Goal: Task Accomplishment & Management: Manage account settings

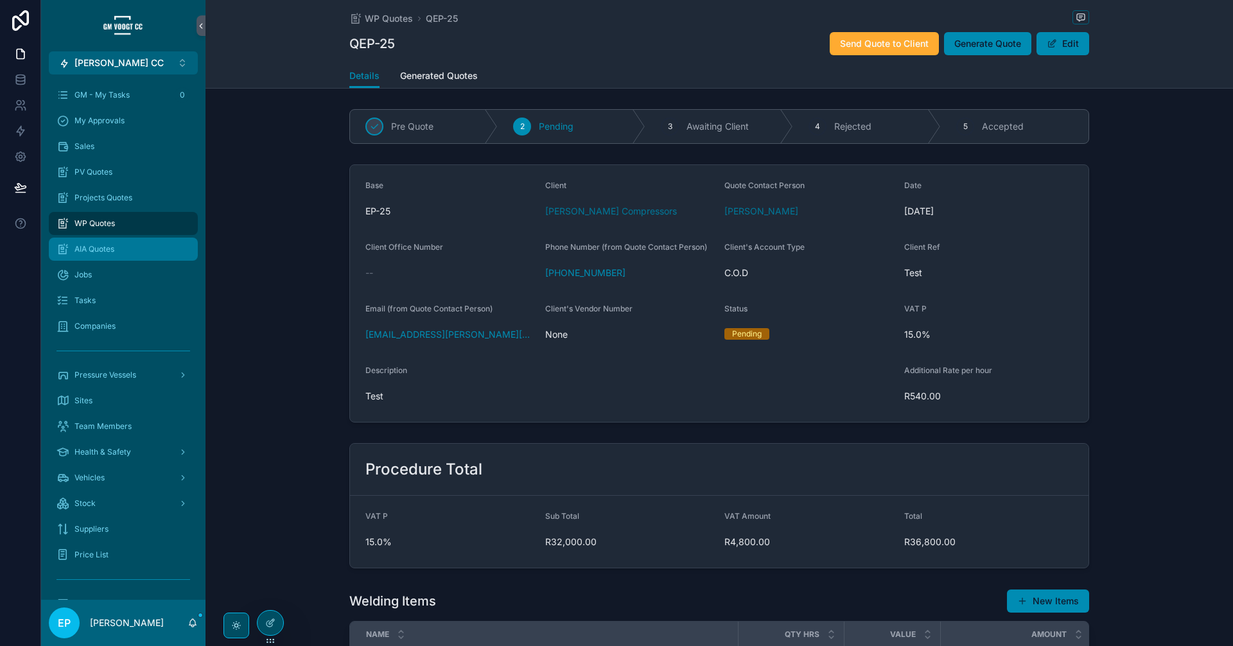
scroll to position [120, 0]
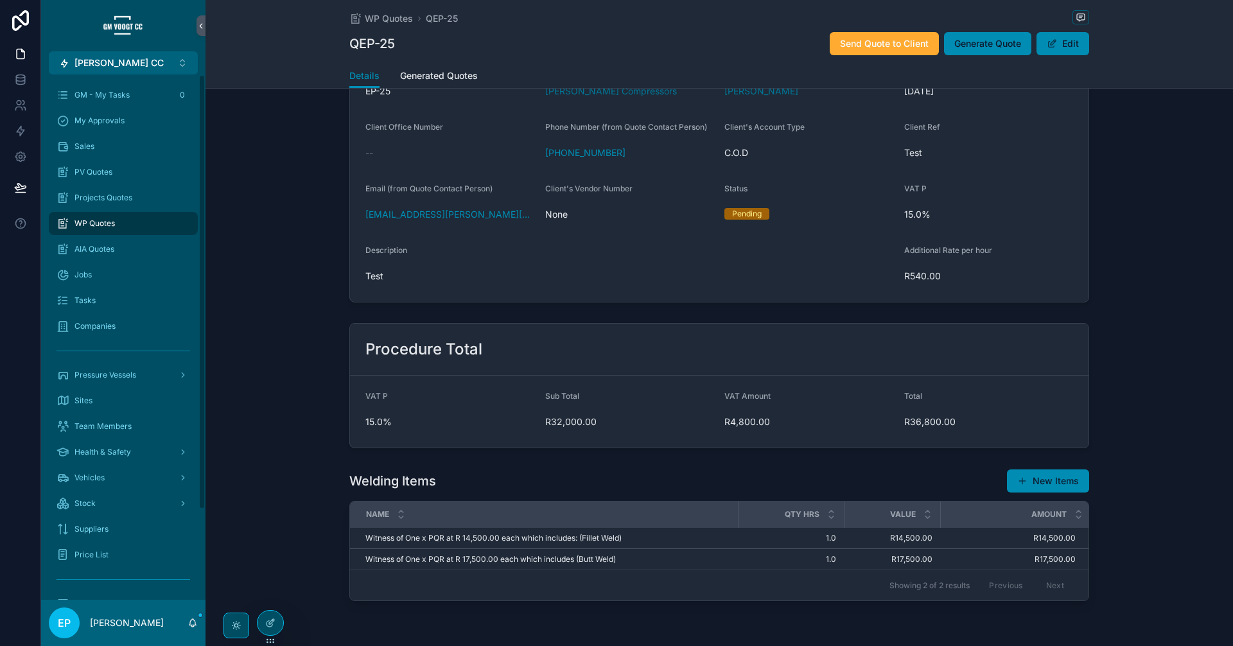
click at [159, 219] on div "WP Quotes" at bounding box center [124, 223] width 134 height 21
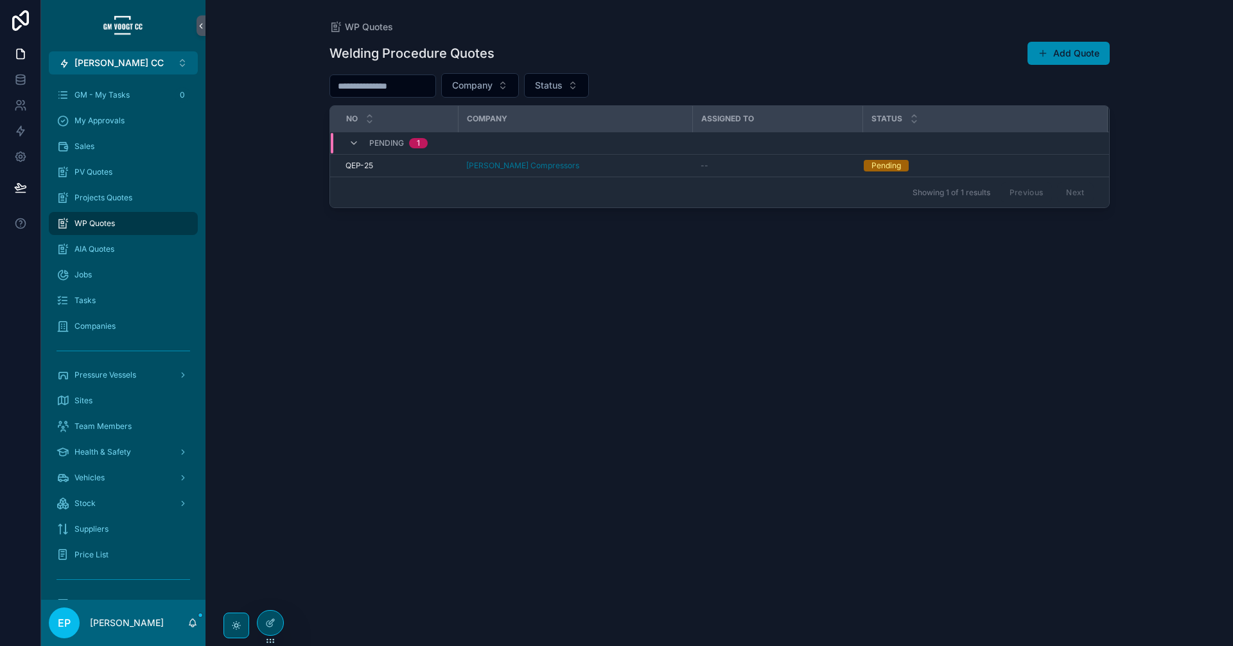
click at [731, 281] on div "Welding Procedure Quotes Add Quote Company Status No Company Assigned to Status…" at bounding box center [719, 331] width 780 height 597
click at [259, 615] on div at bounding box center [270, 623] width 27 height 26
click at [267, 622] on icon at bounding box center [270, 623] width 10 height 10
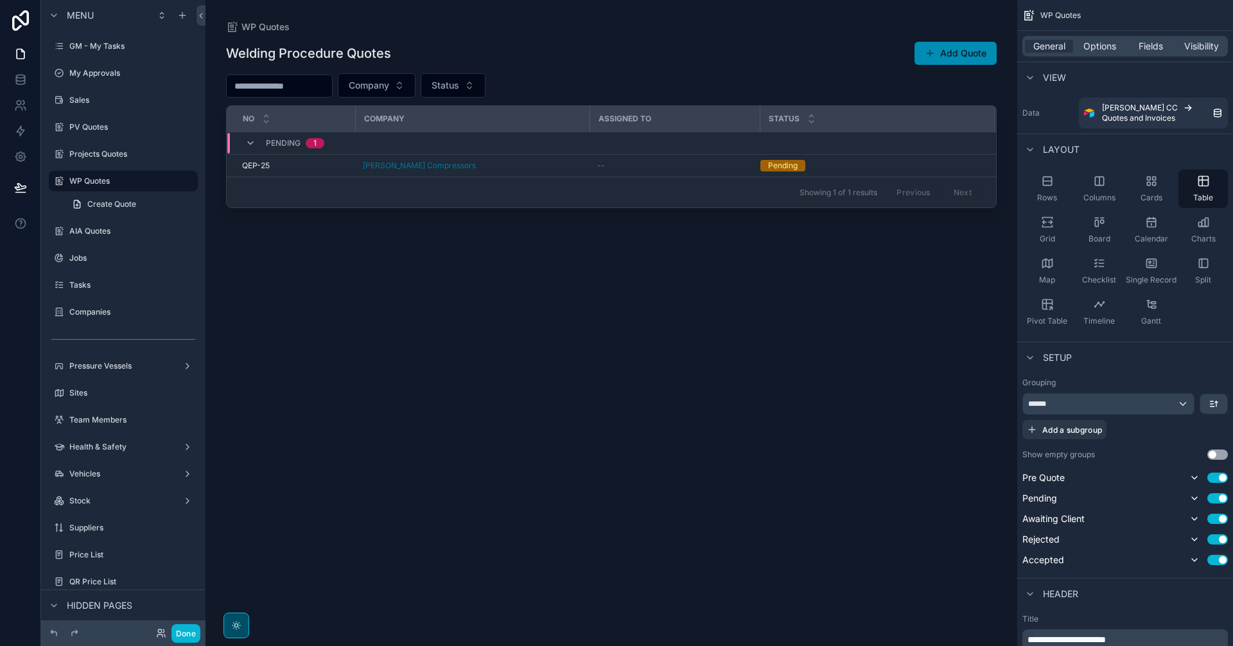
click at [808, 94] on div "scrollable content" at bounding box center [612, 315] width 812 height 631
click at [1102, 49] on span "Options" at bounding box center [1100, 46] width 33 height 13
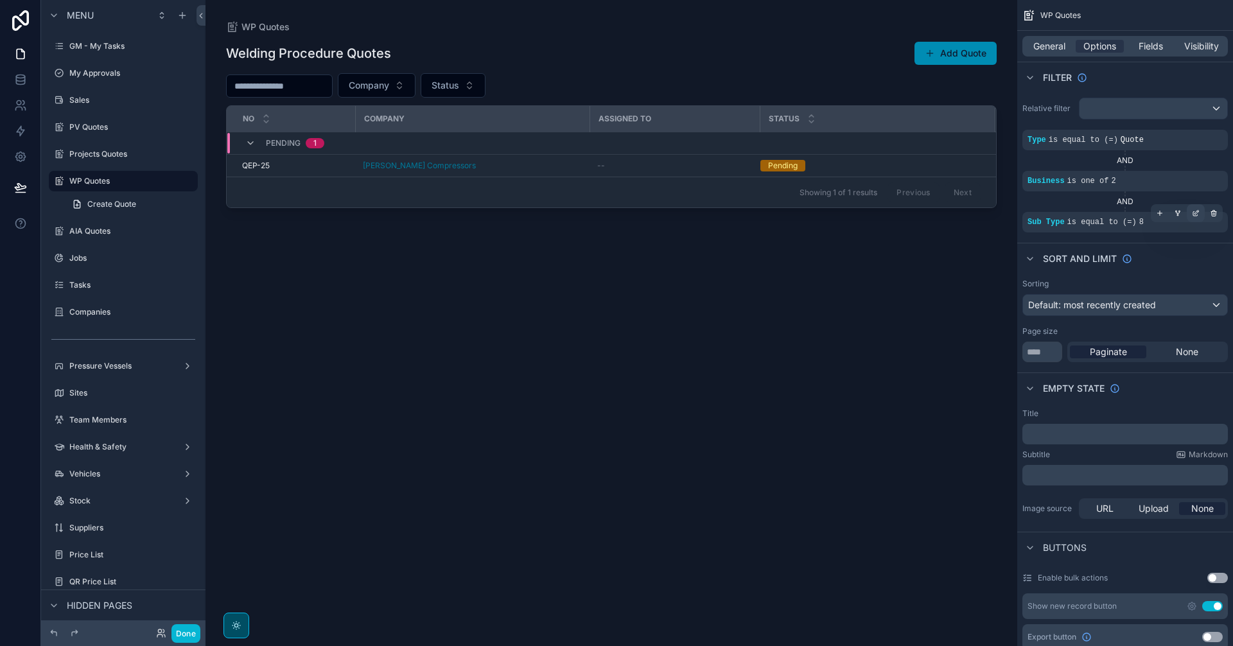
click at [1198, 211] on icon "scrollable content" at bounding box center [1197, 212] width 4 height 4
click at [900, 225] on div "..." at bounding box center [926, 229] width 163 height 21
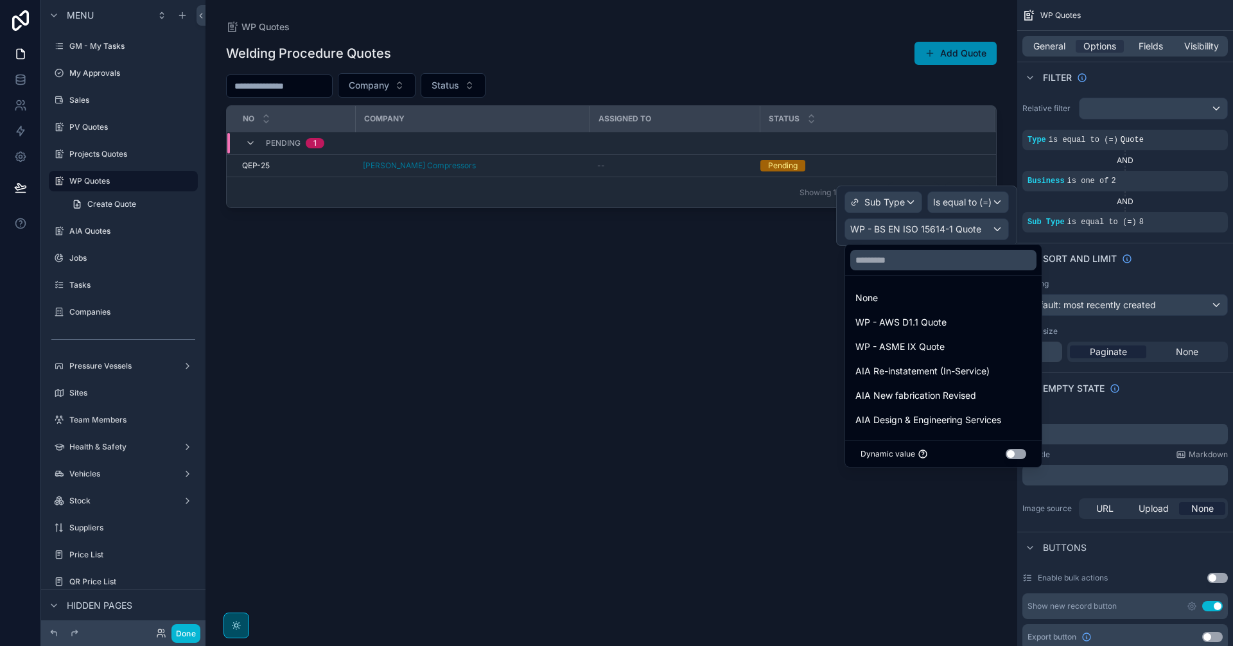
click at [994, 233] on div at bounding box center [926, 216] width 181 height 60
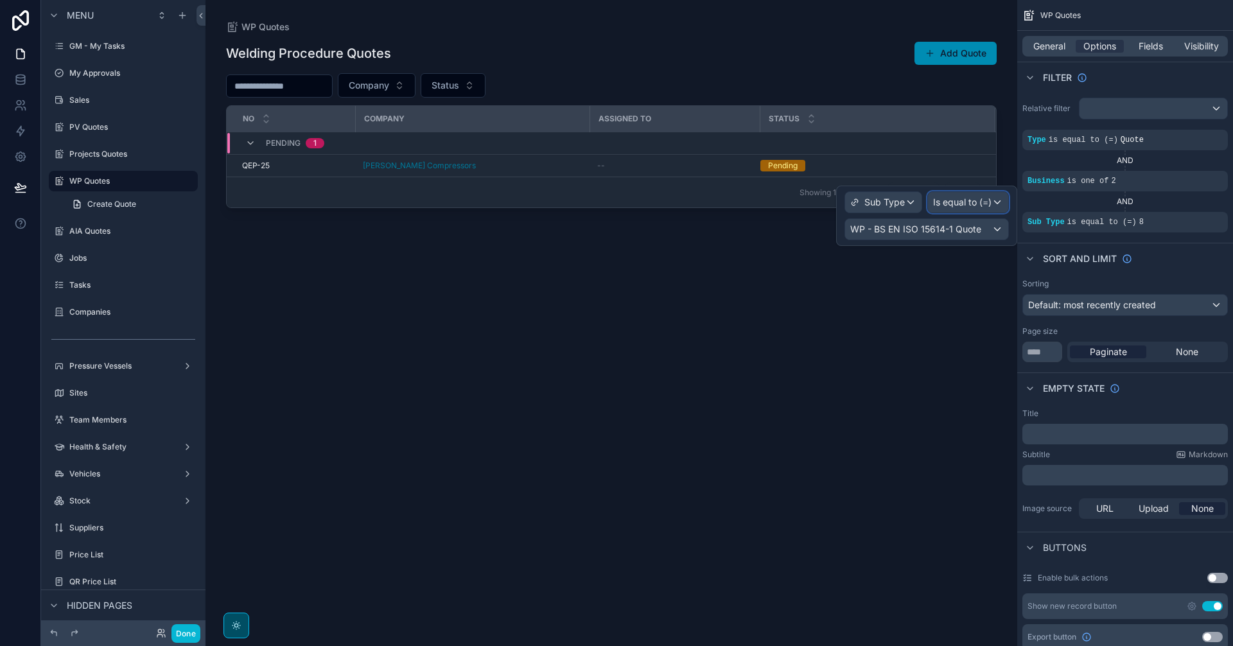
click at [982, 204] on span "Is equal to (=)" at bounding box center [962, 202] width 58 height 13
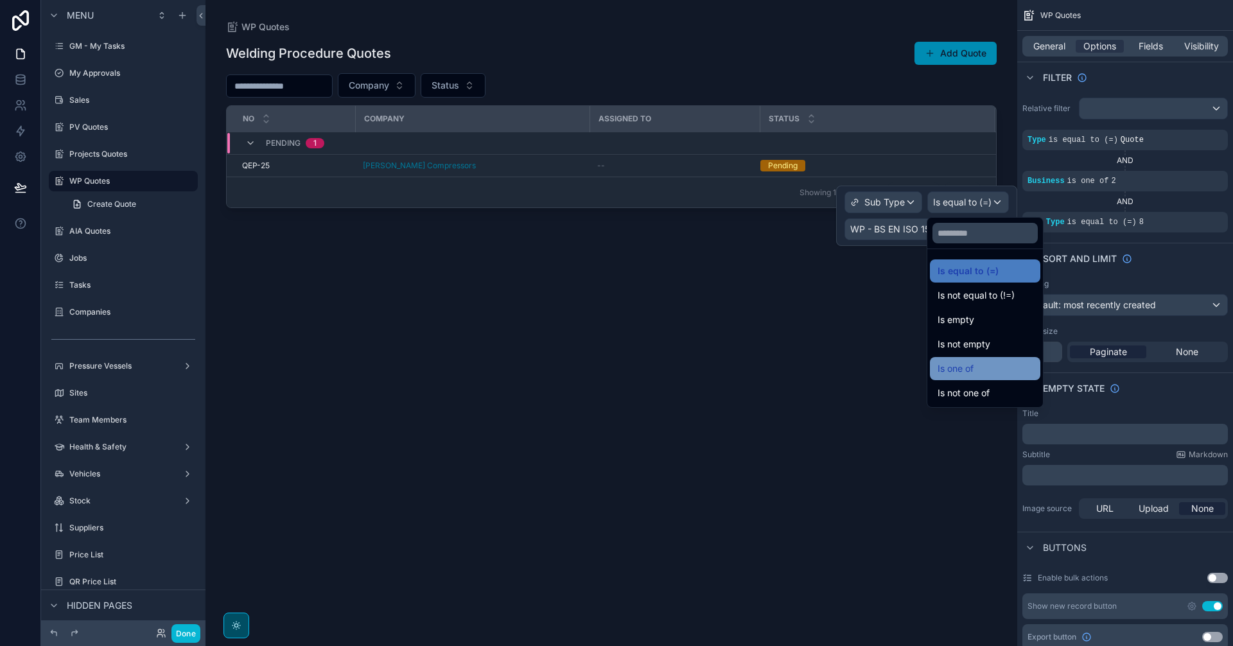
click at [1001, 371] on div "Is one of" at bounding box center [985, 368] width 95 height 15
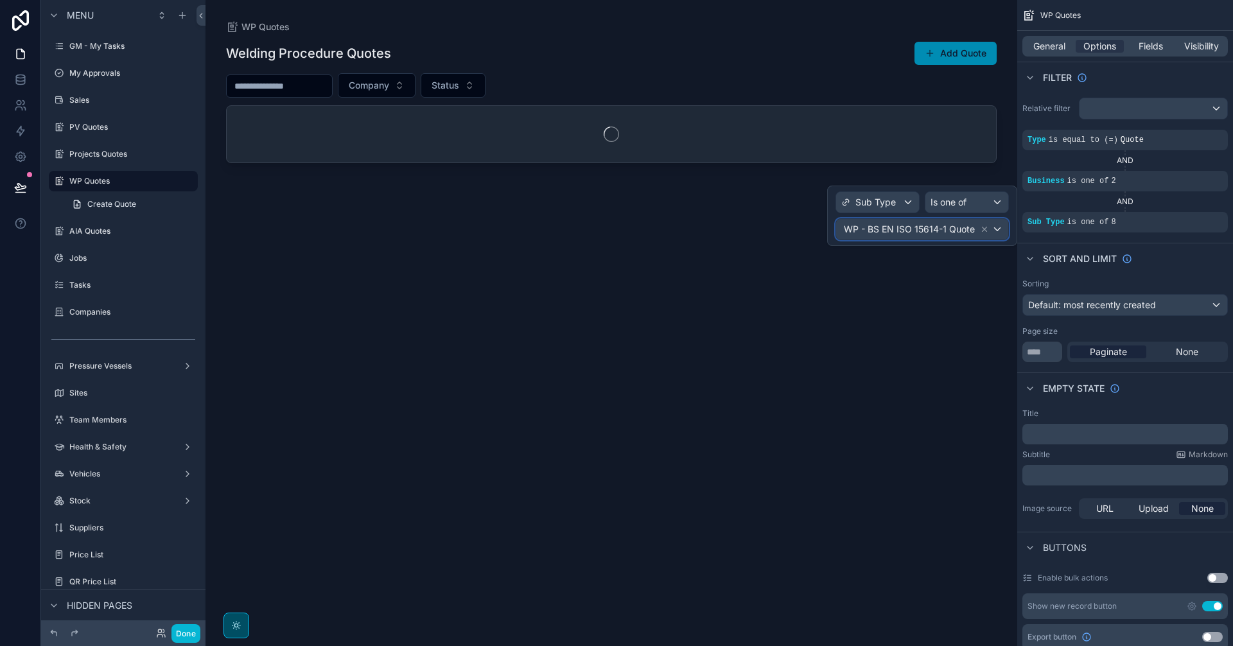
click at [1001, 229] on div "WP - BS EN ISO 15614-1 Quote" at bounding box center [922, 229] width 172 height 21
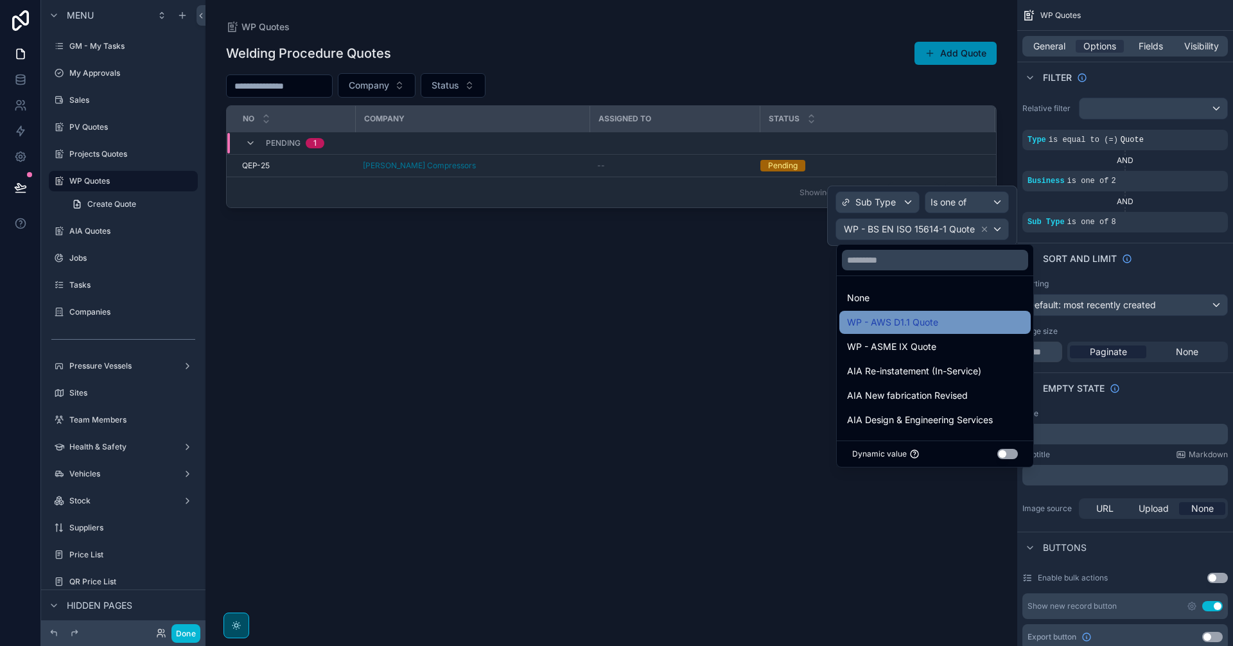
click at [949, 323] on div "WP - AWS D1.1 Quote" at bounding box center [935, 322] width 176 height 15
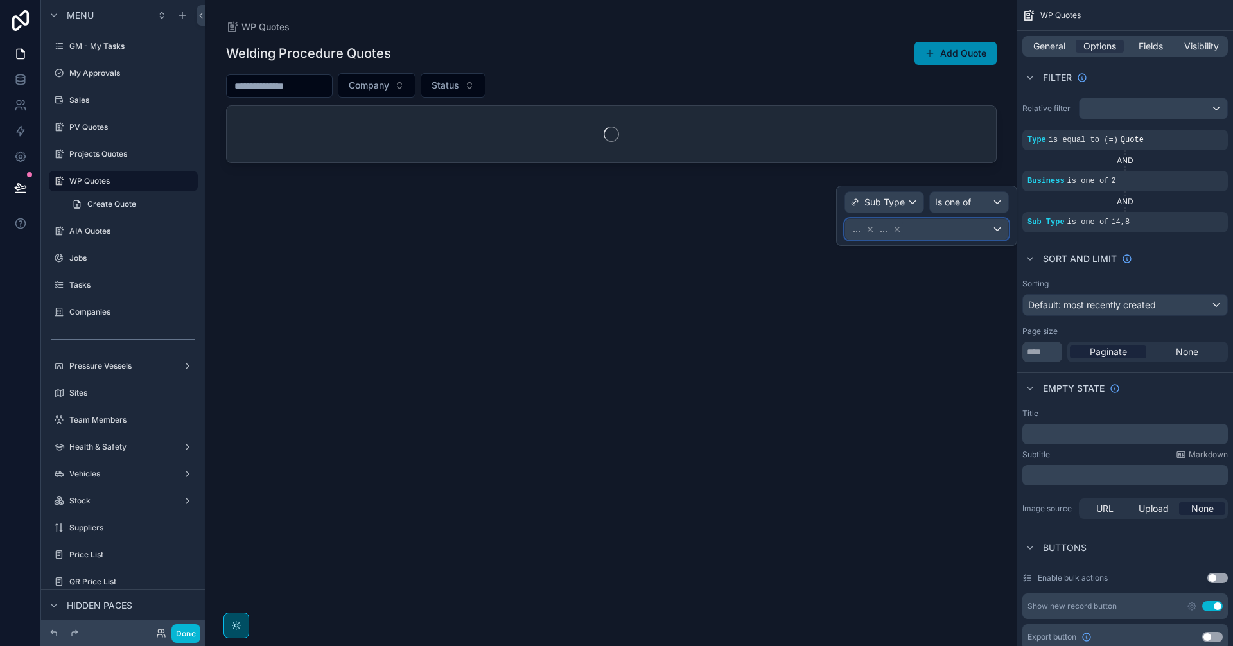
click at [1001, 234] on div "... ..." at bounding box center [926, 229] width 163 height 21
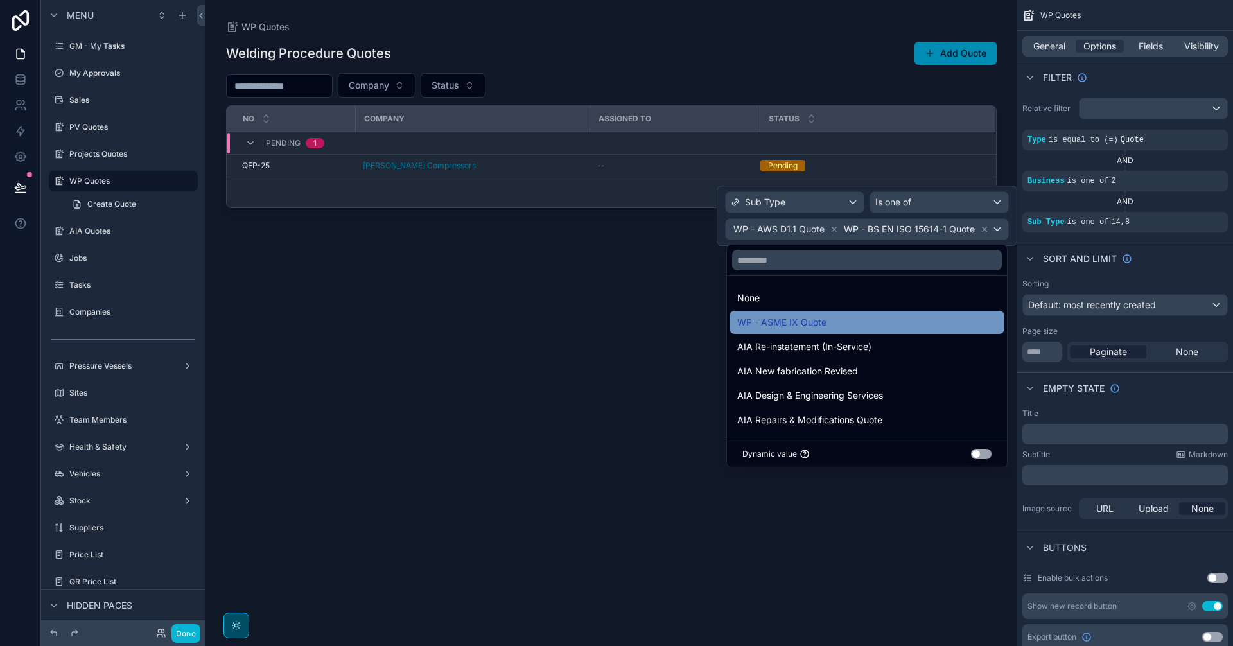
click at [879, 325] on div "WP - ASME IX Quote" at bounding box center [866, 322] width 259 height 15
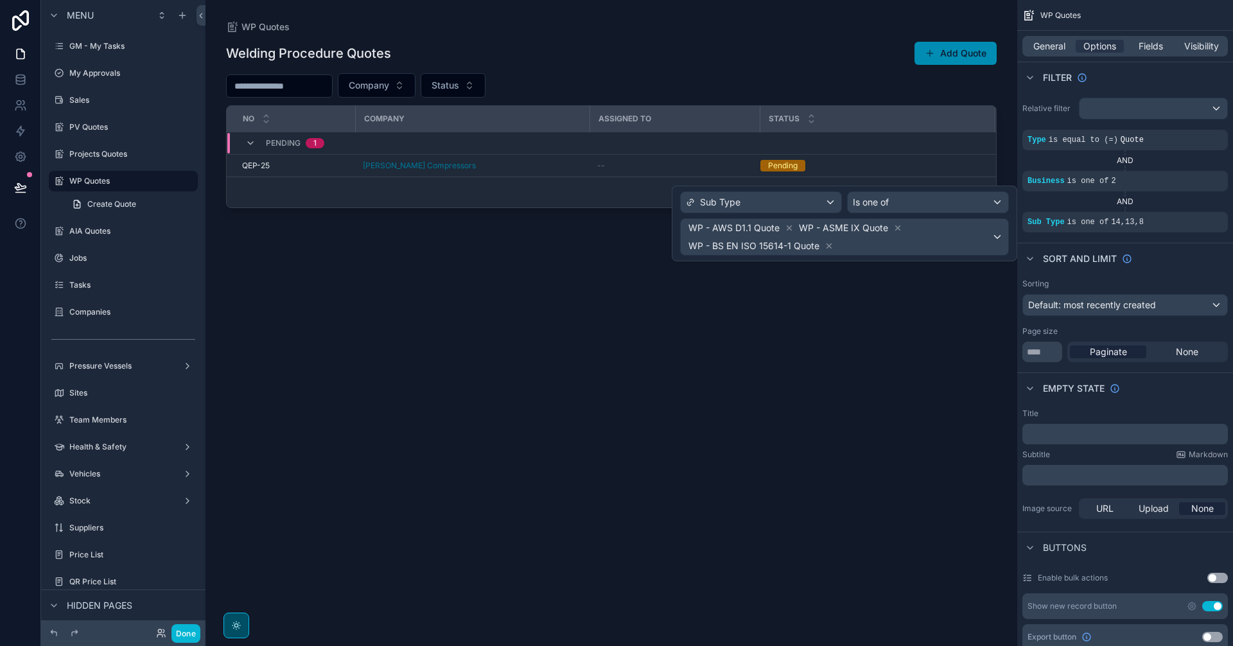
click at [911, 327] on div "Welding Procedure Quotes Add Quote Company Status No Company Assigned to Status…" at bounding box center [611, 331] width 771 height 597
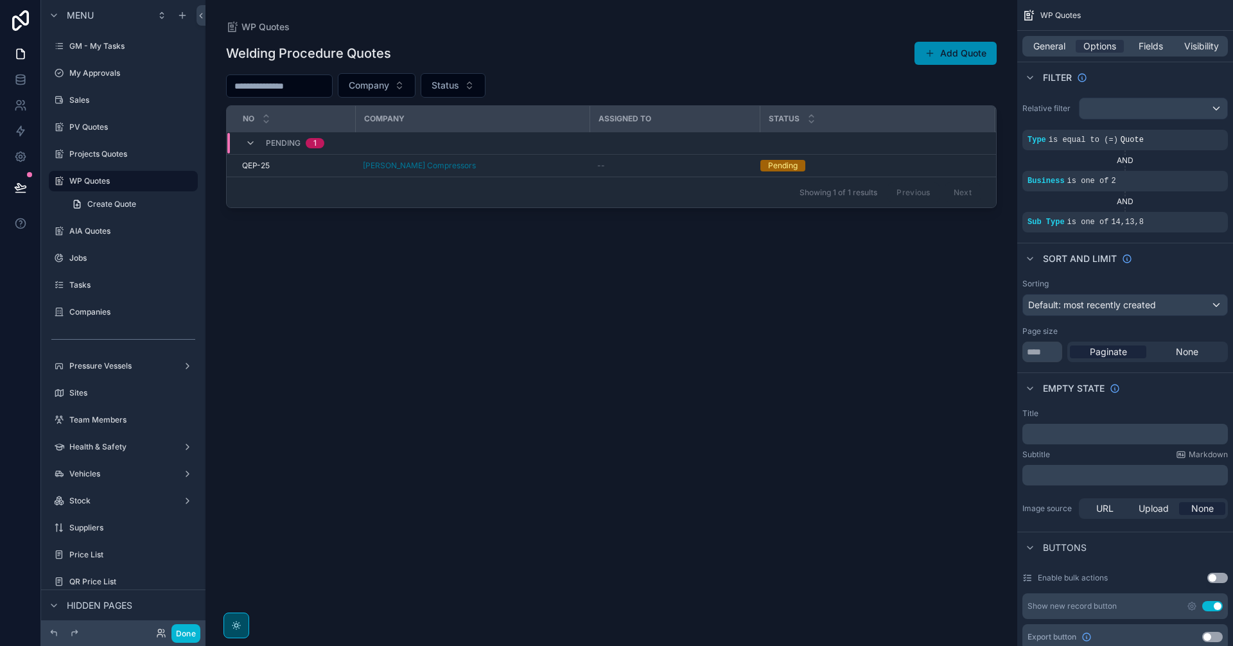
click at [1045, 39] on div "General Options Fields Visibility" at bounding box center [1126, 46] width 206 height 21
click at [1048, 43] on span "General" at bounding box center [1049, 46] width 32 height 13
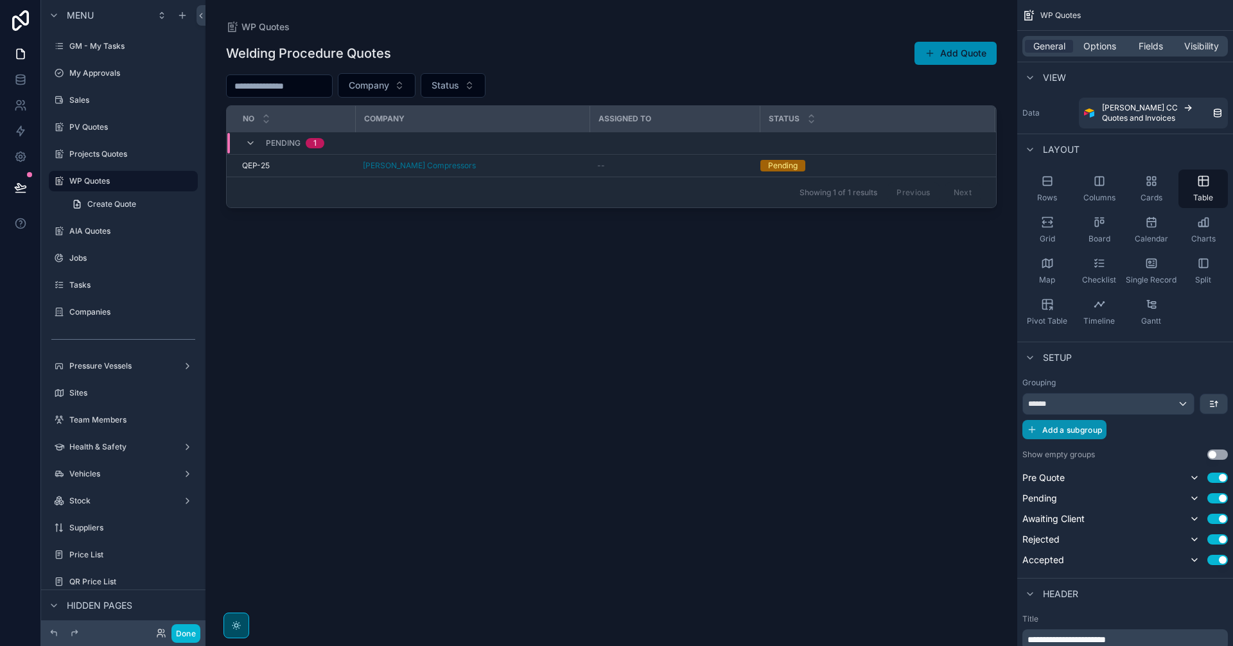
click at [1082, 434] on span "Add a subgroup" at bounding box center [1072, 430] width 60 height 10
click at [1044, 429] on span "Choose a field" at bounding box center [1058, 430] width 60 height 11
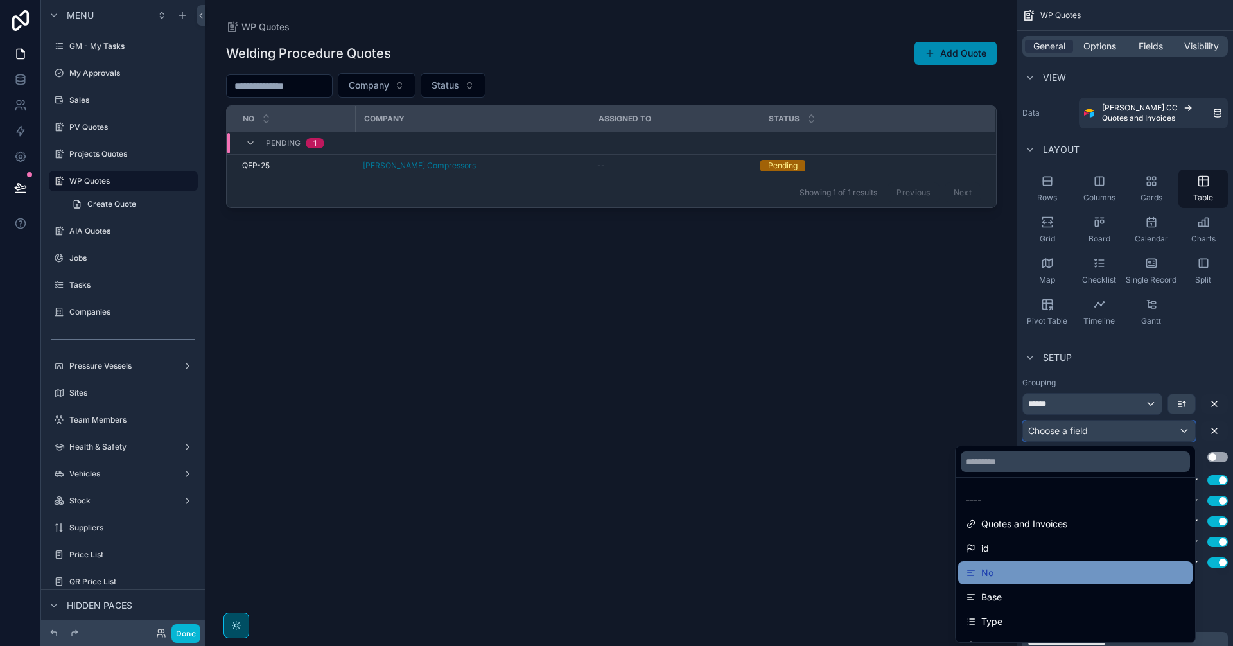
scroll to position [107, 0]
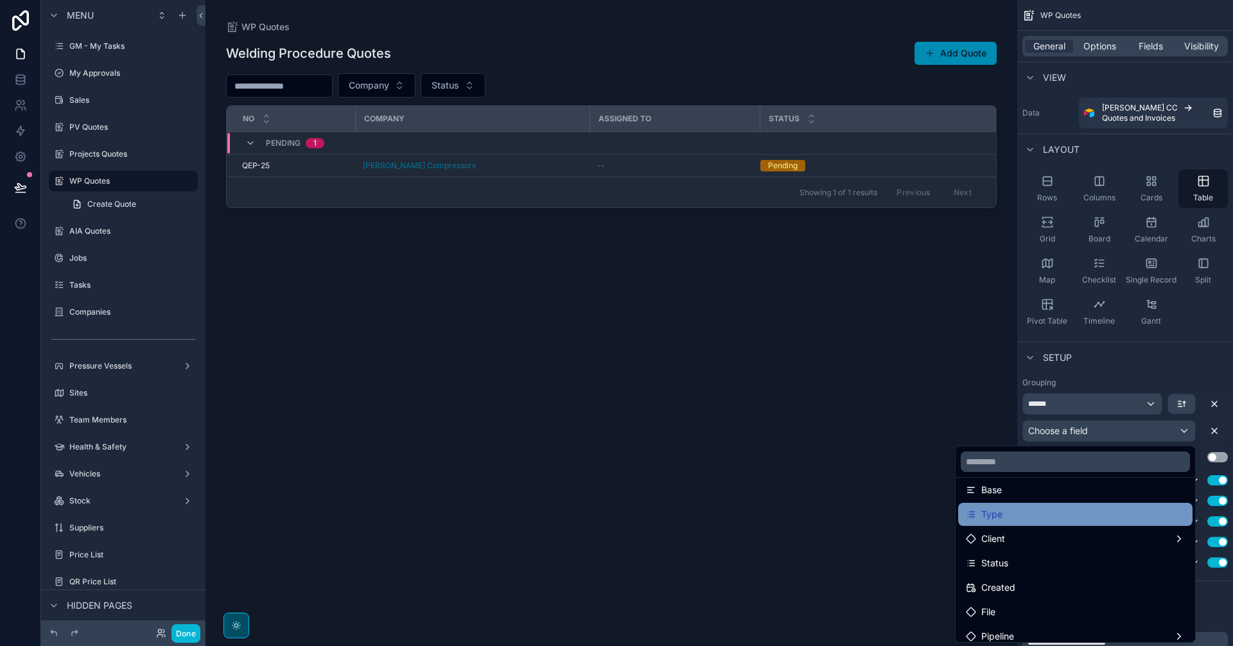
click at [1029, 513] on div "Type" at bounding box center [1075, 514] width 219 height 15
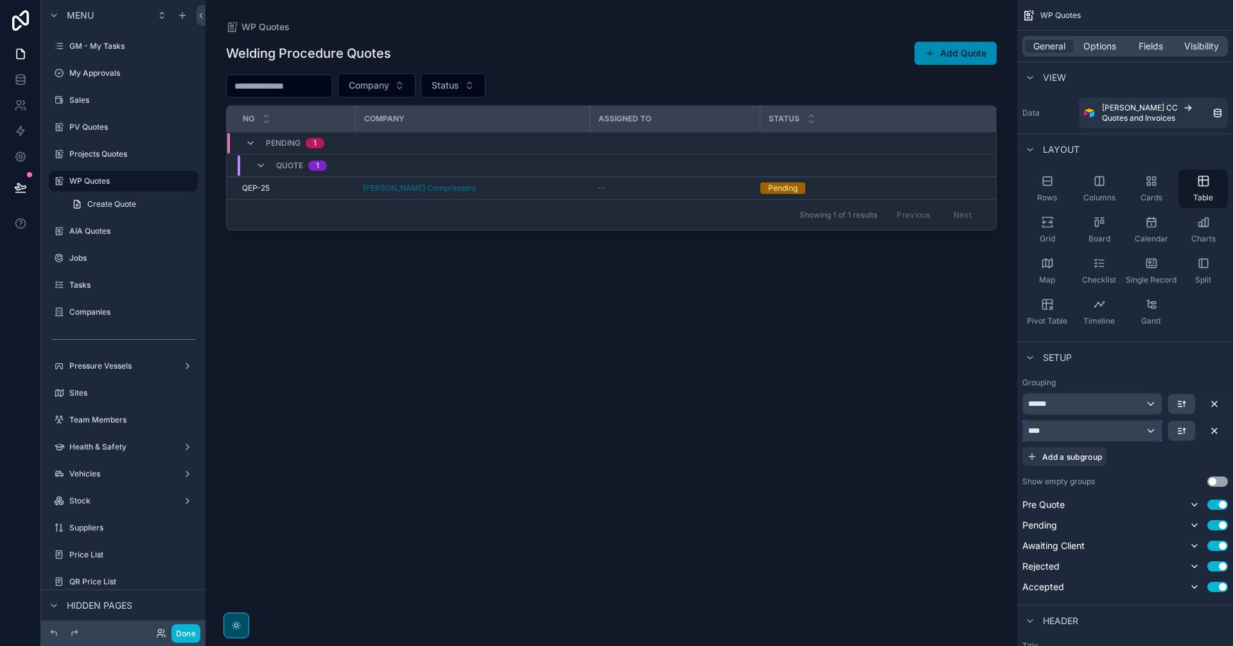
click at [1143, 428] on div "****" at bounding box center [1092, 431] width 139 height 21
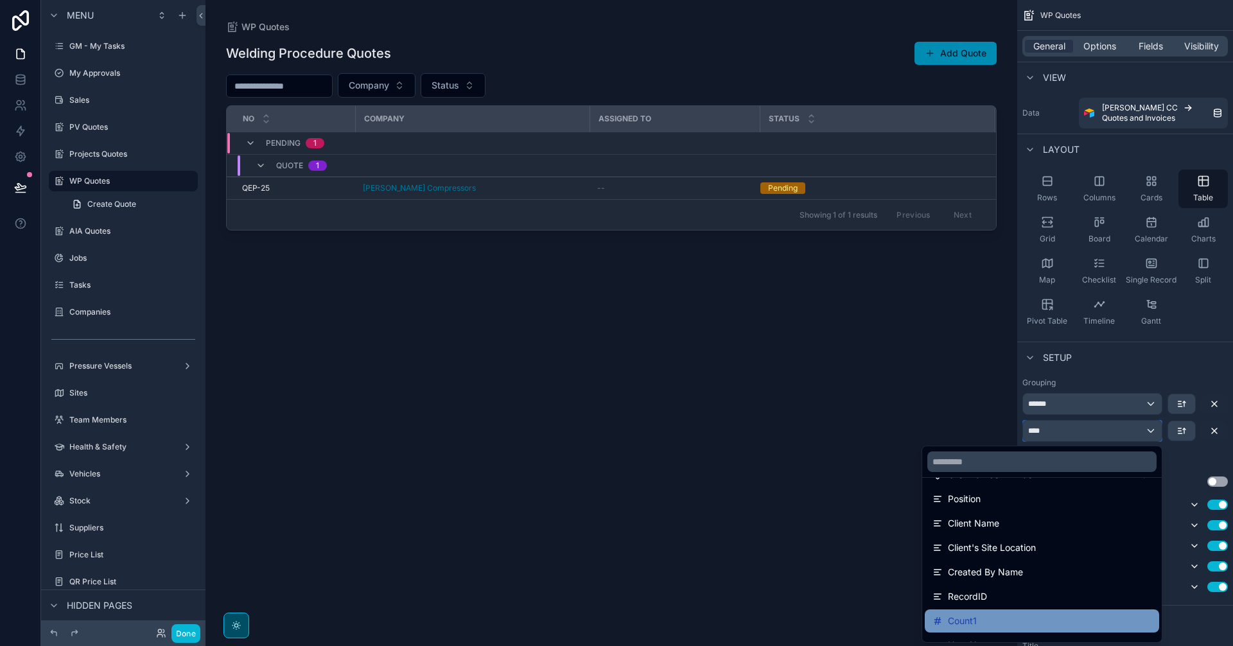
scroll to position [992, 0]
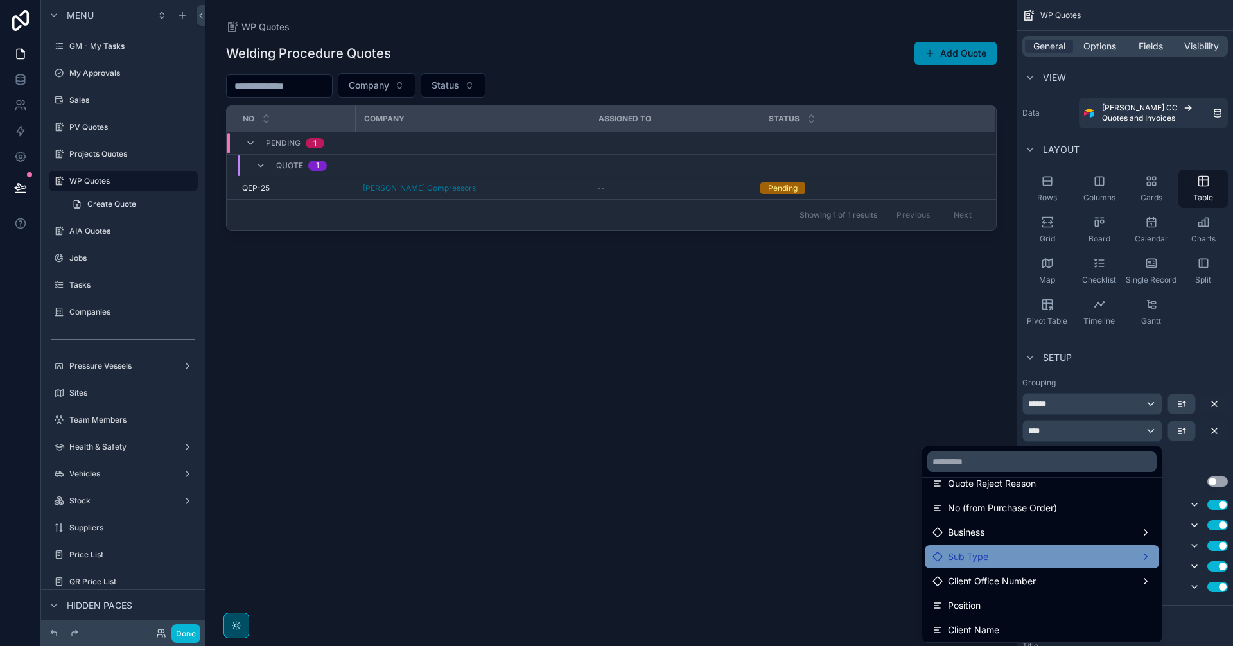
click at [1006, 562] on div "Sub Type" at bounding box center [1042, 556] width 219 height 15
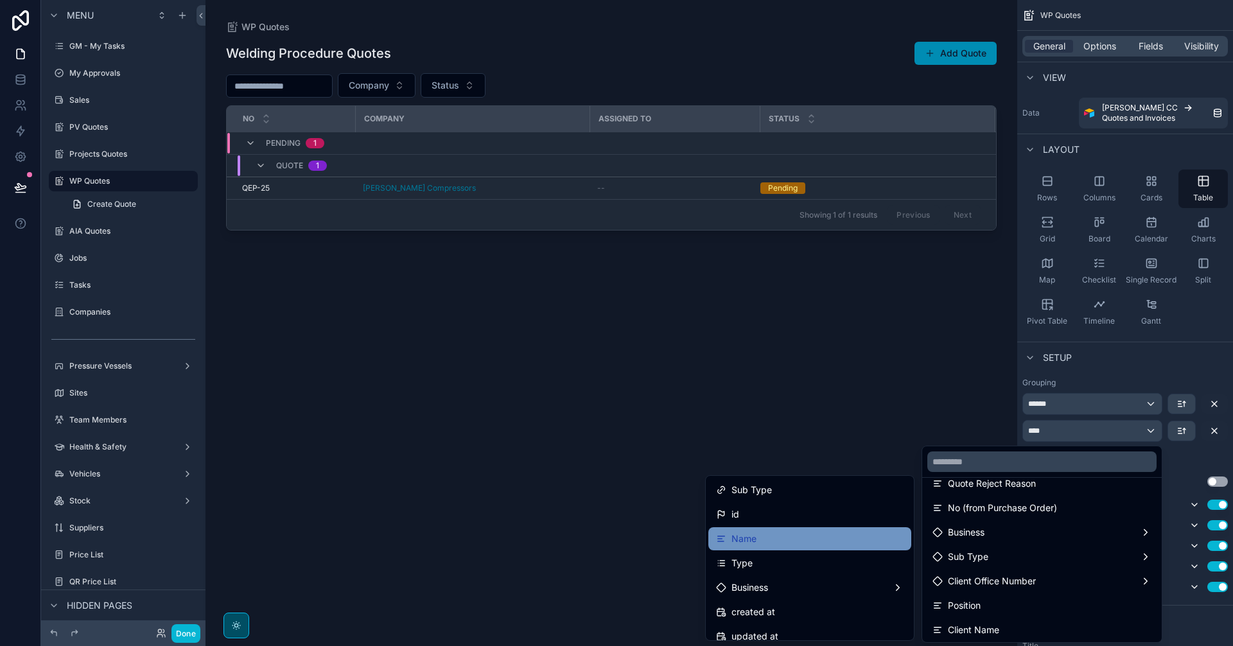
click at [799, 540] on div "Name" at bounding box center [810, 538] width 188 height 15
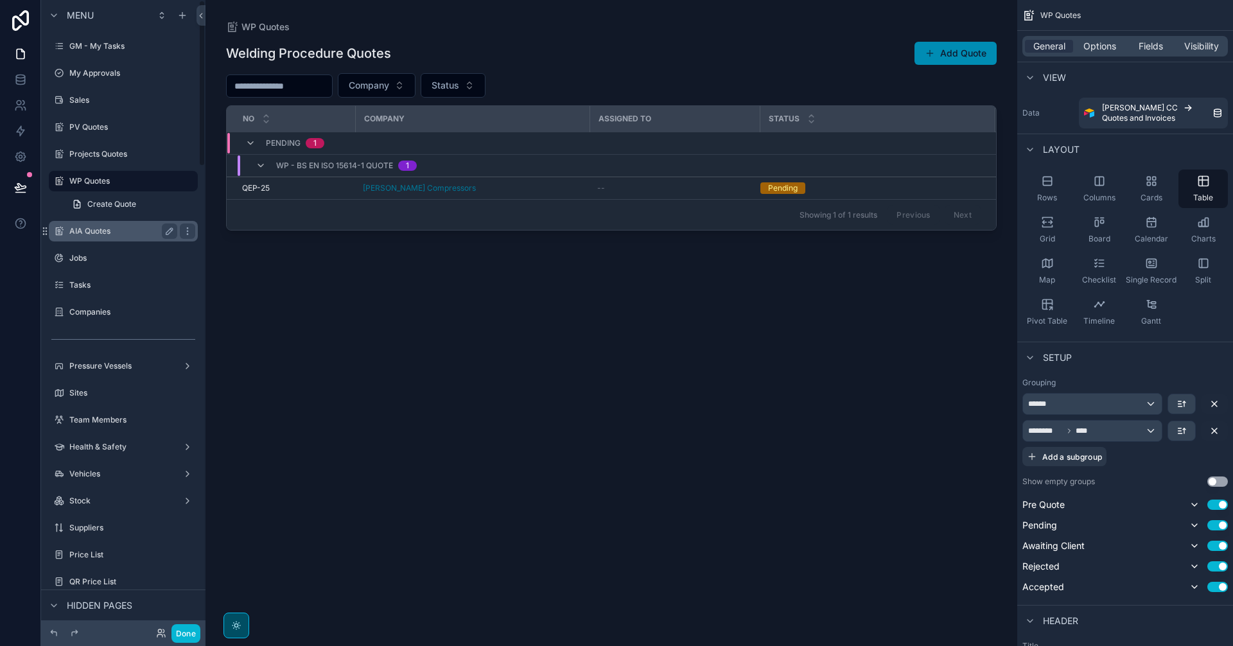
click at [130, 238] on div "AIA Quotes" at bounding box center [123, 231] width 108 height 15
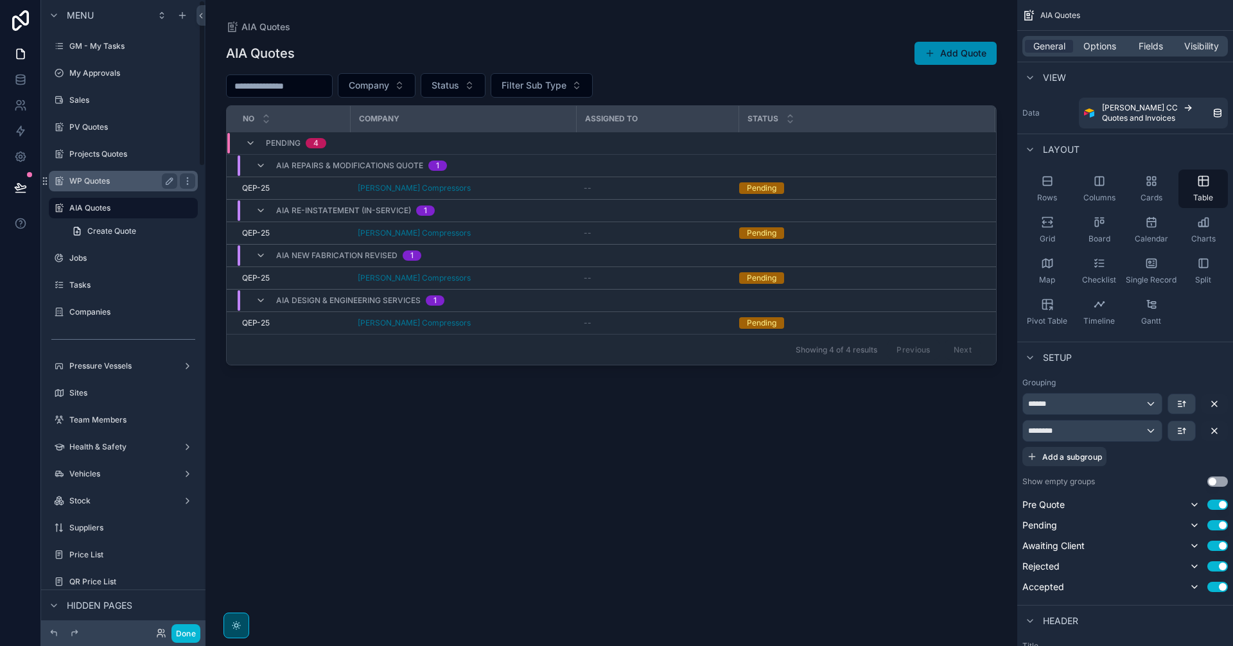
click at [125, 178] on label "WP Quotes" at bounding box center [120, 181] width 103 height 10
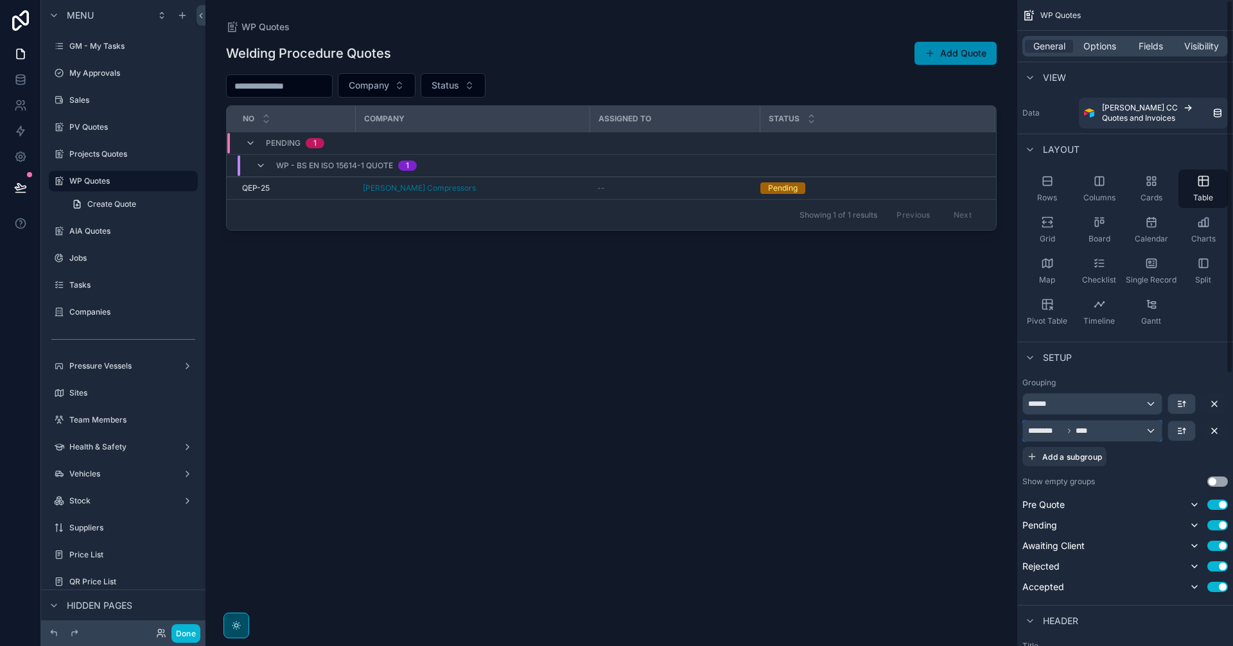
click at [1129, 432] on div "******** ****" at bounding box center [1092, 431] width 139 height 21
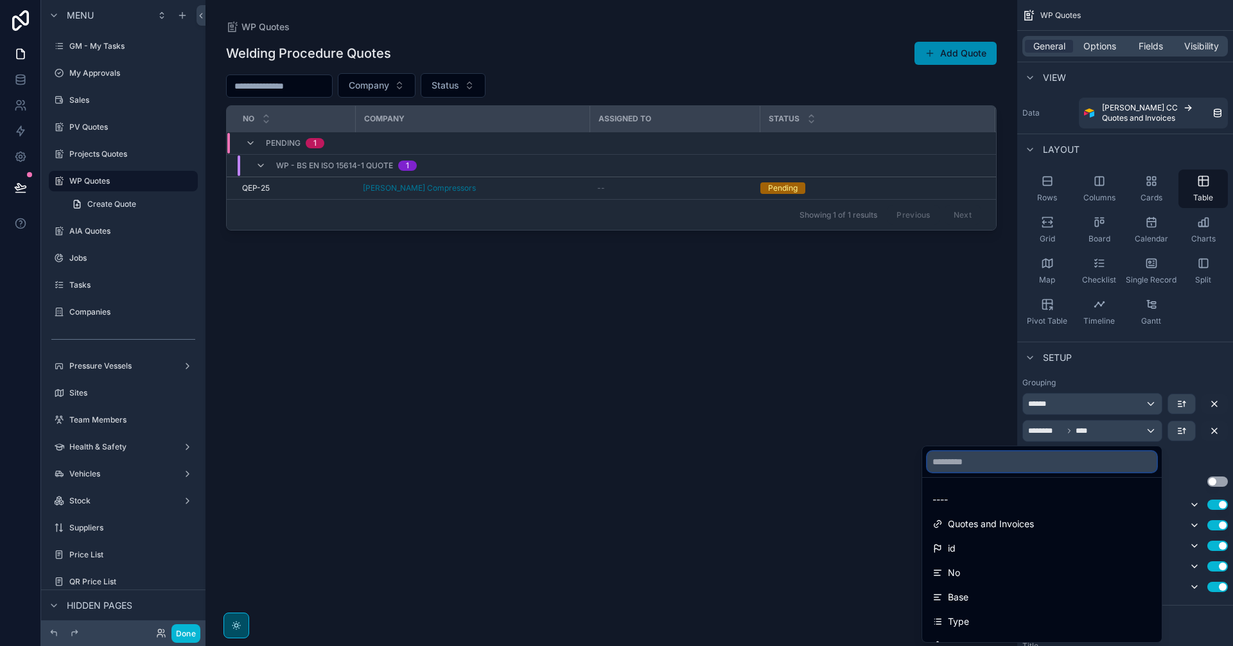
click at [1039, 467] on input "text" at bounding box center [1041, 462] width 229 height 21
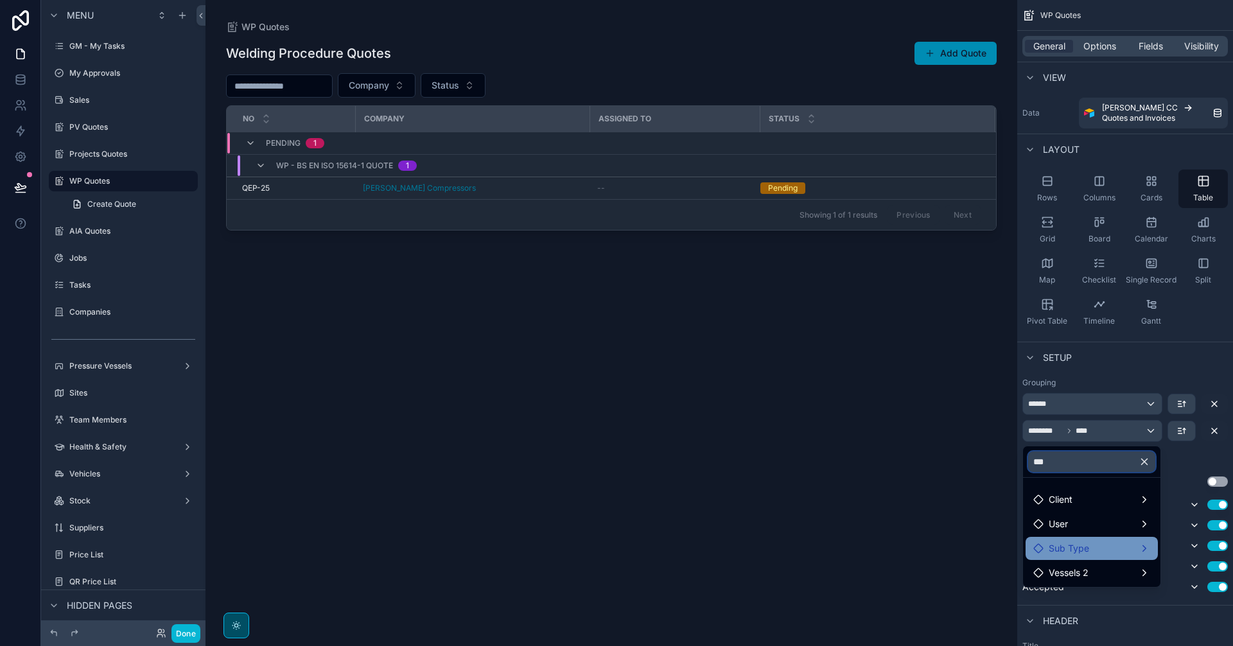
type input "***"
click at [1115, 552] on div "Sub Type" at bounding box center [1091, 548] width 117 height 15
click at [988, 545] on span "Sub Type" at bounding box center [993, 549] width 40 height 15
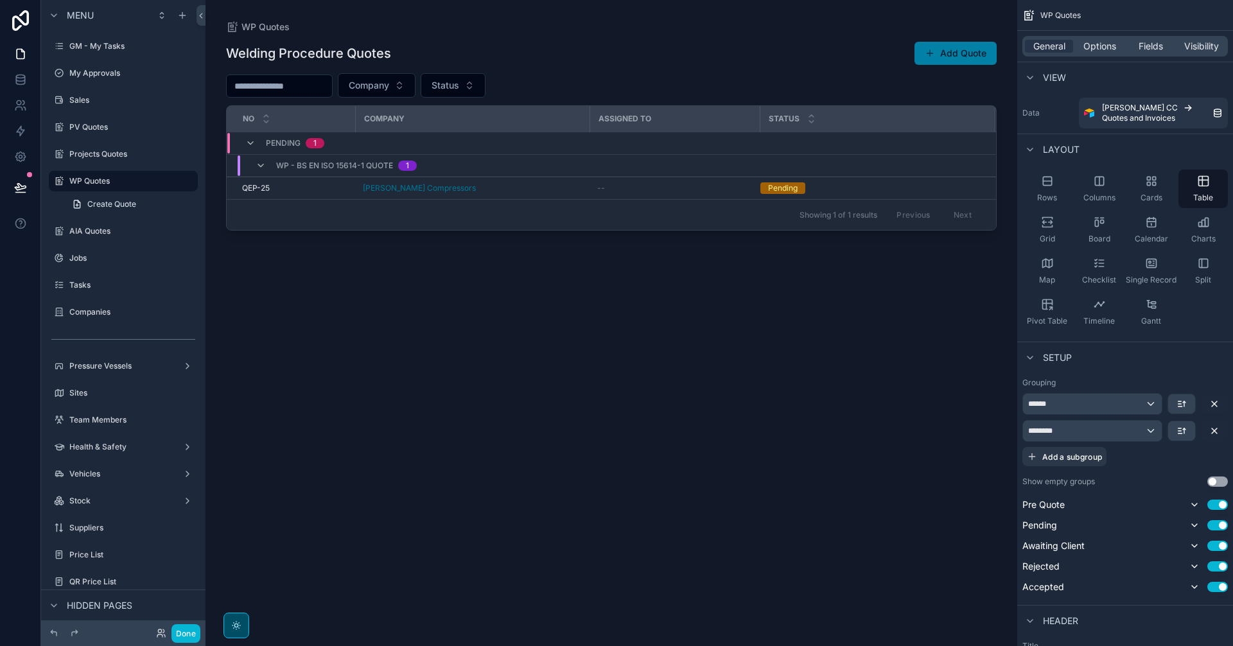
click at [962, 56] on button "Add Quote" at bounding box center [956, 53] width 82 height 23
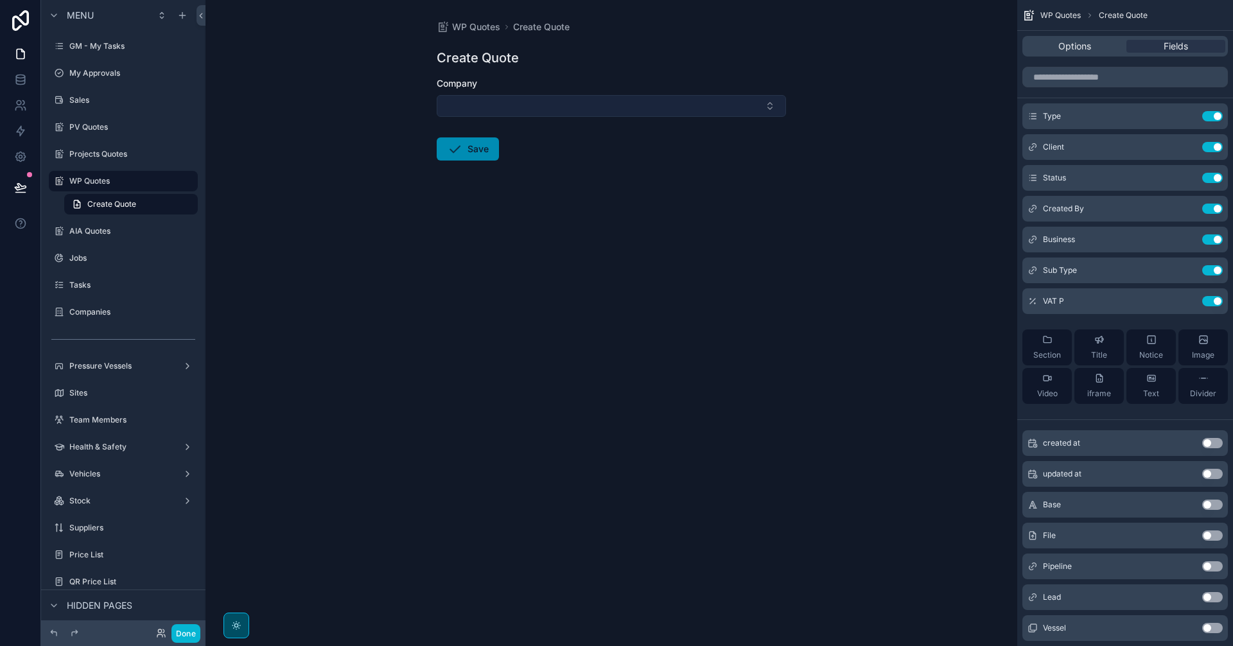
click at [685, 109] on button "Select Button" at bounding box center [611, 106] width 349 height 22
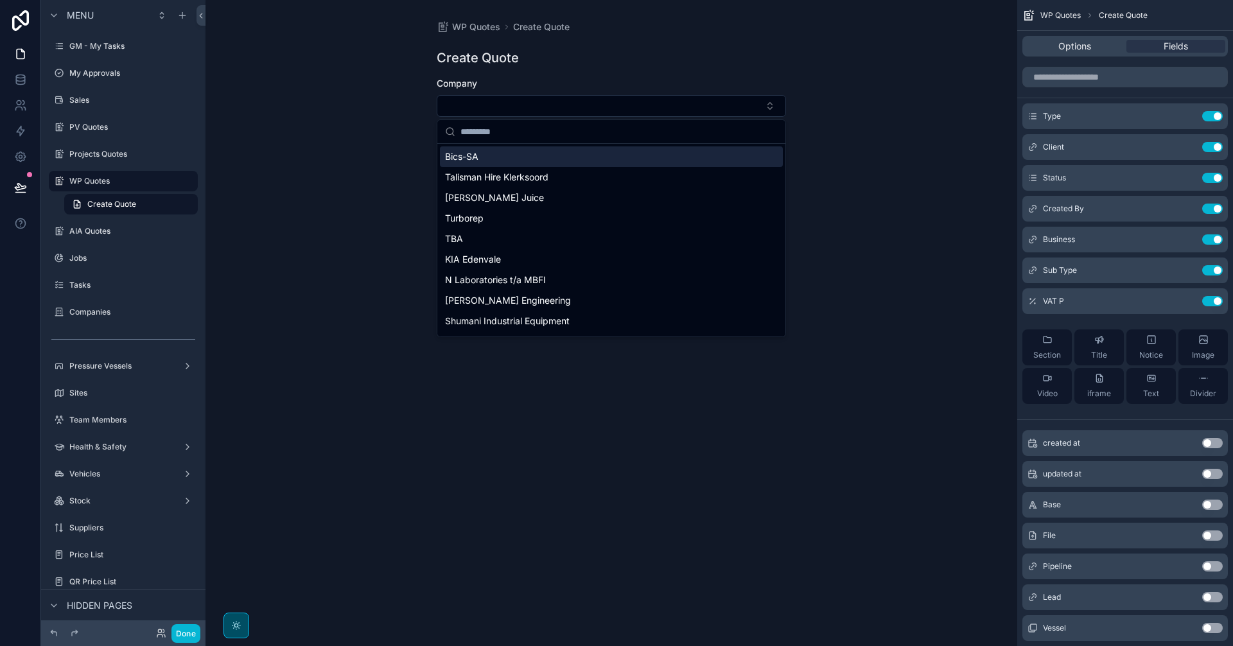
click at [822, 94] on div "WP Quotes Create Quote Create Quote Company Save" at bounding box center [612, 323] width 812 height 646
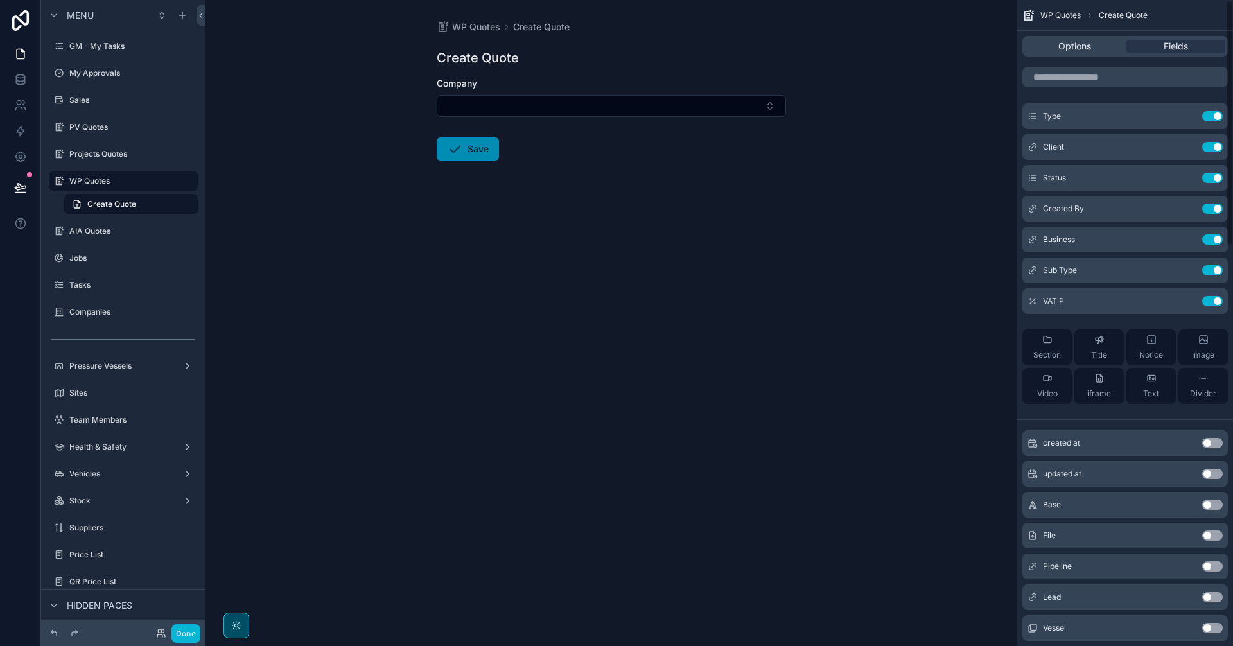
click at [1085, 38] on div "Options Fields" at bounding box center [1126, 46] width 206 height 21
click at [1085, 44] on span "Options" at bounding box center [1074, 46] width 33 height 13
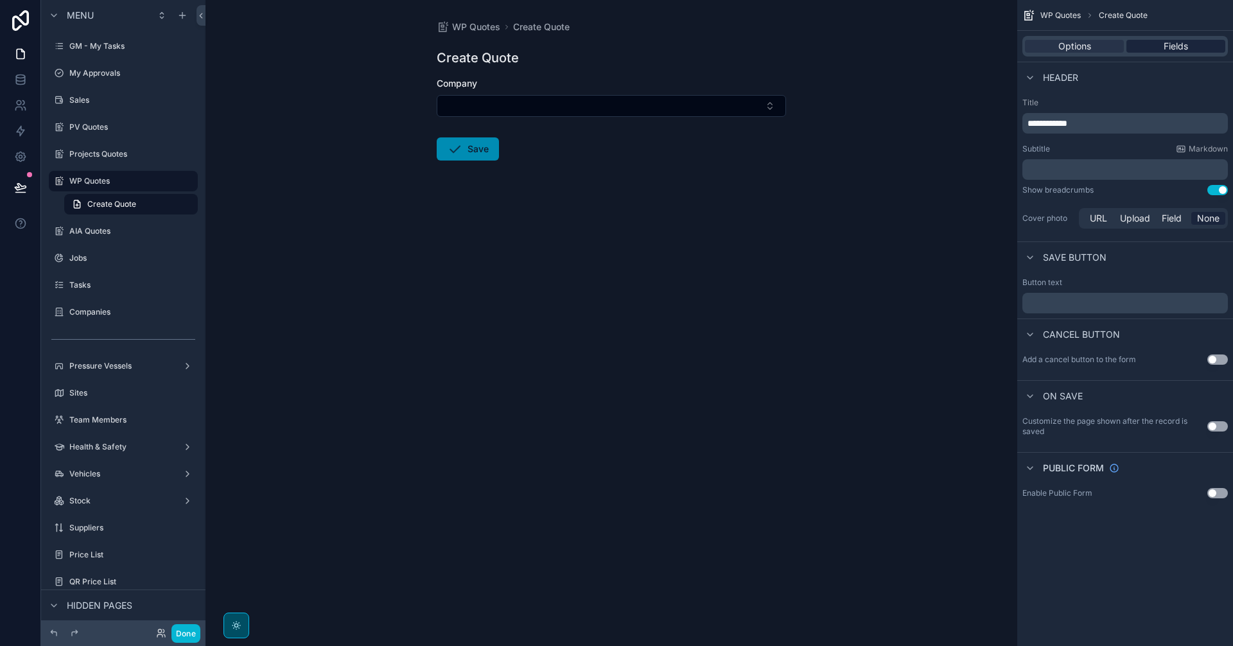
click at [1182, 46] on span "Fields" at bounding box center [1176, 46] width 24 height 13
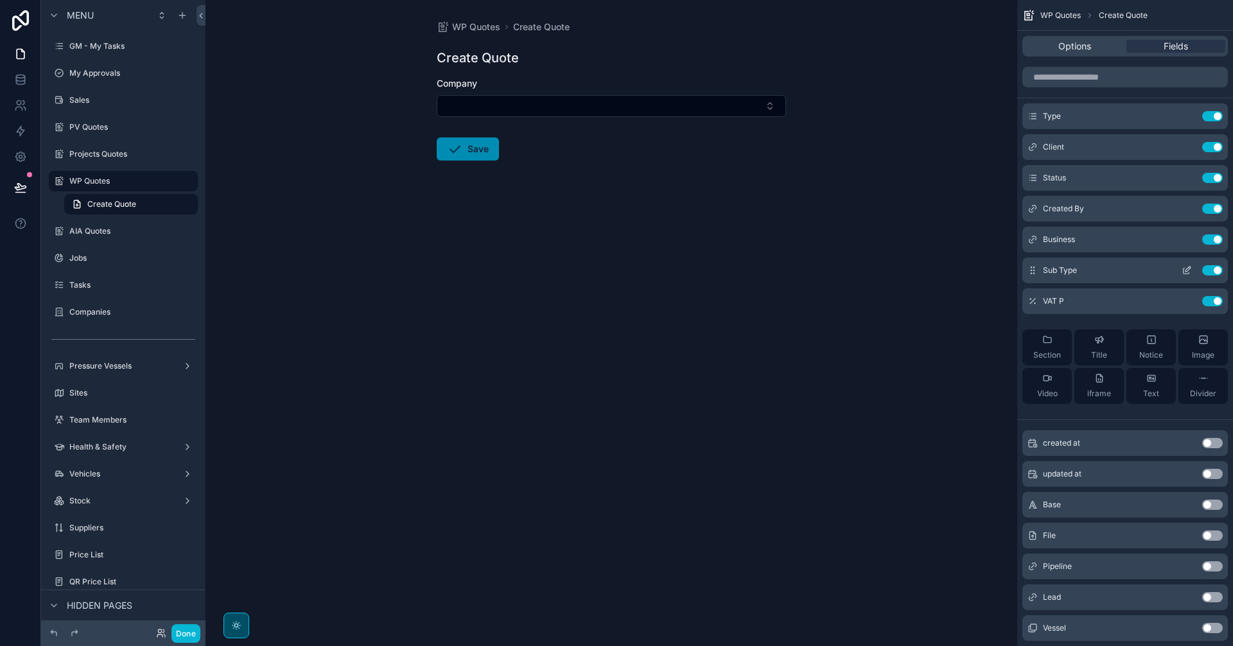
click at [1189, 267] on icon "scrollable content" at bounding box center [1189, 267] width 1 height 1
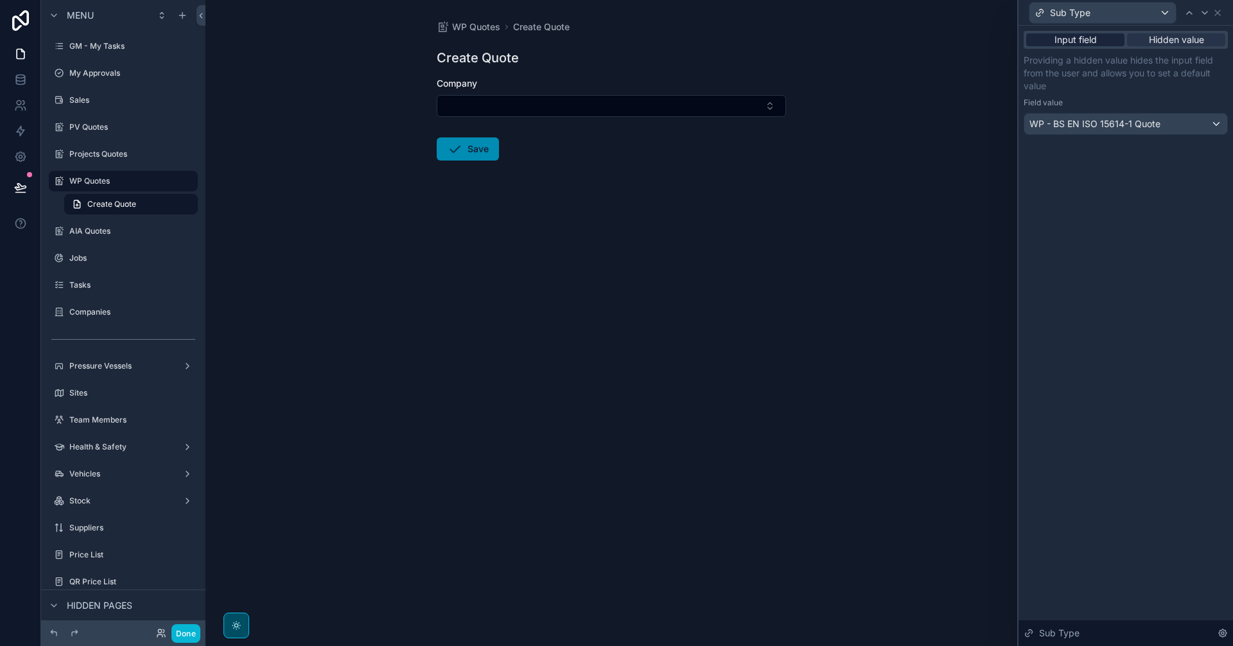
click at [1096, 37] on span "Input field" at bounding box center [1076, 39] width 42 height 13
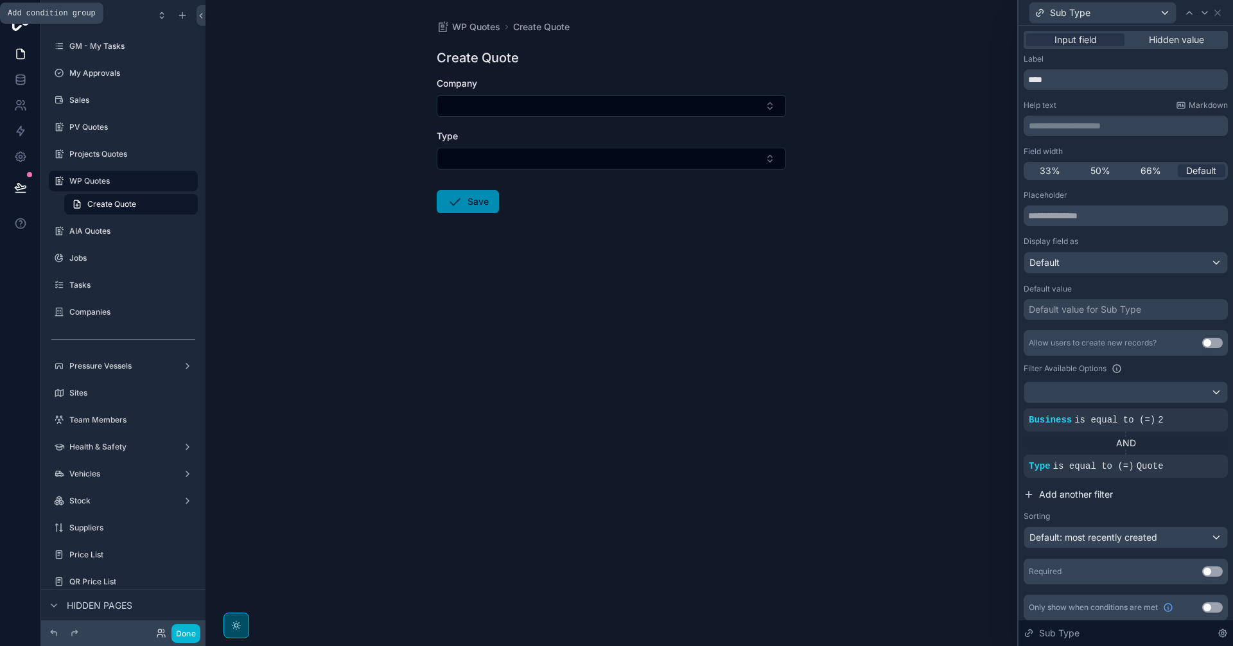
click at [1073, 496] on span "Add another filter" at bounding box center [1076, 494] width 74 height 13
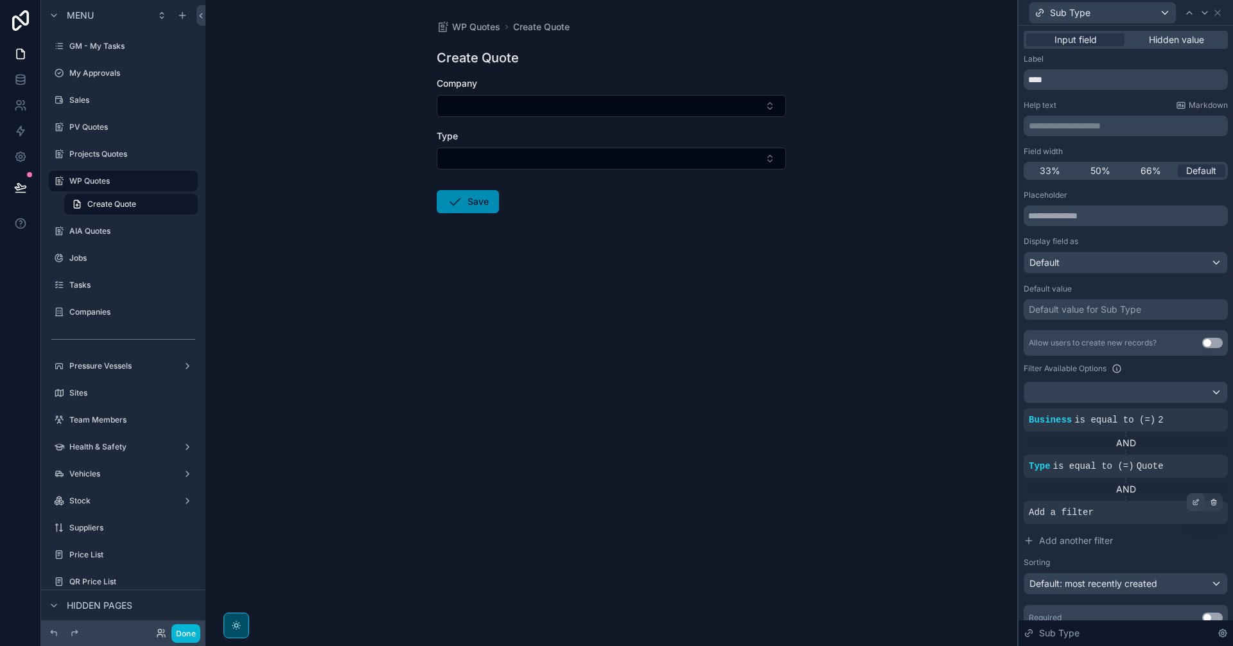
click at [1187, 501] on div at bounding box center [1196, 502] width 18 height 18
click at [928, 493] on div "Select a field" at bounding box center [899, 493] width 76 height 21
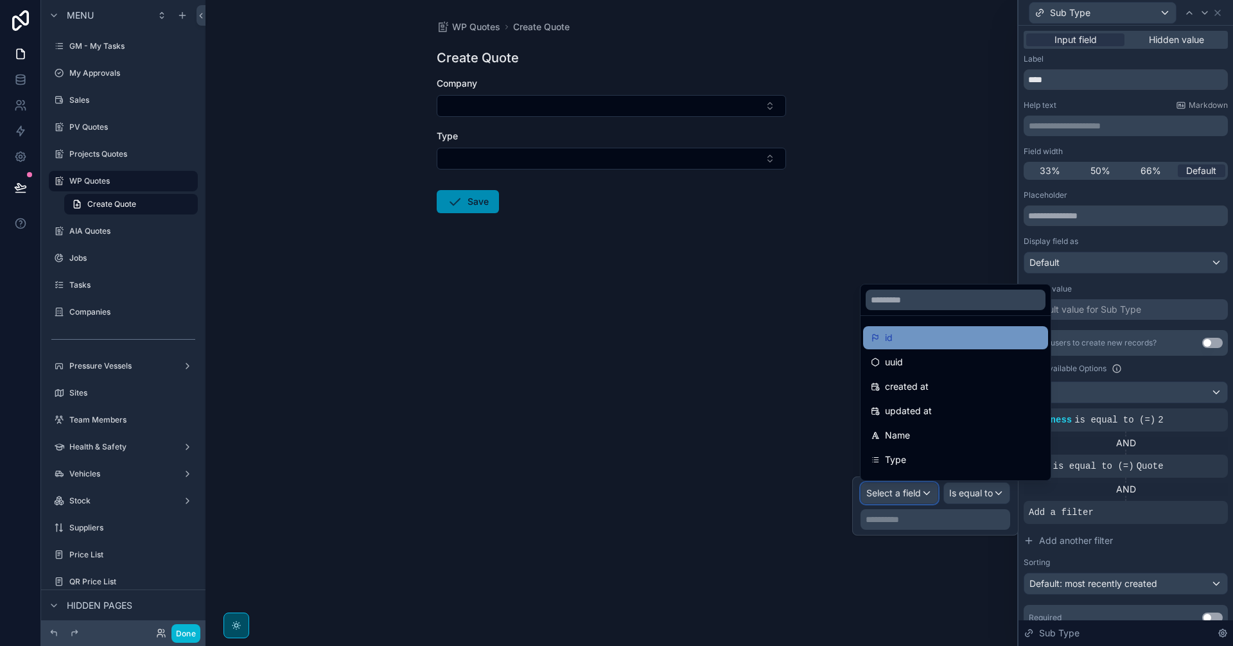
scroll to position [91, 0]
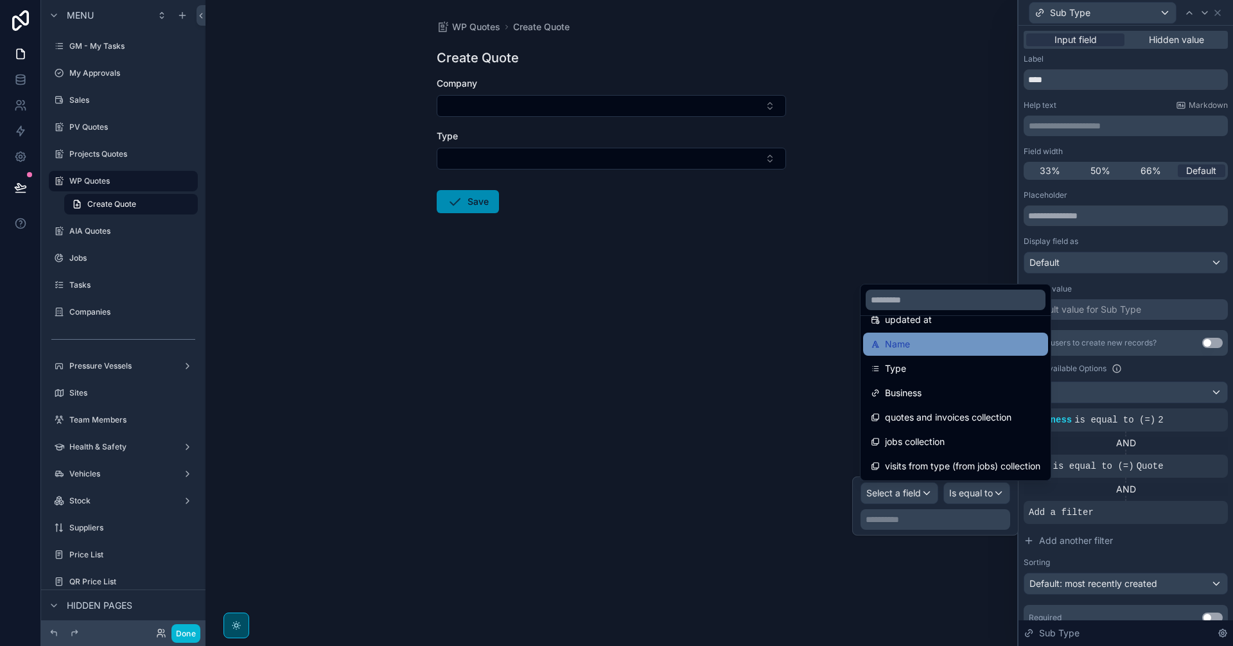
click at [979, 344] on div "Name" at bounding box center [956, 344] width 170 height 15
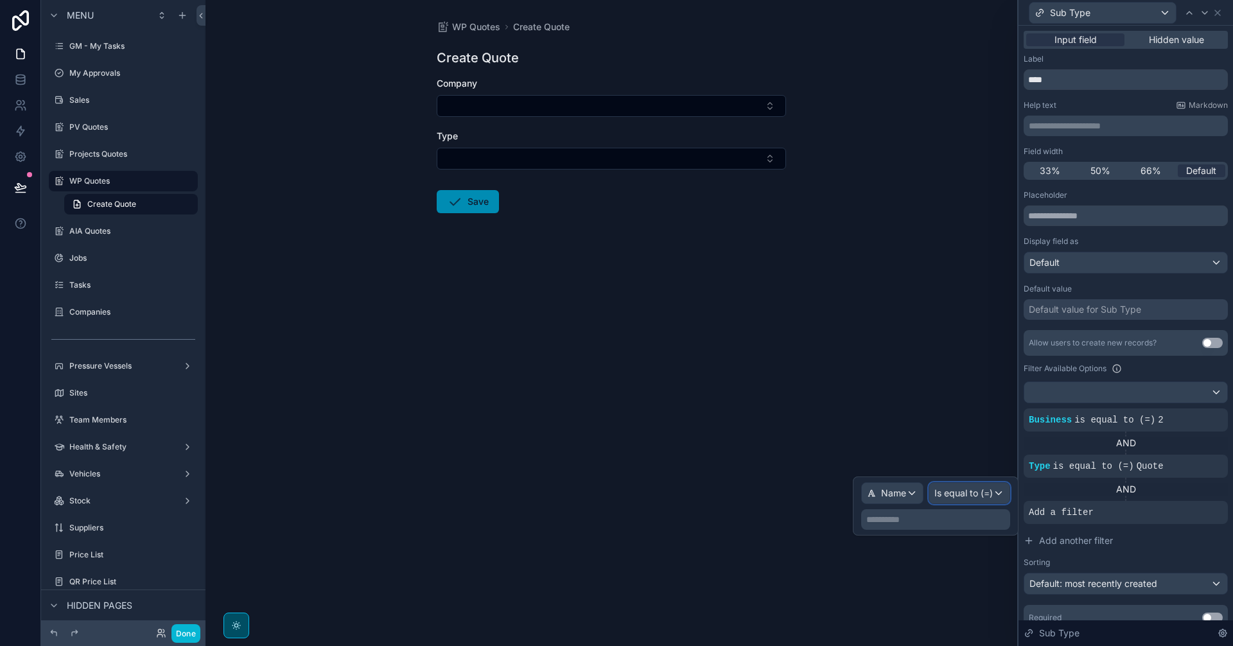
click at [976, 489] on span "Is equal to (=)" at bounding box center [964, 493] width 58 height 13
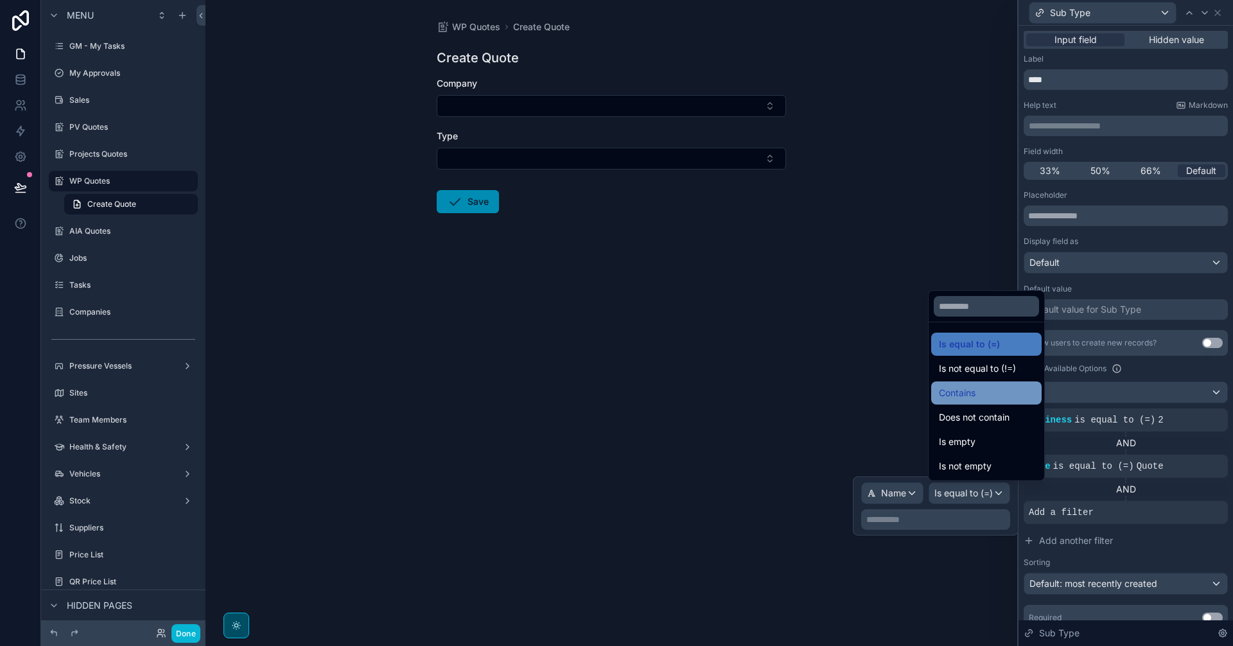
click at [992, 401] on div "Contains" at bounding box center [986, 393] width 110 height 23
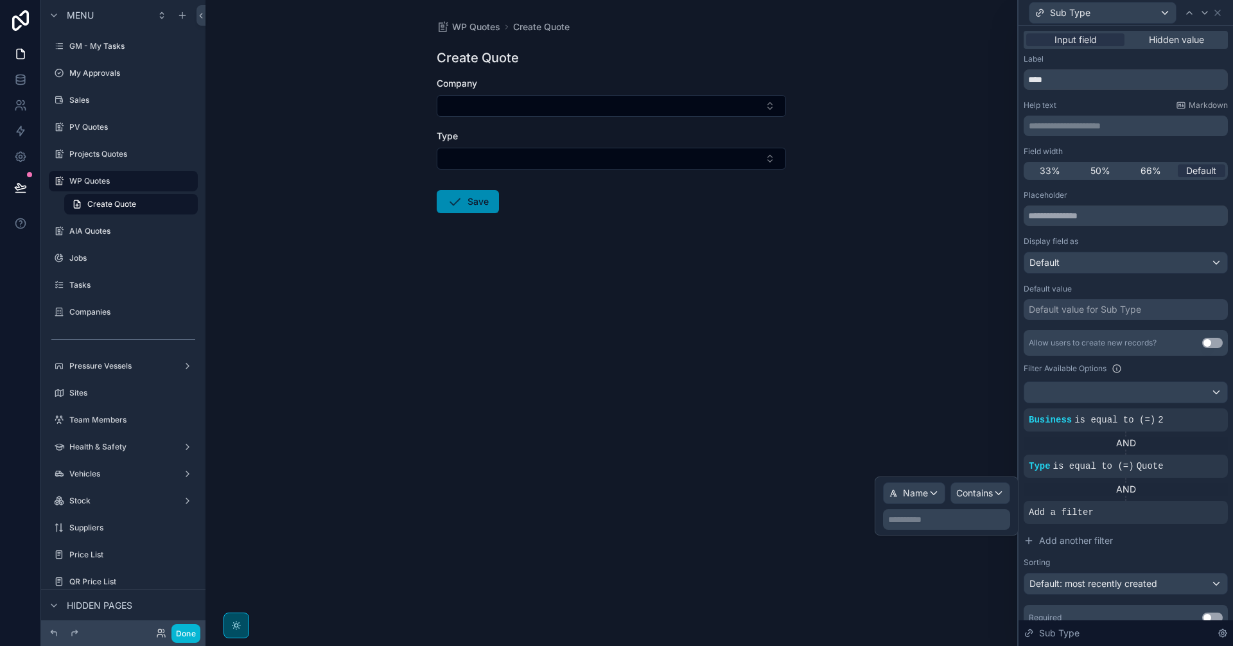
click at [935, 520] on p "**********" at bounding box center [947, 519] width 119 height 13
click at [956, 522] on p "**********" at bounding box center [947, 519] width 119 height 13
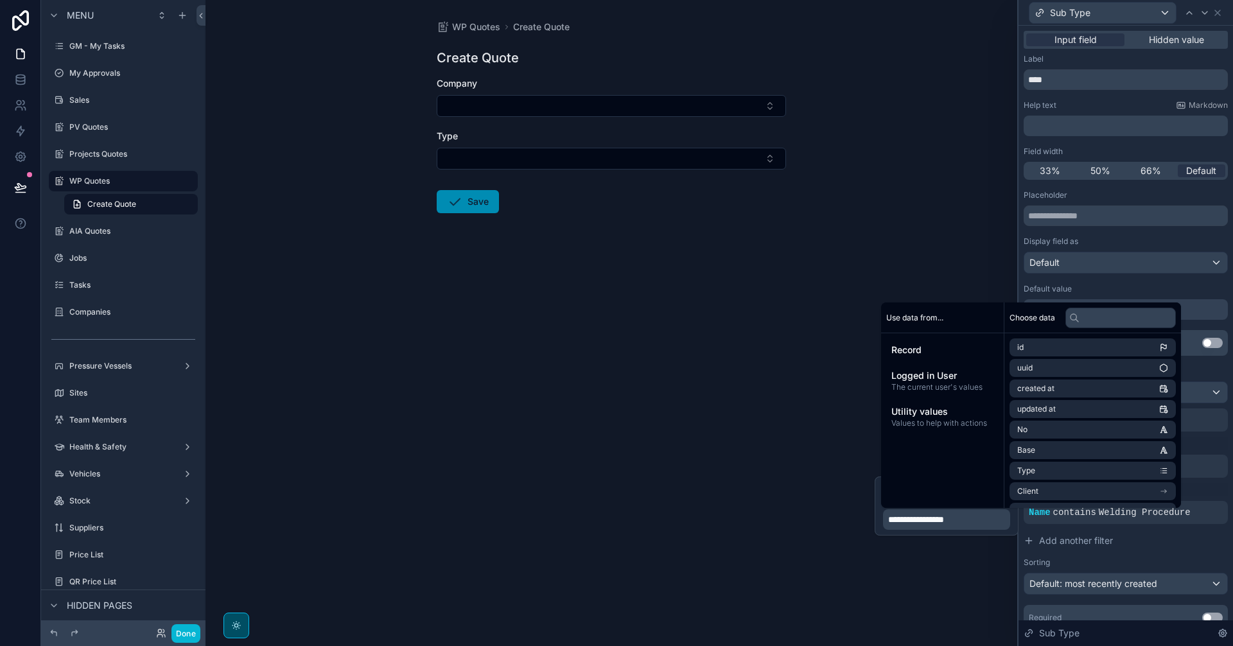
click at [962, 595] on div "WP Quotes Create Quote Create Quote Company Type Save" at bounding box center [612, 323] width 812 height 646
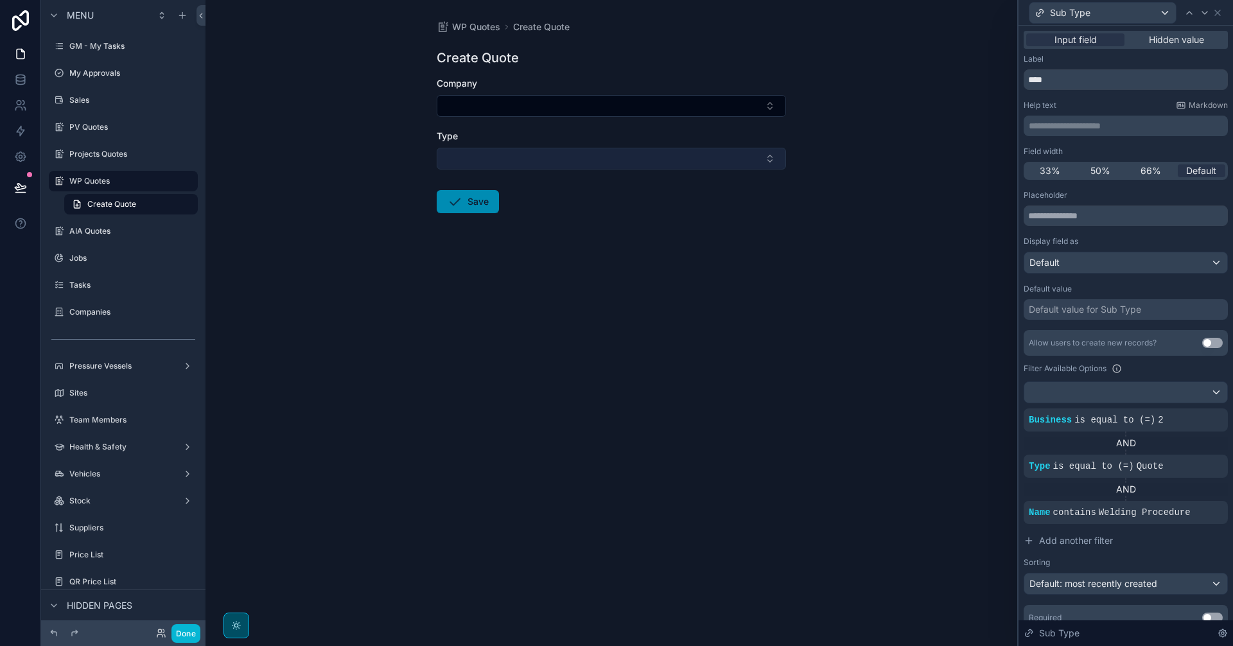
click at [599, 159] on button "Select Button" at bounding box center [611, 159] width 349 height 22
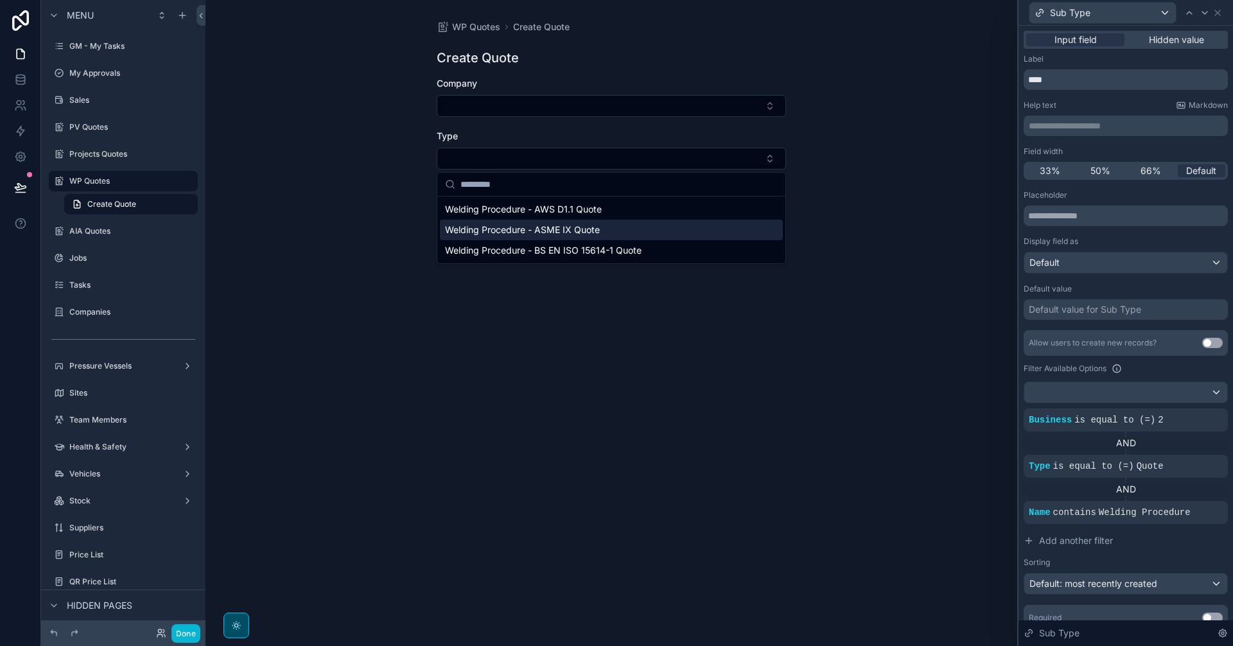
click at [583, 229] on span "Welding Procedure - ASME IX Quote" at bounding box center [522, 230] width 155 height 13
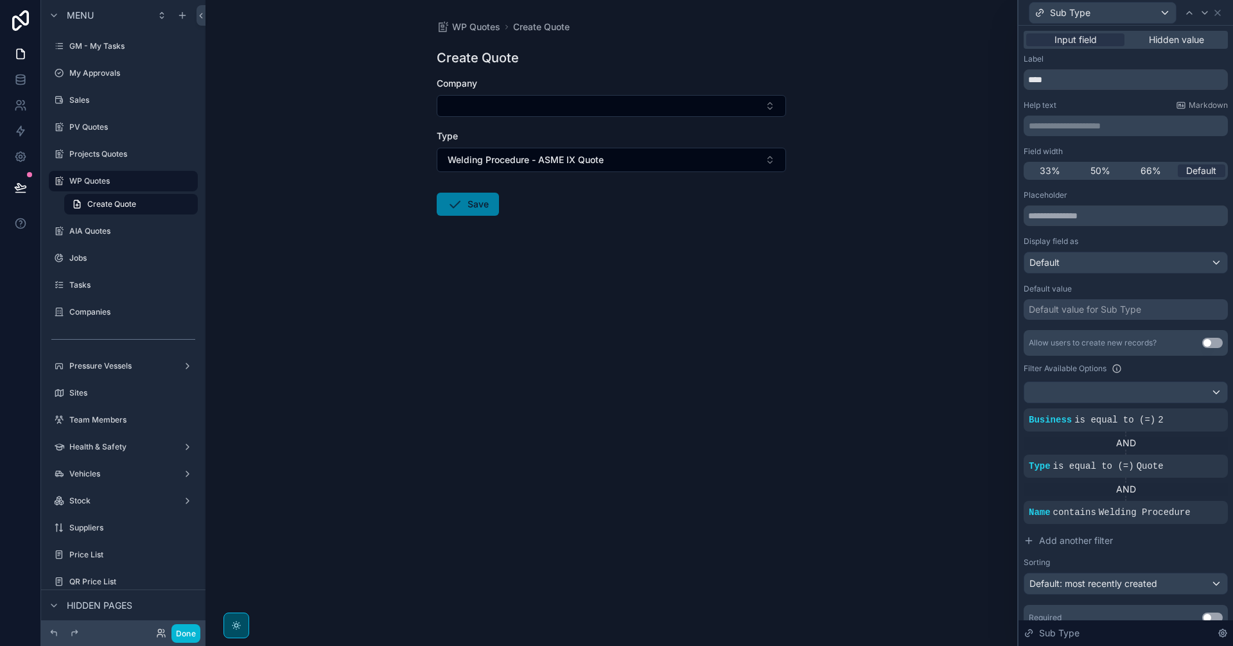
click at [477, 207] on button "Save" at bounding box center [468, 204] width 62 height 23
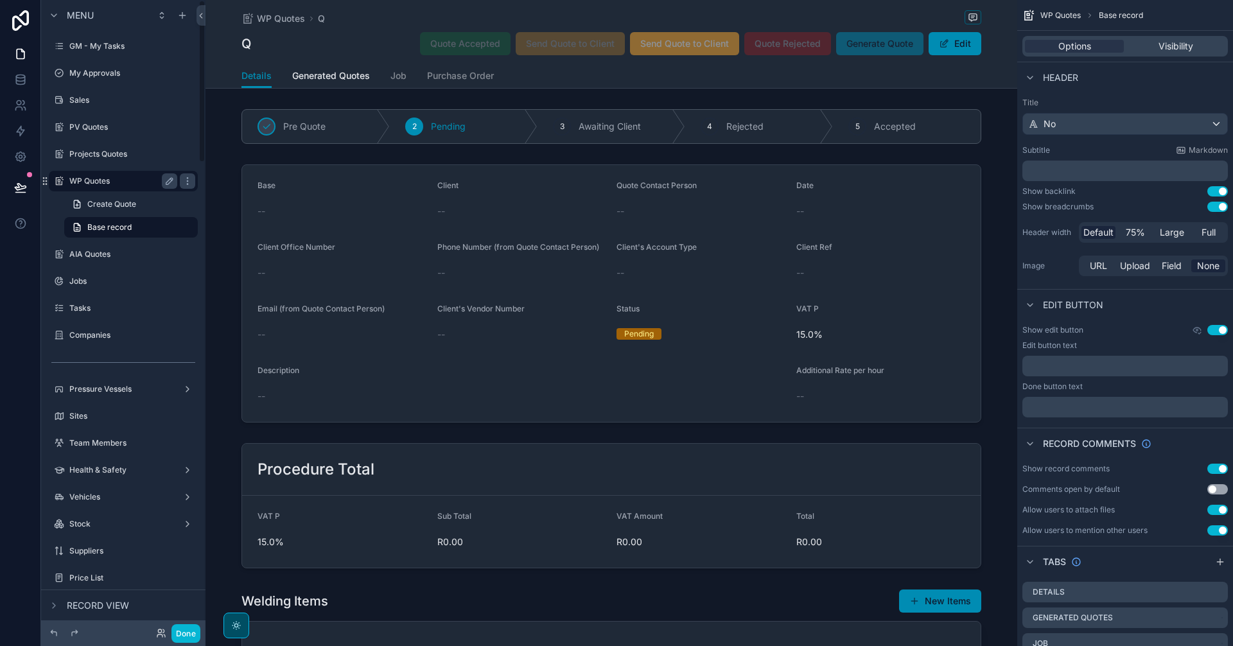
click at [108, 184] on label "WP Quotes" at bounding box center [120, 181] width 103 height 10
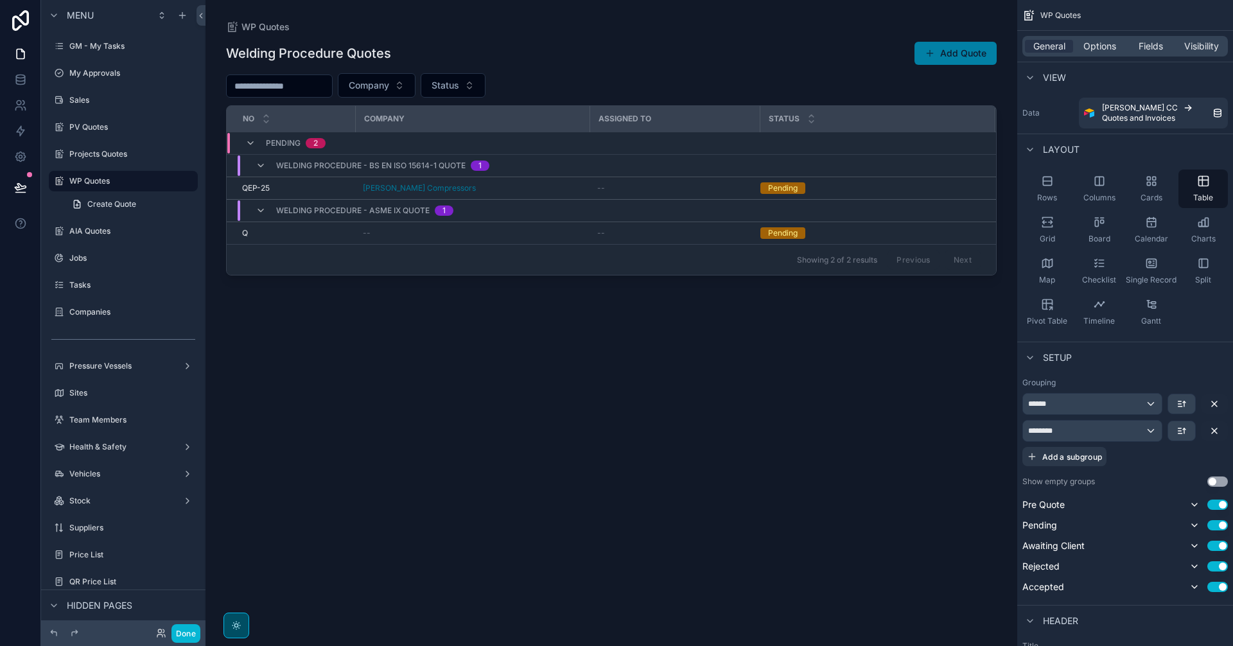
click at [969, 49] on button "Add Quote" at bounding box center [956, 53] width 82 height 23
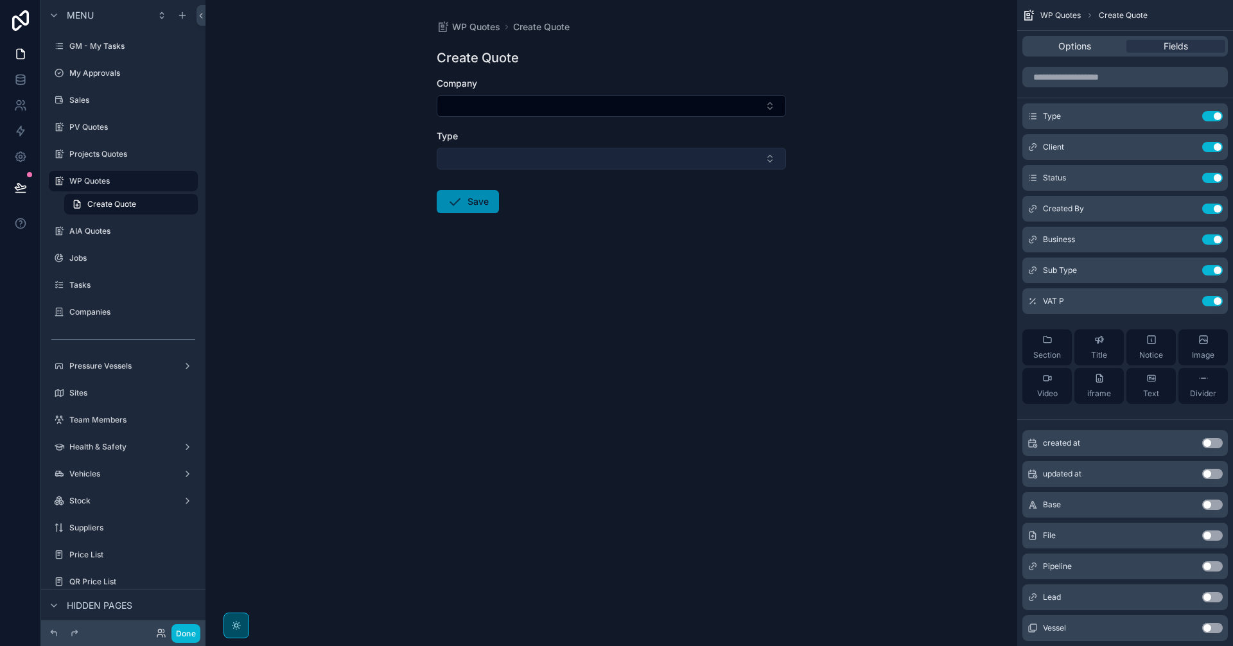
click at [565, 155] on button "Select Button" at bounding box center [611, 159] width 349 height 22
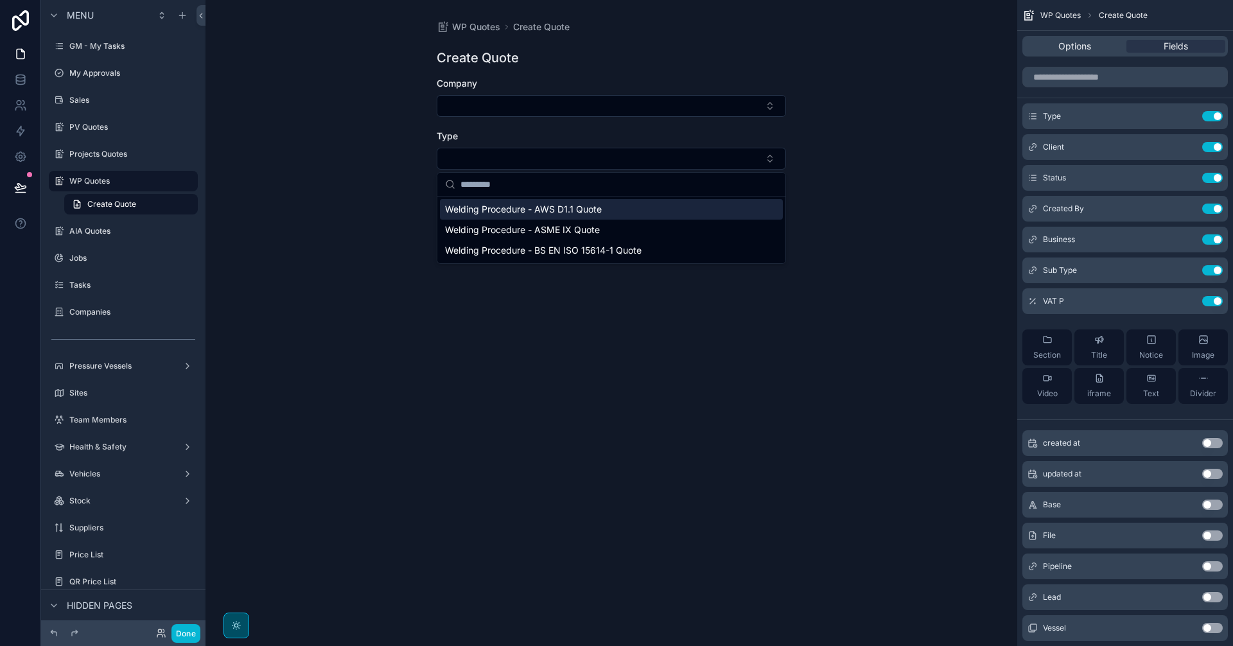
click at [575, 206] on span "Welding Procedure - AWS D1.1 Quote" at bounding box center [523, 209] width 157 height 13
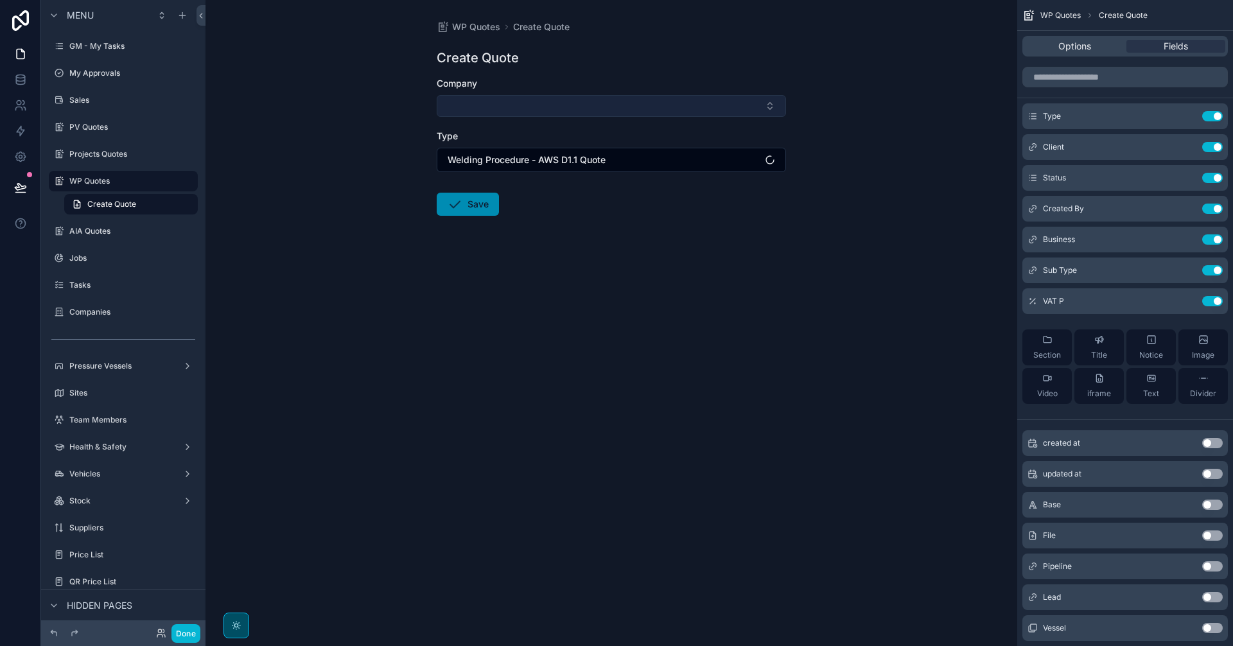
click at [559, 103] on button "Select Button" at bounding box center [611, 106] width 349 height 22
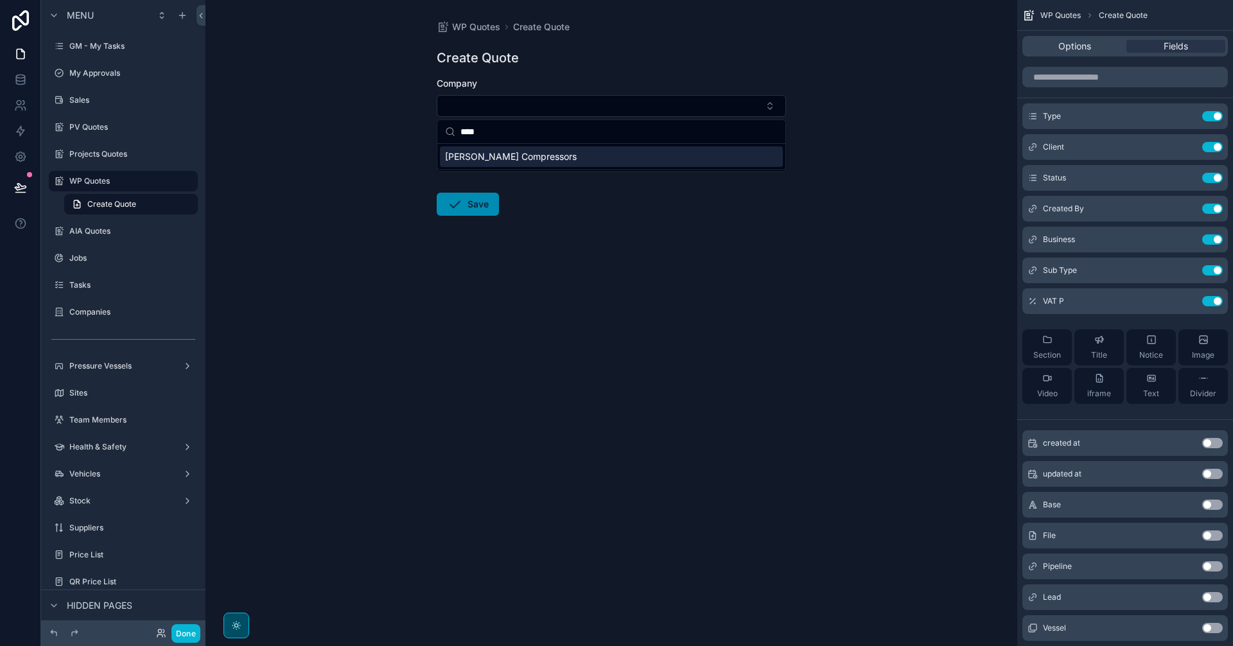
type input "****"
click at [568, 162] on div "[PERSON_NAME] Compressors" at bounding box center [611, 156] width 343 height 21
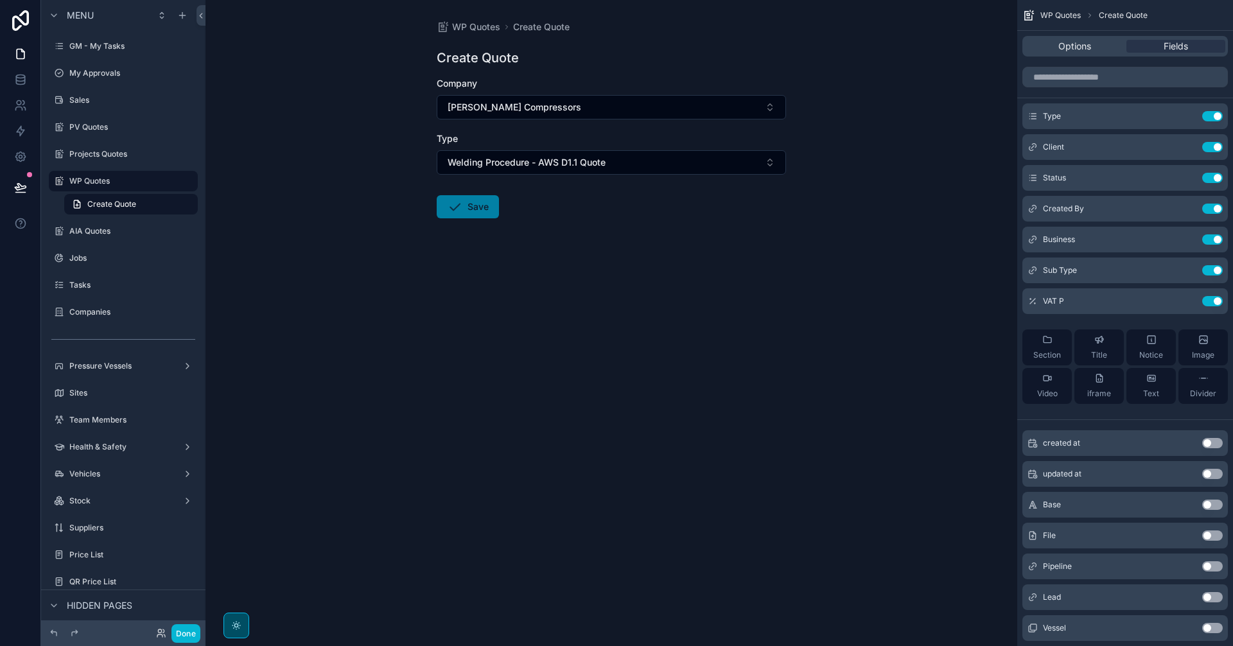
click at [463, 211] on button "Save" at bounding box center [468, 206] width 62 height 23
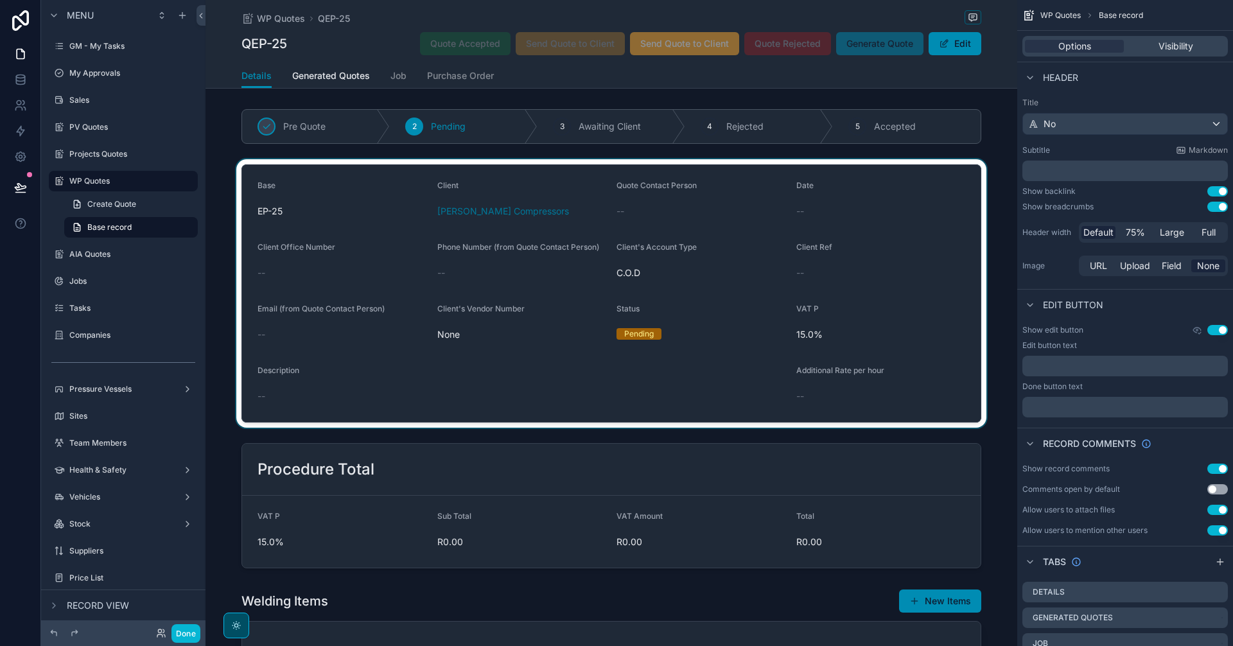
click at [754, 394] on div "scrollable content" at bounding box center [612, 293] width 812 height 268
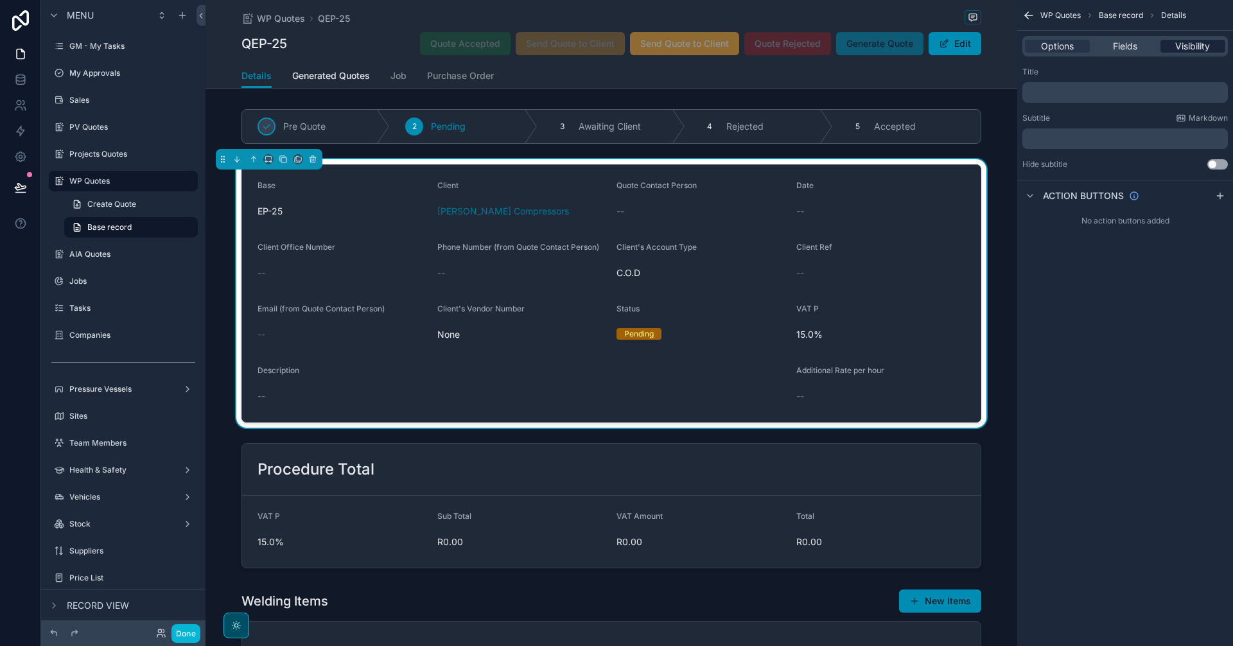
click at [1184, 48] on span "Visibility" at bounding box center [1192, 46] width 35 height 13
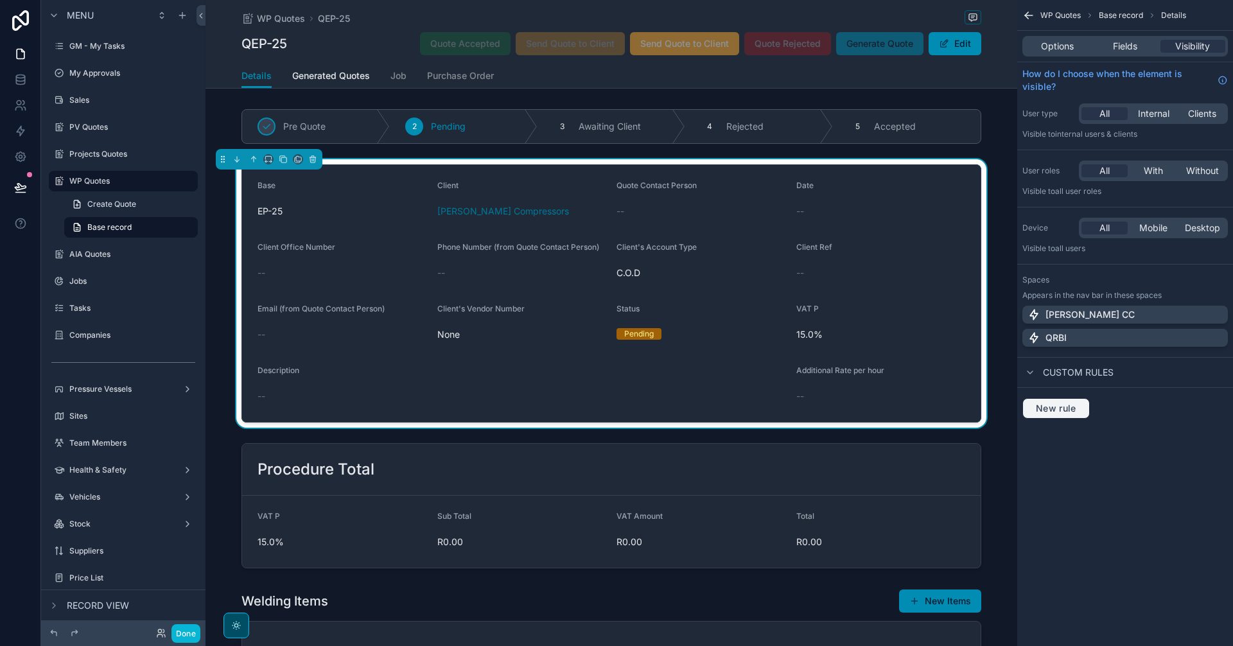
click at [1066, 413] on span "New rule" at bounding box center [1056, 409] width 51 height 12
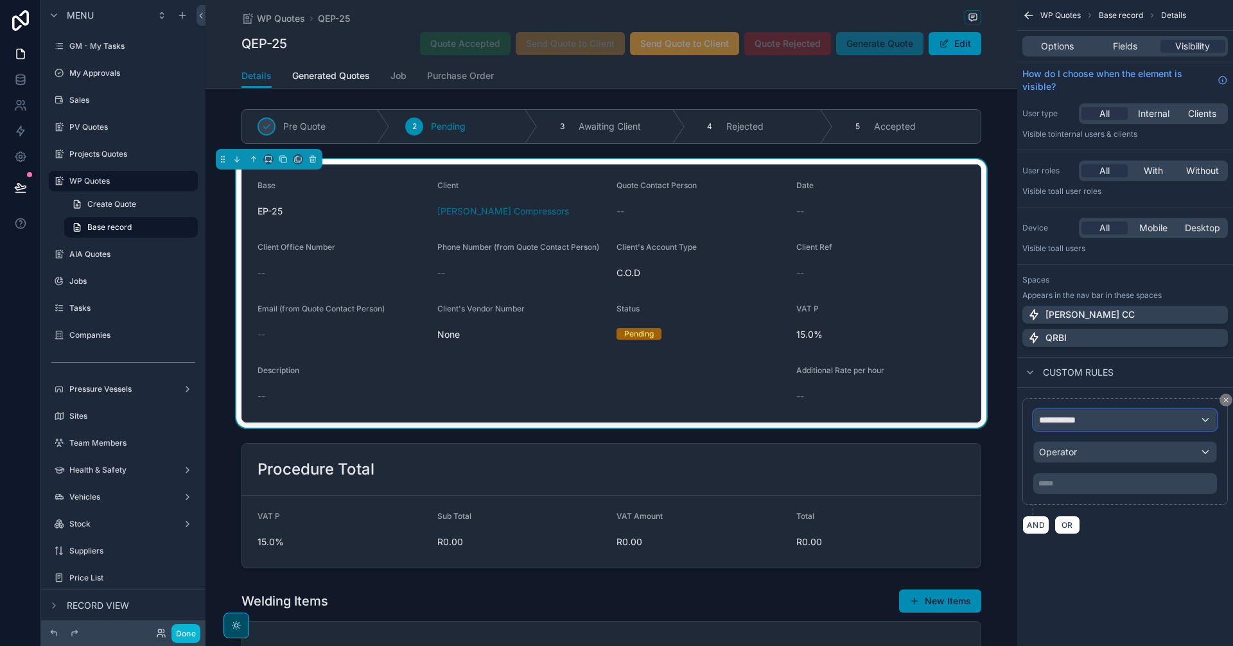
click at [1098, 412] on div "**********" at bounding box center [1125, 420] width 182 height 21
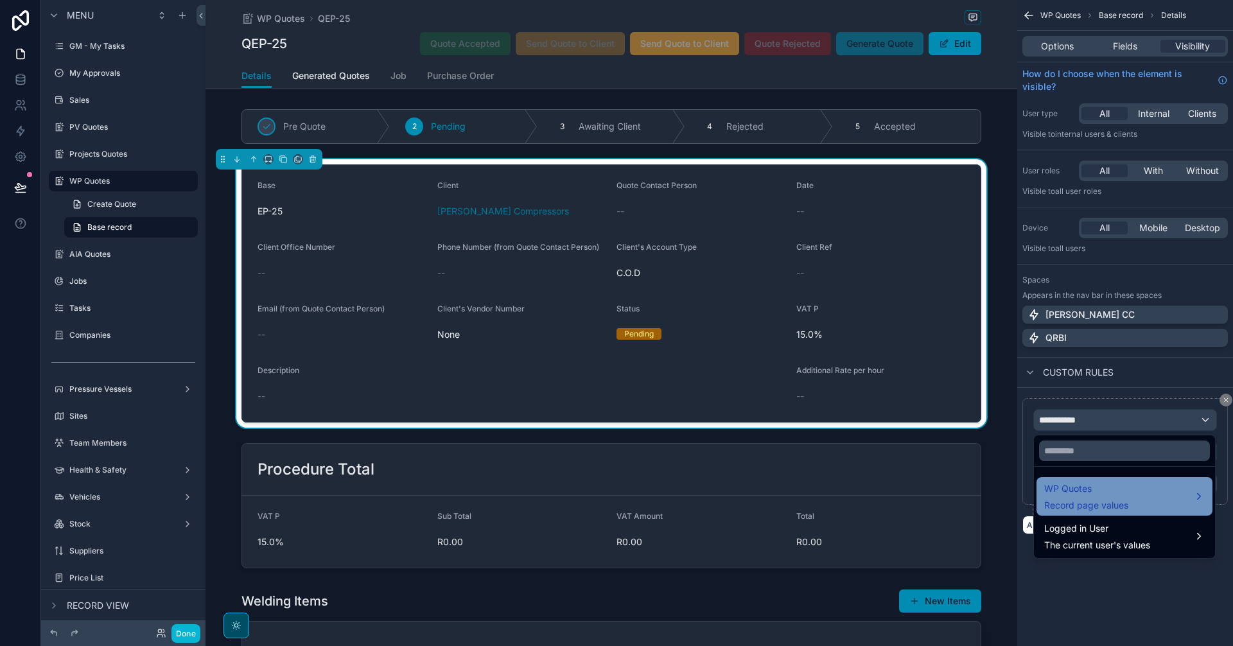
click at [1108, 503] on span "Record page values" at bounding box center [1086, 505] width 84 height 13
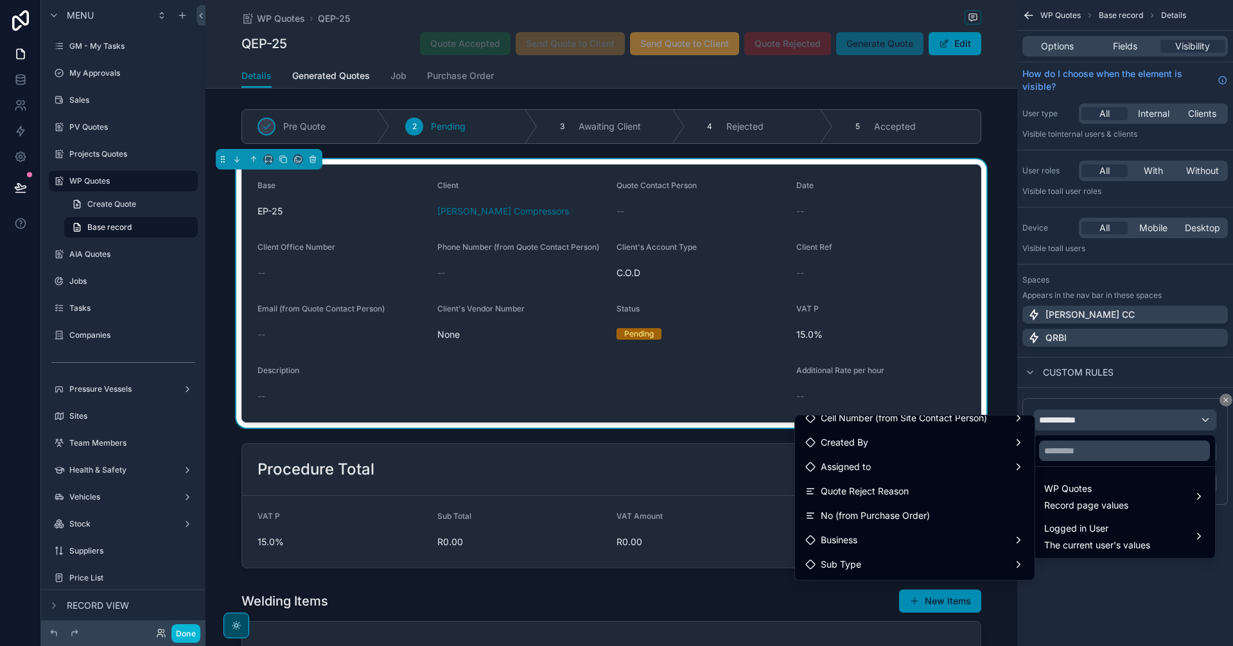
scroll to position [1071, 0]
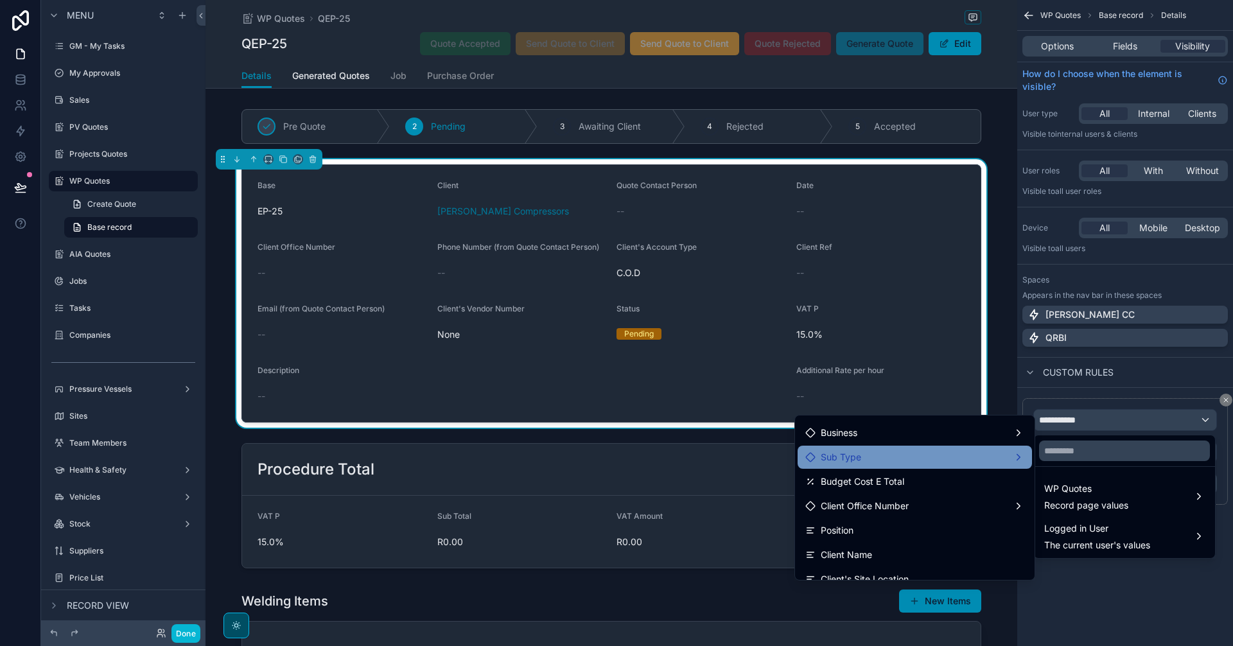
click at [954, 452] on div "Sub Type" at bounding box center [914, 457] width 219 height 15
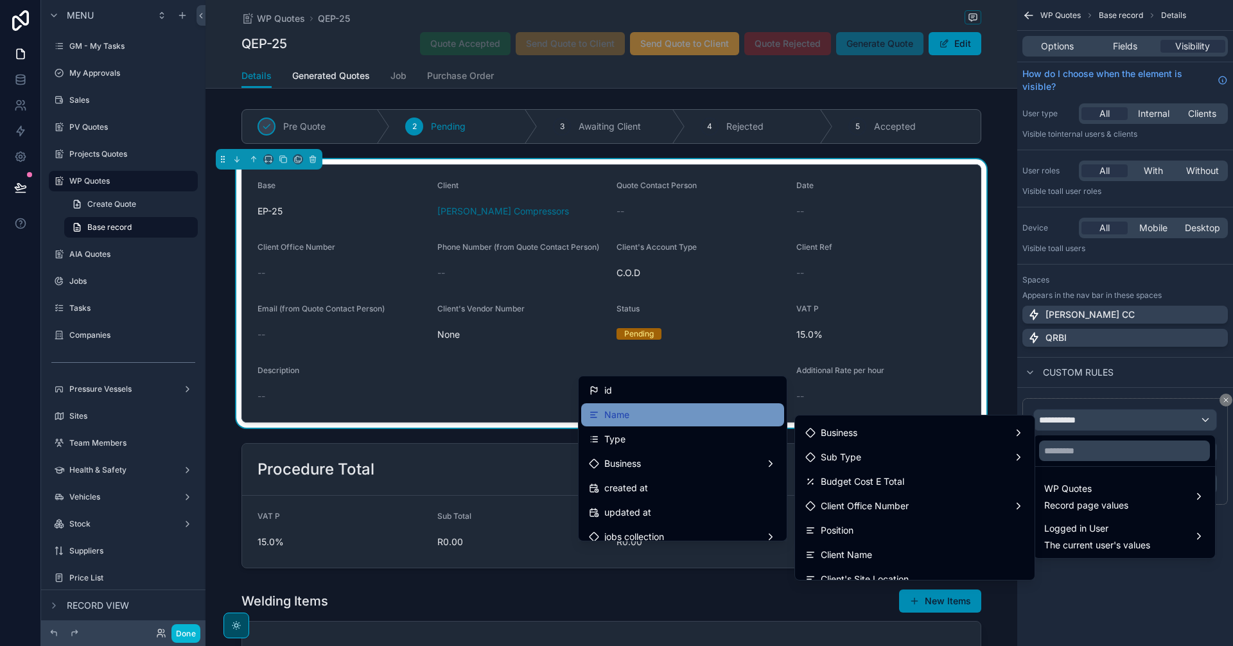
click at [682, 419] on div "Name" at bounding box center [683, 414] width 188 height 15
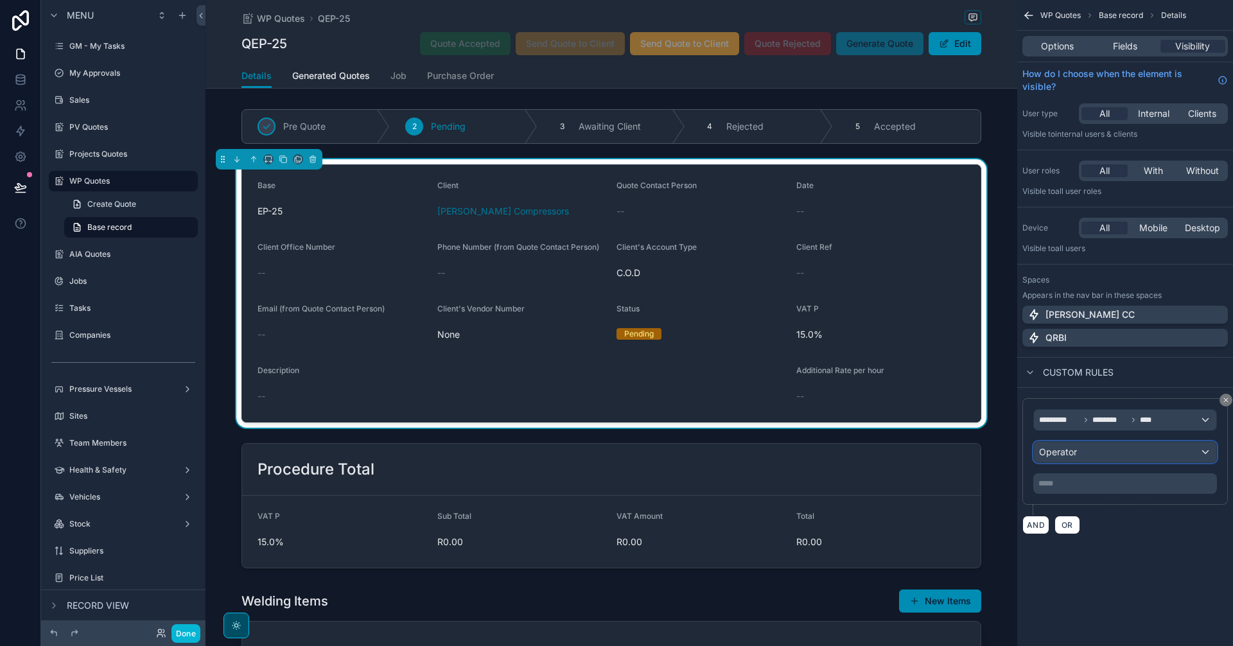
click at [1083, 456] on div "Operator" at bounding box center [1125, 452] width 182 height 21
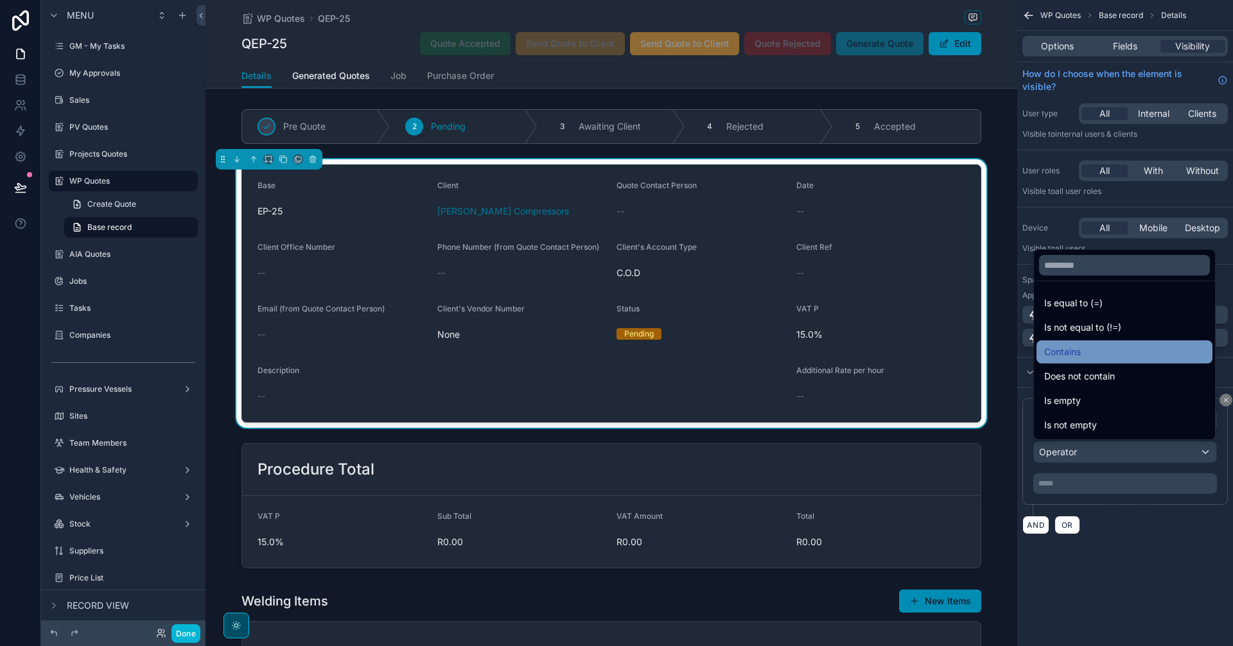
click at [1091, 361] on div "Contains" at bounding box center [1125, 351] width 176 height 23
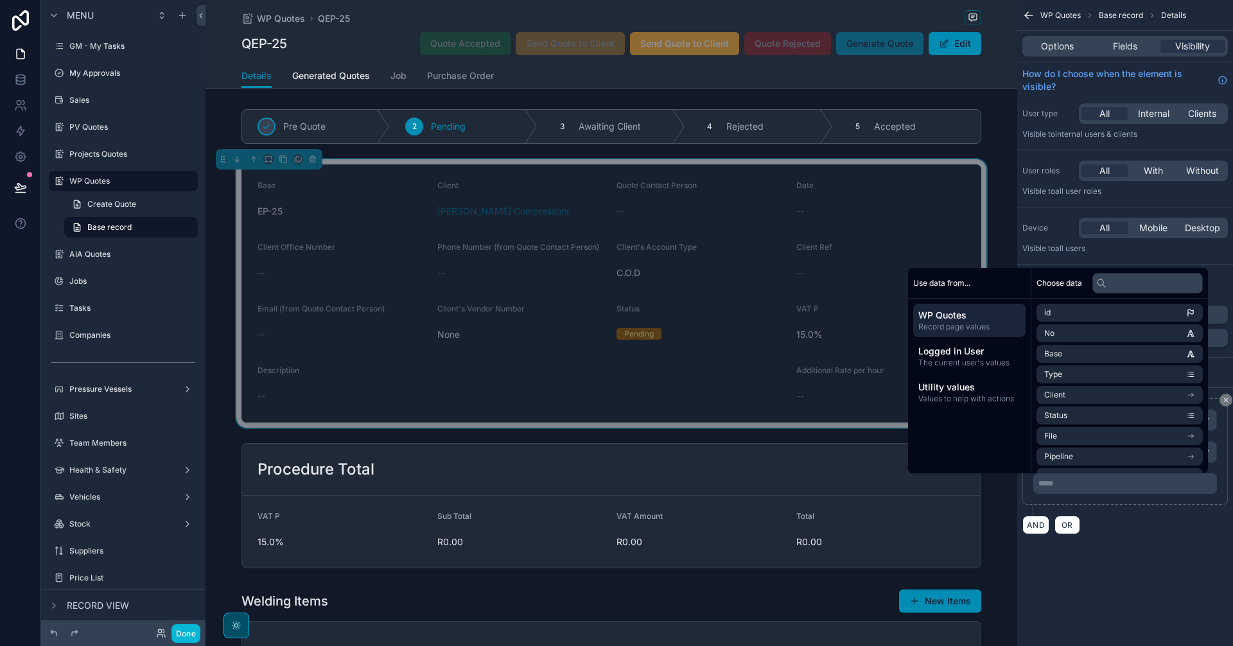
click at [1089, 487] on p "***** ﻿" at bounding box center [1127, 484] width 176 height 10
click at [1109, 538] on div "**********" at bounding box center [1125, 466] width 216 height 157
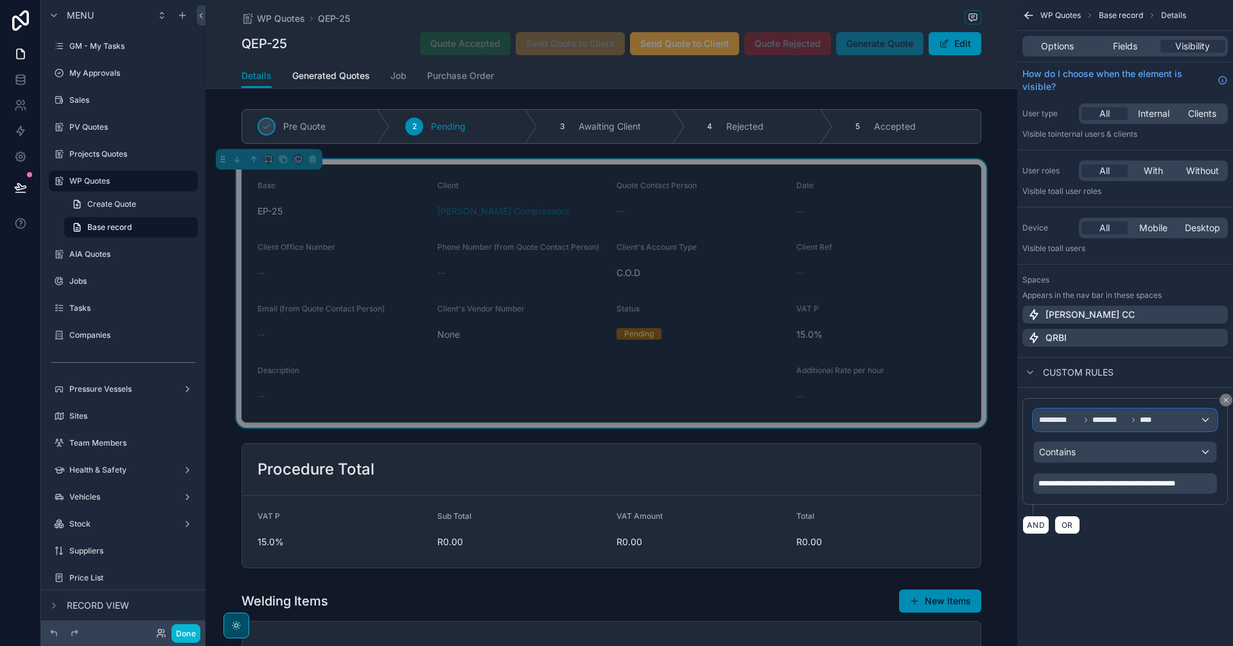
click at [1137, 421] on icon "scrollable content" at bounding box center [1134, 420] width 8 height 8
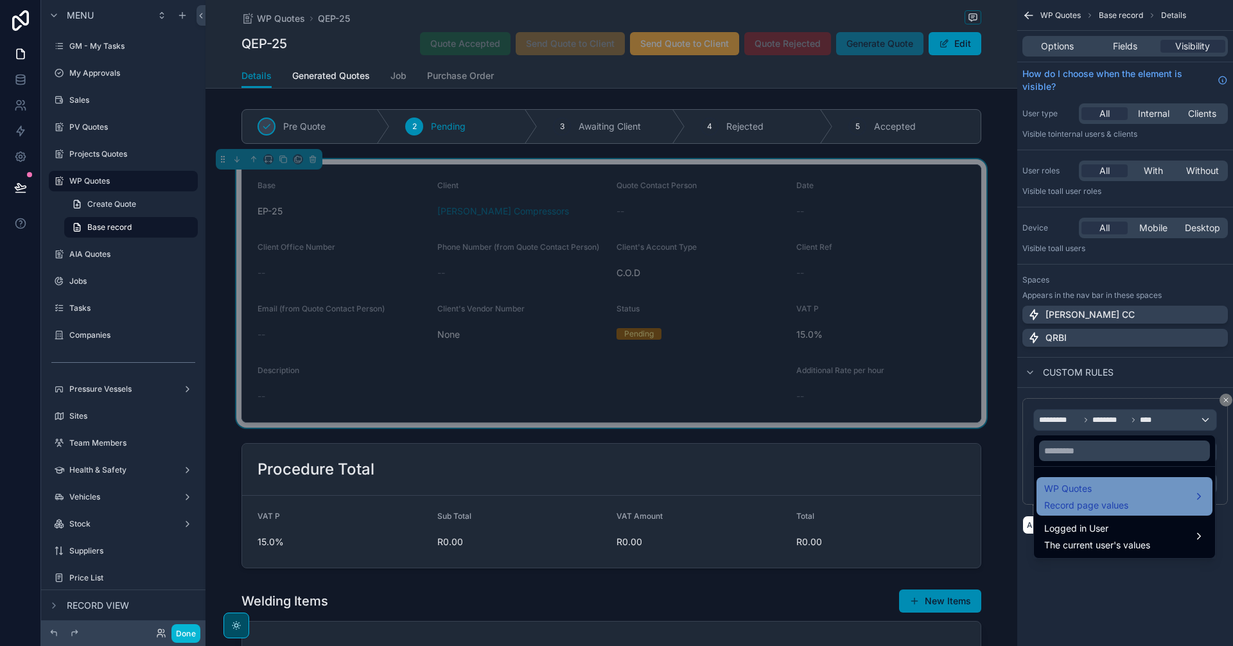
click at [1106, 487] on span "WP Quotes" at bounding box center [1086, 488] width 84 height 15
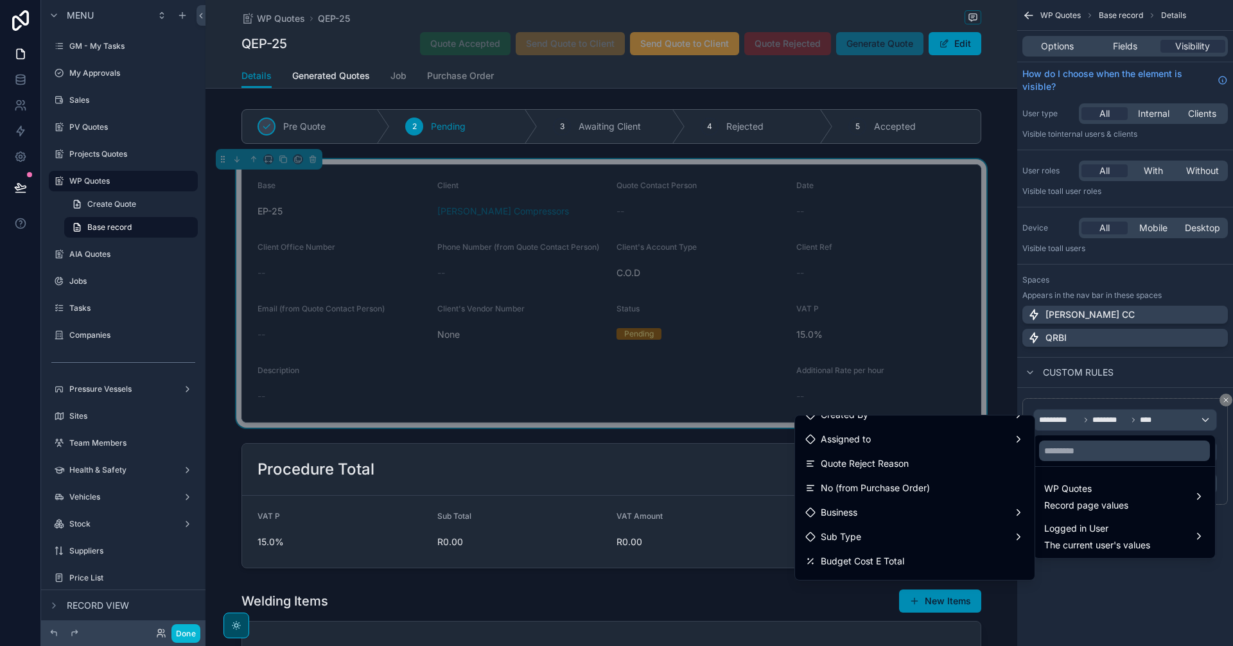
scroll to position [962, 0]
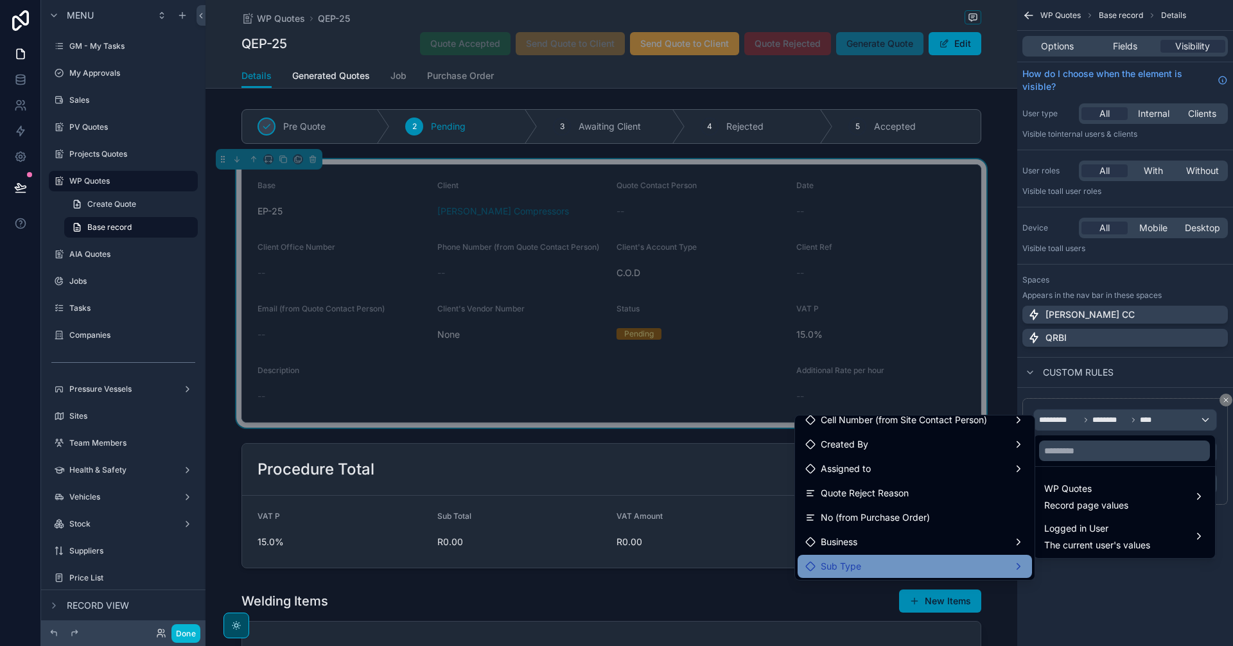
click at [953, 558] on div "Sub Type" at bounding box center [915, 566] width 234 height 23
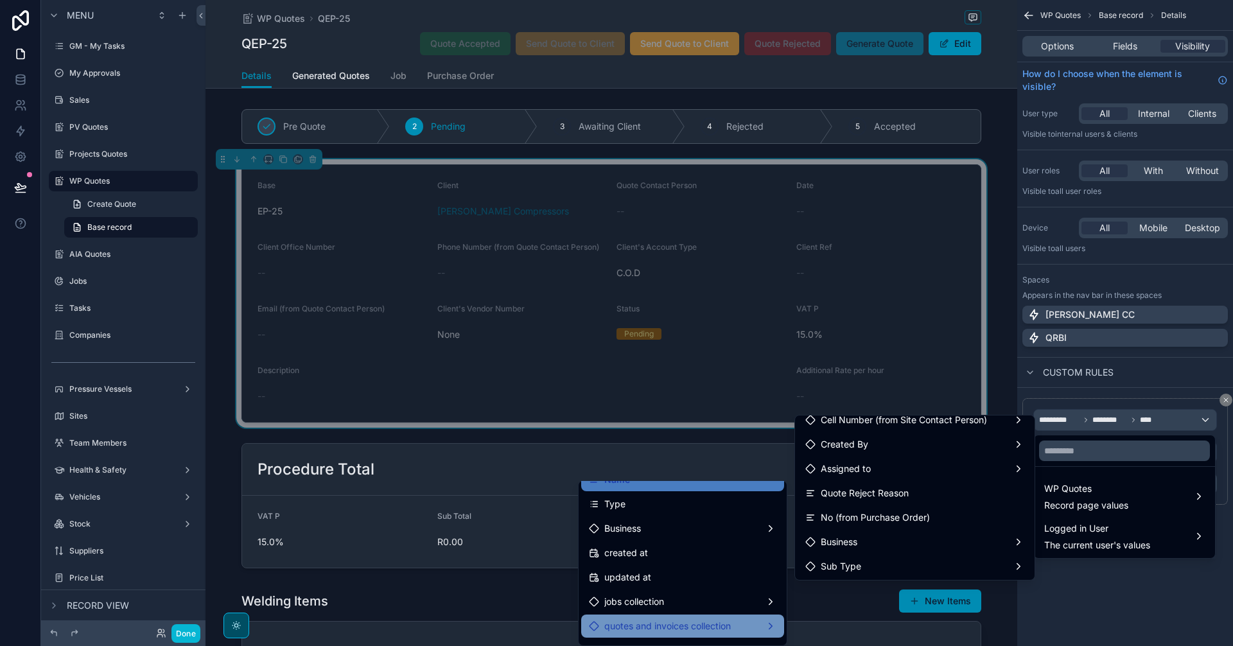
scroll to position [0, 0]
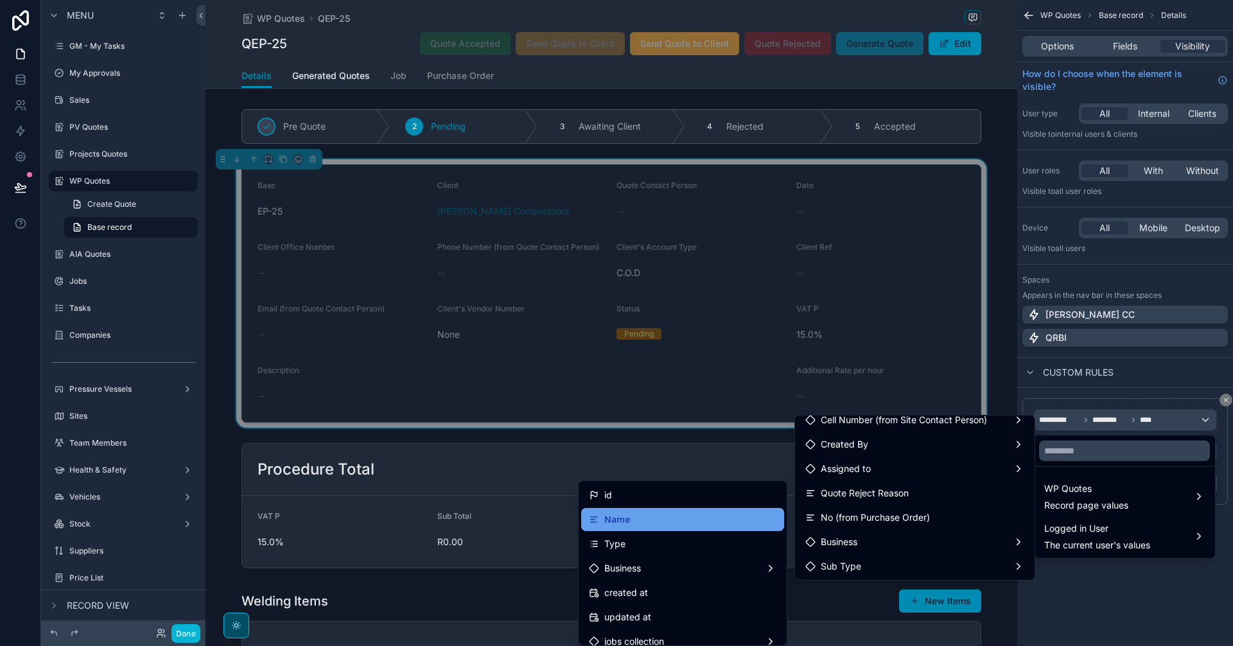
click at [684, 527] on div "Name" at bounding box center [683, 519] width 188 height 15
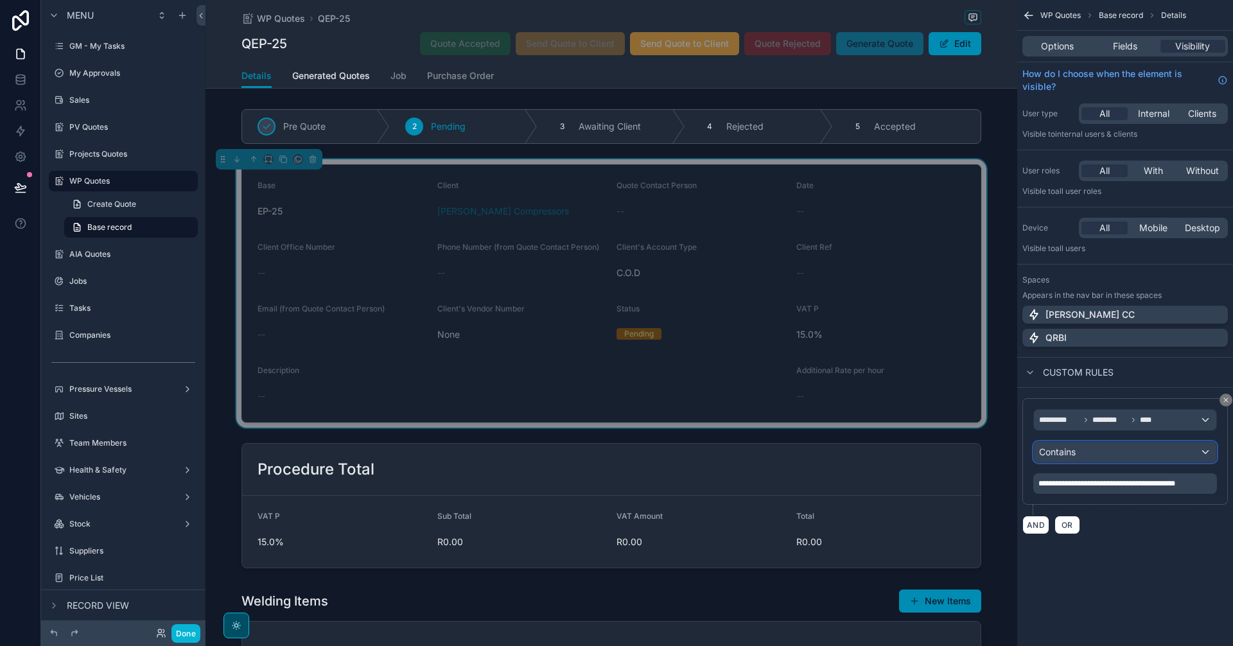
click at [1124, 448] on div "Contains" at bounding box center [1125, 452] width 182 height 21
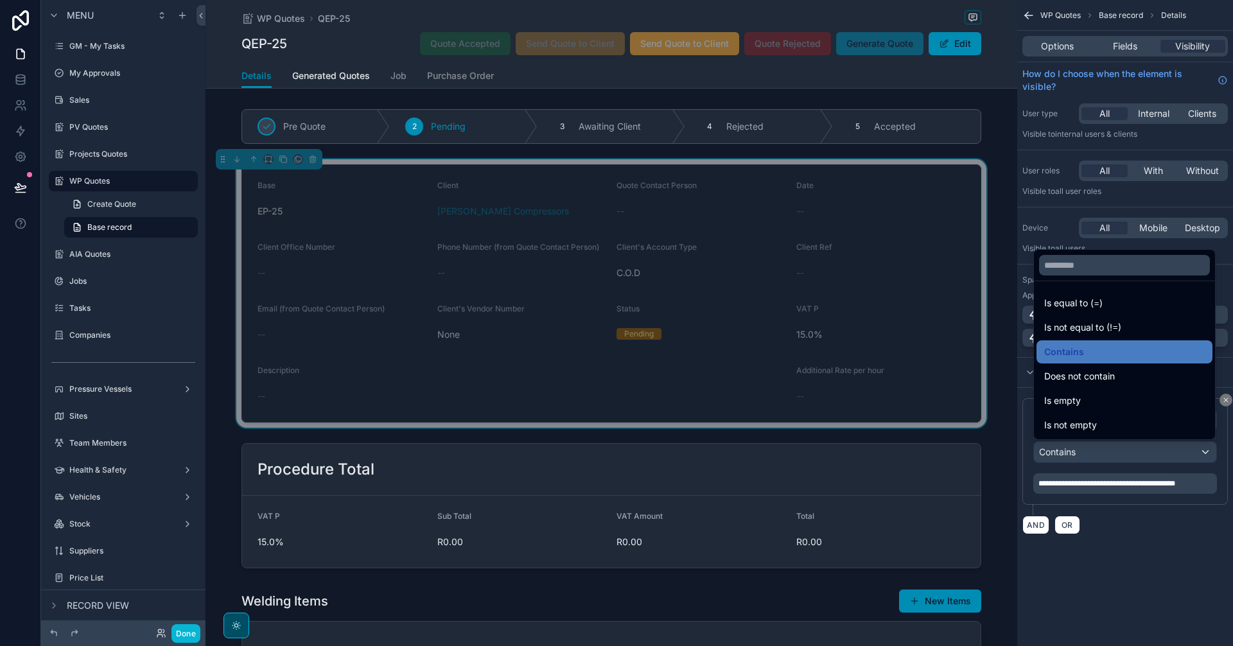
click at [1124, 448] on div "scrollable content" at bounding box center [616, 323] width 1233 height 646
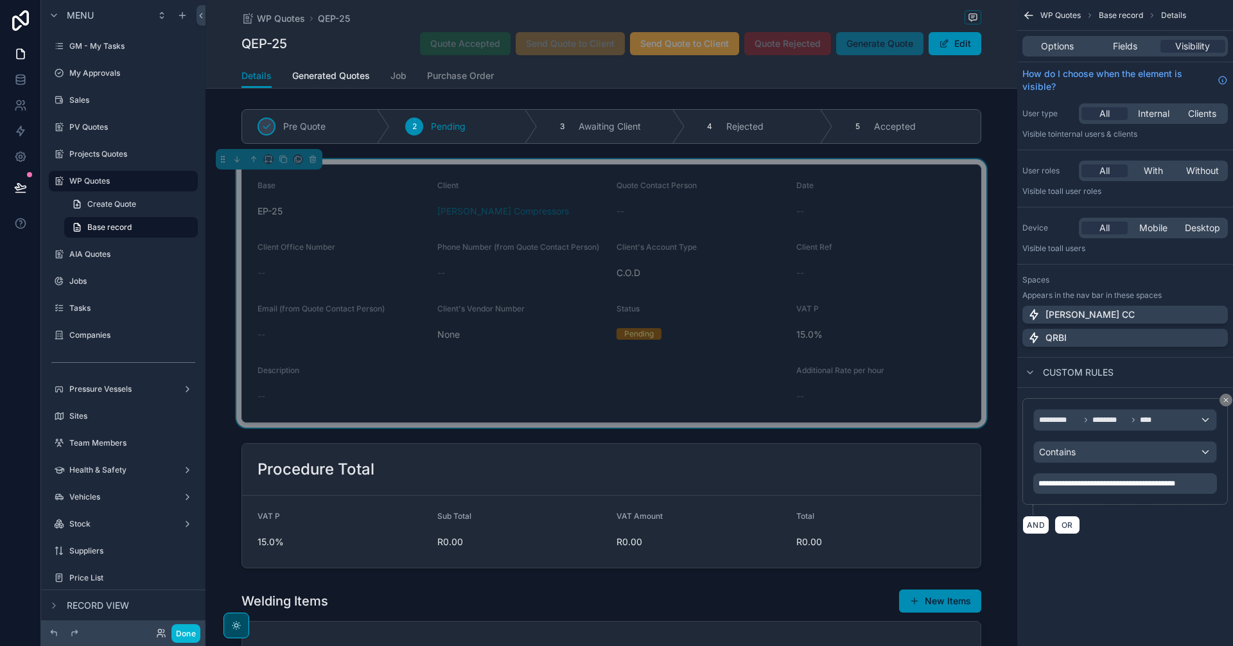
click at [1137, 487] on span "**********" at bounding box center [1107, 484] width 137 height 8
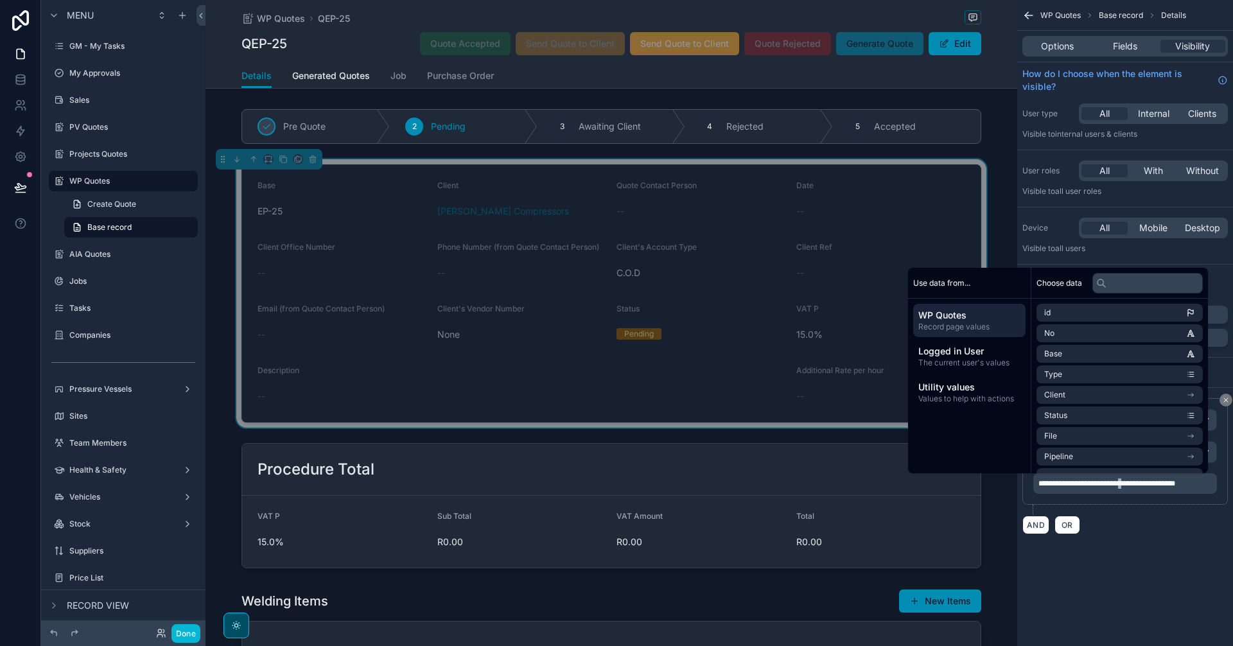
click at [1137, 487] on span "**********" at bounding box center [1107, 484] width 137 height 8
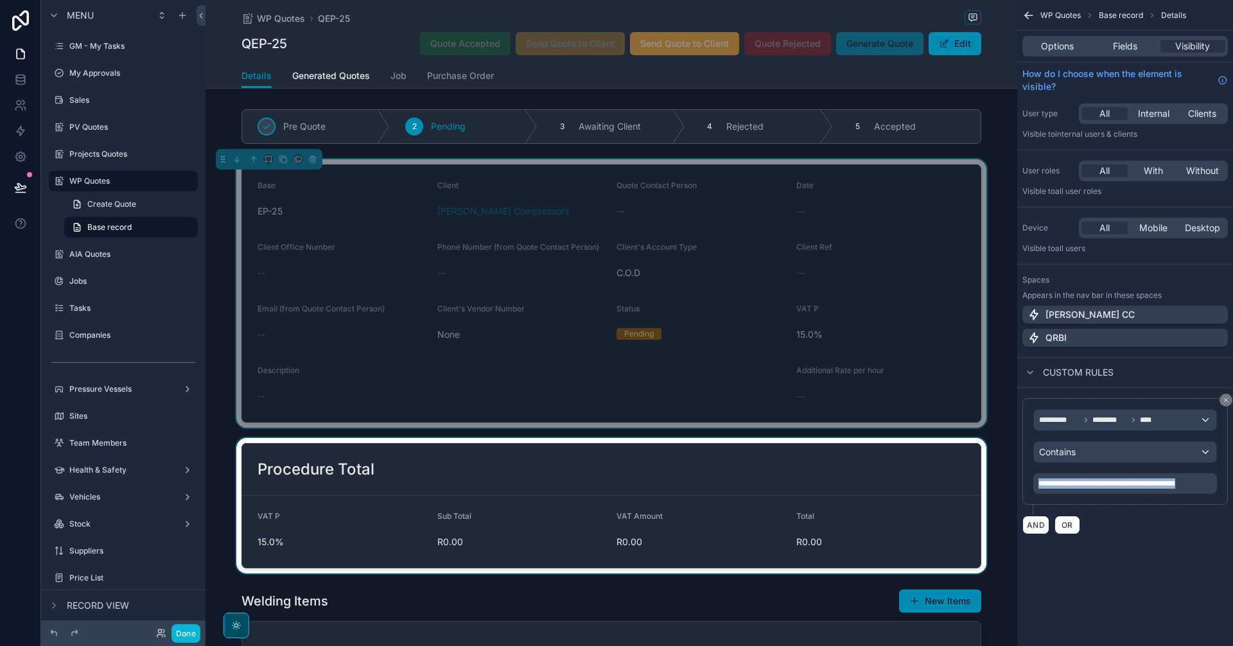
drag, startPoint x: 1208, startPoint y: 482, endPoint x: 977, endPoint y: 473, distance: 230.8
click at [977, 473] on div "[PERSON_NAME] CC Alt 1 GM - My Tasks 0 My Approvals Sales PV Quotes Projects Qu…" at bounding box center [720, 323] width 1028 height 646
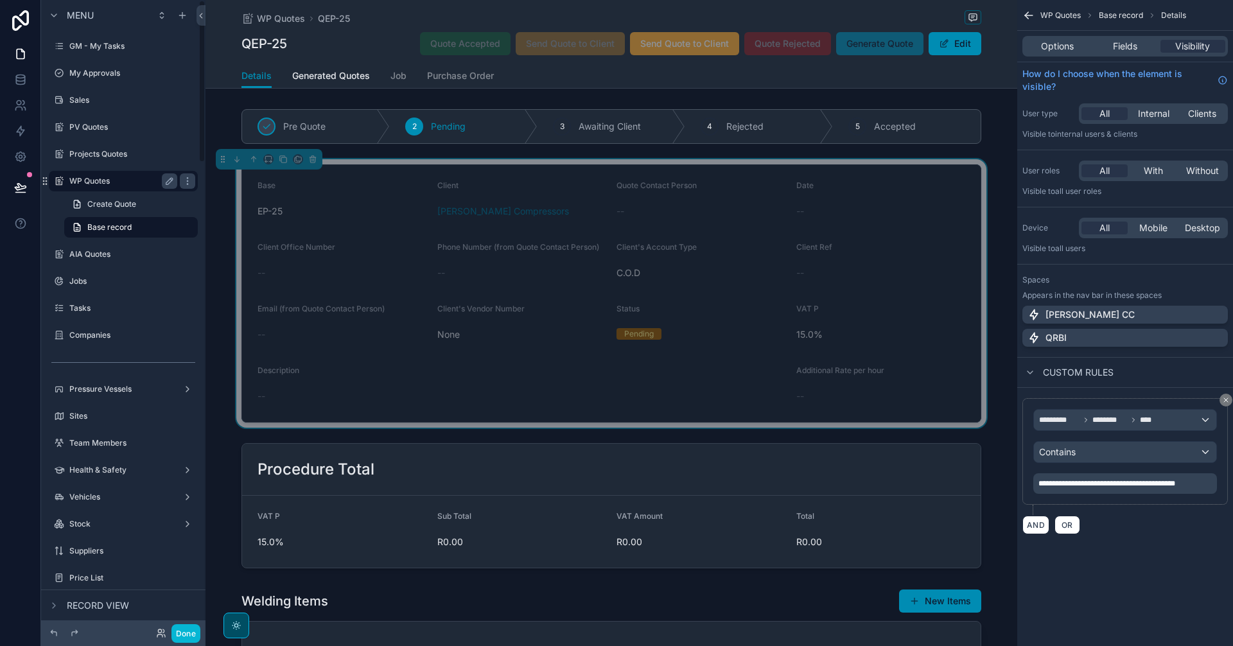
click at [119, 179] on label "WP Quotes" at bounding box center [120, 181] width 103 height 10
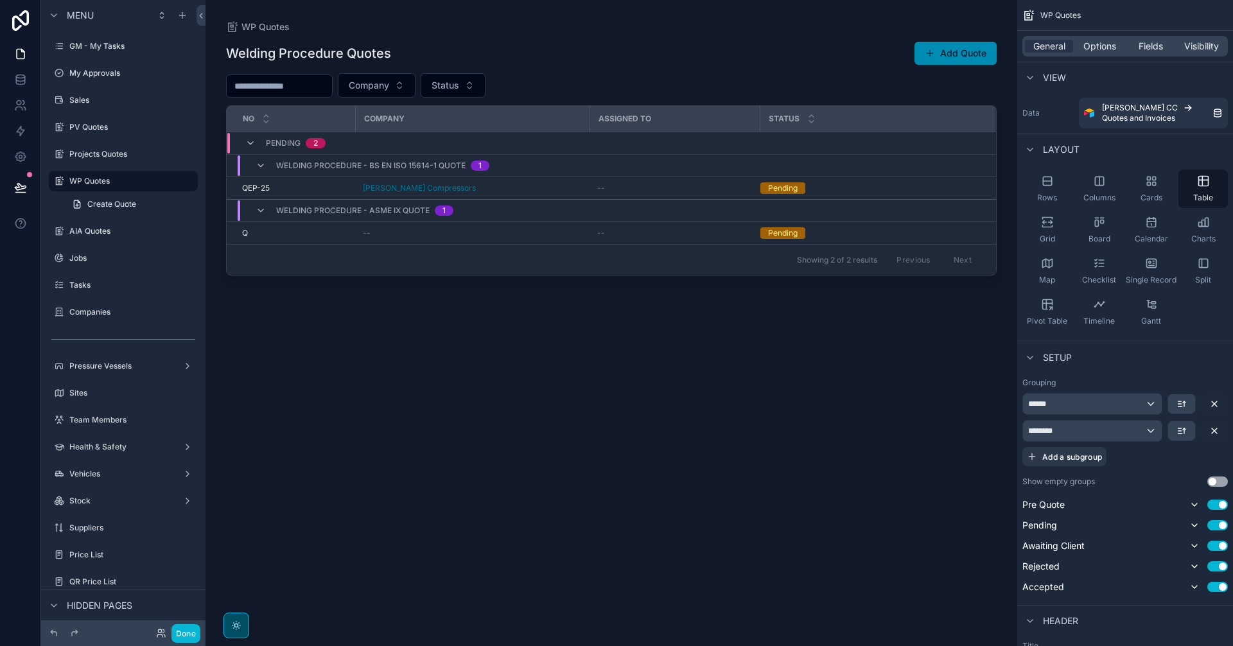
click at [323, 143] on span "2" at bounding box center [316, 143] width 20 height 10
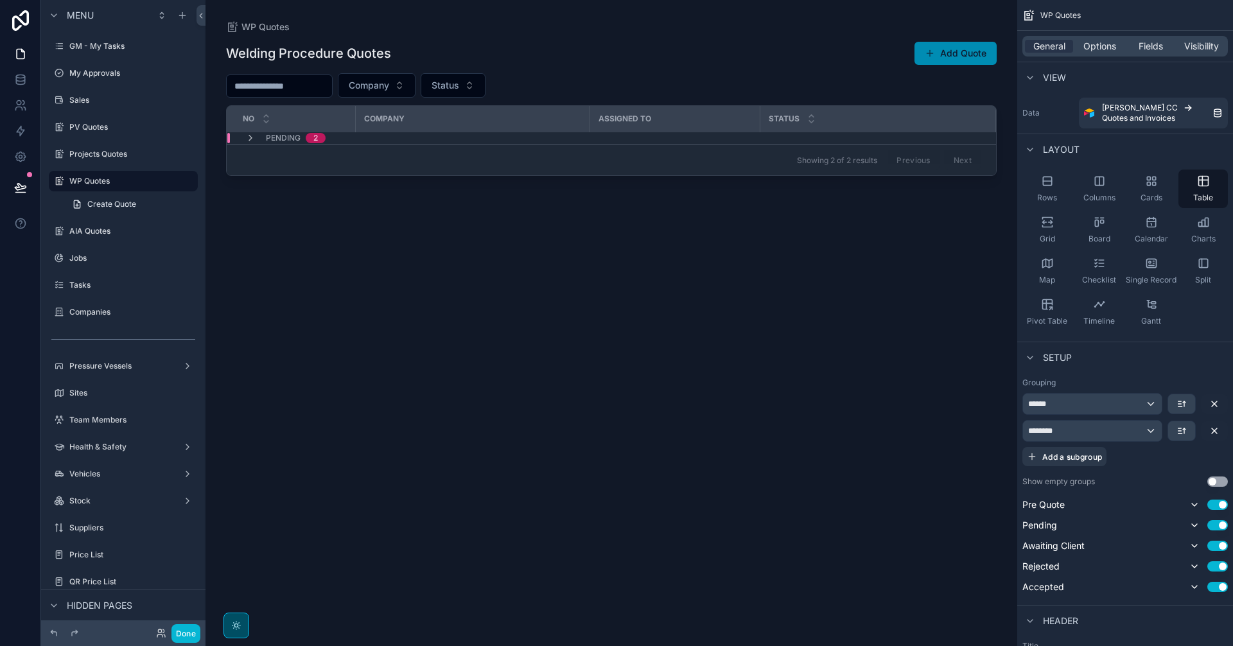
click at [323, 143] on div "2" at bounding box center [316, 138] width 20 height 10
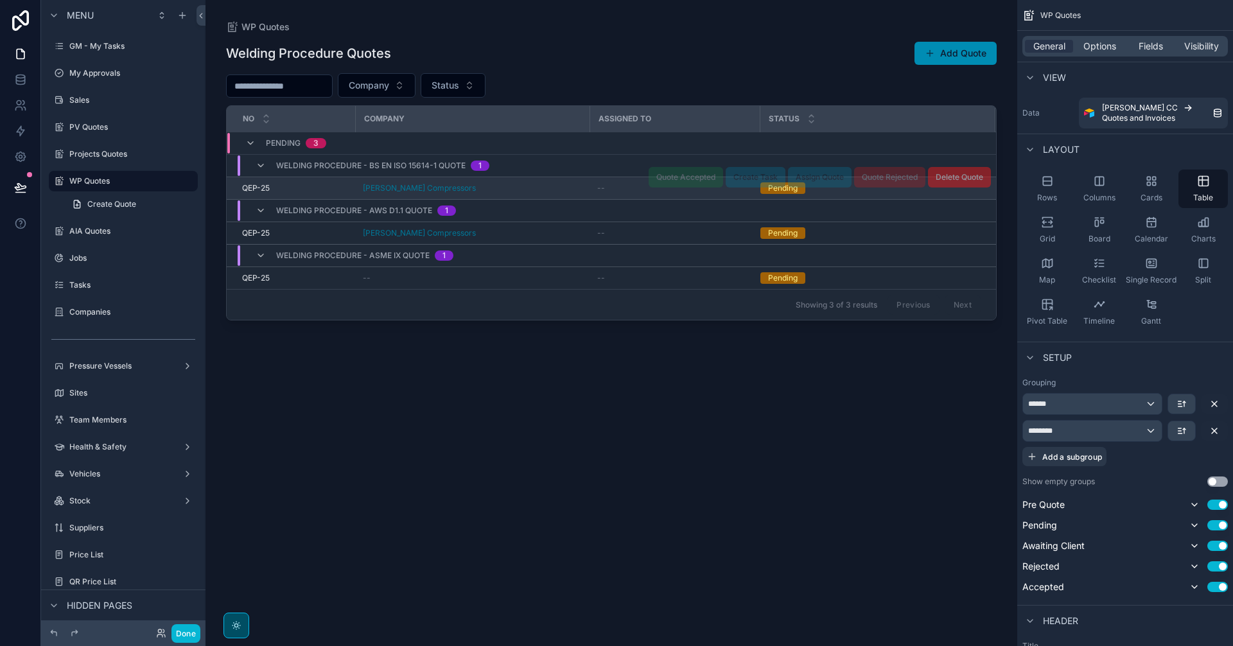
click at [543, 188] on div "[PERSON_NAME] Compressors" at bounding box center [472, 188] width 219 height 10
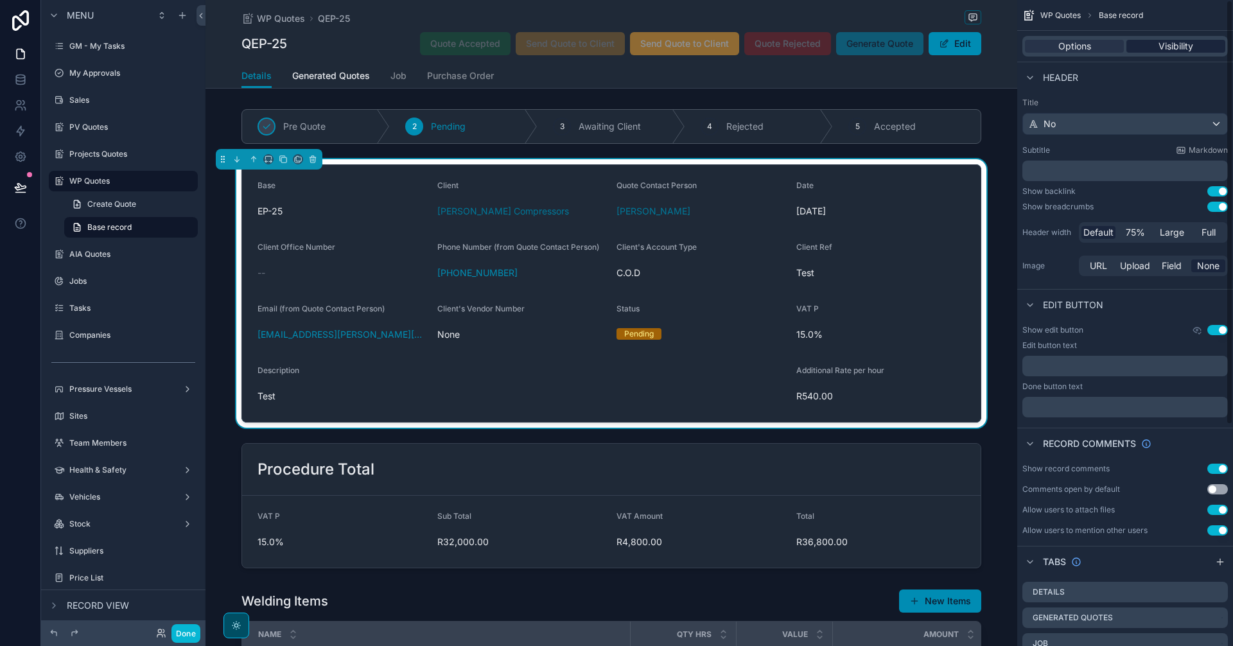
click at [1201, 51] on div "Visibility" at bounding box center [1176, 46] width 99 height 13
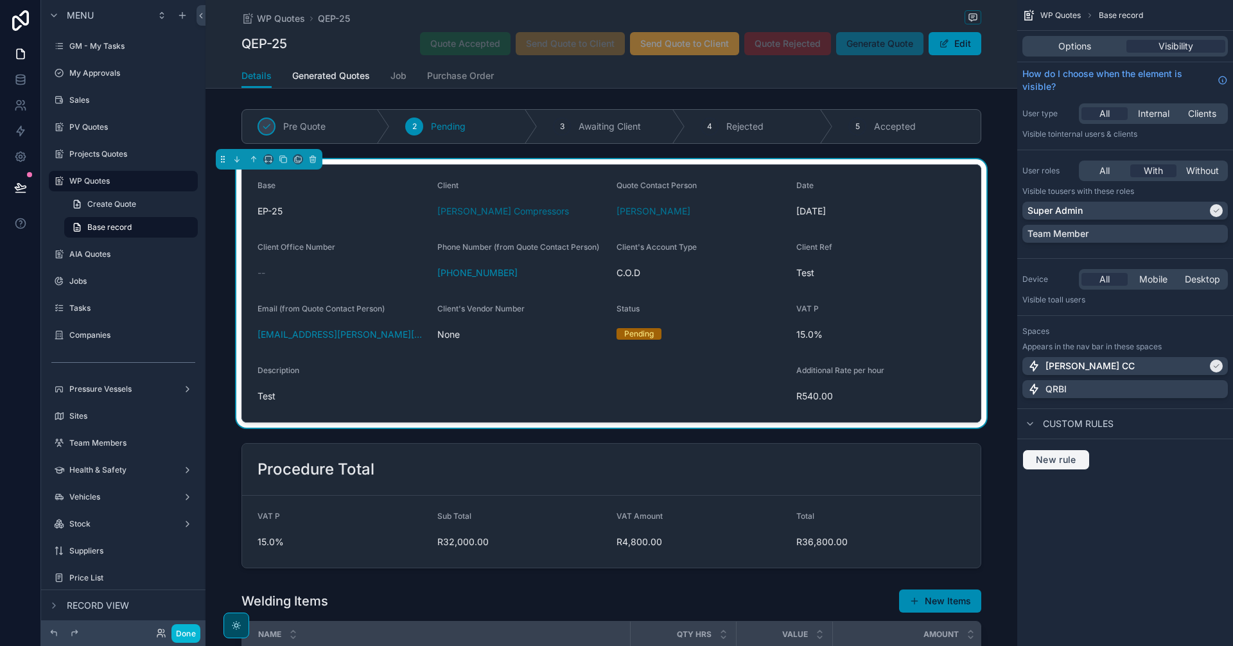
click at [1074, 465] on span "New rule" at bounding box center [1056, 460] width 51 height 12
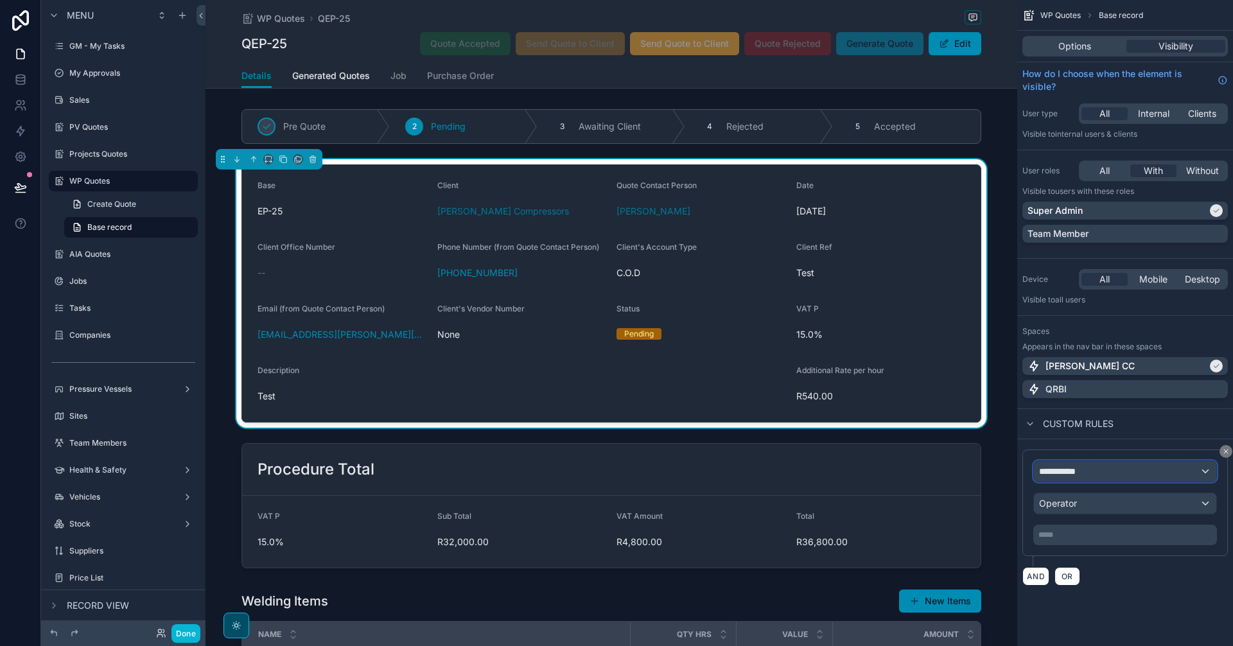
click at [1089, 479] on div "**********" at bounding box center [1125, 471] width 182 height 21
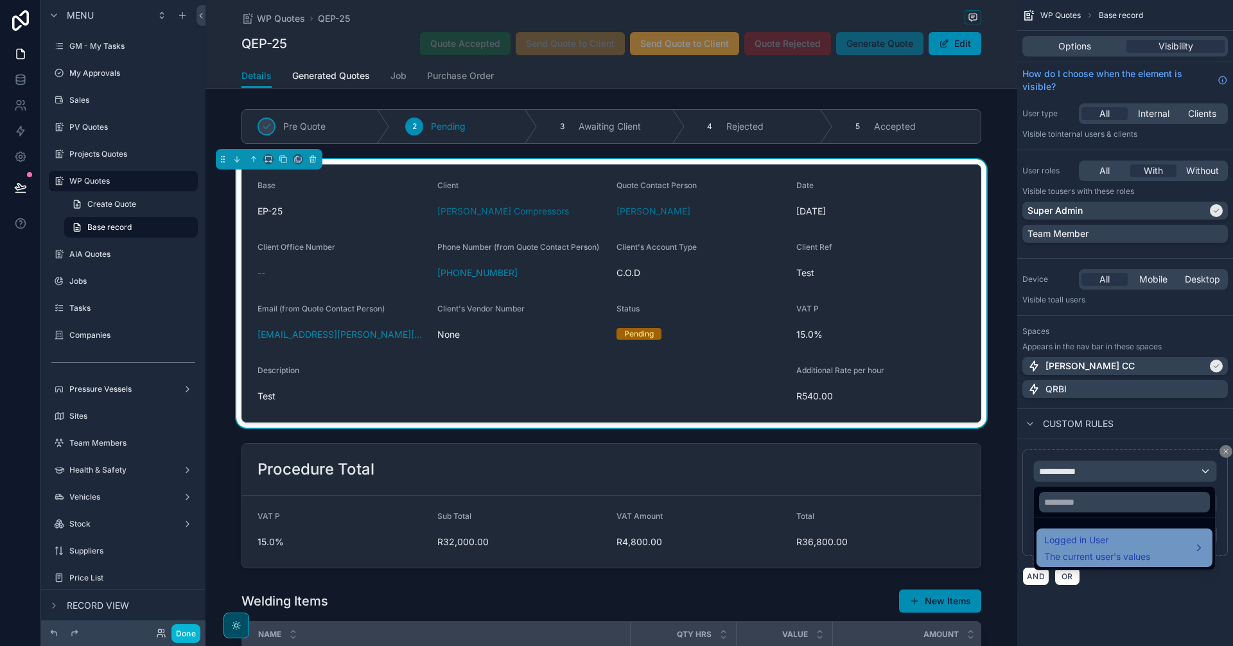
click at [1098, 543] on span "Logged in User" at bounding box center [1097, 539] width 106 height 15
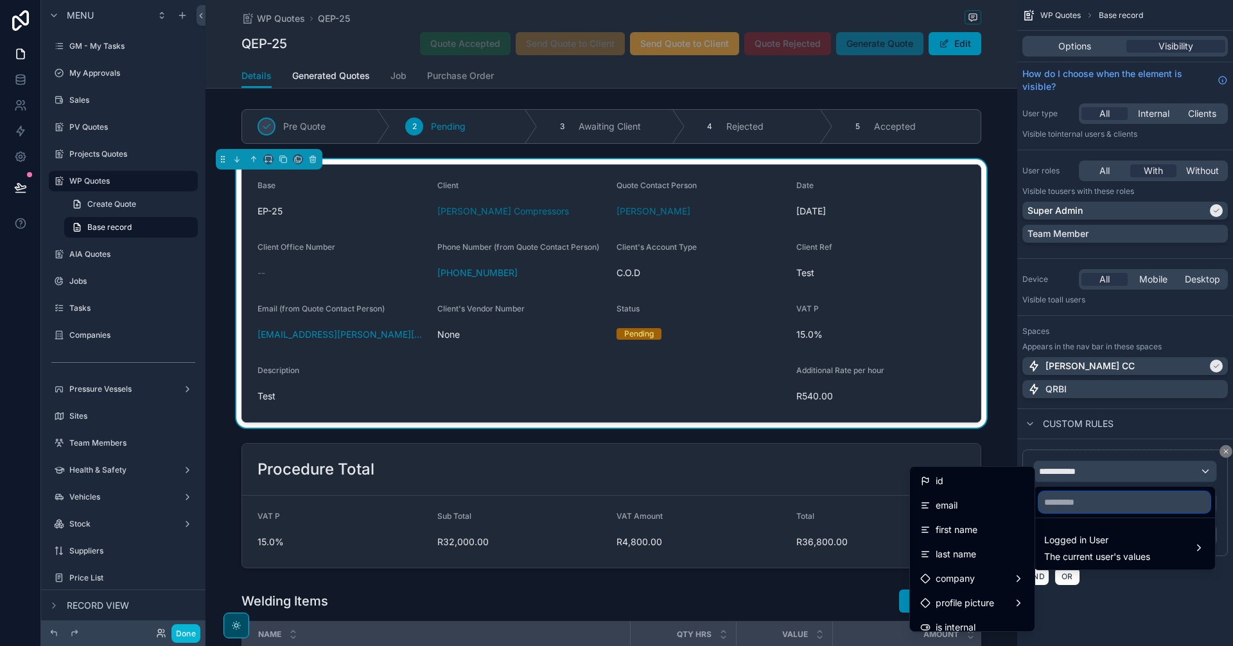
click at [1085, 501] on input "text" at bounding box center [1124, 502] width 171 height 21
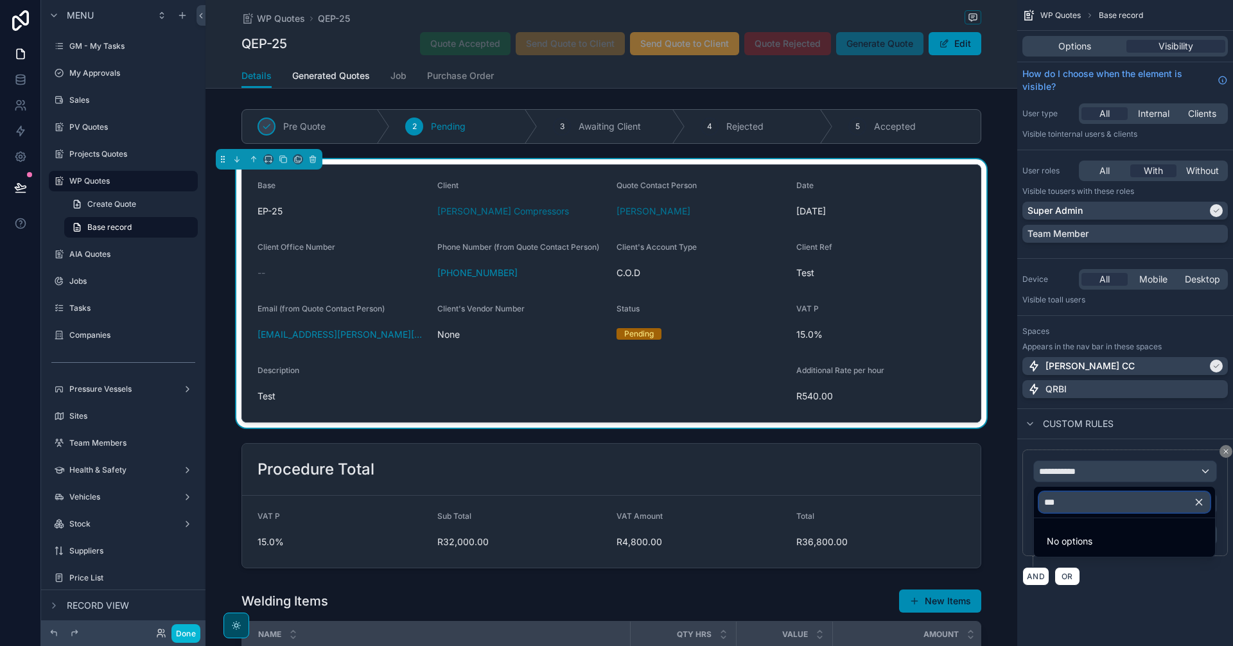
type input "***"
click at [1201, 502] on icon "button" at bounding box center [1199, 502] width 12 height 12
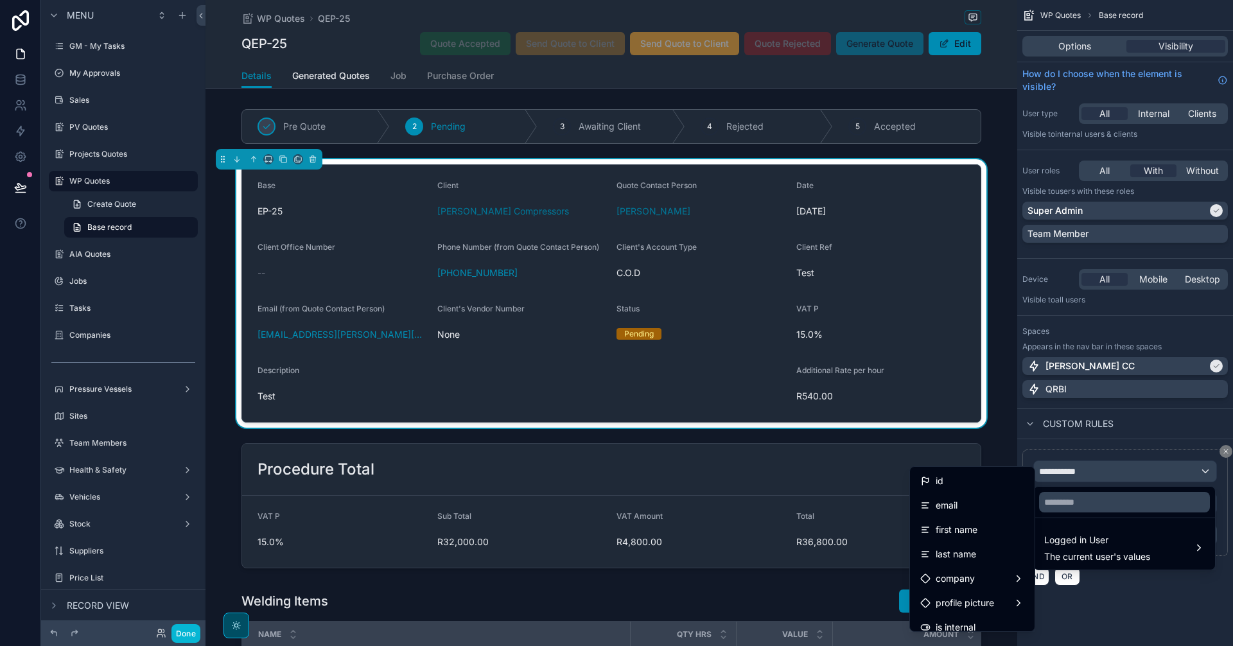
click at [1100, 468] on div "scrollable content" at bounding box center [616, 323] width 1233 height 646
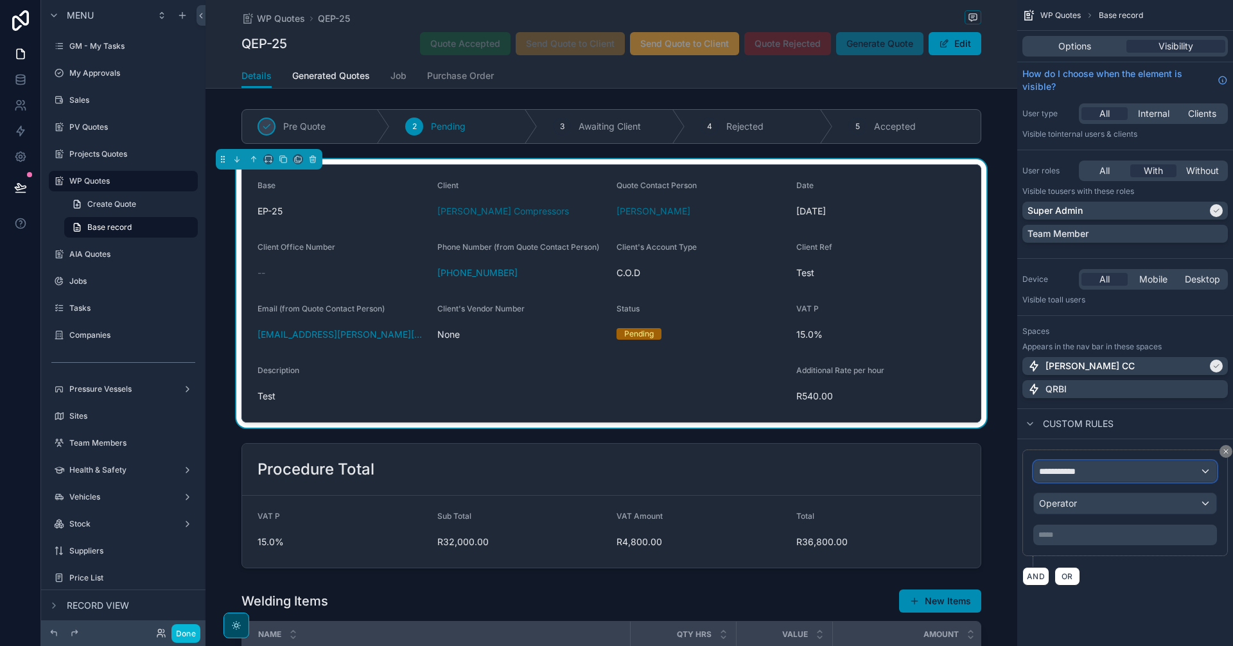
click at [1099, 471] on div "**********" at bounding box center [1125, 471] width 182 height 21
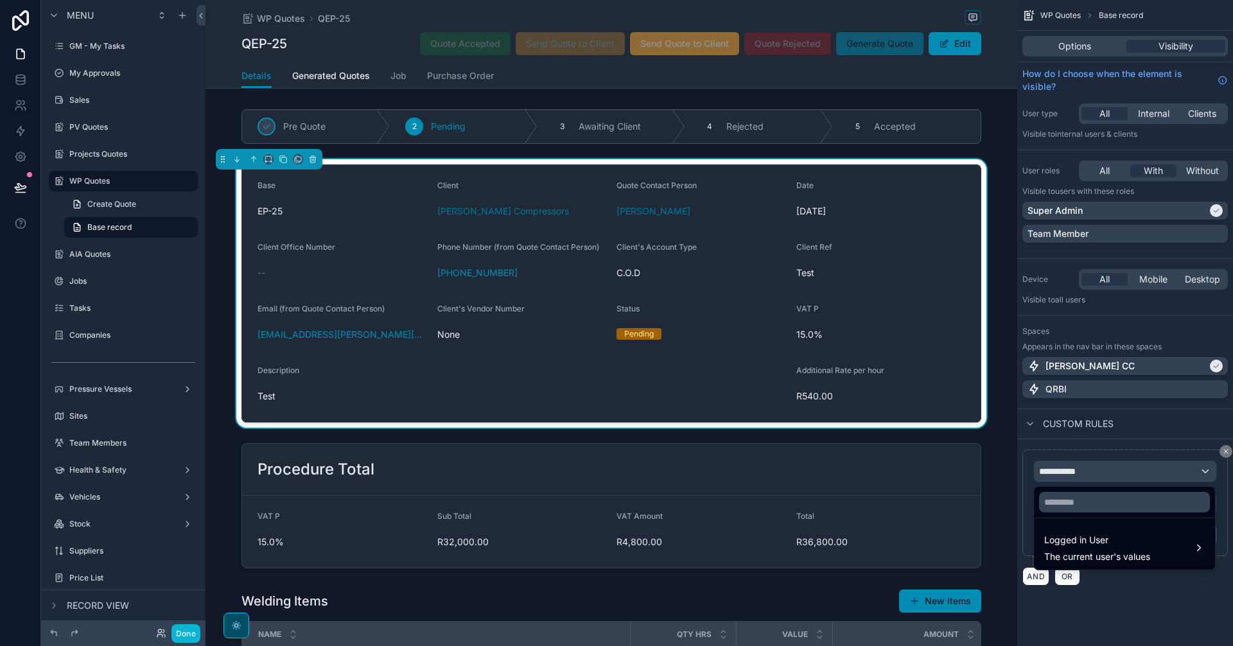
click at [1099, 471] on div "scrollable content" at bounding box center [616, 323] width 1233 height 646
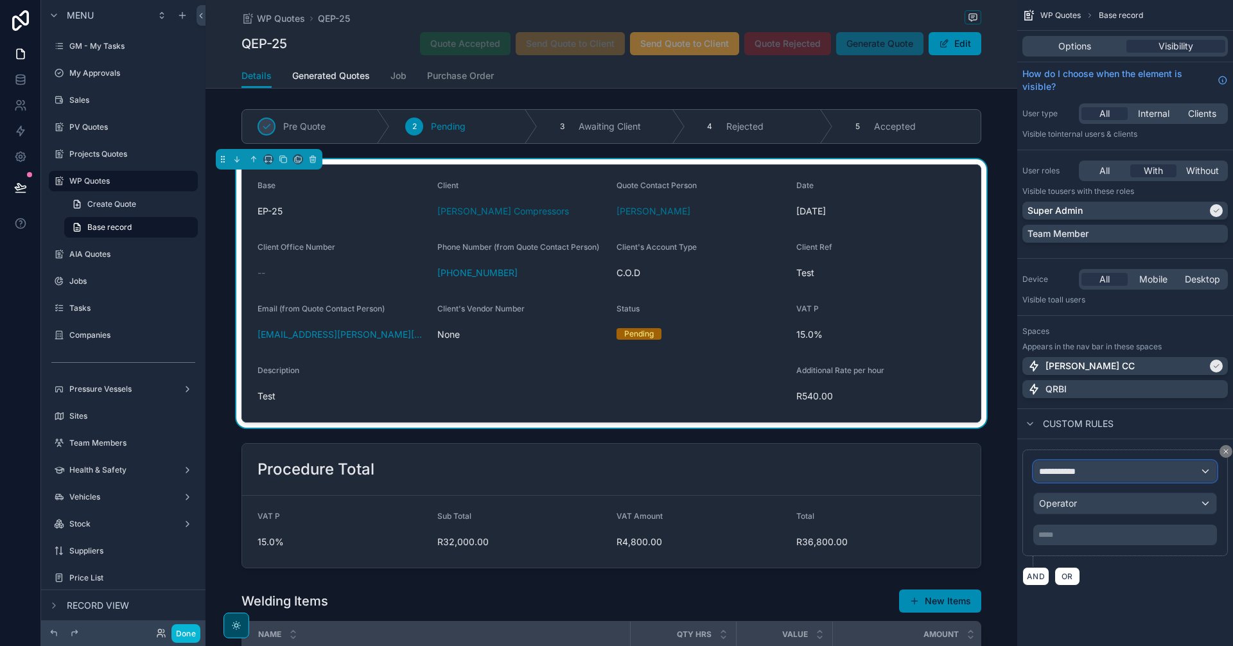
click at [1093, 473] on div "**********" at bounding box center [1125, 471] width 182 height 21
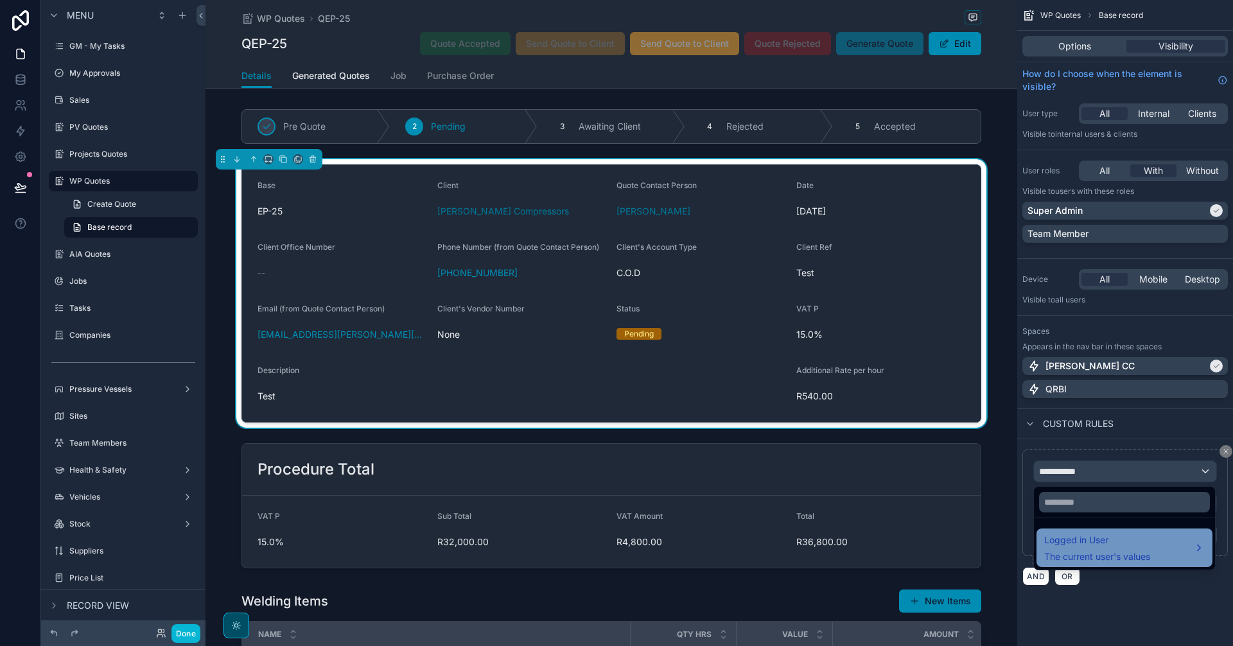
click at [1102, 540] on span "Logged in User" at bounding box center [1097, 539] width 106 height 15
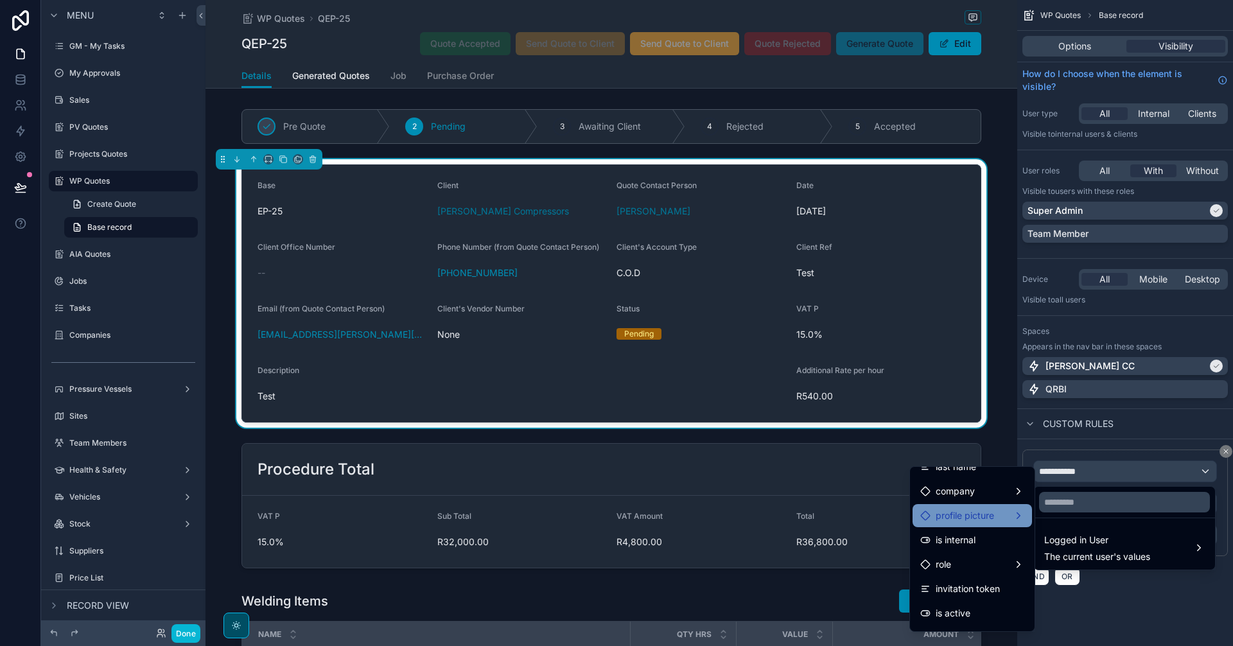
scroll to position [230, 0]
click at [1116, 627] on div "scrollable content" at bounding box center [616, 323] width 1233 height 646
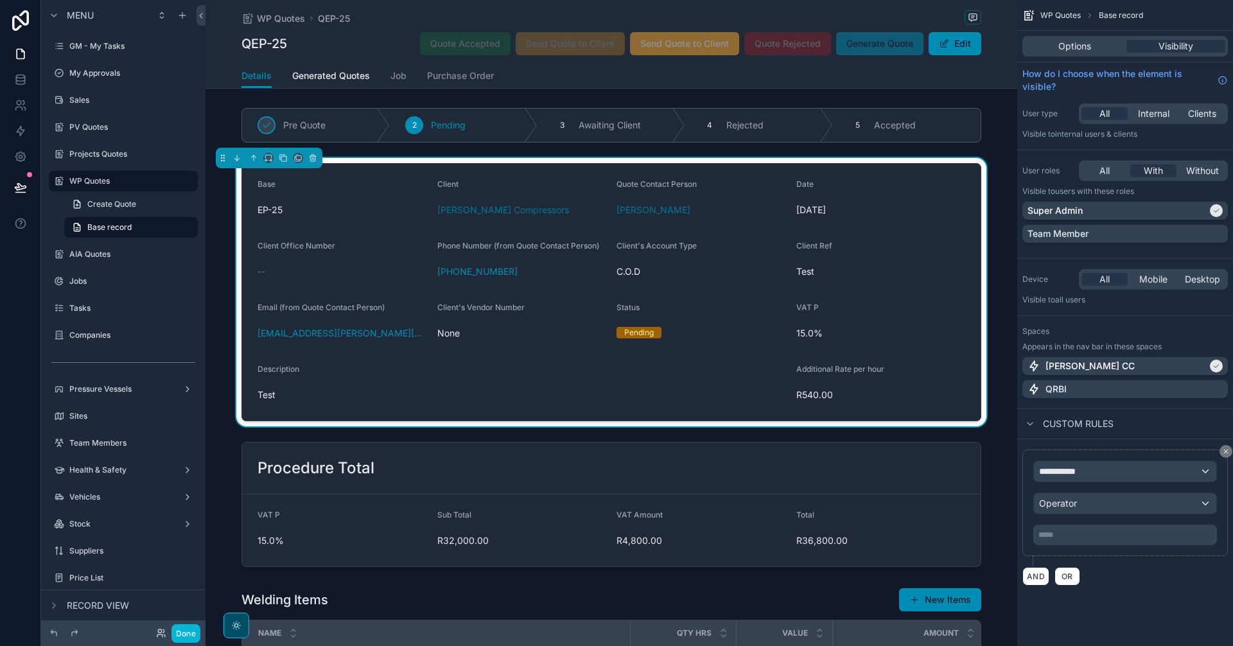
scroll to position [0, 0]
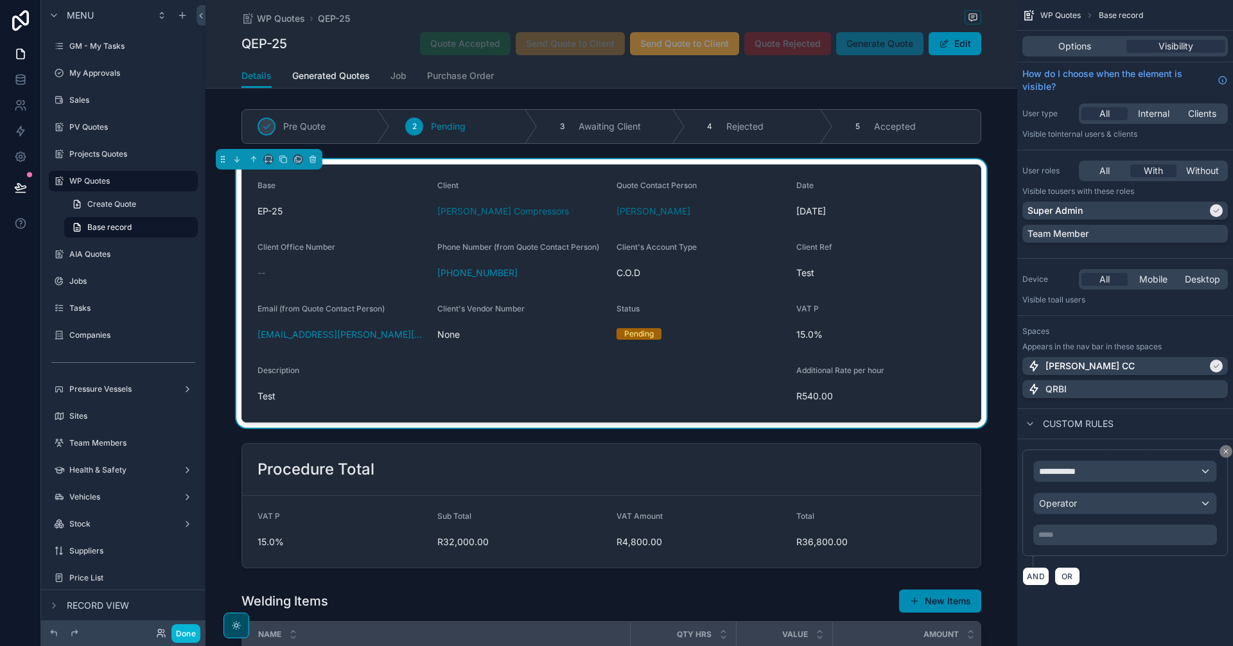
click at [545, 316] on div "Client's Vendor Number" at bounding box center [522, 311] width 170 height 15
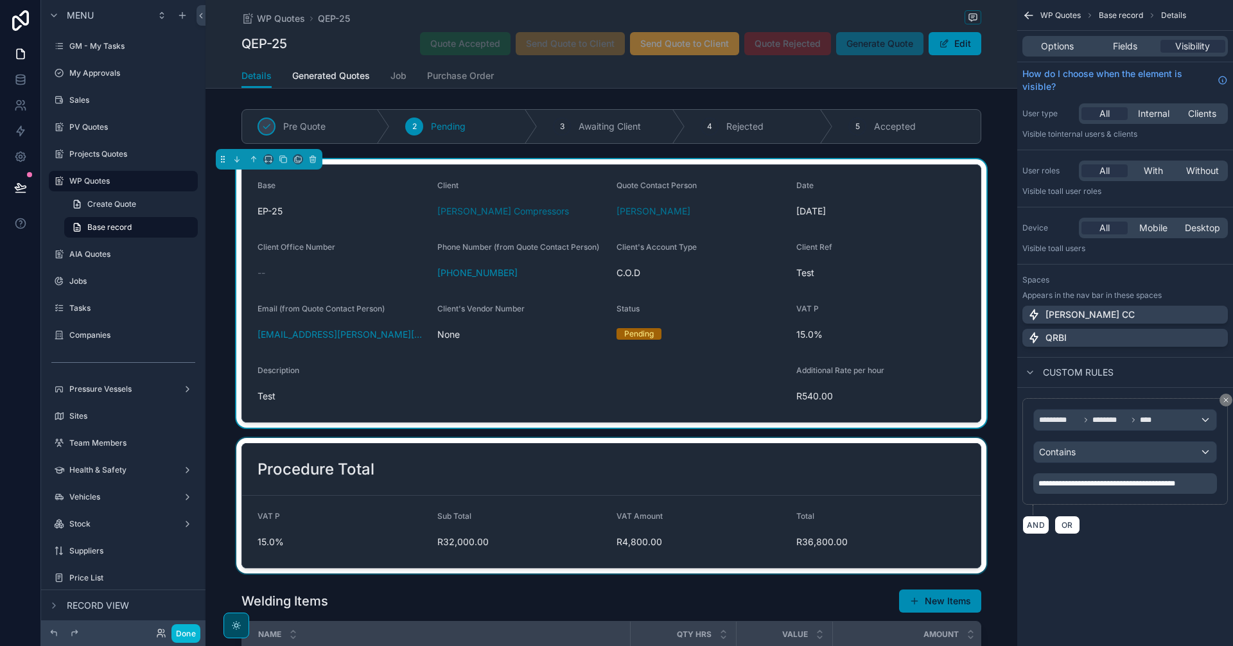
click at [802, 493] on div "scrollable content" at bounding box center [612, 506] width 812 height 136
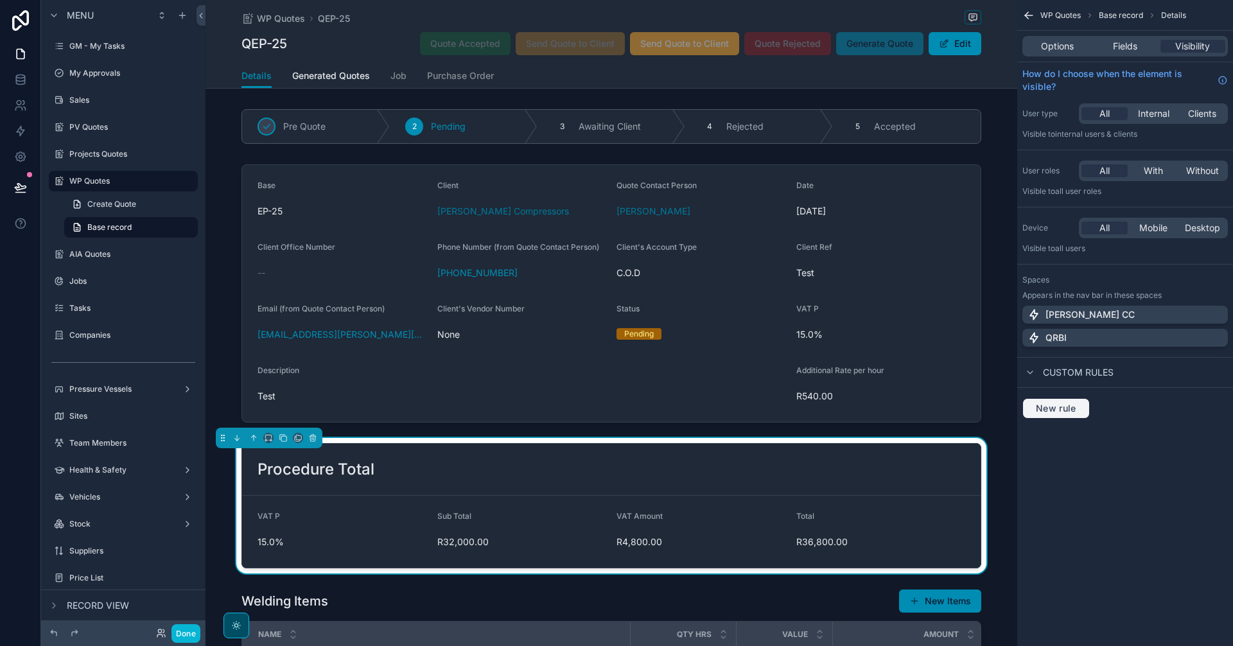
click at [1074, 408] on span "New rule" at bounding box center [1056, 409] width 51 height 12
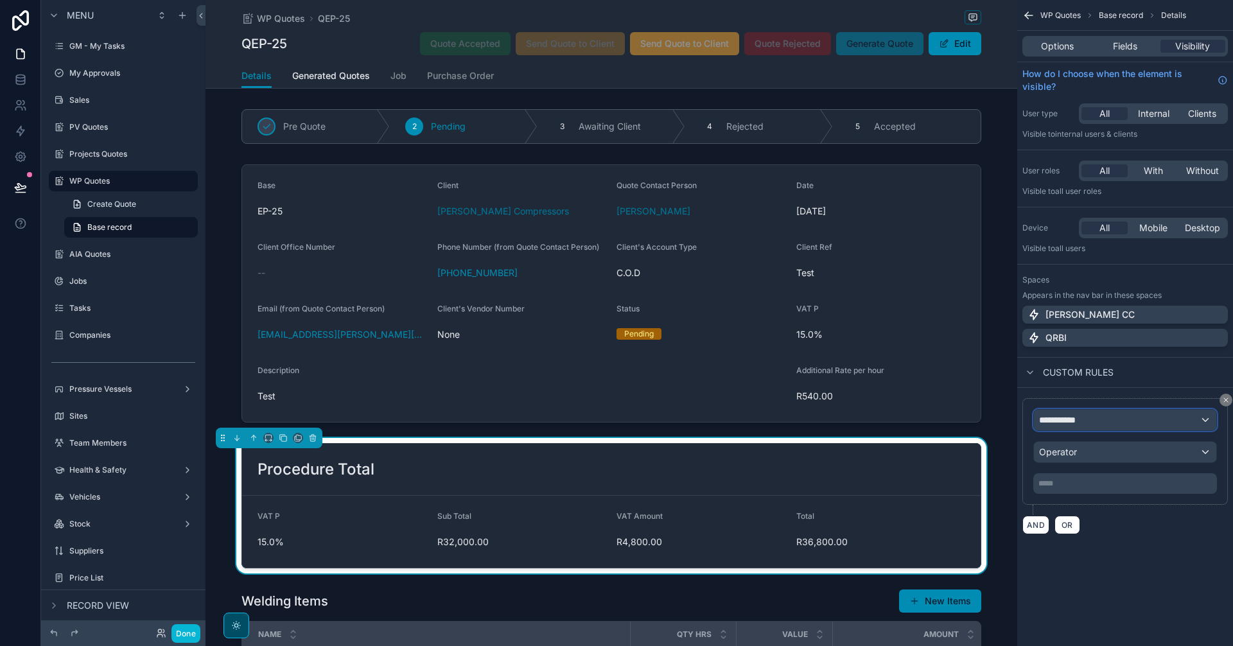
click at [1073, 424] on span "**********" at bounding box center [1063, 420] width 48 height 13
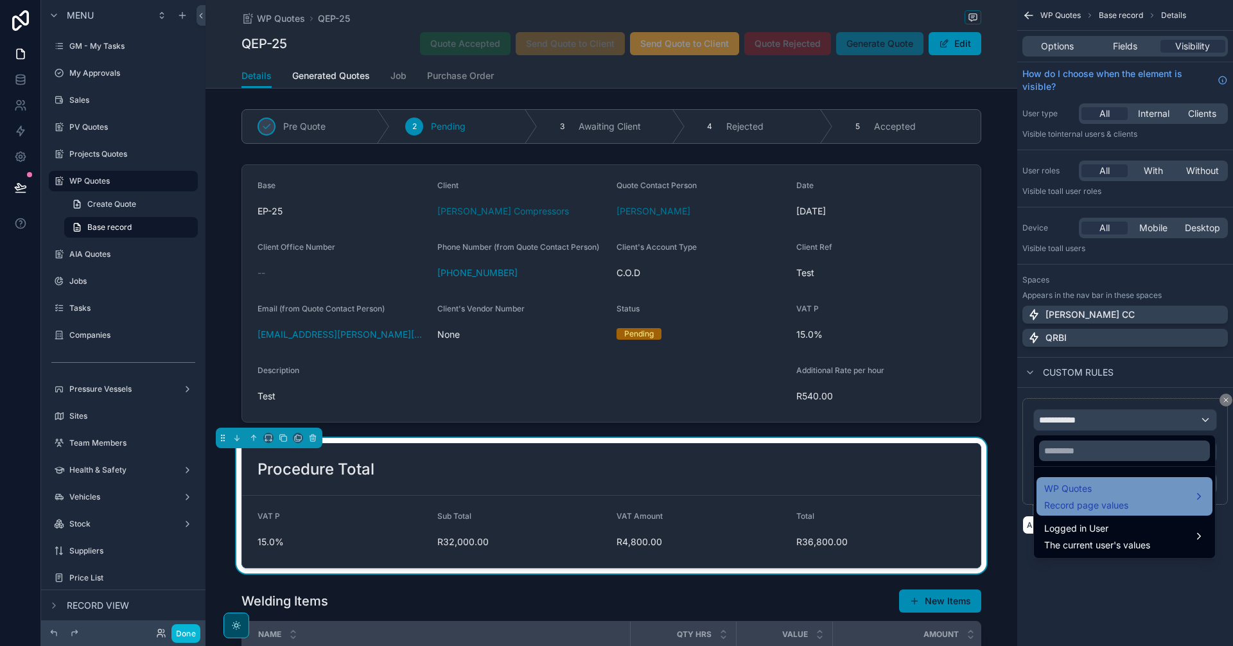
click at [1100, 505] on span "Record page values" at bounding box center [1086, 505] width 84 height 13
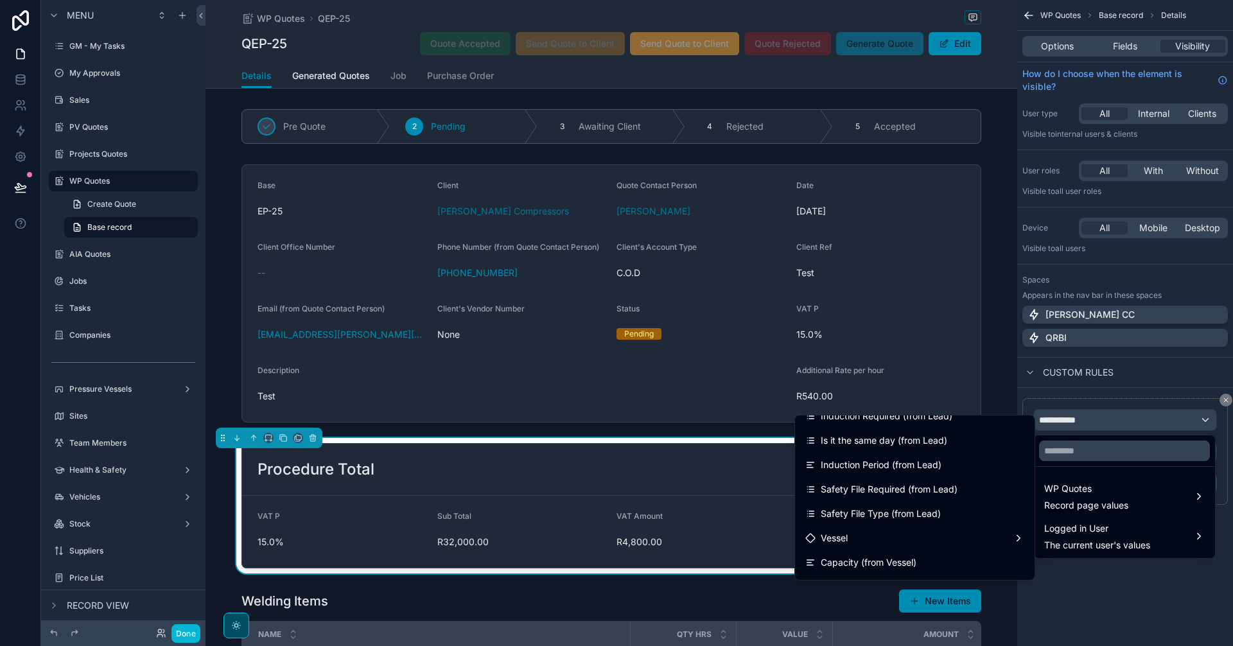
scroll to position [535, 0]
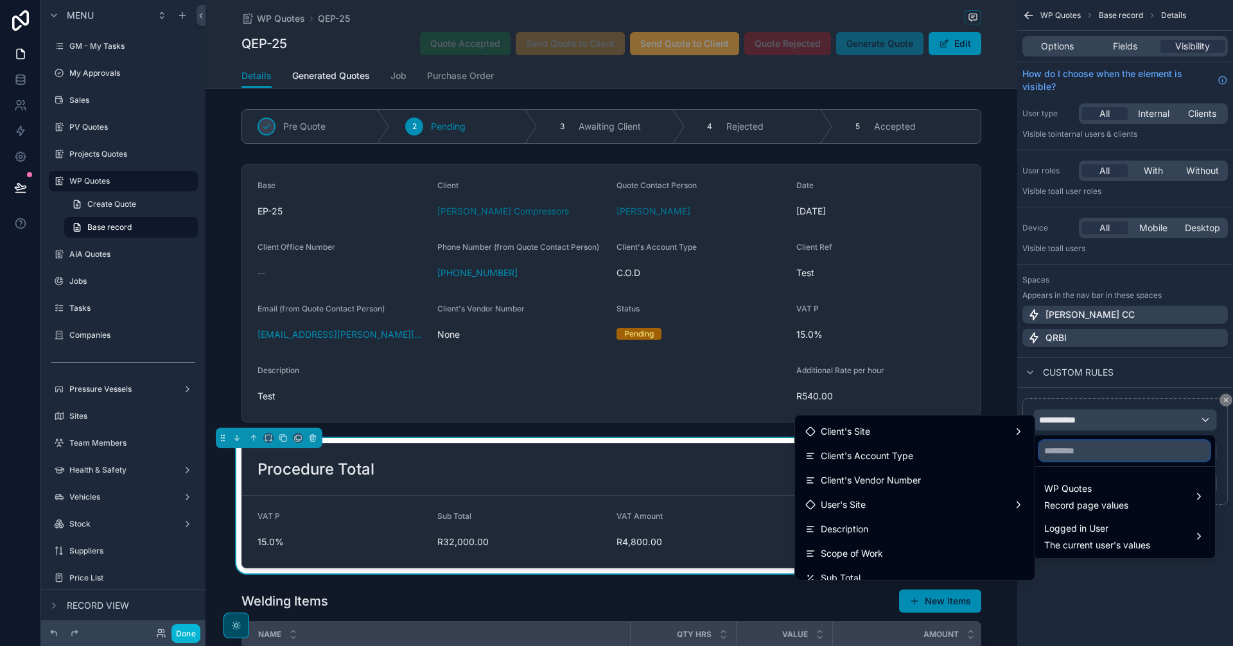
click at [1154, 457] on input "text" at bounding box center [1124, 451] width 171 height 21
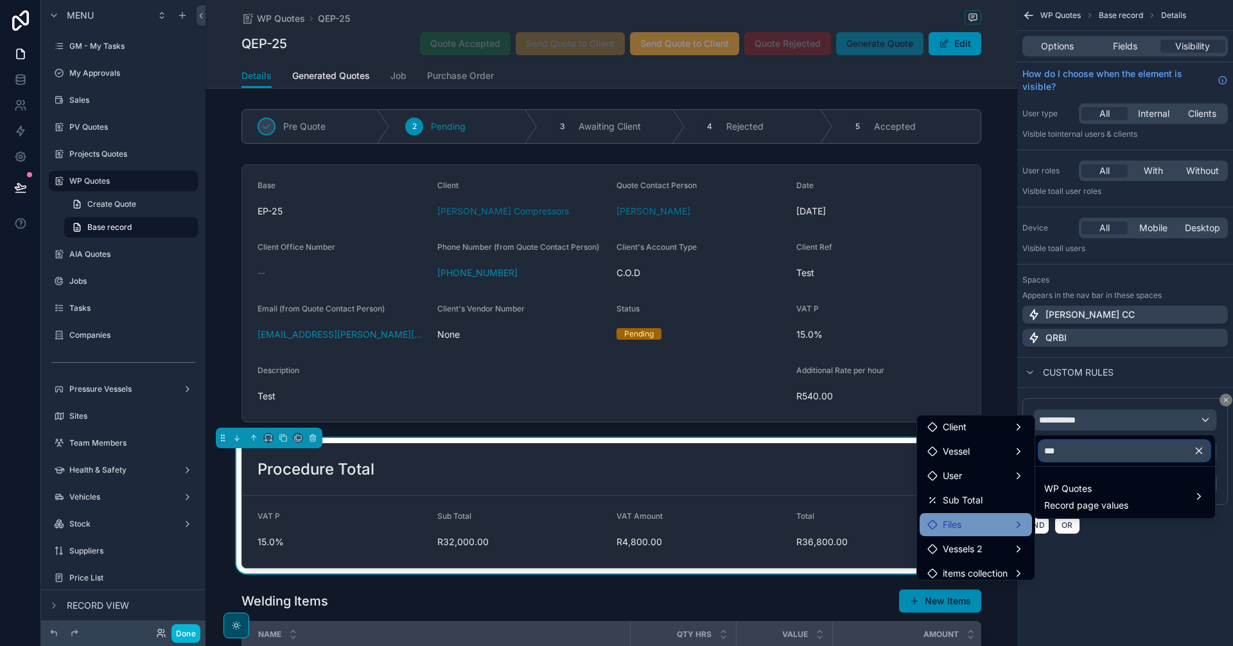
scroll to position [0, 0]
drag, startPoint x: 1094, startPoint y: 450, endPoint x: 1038, endPoint y: 454, distance: 56.7
click at [1038, 454] on div "***" at bounding box center [1124, 450] width 181 height 31
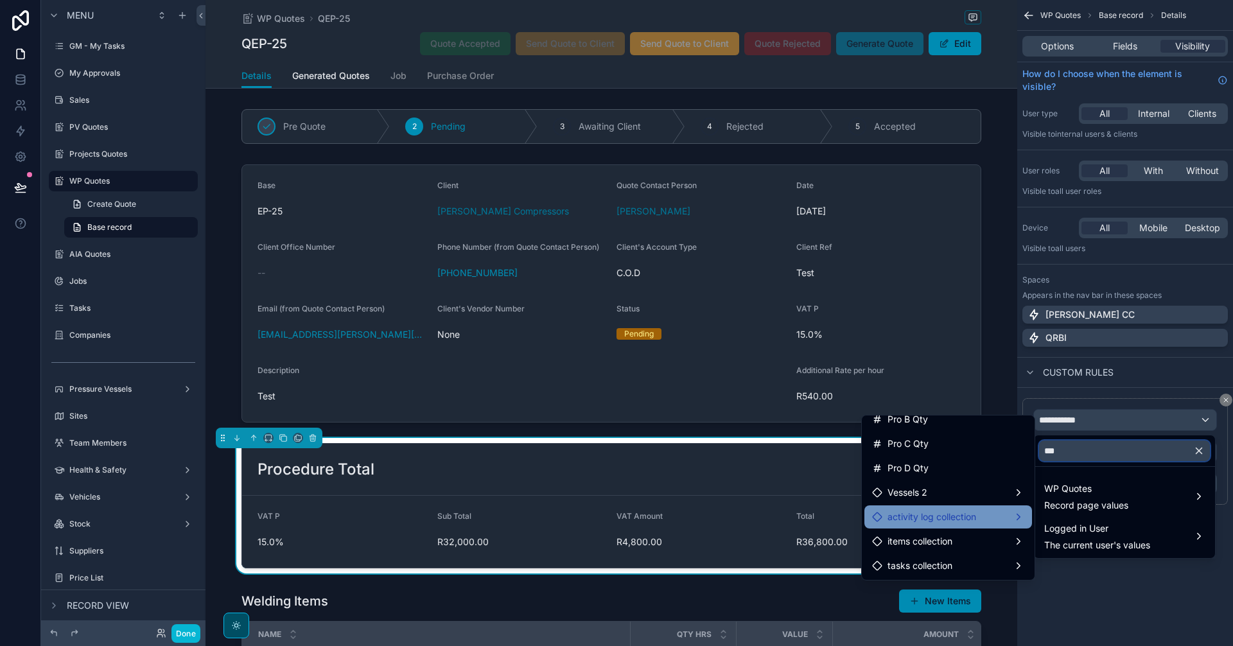
scroll to position [303, 0]
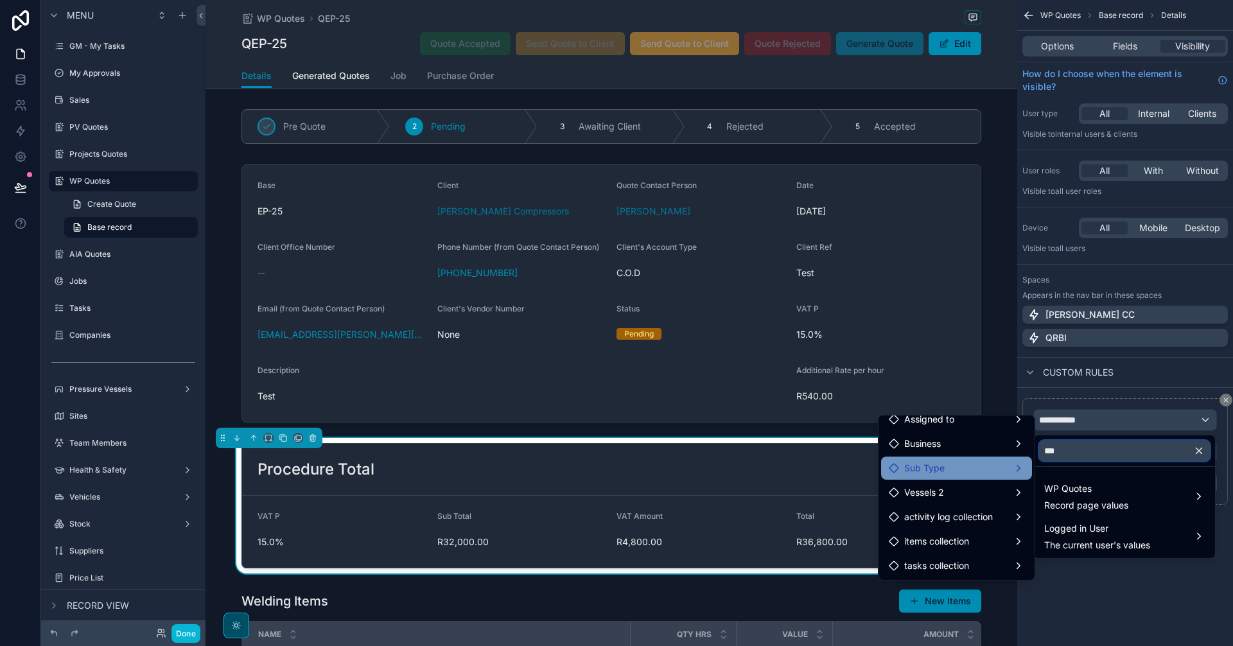
type input "***"
click at [954, 468] on div "Sub Type" at bounding box center [957, 468] width 136 height 15
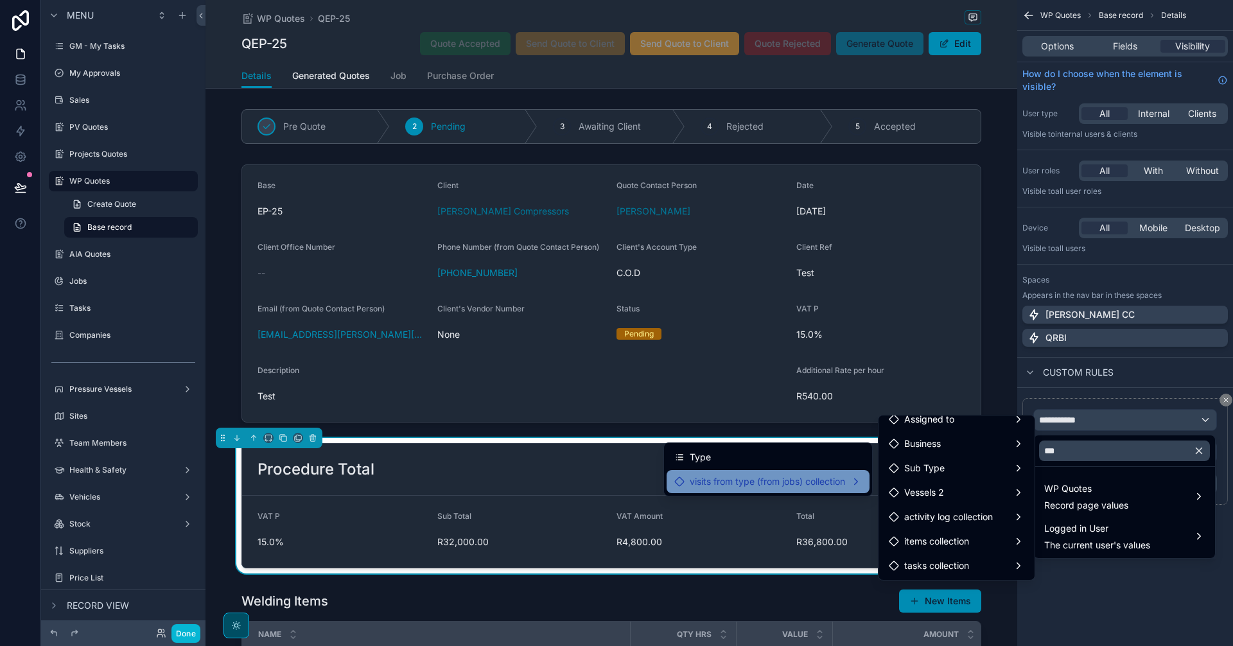
click at [820, 475] on span "visits from type (from jobs) collection" at bounding box center [767, 481] width 155 height 15
click at [1127, 452] on input "***" at bounding box center [1124, 451] width 171 height 21
click at [1197, 454] on icon "button" at bounding box center [1199, 451] width 12 height 12
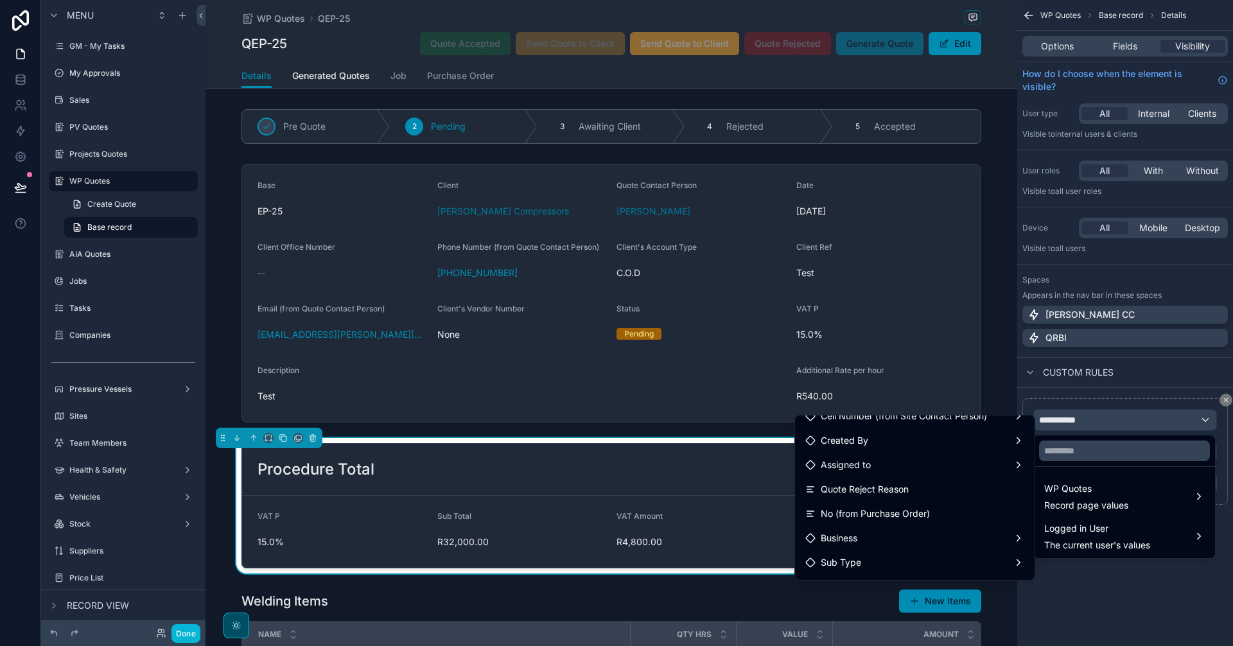
scroll to position [1019, 0]
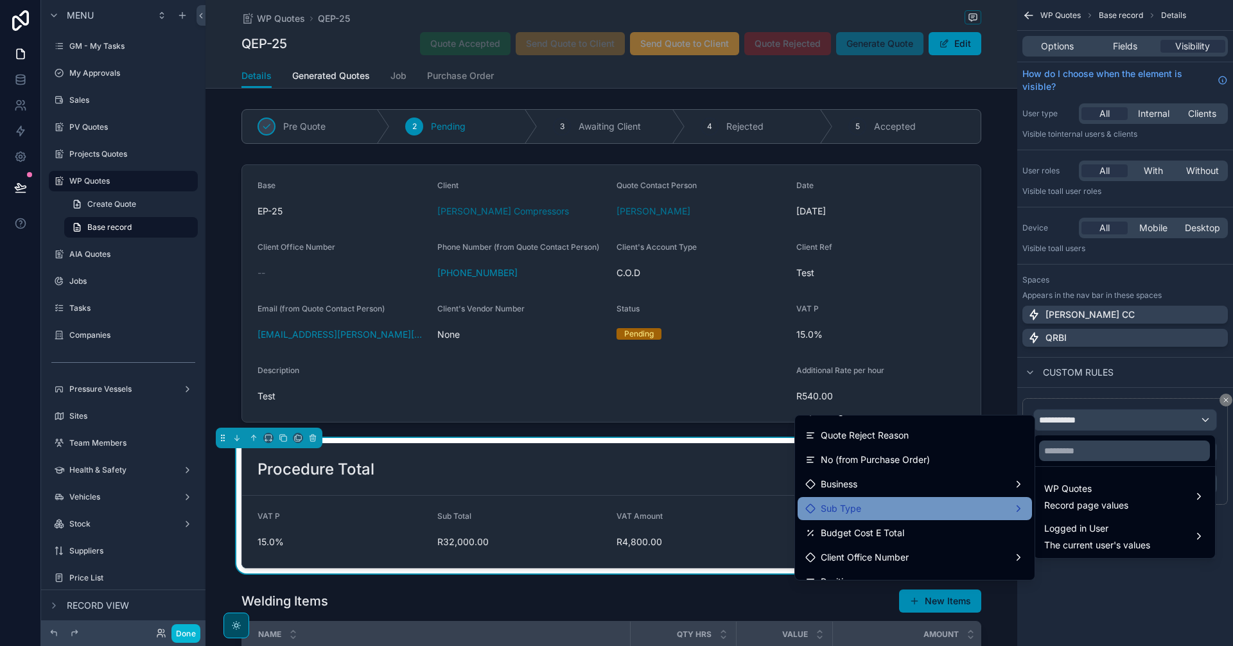
click at [949, 519] on div "Sub Type" at bounding box center [915, 508] width 234 height 23
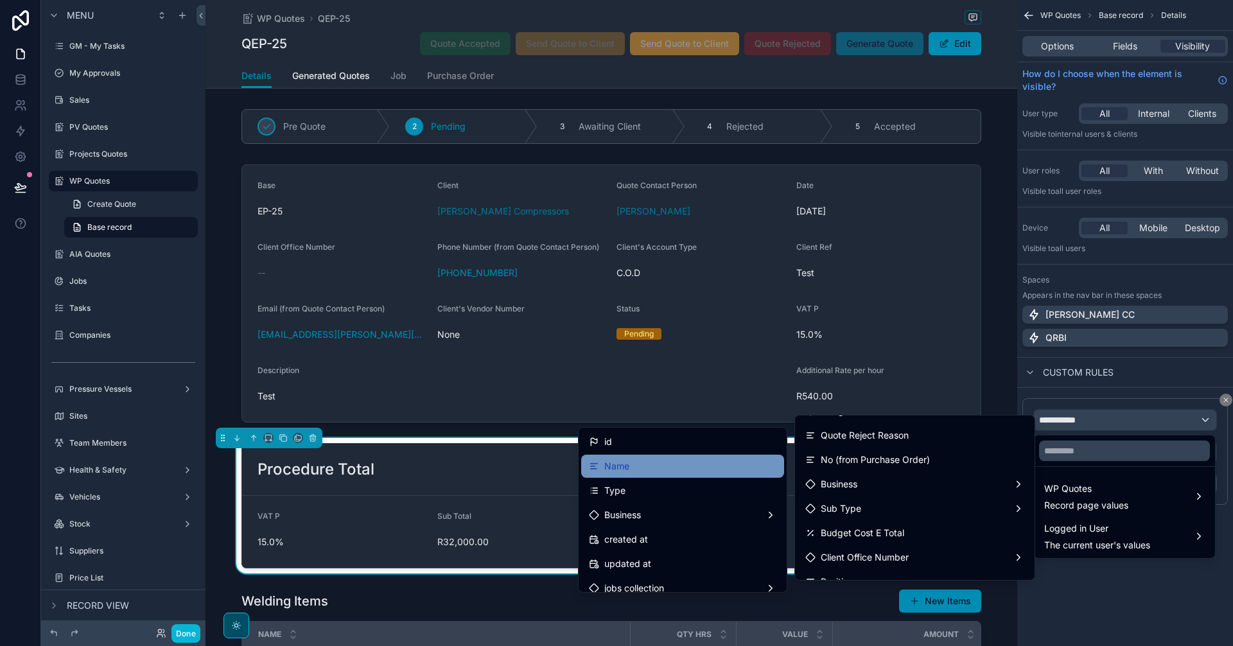
click at [656, 466] on div "Name" at bounding box center [683, 466] width 188 height 15
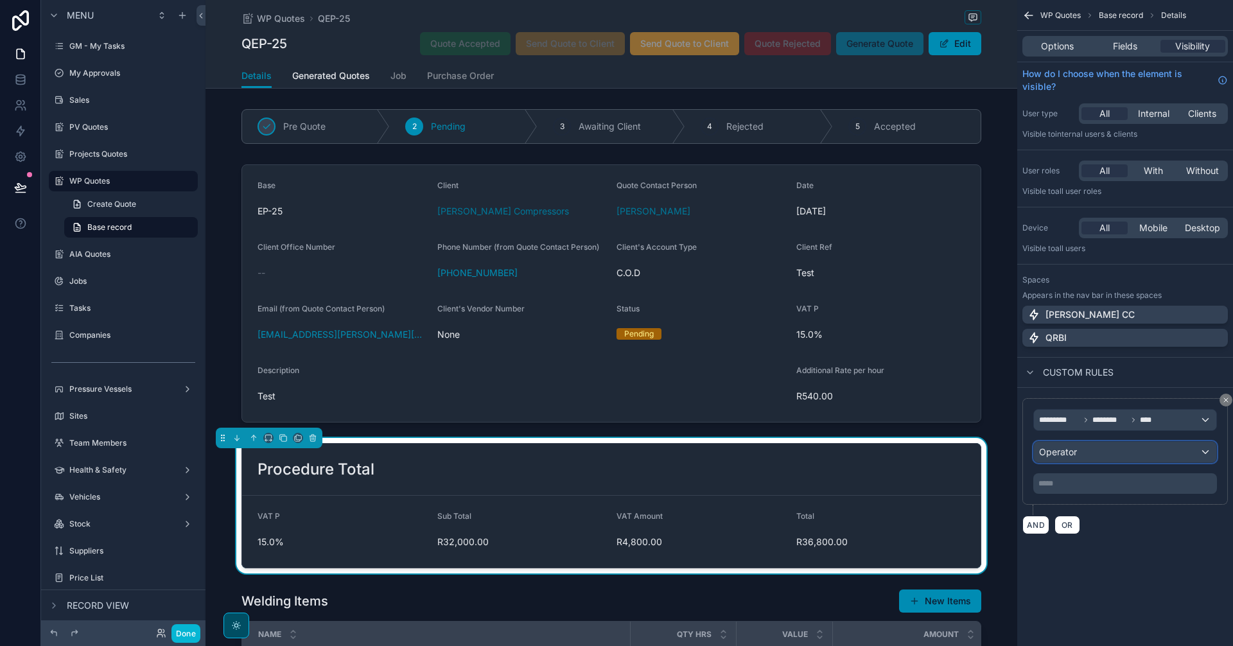
click at [1092, 453] on div "Operator" at bounding box center [1125, 452] width 182 height 21
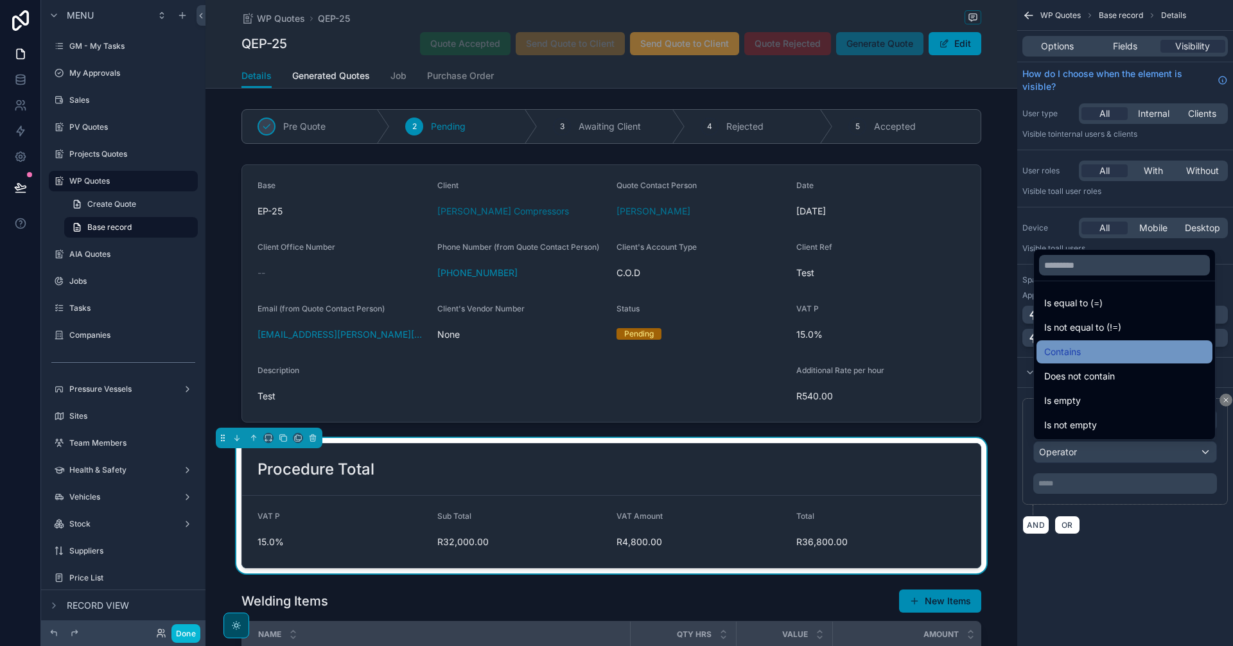
click at [1071, 355] on span "Contains" at bounding box center [1062, 351] width 37 height 15
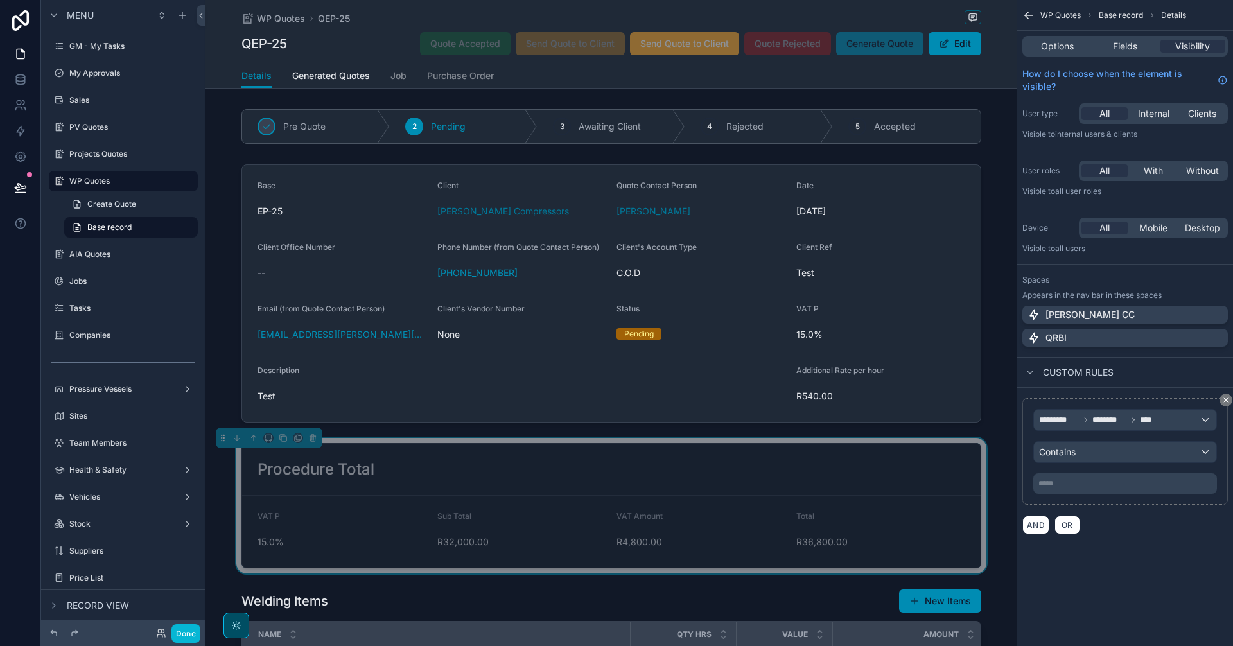
click at [1089, 479] on p "***** ﻿" at bounding box center [1127, 484] width 176 height 10
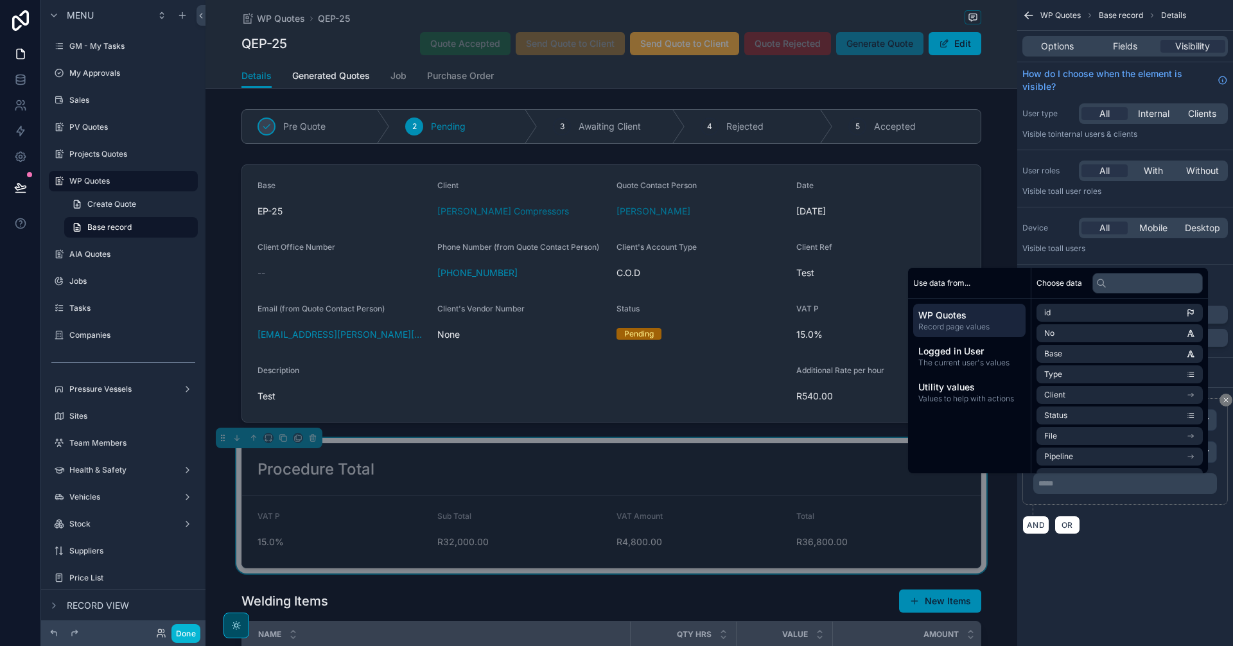
click at [1087, 487] on p "***** ﻿" at bounding box center [1127, 484] width 176 height 10
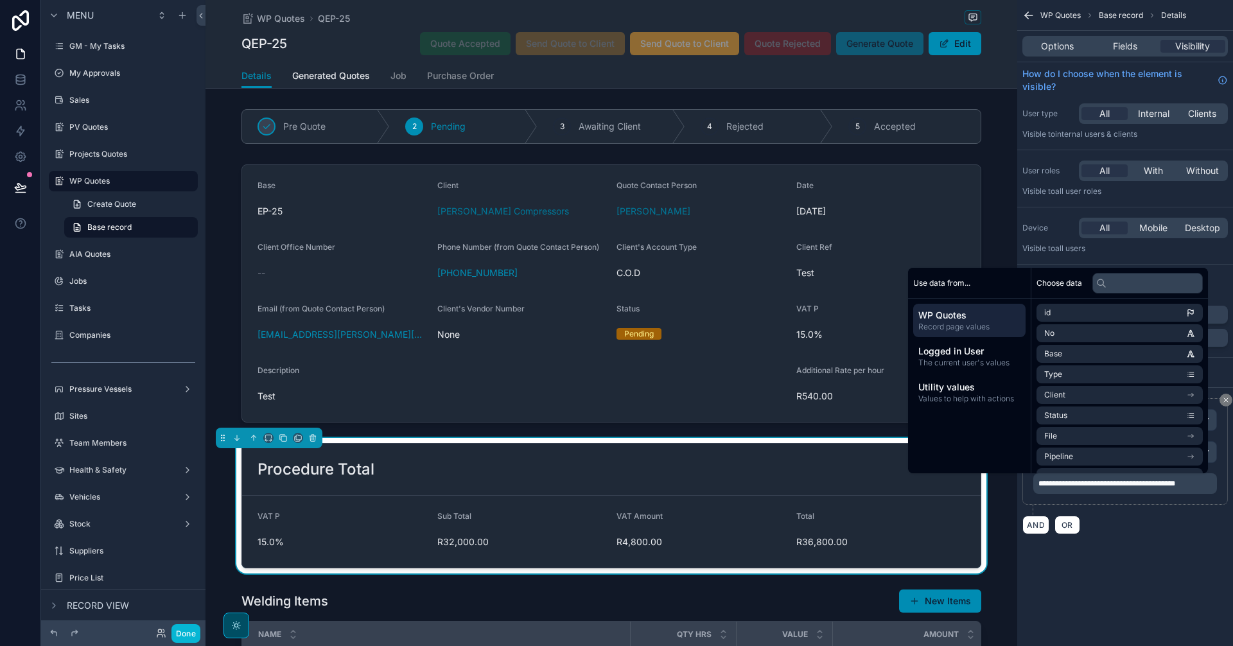
click at [1114, 582] on div "**********" at bounding box center [1125, 323] width 216 height 646
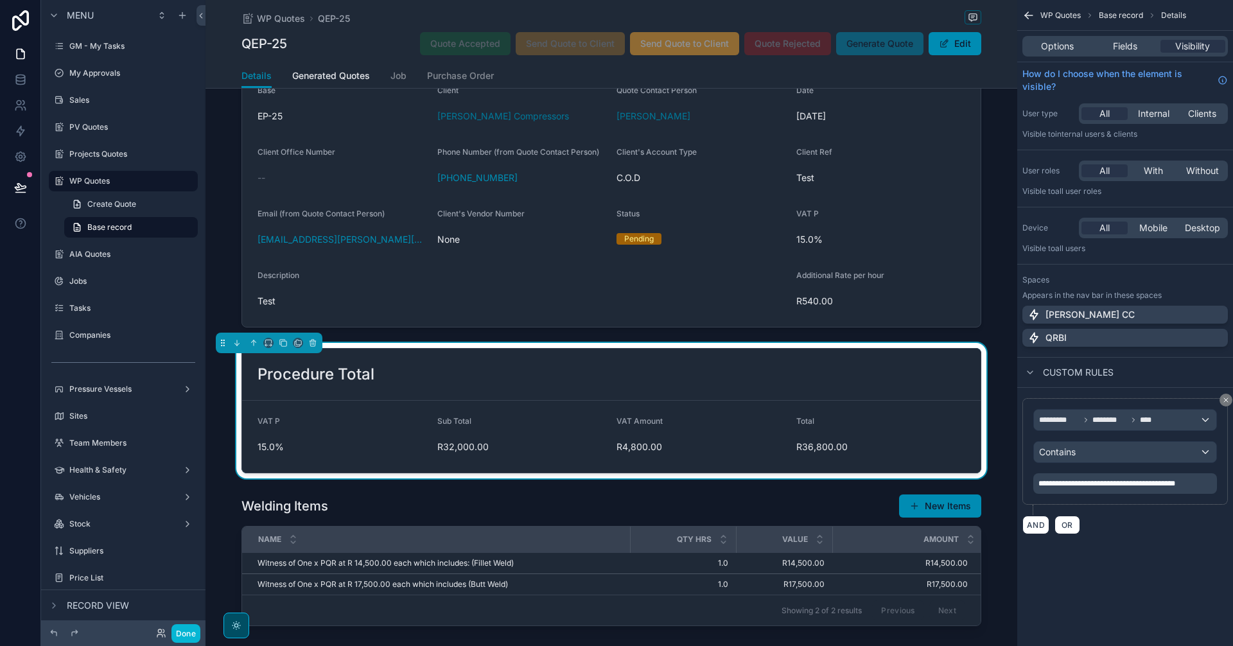
scroll to position [214, 0]
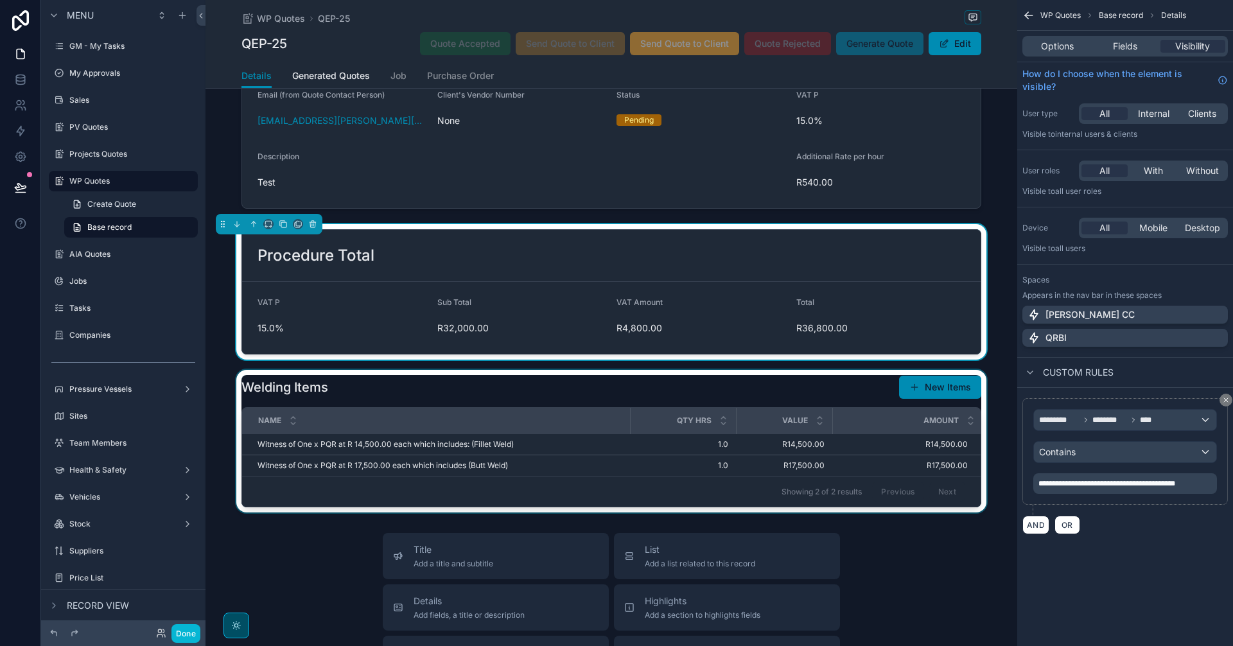
click at [703, 480] on div "Showing 2 of 2 results Previous Next" at bounding box center [611, 491] width 739 height 31
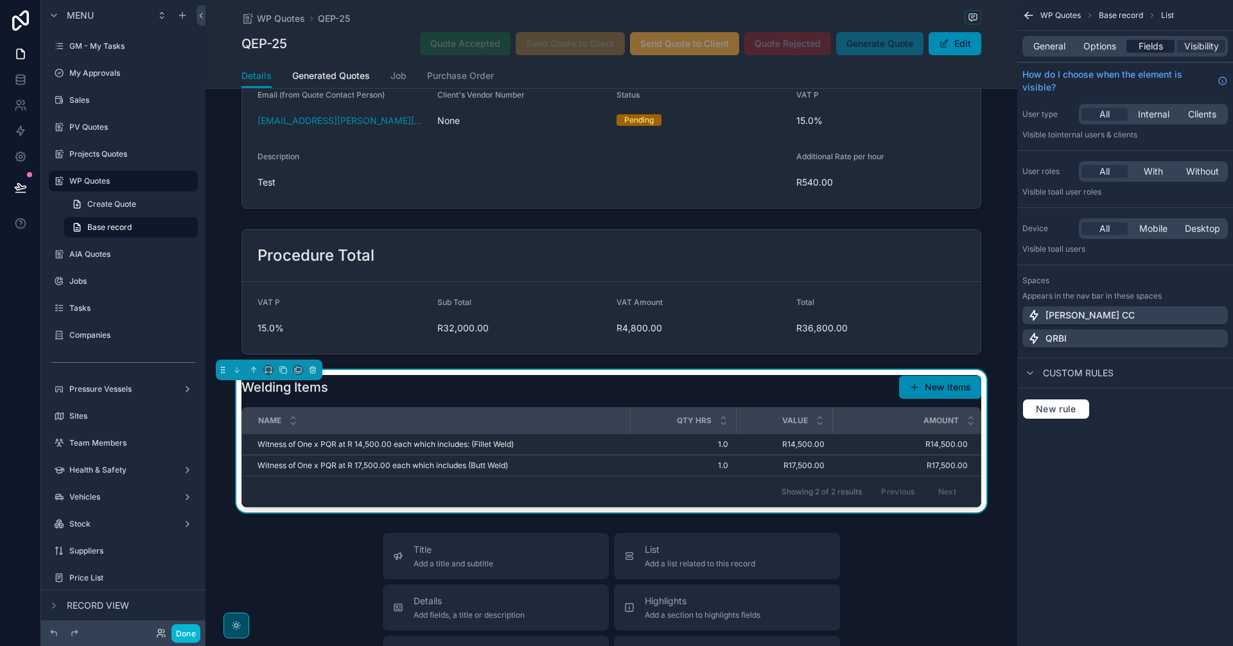
click at [1152, 43] on span "Fields" at bounding box center [1151, 46] width 24 height 13
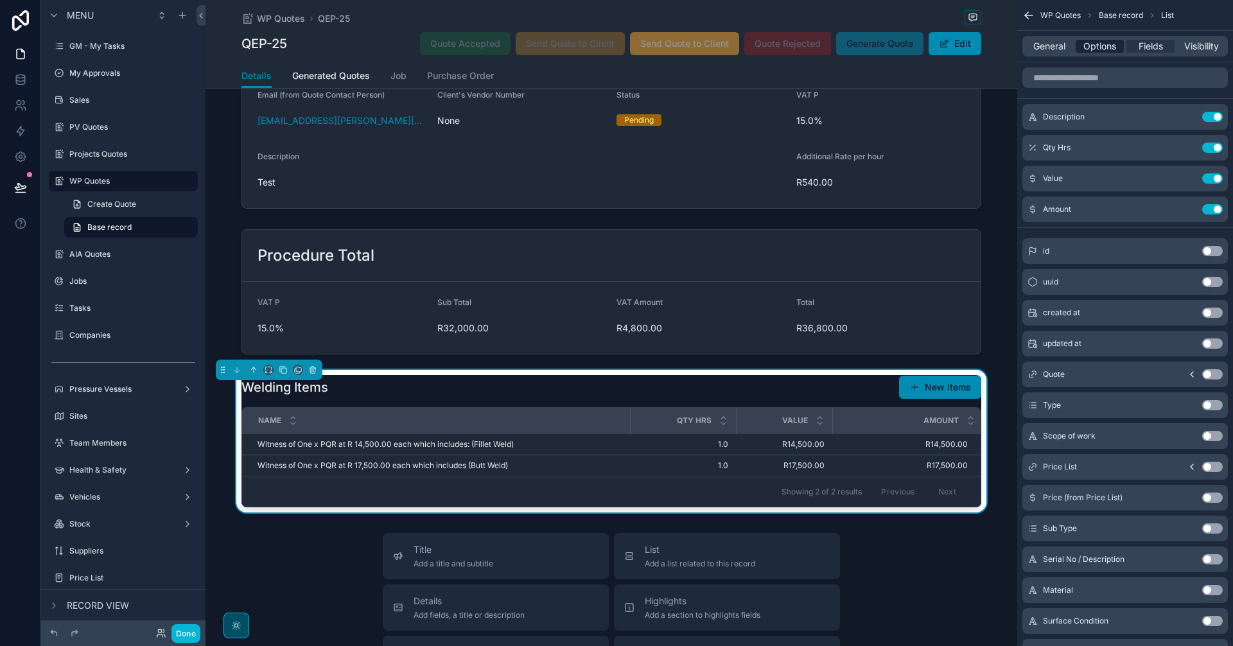
drag, startPoint x: 1112, startPoint y: 37, endPoint x: 1101, endPoint y: 45, distance: 13.4
click at [1108, 38] on div "General Options Fields Visibility" at bounding box center [1126, 46] width 206 height 21
click at [1100, 46] on span "Options" at bounding box center [1100, 46] width 33 height 13
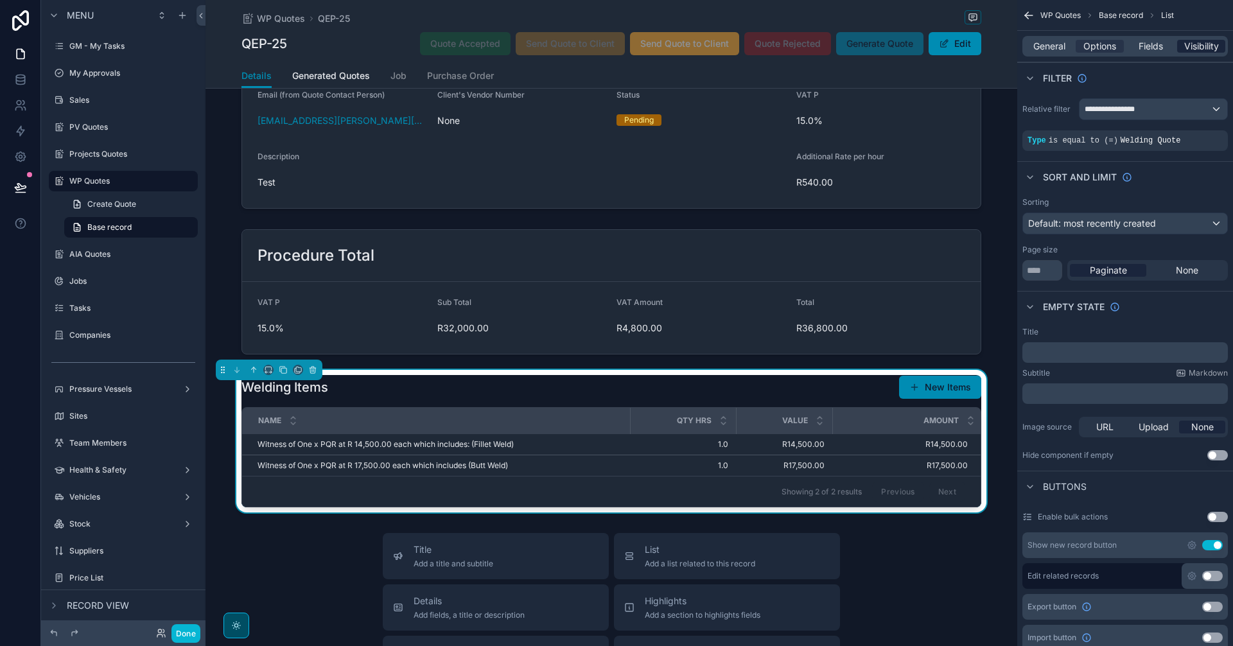
click at [1208, 43] on span "Visibility" at bounding box center [1201, 46] width 35 height 13
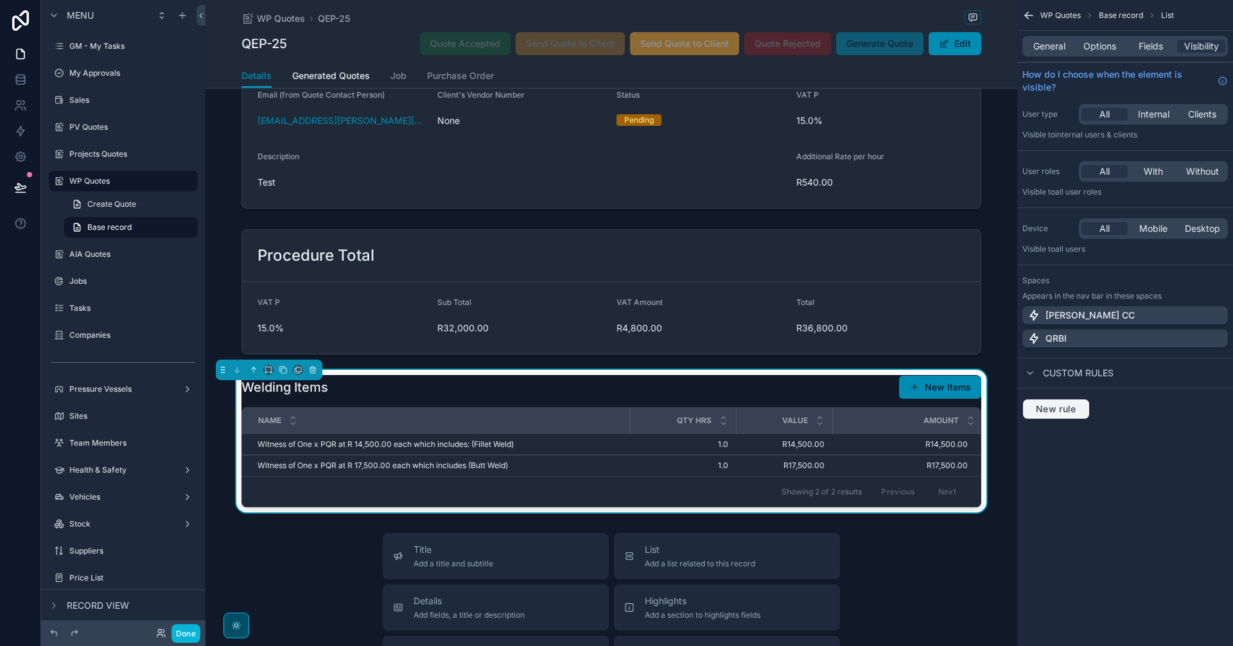
click at [1050, 410] on span "New rule" at bounding box center [1056, 409] width 51 height 12
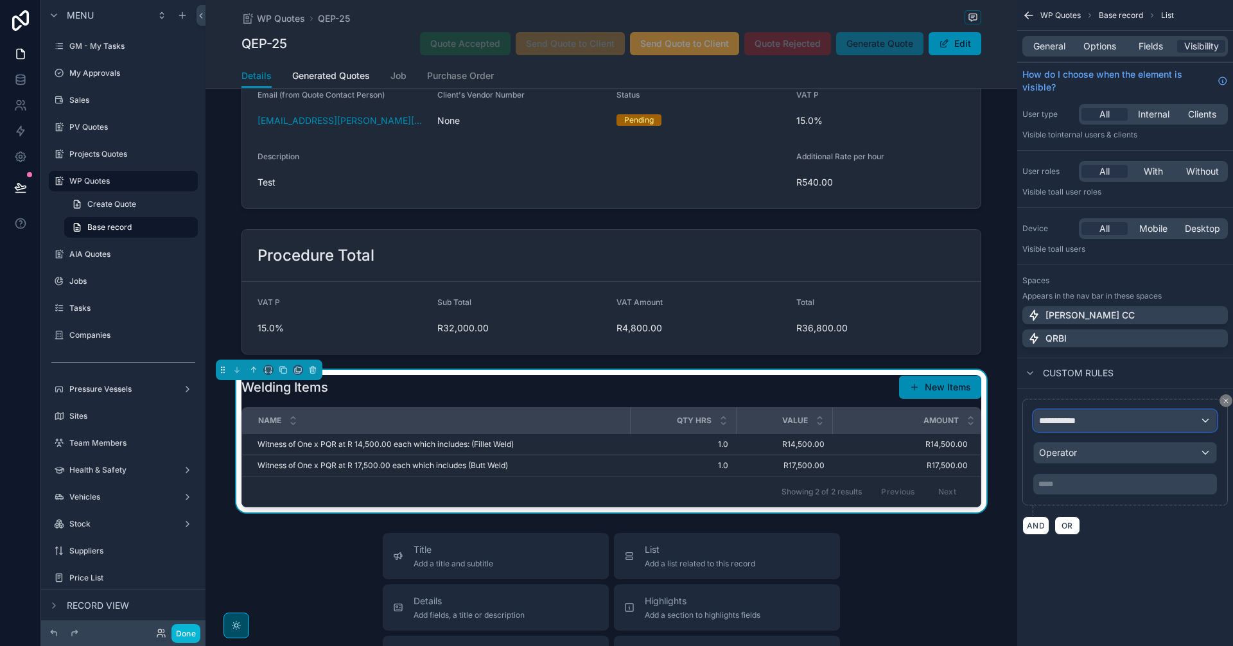
click at [1110, 414] on div "**********" at bounding box center [1125, 420] width 182 height 21
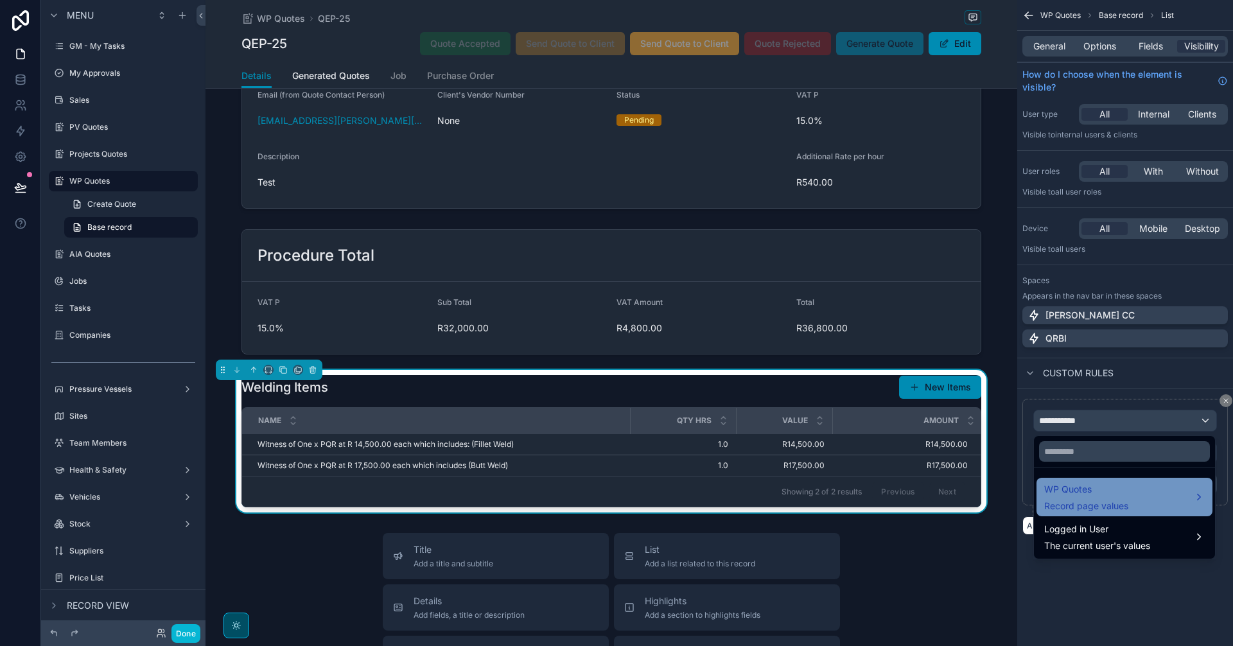
click at [1132, 509] on div "WP Quotes Record page values" at bounding box center [1124, 497] width 161 height 31
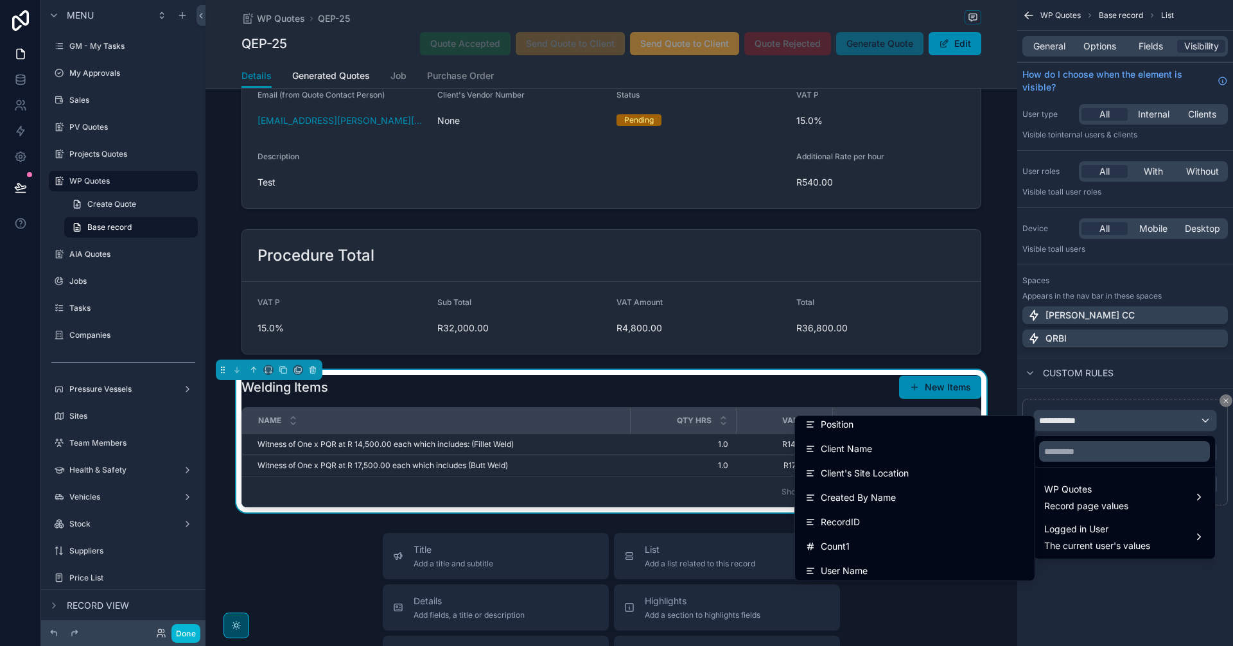
scroll to position [1071, 0]
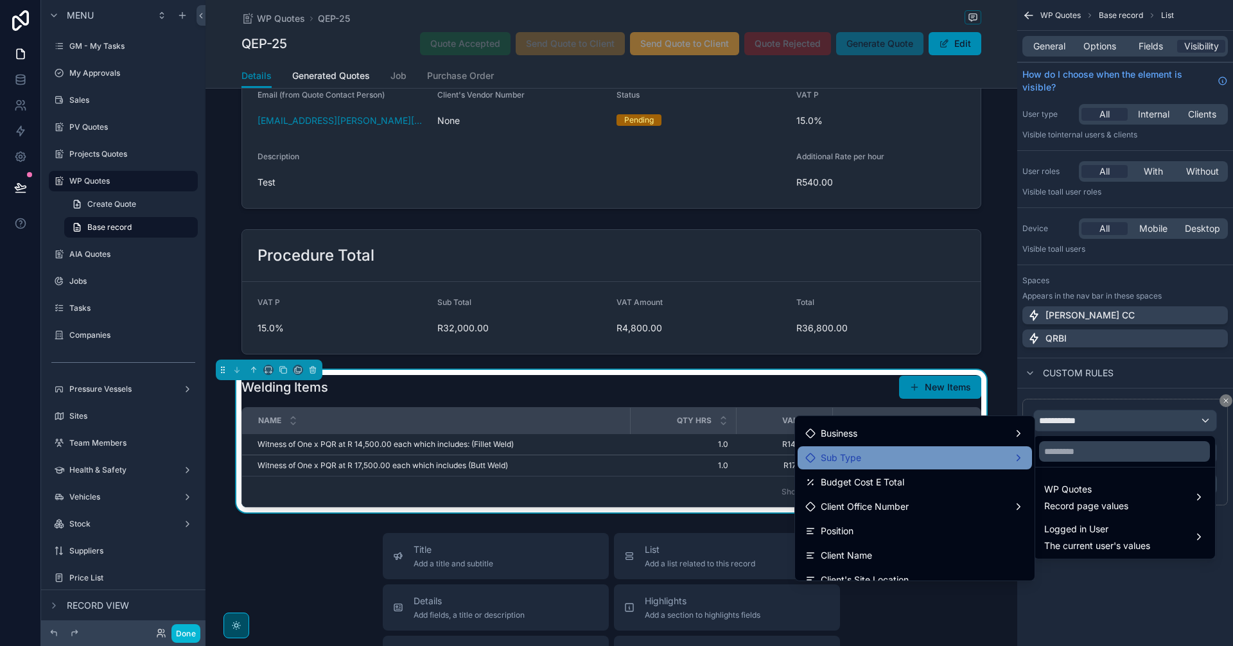
click at [917, 463] on div "Sub Type" at bounding box center [914, 457] width 219 height 15
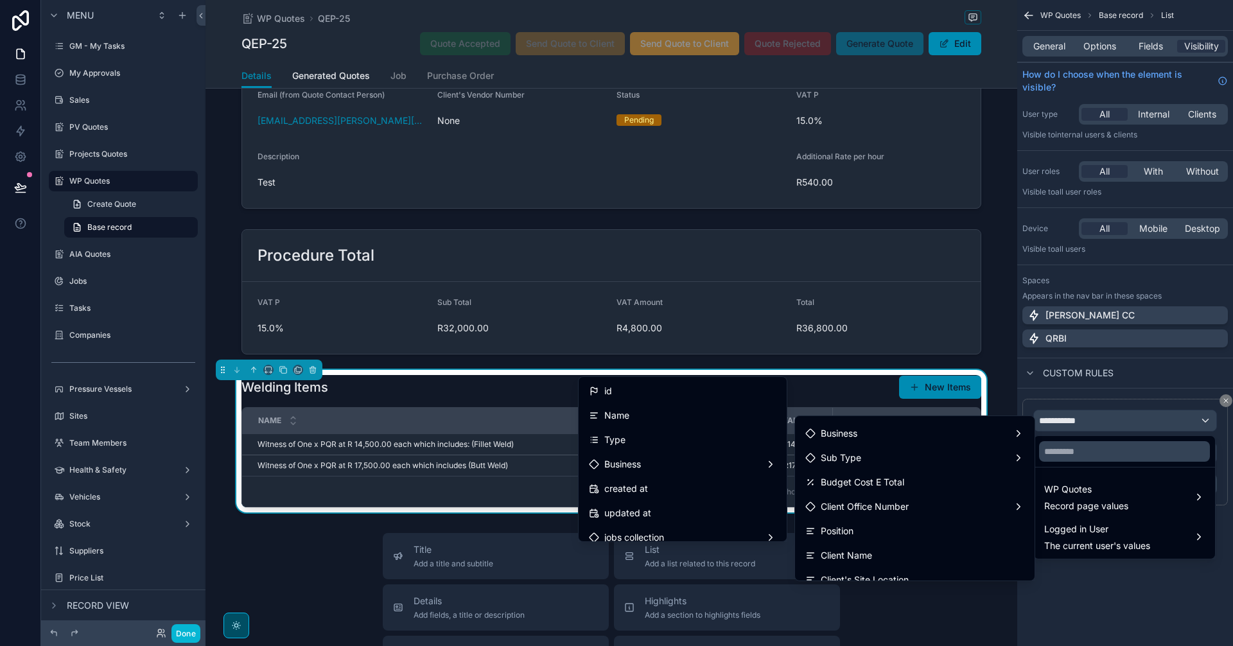
click at [622, 413] on div "Name" at bounding box center [683, 415] width 188 height 15
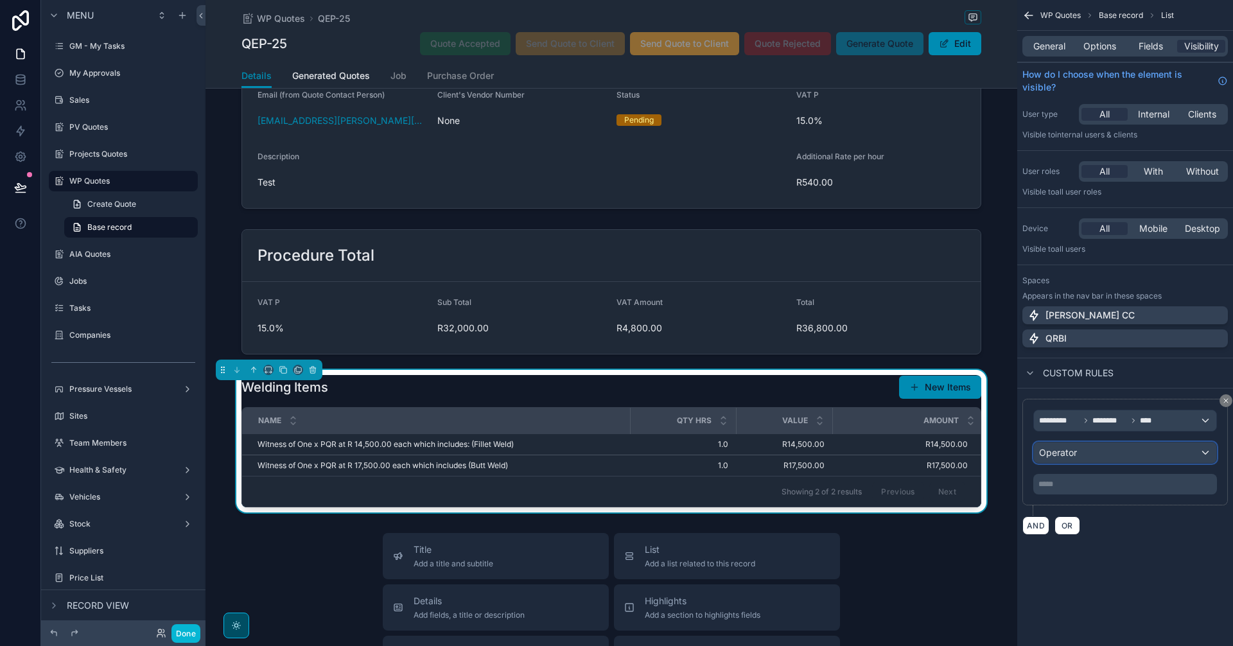
click at [1081, 443] on div "Operator" at bounding box center [1125, 453] width 182 height 21
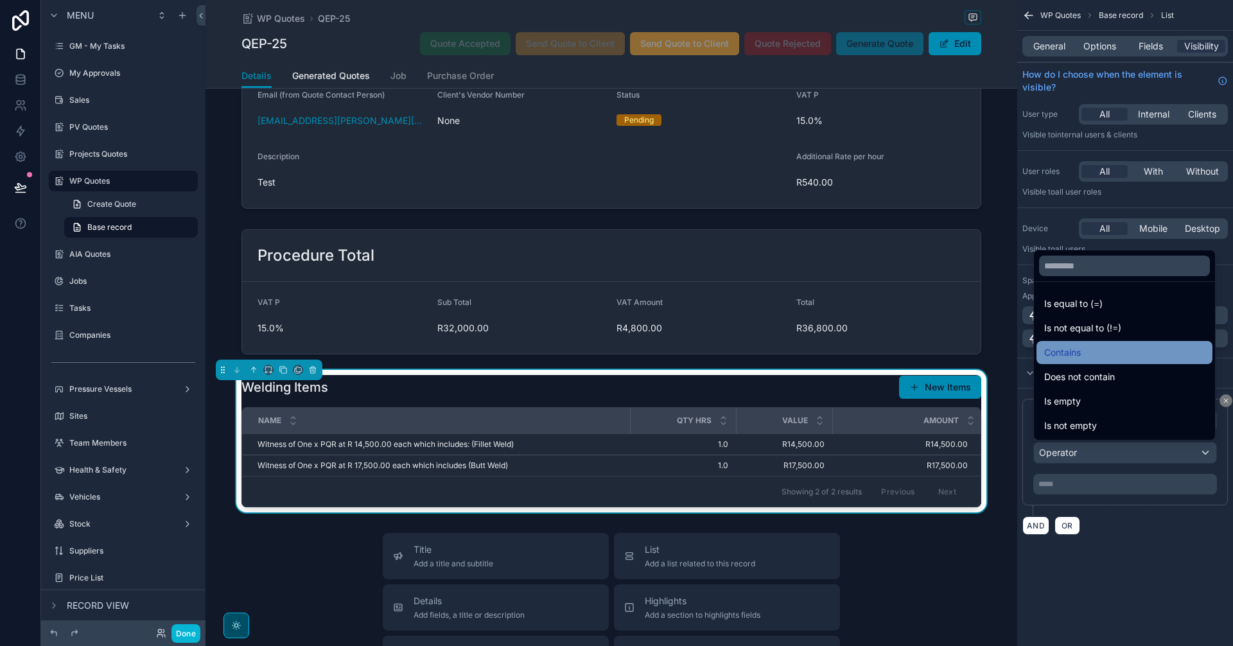
click at [1060, 351] on span "Contains" at bounding box center [1062, 352] width 37 height 15
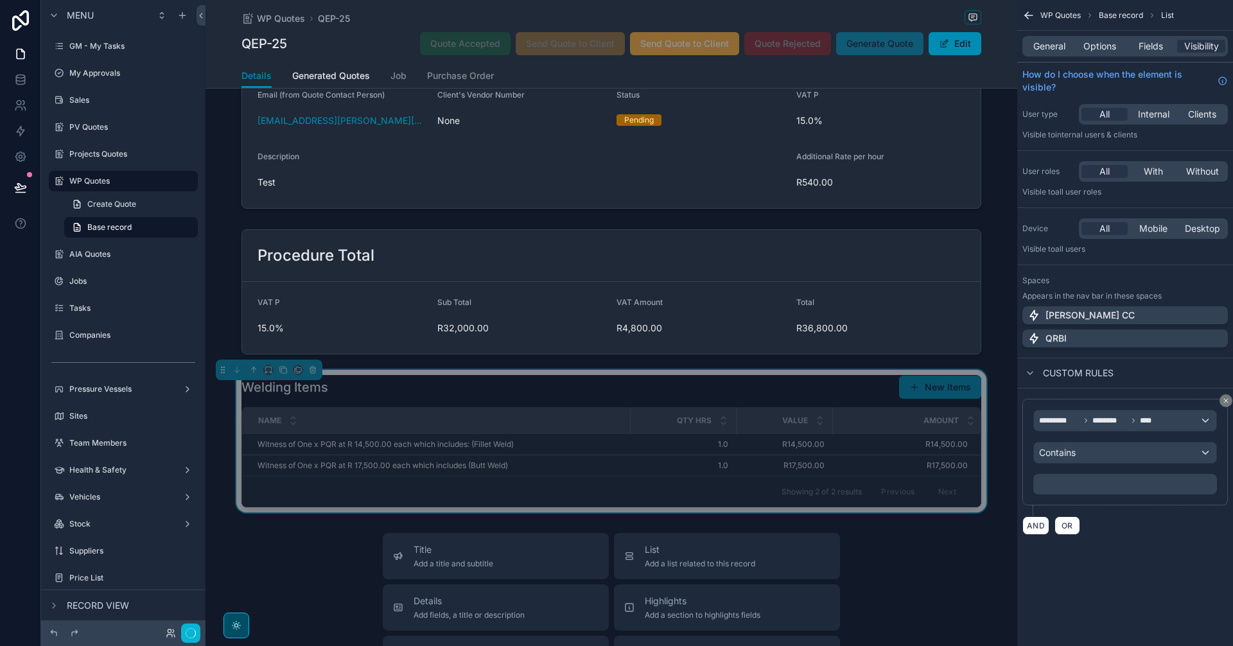
click at [1067, 484] on p "﻿" at bounding box center [1127, 484] width 176 height 10
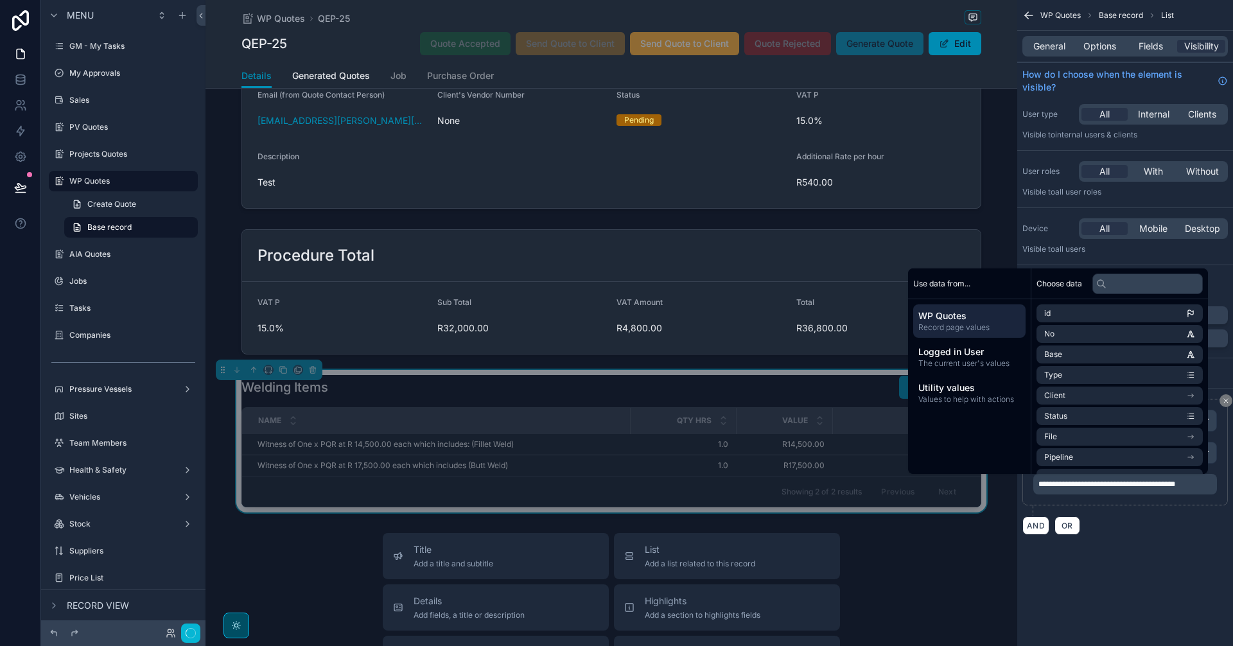
click at [1130, 568] on div "**********" at bounding box center [1125, 323] width 216 height 646
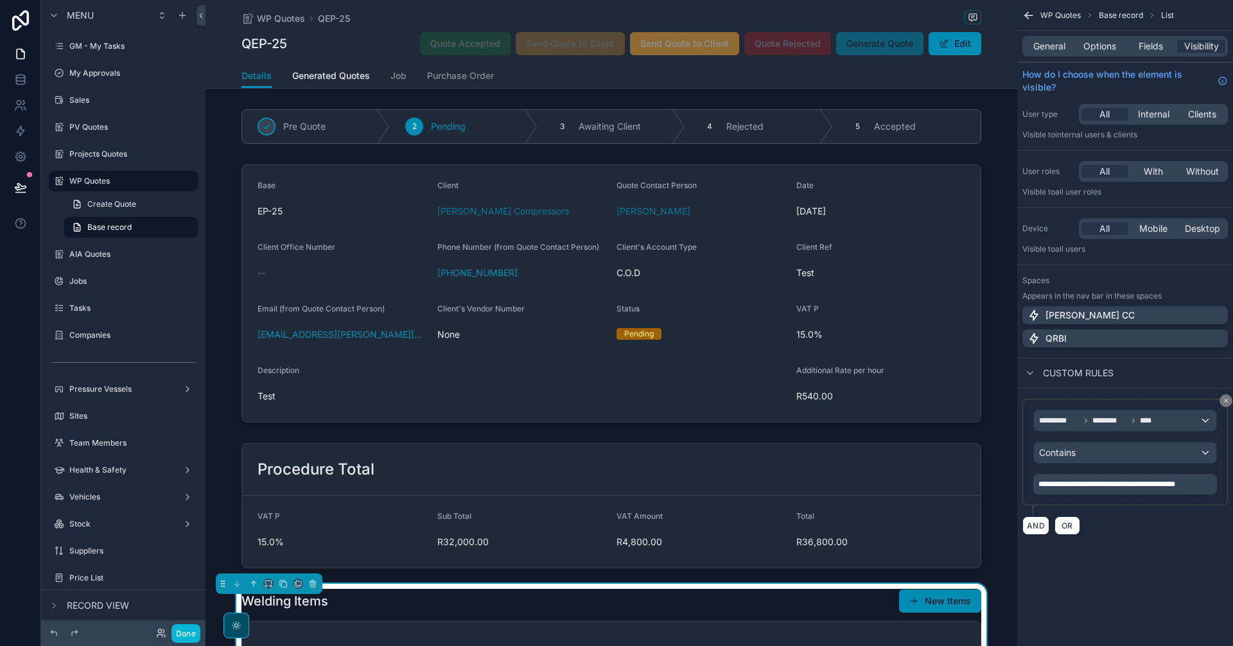
scroll to position [214, 0]
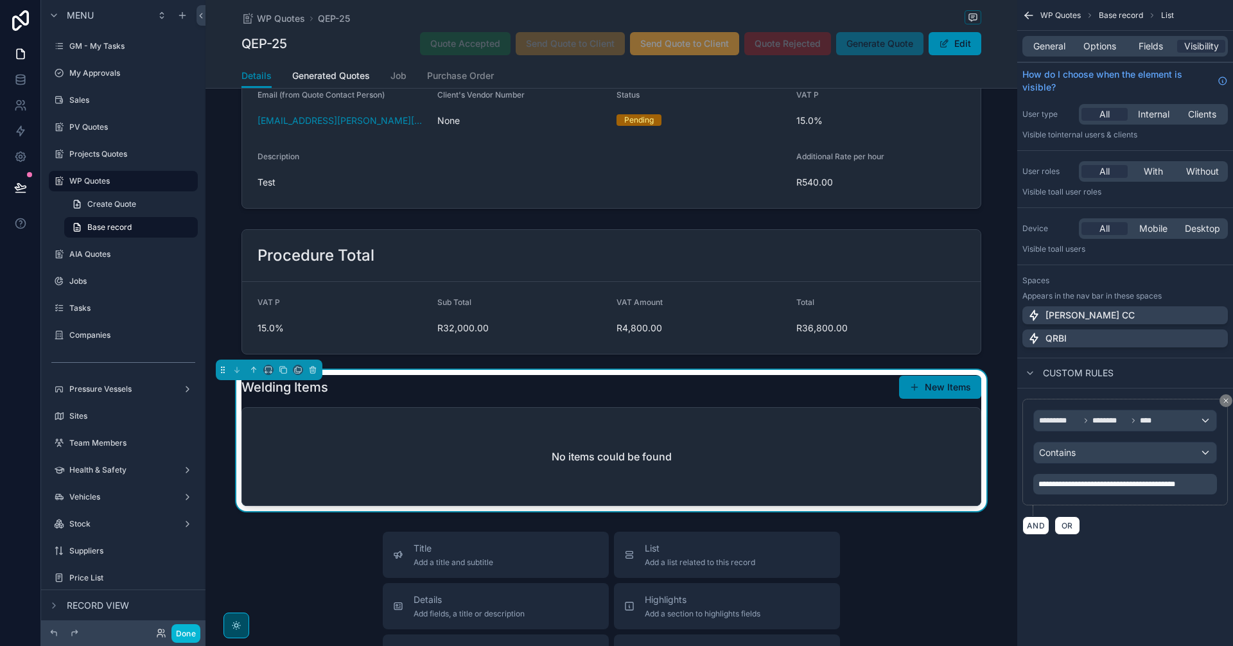
click at [821, 444] on div "No items could be found" at bounding box center [611, 457] width 739 height 98
click at [1079, 49] on div "Options" at bounding box center [1100, 46] width 48 height 13
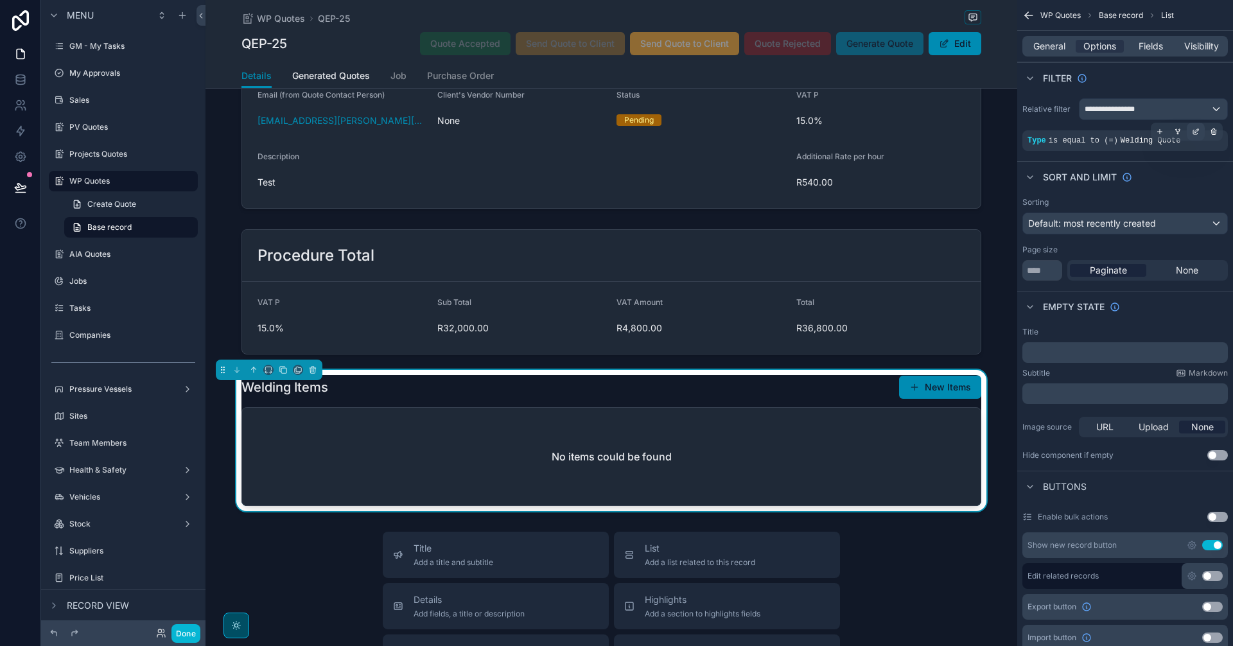
click at [1199, 132] on icon "scrollable content" at bounding box center [1196, 132] width 8 height 8
click at [996, 144] on div "Welding Quote" at bounding box center [937, 147] width 144 height 21
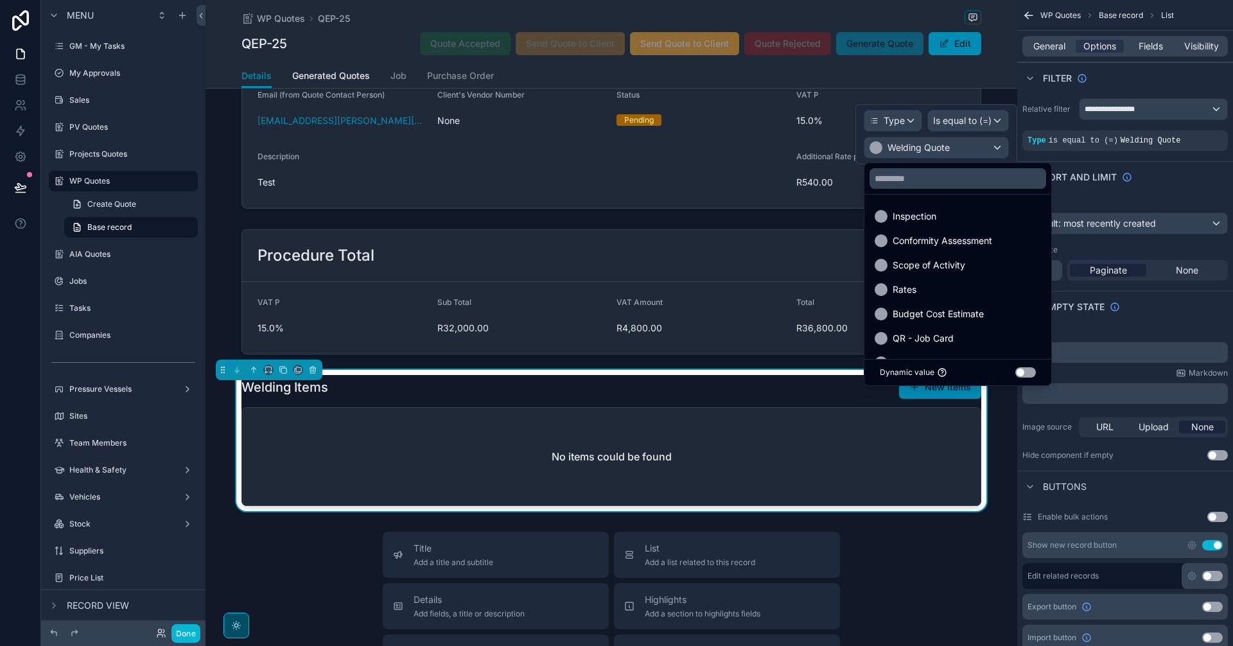
click at [996, 144] on div at bounding box center [937, 134] width 162 height 60
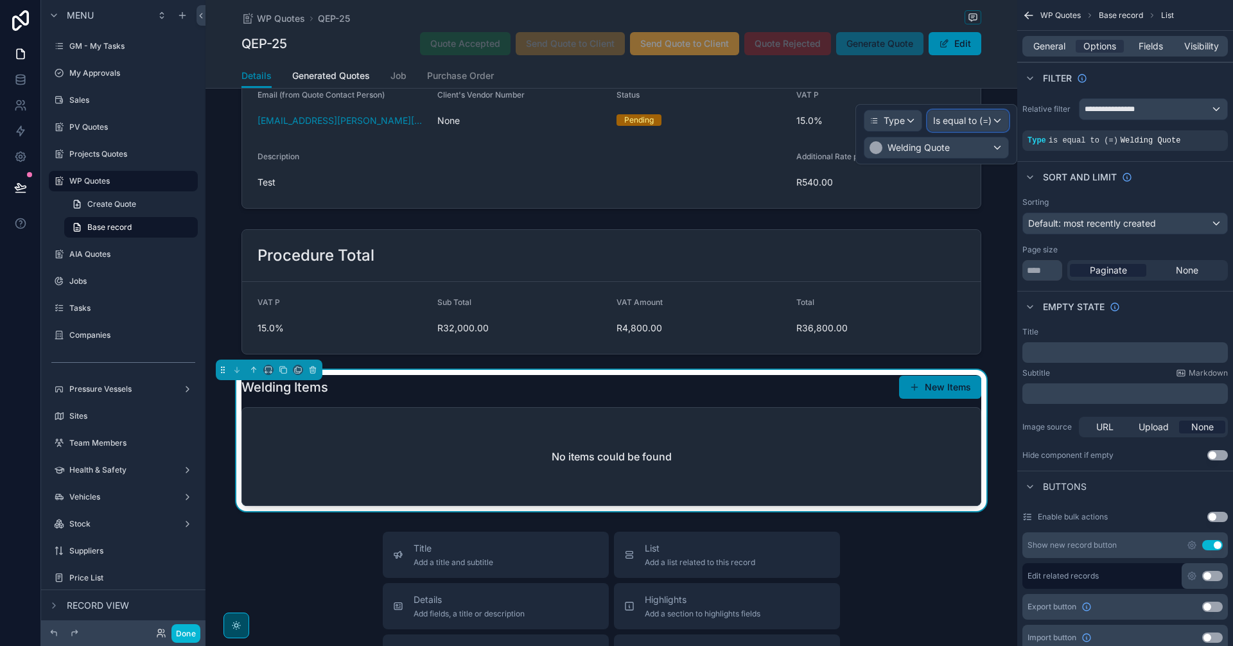
click at [979, 121] on span "Is equal to (=)" at bounding box center [962, 120] width 58 height 13
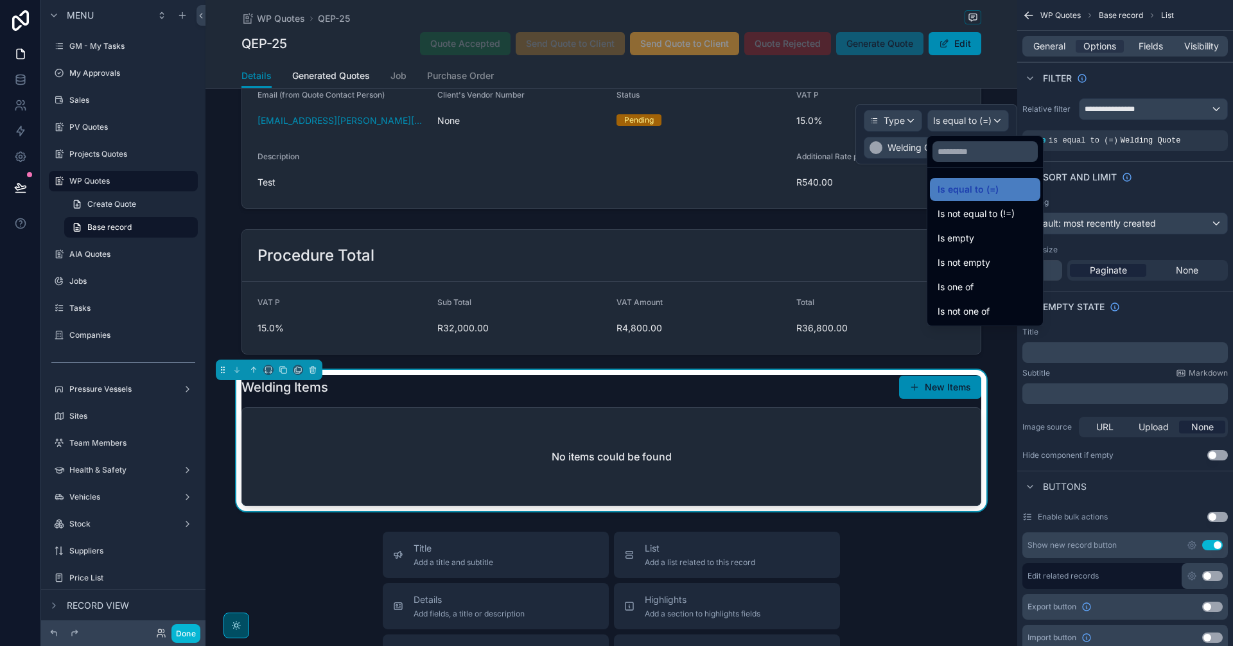
click at [979, 121] on div at bounding box center [937, 134] width 162 height 60
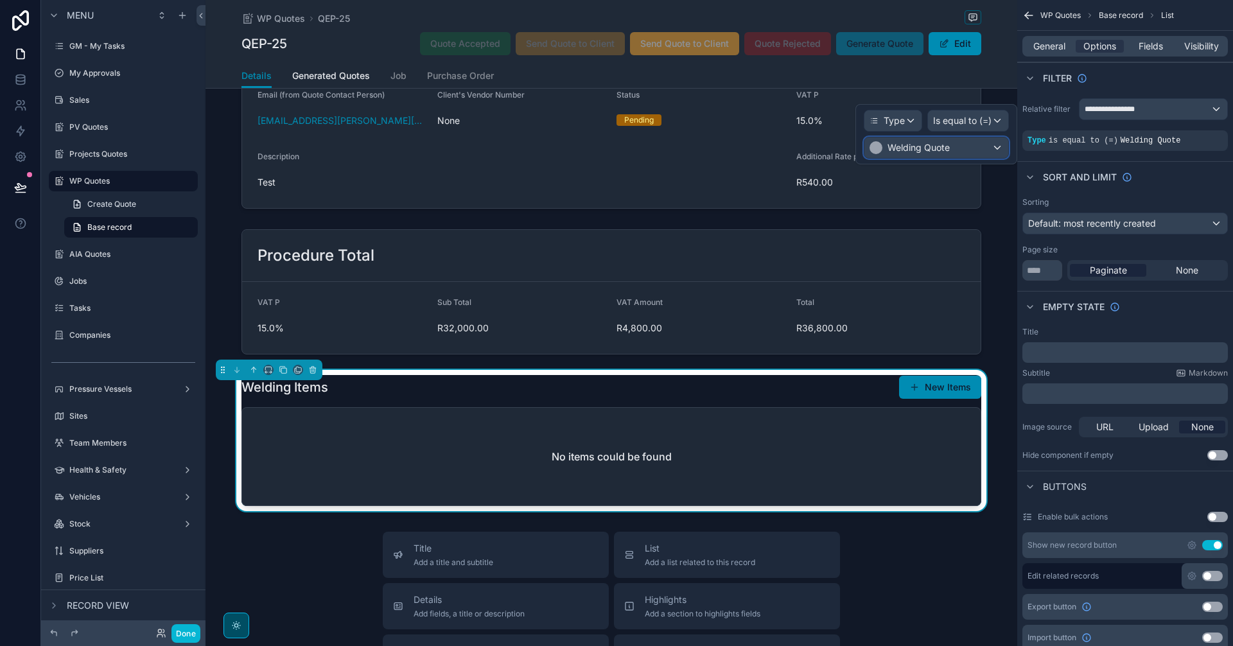
click at [962, 139] on div "Welding Quote" at bounding box center [937, 147] width 144 height 21
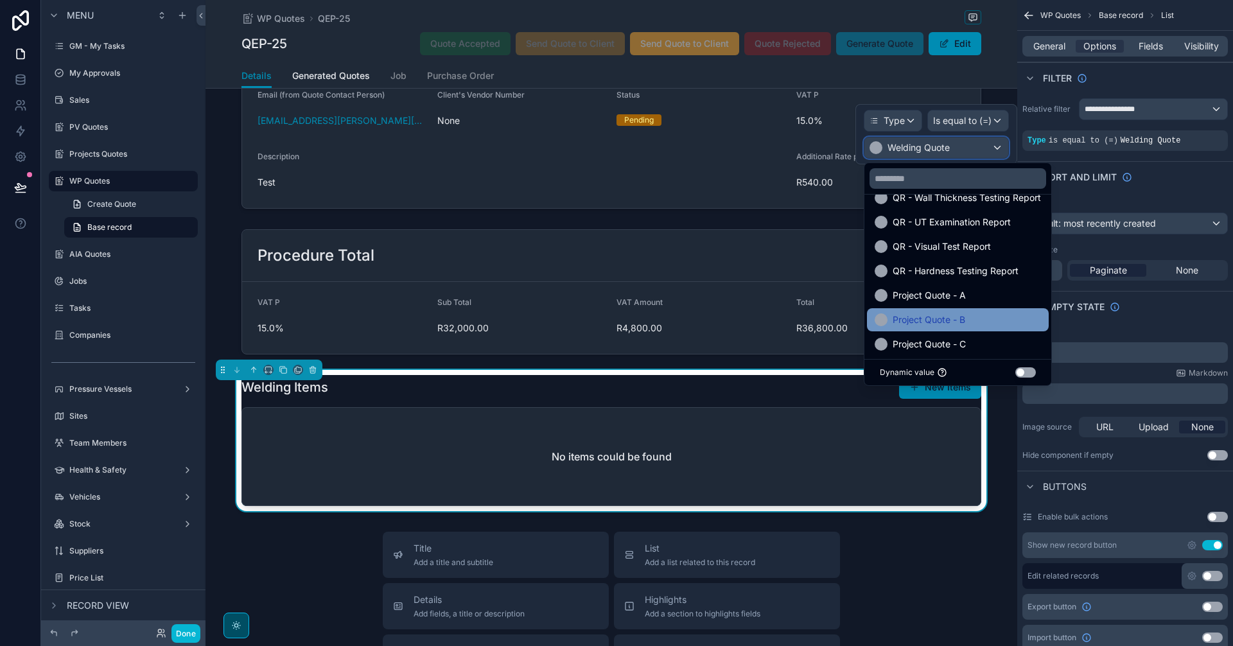
scroll to position [294, 0]
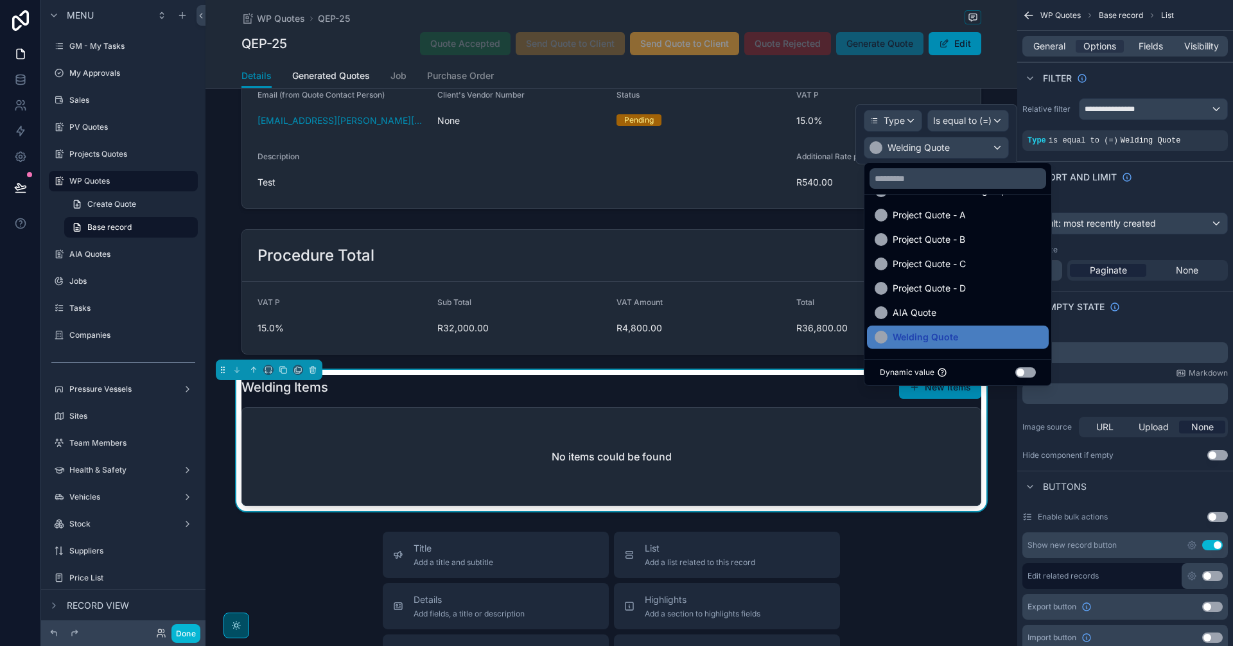
click at [904, 116] on div at bounding box center [937, 134] width 162 height 60
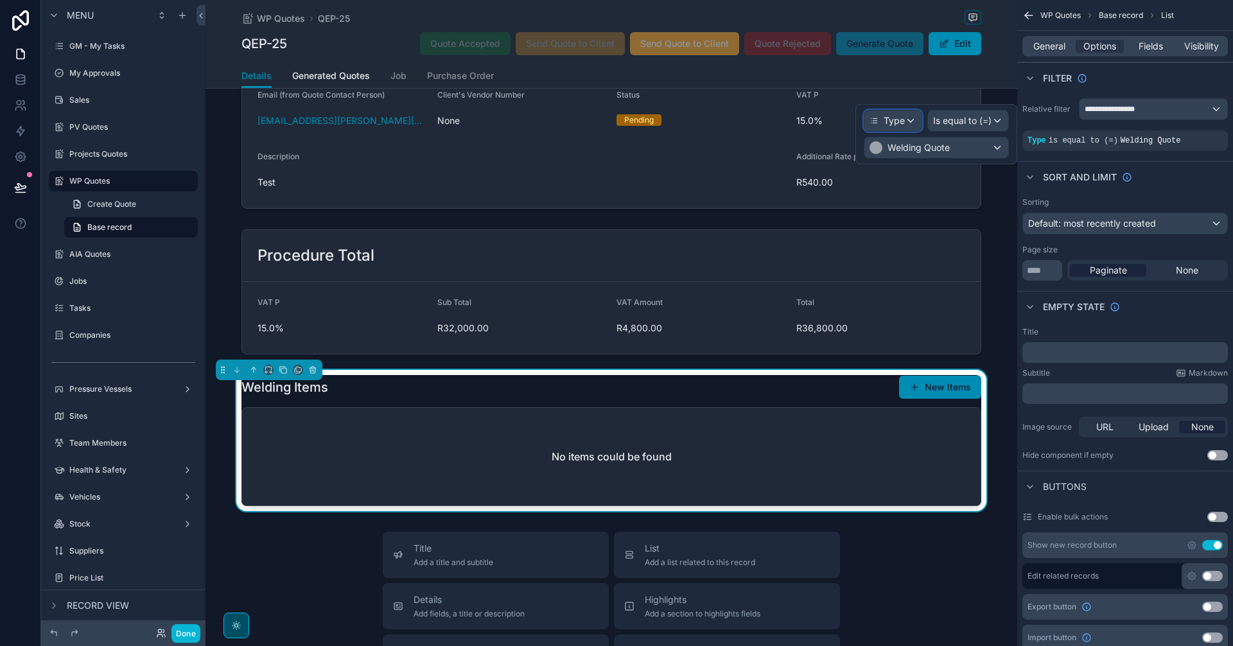
click at [904, 116] on span "Type" at bounding box center [894, 120] width 21 height 13
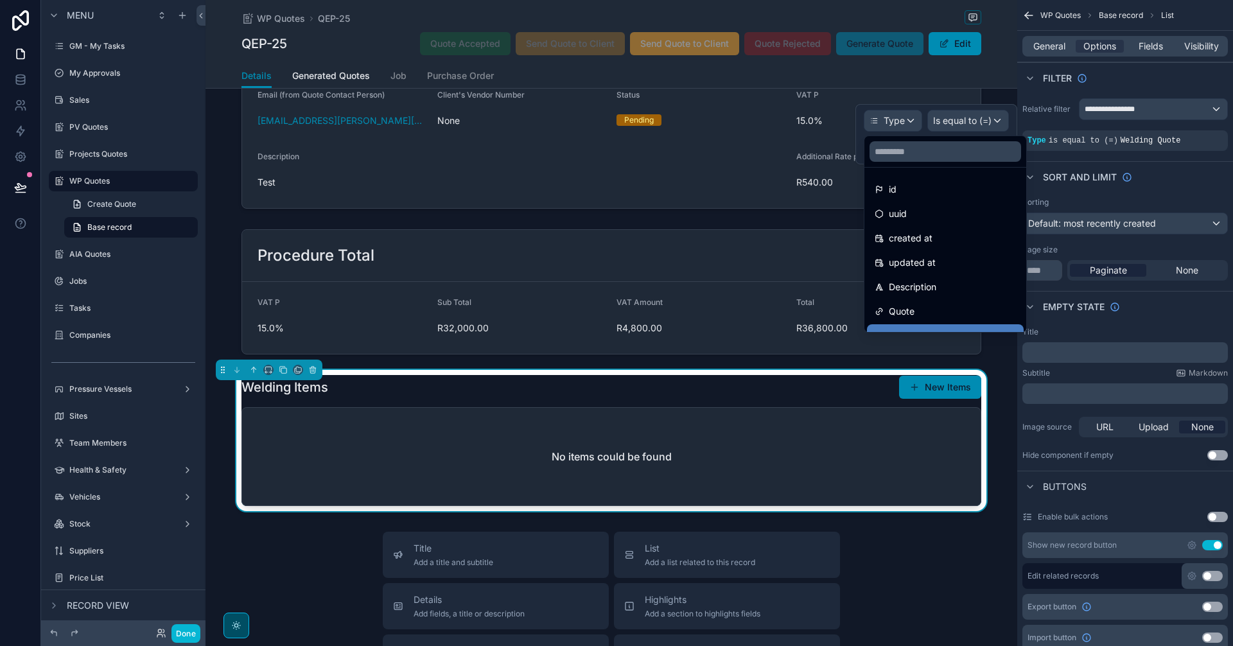
click at [904, 116] on div at bounding box center [937, 134] width 162 height 60
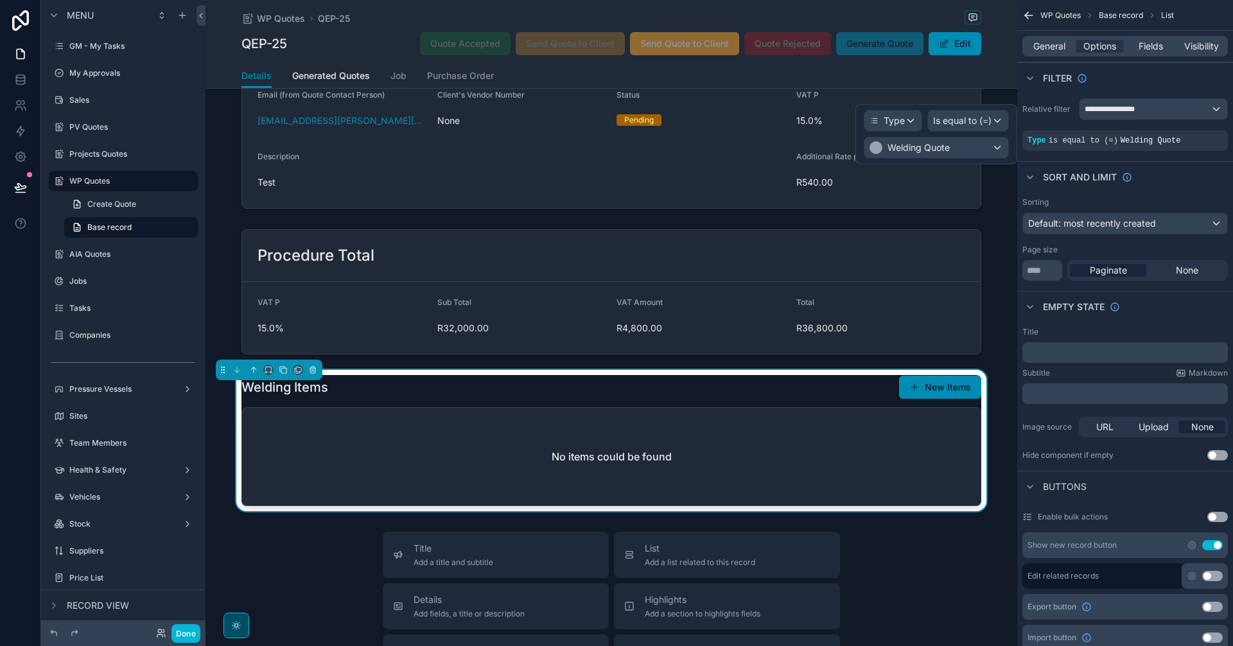
scroll to position [0, 0]
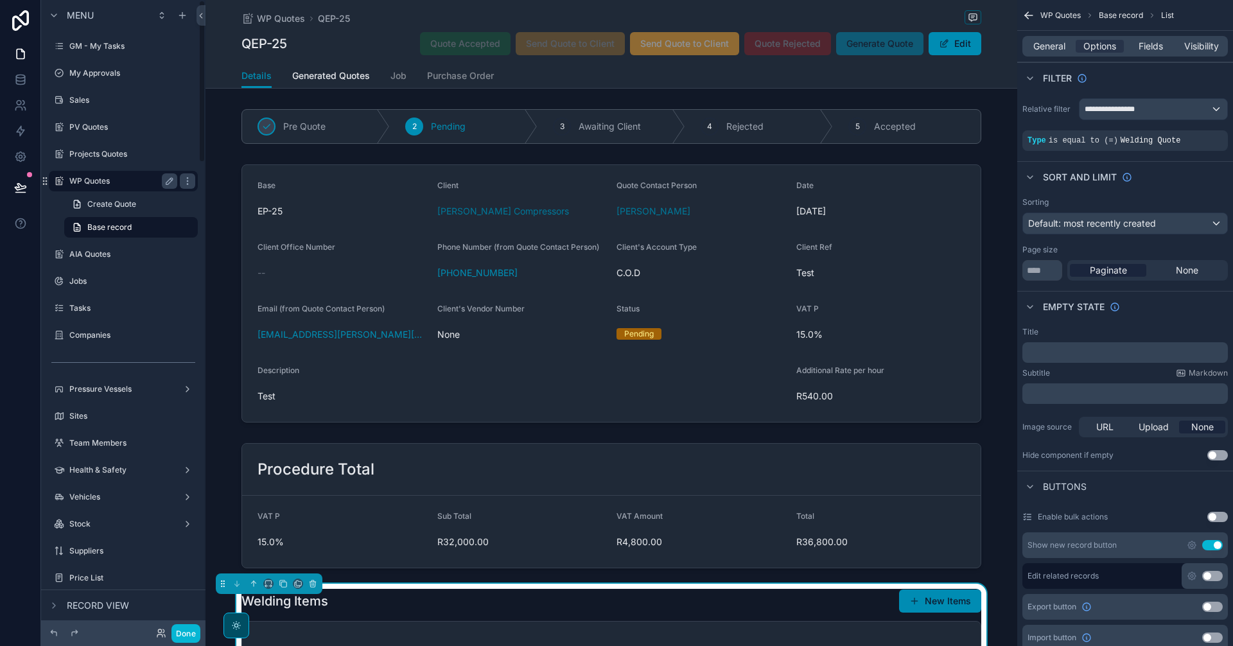
click at [127, 182] on label "WP Quotes" at bounding box center [120, 181] width 103 height 10
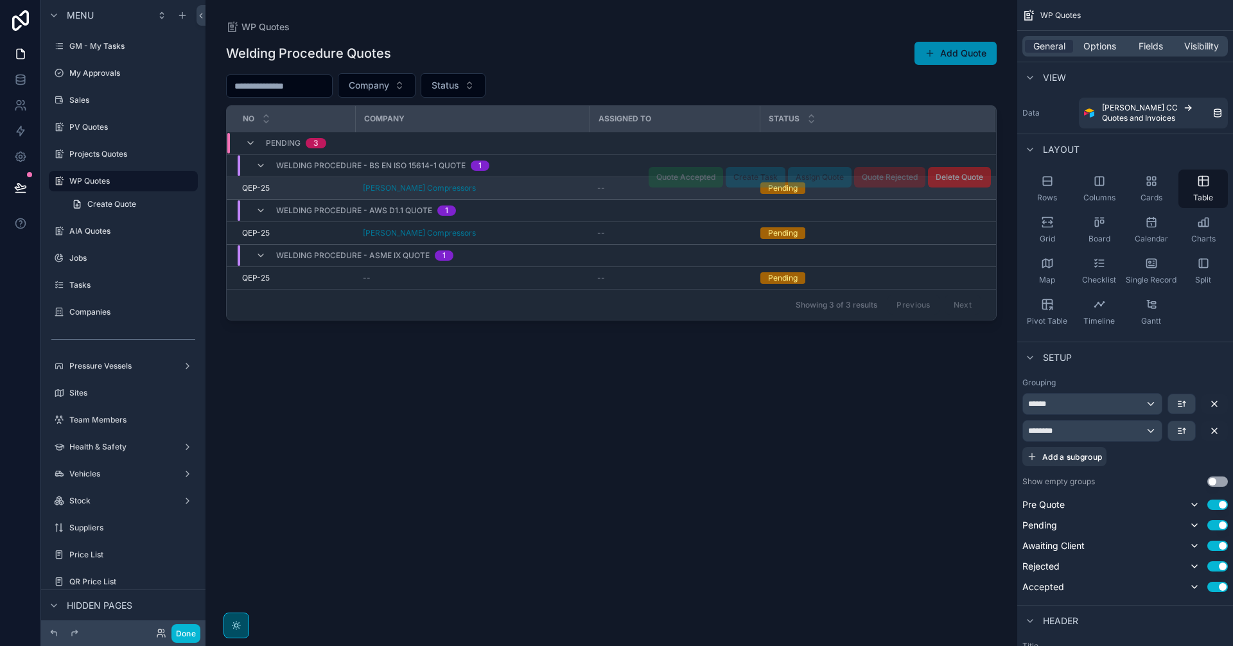
click at [591, 183] on td "--" at bounding box center [675, 188] width 170 height 22
click at [577, 186] on div "[PERSON_NAME] Compressors" at bounding box center [472, 188] width 219 height 10
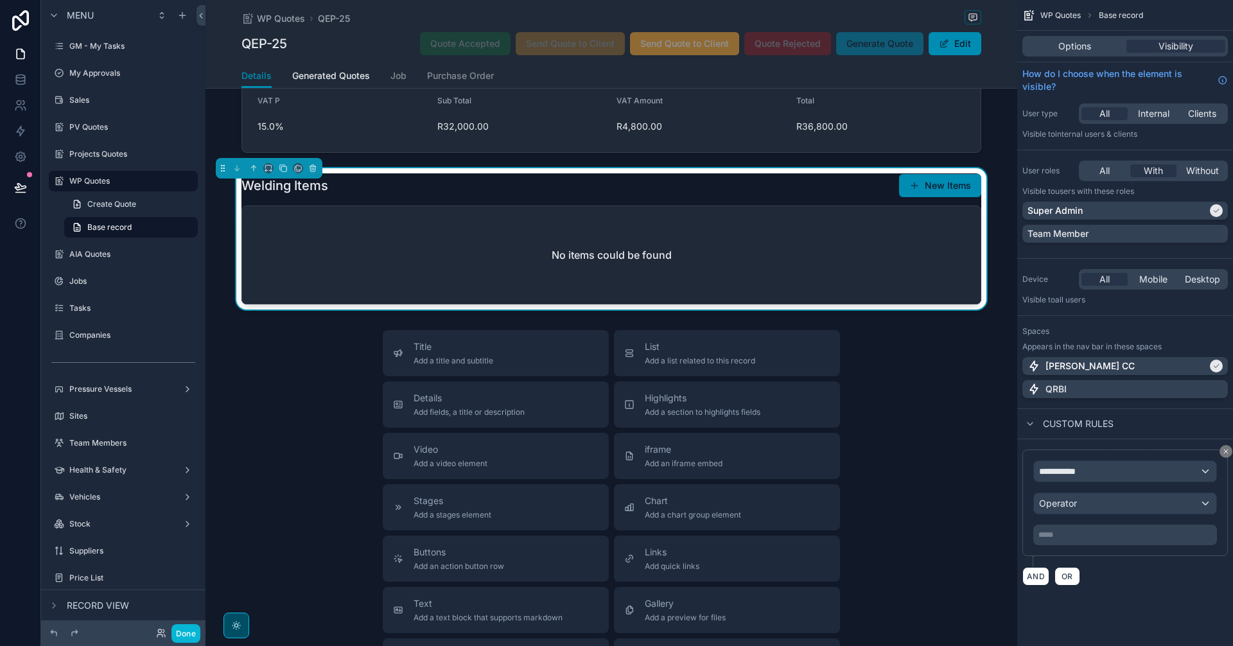
scroll to position [321, 0]
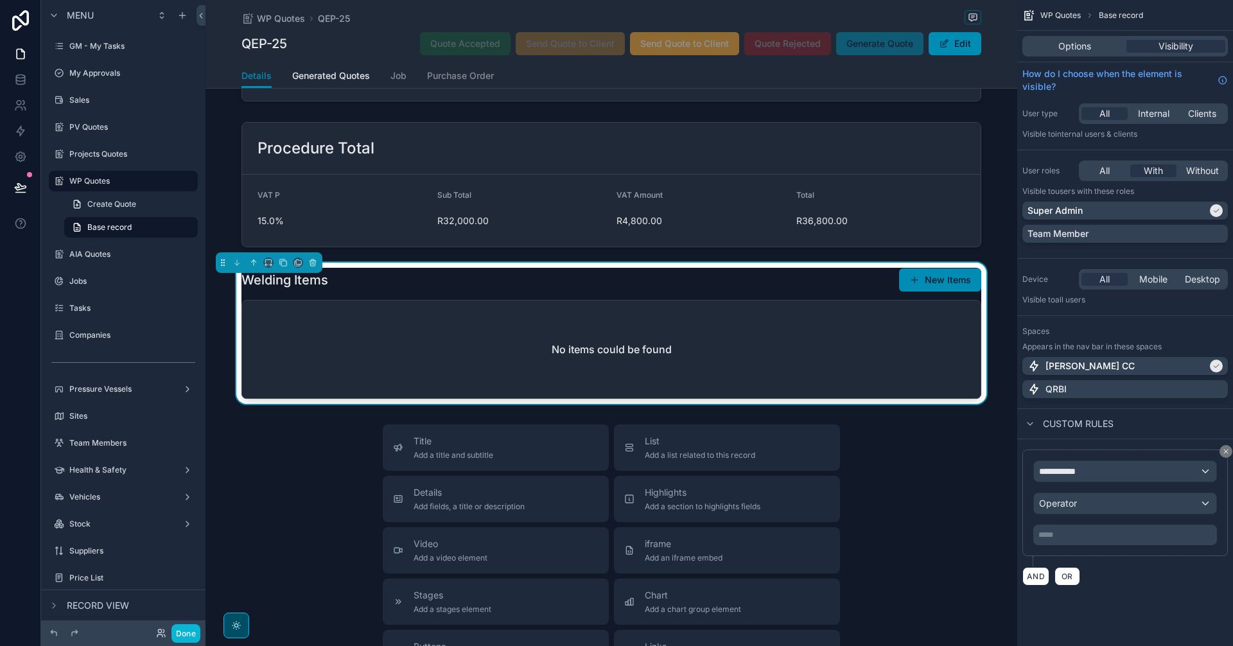
click at [735, 340] on div "No items could be found" at bounding box center [611, 350] width 739 height 98
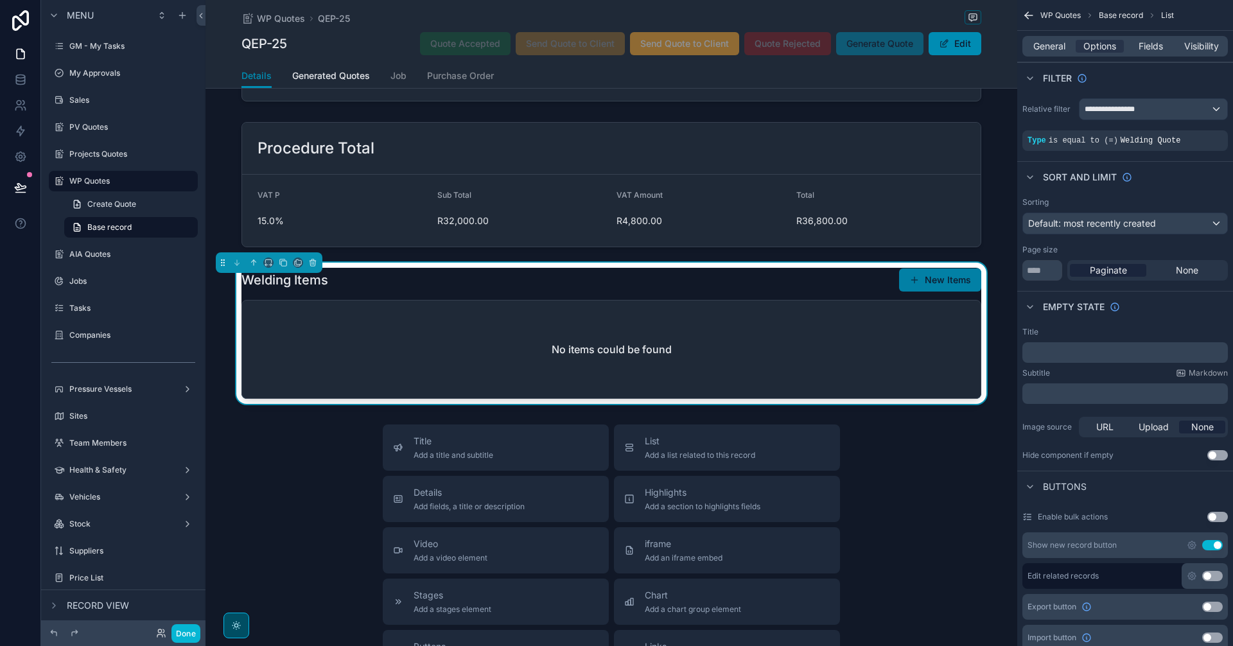
click at [929, 281] on button "New Items" at bounding box center [940, 279] width 82 height 23
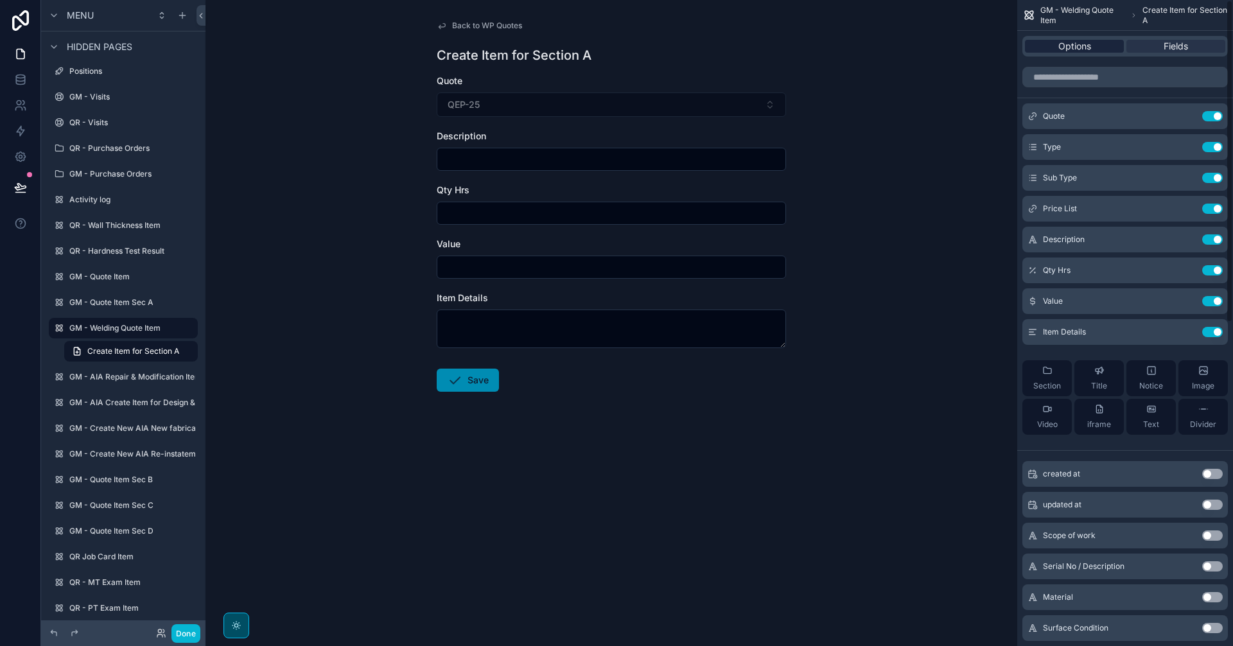
click at [1076, 51] on span "Options" at bounding box center [1074, 46] width 33 height 13
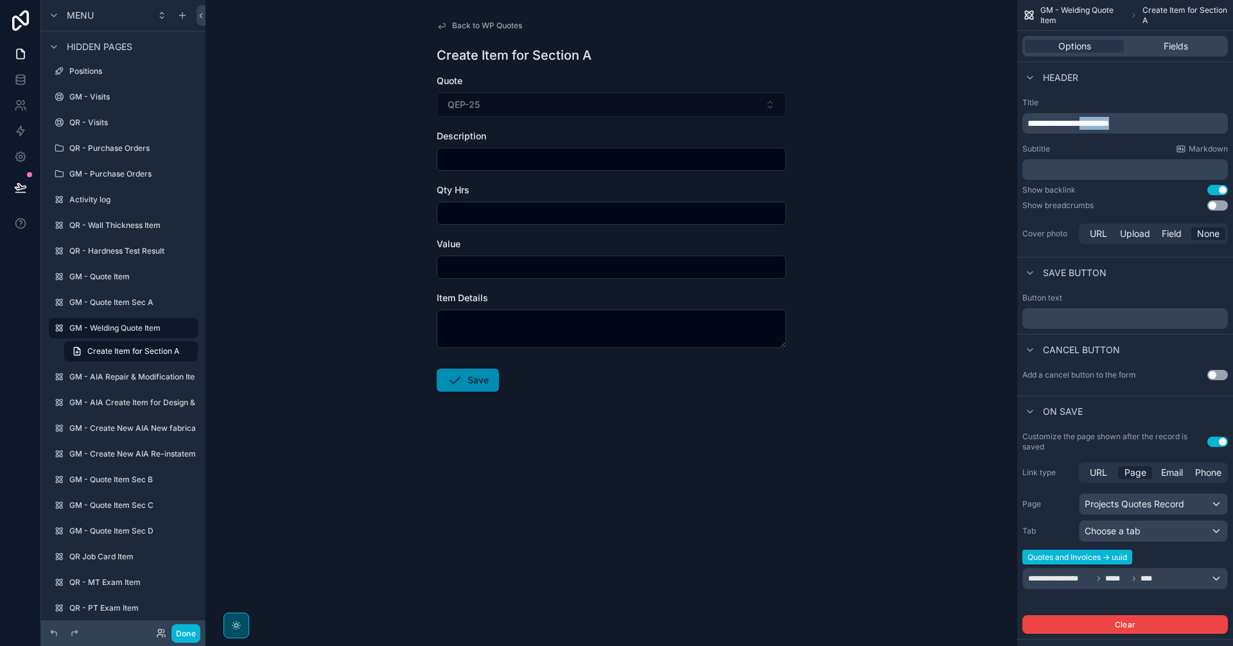
drag, startPoint x: 1146, startPoint y: 126, endPoint x: 1096, endPoint y: 129, distance: 50.2
click at [1096, 129] on p "**********" at bounding box center [1127, 123] width 198 height 13
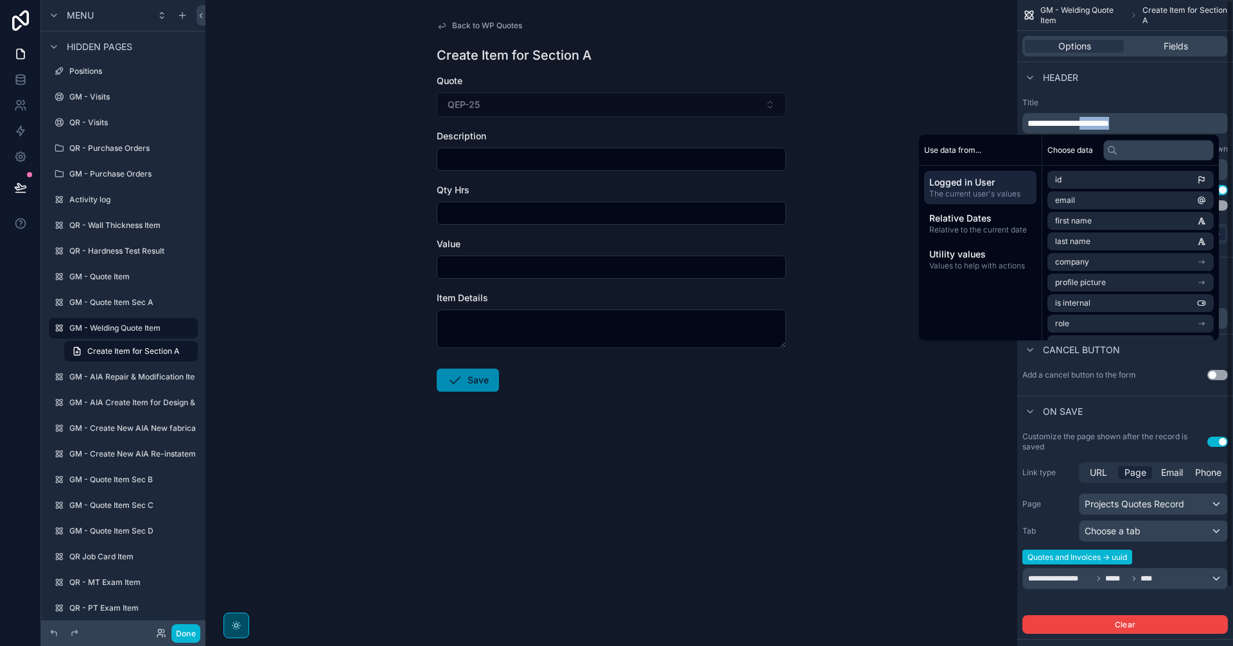
click at [1161, 123] on p "**********" at bounding box center [1127, 123] width 198 height 13
click at [1109, 125] on span "**********" at bounding box center [1069, 123] width 82 height 9
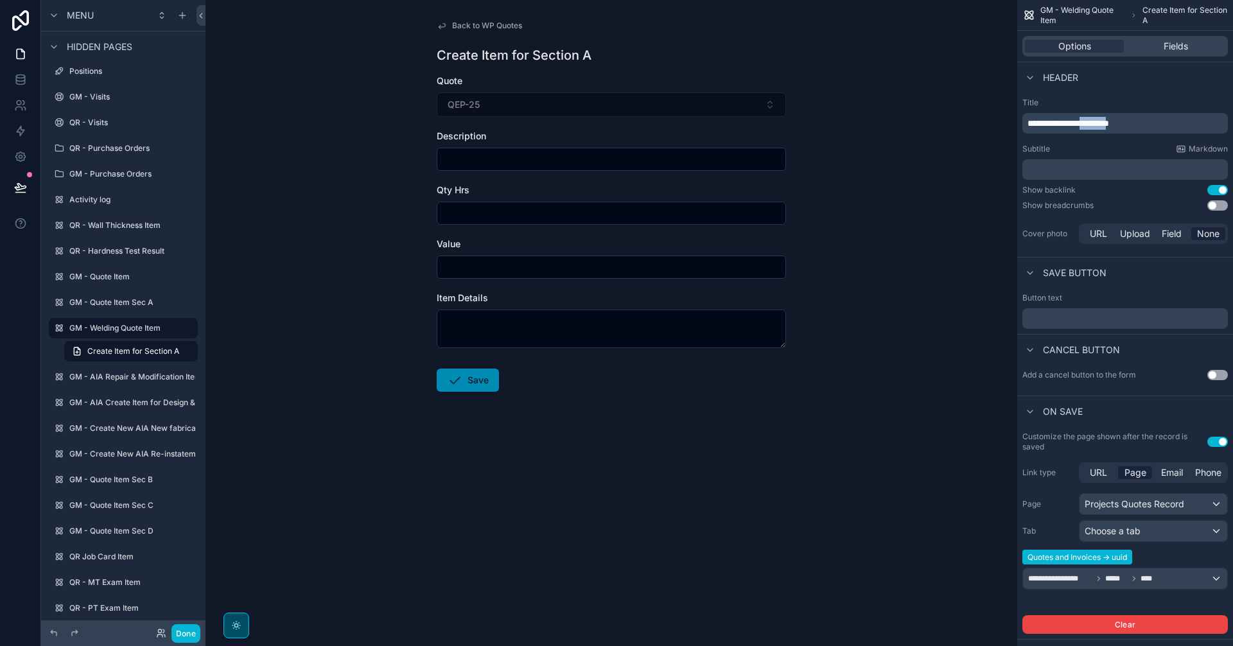
click at [1109, 125] on span "**********" at bounding box center [1069, 123] width 82 height 9
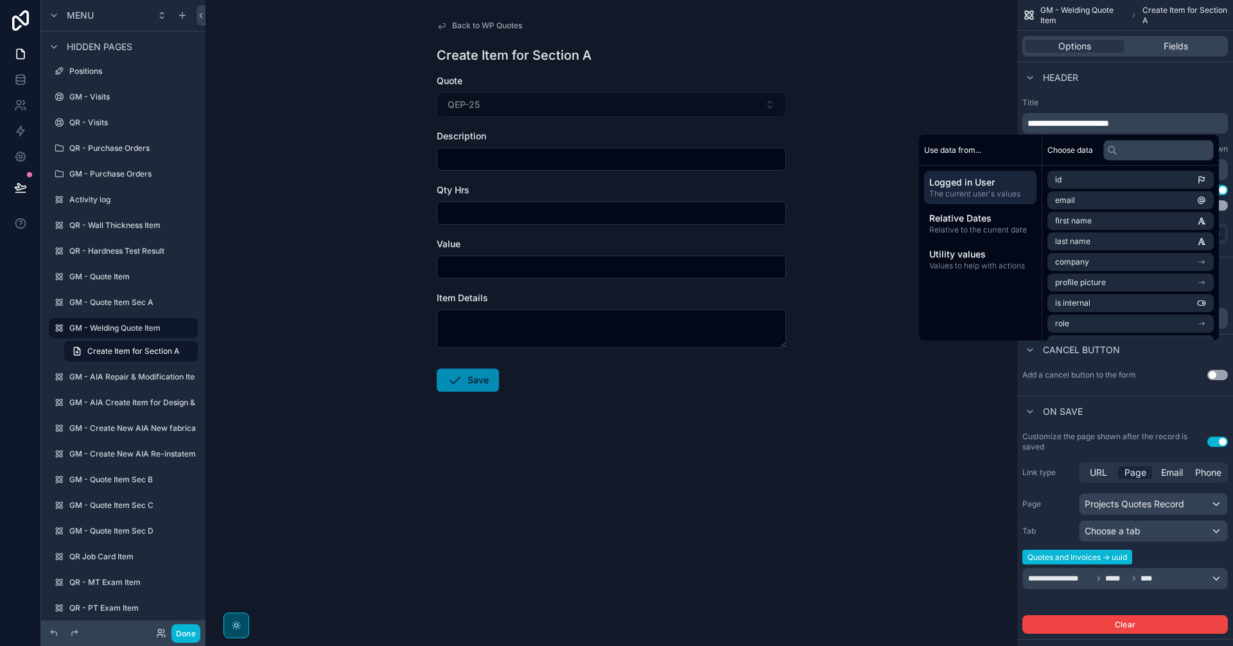
click at [1138, 129] on p "**********" at bounding box center [1127, 123] width 198 height 13
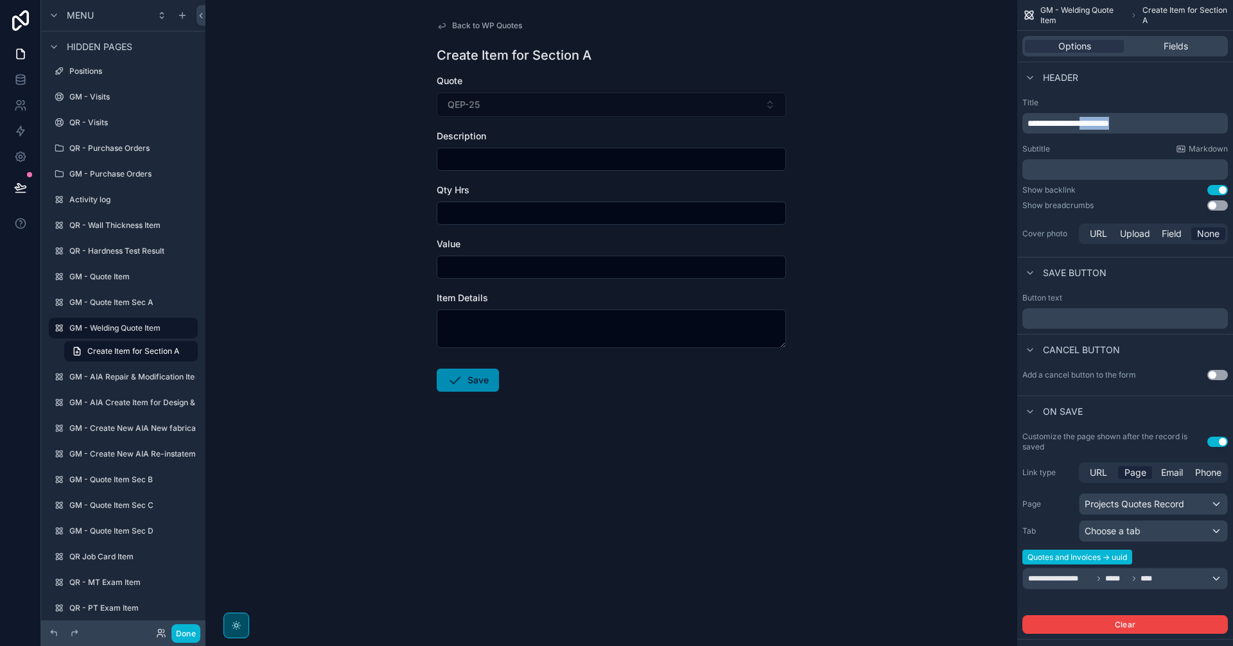
drag, startPoint x: 1163, startPoint y: 123, endPoint x: 1096, endPoint y: 125, distance: 66.8
click at [1096, 125] on p "**********" at bounding box center [1127, 123] width 198 height 13
click at [789, 406] on div "Back to WP Quotes Create Item for BS EN ISO 15614-1 Quote QEP-25 Description Qt…" at bounding box center [611, 237] width 370 height 474
click at [1175, 41] on span "Fields" at bounding box center [1176, 46] width 24 height 13
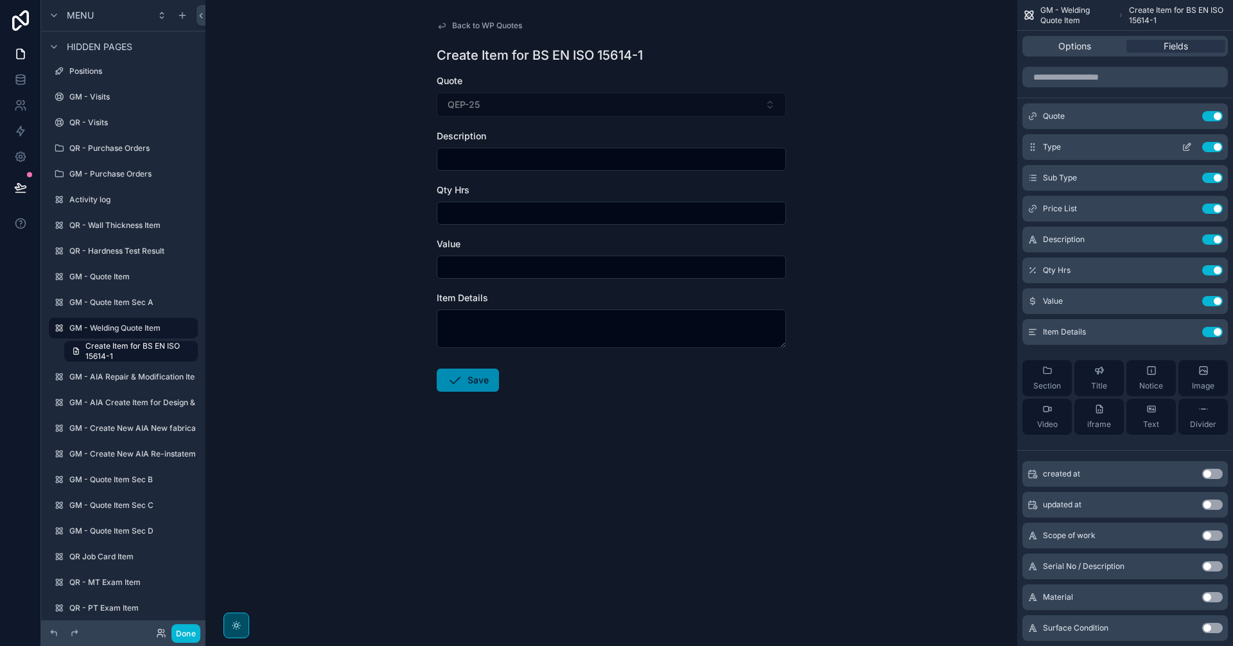
click at [1186, 144] on icon "scrollable content" at bounding box center [1187, 147] width 10 height 10
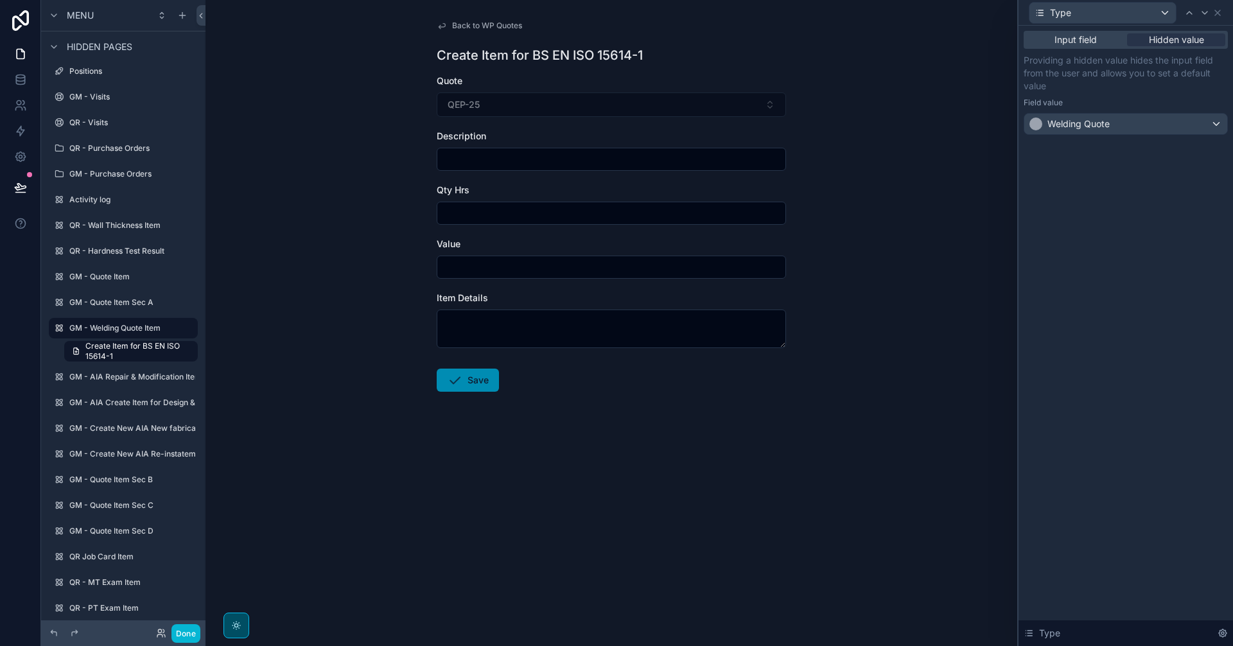
click at [1220, 19] on div "Type" at bounding box center [1126, 12] width 204 height 25
click at [1217, 15] on icon at bounding box center [1218, 13] width 10 height 10
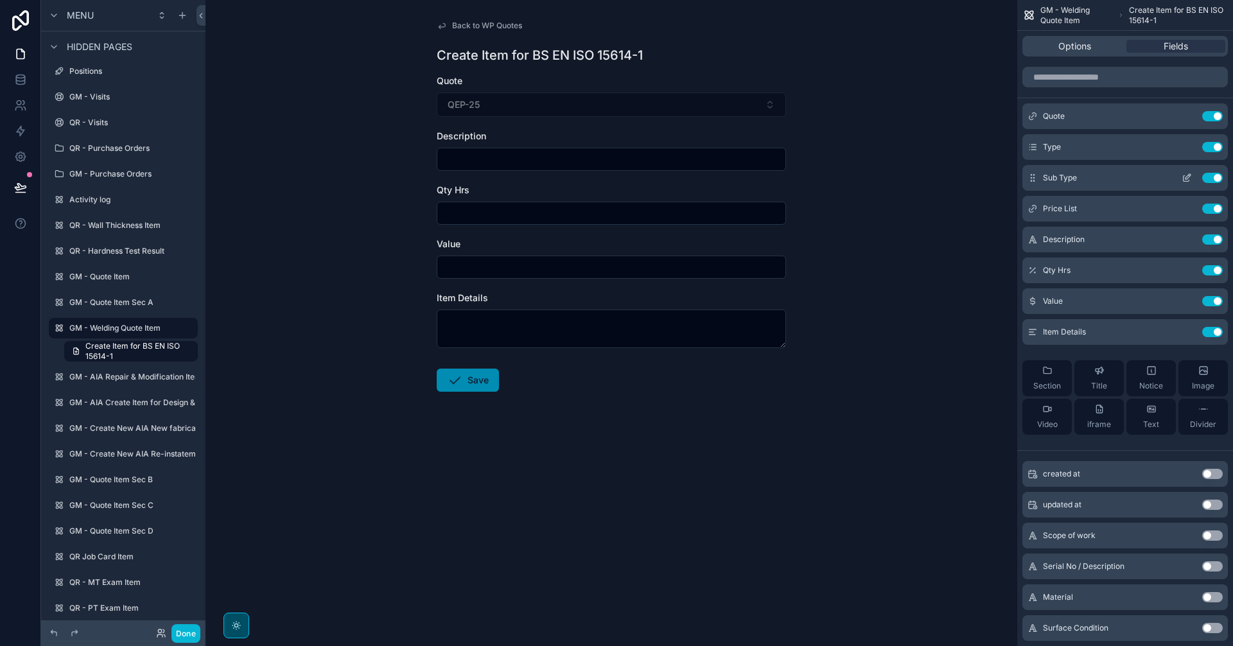
click at [1187, 177] on icon "scrollable content" at bounding box center [1188, 176] width 5 height 5
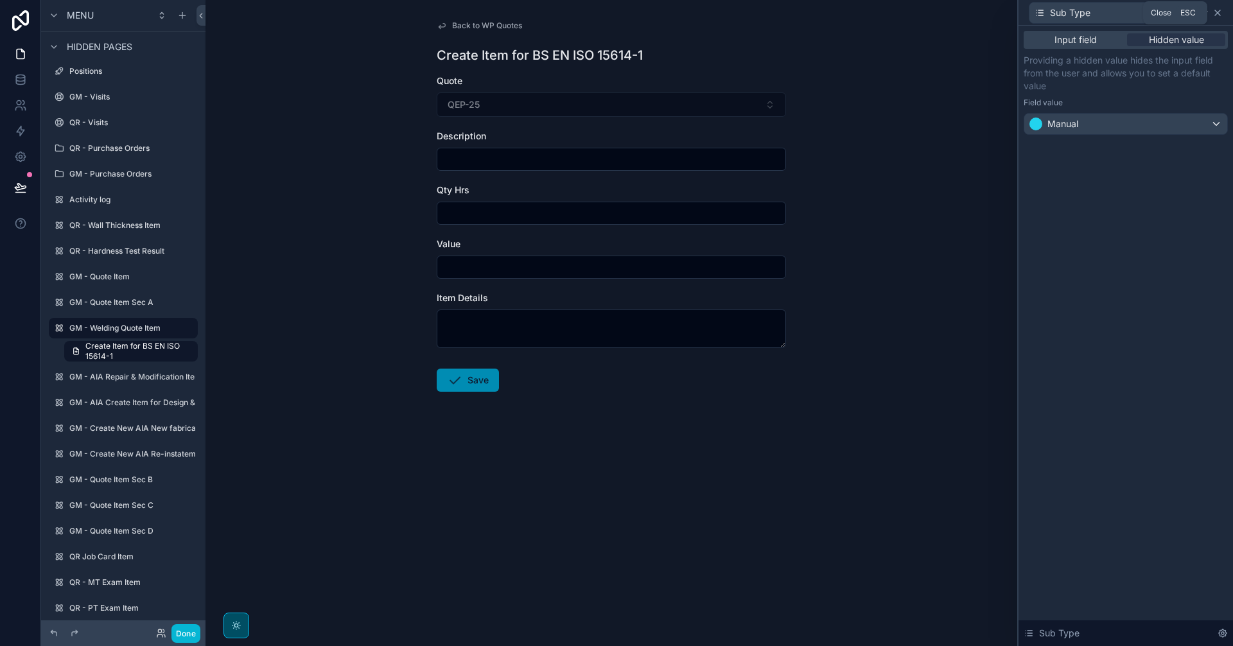
click at [1221, 13] on icon at bounding box center [1218, 13] width 10 height 10
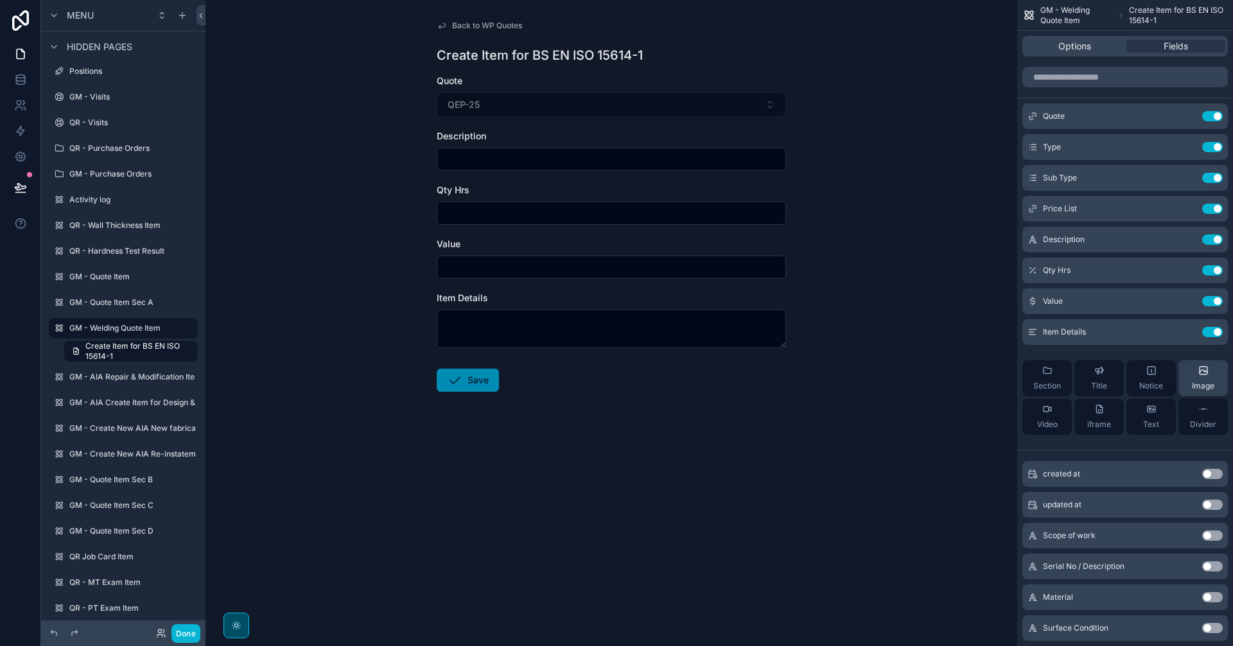
click at [1209, 332] on button "Use setting" at bounding box center [1212, 332] width 21 height 10
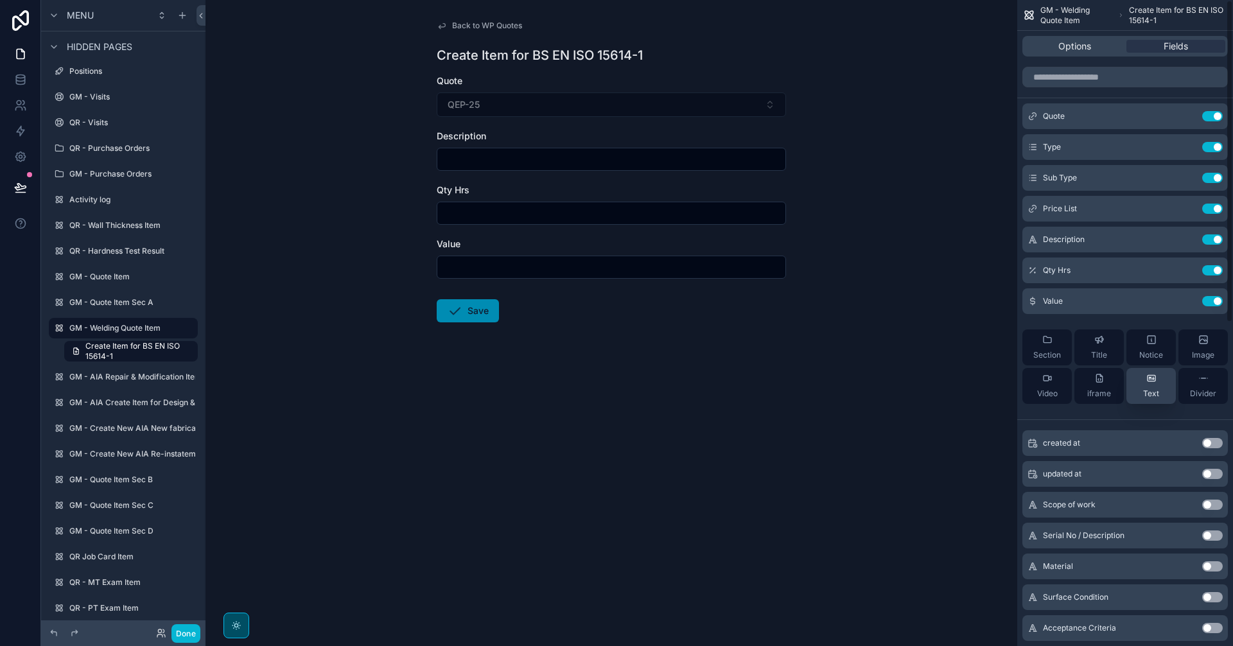
scroll to position [107, 0]
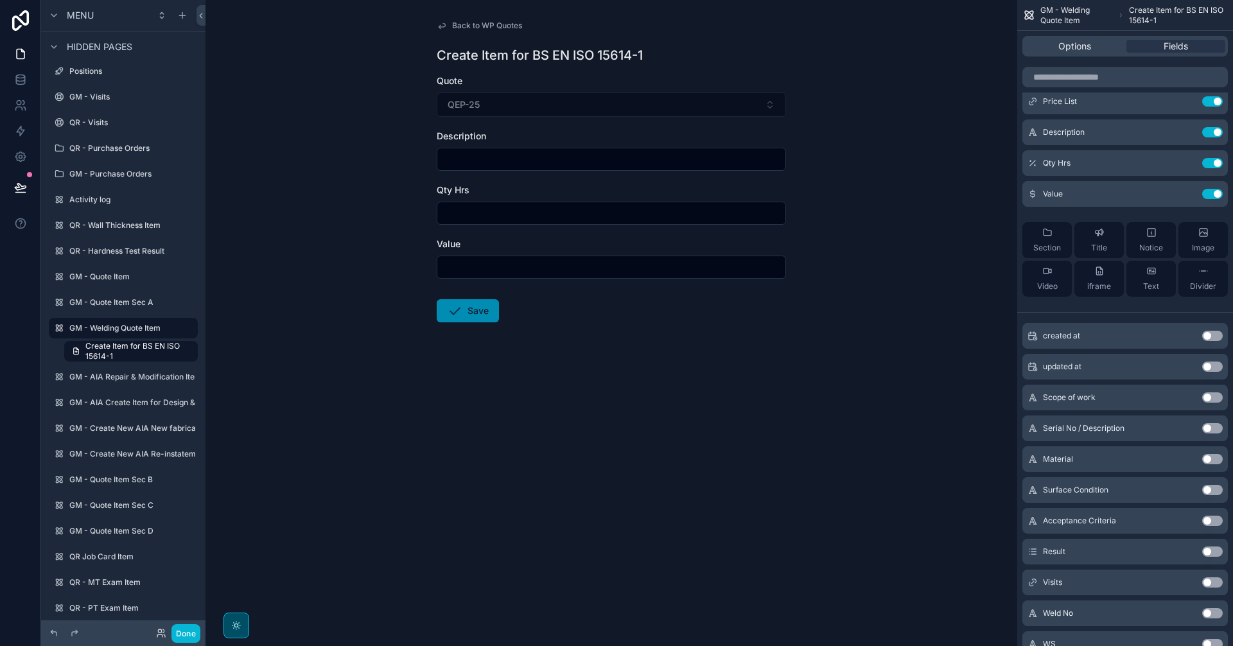
click at [718, 453] on div "Back to WP Quotes Create Item for BS EN ISO 15614-1 Quote QEP-25 Description Qt…" at bounding box center [612, 323] width 812 height 646
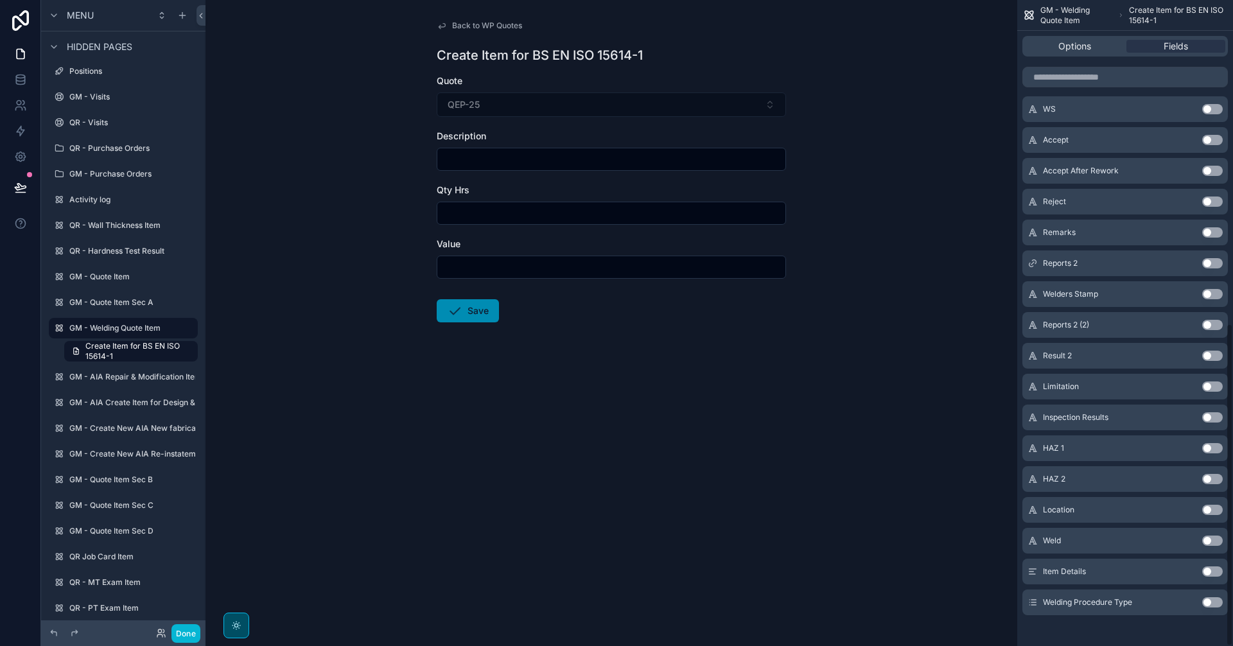
scroll to position [647, 0]
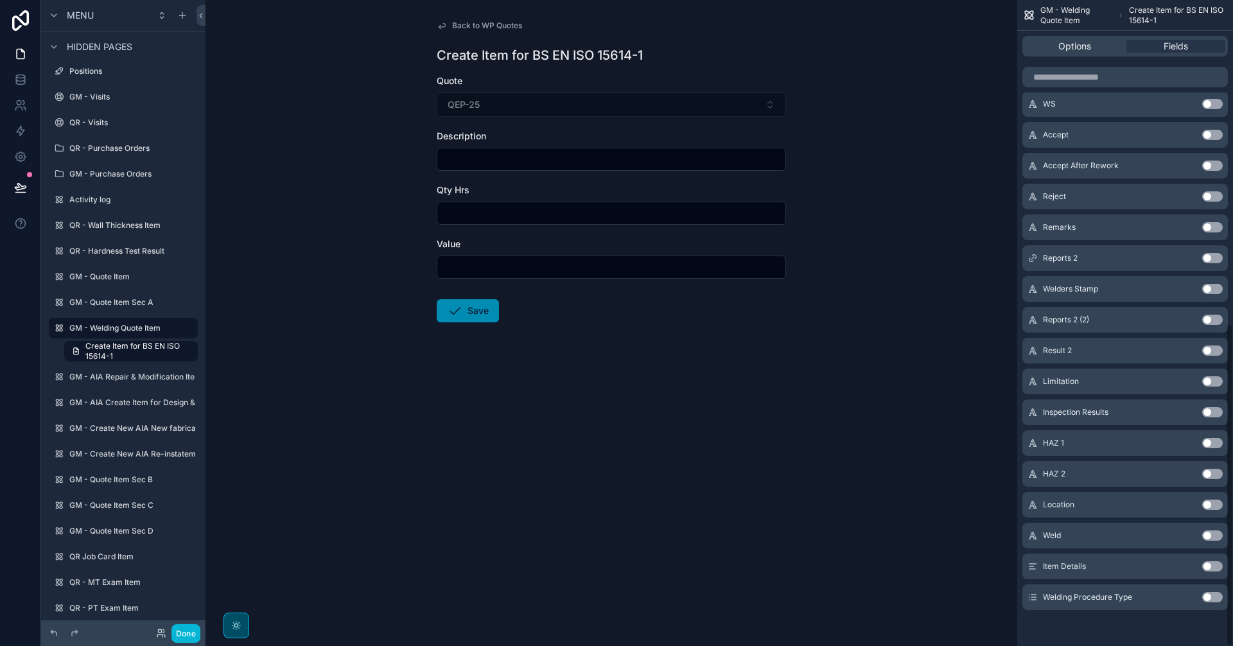
click at [1216, 598] on button "Use setting" at bounding box center [1212, 597] width 21 height 10
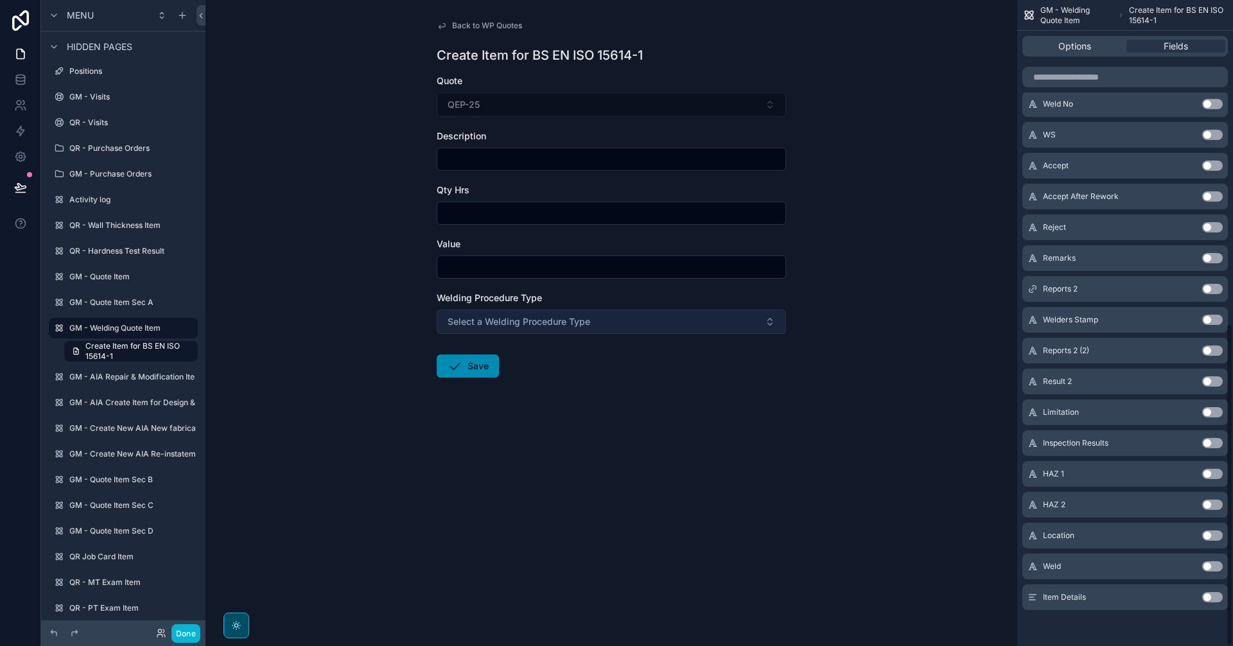
click at [651, 316] on button "Select a Welding Procedure Type" at bounding box center [611, 322] width 349 height 24
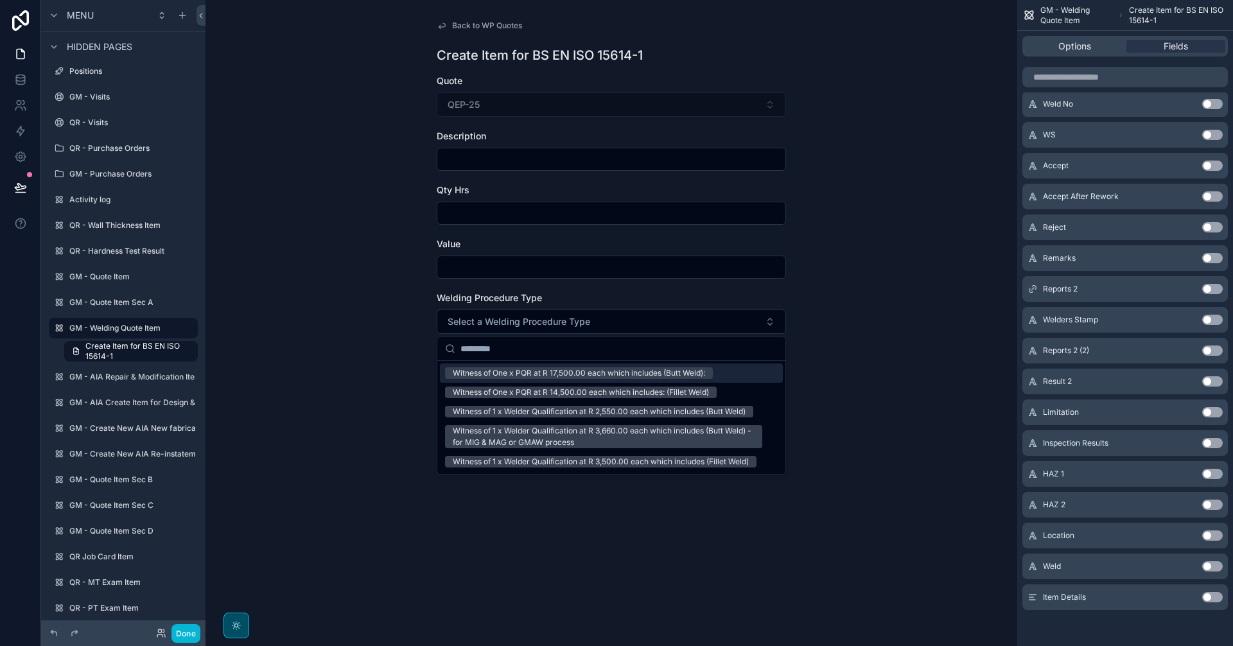
click at [674, 373] on div "Witness of One x PQR at R 17,500.00 each which includes (Butt Weld):" at bounding box center [579, 373] width 252 height 12
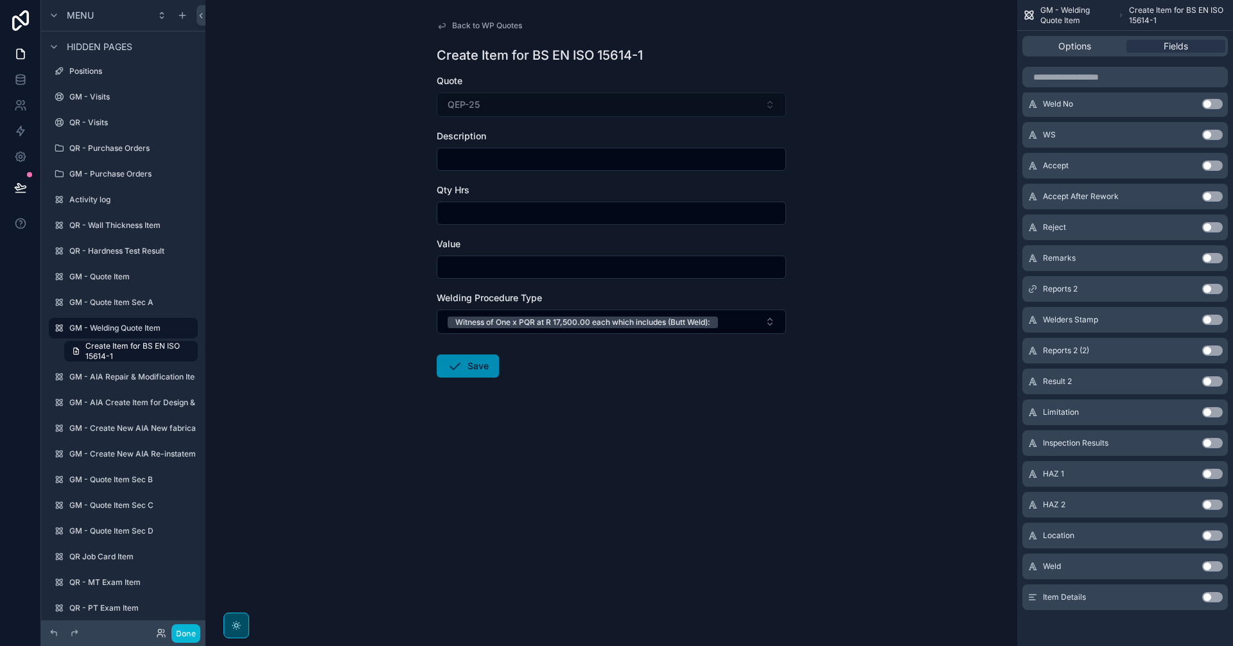
click at [790, 318] on div "Back to WP Quotes Create Item for BS EN ISO 15614-1 Quote QEP-25 Description Qt…" at bounding box center [611, 230] width 370 height 460
click at [776, 322] on button "Witness of One x PQR at R 17,500.00 each which includes (Butt Weld):" at bounding box center [611, 322] width 349 height 24
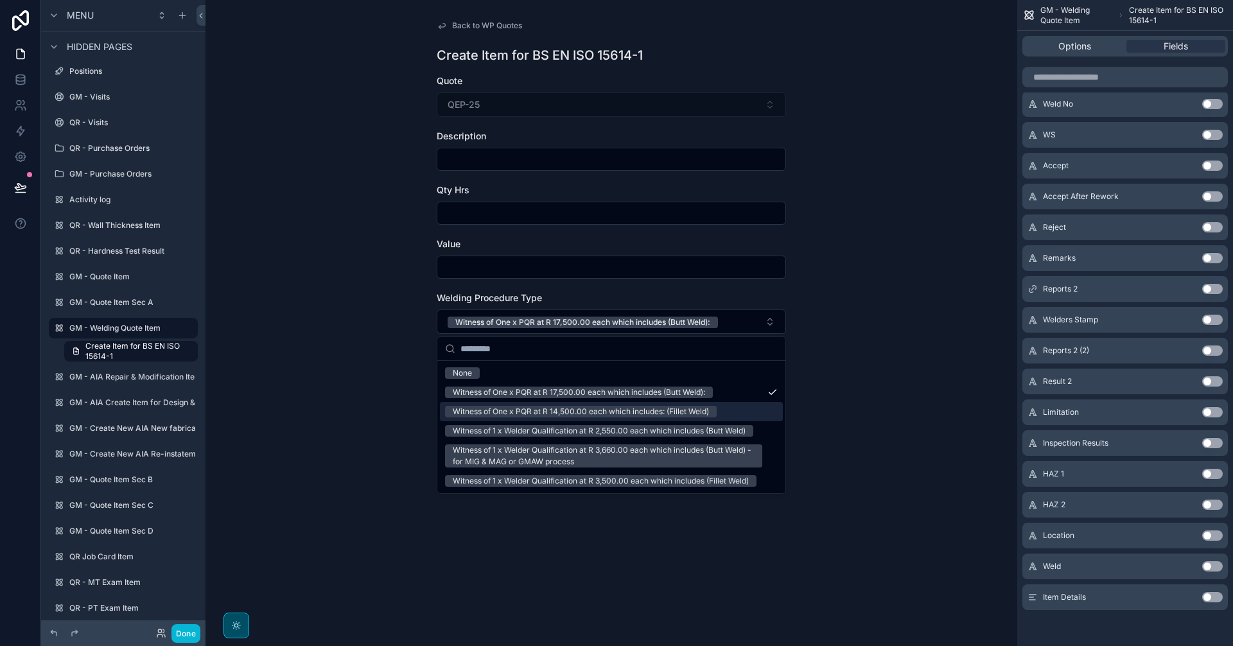
click at [735, 414] on div "Witness of One x PQR at R 14,500.00 each which includes: (Fillet Weld)" at bounding box center [611, 411] width 343 height 19
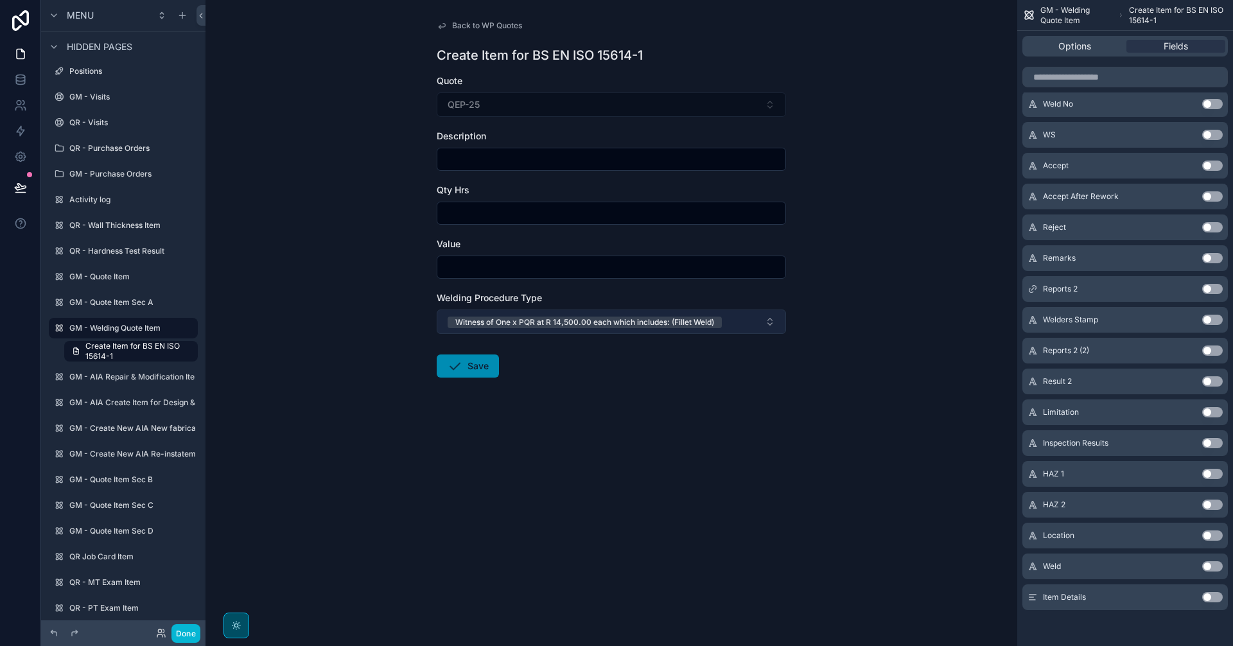
click at [755, 329] on button "Witness of One x PQR at R 14,500.00 each which includes: (Fillet Weld)" at bounding box center [611, 322] width 349 height 24
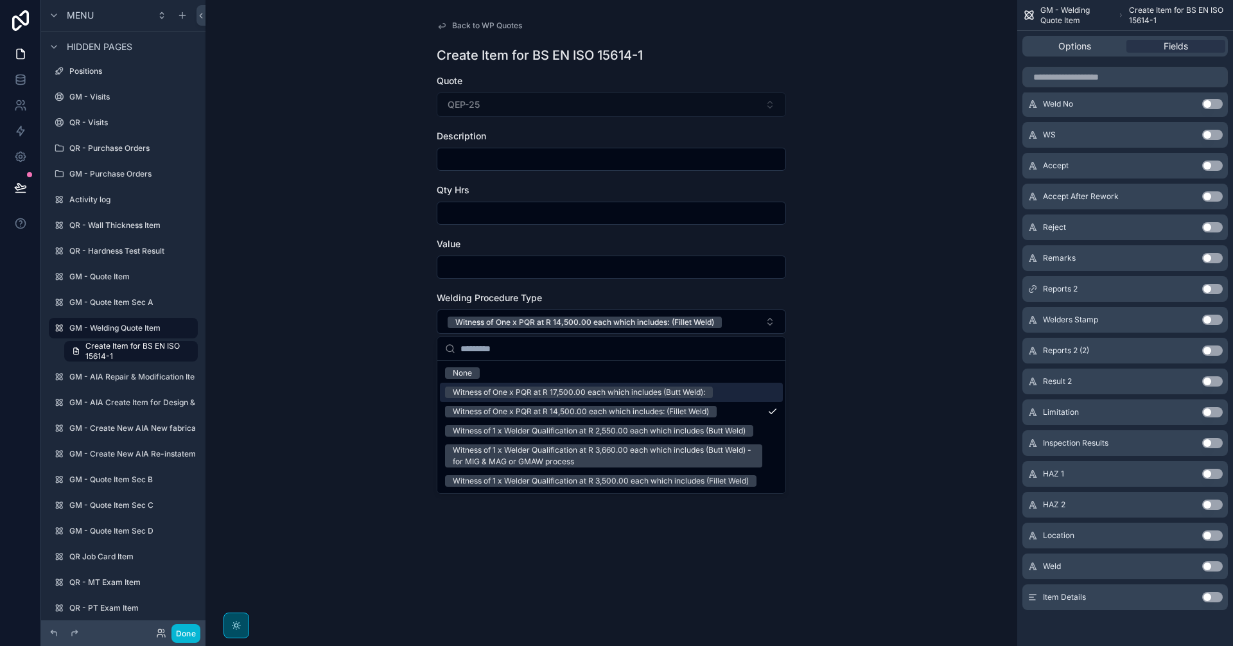
click at [735, 388] on div "Witness of One x PQR at R 17,500.00 each which includes (Butt Weld):" at bounding box center [611, 392] width 343 height 19
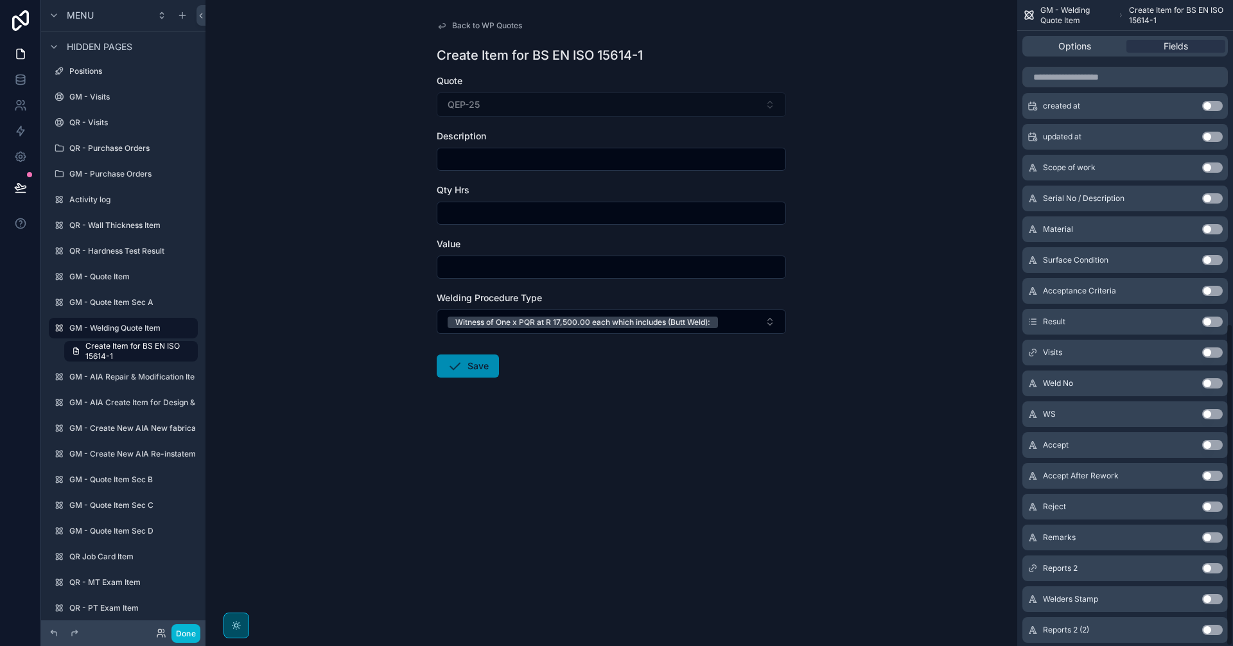
scroll to position [0, 0]
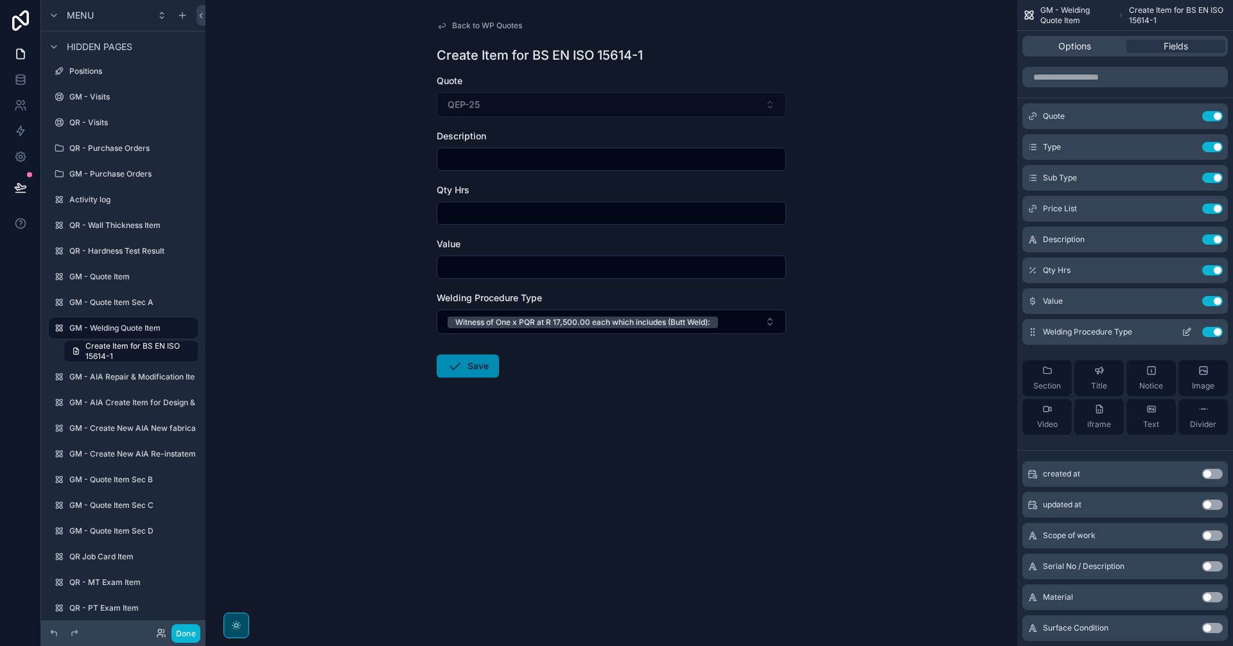
click at [1185, 336] on icon "scrollable content" at bounding box center [1187, 333] width 6 height 6
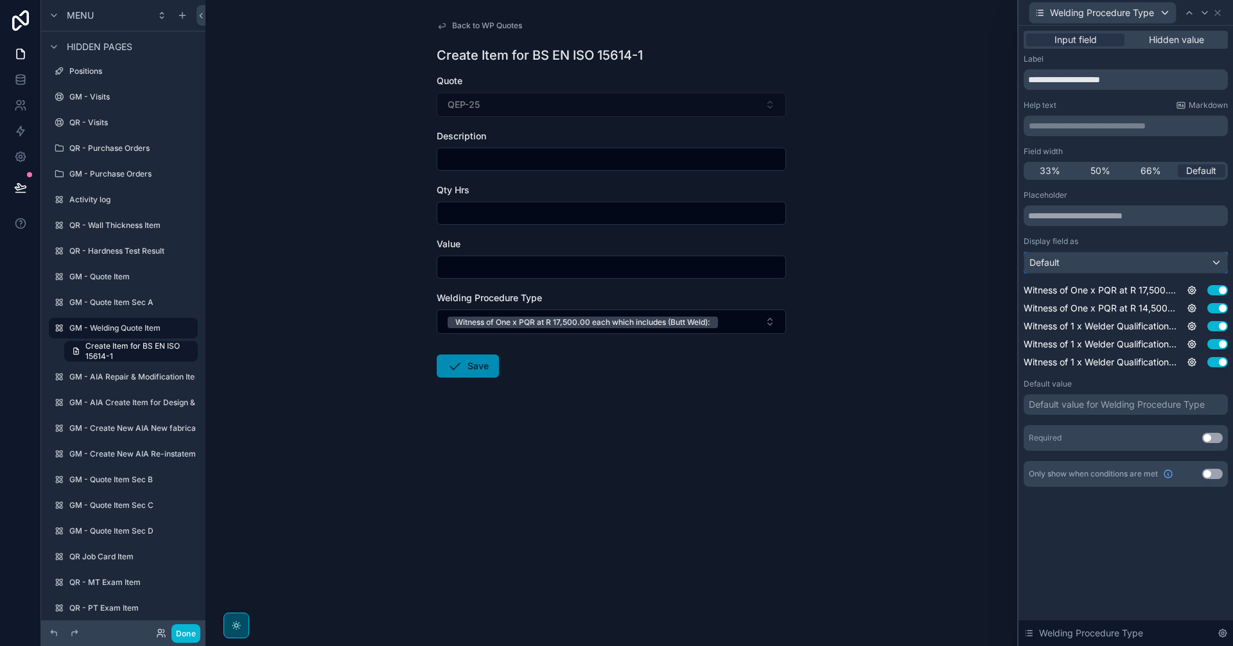
click at [1211, 264] on div "Default" at bounding box center [1125, 262] width 203 height 21
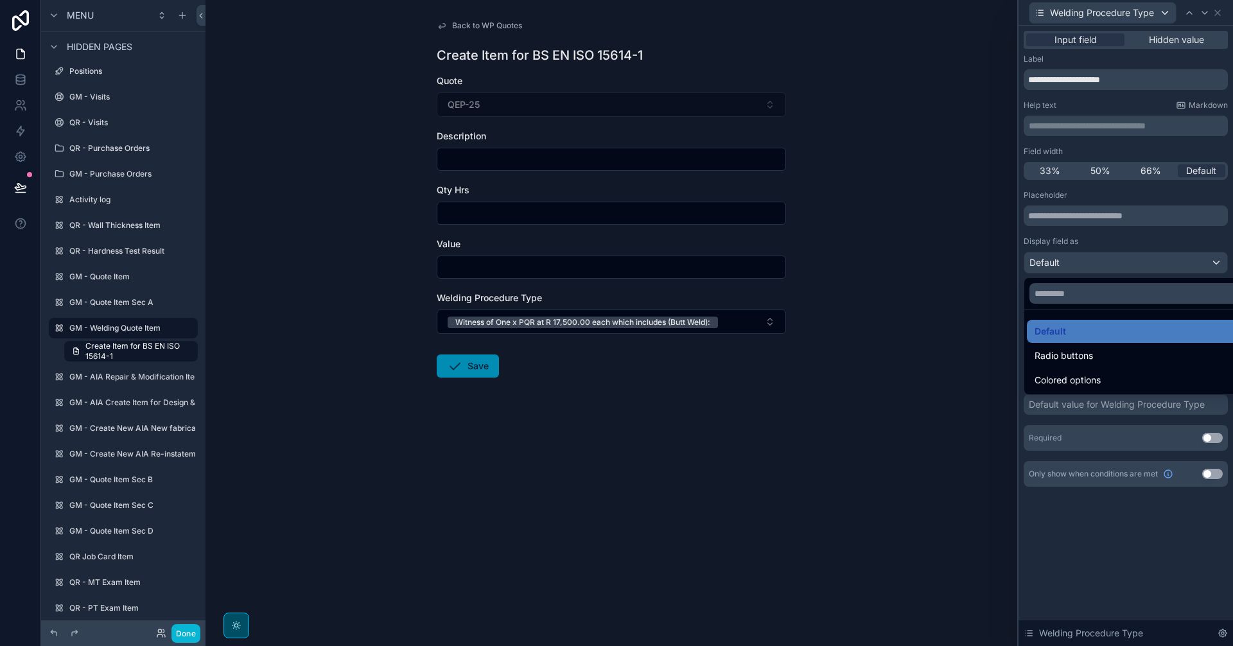
click at [1211, 264] on div at bounding box center [1126, 323] width 215 height 646
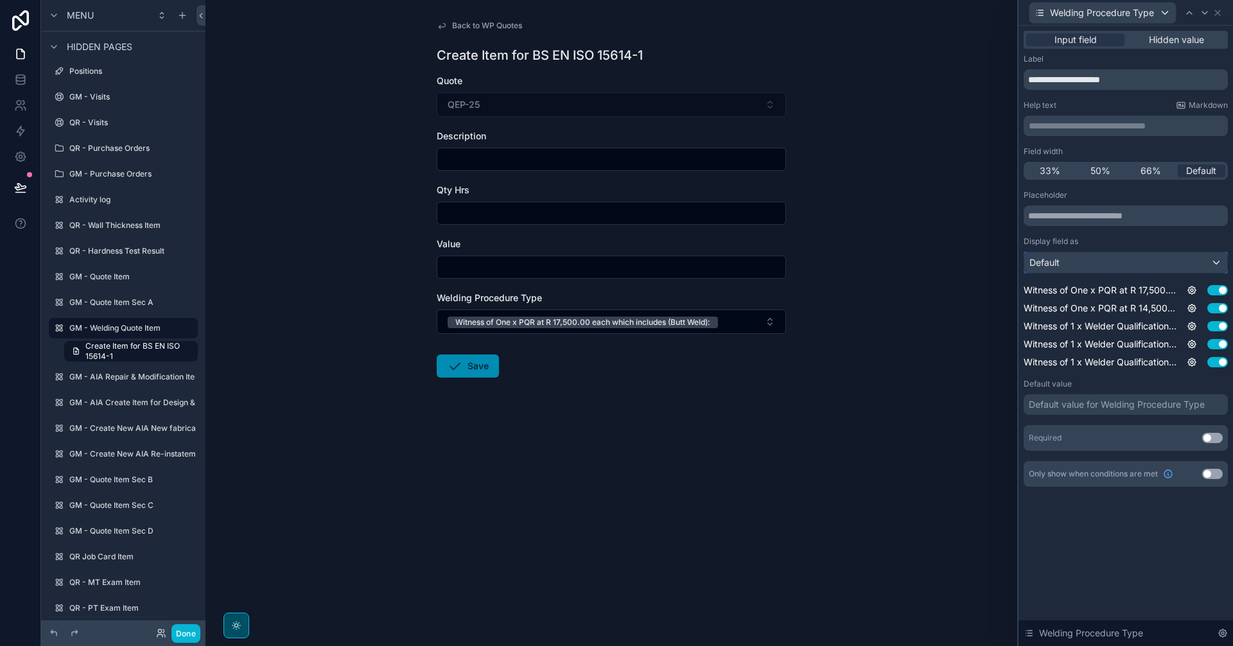
click at [1211, 264] on div "Default" at bounding box center [1125, 262] width 203 height 21
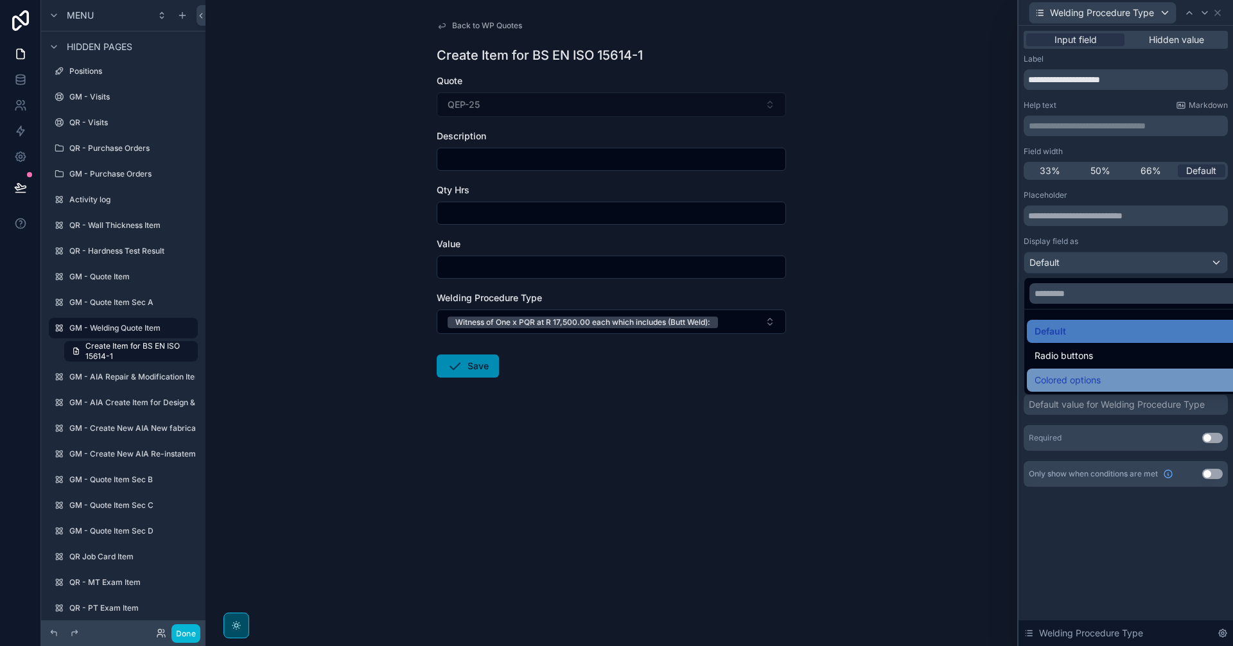
click at [1082, 379] on span "Colored options" at bounding box center [1068, 380] width 66 height 15
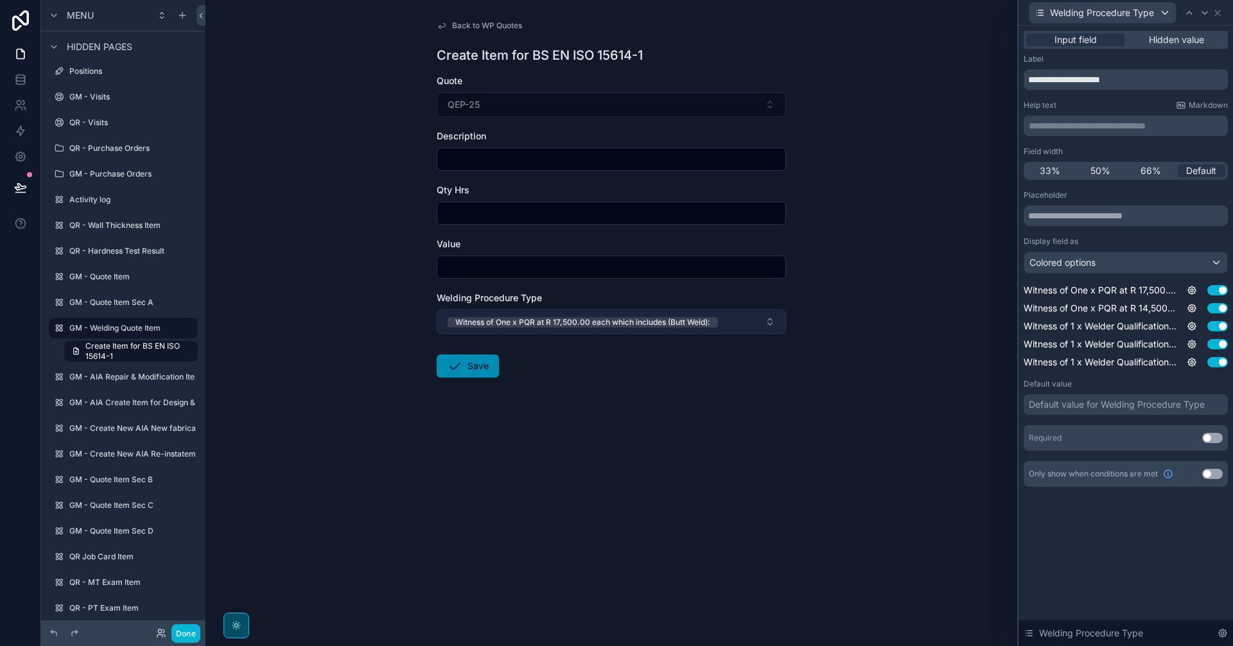
click at [739, 311] on button "Witness of One x PQR at R 17,500.00 each which includes (Butt Weld):" at bounding box center [611, 322] width 349 height 24
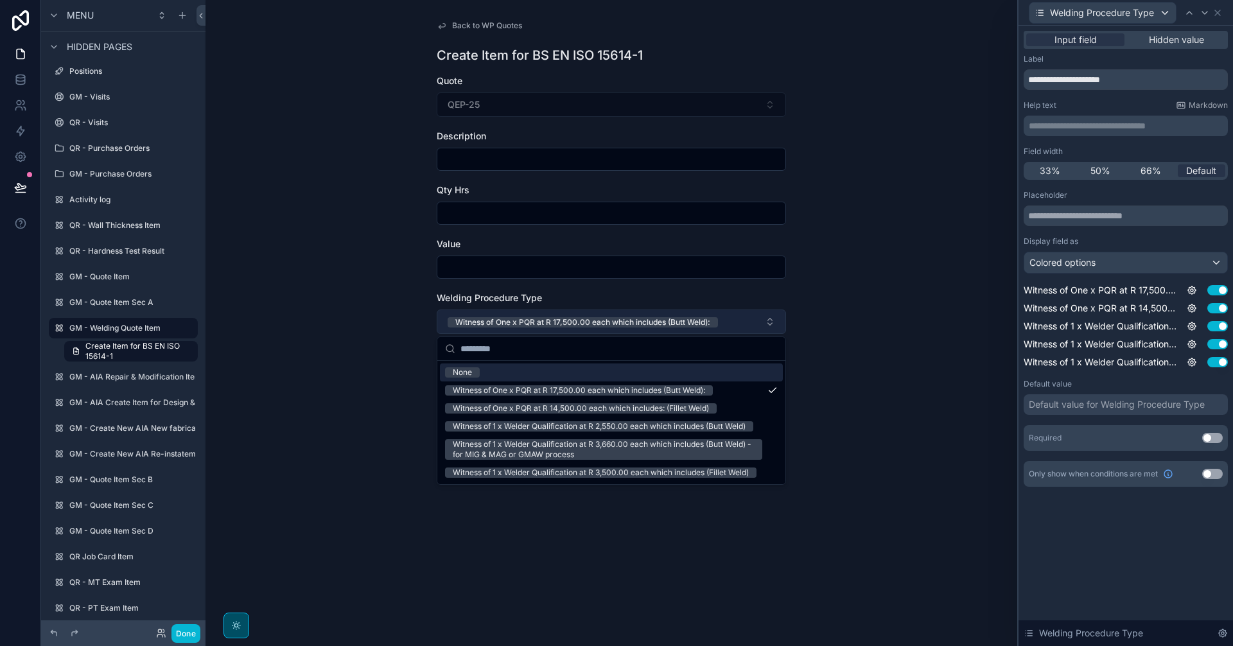
click at [743, 316] on button "Witness of One x PQR at R 17,500.00 each which includes (Butt Weld):" at bounding box center [611, 322] width 349 height 24
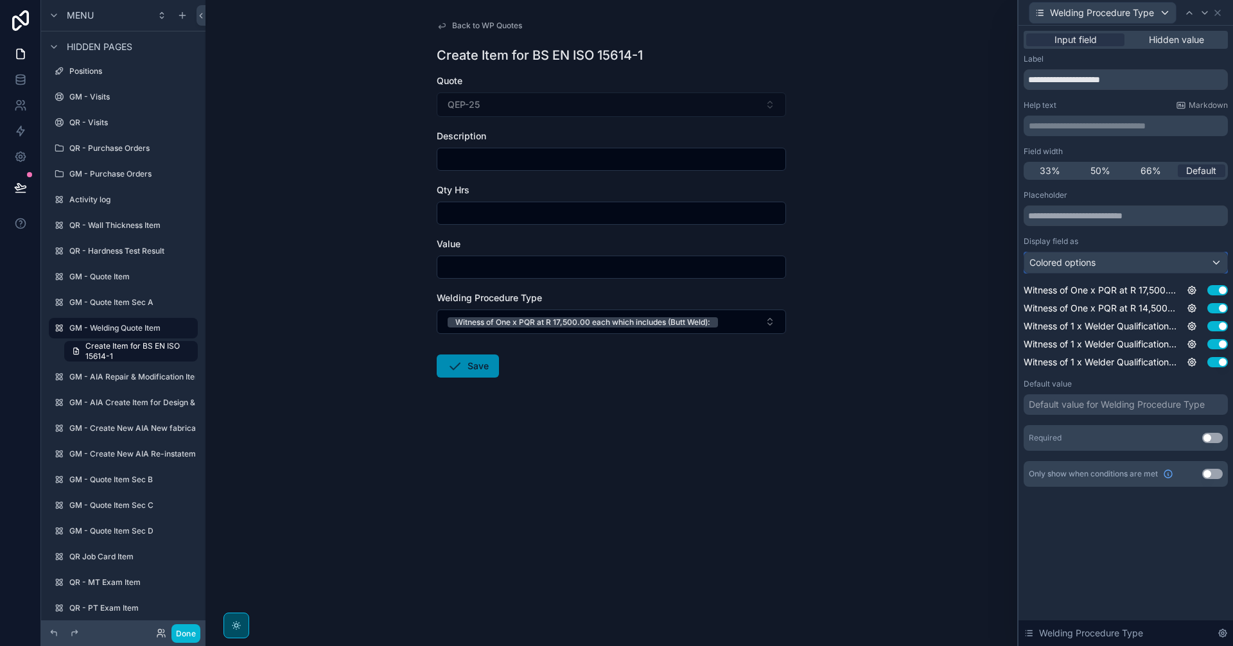
click at [1108, 269] on div "Colored options" at bounding box center [1125, 262] width 203 height 21
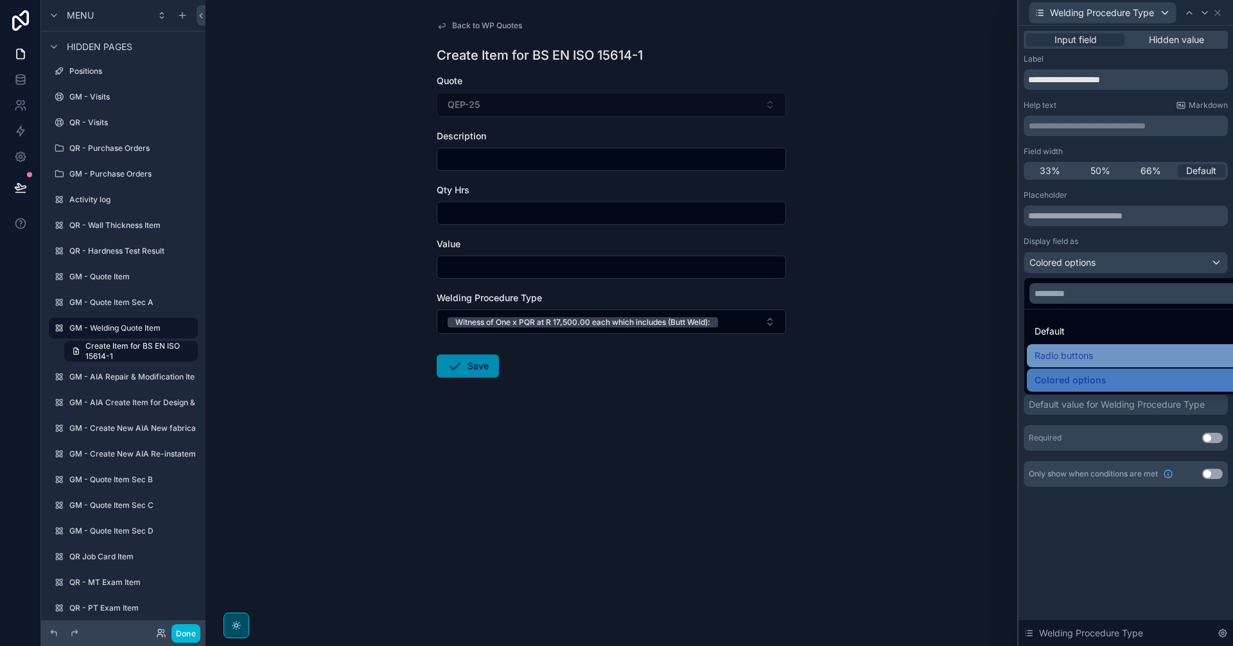
click at [1098, 349] on div "Radio buttons" at bounding box center [1141, 355] width 212 height 15
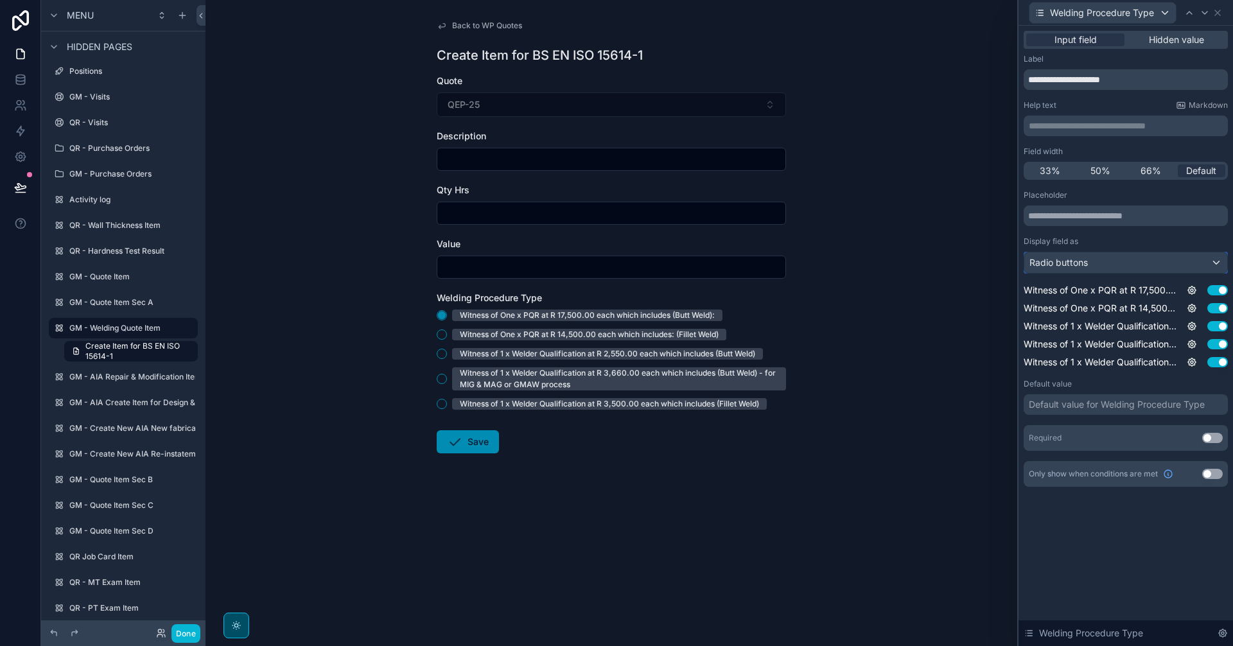
click at [1094, 270] on div "Radio buttons" at bounding box center [1125, 262] width 203 height 21
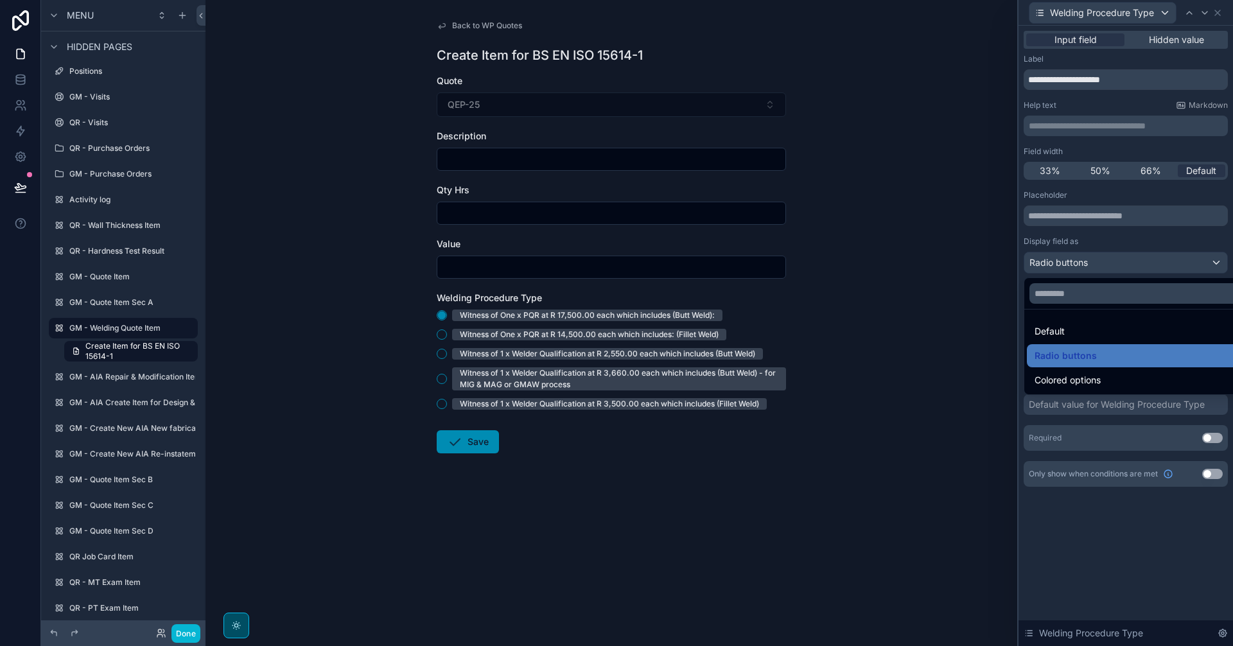
click at [1096, 268] on div at bounding box center [1126, 323] width 215 height 646
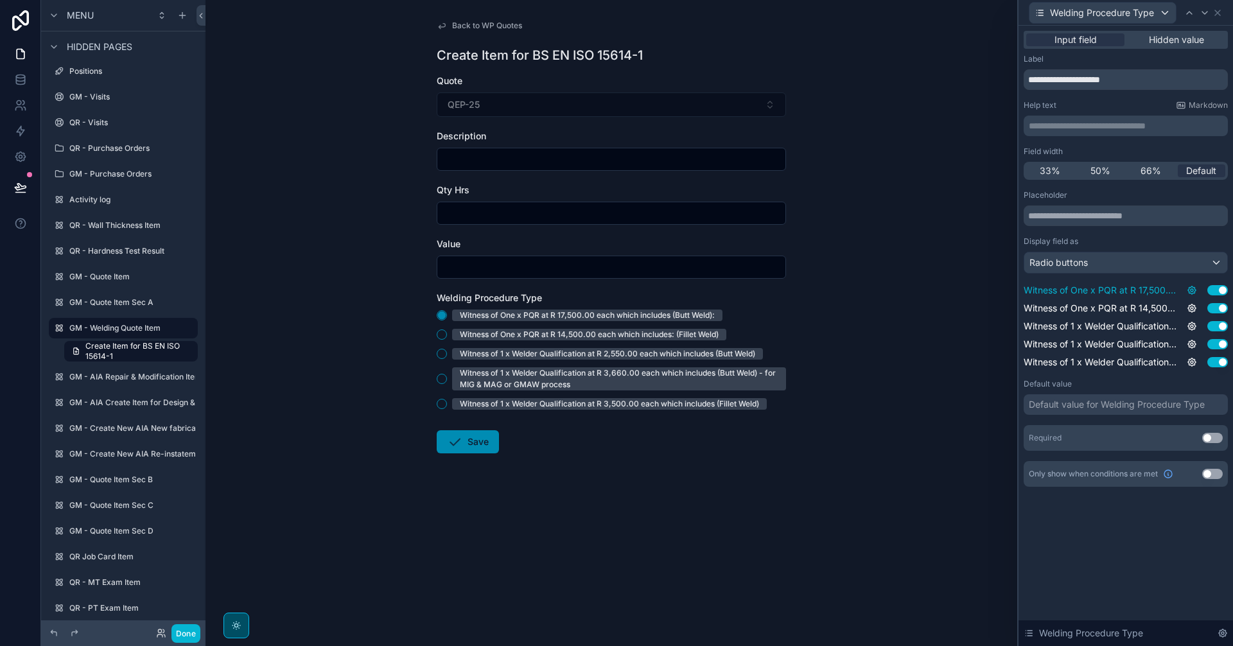
click at [1192, 292] on icon at bounding box center [1192, 290] width 3 height 3
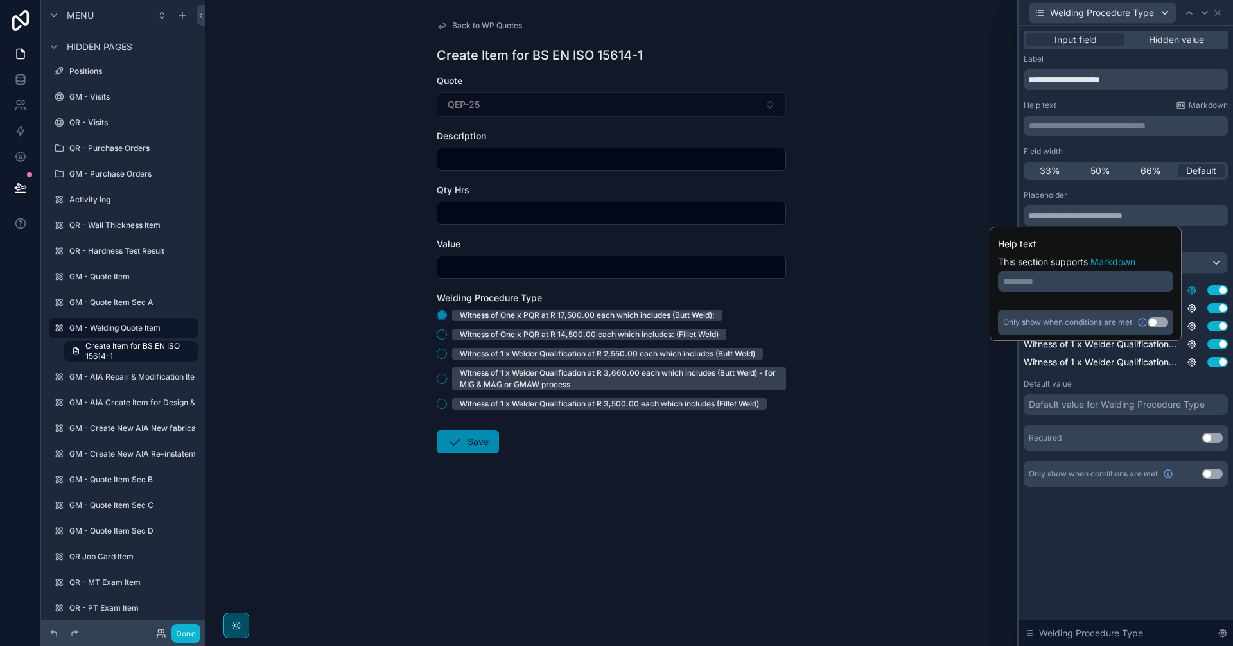
click at [1192, 292] on icon at bounding box center [1192, 290] width 3 height 3
click at [1198, 267] on div "Radio buttons" at bounding box center [1125, 262] width 203 height 21
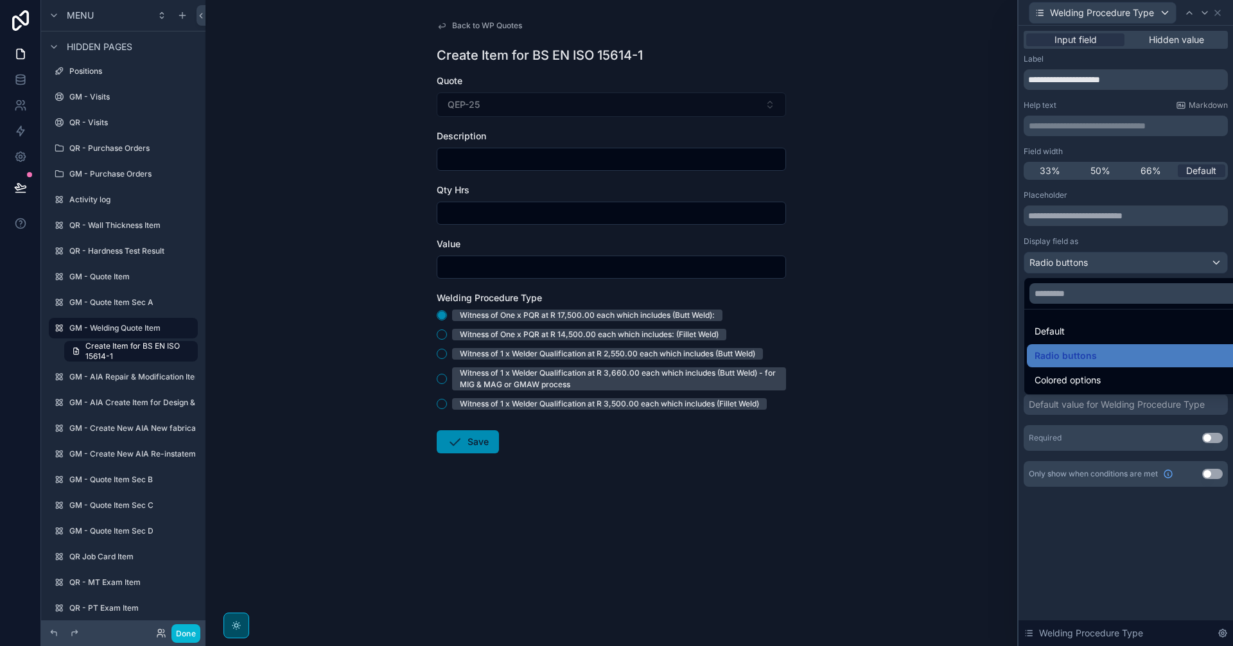
click at [1198, 267] on div at bounding box center [1126, 323] width 215 height 646
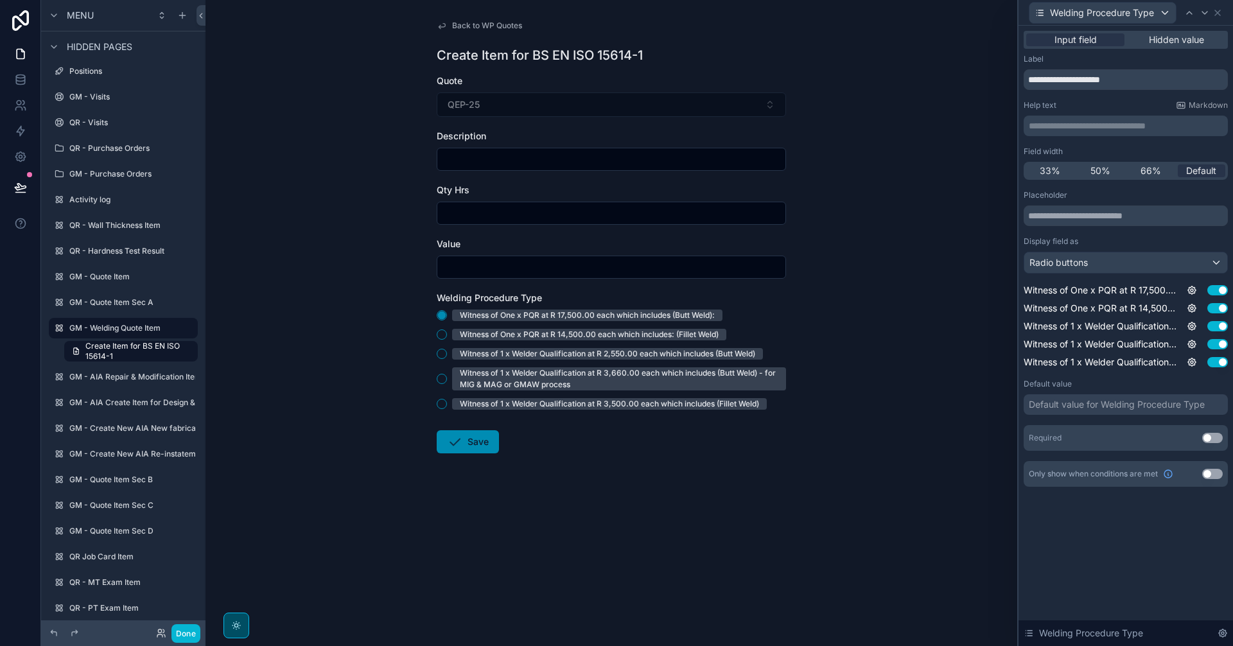
scroll to position [321, 0]
click at [441, 335] on button "Witness of One x PQR at R 14,500.00 each which includes: (Fillet Weld)" at bounding box center [442, 334] width 10 height 10
click at [443, 342] on div "Witness of One x PQR at R 17,500.00 each which includes (Butt Weld): Witness of…" at bounding box center [611, 360] width 349 height 100
click at [445, 347] on div "Witness of One x PQR at R 17,500.00 each which includes (Butt Weld): Witness of…" at bounding box center [611, 360] width 349 height 100
click at [444, 353] on button "Witness of 1 x Welder Qualification at R 2,550.00 each which includes (Butt Wel…" at bounding box center [442, 354] width 10 height 10
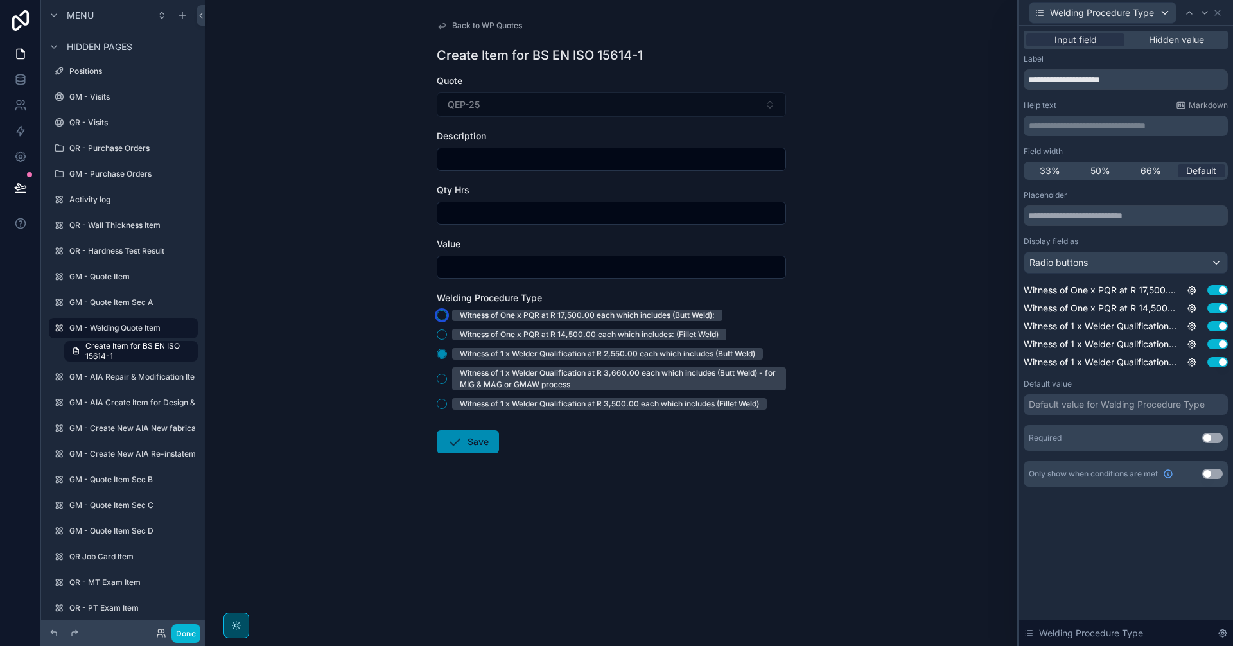
click at [439, 319] on button "Witness of One x PQR at R 17,500.00 each which includes (Butt Weld):" at bounding box center [442, 315] width 10 height 10
click at [1105, 265] on div "Radio buttons" at bounding box center [1125, 262] width 203 height 21
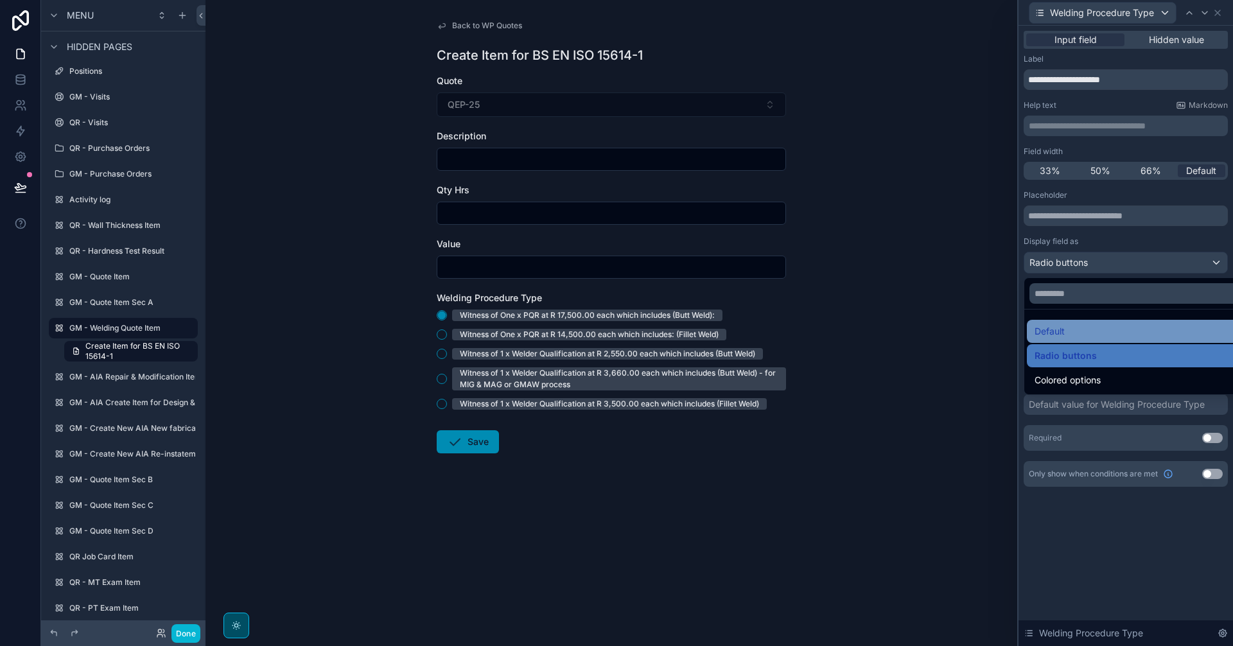
click at [1082, 333] on div "Default" at bounding box center [1141, 331] width 212 height 15
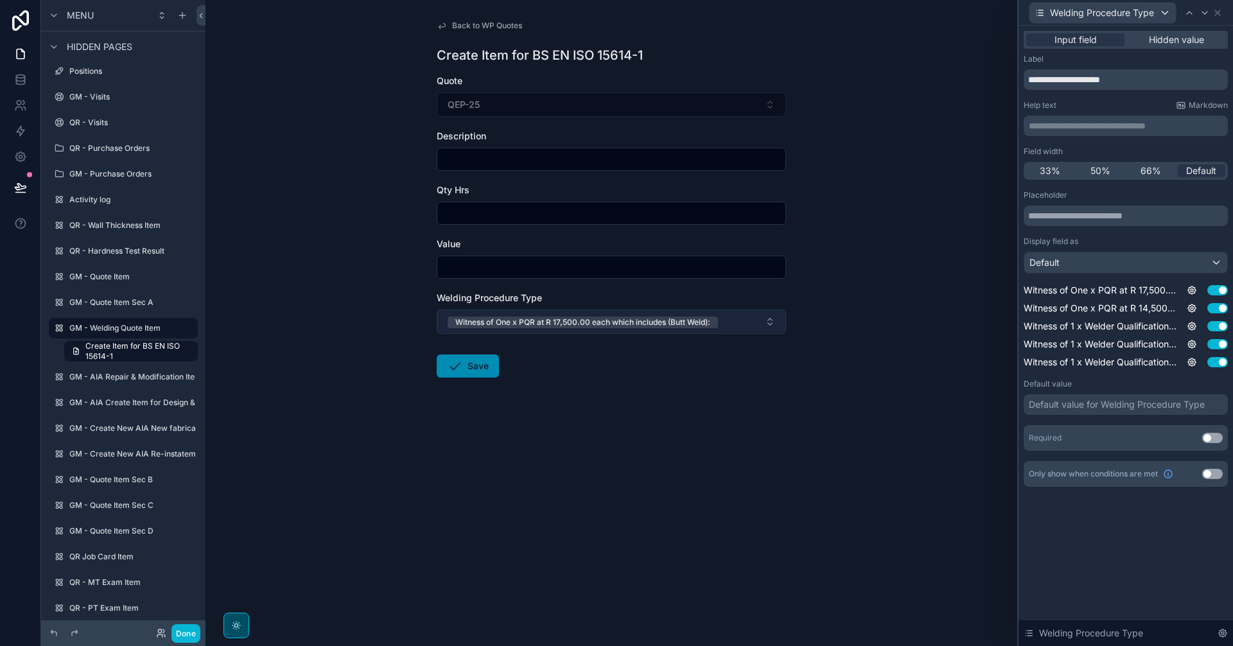
click at [766, 315] on button "Witness of One x PQR at R 17,500.00 each which includes (Butt Weld):" at bounding box center [611, 322] width 349 height 24
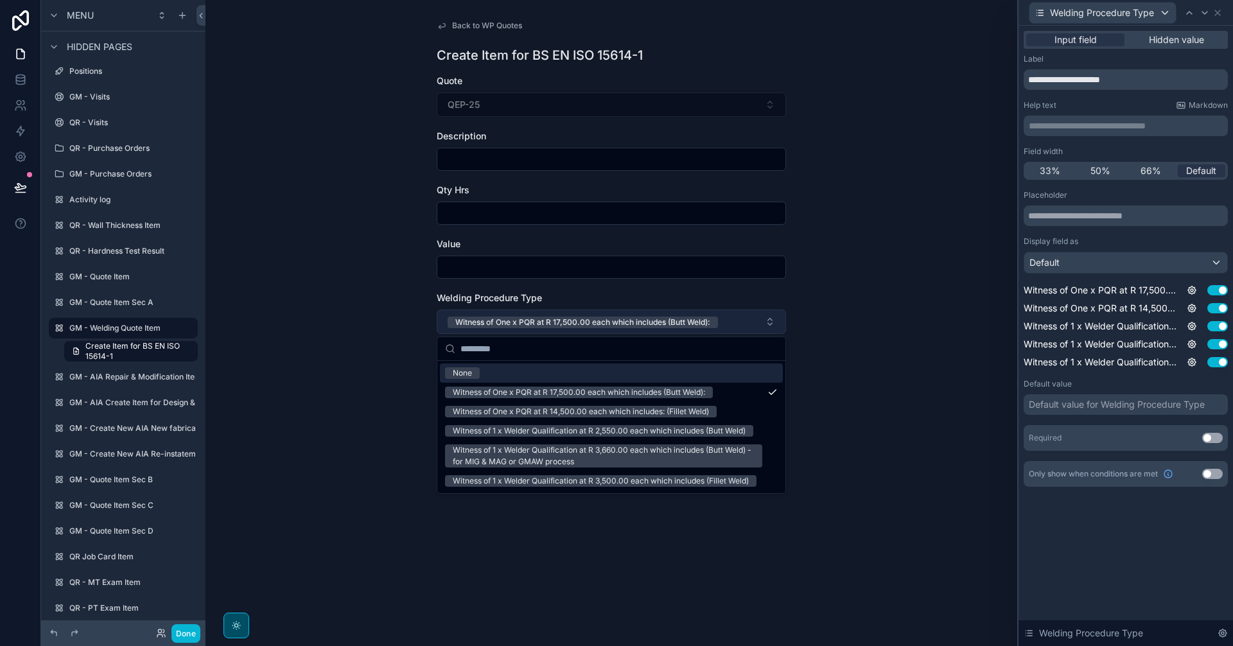
click at [768, 319] on button "Witness of One x PQR at R 17,500.00 each which includes (Butt Weld):" at bounding box center [611, 322] width 349 height 24
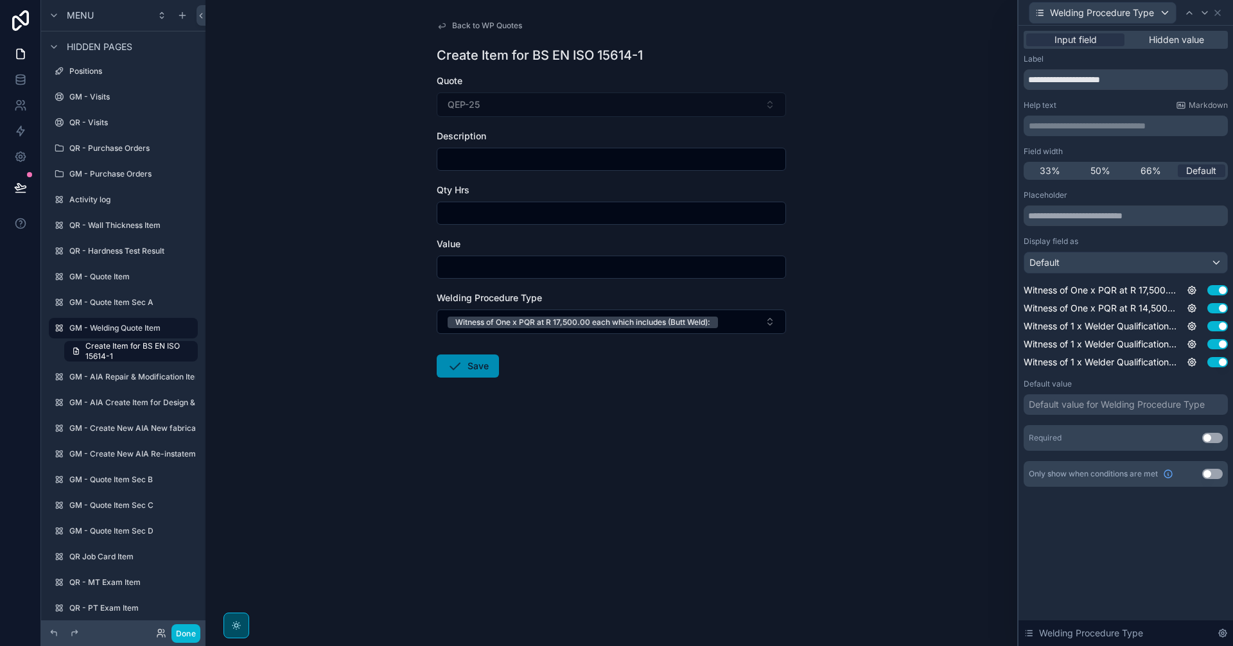
click at [861, 346] on div "Back to WP Quotes Create Item for BS EN ISO 15614-1 Quote QEP-25 Description Qt…" at bounding box center [612, 323] width 812 height 646
click at [1051, 265] on span "Default" at bounding box center [1045, 262] width 30 height 13
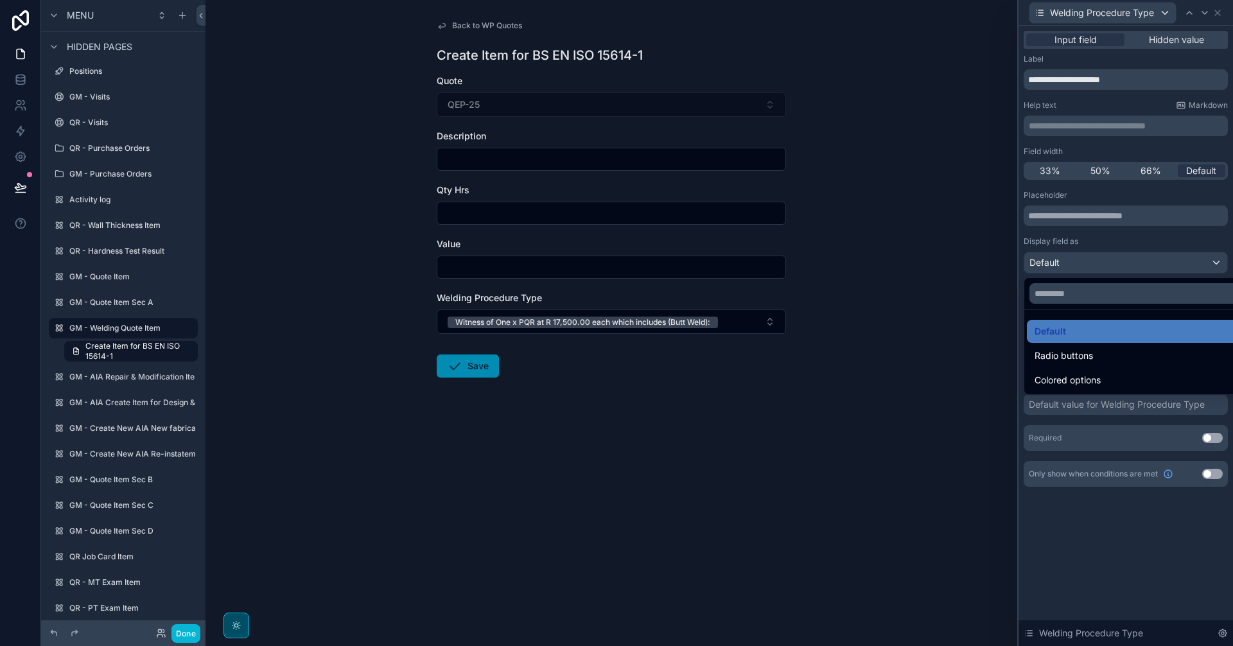
click at [1051, 265] on div at bounding box center [1126, 323] width 215 height 646
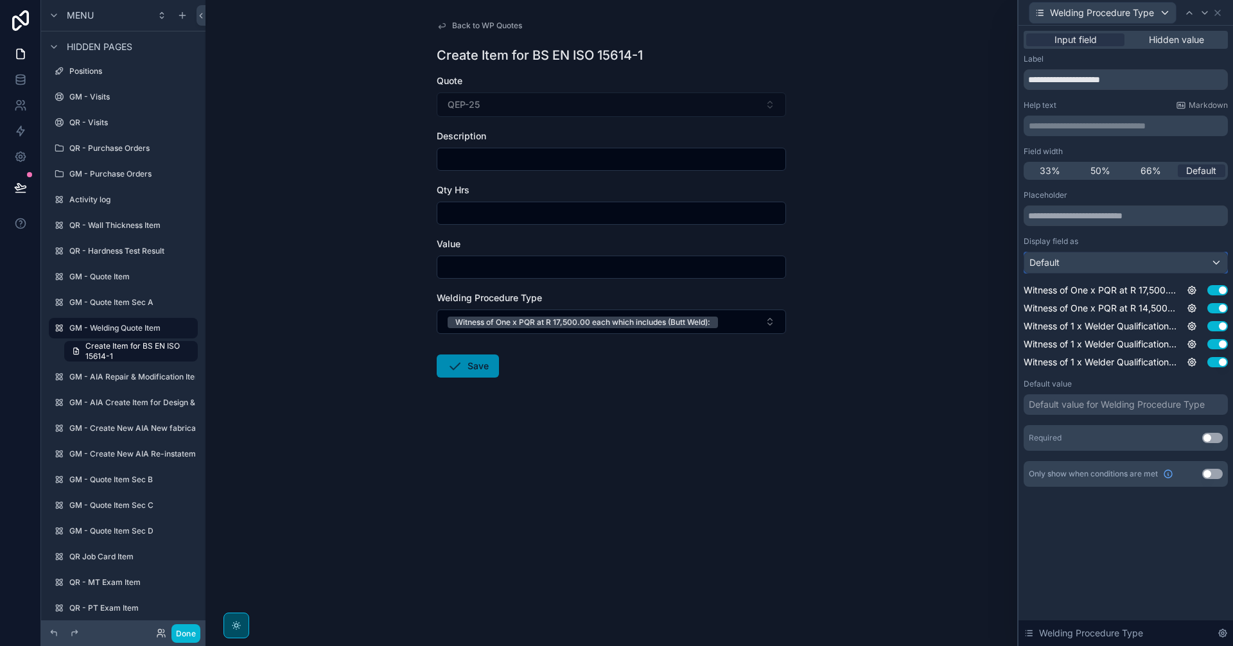
click at [1056, 263] on span "Default" at bounding box center [1045, 262] width 30 height 13
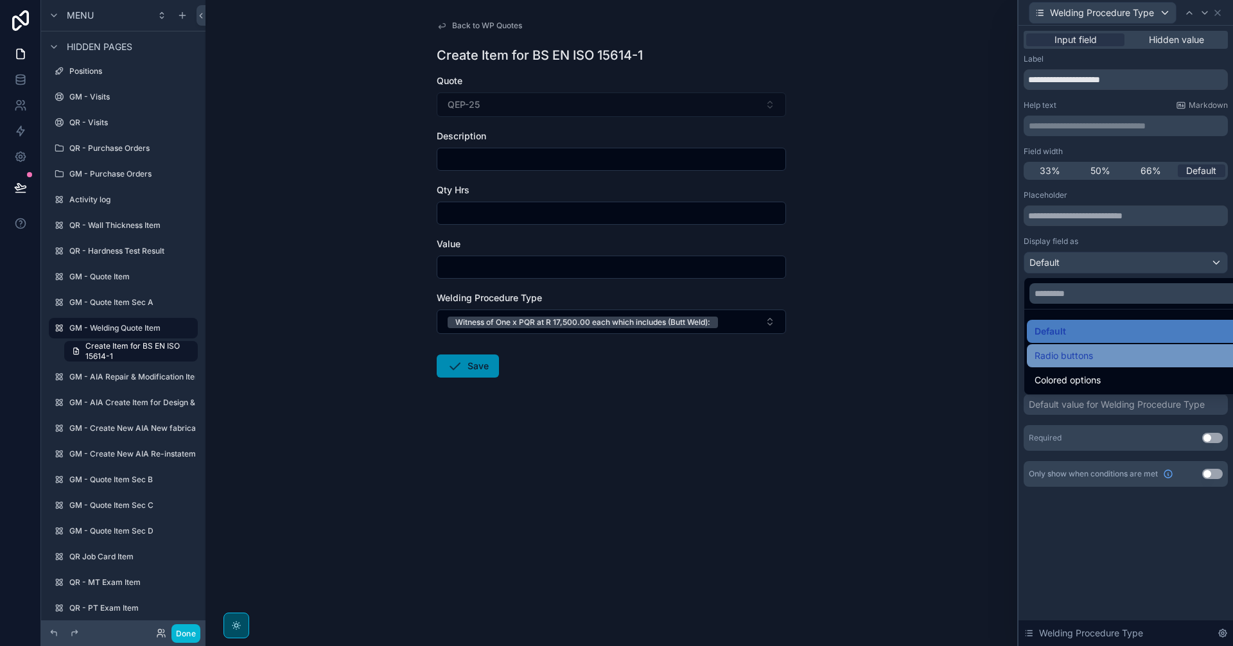
click at [1074, 358] on span "Radio buttons" at bounding box center [1064, 355] width 58 height 15
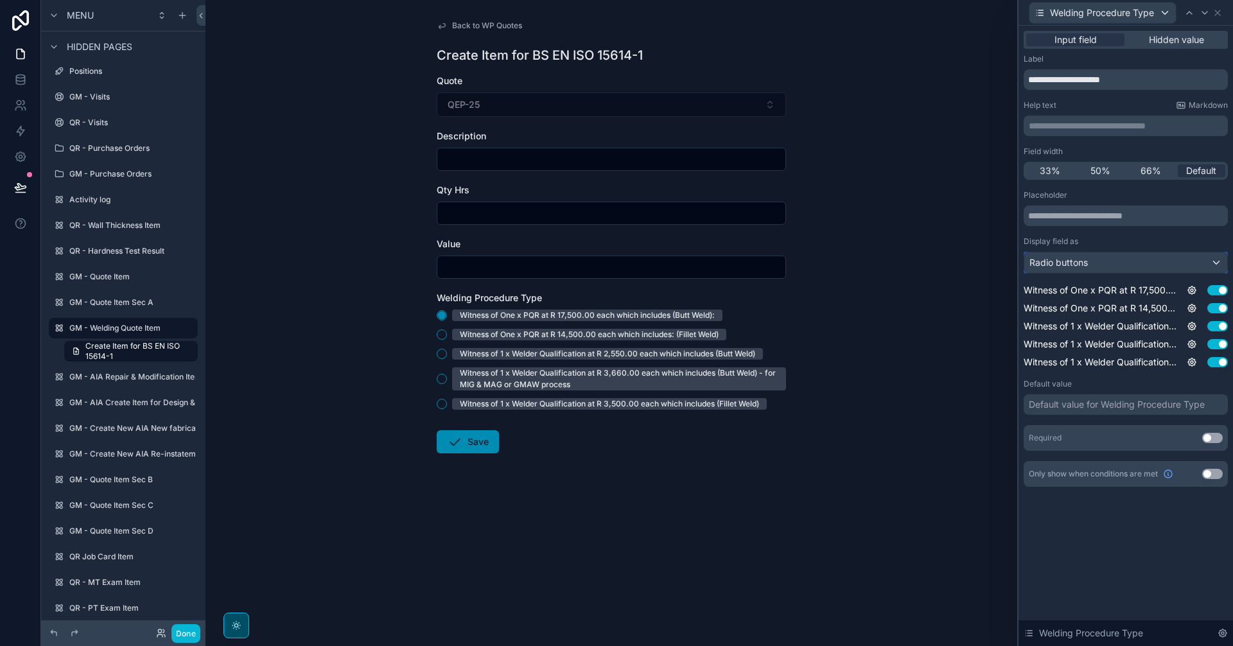
click at [1071, 263] on span "Radio buttons" at bounding box center [1059, 262] width 58 height 13
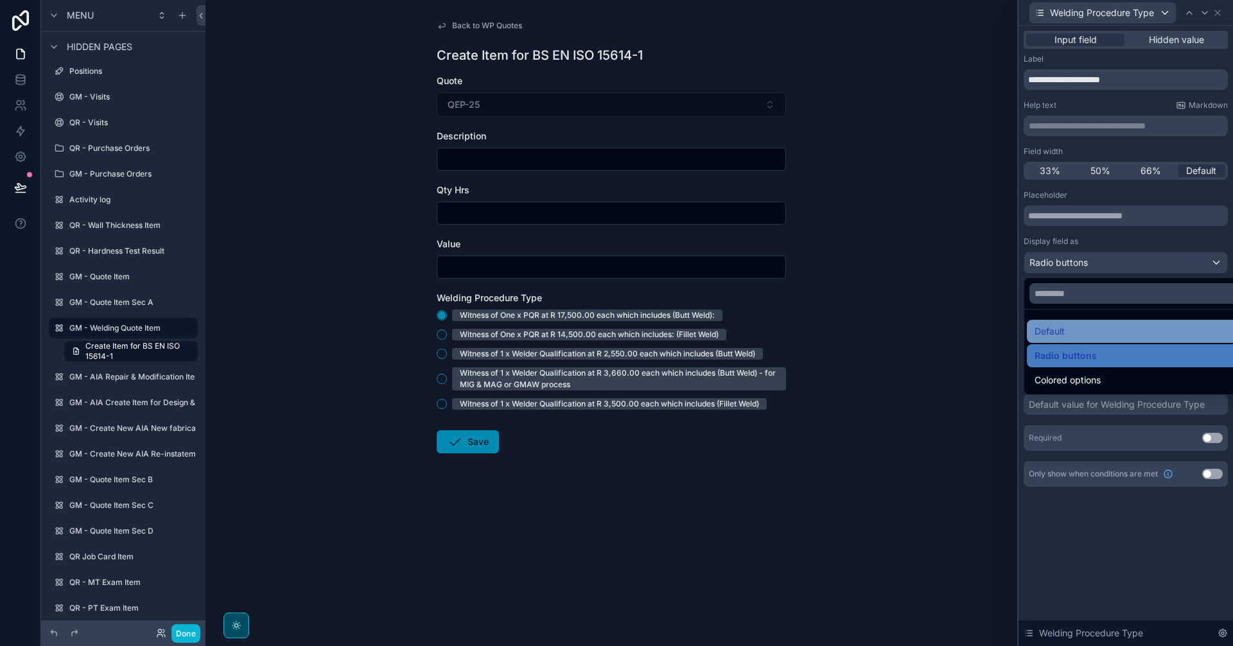
click at [1086, 338] on div "Default" at bounding box center [1141, 331] width 212 height 15
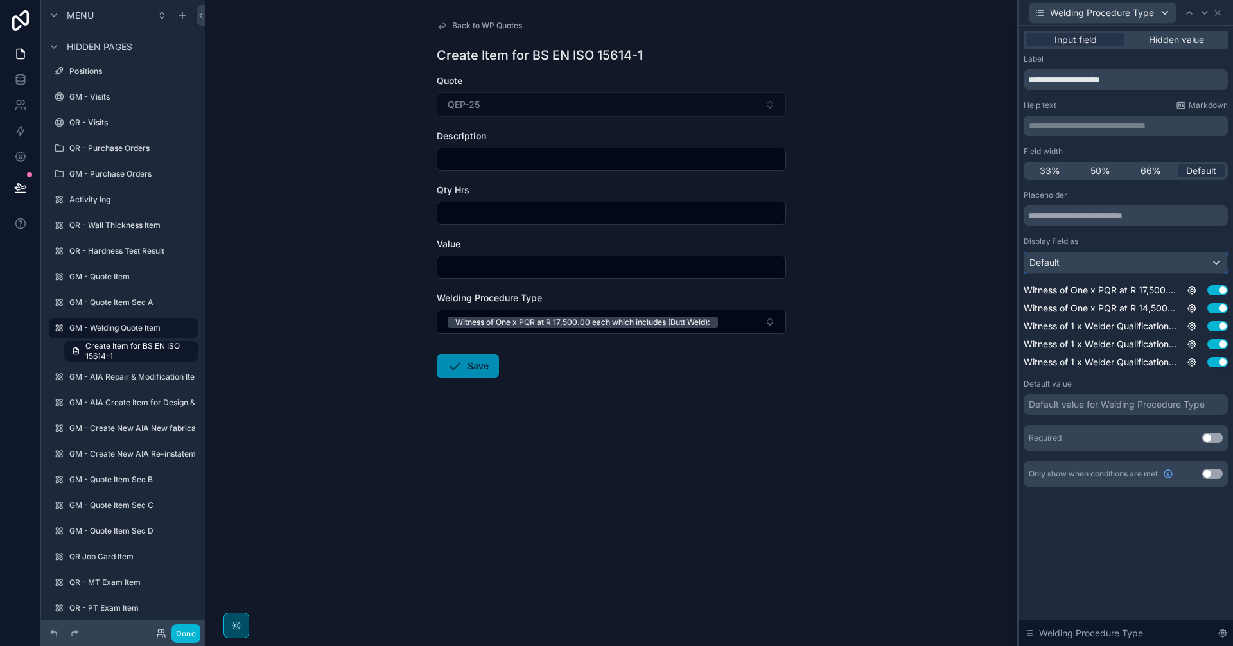
click at [1078, 258] on div "Default" at bounding box center [1125, 262] width 203 height 21
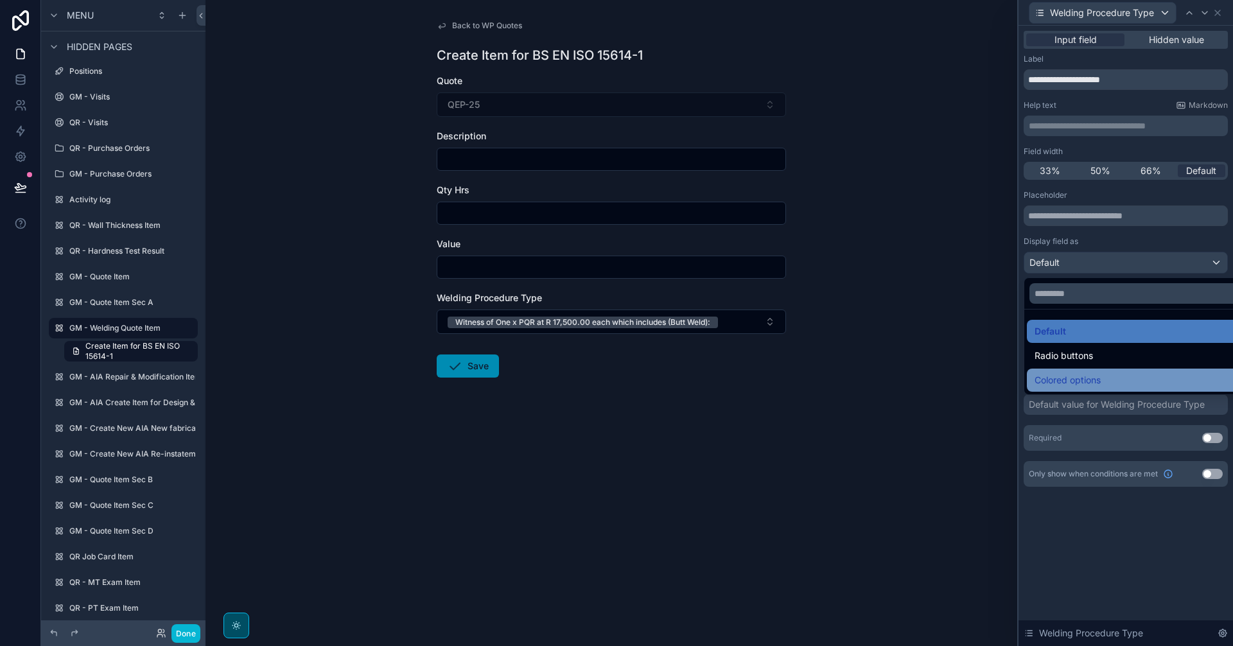
click at [1077, 372] on div "Colored options" at bounding box center [1140, 380] width 227 height 23
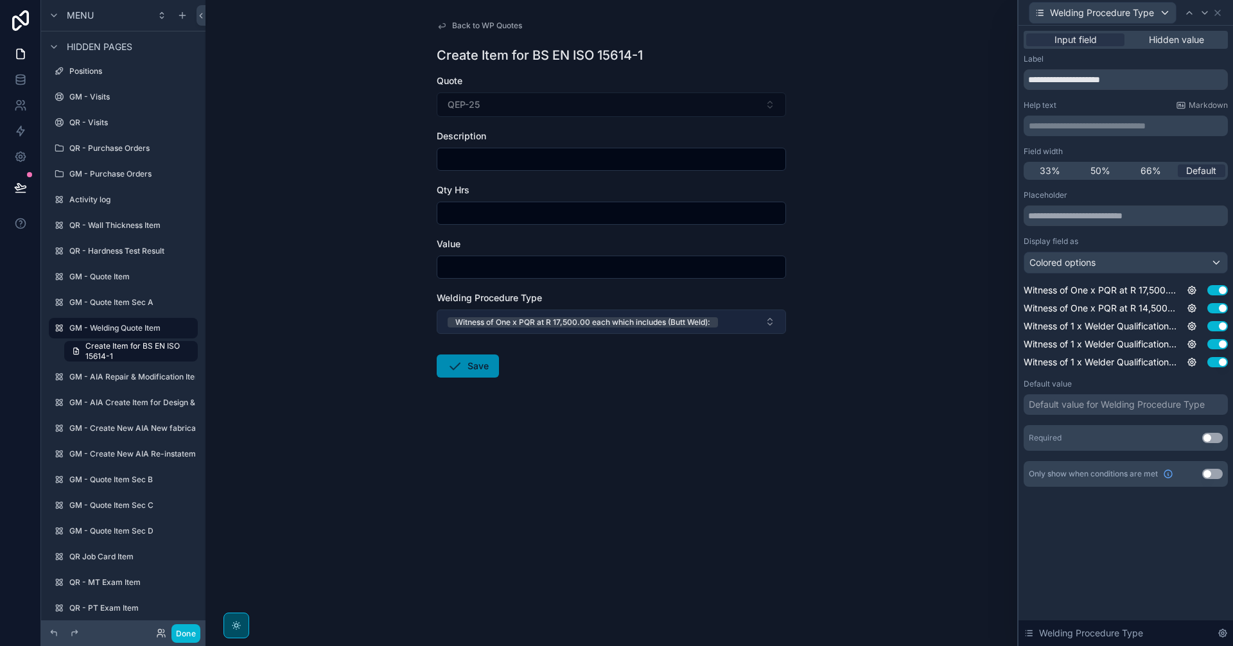
click at [748, 321] on button "Witness of One x PQR at R 17,500.00 each which includes (Butt Weld):" at bounding box center [611, 322] width 349 height 24
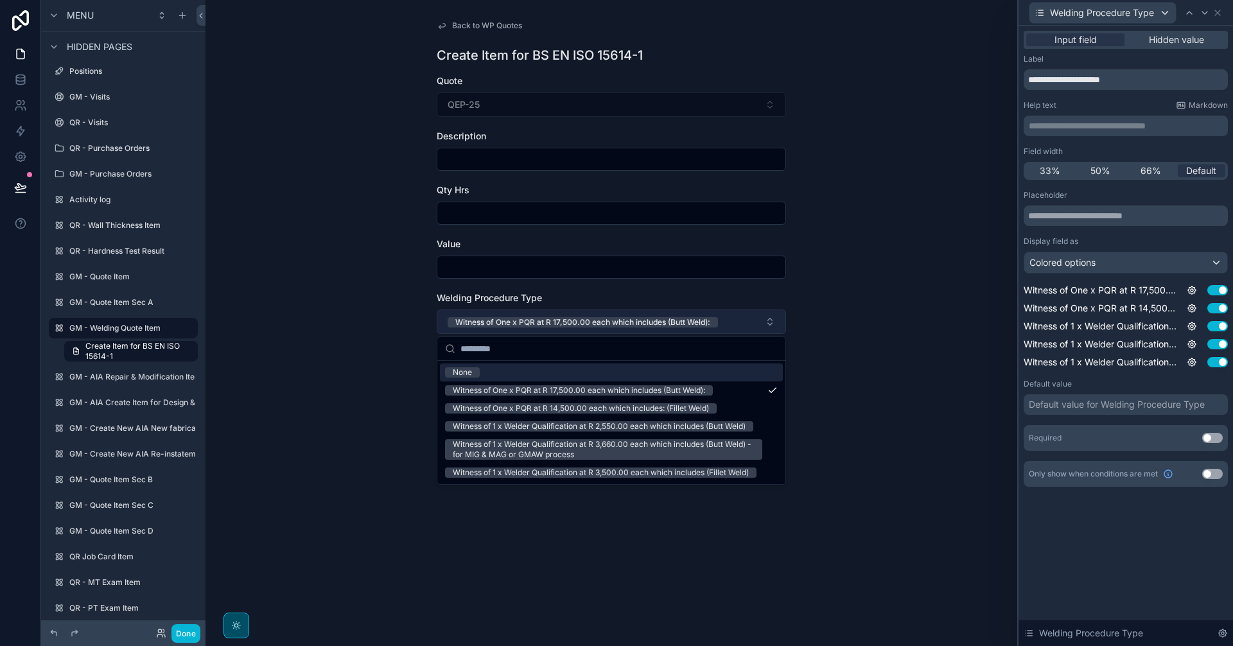
click at [748, 321] on button "Witness of One x PQR at R 17,500.00 each which includes (Butt Weld):" at bounding box center [611, 322] width 349 height 24
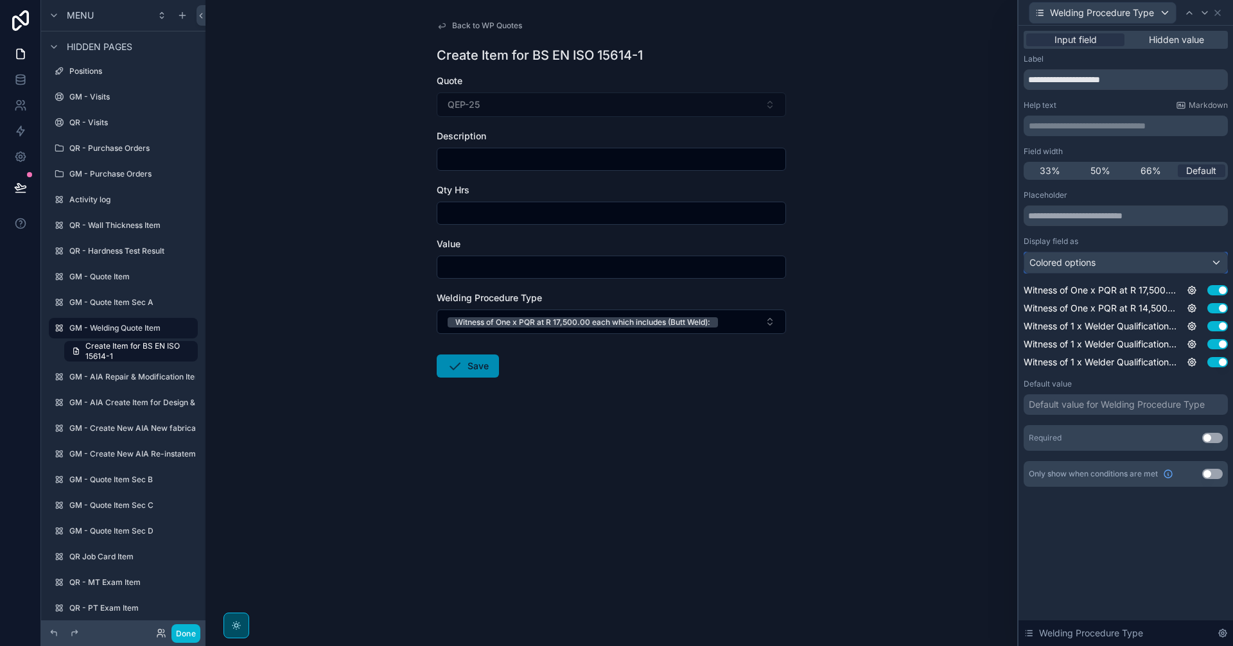
click at [1065, 254] on div "Colored options" at bounding box center [1125, 262] width 203 height 21
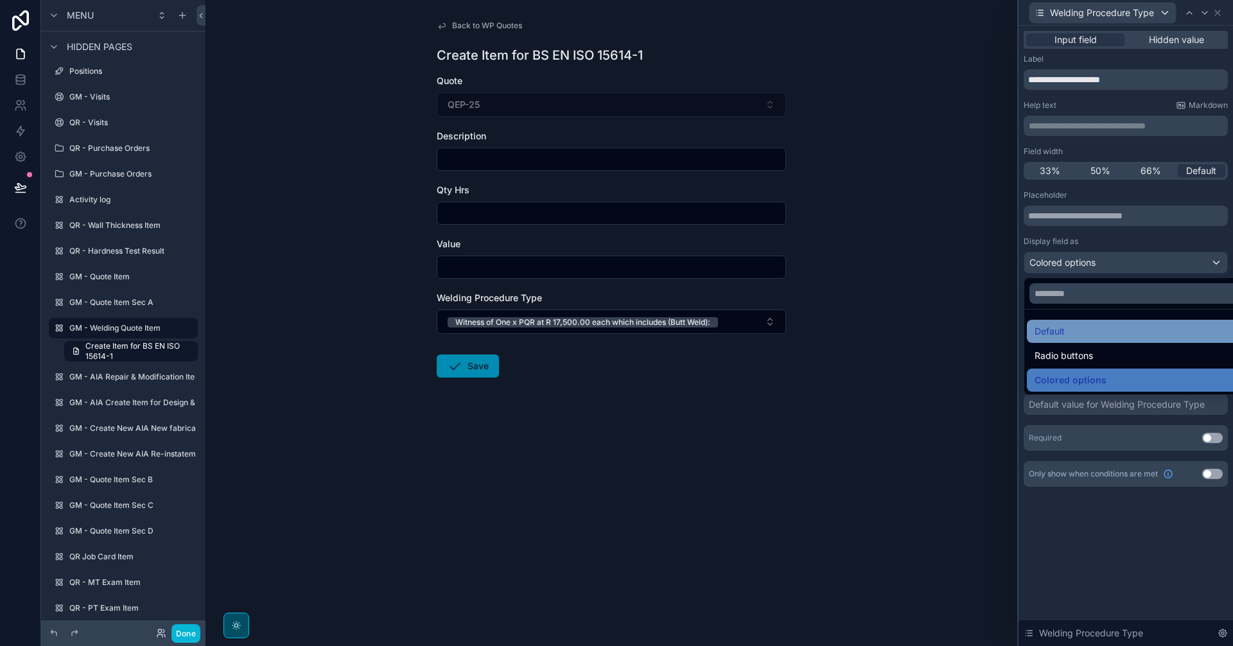
click at [1071, 325] on div "Default" at bounding box center [1141, 331] width 212 height 15
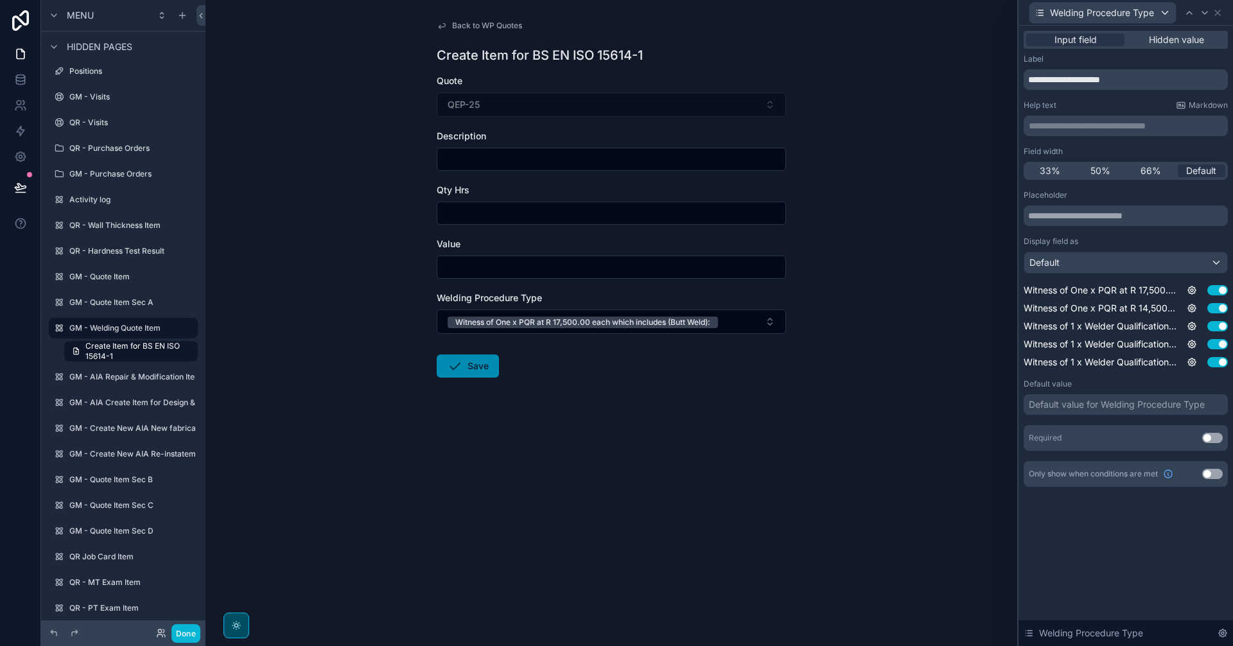
click at [768, 308] on div "Welding Procedure Type Witness of One x PQR at R 17,500.00 each which includes …" at bounding box center [611, 313] width 349 height 42
click at [770, 320] on button "Witness of One x PQR at R 17,500.00 each which includes (Butt Weld):" at bounding box center [611, 322] width 349 height 24
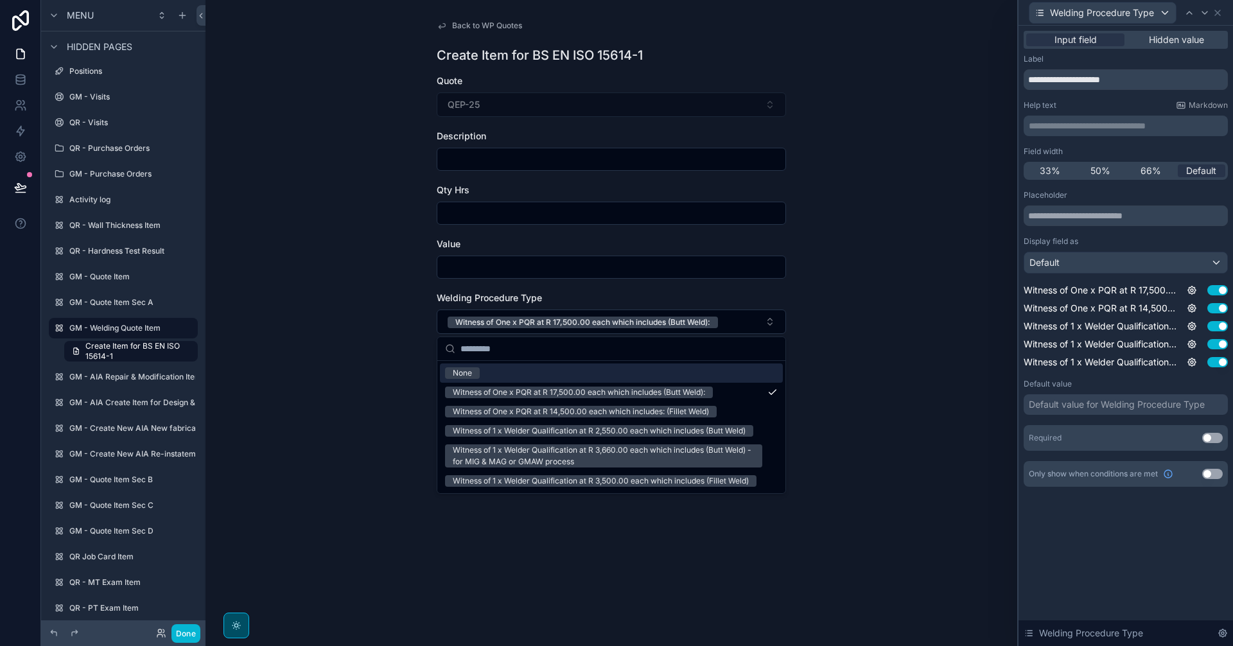
click at [1219, 438] on button "Use setting" at bounding box center [1212, 438] width 21 height 10
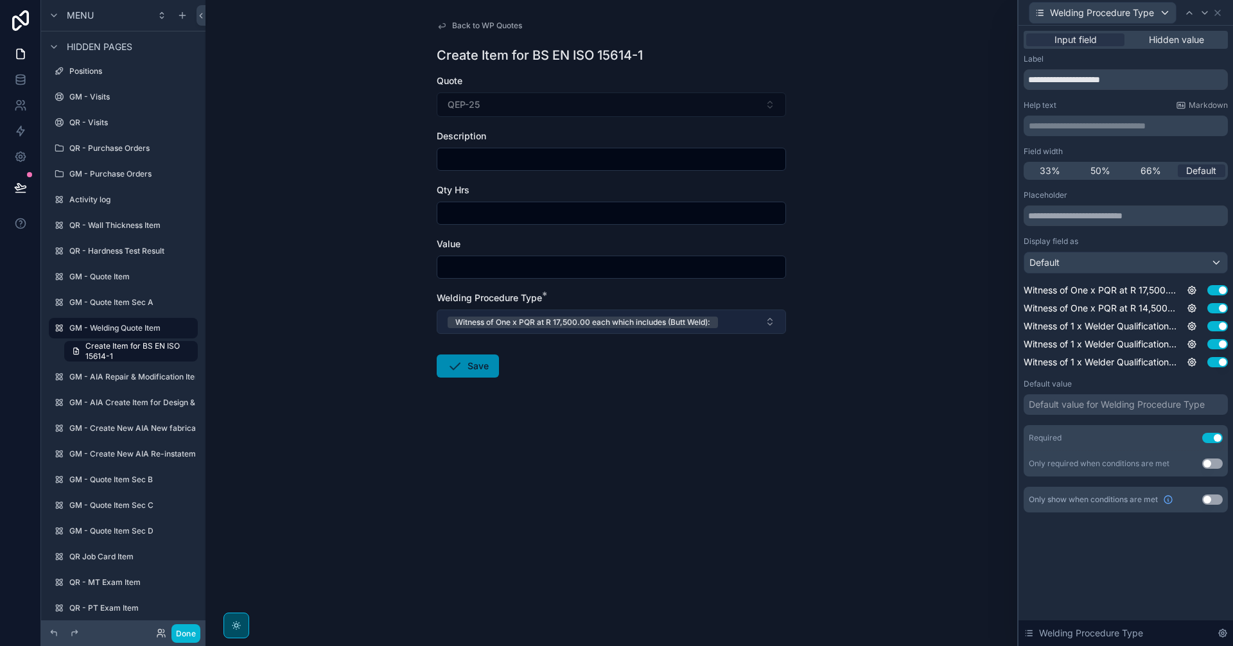
click at [730, 322] on button "Witness of One x PQR at R 17,500.00 each which includes (Butt Weld):" at bounding box center [611, 322] width 349 height 24
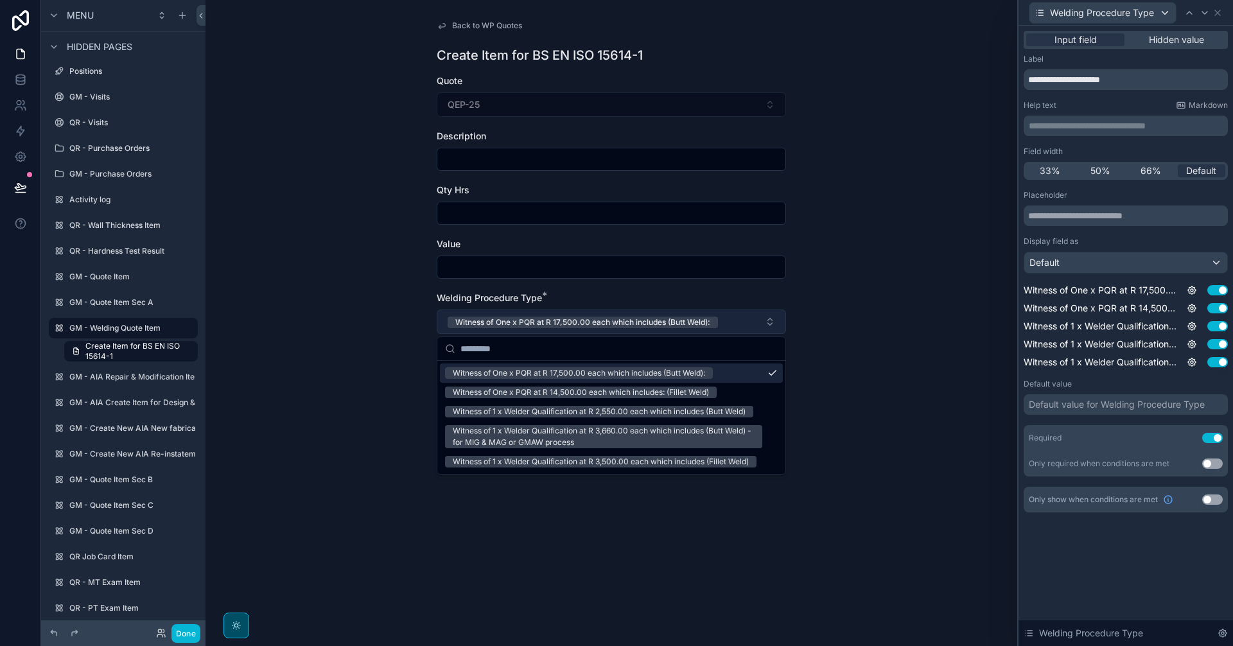
click at [730, 322] on button "Witness of One x PQR at R 17,500.00 each which includes (Butt Weld):" at bounding box center [611, 322] width 349 height 24
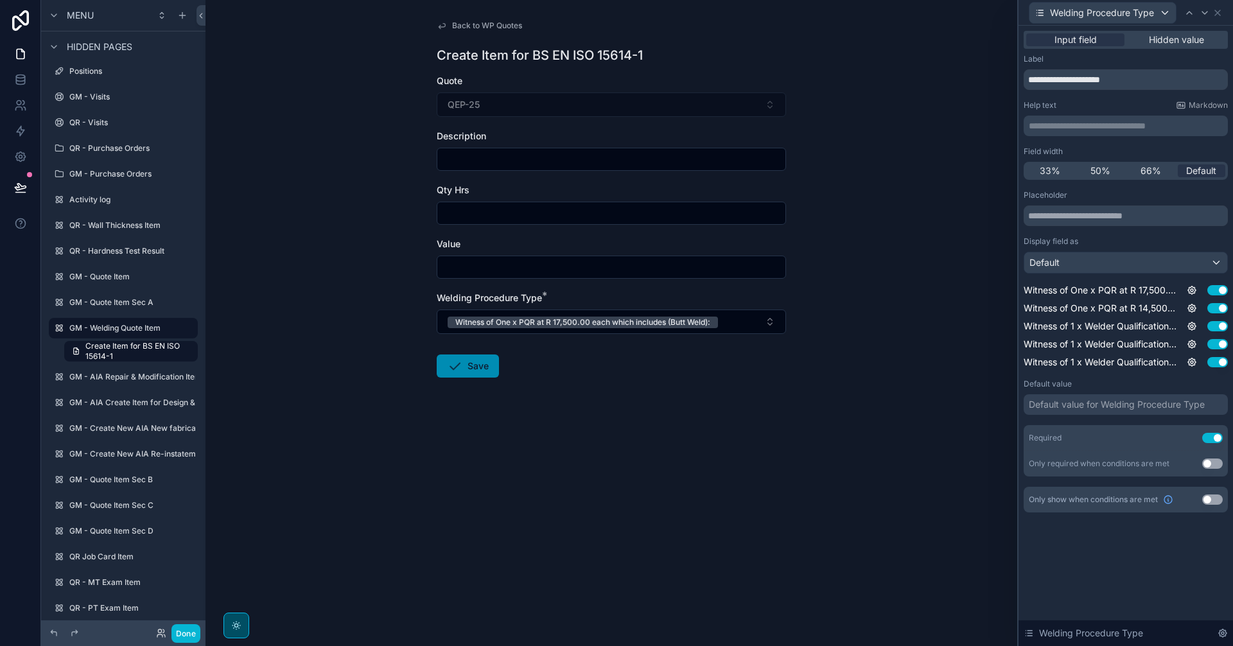
click at [793, 380] on div "Back to WP Quotes Create Item for BS EN ISO 15614-1 Quote QEP-25 Description Qt…" at bounding box center [611, 230] width 370 height 460
click at [714, 364] on form "Quote QEP-25 Description Qty Hrs Value Welding Procedure Type * Witness of One …" at bounding box center [611, 267] width 349 height 385
click at [656, 270] on input "scrollable content" at bounding box center [611, 267] width 348 height 18
type input "**********"
click at [622, 213] on input "scrollable content" at bounding box center [611, 213] width 348 height 18
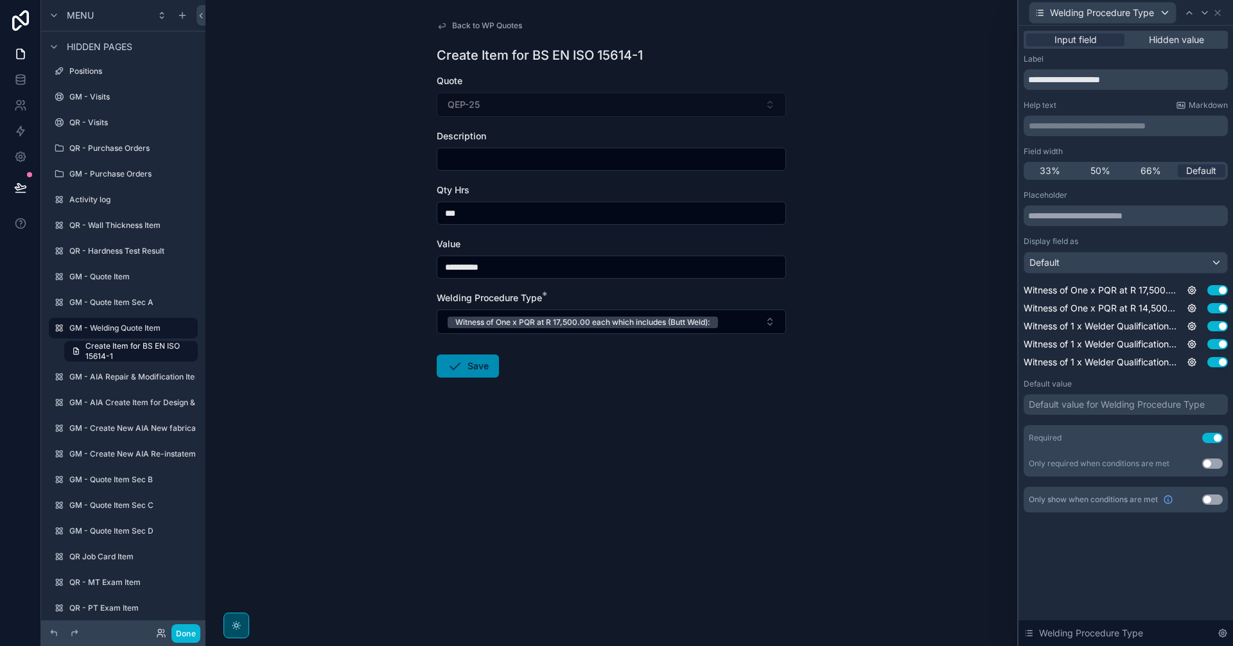
type input "***"
click at [627, 164] on input "scrollable content" at bounding box center [611, 159] width 348 height 18
click at [568, 162] on input "scrollable content" at bounding box center [611, 159] width 348 height 18
paste input "**********"
click at [909, 237] on div "**********" at bounding box center [612, 323] width 812 height 646
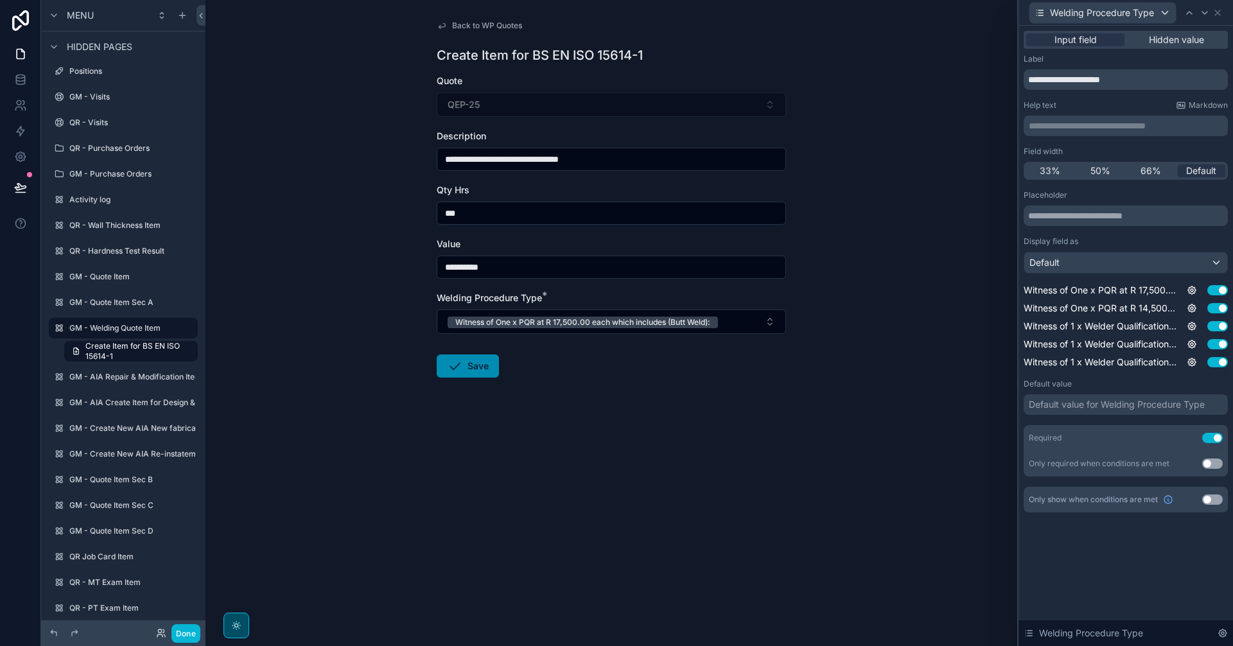
click at [666, 164] on input "**********" at bounding box center [611, 159] width 348 height 18
paste input "**********"
type input "**********"
click at [470, 373] on button "Save" at bounding box center [468, 366] width 62 height 23
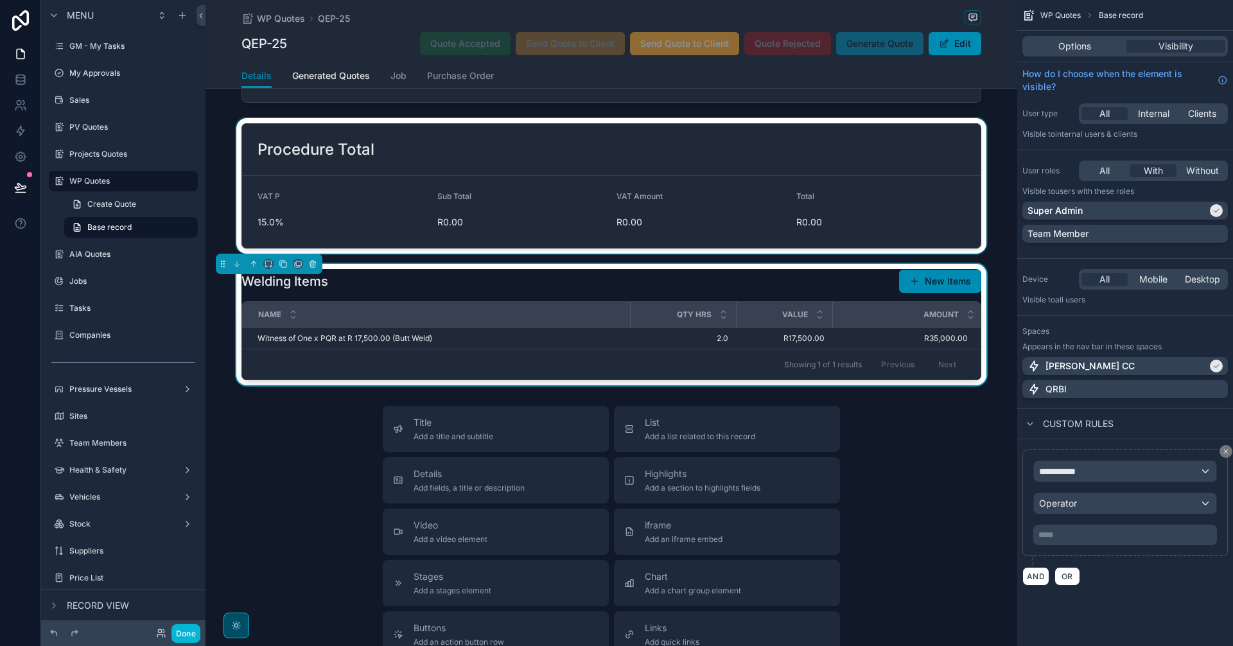
scroll to position [321, 0]
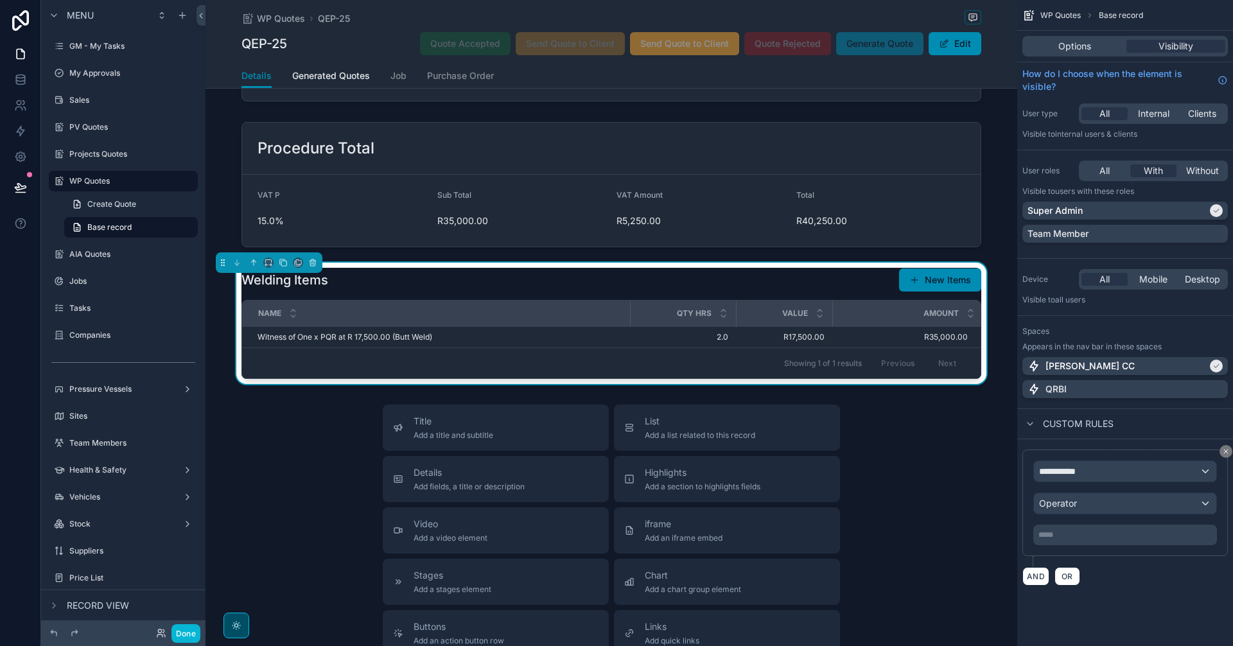
click at [949, 487] on div "Title Add a title and subtitle List Add a list related to this record Details A…" at bounding box center [612, 633] width 812 height 457
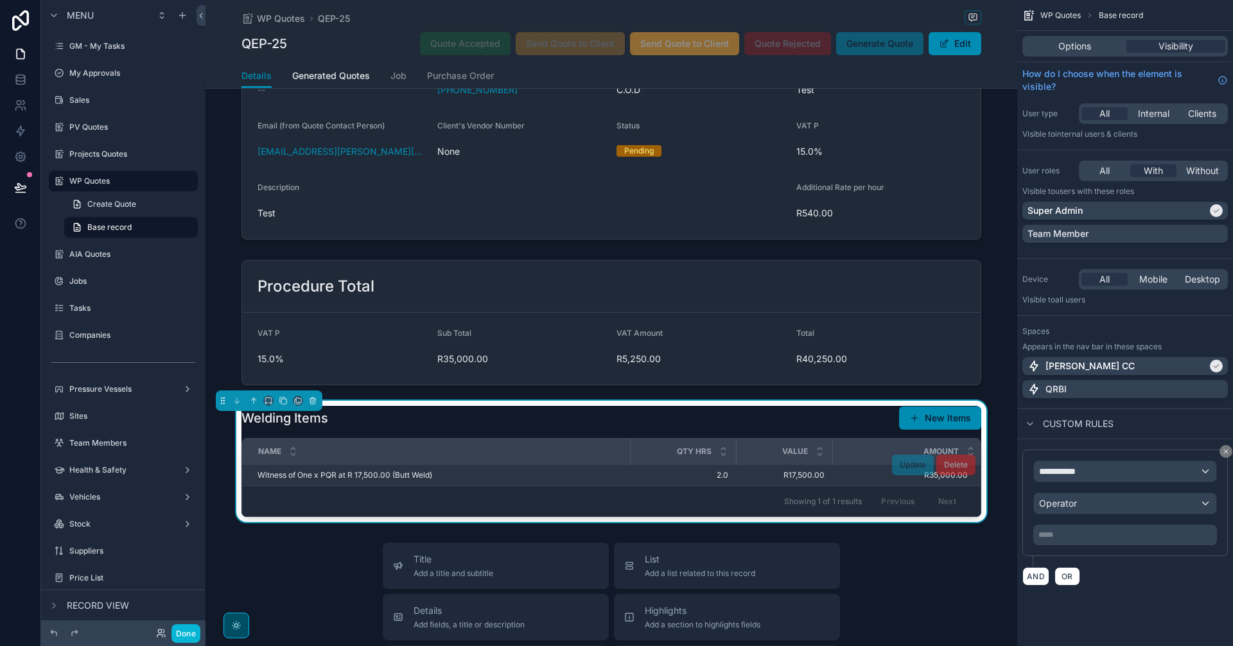
scroll to position [214, 0]
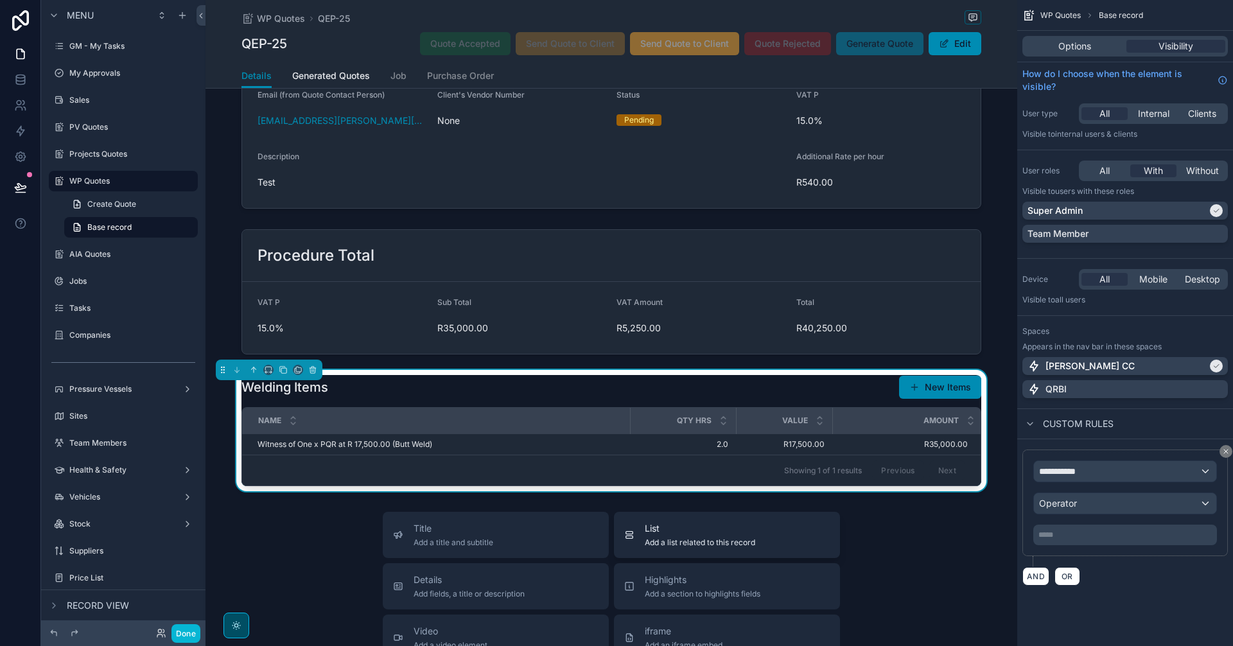
click at [699, 545] on span "Add a list related to this record" at bounding box center [700, 543] width 110 height 10
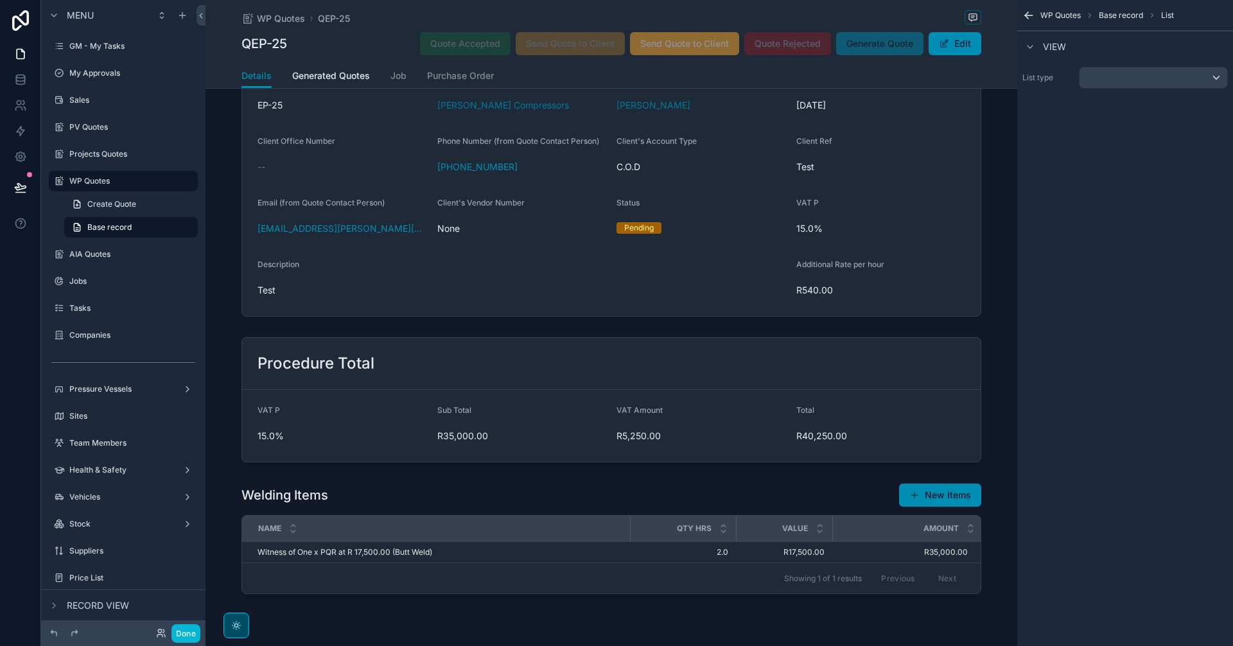
scroll to position [76, 0]
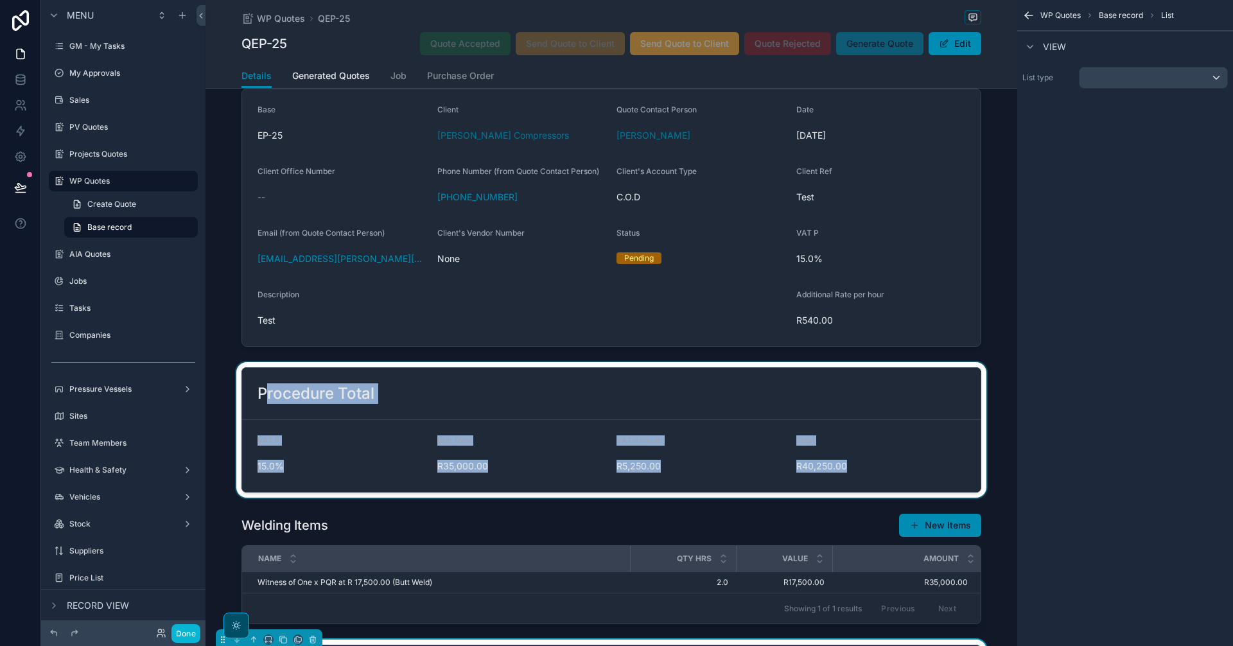
click at [261, 369] on div "Pre Quote 2 Pending 3 Awaiting Client 4 Rejected 5 Accepted Base EP-25 Client […" at bounding box center [612, 418] width 812 height 780
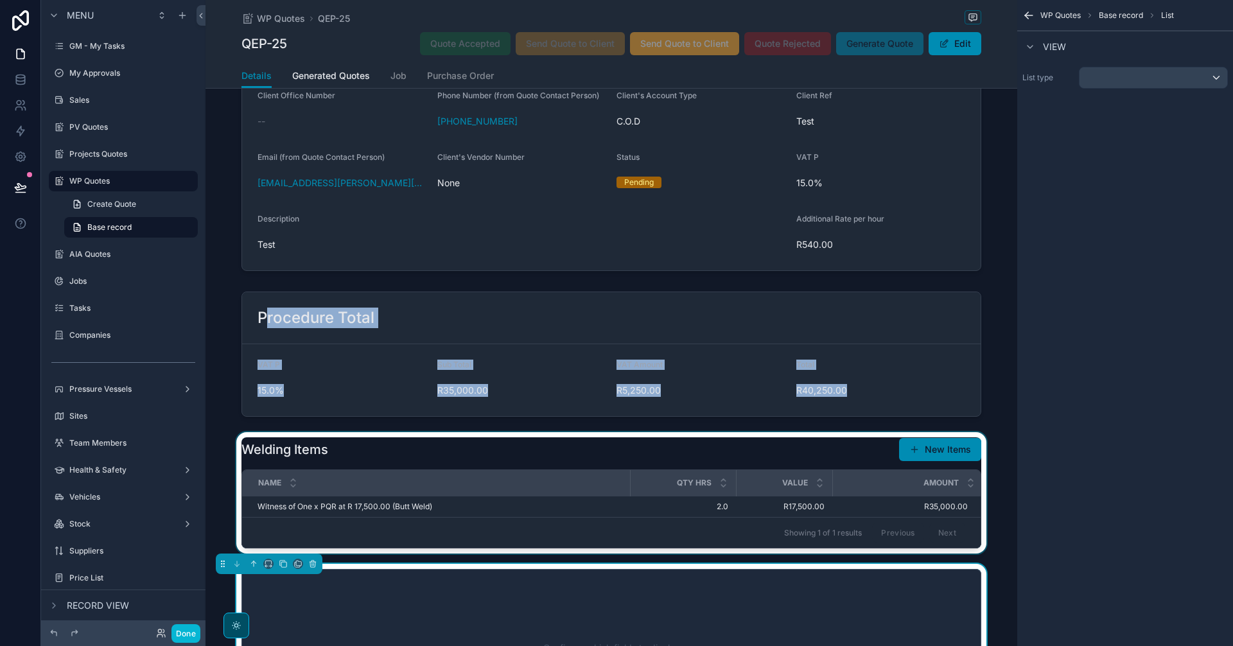
scroll to position [183, 0]
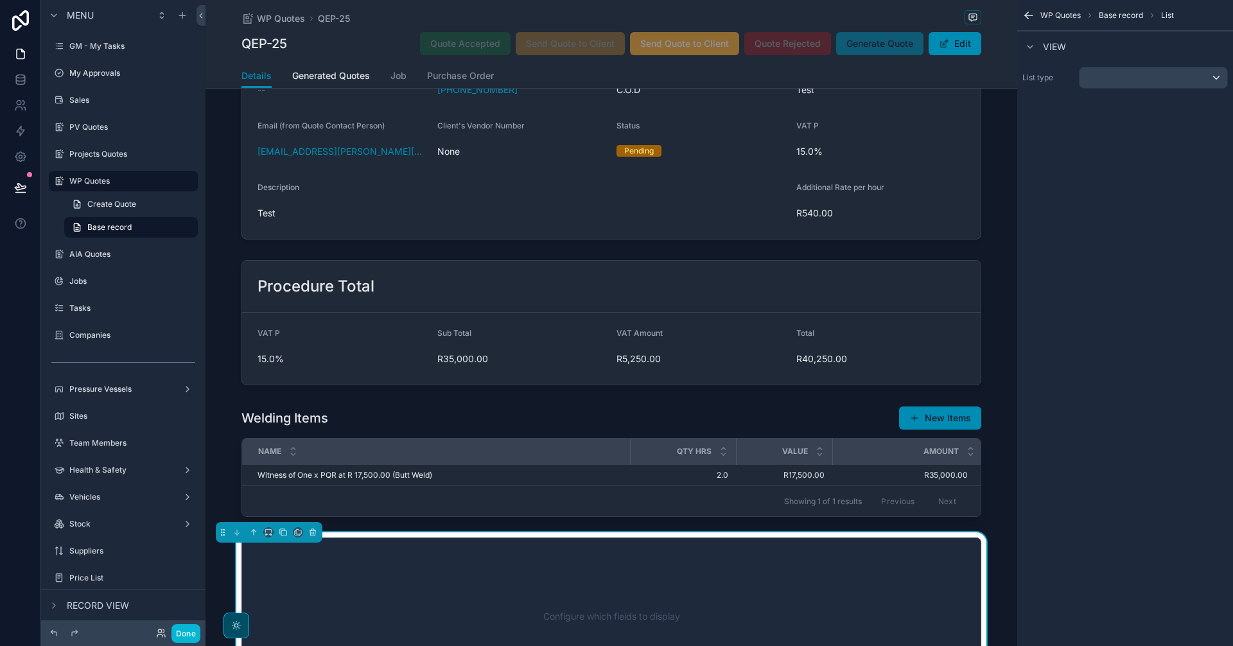
click at [218, 536] on div "scrollable content" at bounding box center [269, 532] width 107 height 21
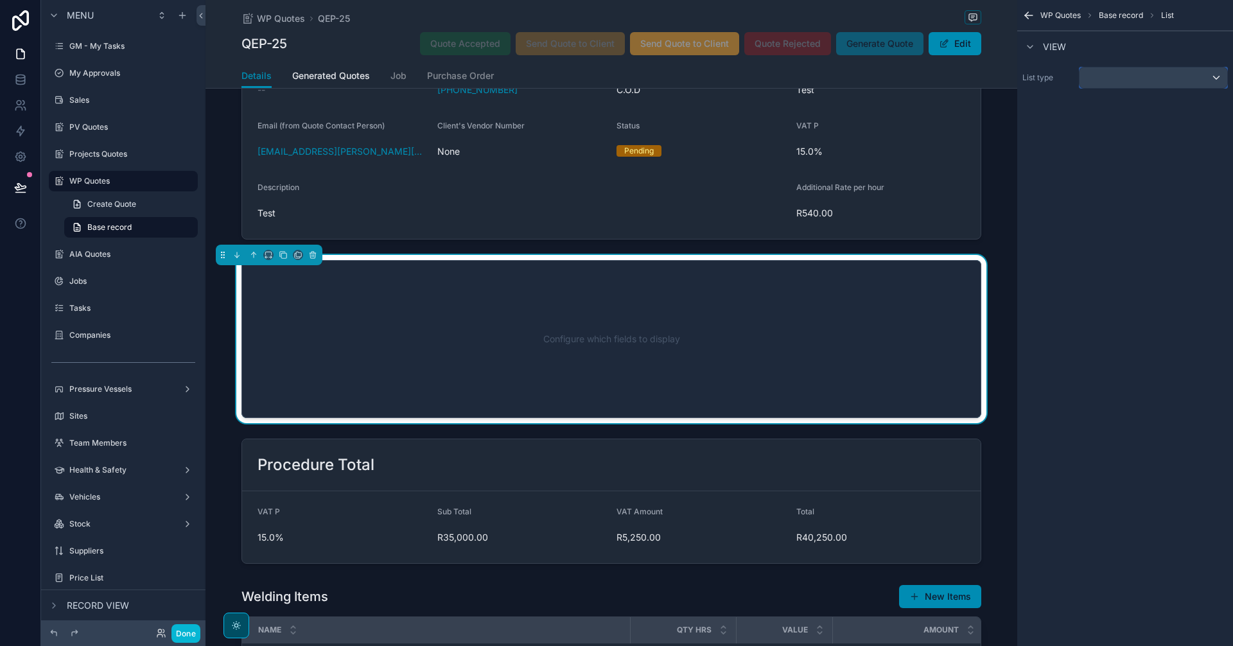
click at [1154, 73] on div "scrollable content" at bounding box center [1154, 77] width 148 height 21
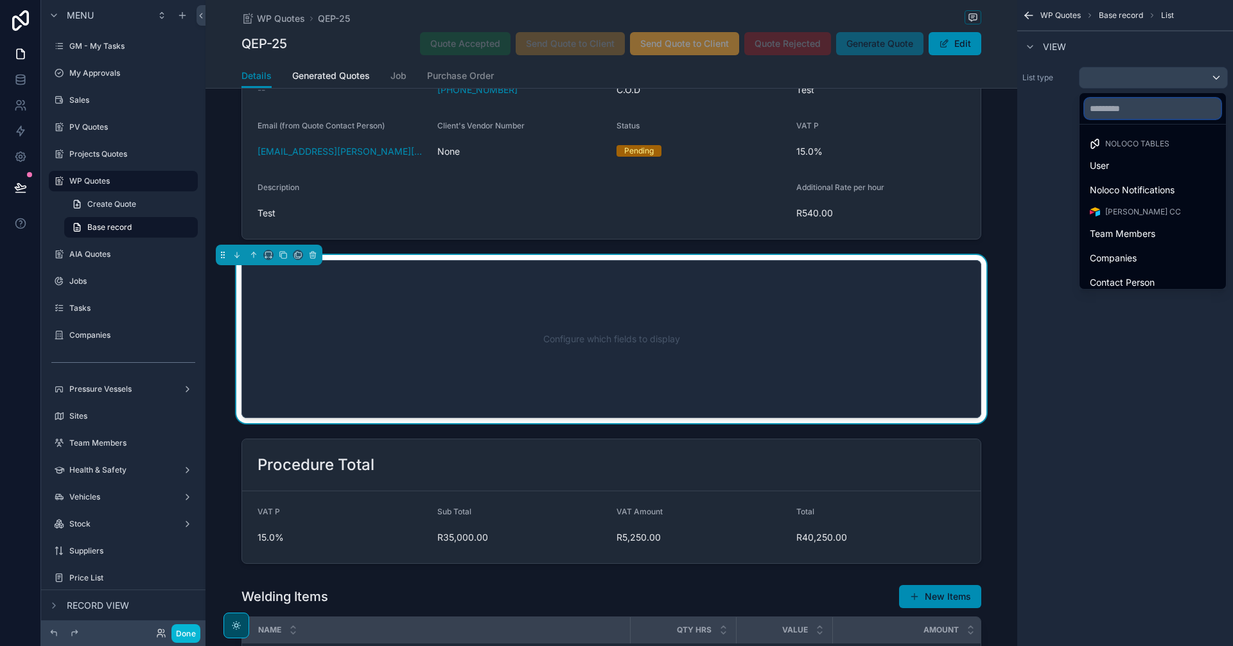
click at [1149, 107] on input "text" at bounding box center [1153, 108] width 136 height 21
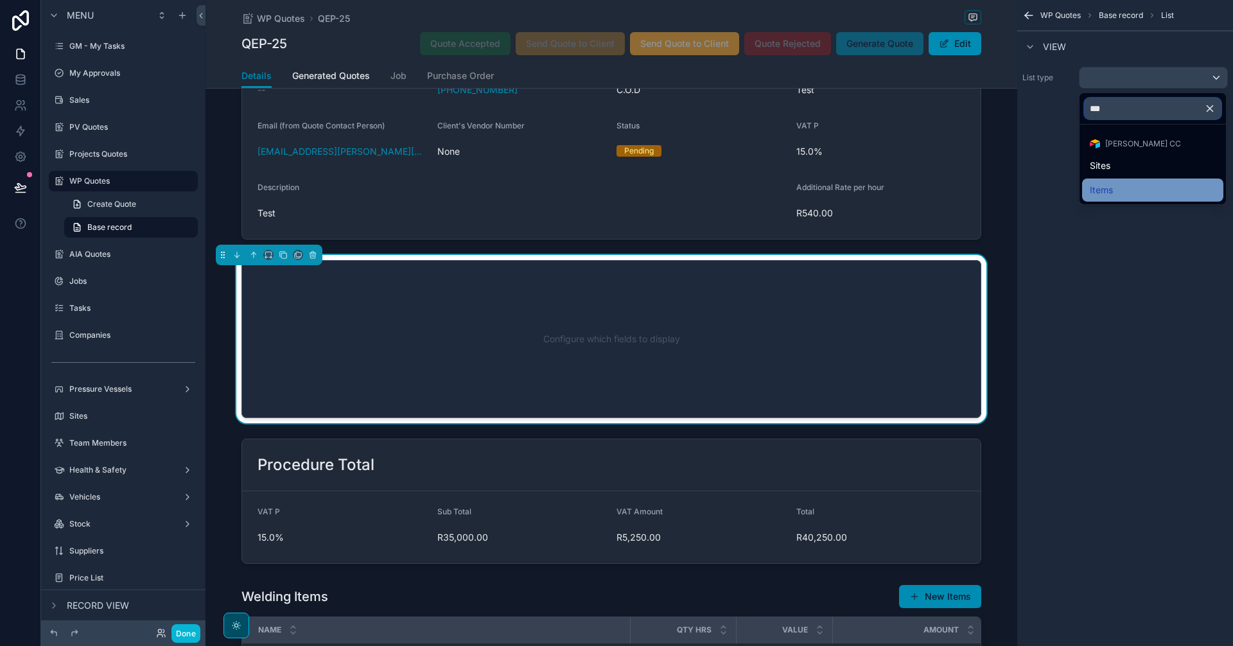
type input "***"
click at [1136, 188] on div "Items" at bounding box center [1153, 189] width 126 height 15
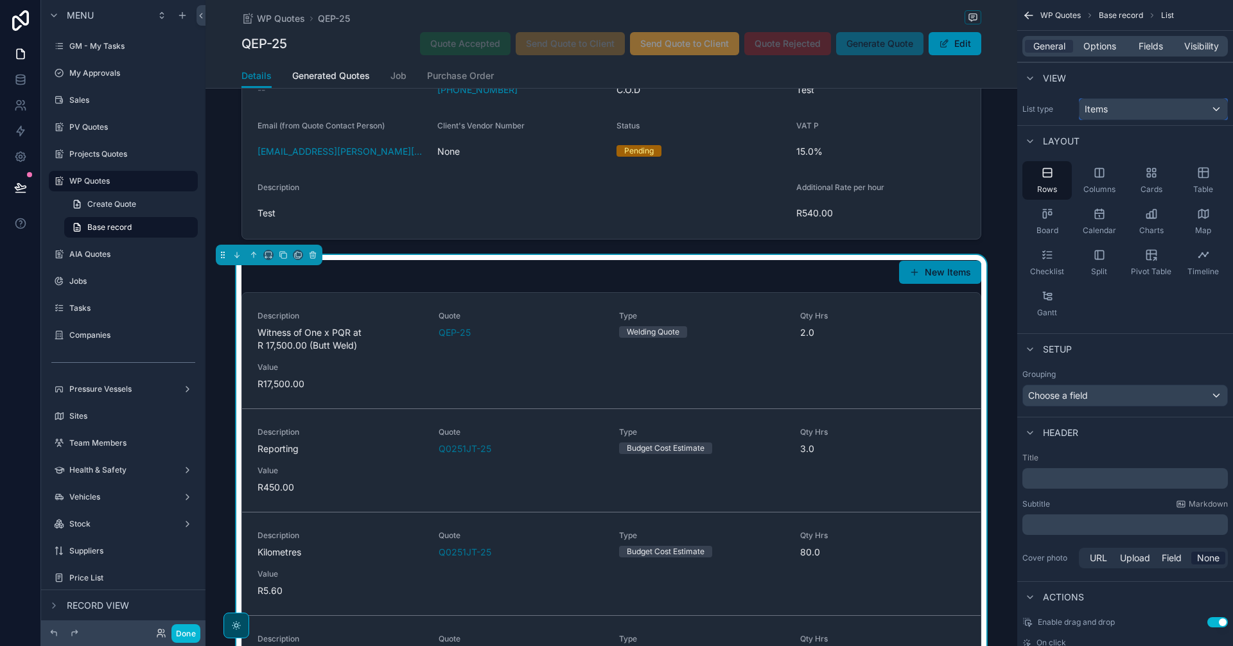
click at [1141, 109] on div "Items" at bounding box center [1154, 109] width 148 height 21
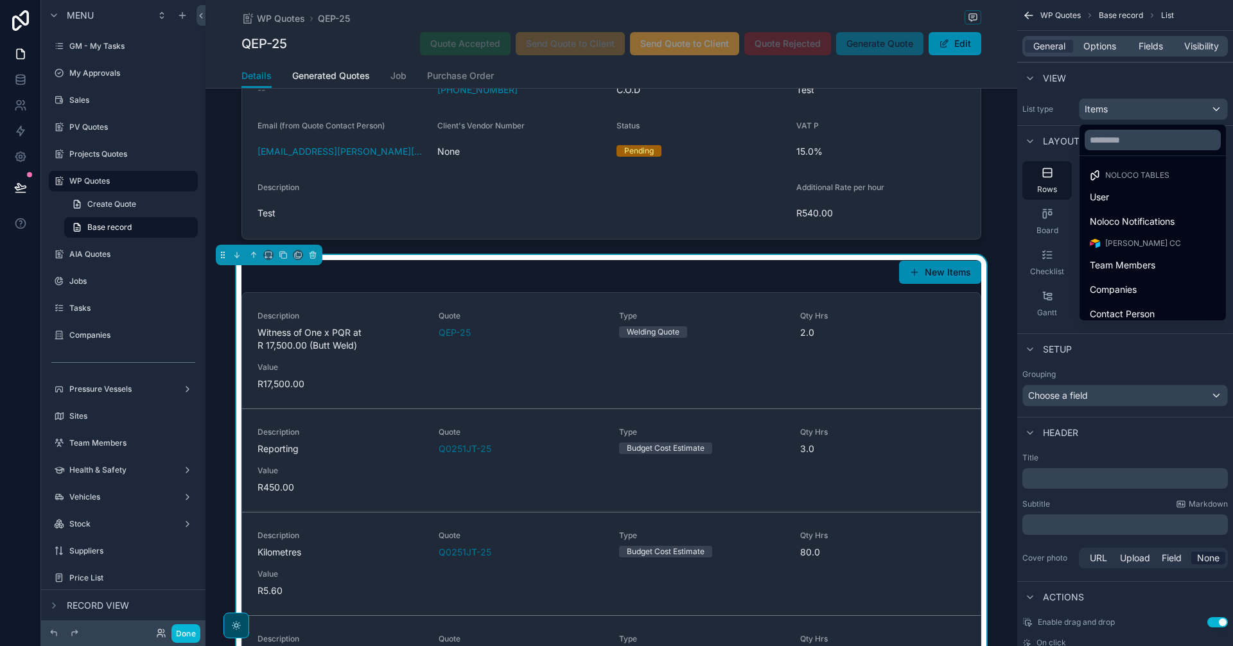
click at [1141, 109] on div "scrollable content" at bounding box center [616, 323] width 1233 height 646
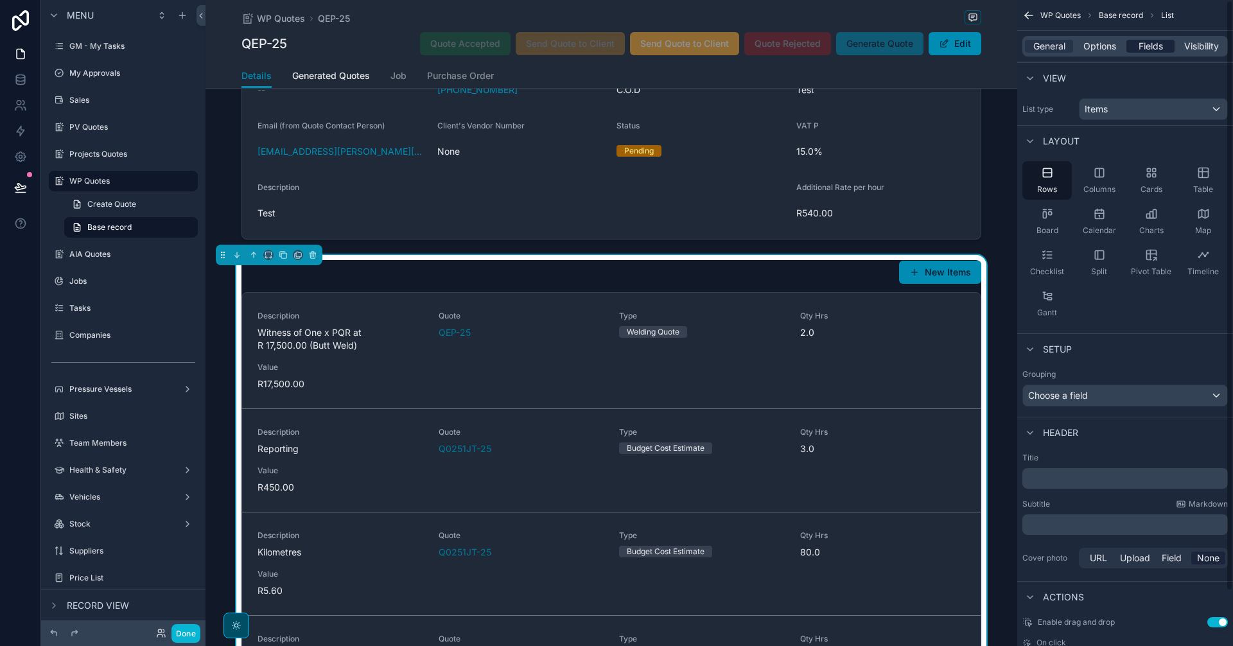
click at [1135, 45] on div "Fields" at bounding box center [1151, 46] width 48 height 13
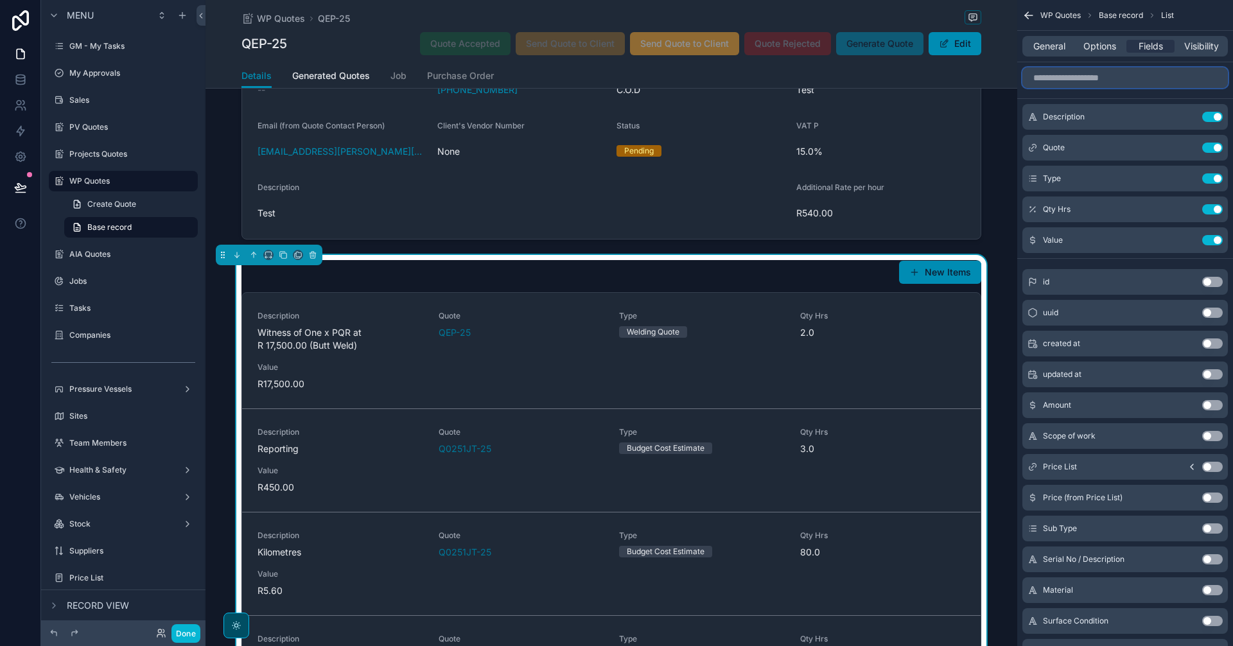
click at [1075, 75] on input "scrollable content" at bounding box center [1126, 77] width 206 height 21
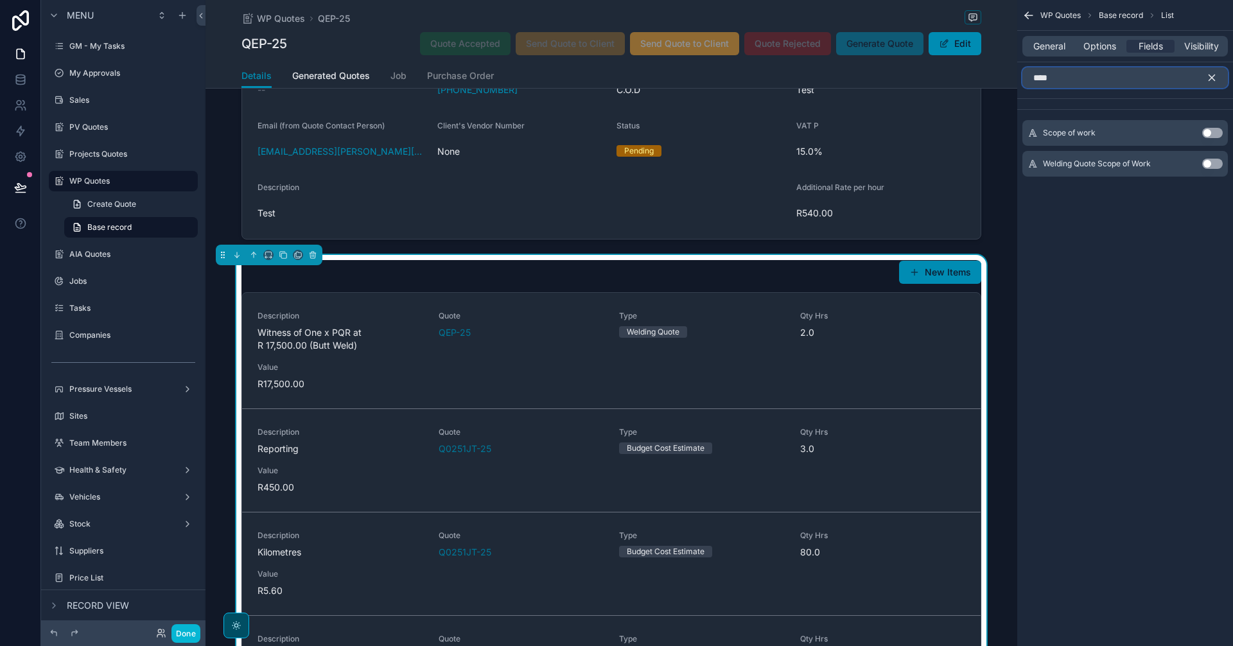
type input "****"
click at [1218, 166] on button "Use setting" at bounding box center [1212, 164] width 21 height 10
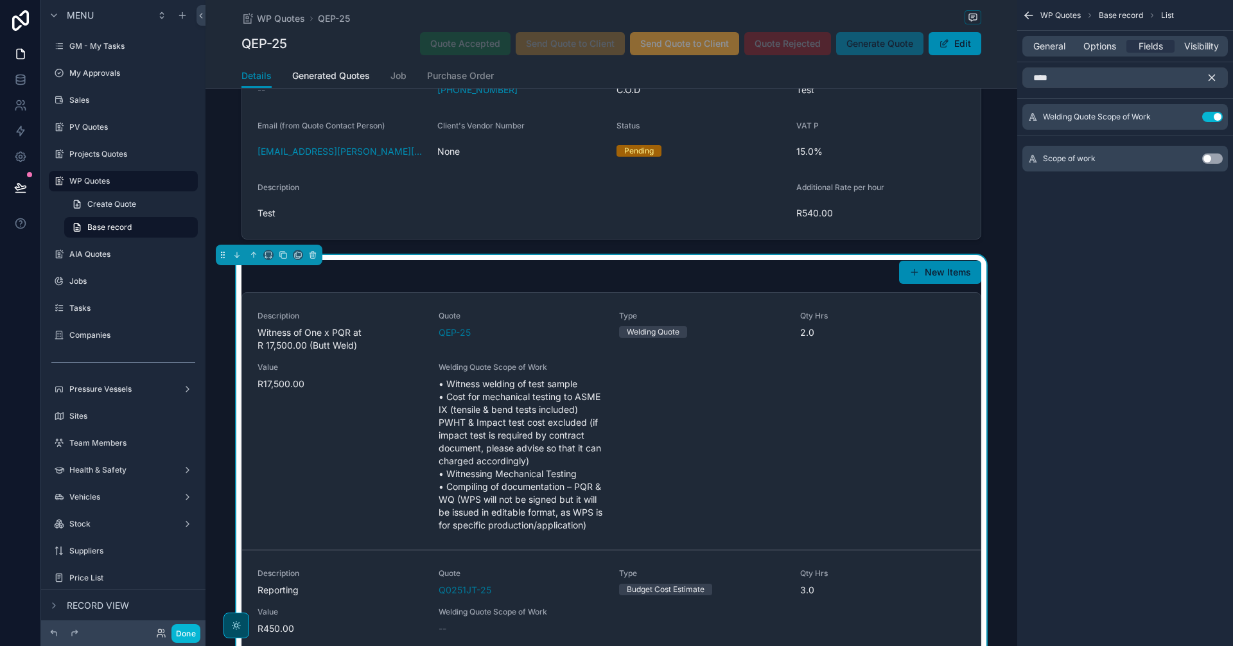
click at [1213, 80] on icon "scrollable content" at bounding box center [1212, 78] width 12 height 12
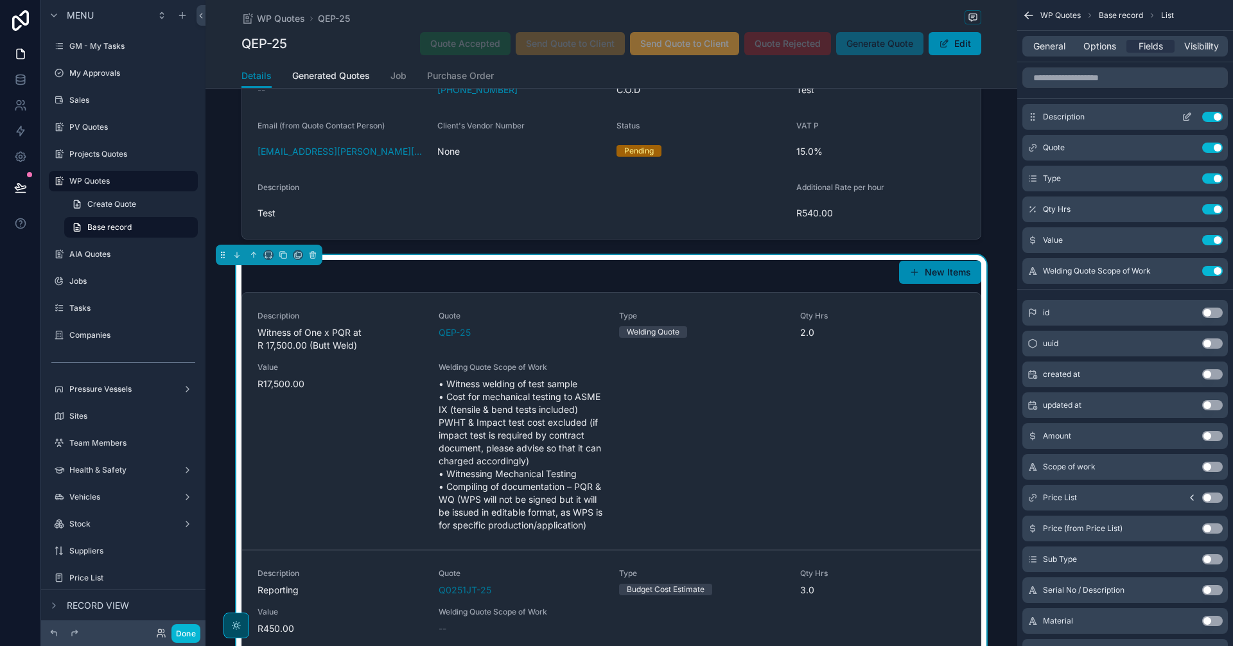
click at [1213, 116] on button "Use setting" at bounding box center [1212, 117] width 21 height 10
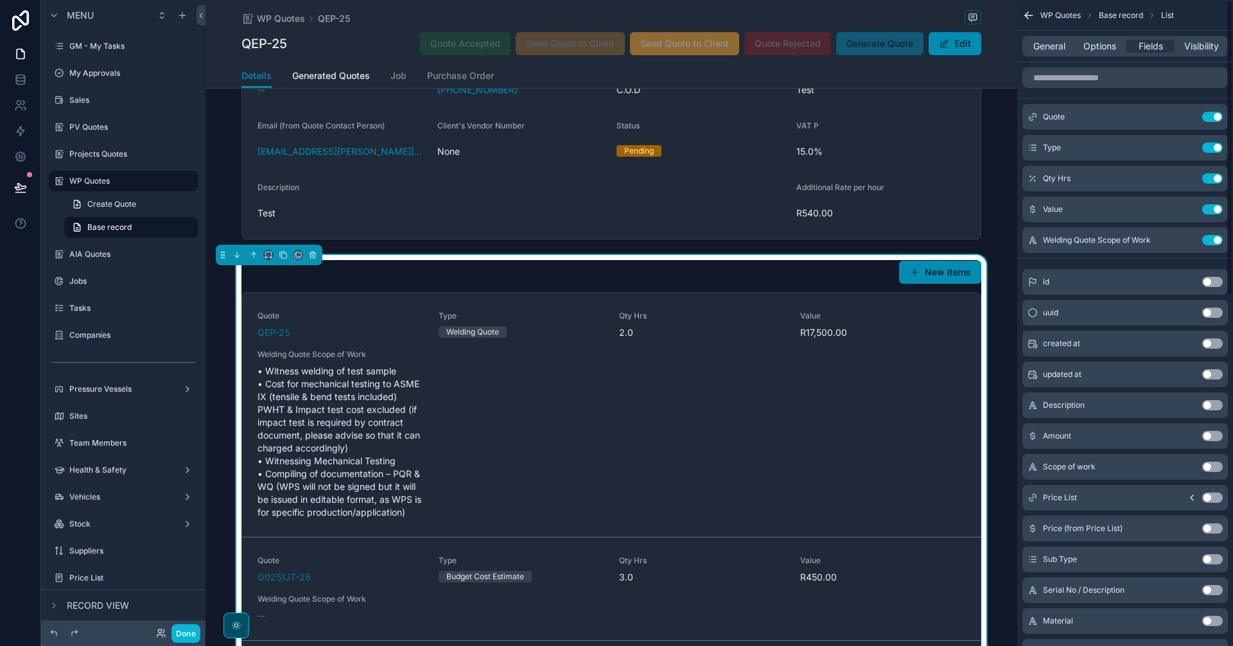
click at [1213, 116] on button "Use setting" at bounding box center [1212, 117] width 21 height 10
click at [1214, 143] on button "Use setting" at bounding box center [1212, 148] width 21 height 10
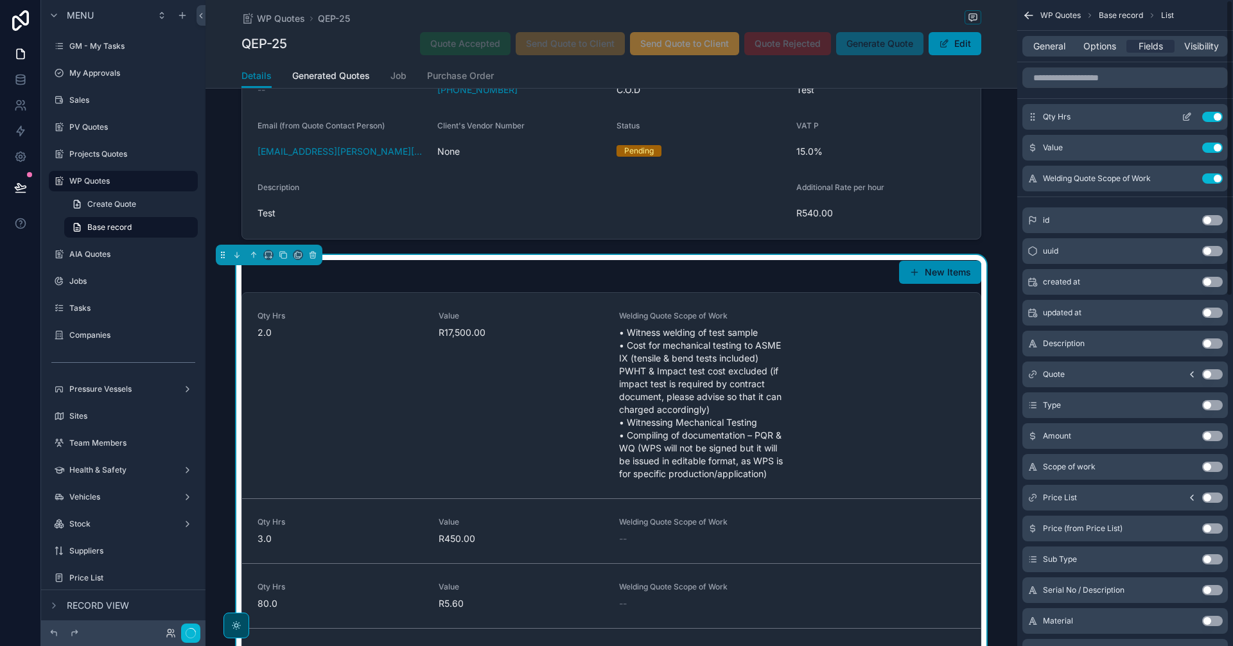
click at [1214, 116] on button "Use setting" at bounding box center [1212, 117] width 21 height 10
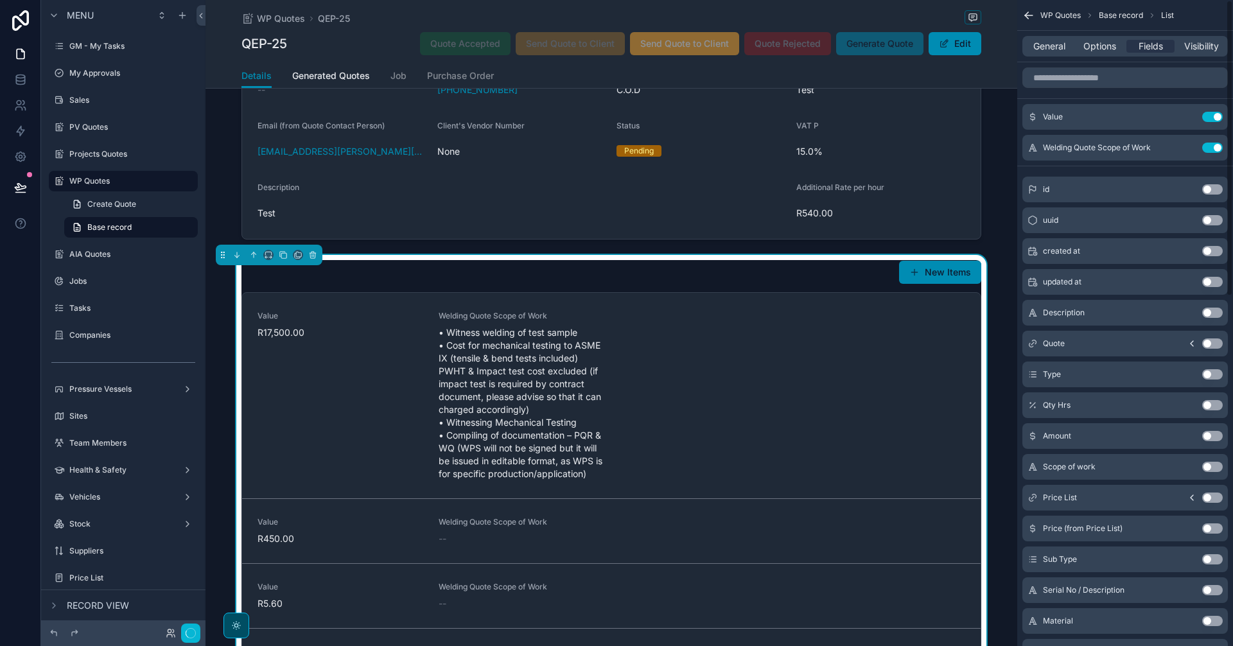
click at [1214, 116] on button "Use setting" at bounding box center [1212, 117] width 21 height 10
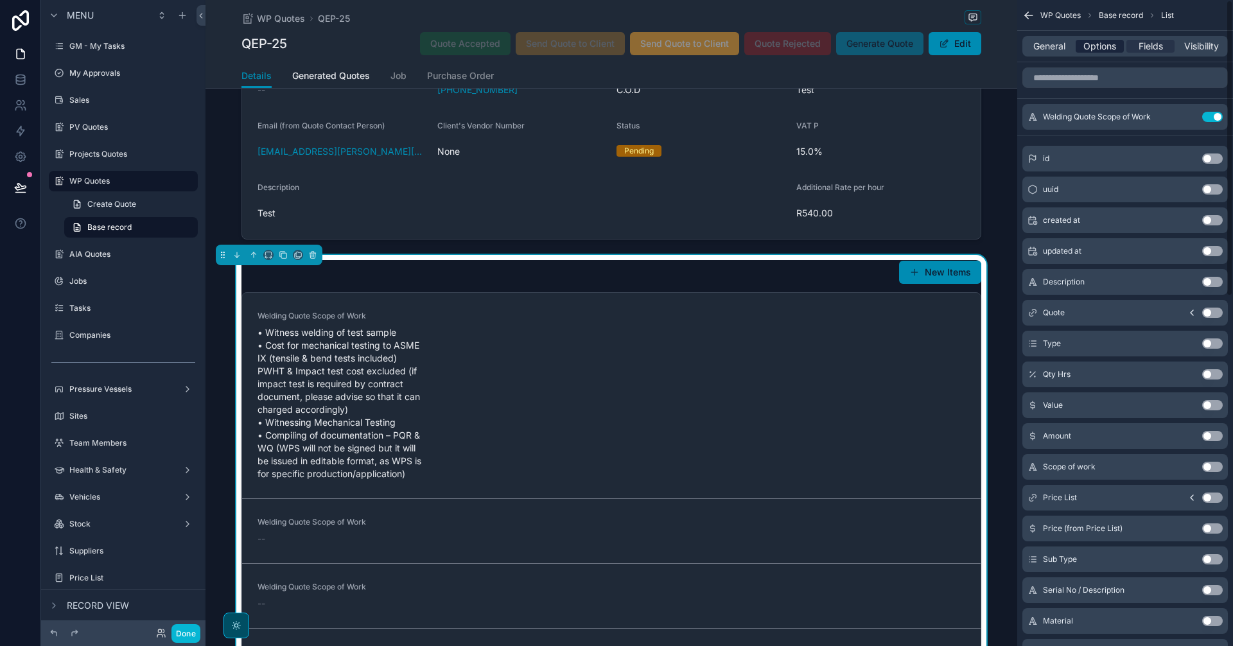
click at [1089, 48] on span "Options" at bounding box center [1100, 46] width 33 height 13
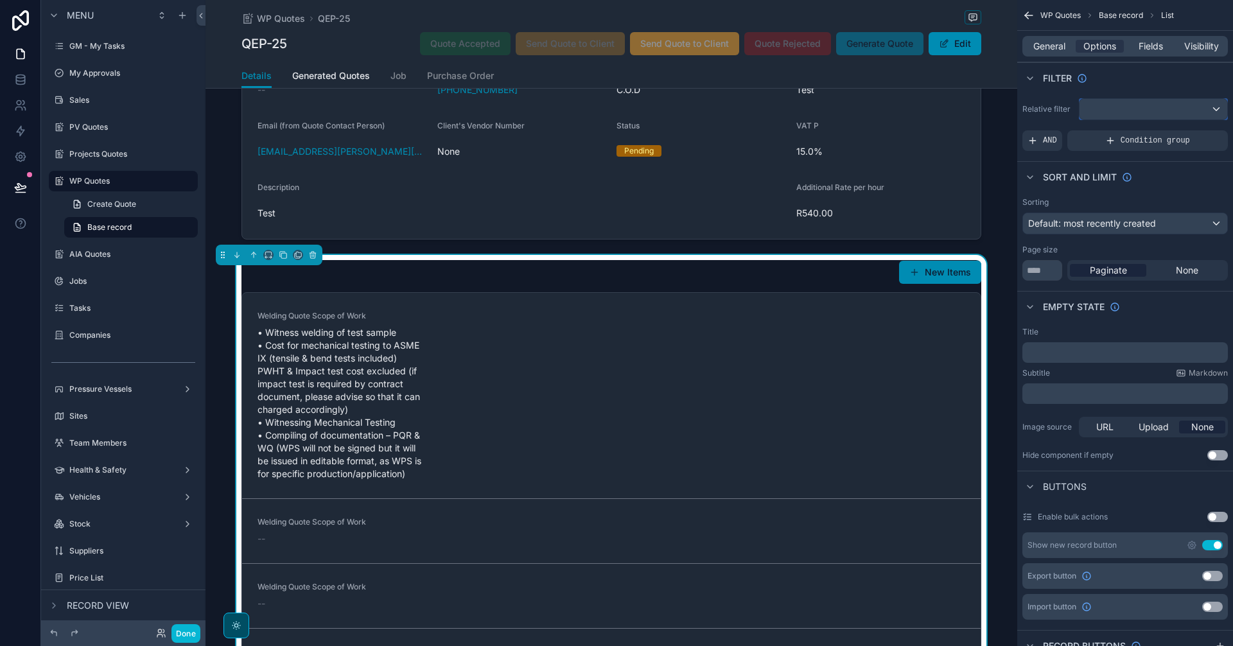
click at [1156, 110] on div "scrollable content" at bounding box center [1154, 109] width 148 height 21
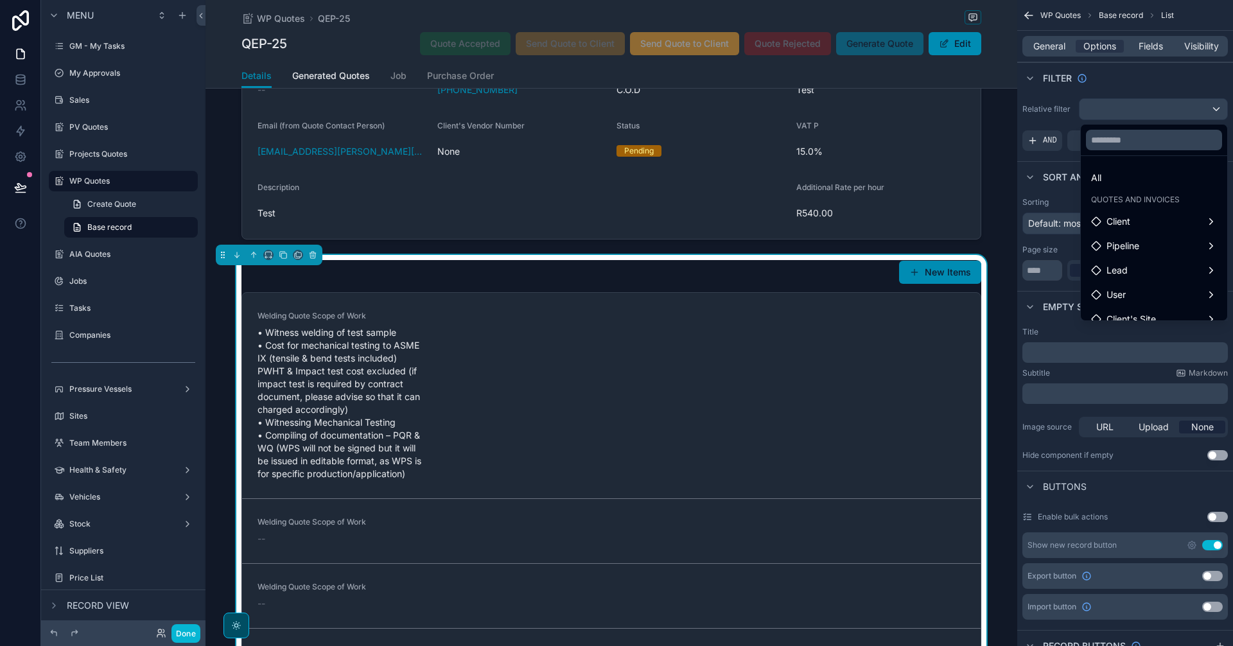
click at [1156, 110] on div "scrollable content" at bounding box center [616, 323] width 1233 height 646
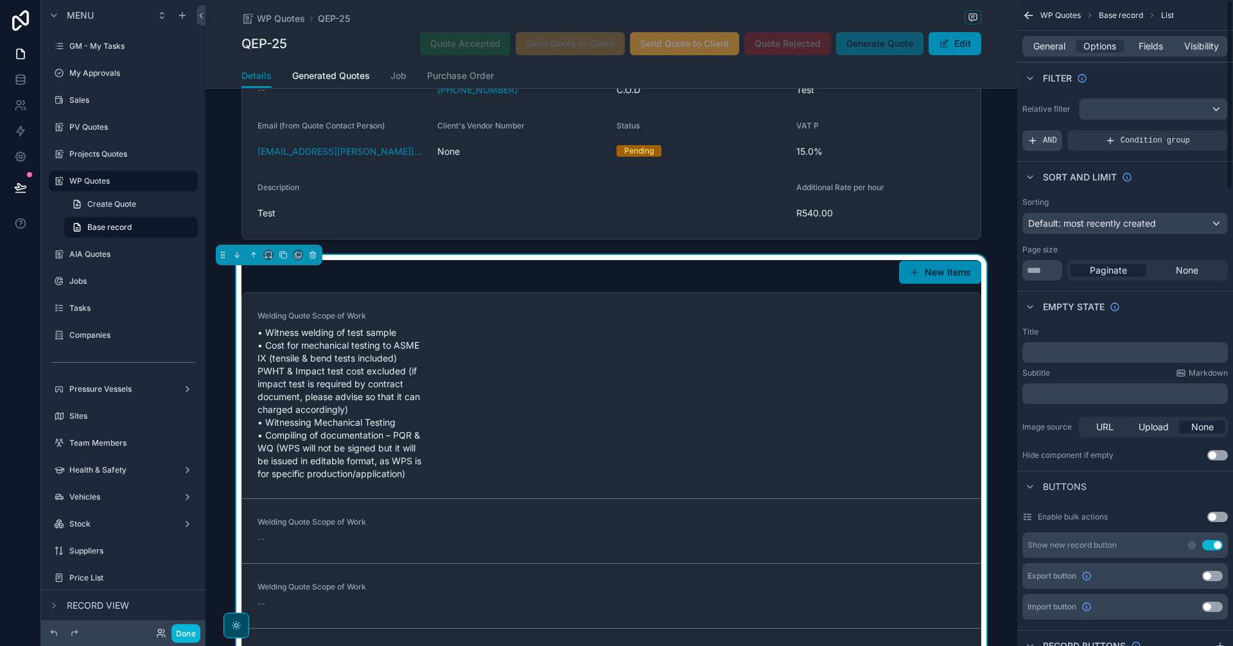
click at [1046, 137] on span "AND" at bounding box center [1050, 141] width 14 height 10
click at [1197, 136] on div "scrollable content" at bounding box center [1196, 132] width 18 height 18
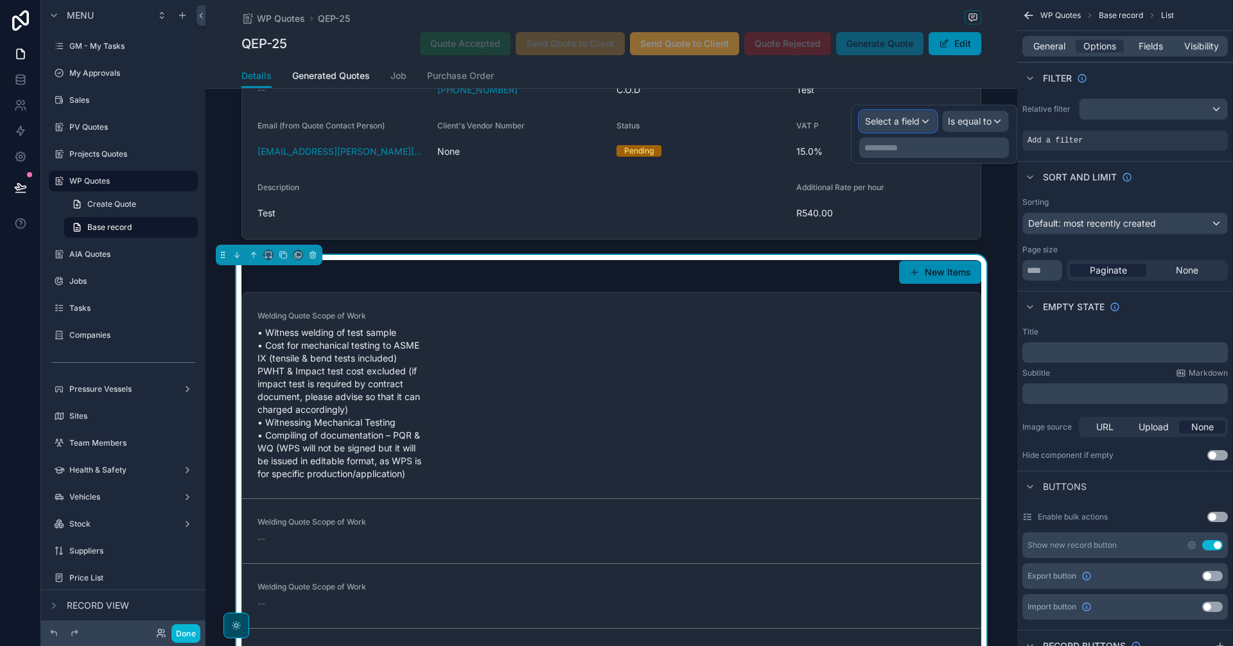
click at [936, 123] on button "Select a field" at bounding box center [898, 121] width 78 height 22
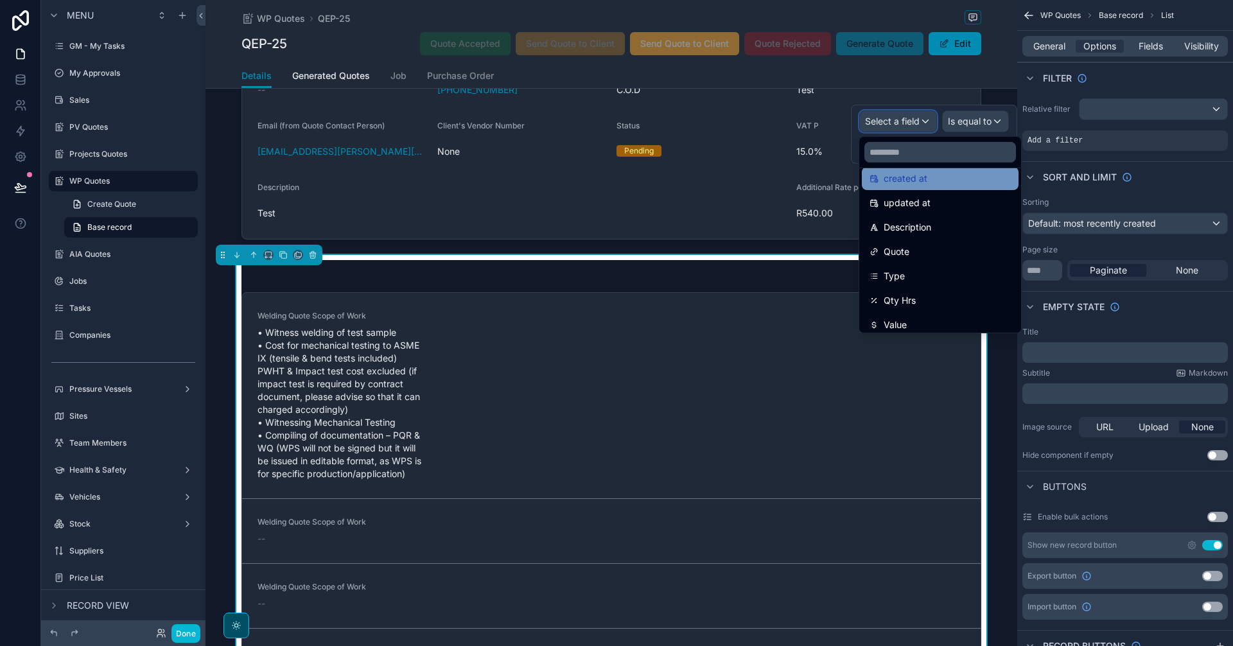
scroll to position [107, 0]
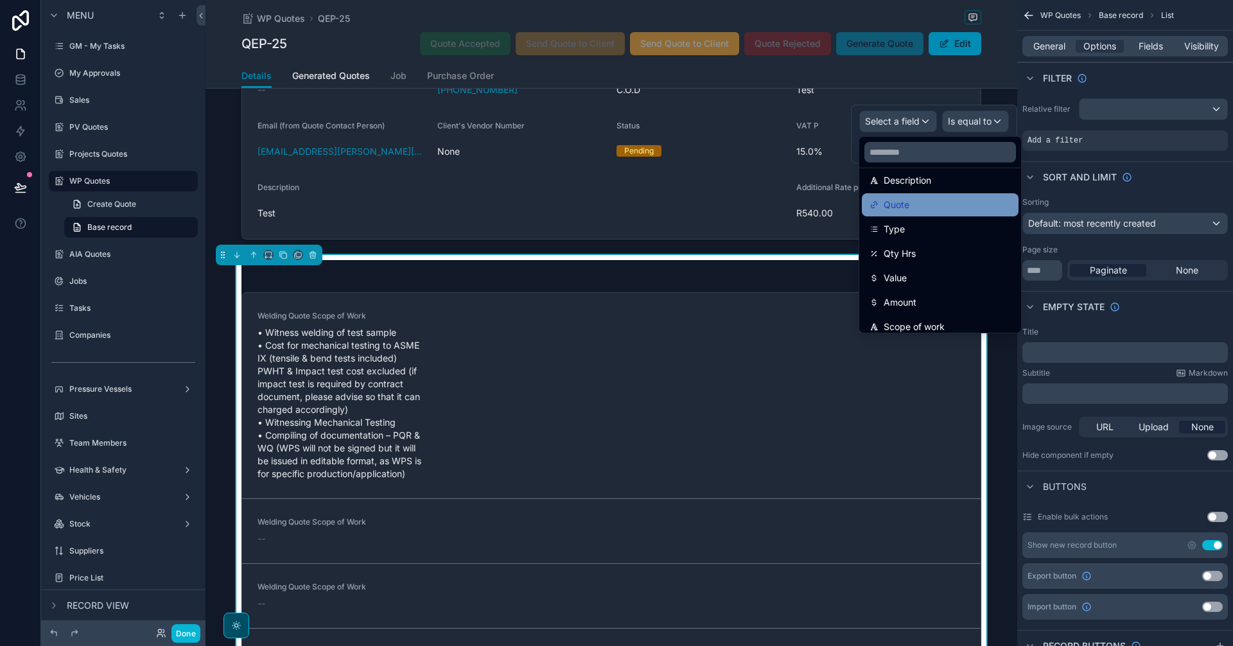
click at [930, 204] on div "Quote" at bounding box center [940, 204] width 141 height 15
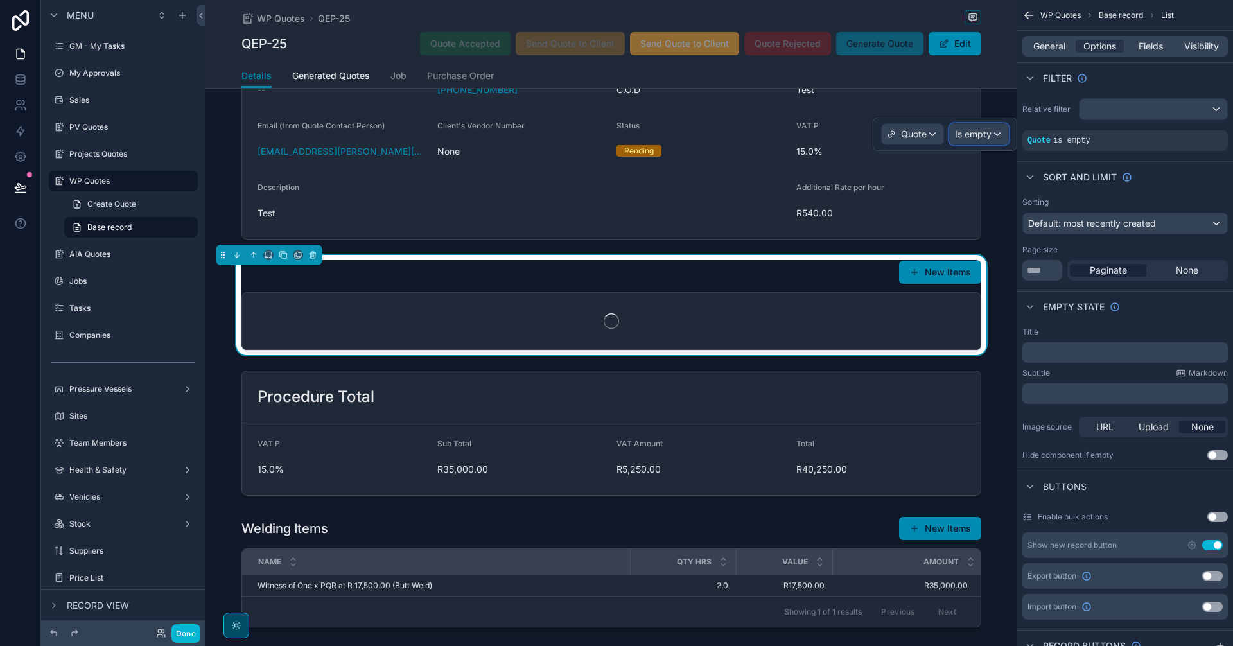
click at [983, 136] on span "Is empty" at bounding box center [973, 134] width 37 height 13
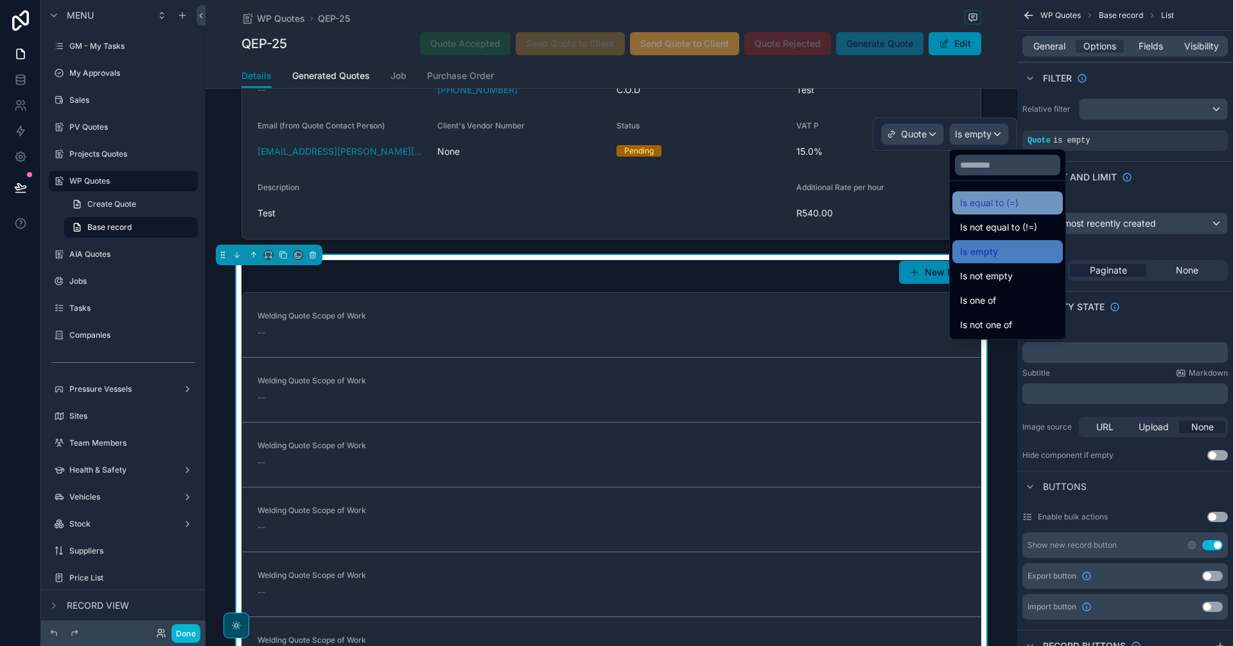
click at [987, 206] on span "Is equal to (=)" at bounding box center [989, 202] width 58 height 15
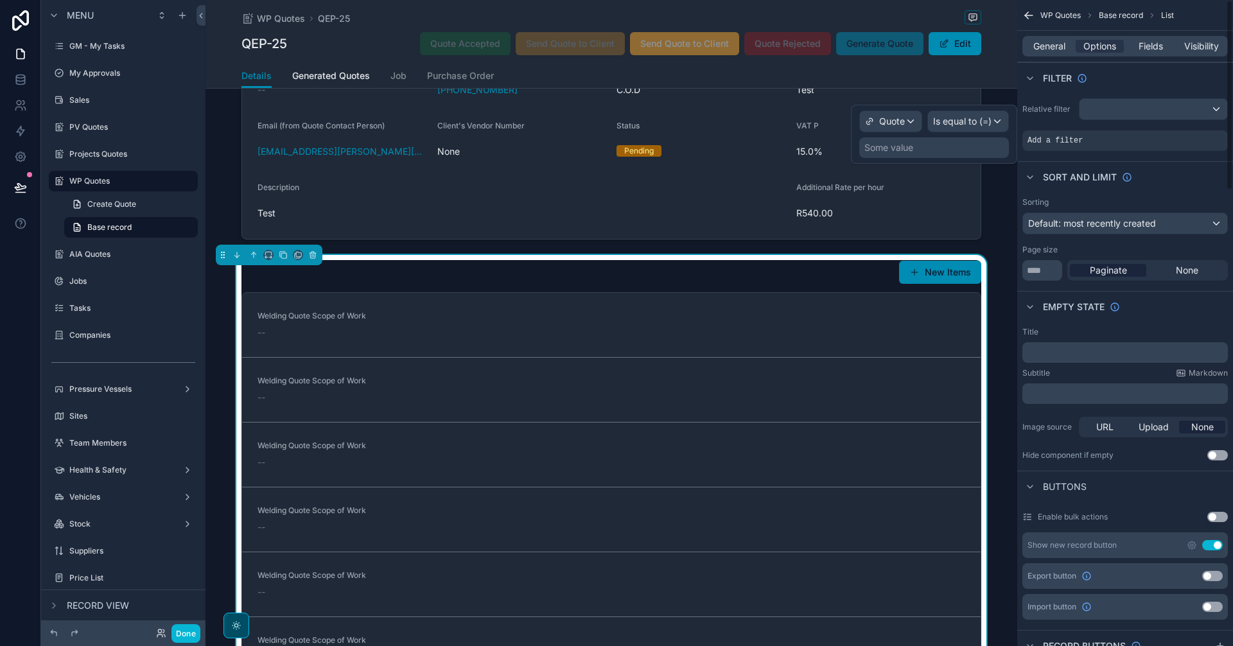
click at [953, 144] on div "Some value" at bounding box center [934, 147] width 150 height 21
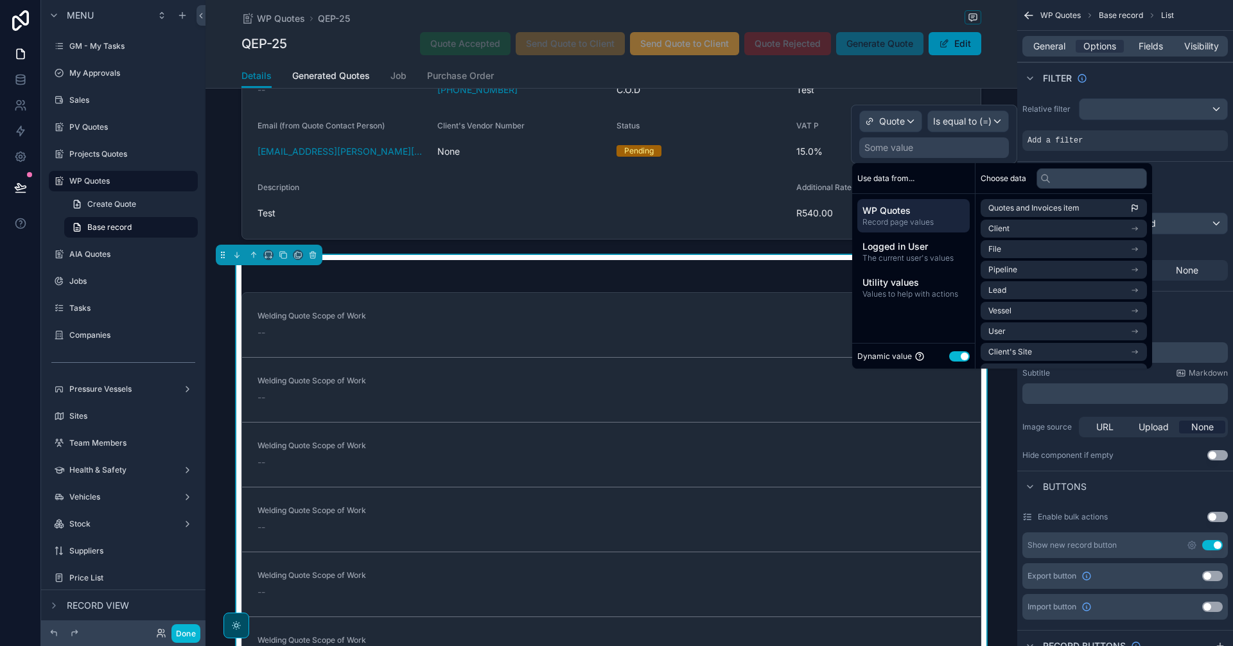
click at [933, 213] on span "WP Quotes" at bounding box center [914, 210] width 102 height 13
click at [1104, 210] on li "Quotes and Invoices item" at bounding box center [1064, 208] width 166 height 18
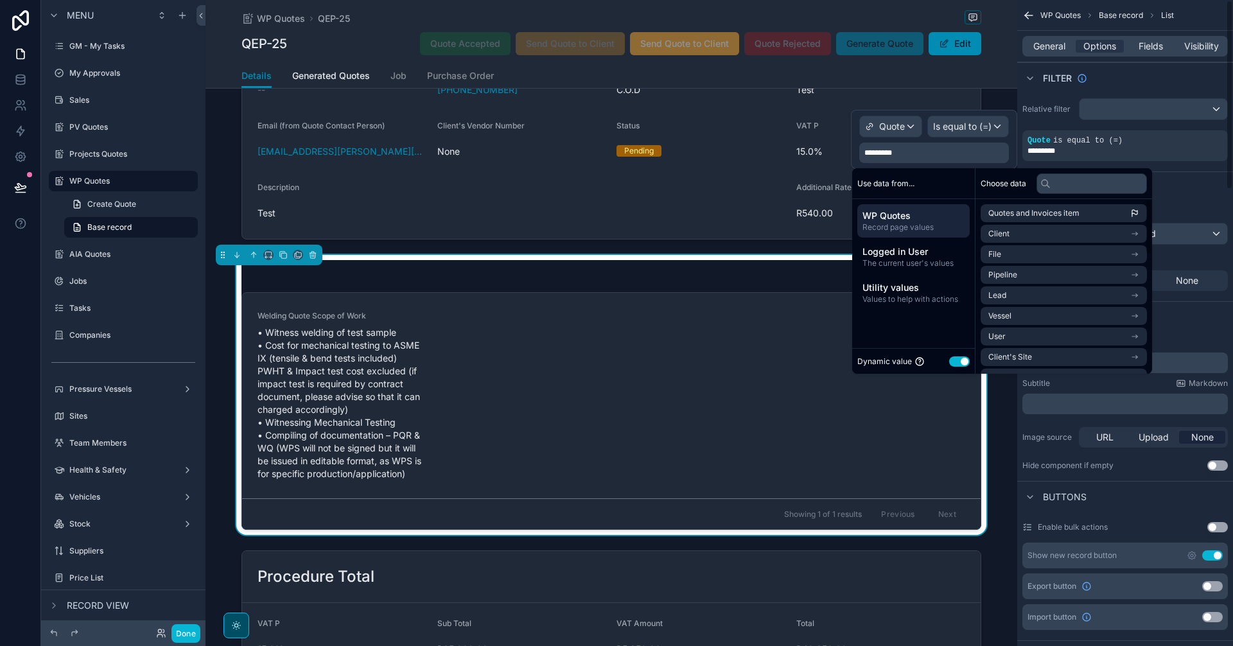
click at [1178, 202] on div "Sorting Default: most recently created Page size ** Paginate None" at bounding box center [1125, 249] width 216 height 94
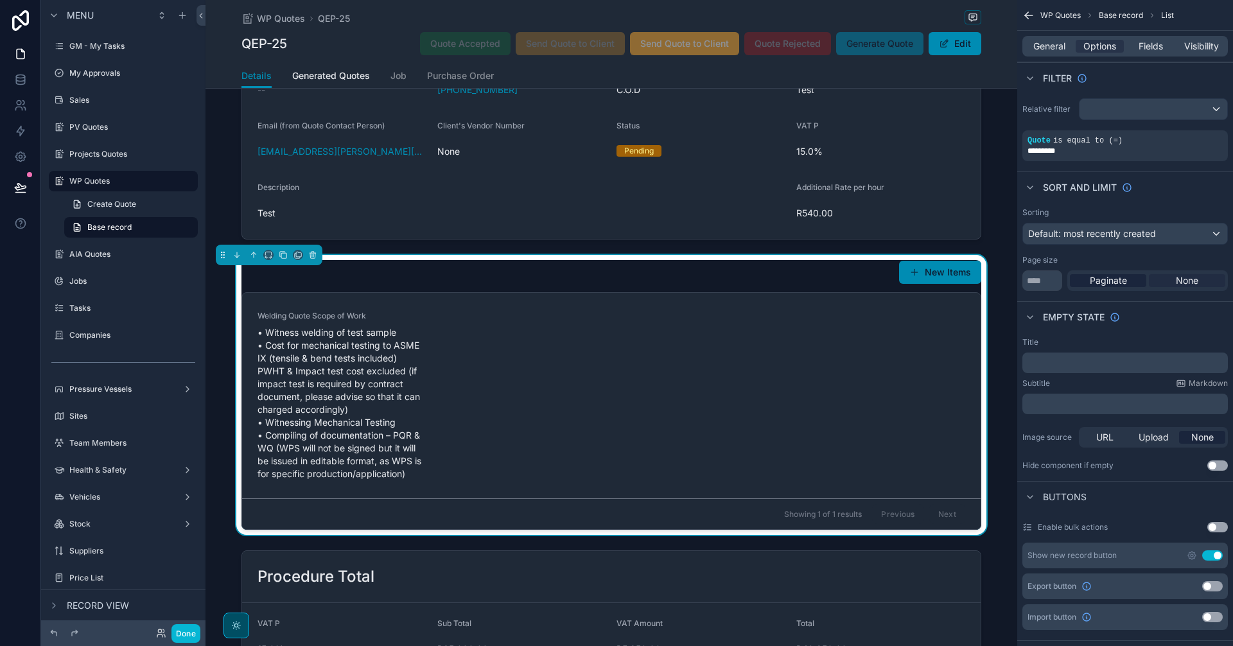
click at [1178, 276] on span "None" at bounding box center [1187, 280] width 22 height 13
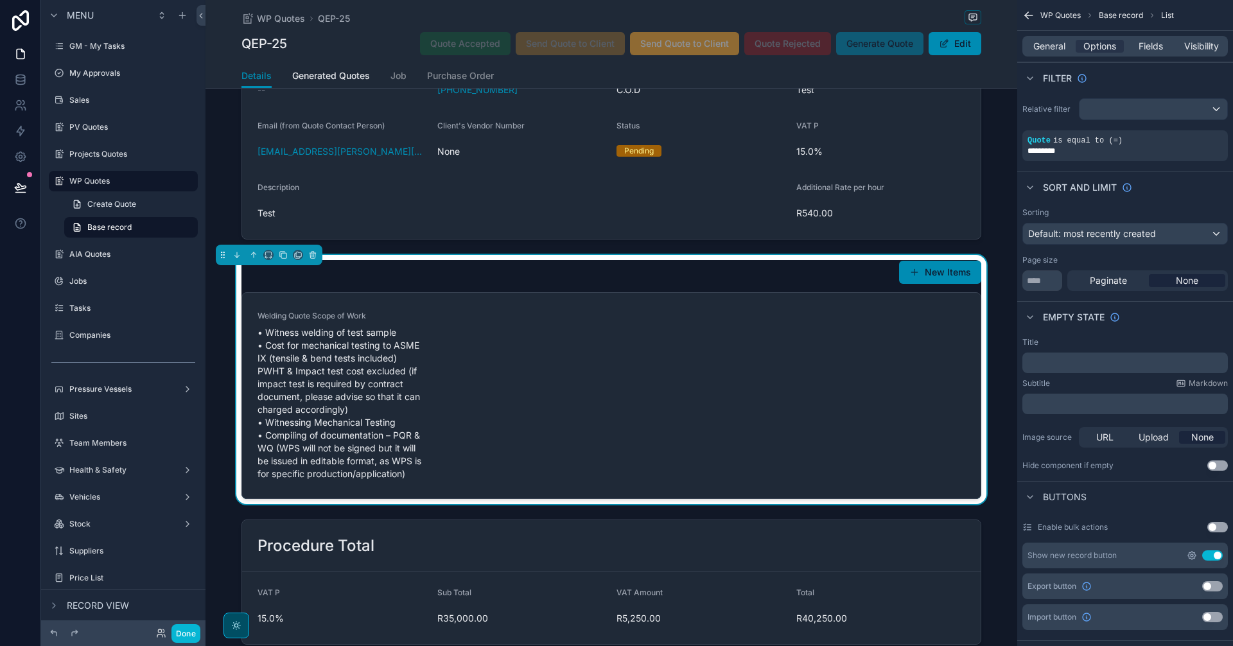
click at [1190, 557] on icon "scrollable content" at bounding box center [1192, 556] width 8 height 8
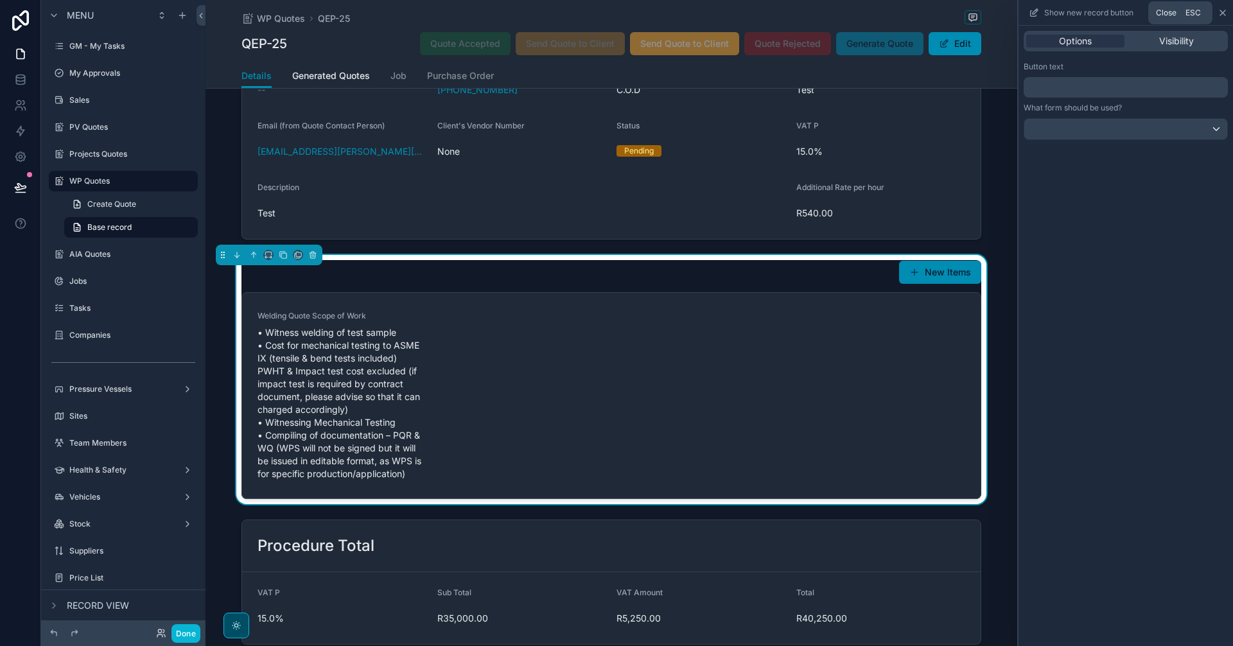
click at [1224, 16] on icon at bounding box center [1223, 13] width 10 height 10
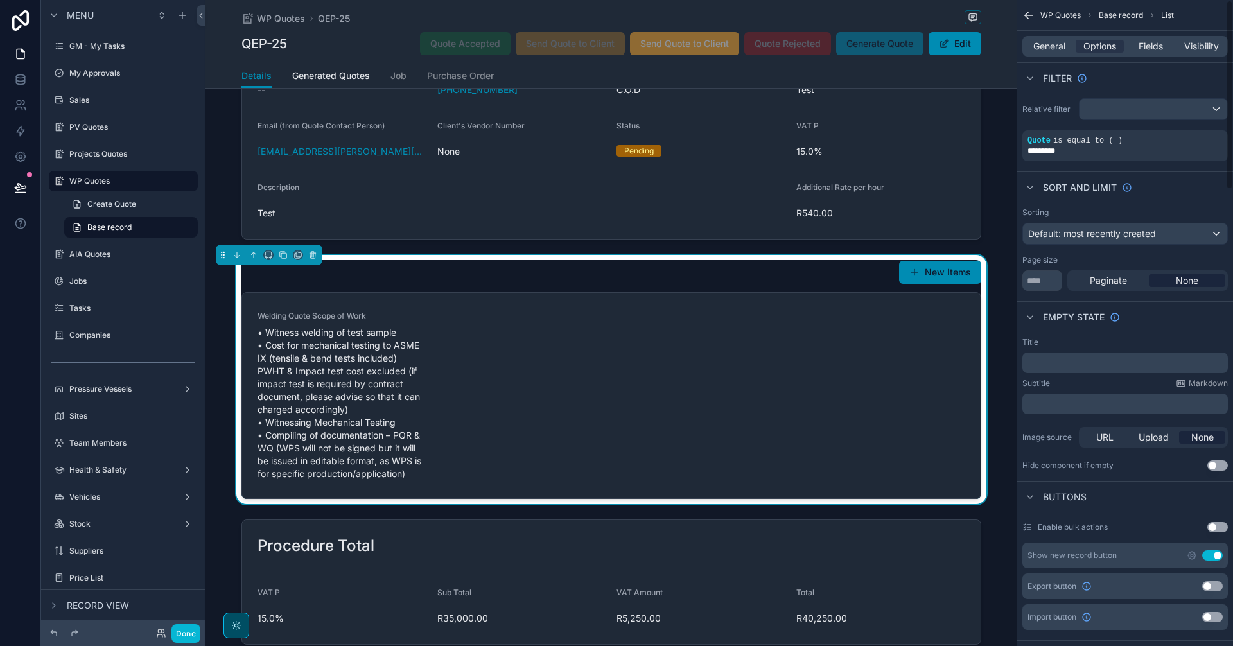
click at [1206, 555] on button "Use setting" at bounding box center [1212, 555] width 21 height 10
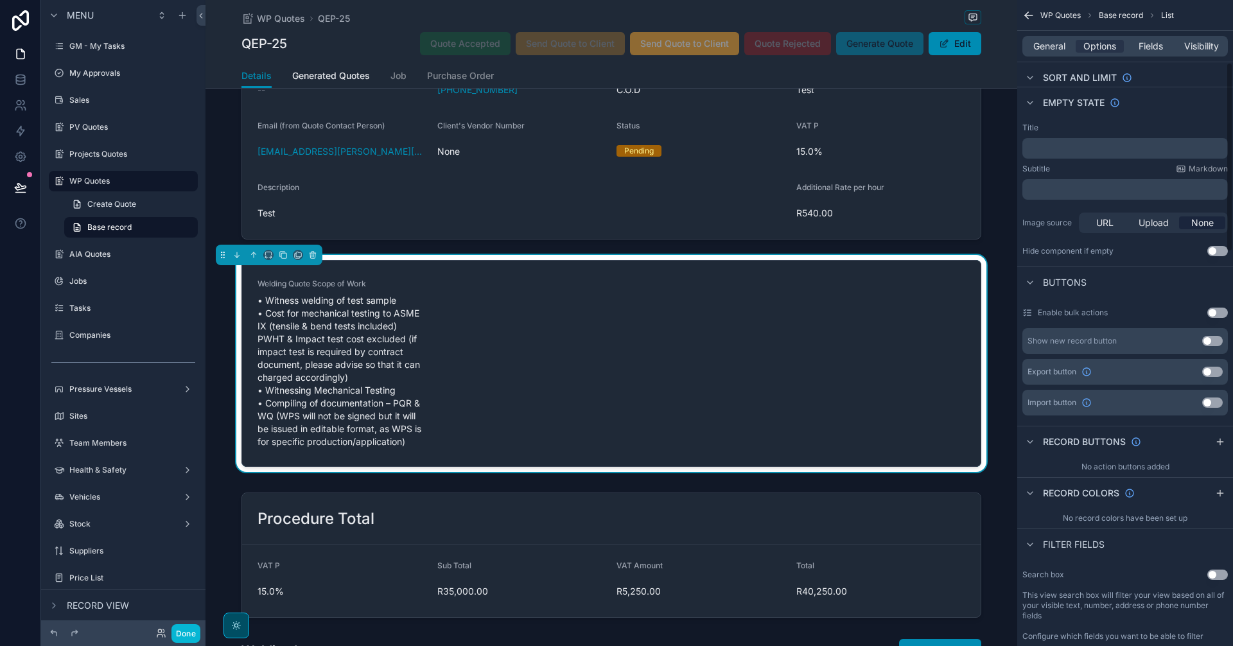
scroll to position [214, 0]
click at [1052, 57] on div "General Options Fields Visibility" at bounding box center [1125, 46] width 216 height 31
click at [1053, 43] on span "General" at bounding box center [1049, 46] width 32 height 13
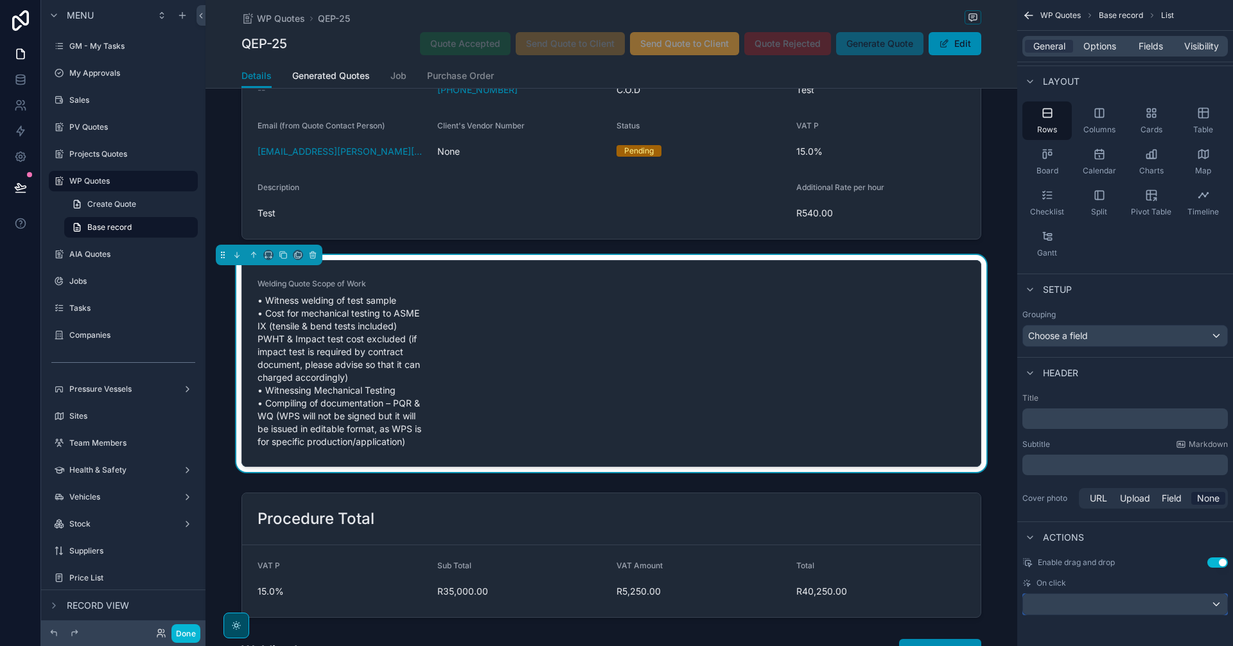
click at [1150, 610] on div "scrollable content" at bounding box center [1125, 604] width 204 height 21
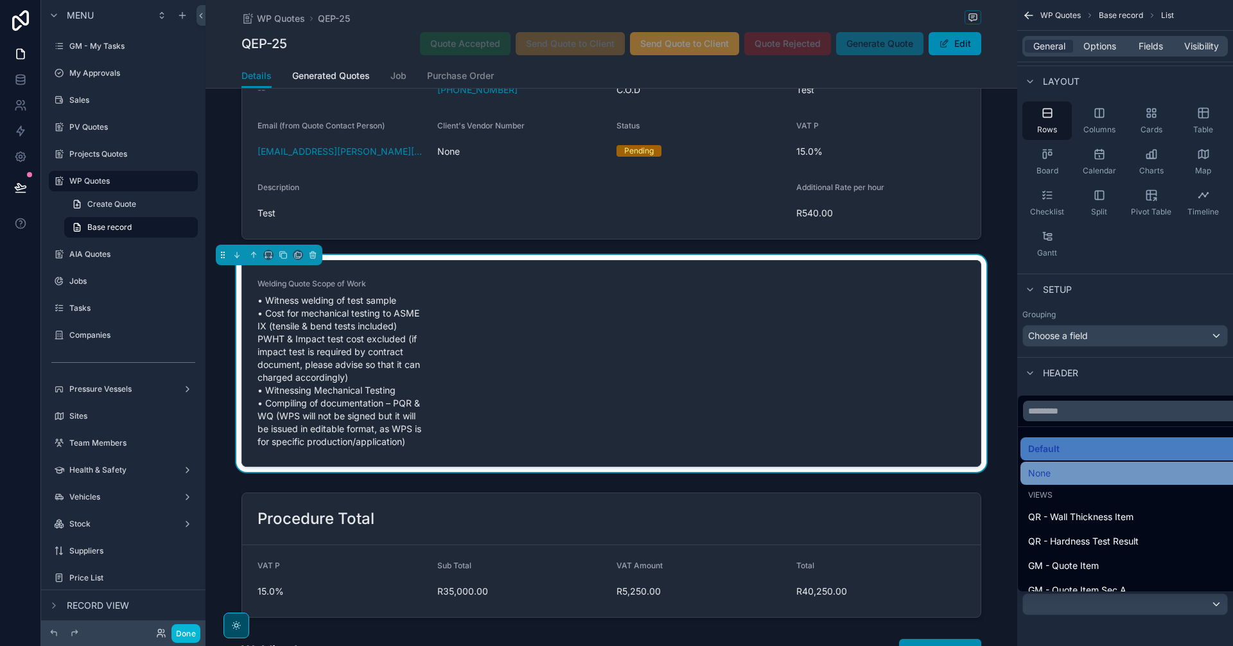
click at [1083, 475] on div "None" at bounding box center [1144, 473] width 232 height 15
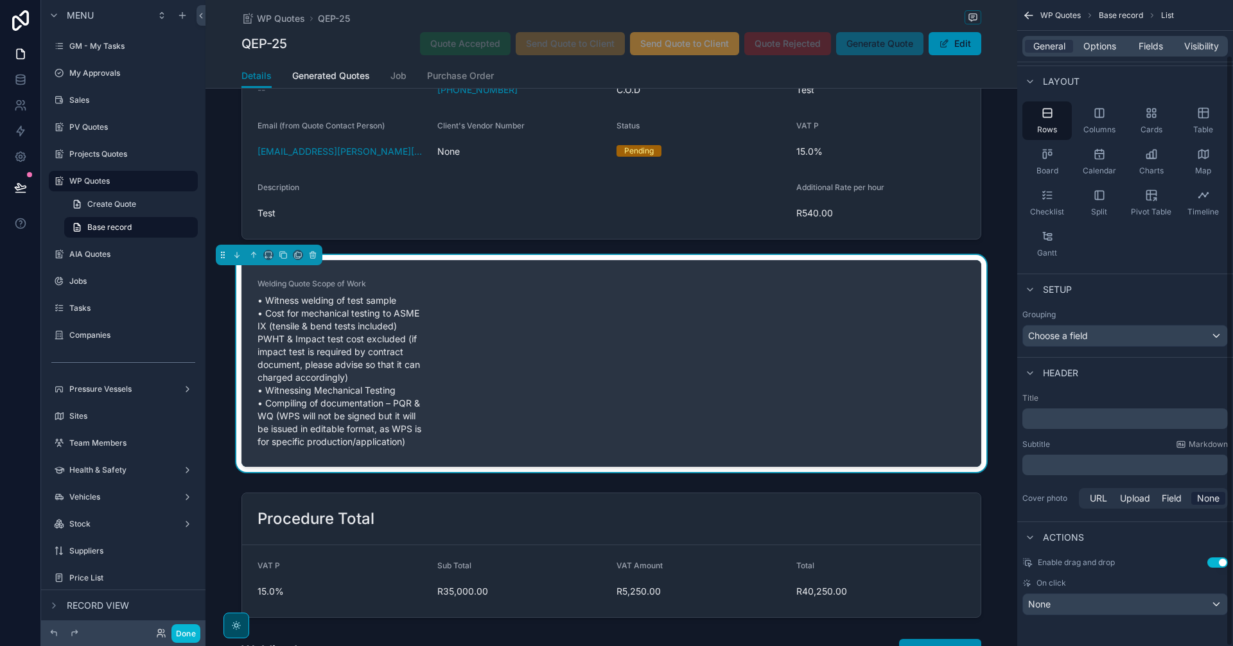
click at [739, 380] on div "Welding Quote Scope of Work • Witness welding of test sample • Cost for mechani…" at bounding box center [612, 364] width 708 height 170
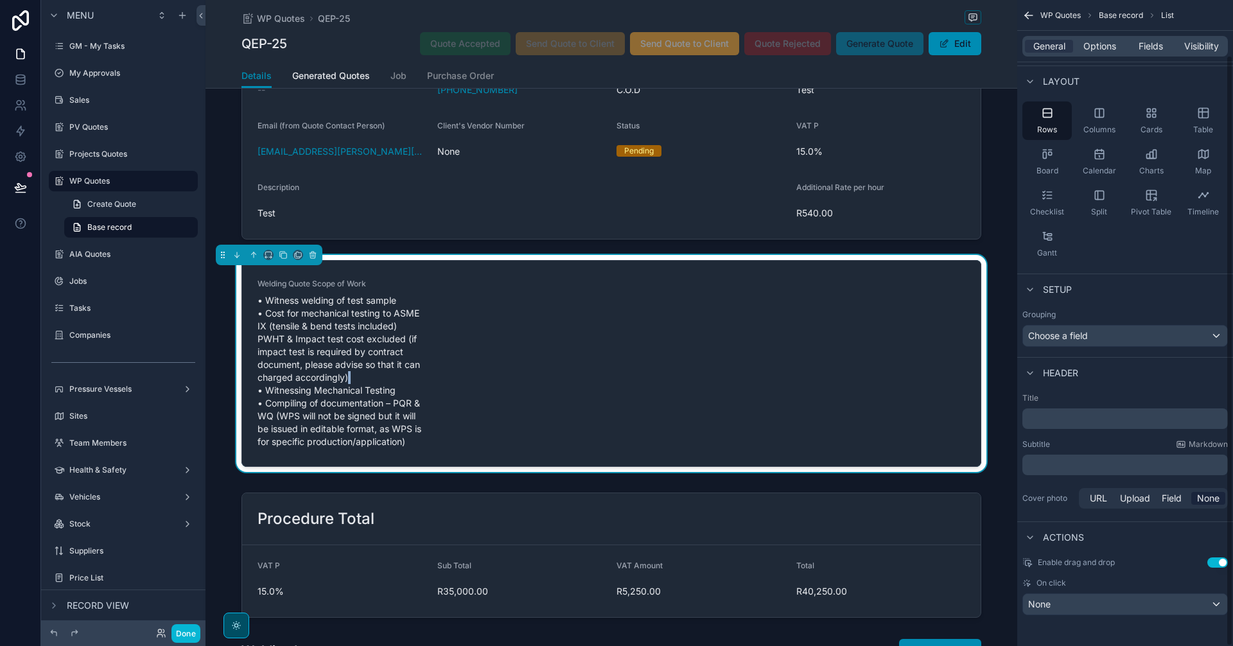
click at [739, 380] on div "Welding Quote Scope of Work • Witness welding of test sample • Cost for mechani…" at bounding box center [612, 364] width 708 height 170
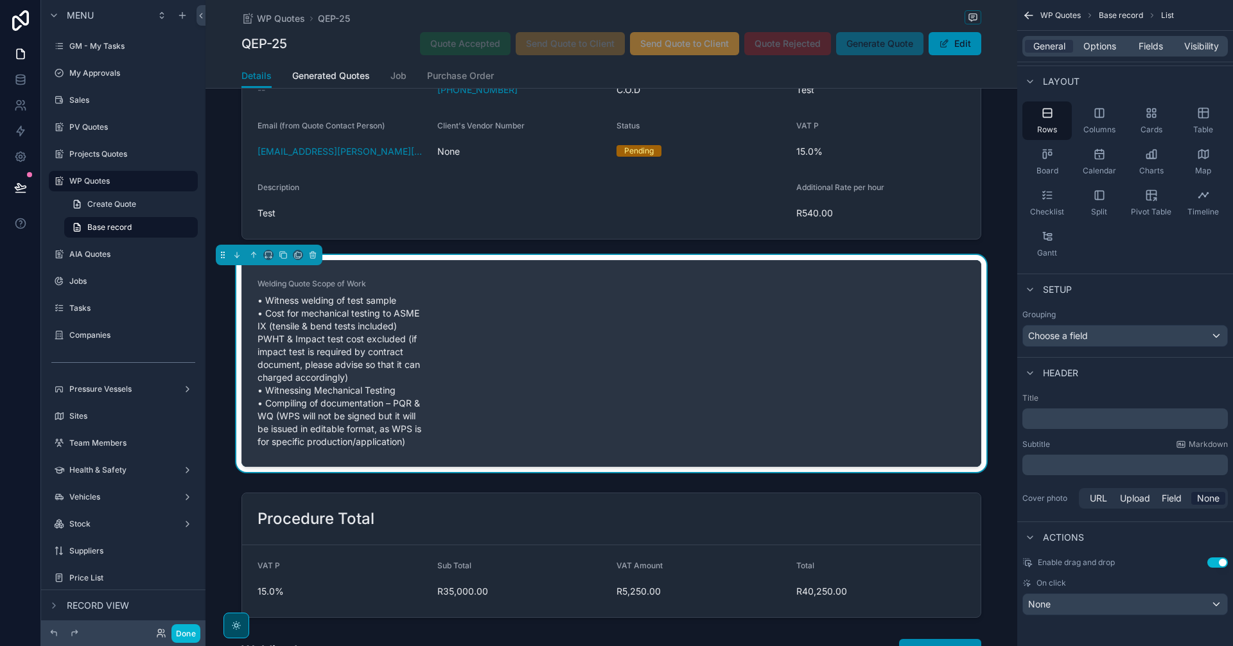
click at [761, 384] on div "Welding Quote Scope of Work • Witness welding of test sample • Cost for mechani…" at bounding box center [612, 364] width 708 height 170
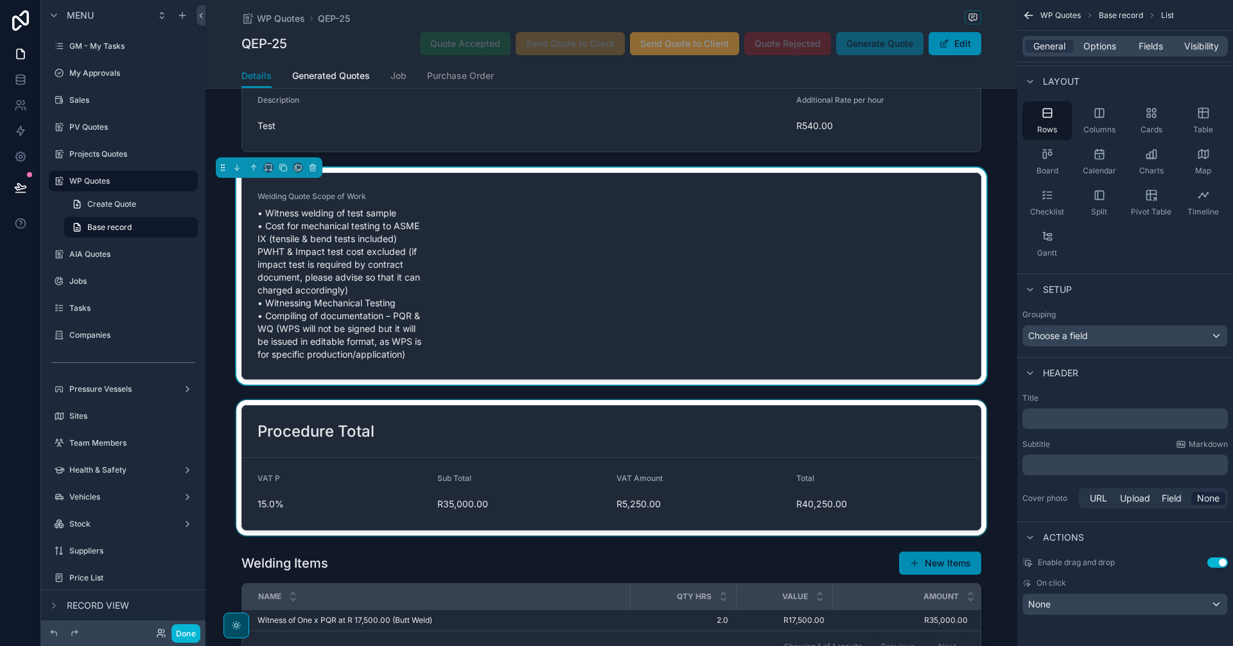
scroll to position [397, 0]
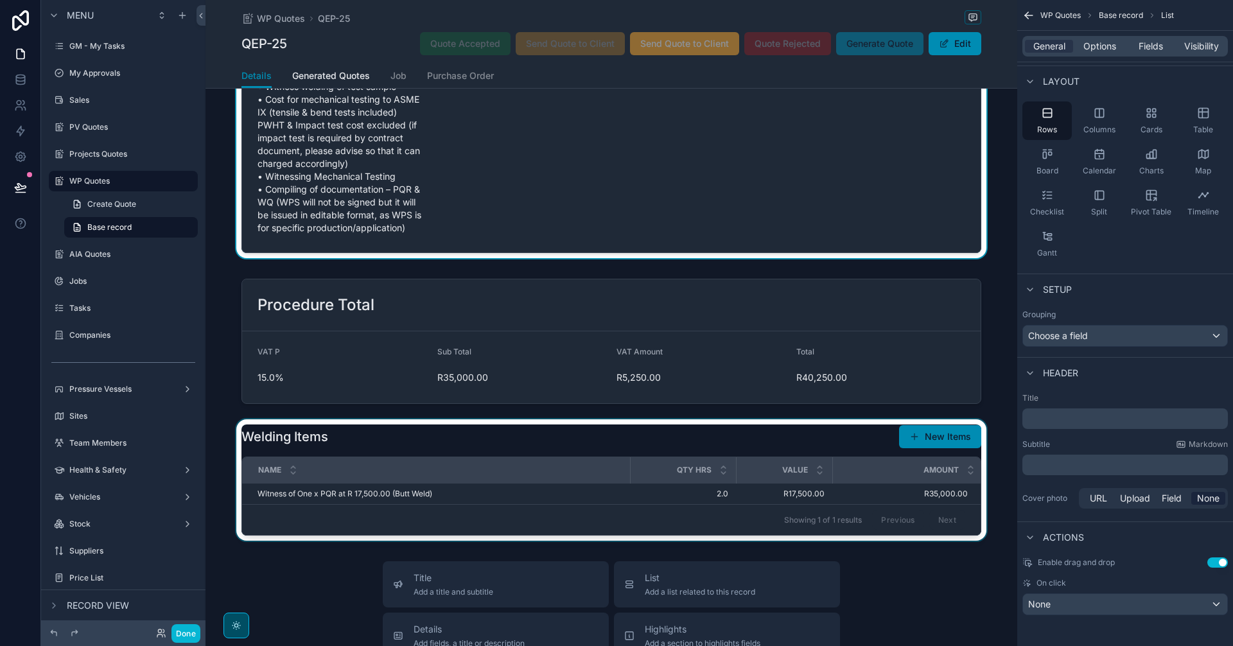
click at [938, 437] on div "scrollable content" at bounding box center [612, 479] width 812 height 121
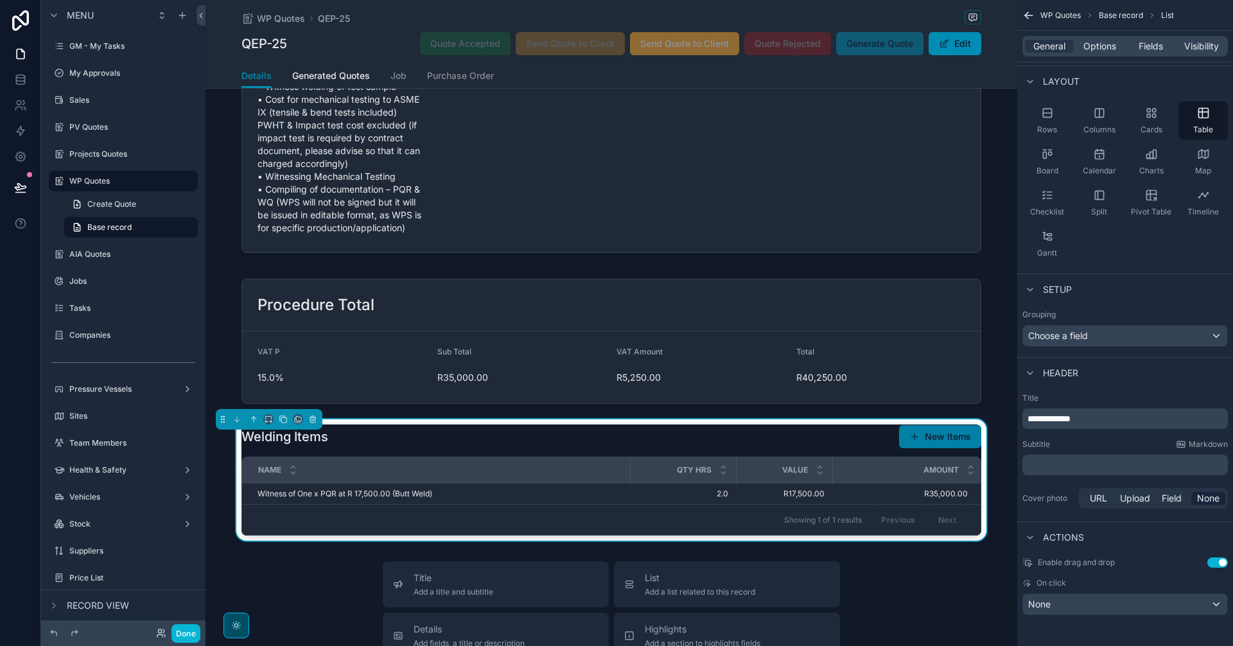
click at [945, 439] on button "New Items" at bounding box center [940, 436] width 82 height 23
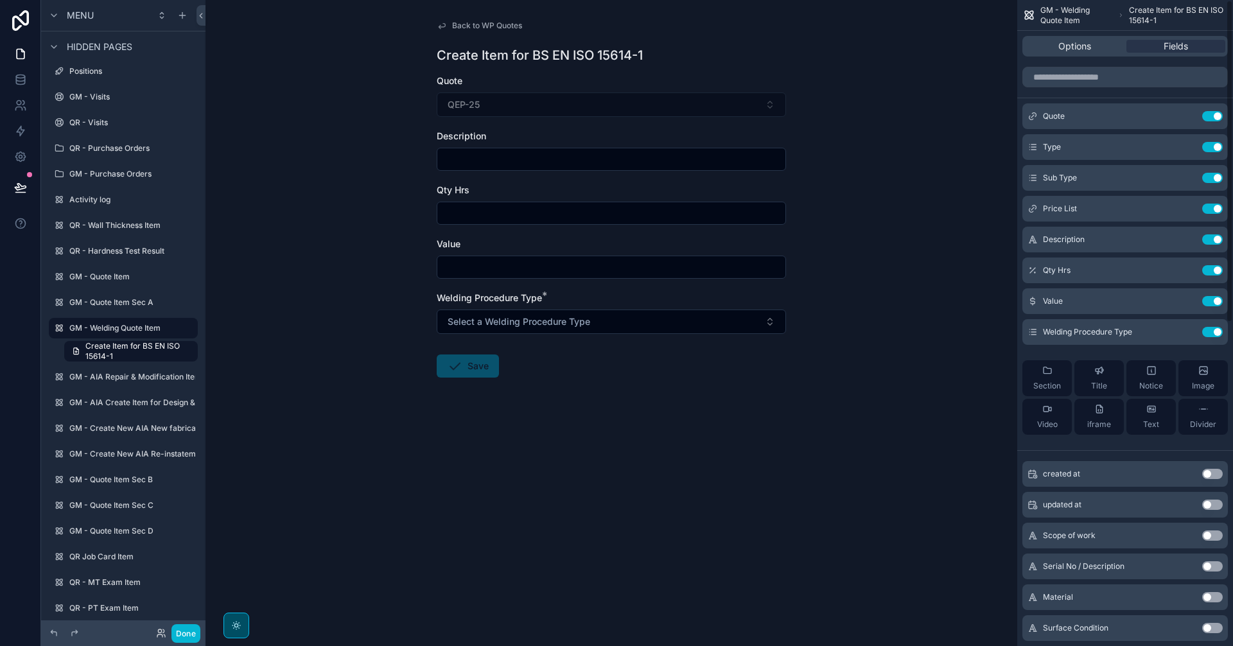
click at [543, 154] on input "scrollable content" at bounding box center [611, 159] width 348 height 18
click at [558, 159] on input "scrollable content" at bounding box center [611, 159] width 348 height 18
paste input "**********"
type input "**********"
click at [685, 210] on input "scrollable content" at bounding box center [611, 213] width 348 height 18
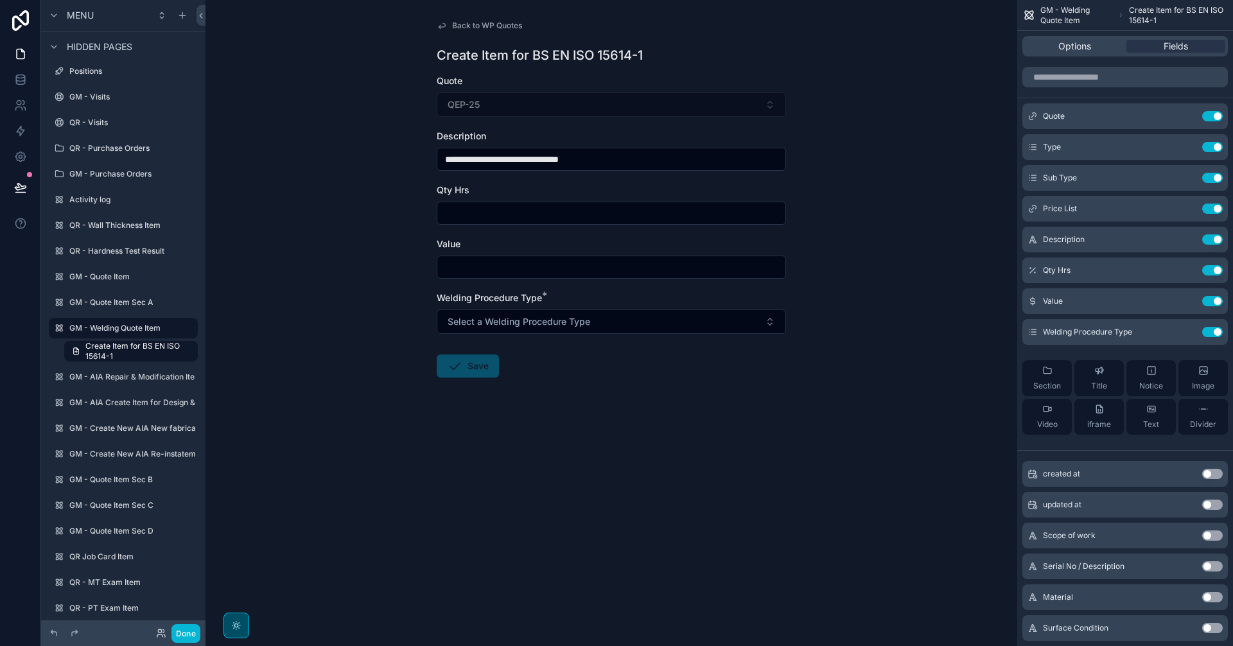
type input "***"
click at [529, 272] on input "scrollable content" at bounding box center [611, 267] width 348 height 18
type input "**********"
click at [649, 315] on button "Select a Welding Procedure Type" at bounding box center [611, 322] width 349 height 24
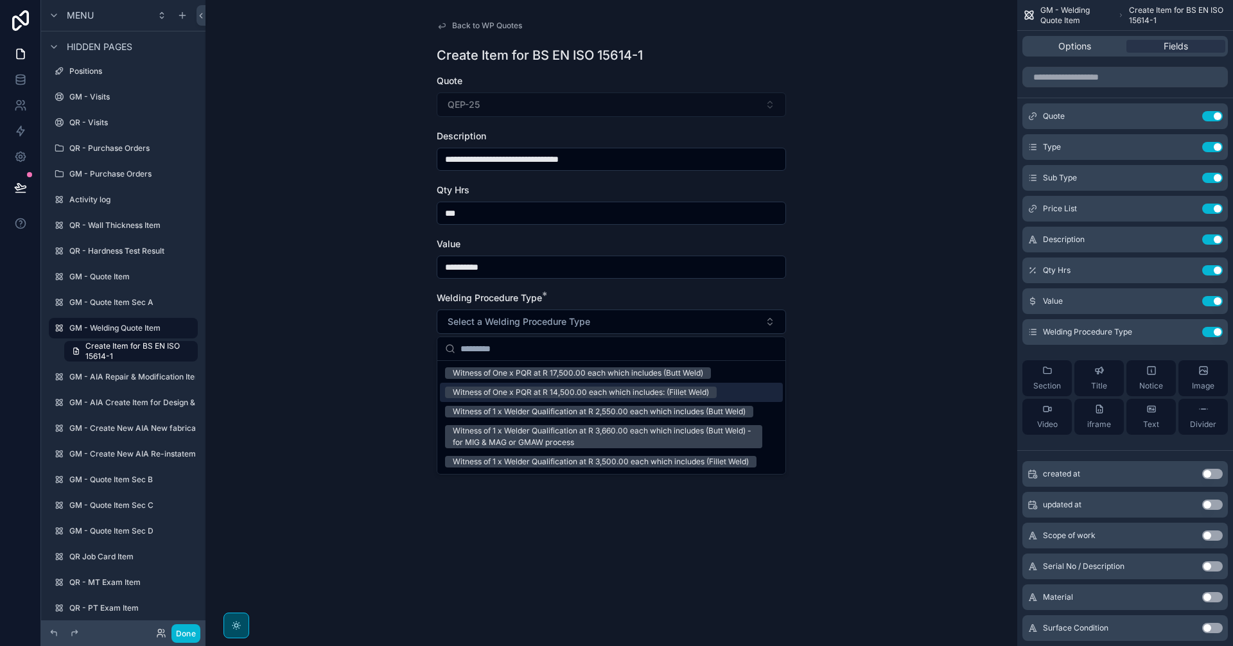
click at [685, 394] on div "Witness of One x PQR at R 14,500.00 each which includes: (Fillet Weld)" at bounding box center [581, 393] width 256 height 12
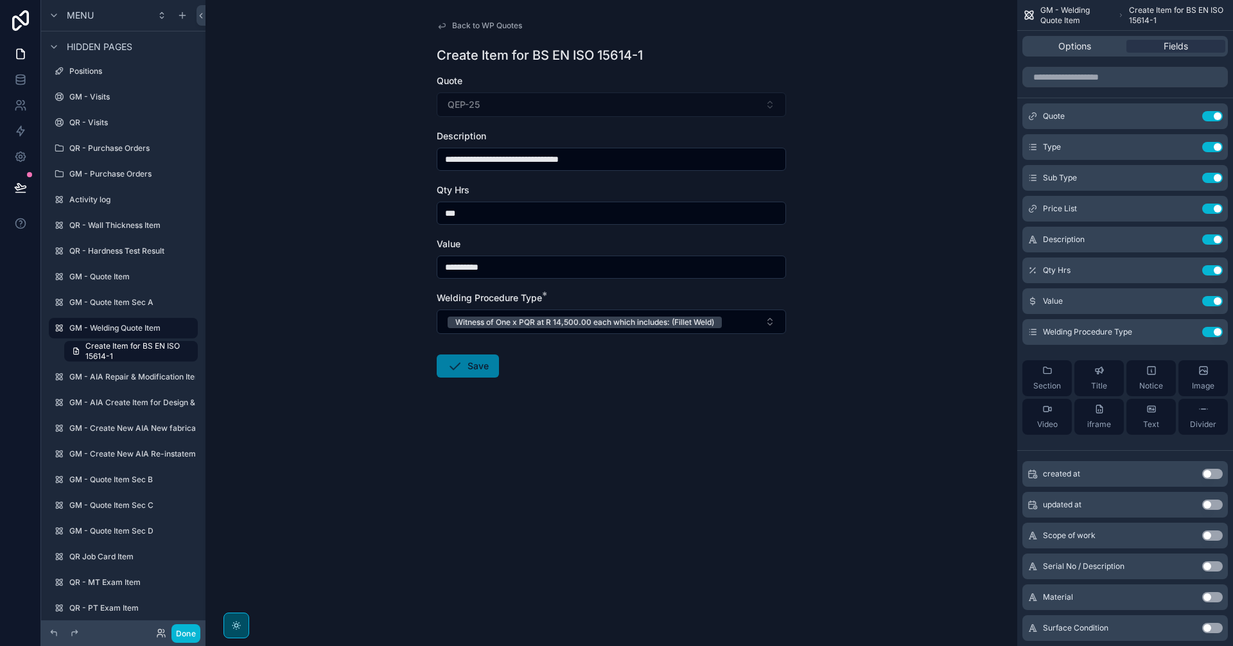
click at [467, 374] on button "Save" at bounding box center [468, 366] width 62 height 23
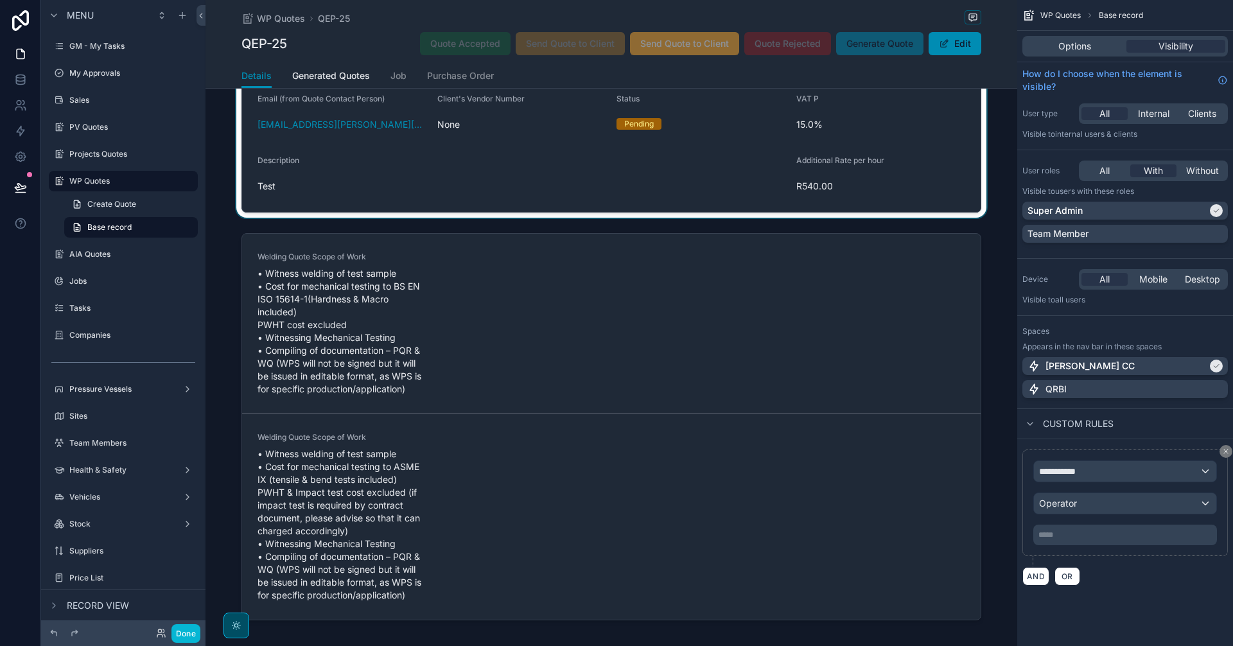
scroll to position [214, 0]
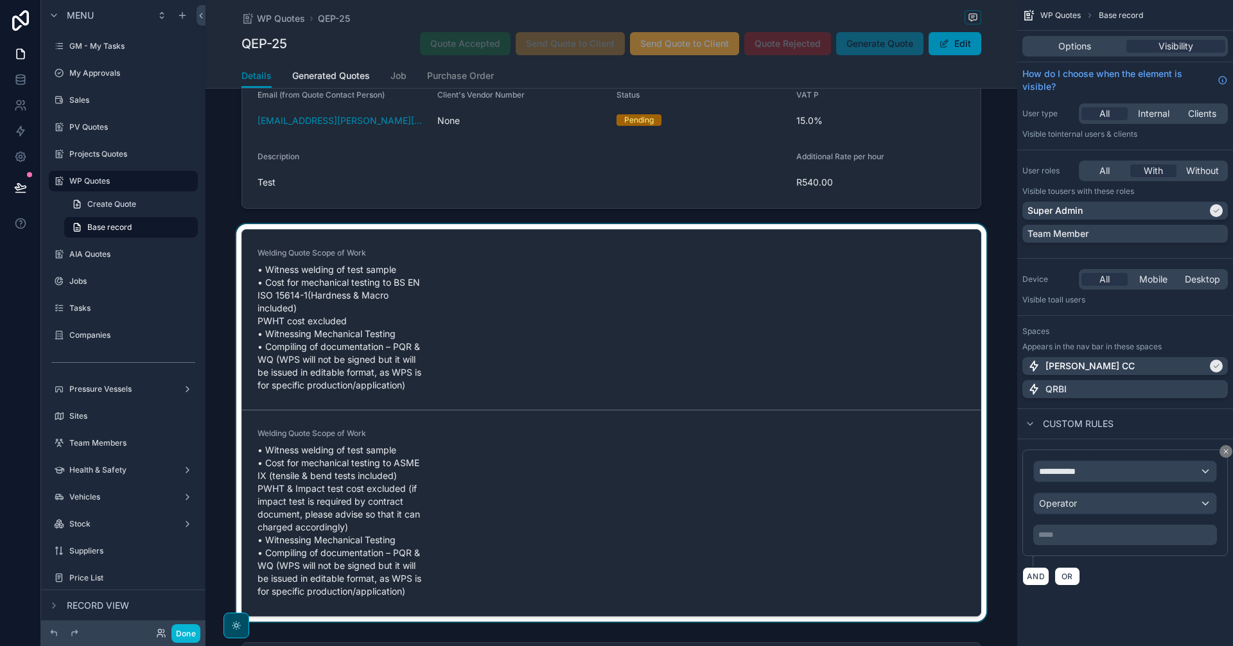
click at [710, 491] on div "scrollable content" at bounding box center [612, 425] width 812 height 403
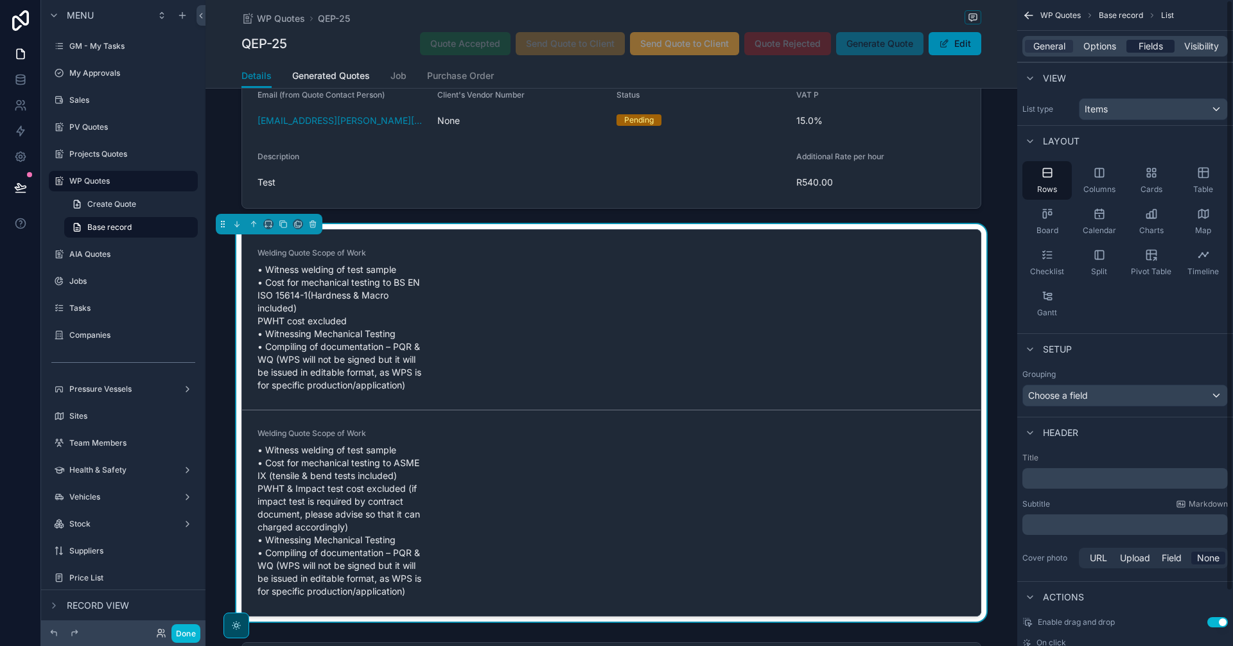
click at [1155, 43] on span "Fields" at bounding box center [1151, 46] width 24 height 13
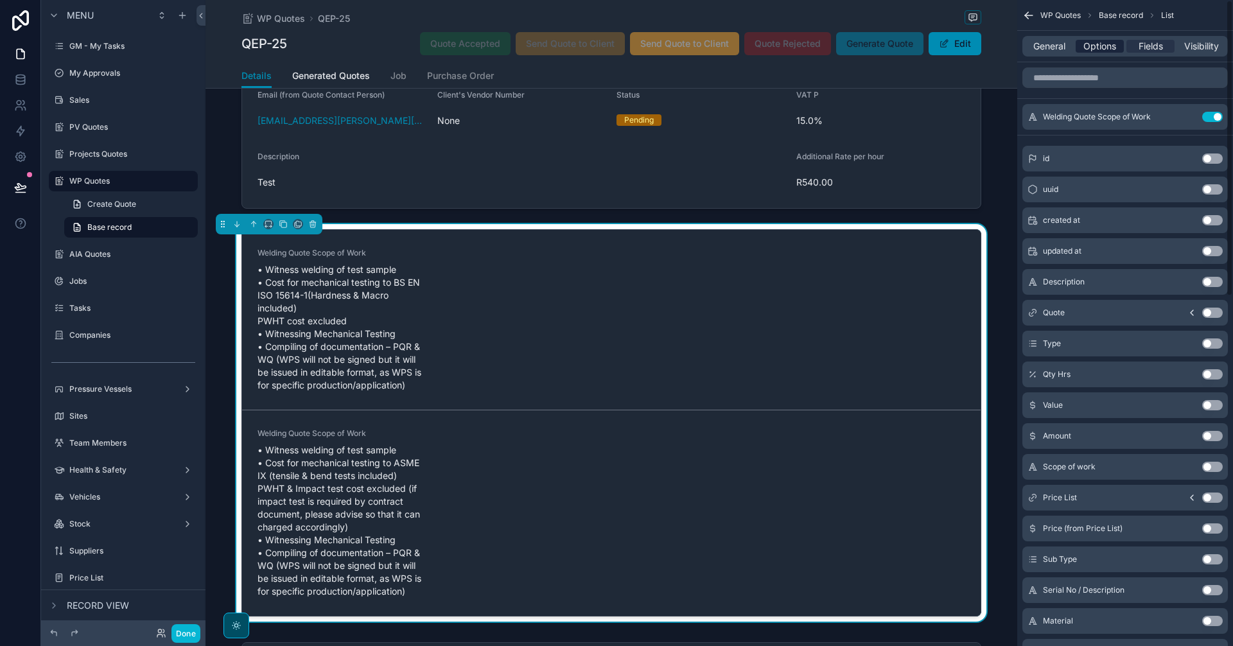
click at [1092, 51] on span "Options" at bounding box center [1100, 46] width 33 height 13
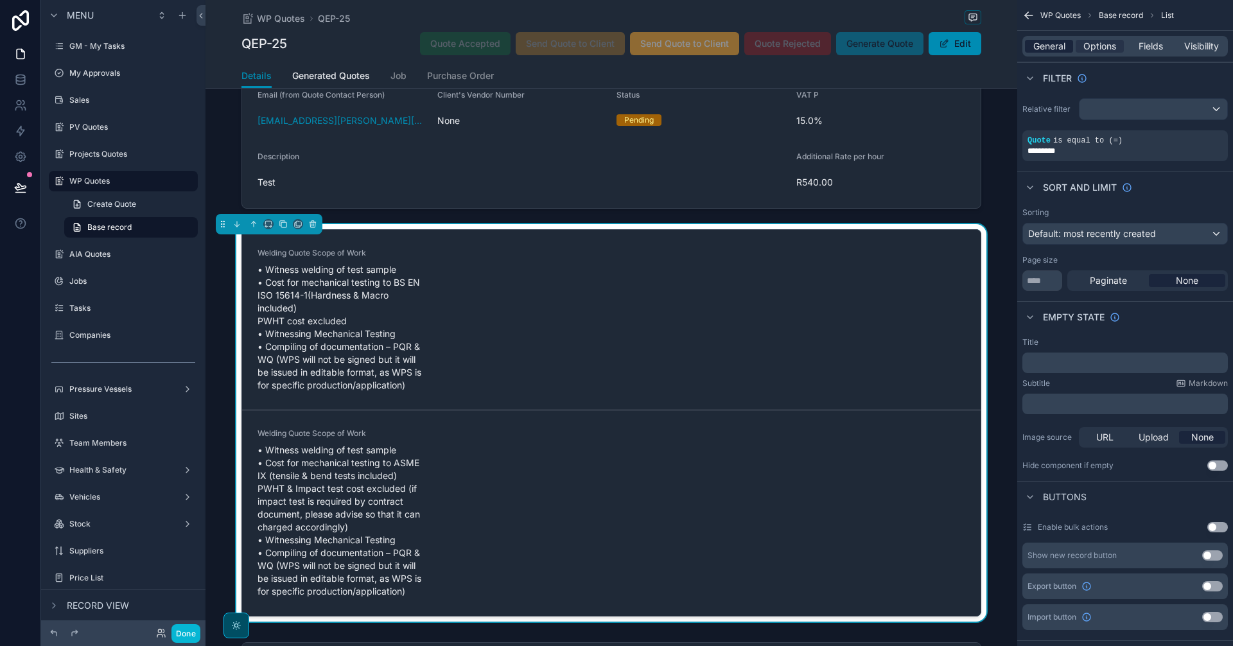
click at [1057, 47] on span "General" at bounding box center [1049, 46] width 32 height 13
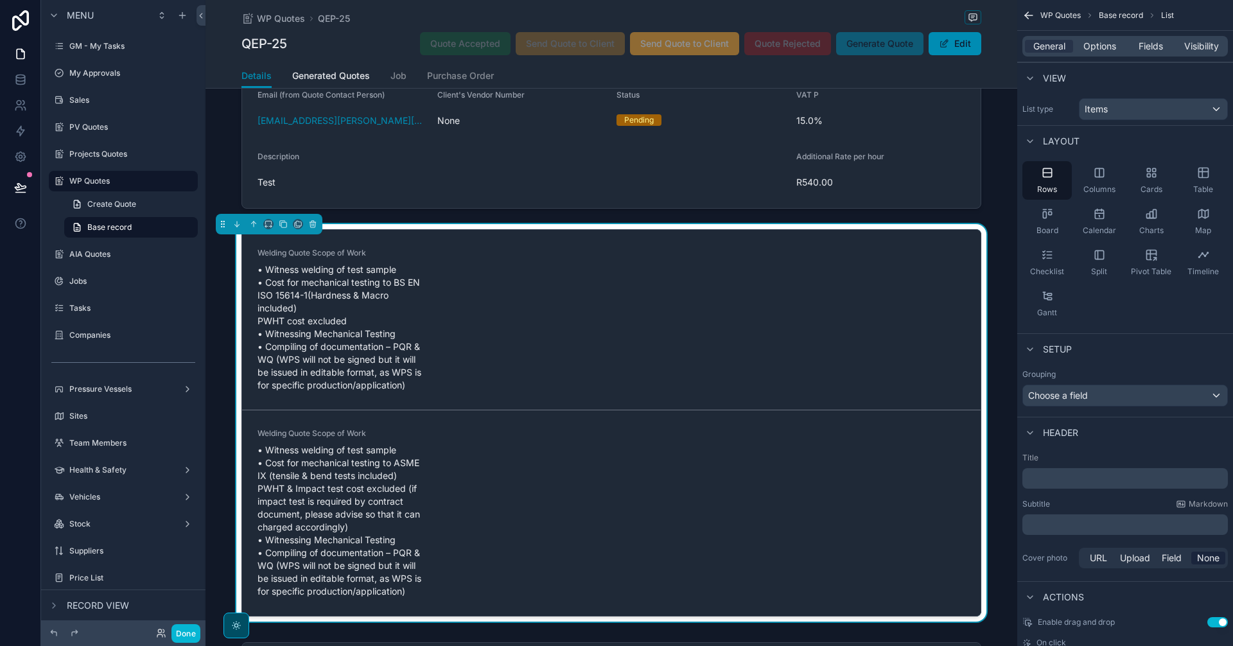
click at [1103, 383] on div "Grouping Choose a field" at bounding box center [1126, 387] width 206 height 37
click at [1107, 393] on div "Choose a field" at bounding box center [1125, 395] width 204 height 21
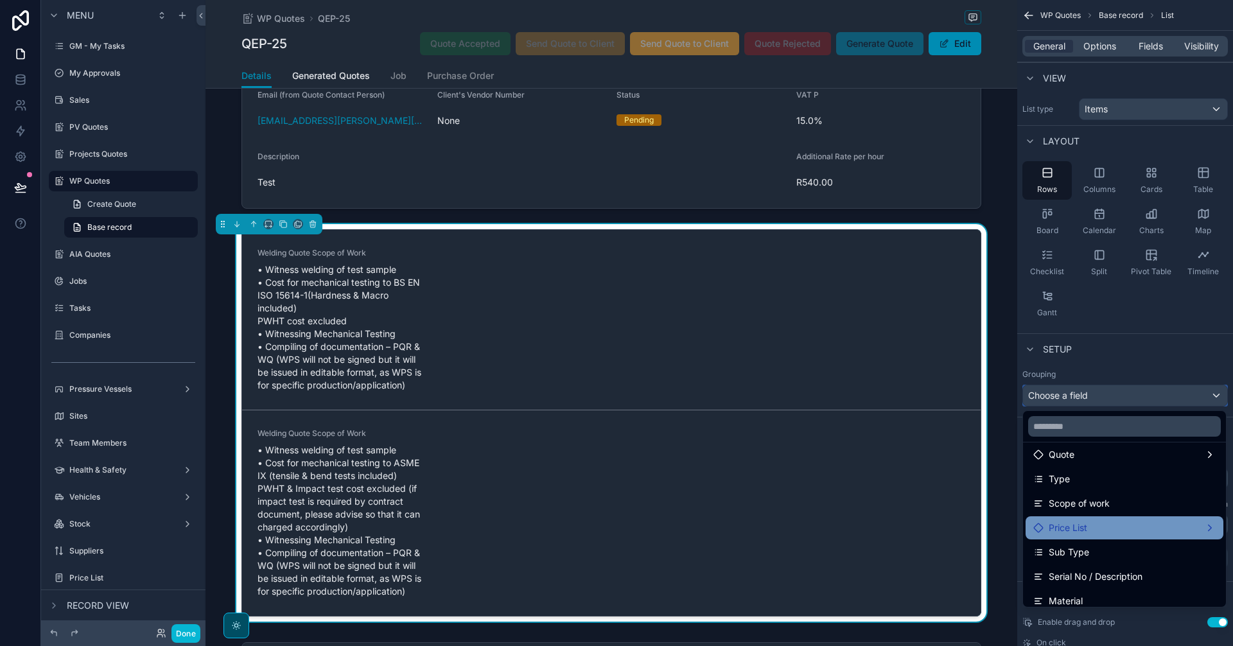
scroll to position [0, 0]
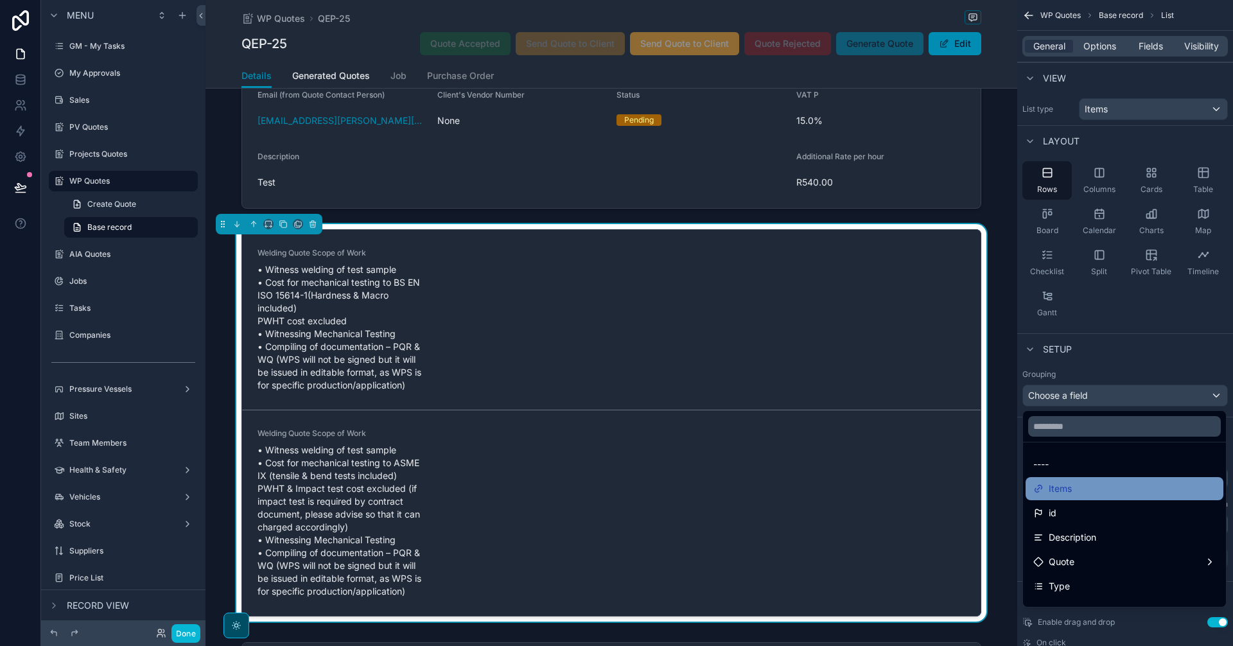
click at [1090, 490] on div "Items" at bounding box center [1124, 488] width 182 height 15
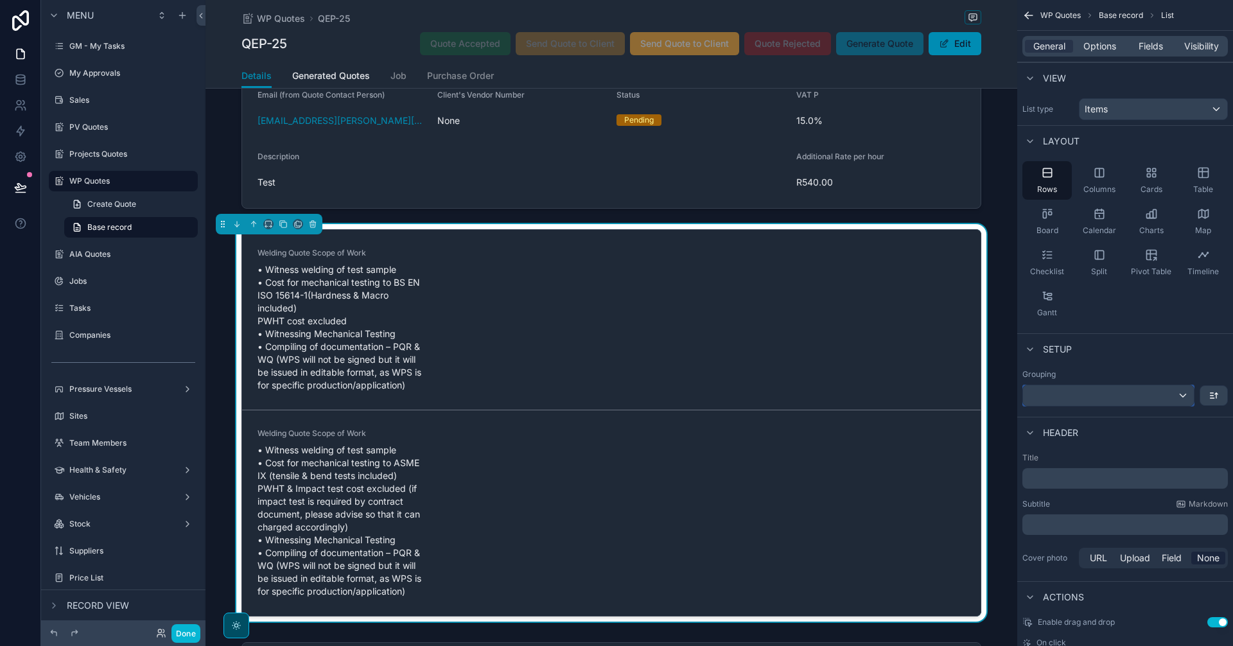
click at [1116, 399] on div "scrollable content" at bounding box center [1108, 395] width 171 height 21
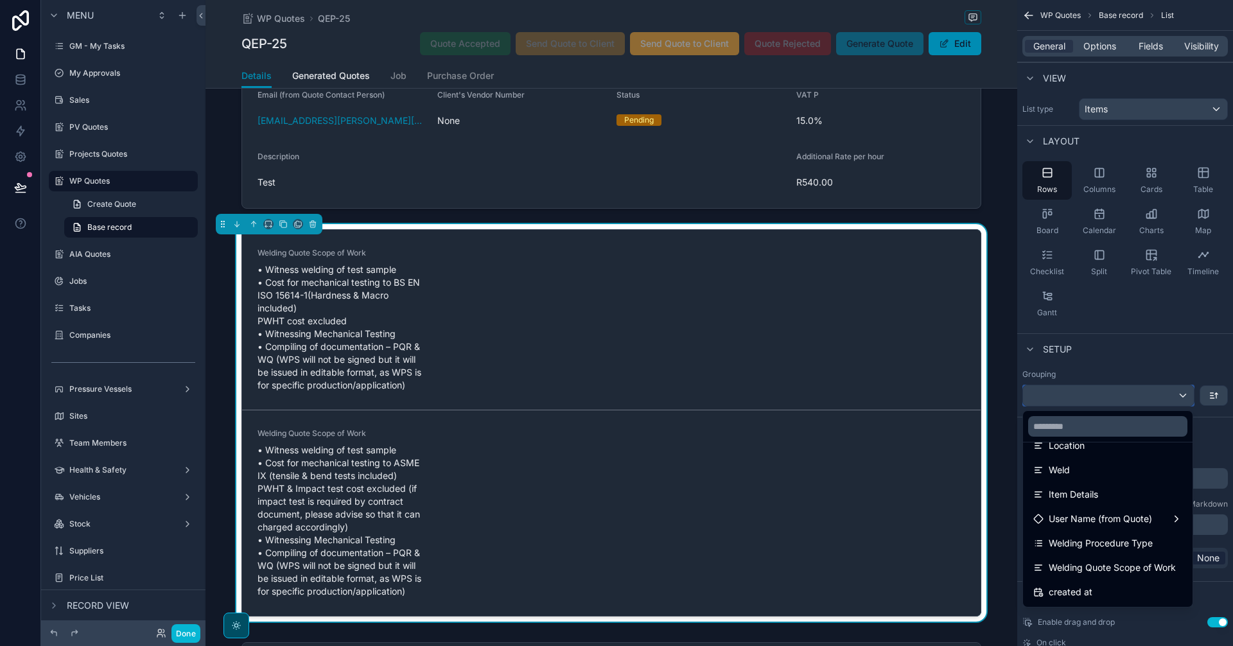
scroll to position [799, 0]
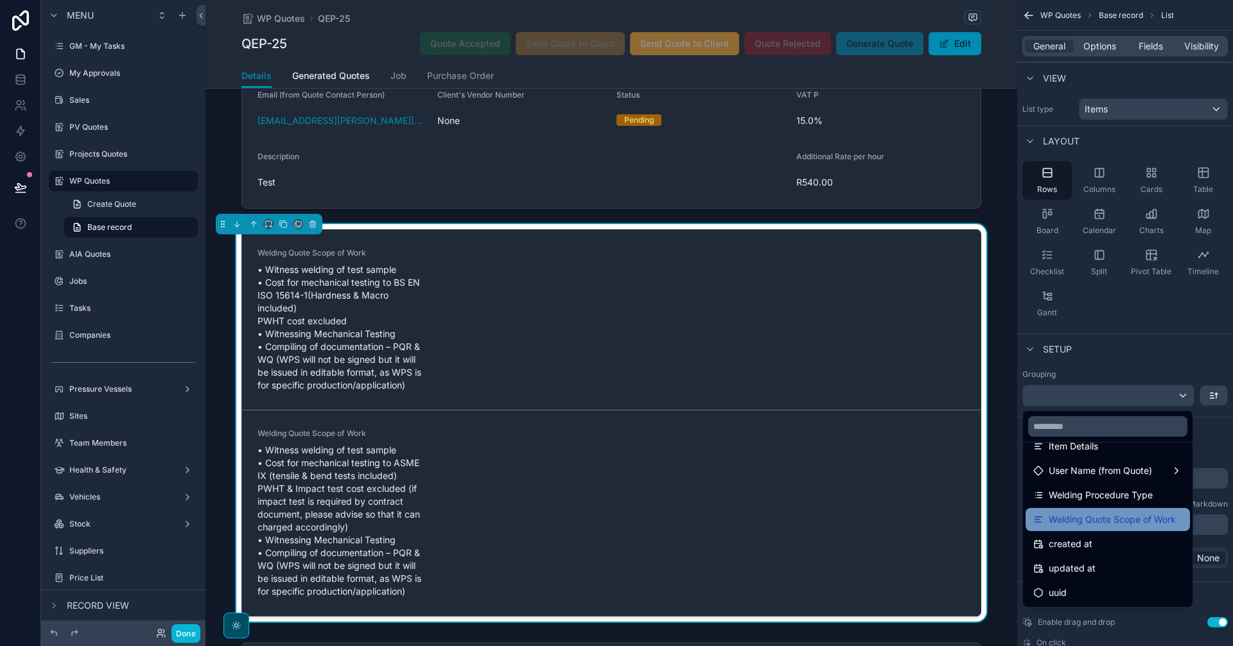
click at [1123, 520] on span "Welding Quote Scope of Work" at bounding box center [1112, 519] width 127 height 15
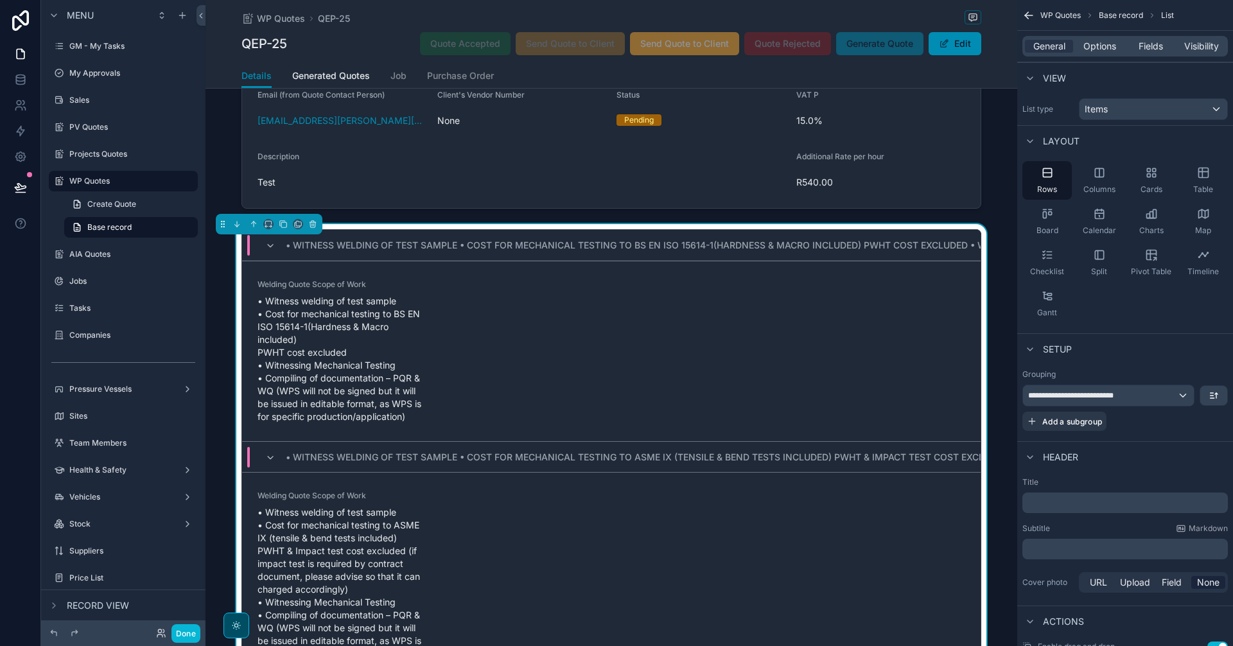
click at [268, 242] on icon "scrollable content" at bounding box center [270, 246] width 10 height 10
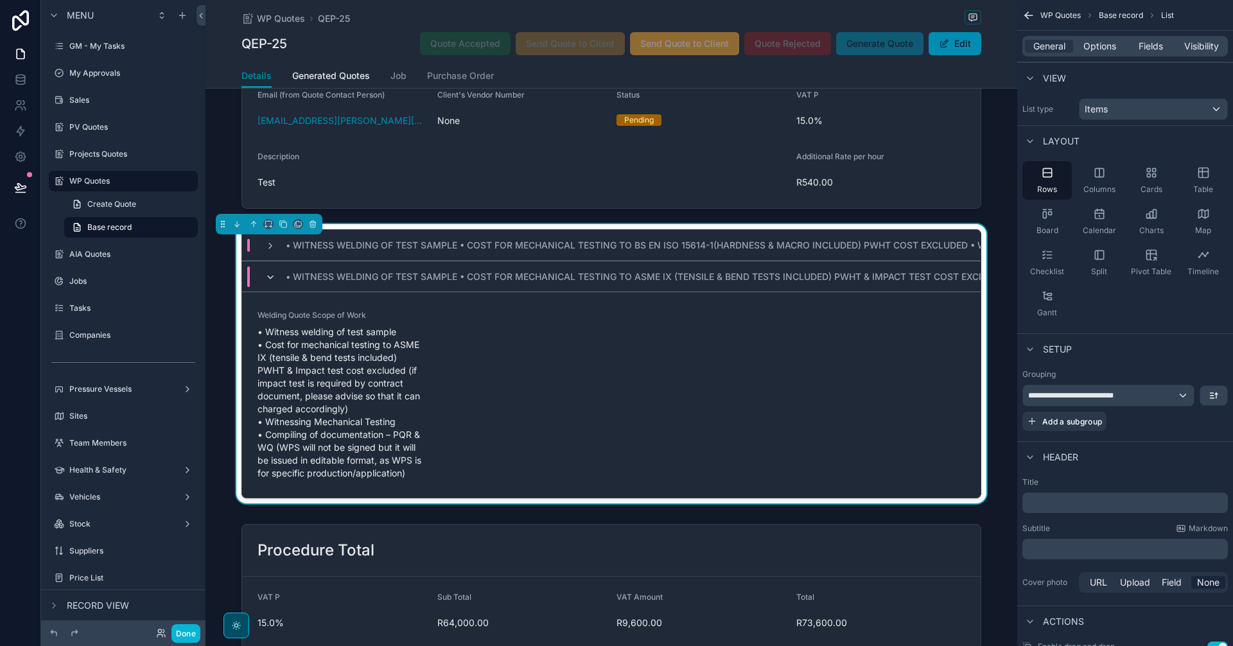
click at [266, 278] on icon "scrollable content" at bounding box center [270, 277] width 10 height 10
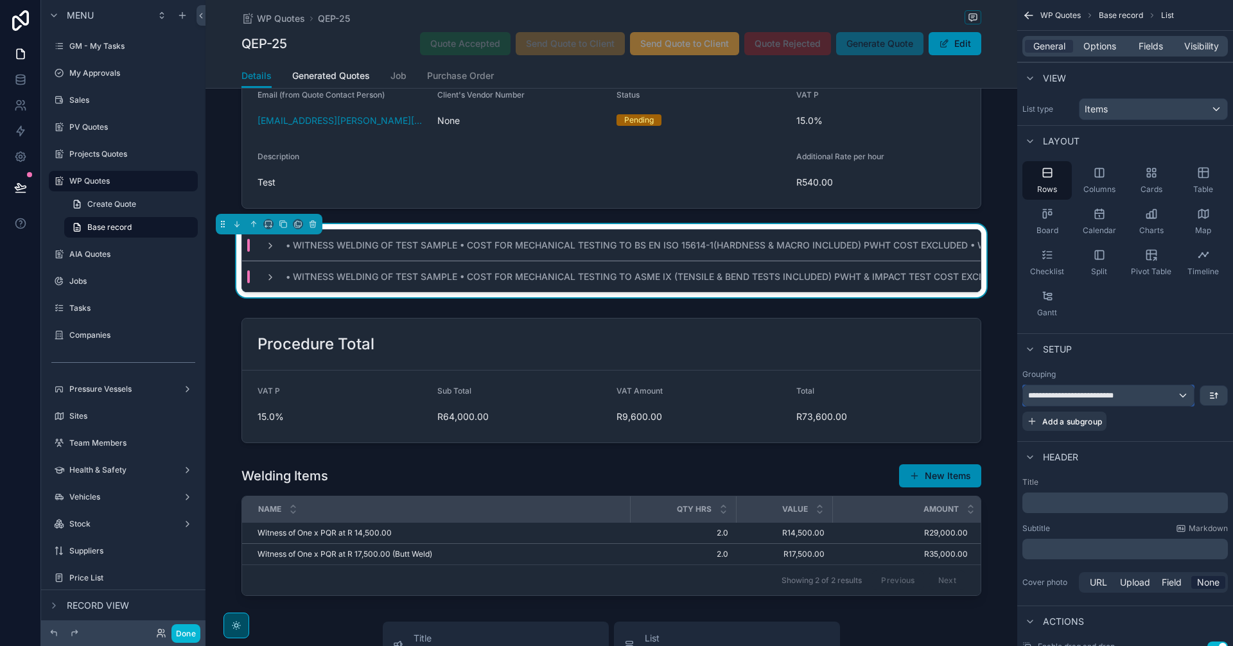
click at [1143, 400] on div "**********" at bounding box center [1108, 395] width 171 height 21
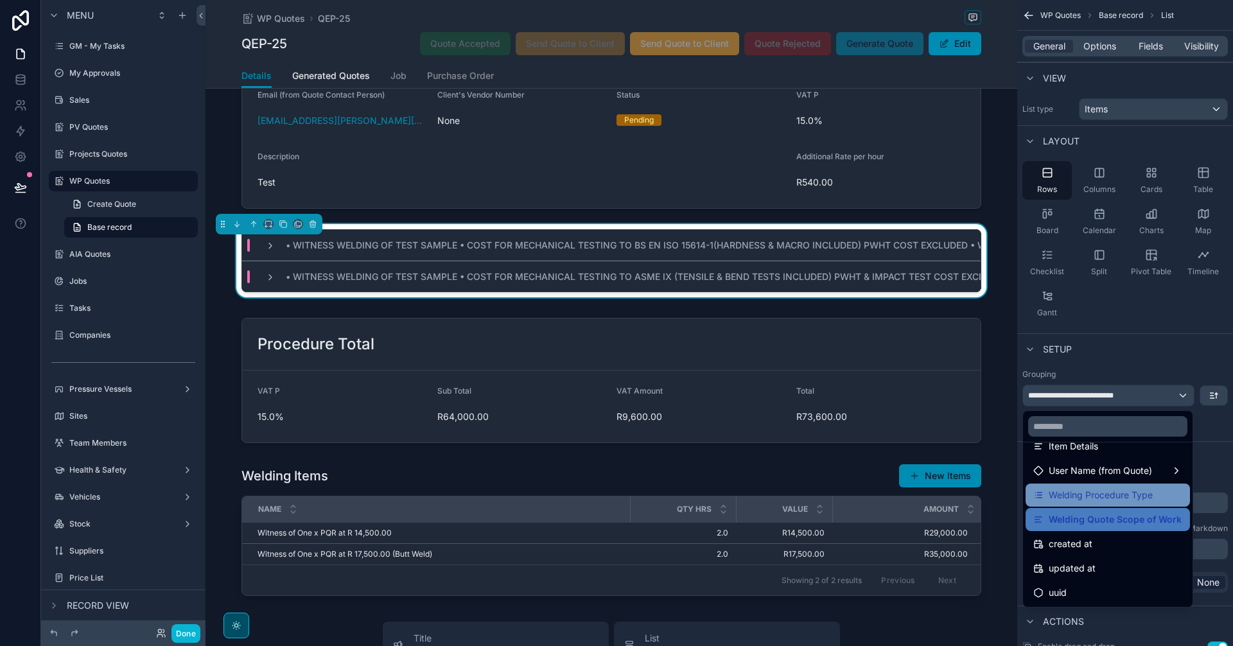
click at [1137, 492] on span "Welding Procedure Type" at bounding box center [1101, 494] width 104 height 15
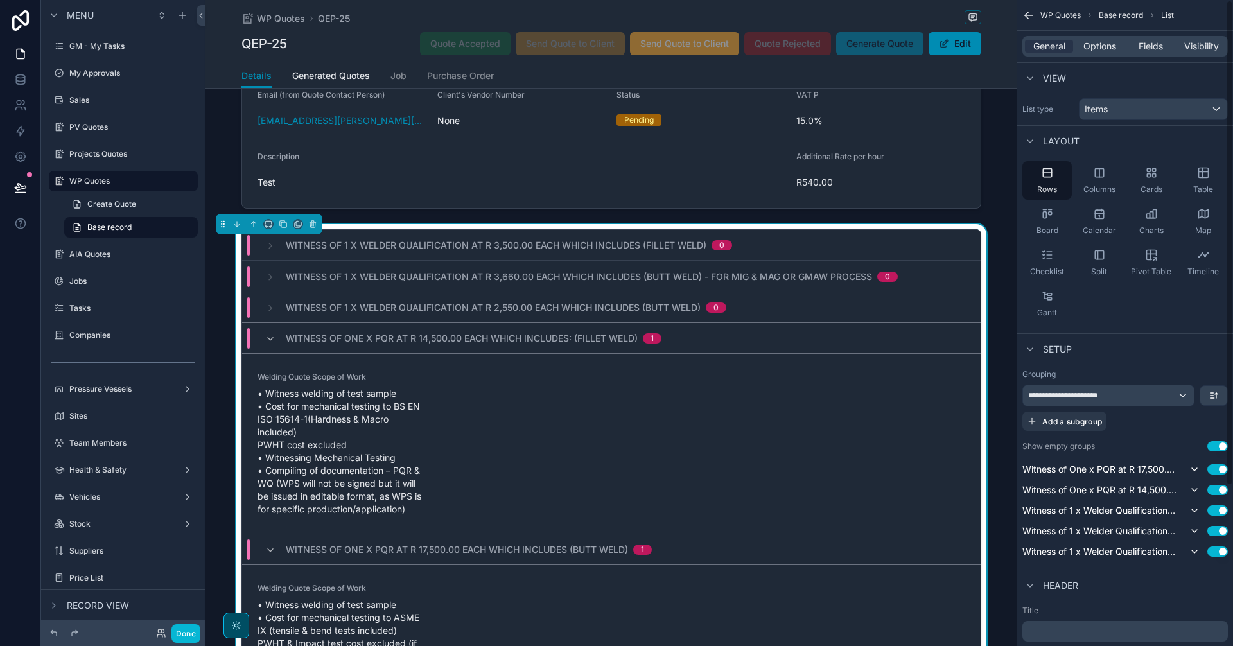
click at [1220, 448] on button "Use setting" at bounding box center [1218, 446] width 21 height 10
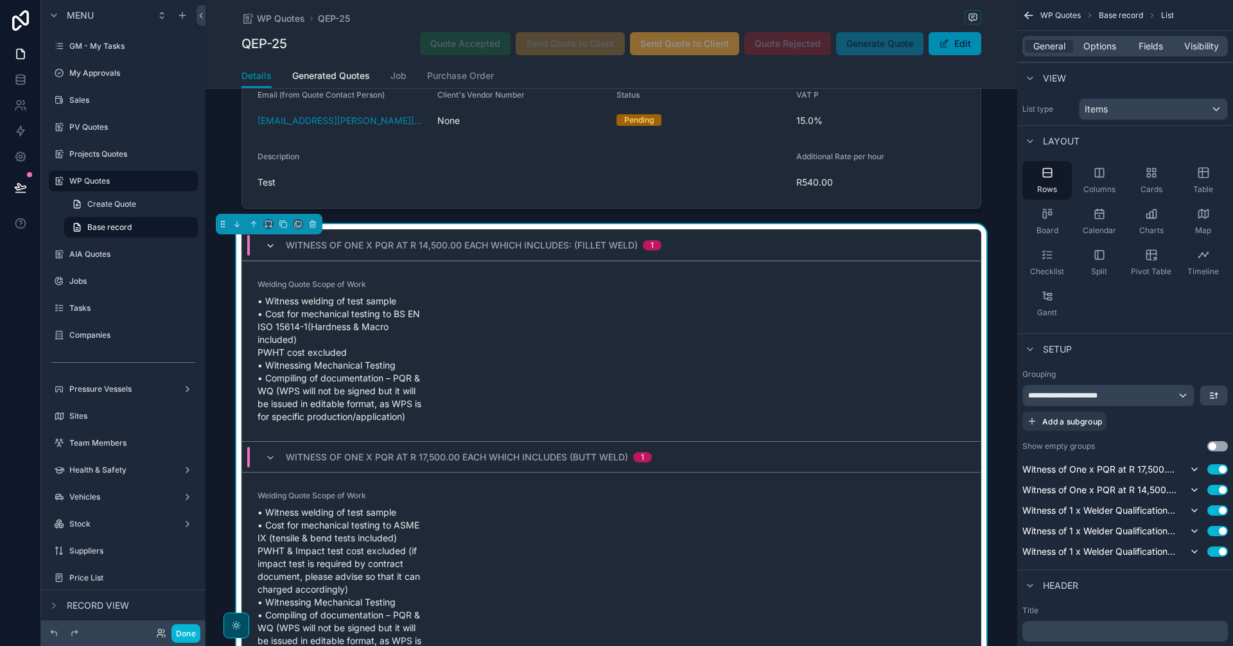
click at [268, 250] on icon "scrollable content" at bounding box center [270, 246] width 10 height 10
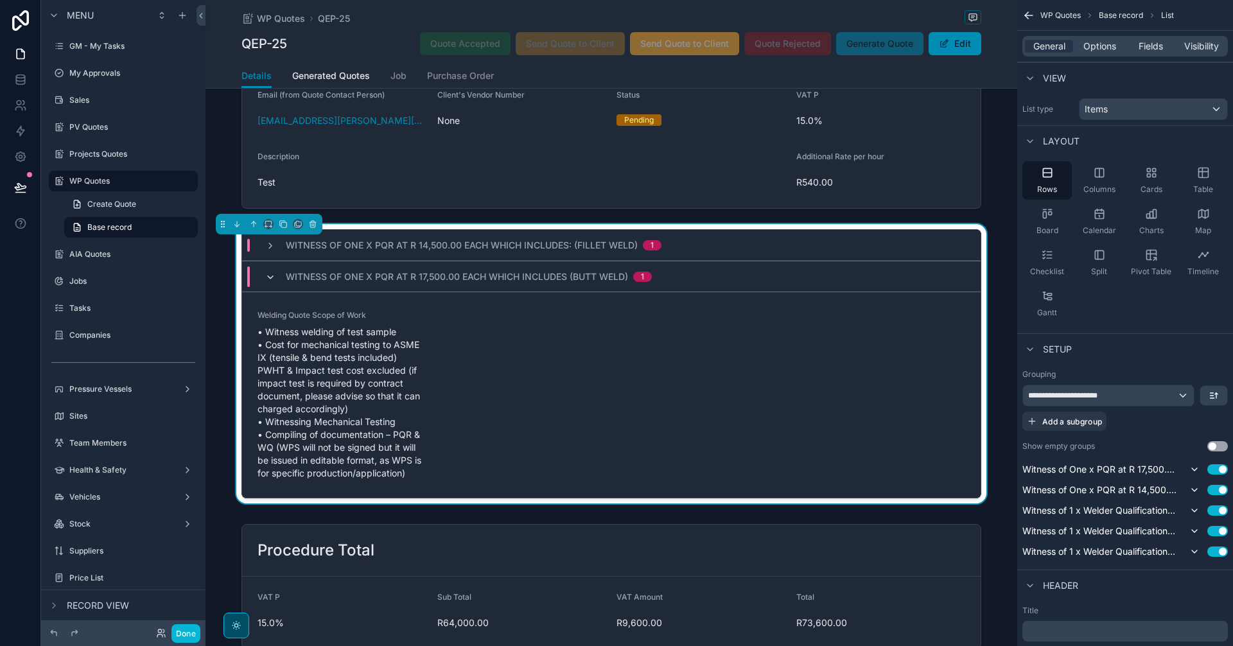
click at [265, 277] on icon "scrollable content" at bounding box center [270, 277] width 10 height 10
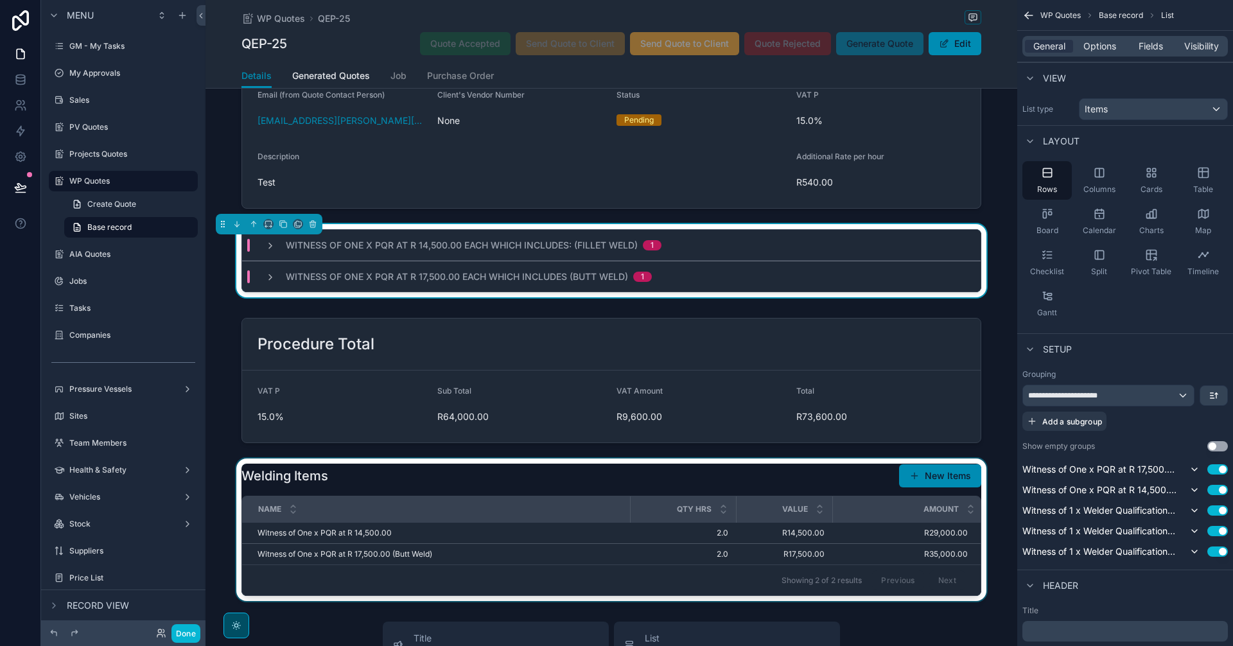
click at [929, 477] on div "scrollable content" at bounding box center [612, 530] width 812 height 143
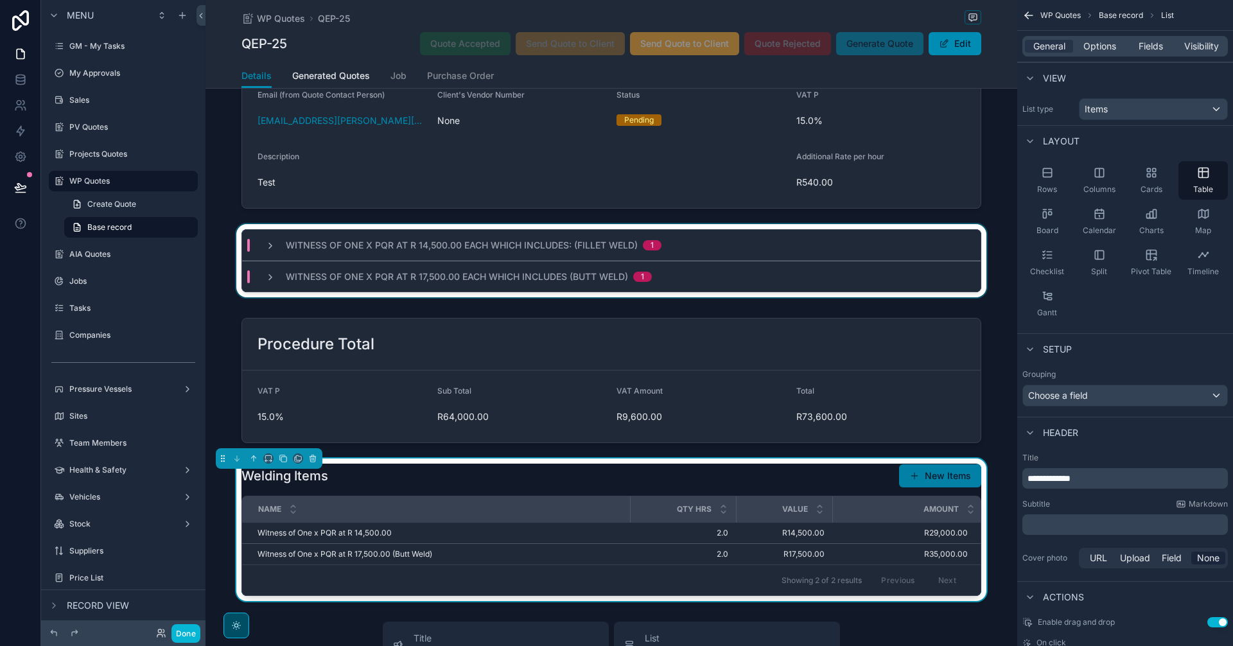
click at [923, 482] on button "New Items" at bounding box center [940, 475] width 82 height 23
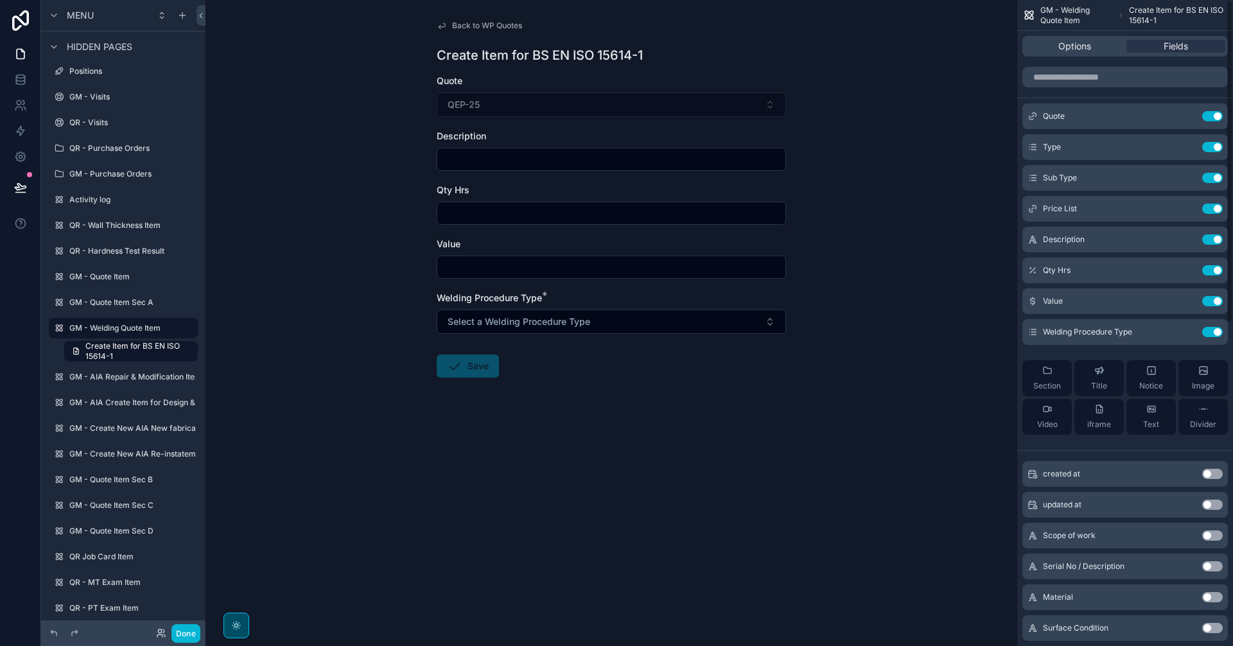
click at [475, 163] on input "scrollable content" at bounding box center [611, 159] width 348 height 18
click at [478, 164] on input "scrollable content" at bounding box center [611, 159] width 348 height 18
paste input "**********"
type input "**********"
click at [507, 215] on input "scrollable content" at bounding box center [611, 213] width 348 height 18
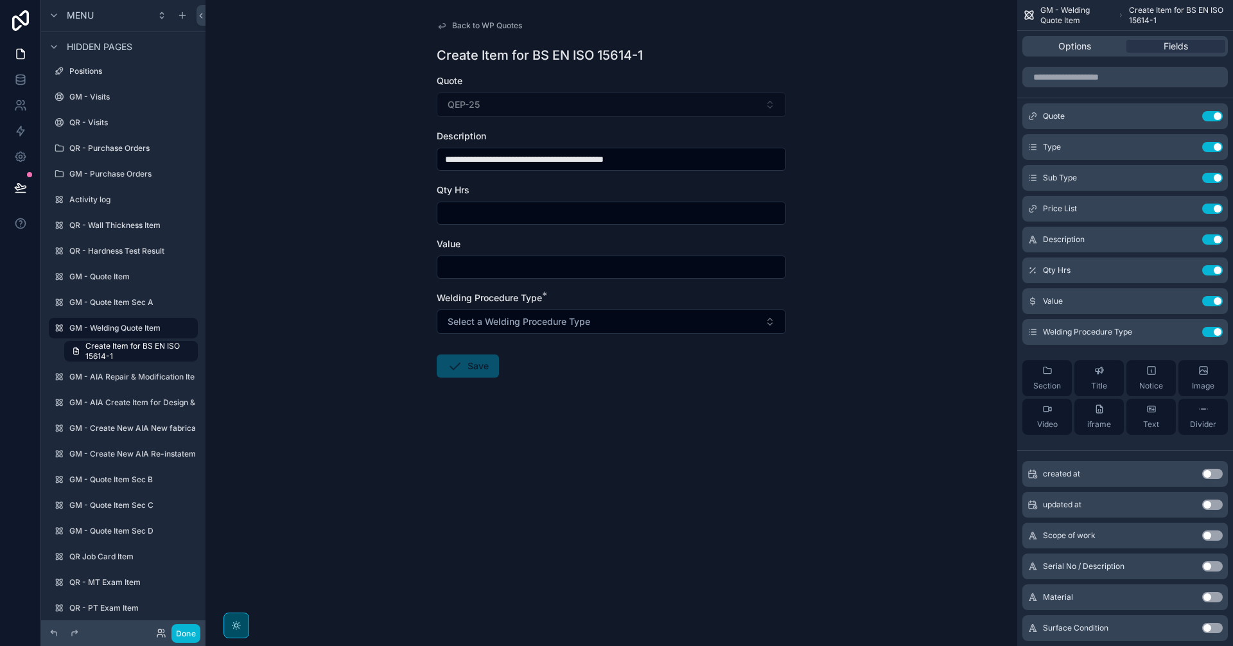
type input "***"
click at [548, 274] on input "scrollable content" at bounding box center [611, 267] width 348 height 18
type input "*********"
click at [571, 326] on span "Select a Welding Procedure Type" at bounding box center [519, 321] width 143 height 13
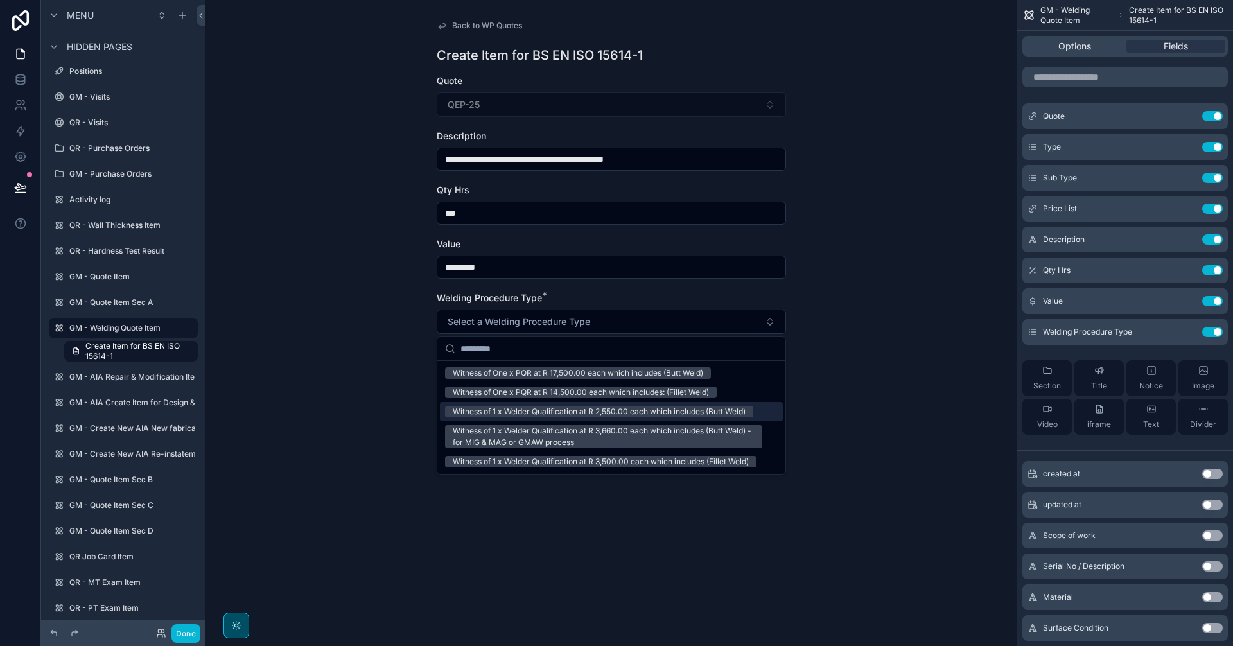
click at [615, 408] on div "Witness of 1 x Welder Qualification at R 2,550.00 each which includes (Butt Wel…" at bounding box center [599, 412] width 293 height 12
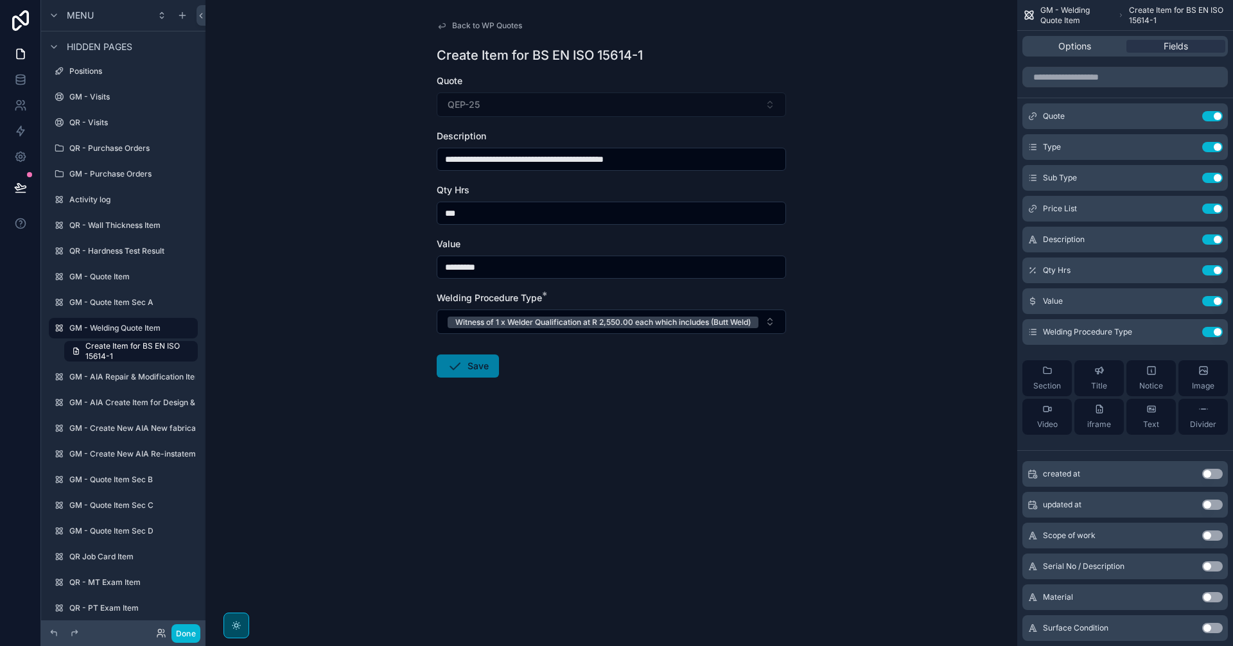
click at [450, 367] on button "Save" at bounding box center [468, 366] width 62 height 23
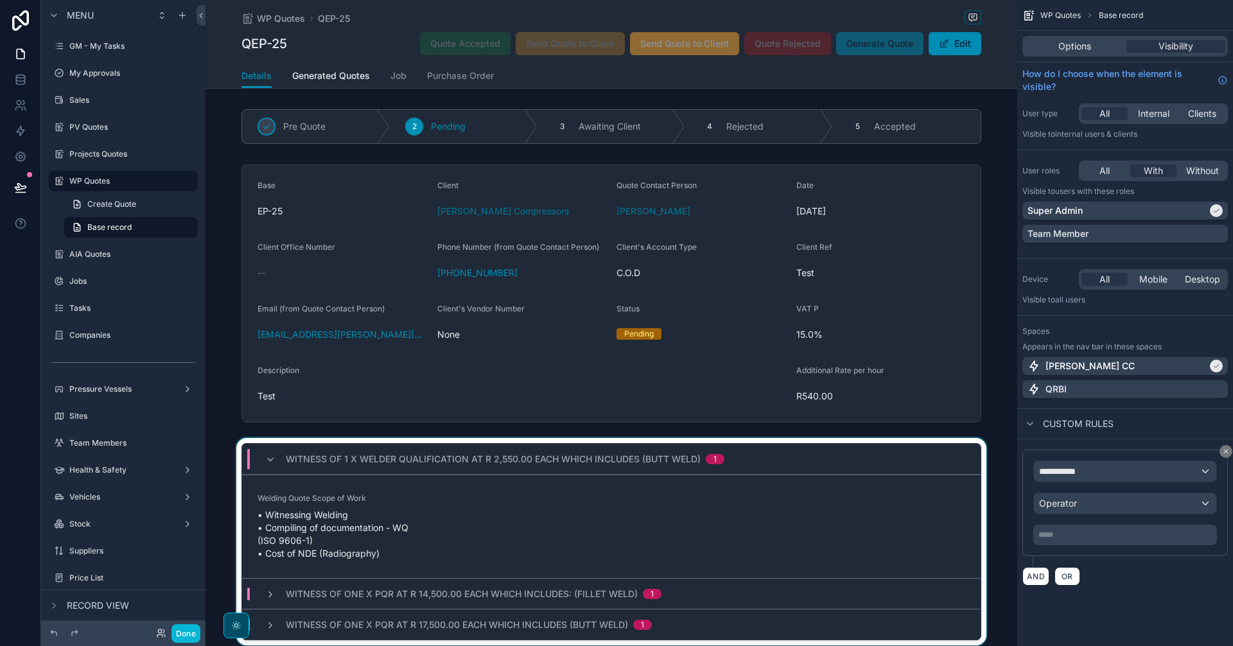
scroll to position [107, 0]
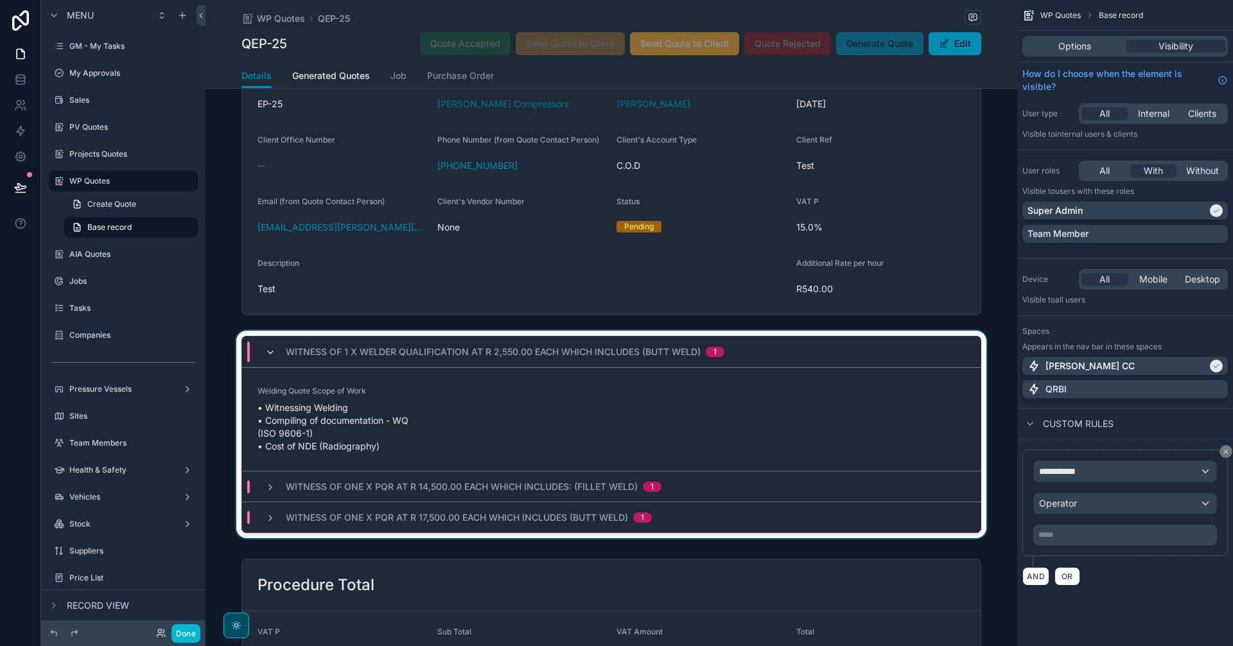
click at [266, 350] on icon "scrollable content" at bounding box center [270, 352] width 10 height 10
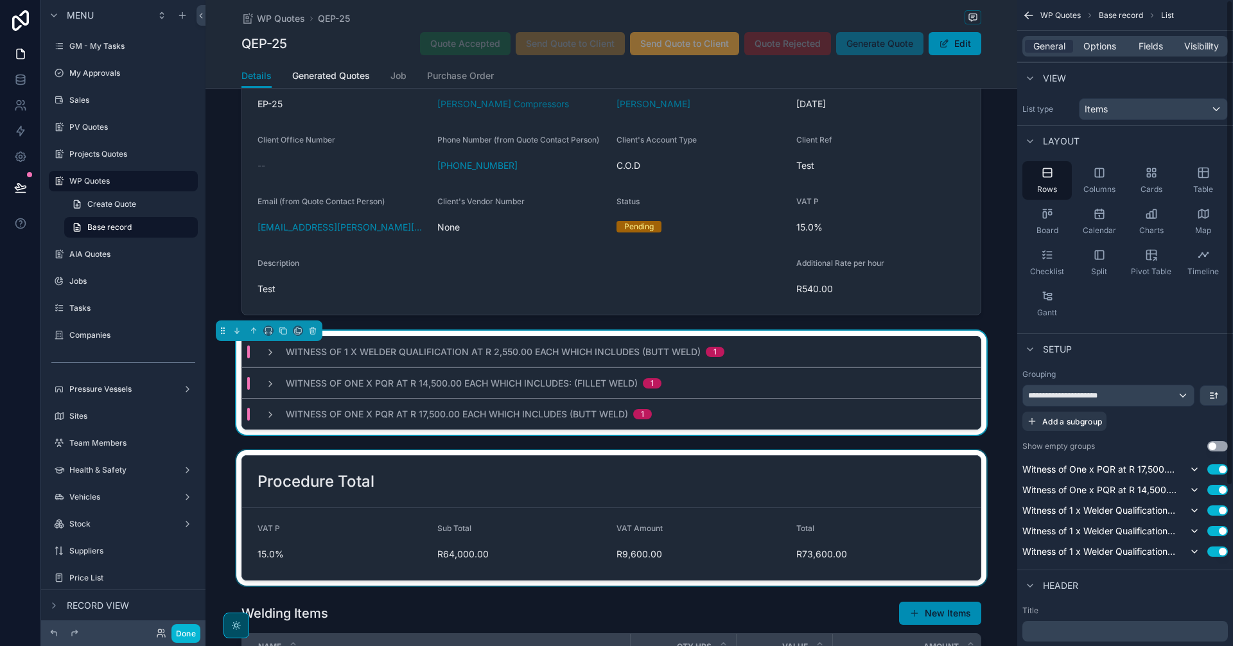
scroll to position [321, 0]
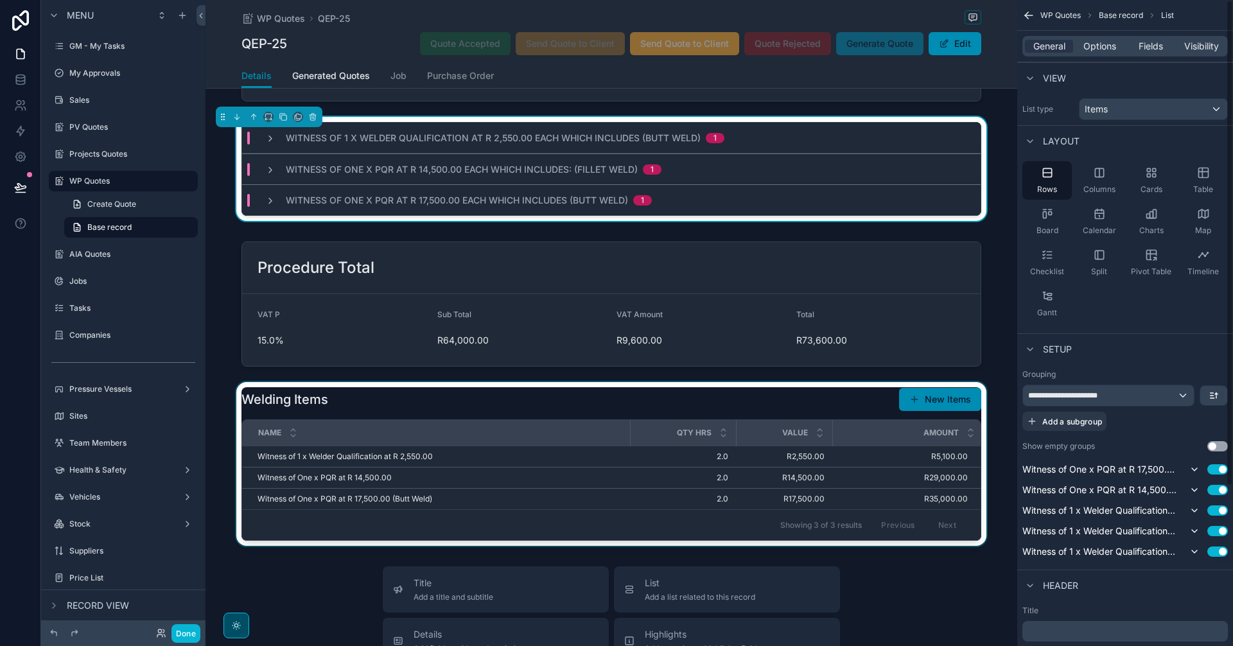
click at [956, 411] on div "scrollable content" at bounding box center [612, 464] width 812 height 164
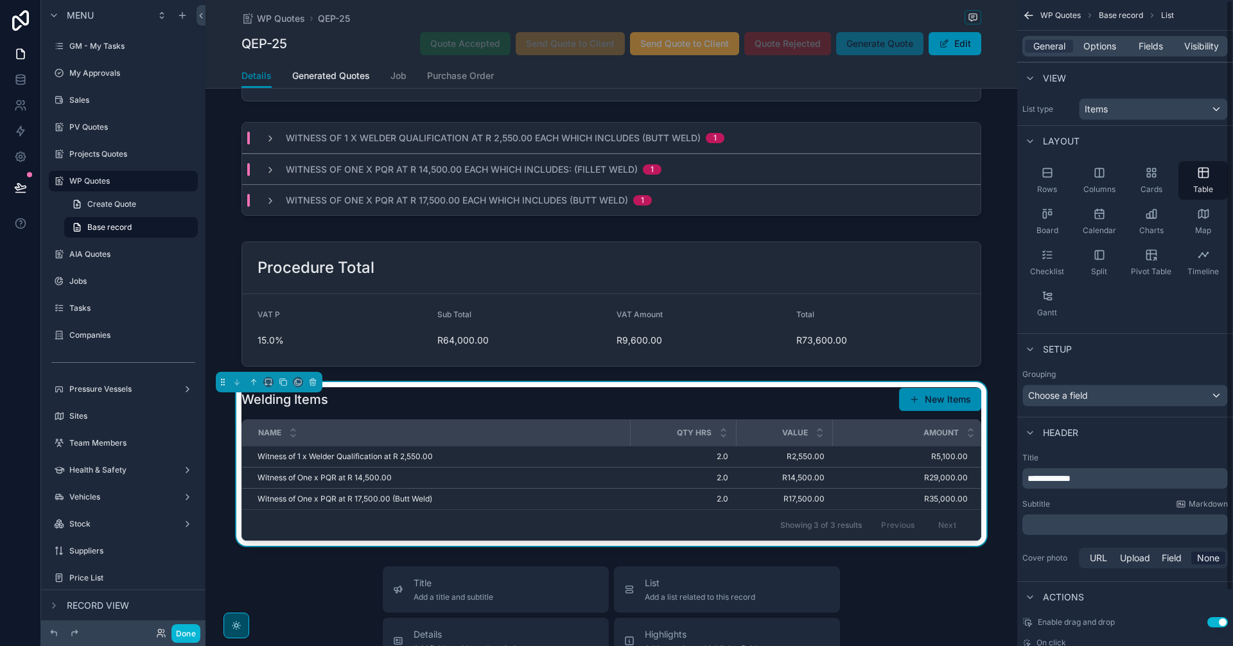
click at [952, 405] on button "New Items" at bounding box center [940, 399] width 82 height 23
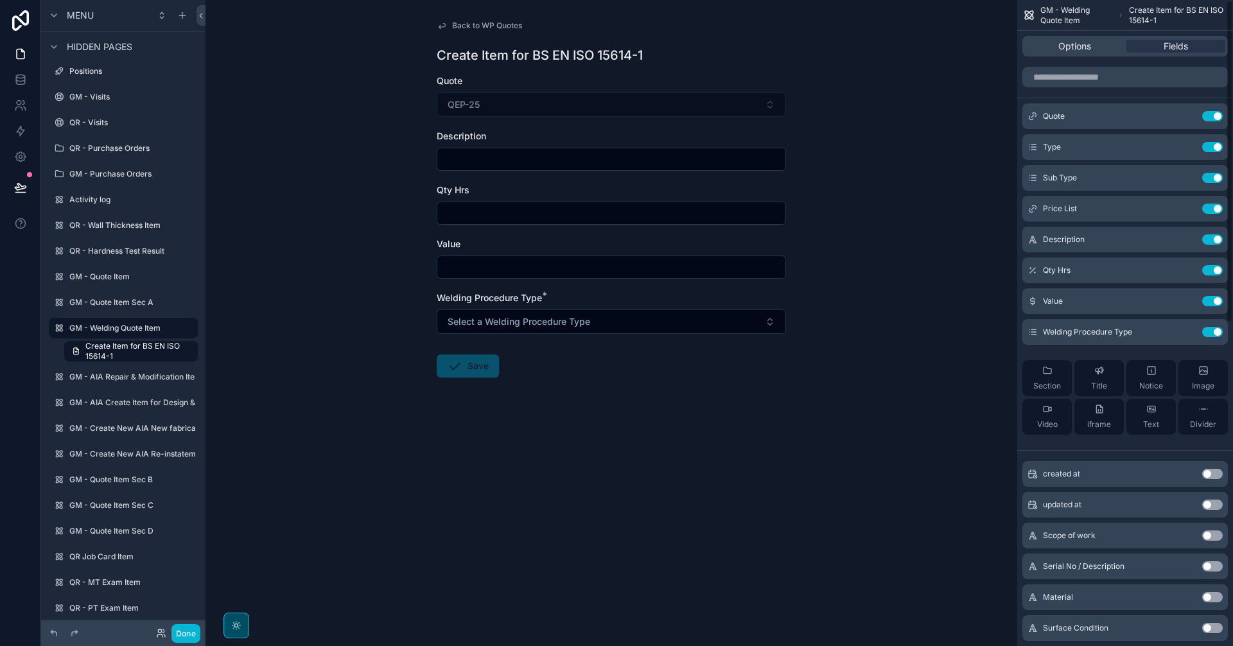
click at [544, 160] on input "scrollable content" at bounding box center [611, 159] width 348 height 18
click at [541, 158] on input "scrollable content" at bounding box center [611, 159] width 348 height 18
paste input "**********"
click at [671, 159] on input "**********" at bounding box center [611, 159] width 348 height 18
paste input "**********"
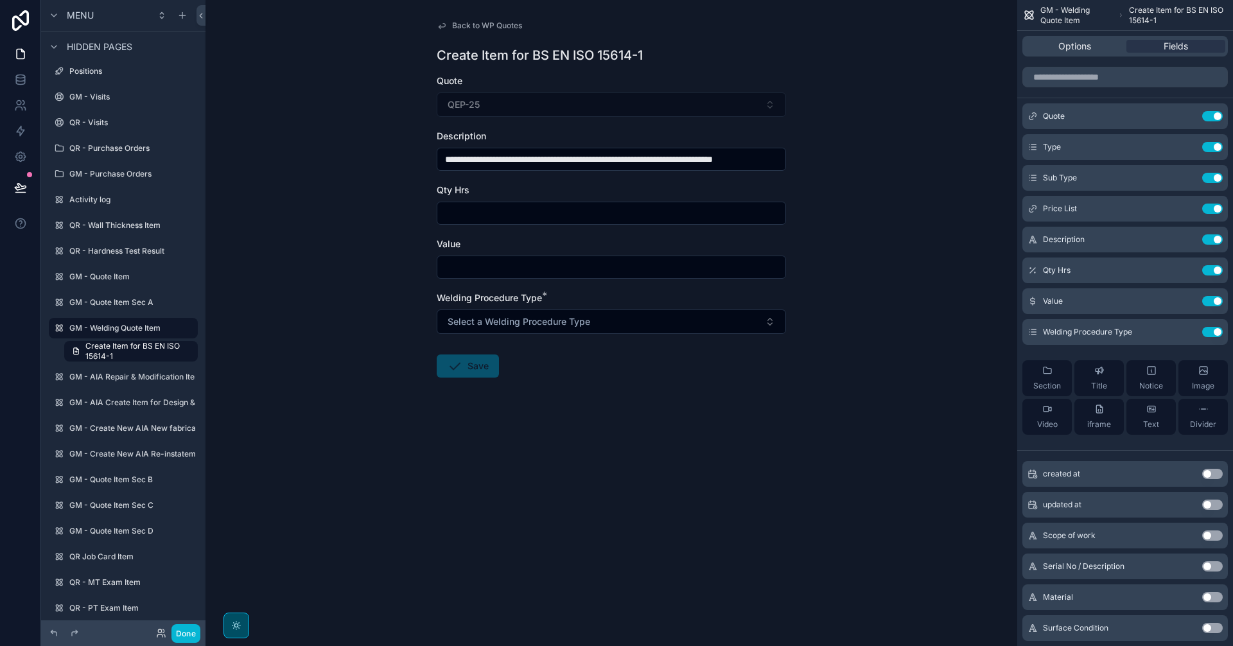
scroll to position [0, 32]
click at [636, 161] on input "**********" at bounding box center [611, 159] width 348 height 18
type input "**********"
click at [581, 214] on input "scrollable content" at bounding box center [611, 213] width 348 height 18
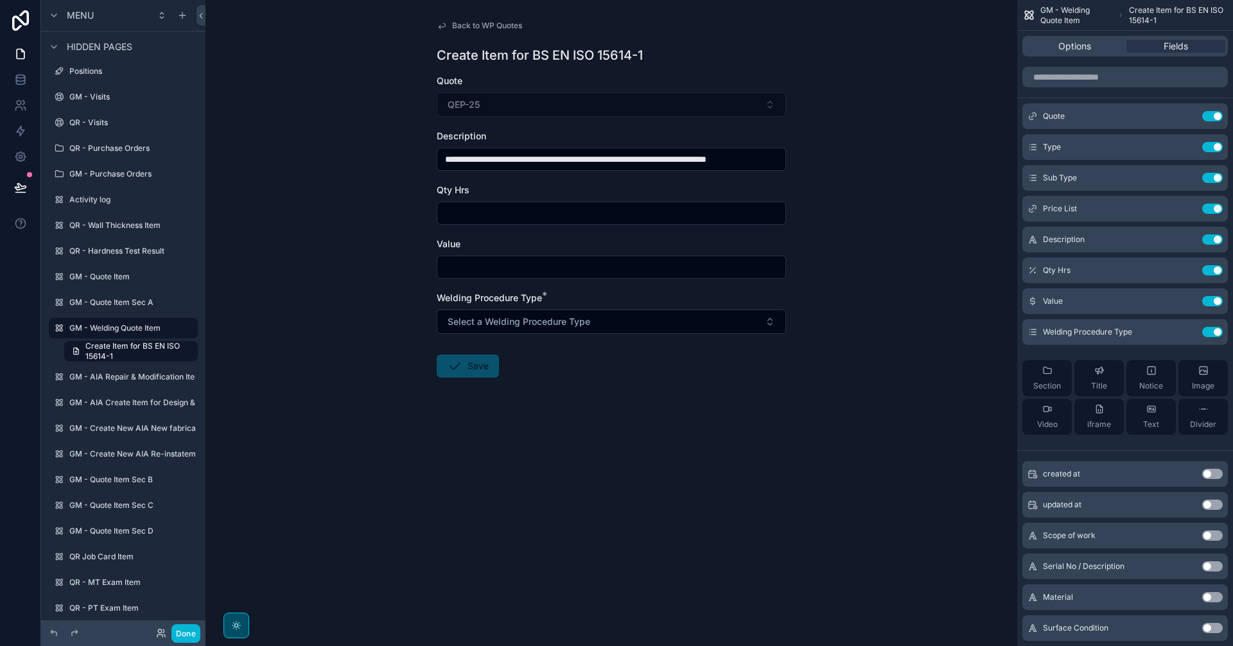
scroll to position [0, 0]
type input "***"
click at [545, 273] on input "scrollable content" at bounding box center [611, 267] width 348 height 18
type input "*********"
click at [579, 327] on span "Select a Welding Procedure Type" at bounding box center [519, 321] width 143 height 13
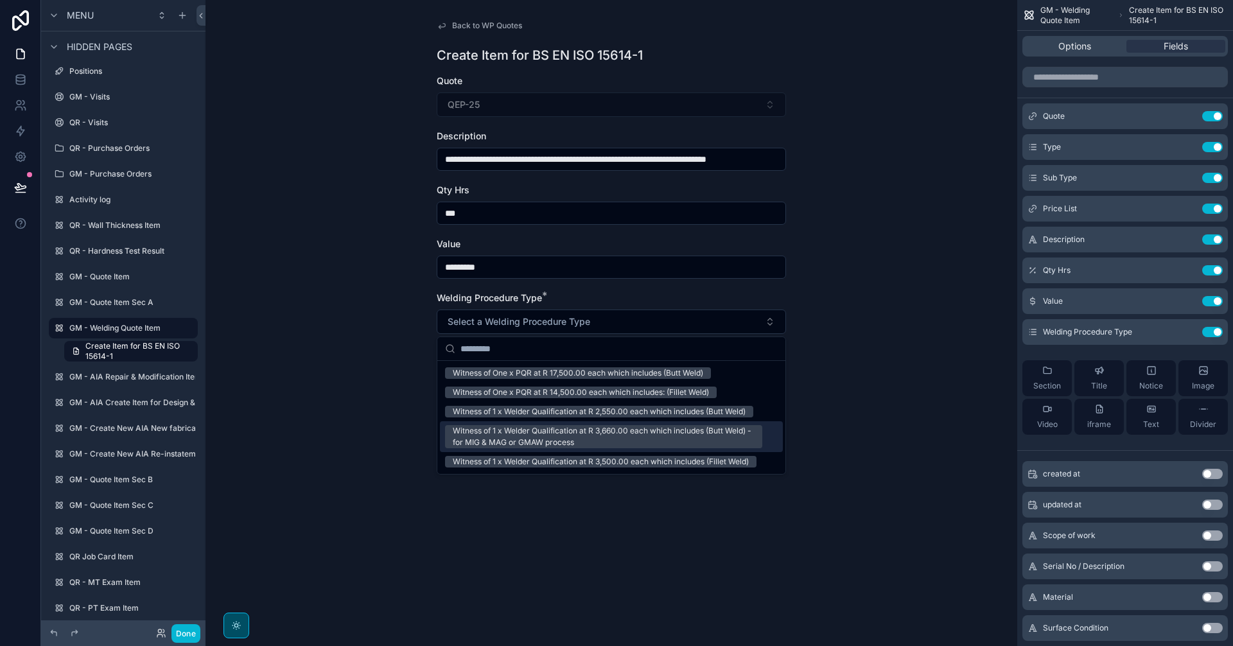
click at [592, 435] on div "Witness of 1 x Welder Qualification at R 3,660.00 each which includes (Butt Wel…" at bounding box center [604, 436] width 302 height 23
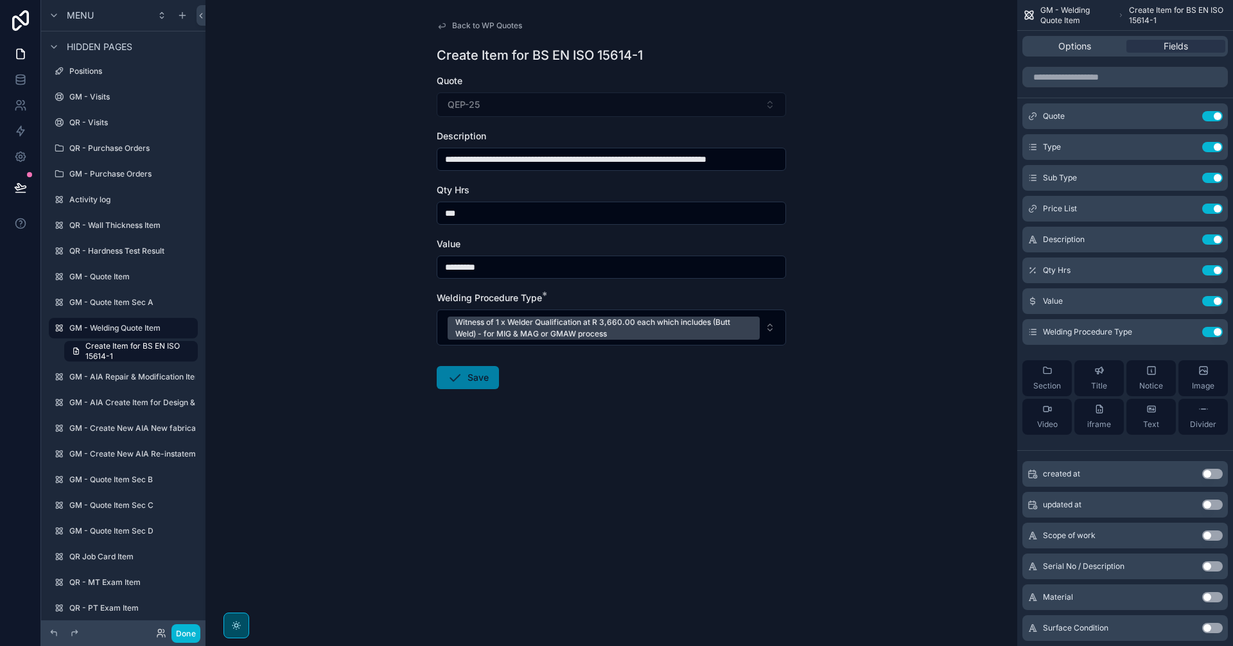
click at [475, 380] on button "Save" at bounding box center [468, 377] width 62 height 23
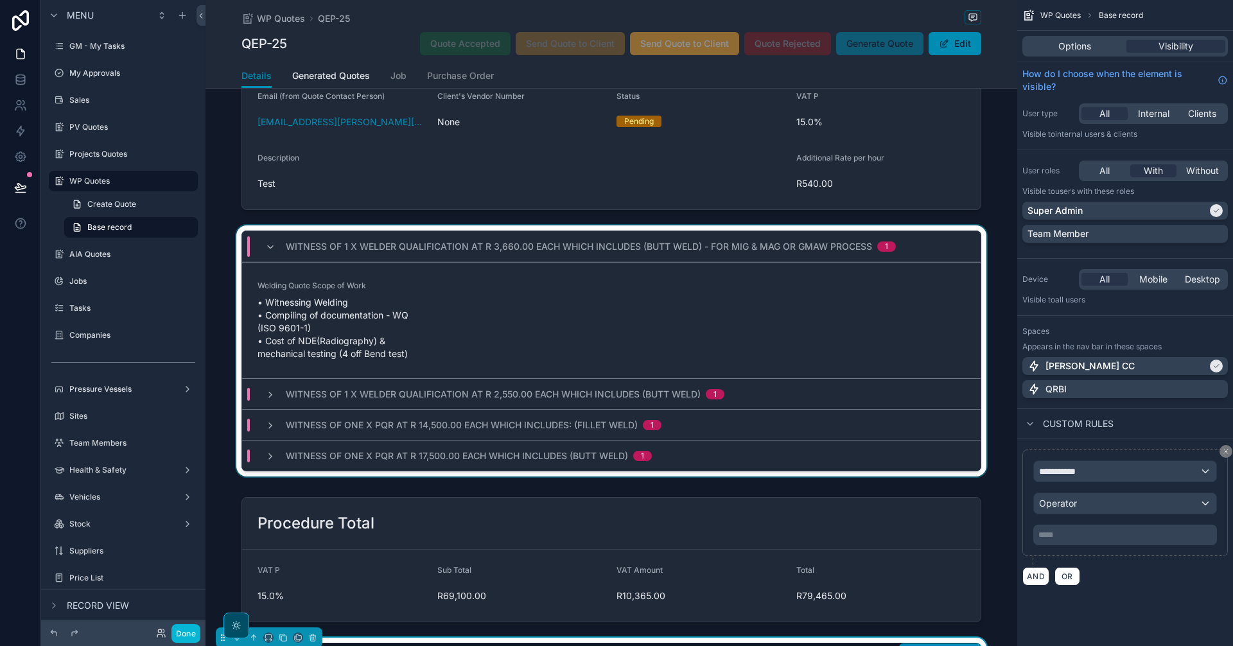
scroll to position [214, 0]
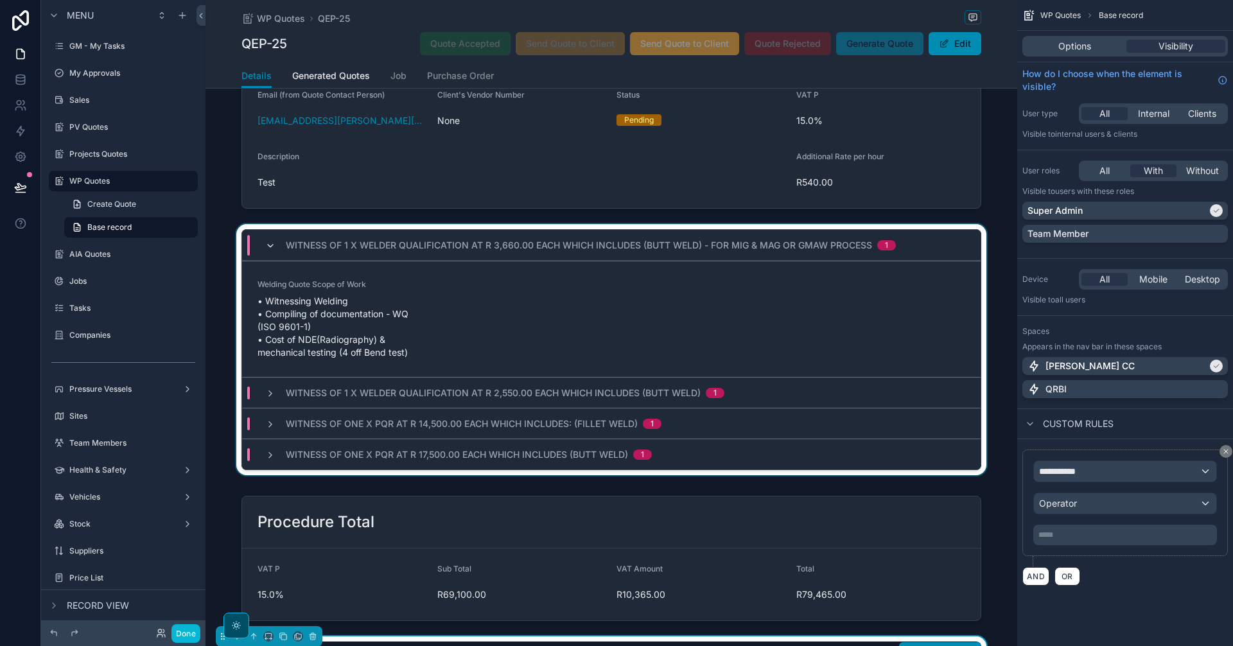
click at [267, 242] on icon "scrollable content" at bounding box center [270, 246] width 10 height 10
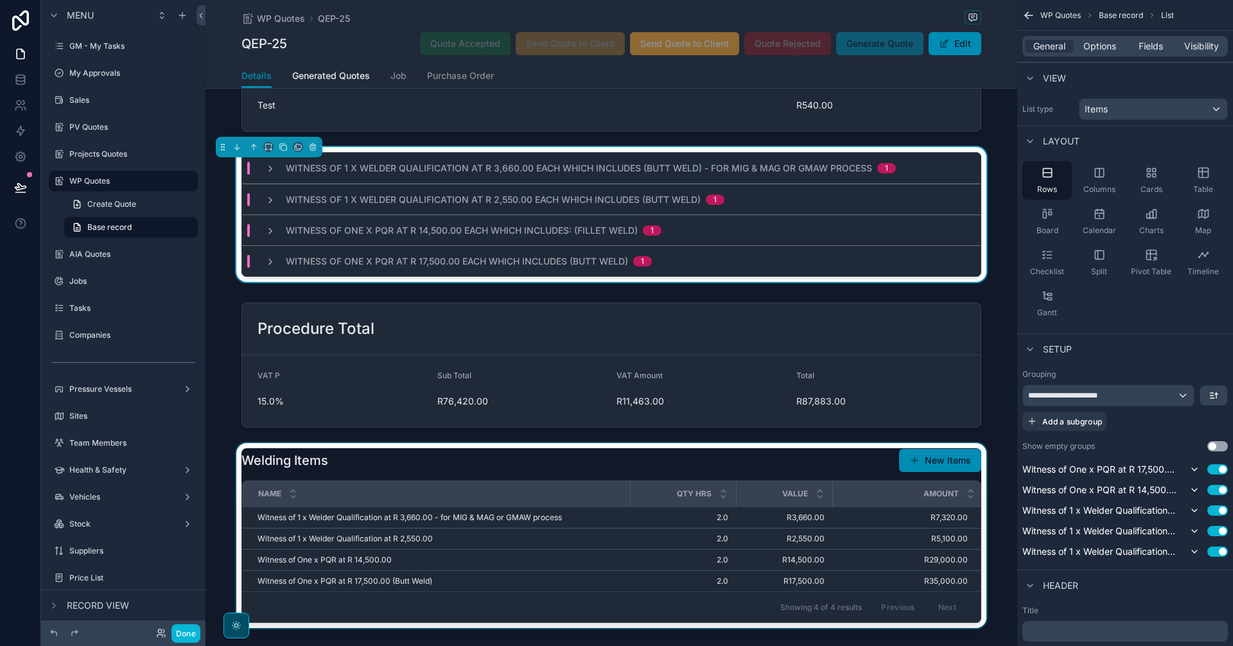
scroll to position [321, 0]
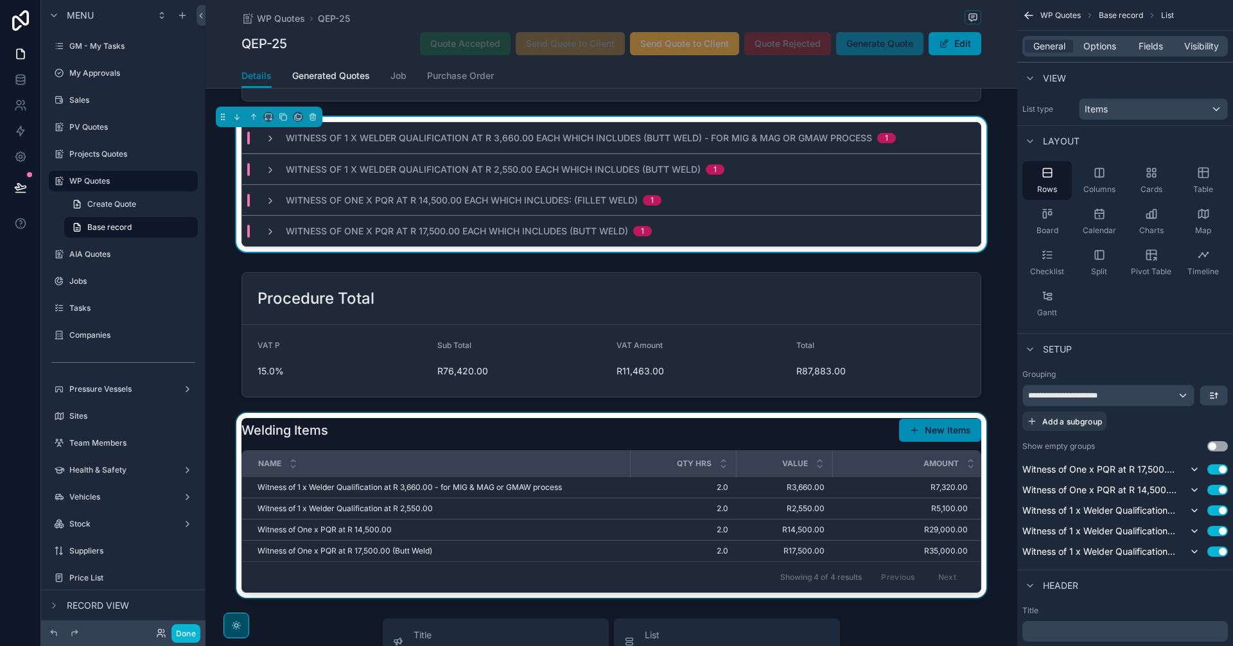
click at [845, 451] on th "Amount" at bounding box center [907, 464] width 151 height 26
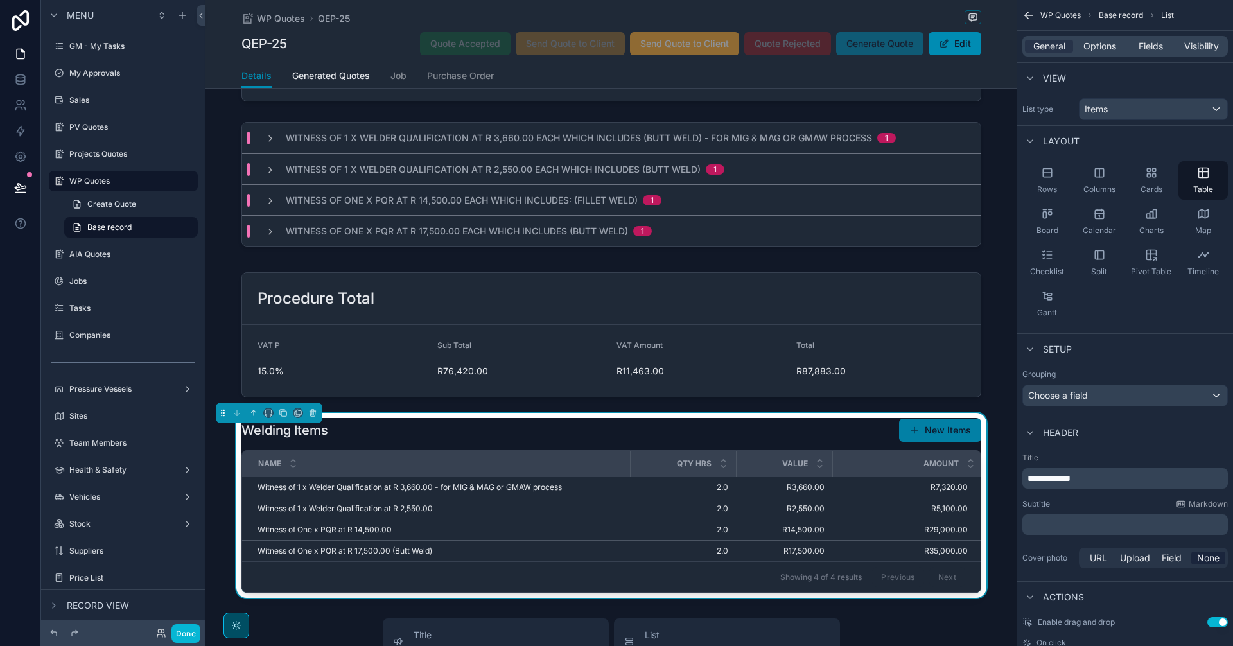
click at [922, 433] on button "New Items" at bounding box center [940, 430] width 82 height 23
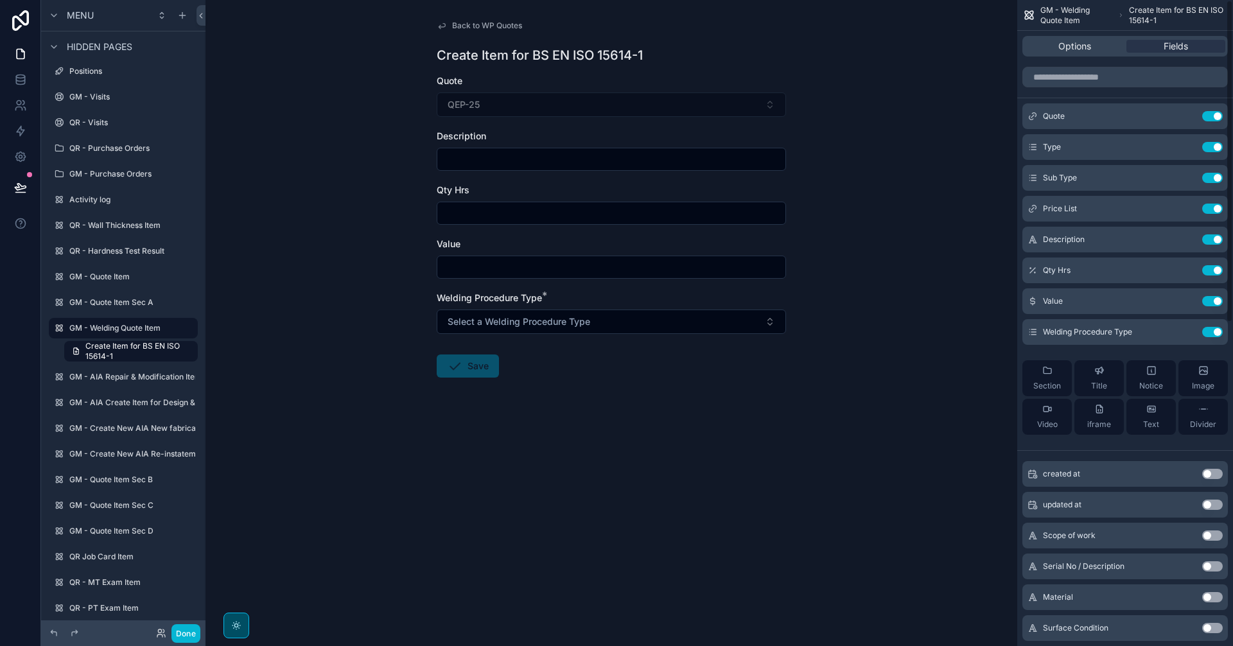
click at [509, 159] on input "scrollable content" at bounding box center [611, 159] width 348 height 18
click at [506, 162] on input "scrollable content" at bounding box center [611, 159] width 348 height 18
paste input "**********"
type input "**********"
click at [493, 211] on input "scrollable content" at bounding box center [611, 213] width 348 height 18
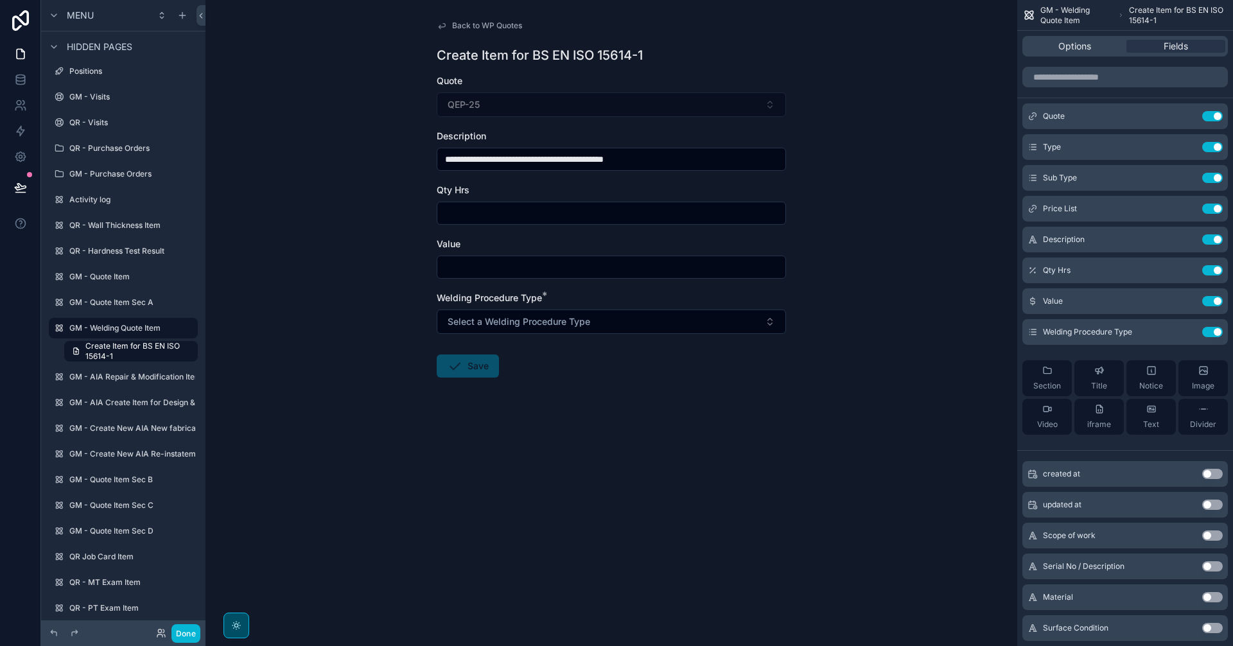
type input "***"
click at [535, 265] on input "scrollable content" at bounding box center [611, 267] width 348 height 18
type input "*********"
click at [554, 322] on span "Select a Welding Procedure Type" at bounding box center [519, 321] width 143 height 13
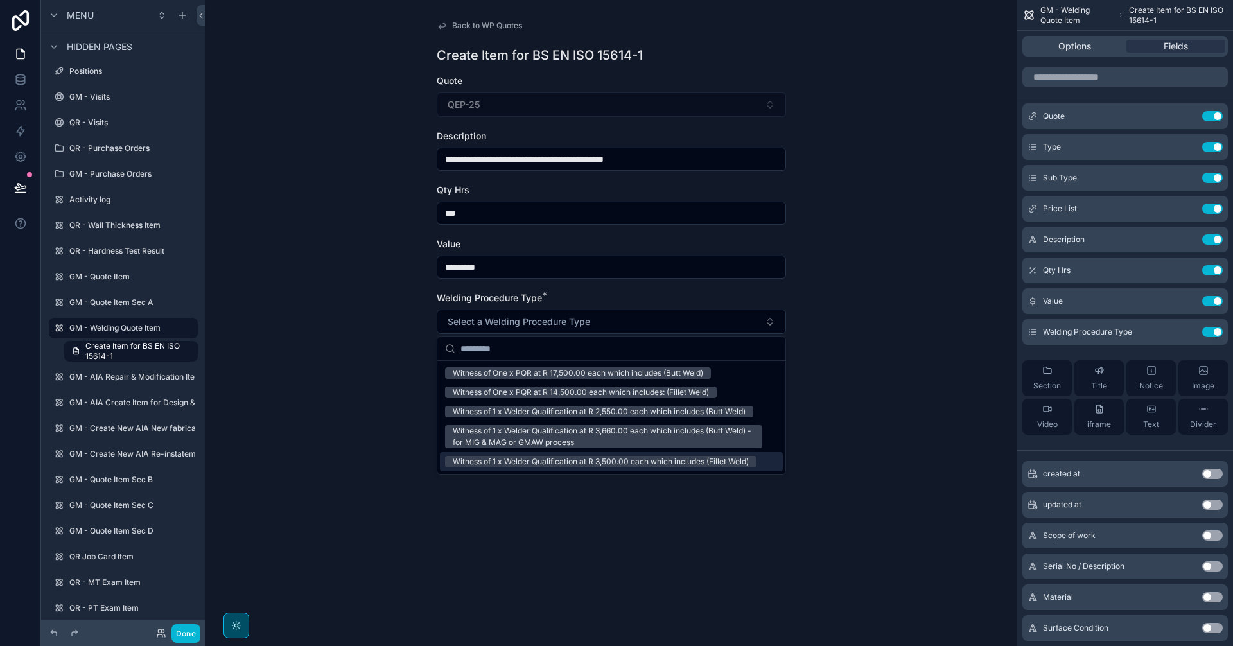
click at [577, 453] on div "Witness of 1 x Welder Qualification at R 3,500.00 each which includes (Fillet W…" at bounding box center [611, 461] width 343 height 19
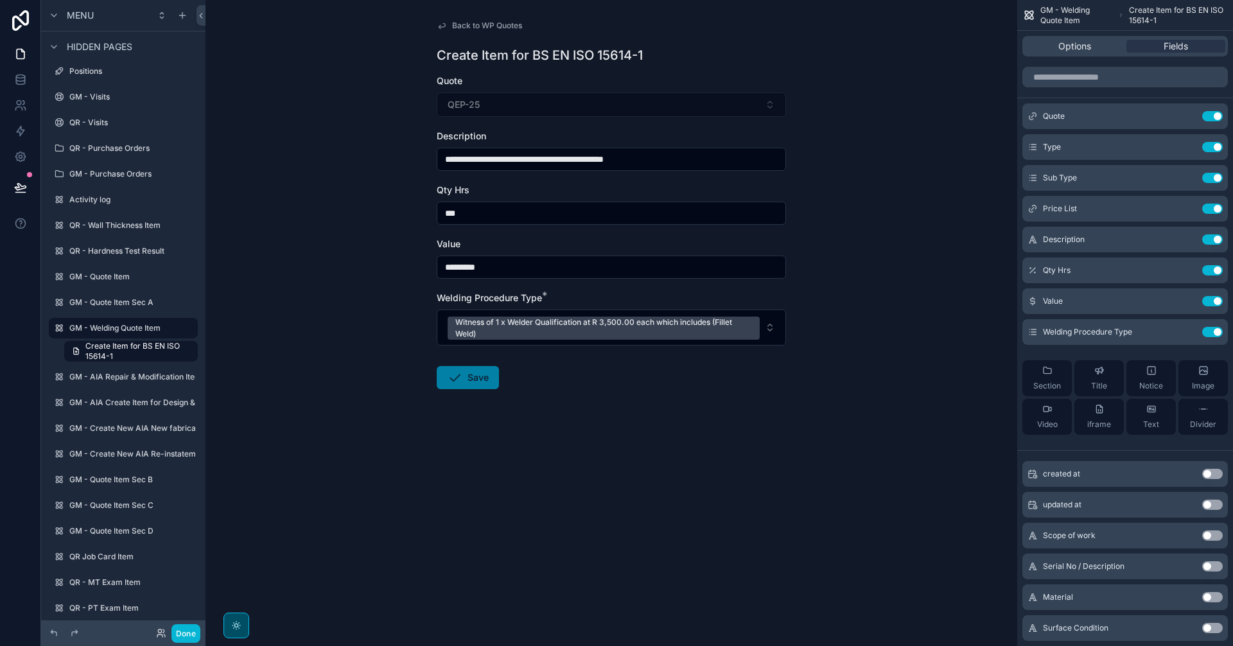
click at [477, 378] on button "Save" at bounding box center [468, 377] width 62 height 23
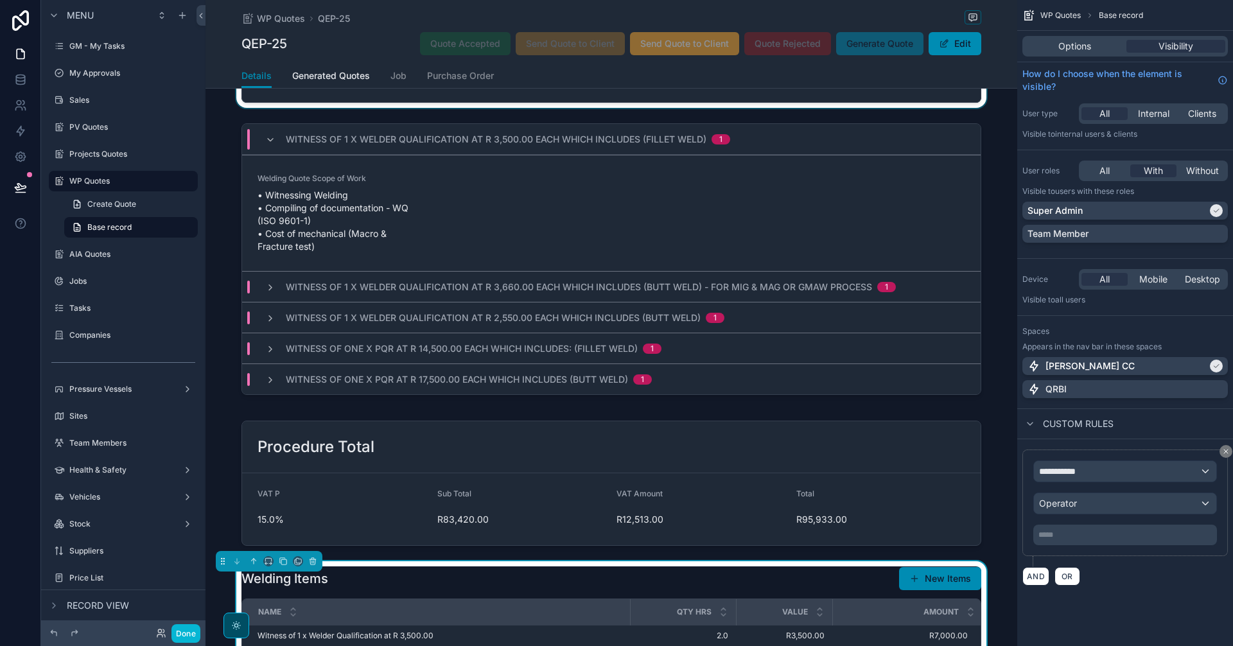
scroll to position [214, 0]
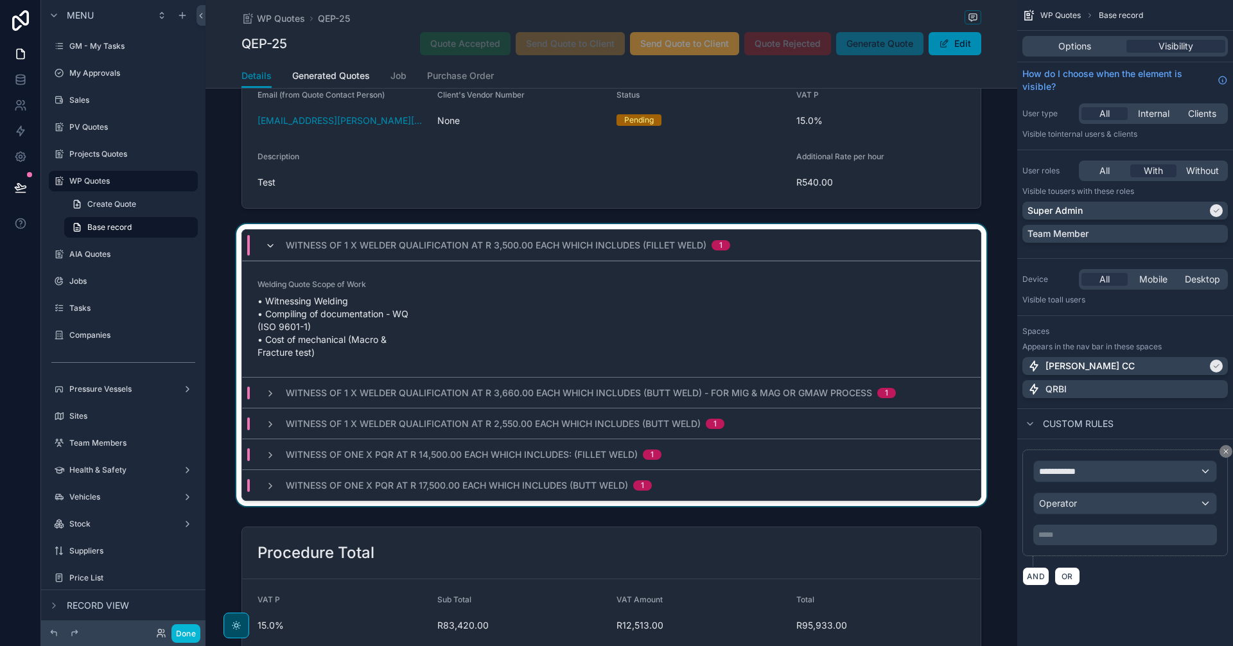
click at [265, 245] on icon "scrollable content" at bounding box center [270, 246] width 10 height 10
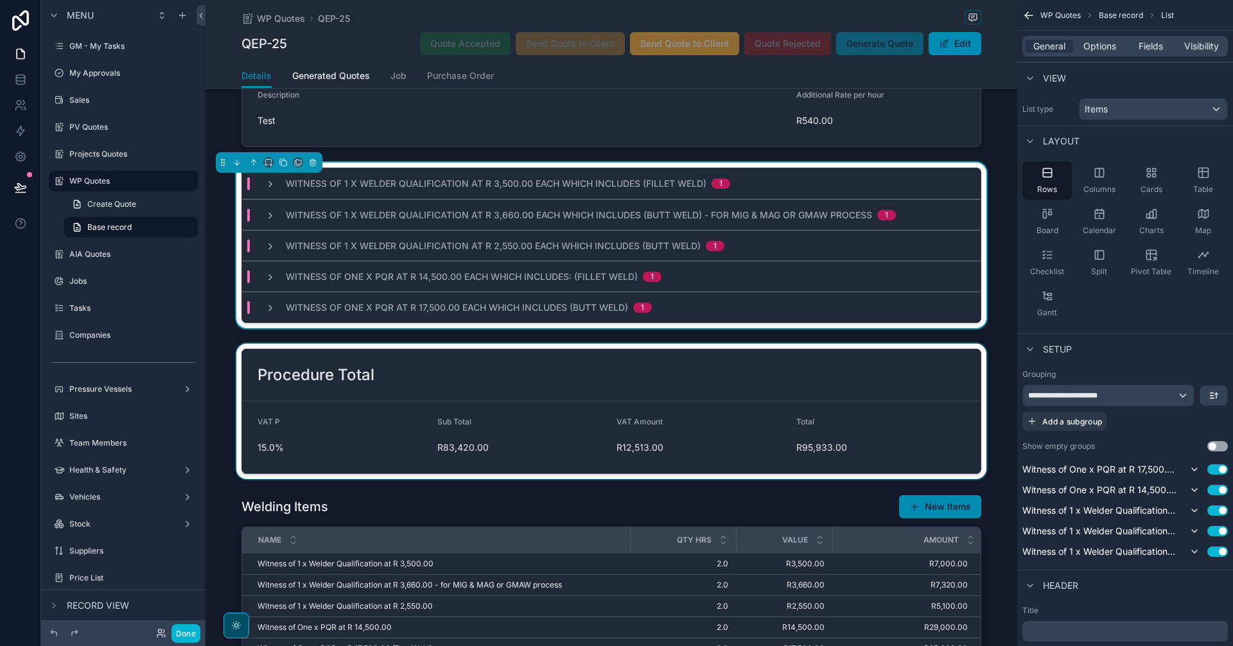
scroll to position [321, 0]
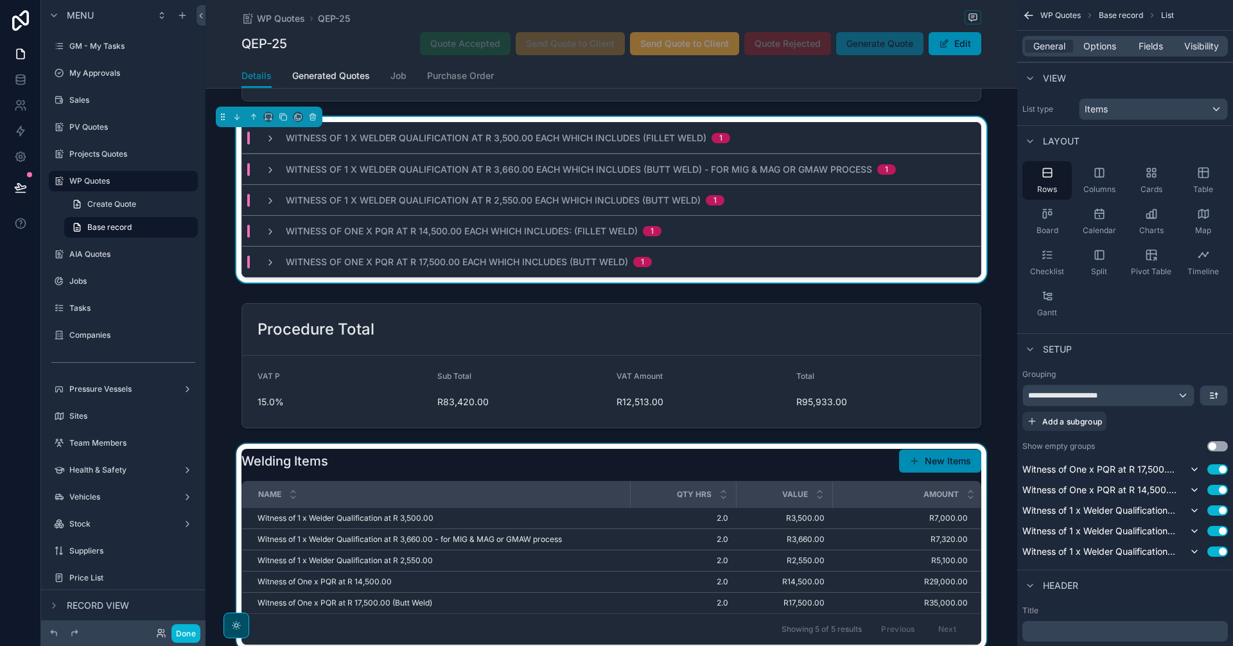
click at [930, 463] on div "scrollable content" at bounding box center [612, 547] width 812 height 206
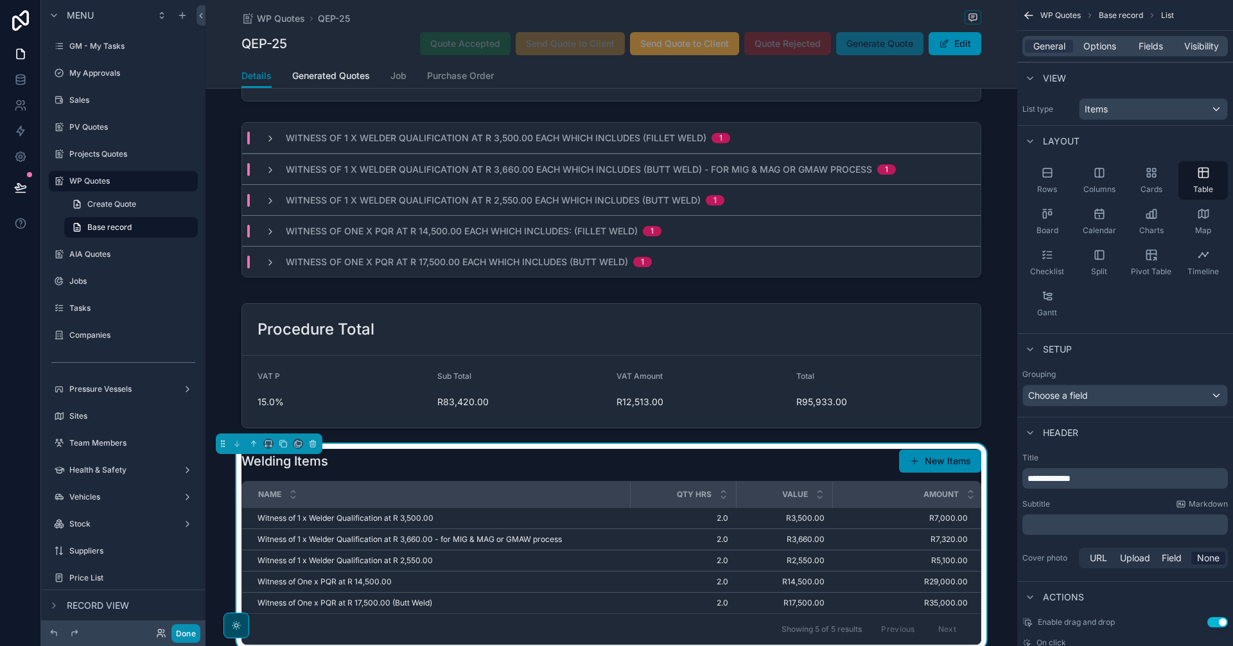
click at [187, 634] on button "Done" at bounding box center [185, 633] width 29 height 19
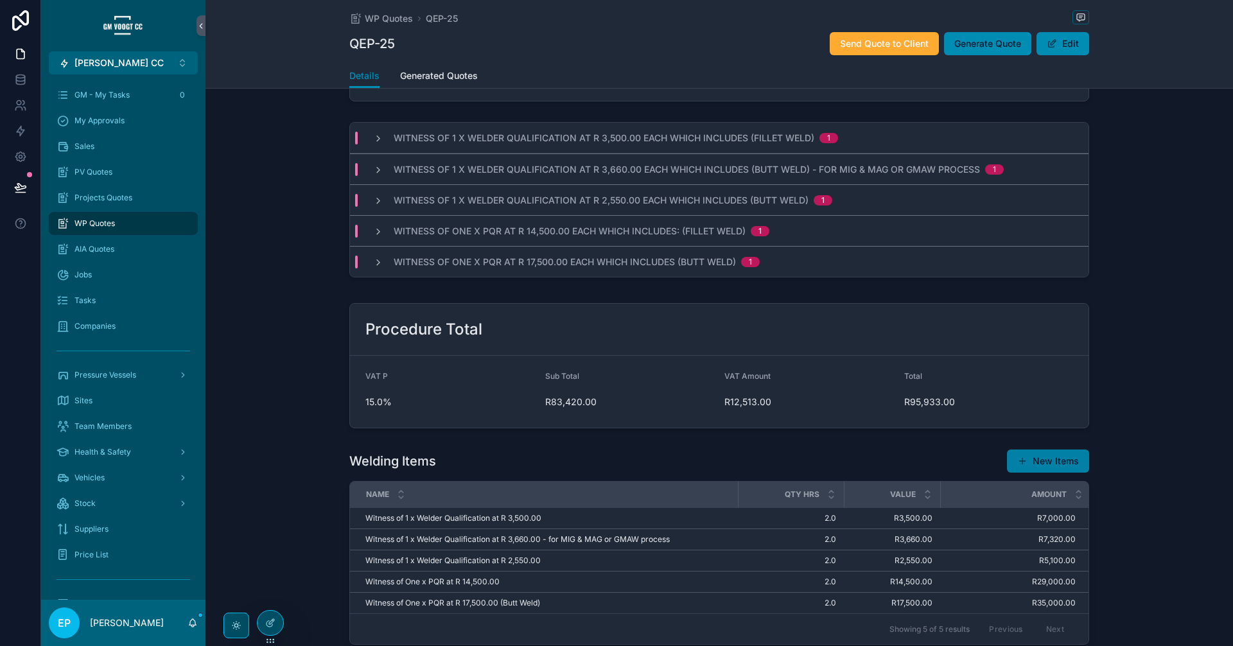
click at [1022, 452] on button "New Items" at bounding box center [1048, 461] width 82 height 23
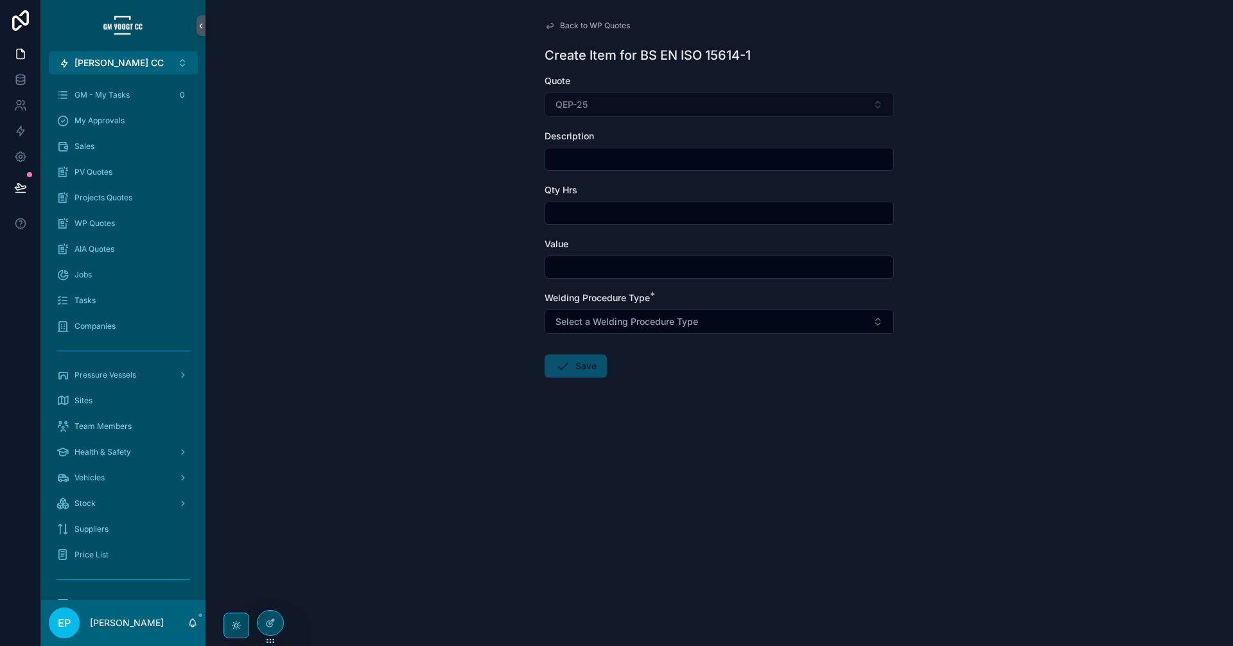
click at [668, 162] on input "scrollable content" at bounding box center [719, 159] width 348 height 18
click at [602, 162] on input "scrollable content" at bounding box center [719, 159] width 348 height 18
paste input "**********"
type input "**********"
click at [590, 214] on input "scrollable content" at bounding box center [719, 213] width 348 height 18
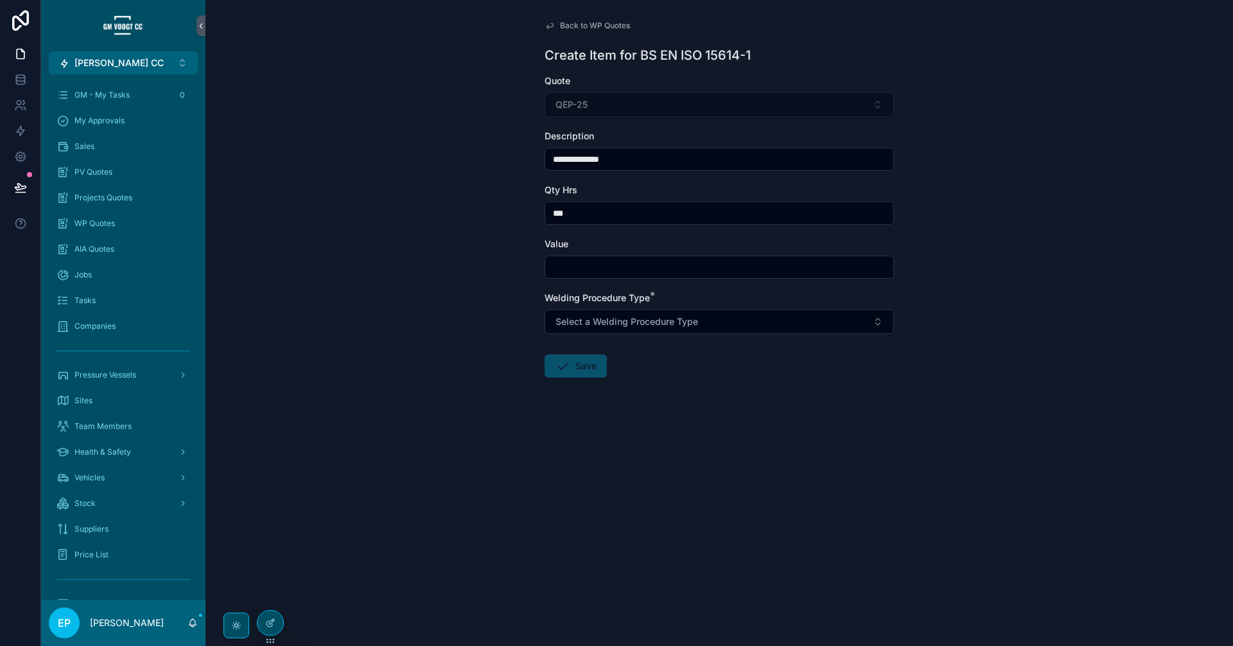
type input "***"
click at [607, 268] on input "scrollable content" at bounding box center [719, 267] width 348 height 18
type input "*******"
click at [692, 326] on span "Select a Welding Procedure Type" at bounding box center [627, 321] width 143 height 13
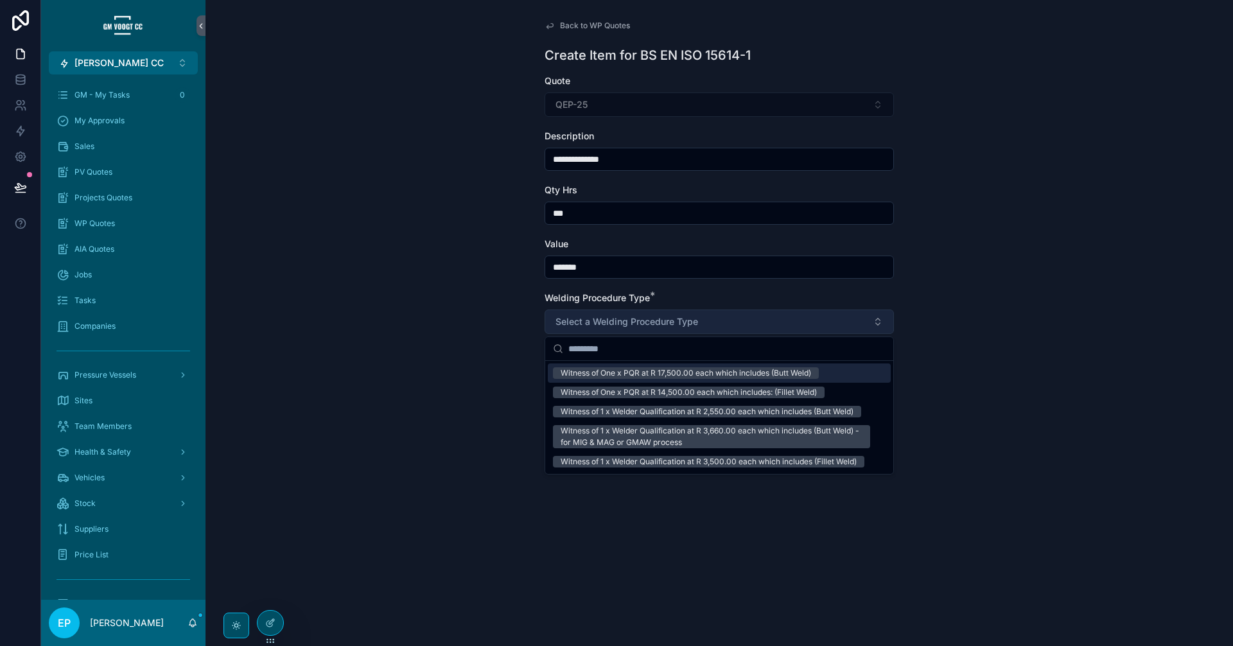
click at [692, 326] on span "Select a Welding Procedure Type" at bounding box center [627, 321] width 143 height 13
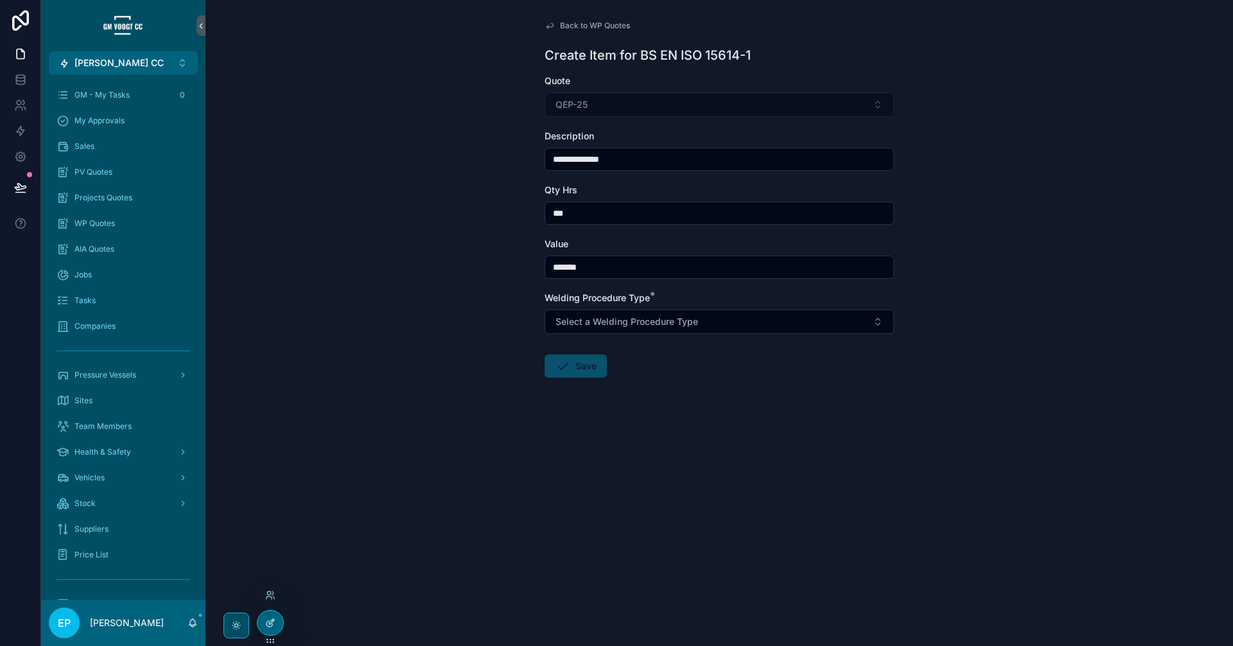
click at [263, 618] on div at bounding box center [271, 623] width 26 height 24
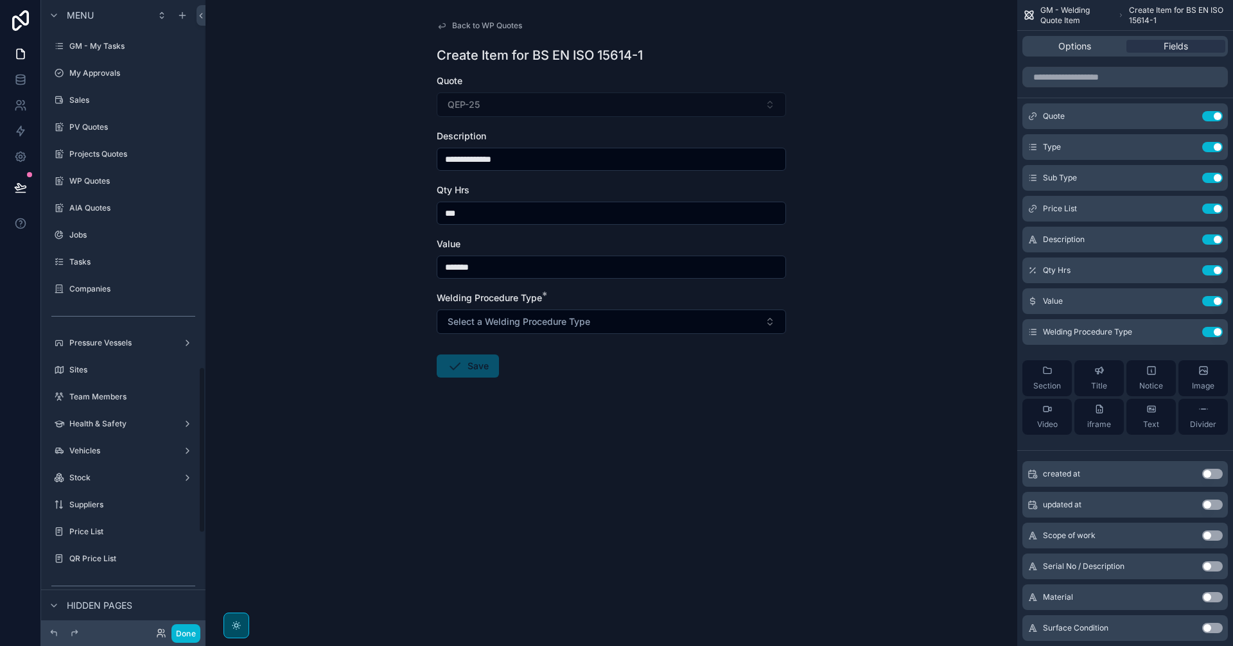
scroll to position [1389, 0]
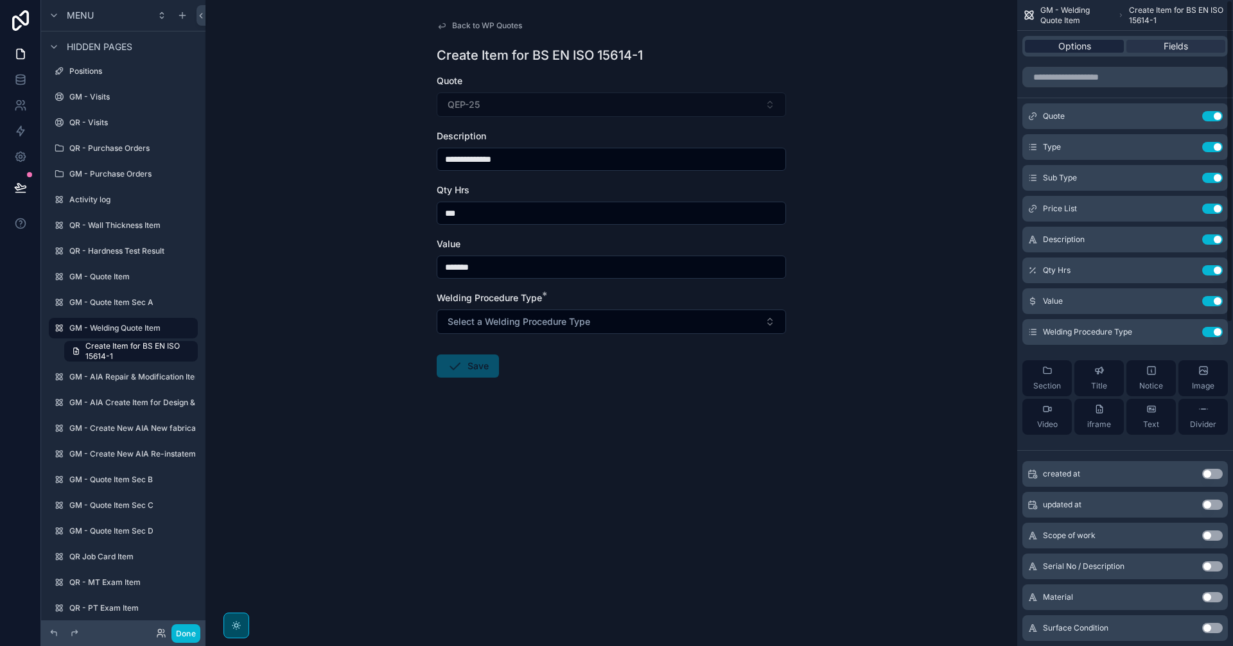
click at [1077, 48] on span "Options" at bounding box center [1074, 46] width 33 height 13
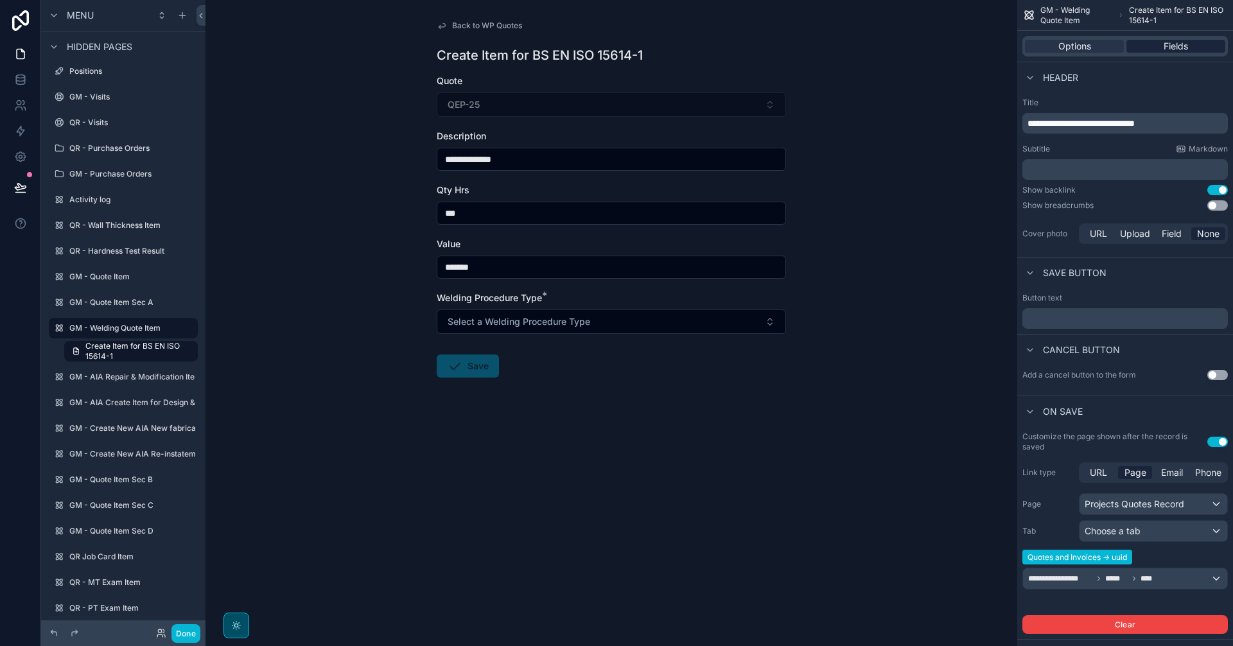
click at [1181, 49] on span "Fields" at bounding box center [1176, 46] width 24 height 13
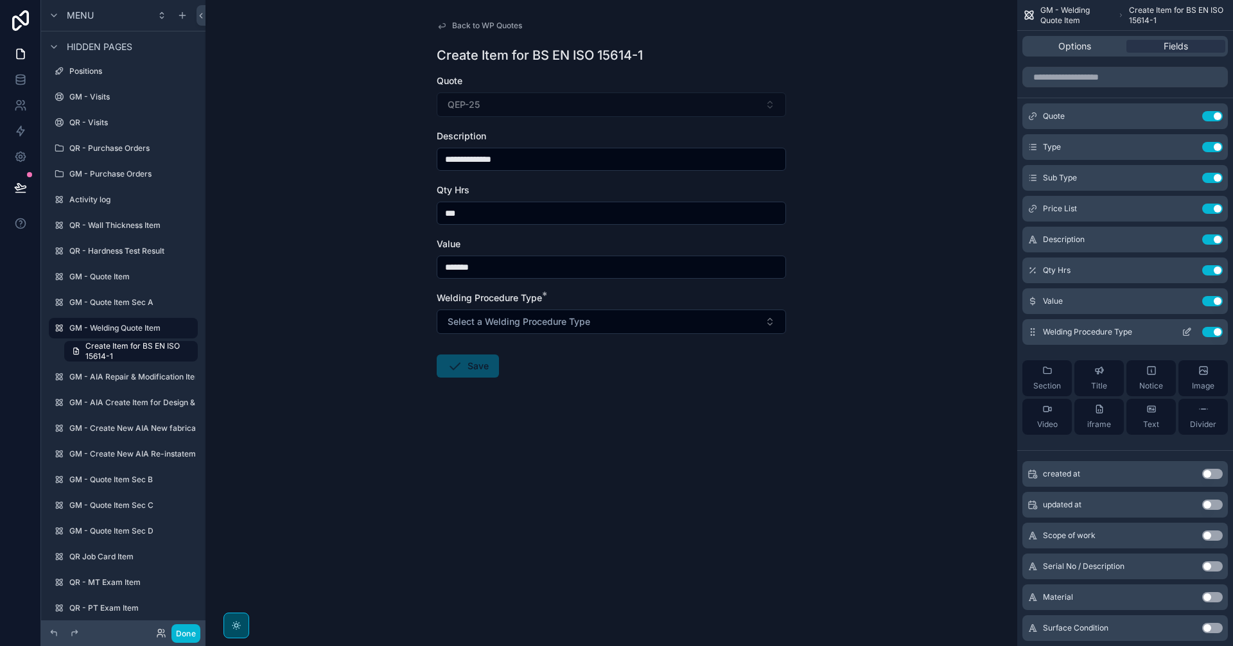
click at [1184, 333] on icon "scrollable content" at bounding box center [1187, 333] width 6 height 6
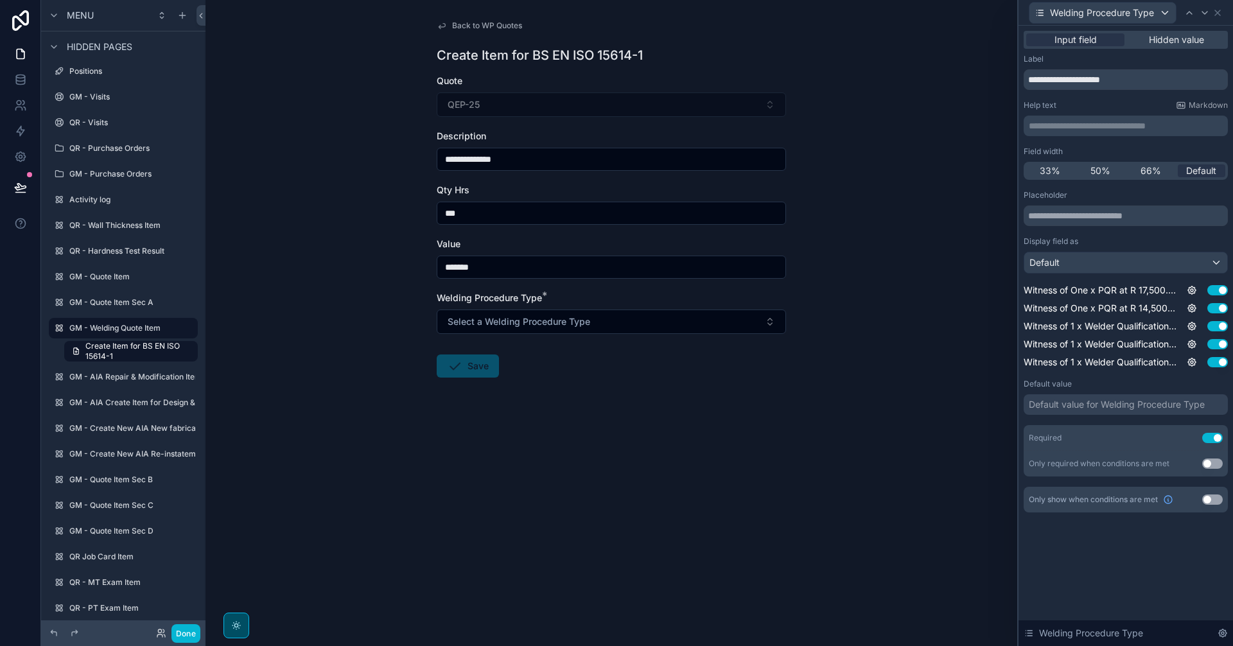
click at [1215, 441] on button "Use setting" at bounding box center [1212, 438] width 21 height 10
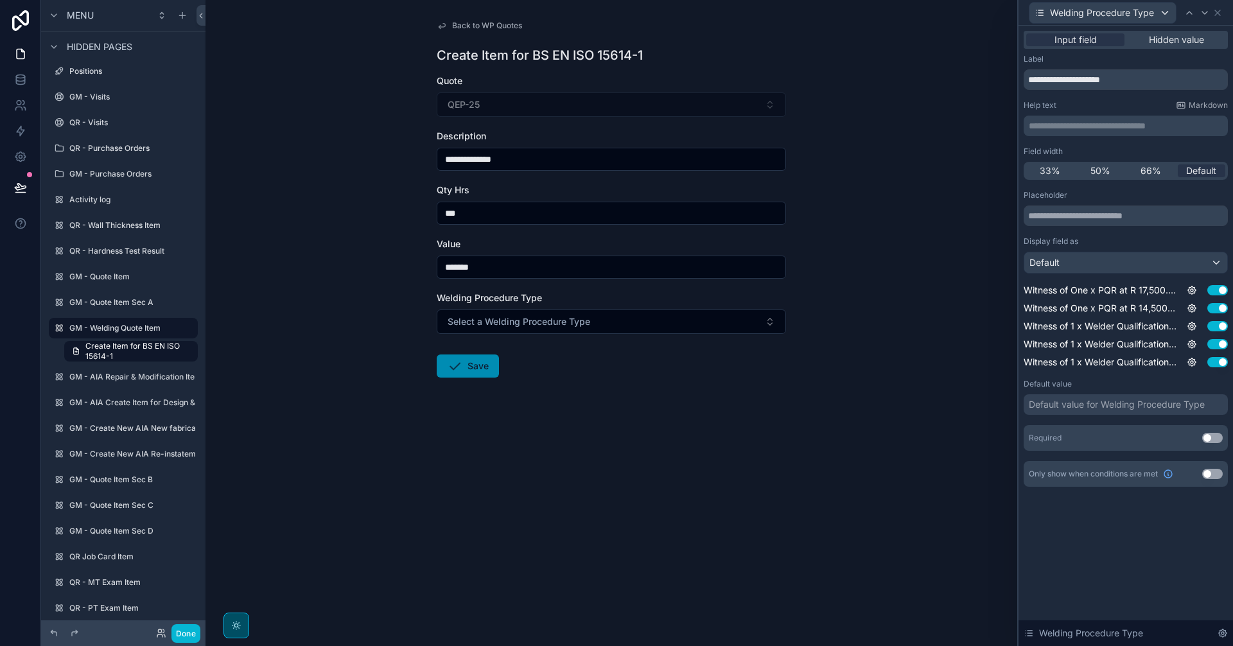
click at [851, 433] on div "**********" at bounding box center [612, 323] width 812 height 646
click at [184, 635] on button "Done" at bounding box center [185, 633] width 29 height 19
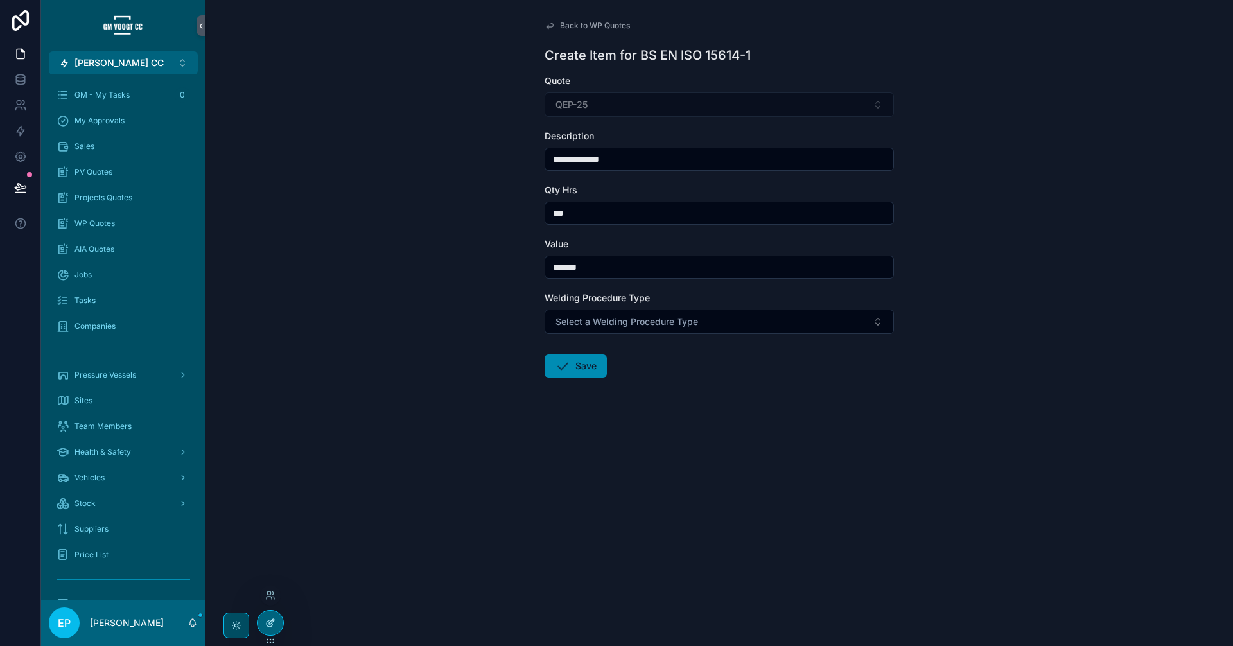
click at [276, 624] on div at bounding box center [271, 623] width 26 height 24
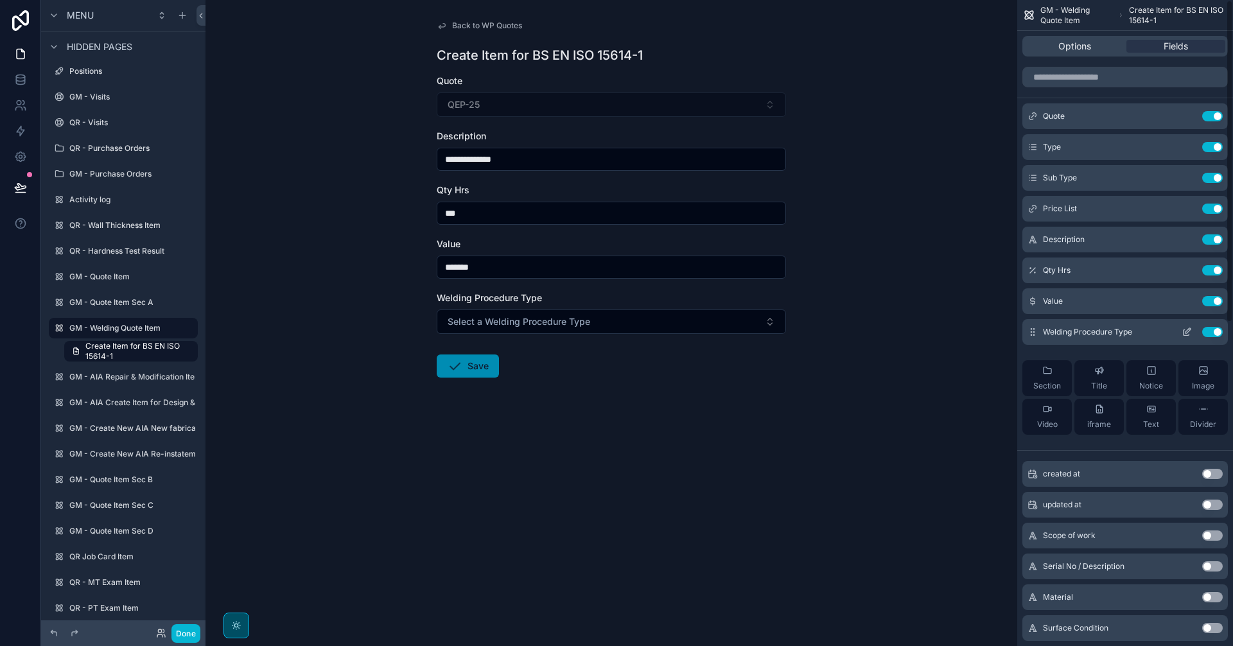
click at [1185, 330] on icon "scrollable content" at bounding box center [1187, 333] width 6 height 6
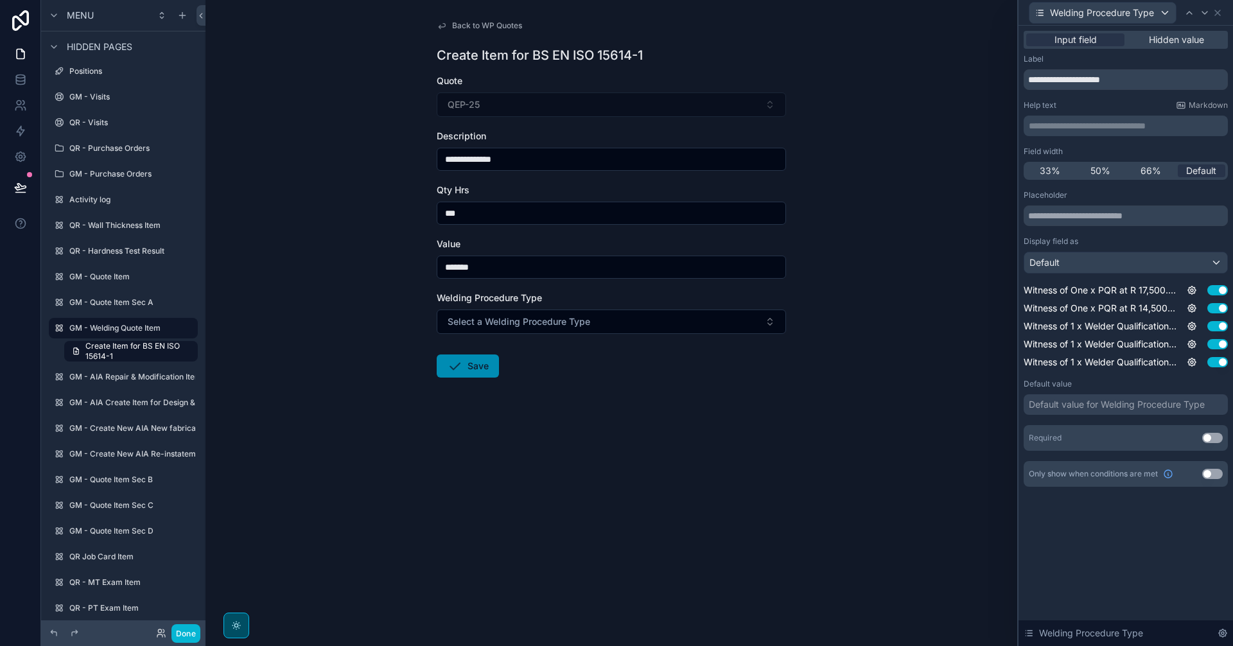
click at [1191, 128] on p "**********" at bounding box center [1127, 125] width 197 height 13
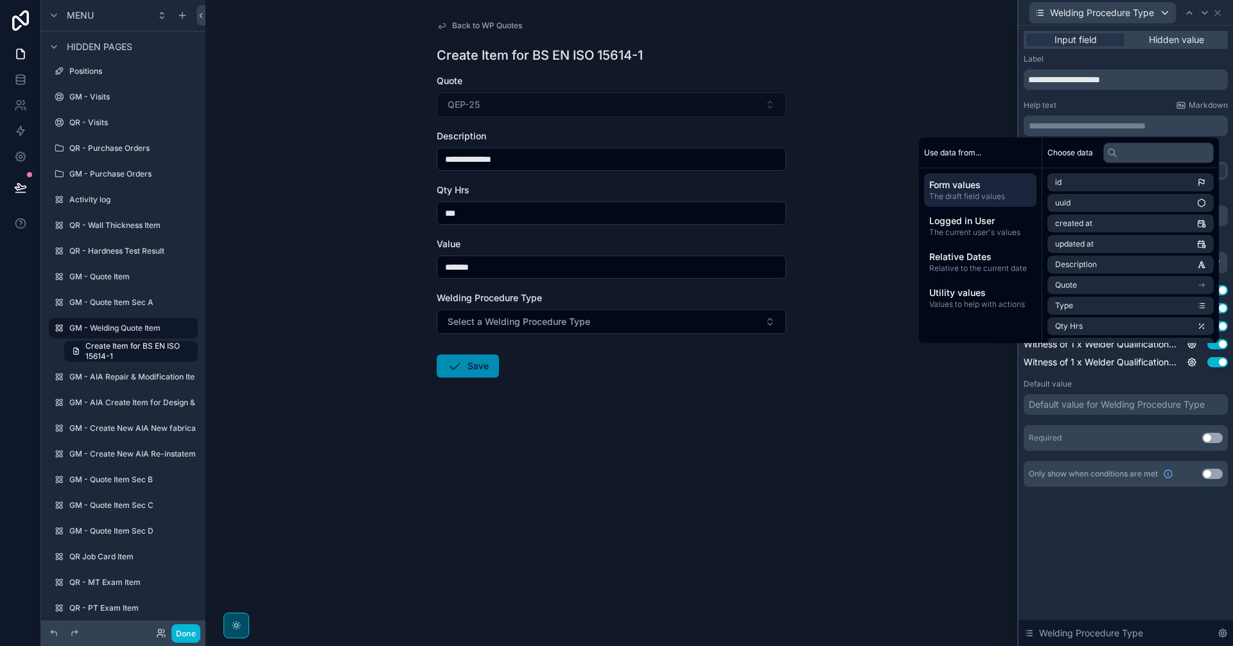
click at [1137, 572] on div "**********" at bounding box center [1126, 336] width 215 height 620
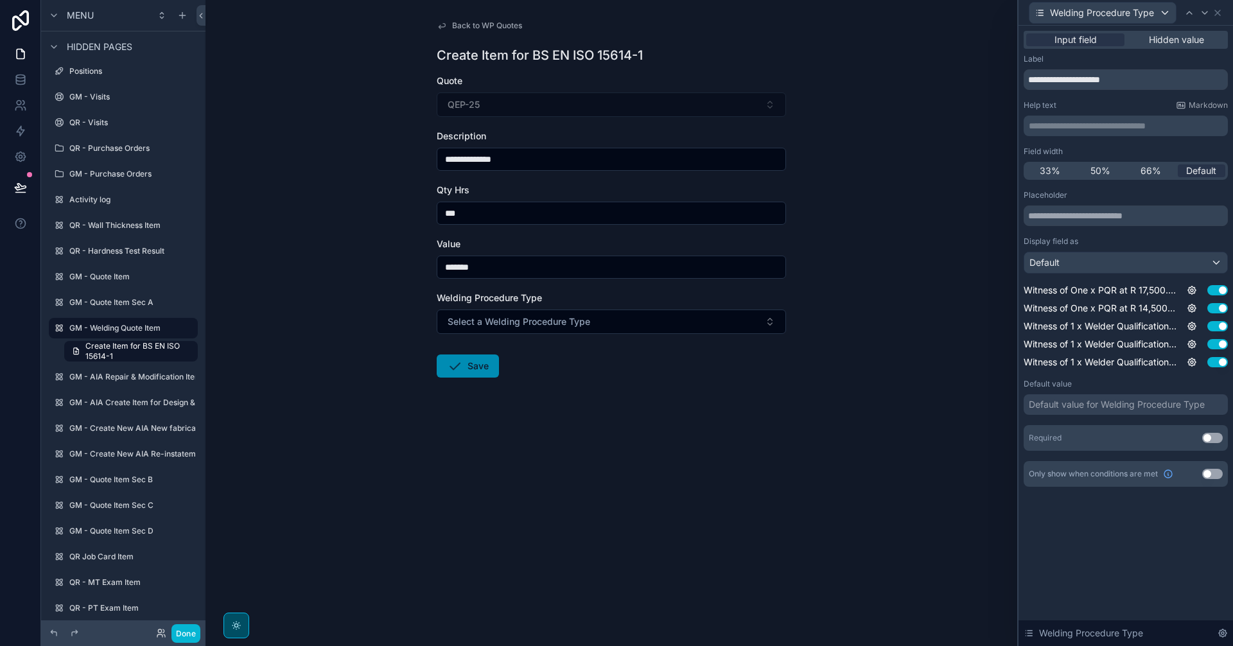
click at [1076, 123] on p "**********" at bounding box center [1127, 125] width 197 height 13
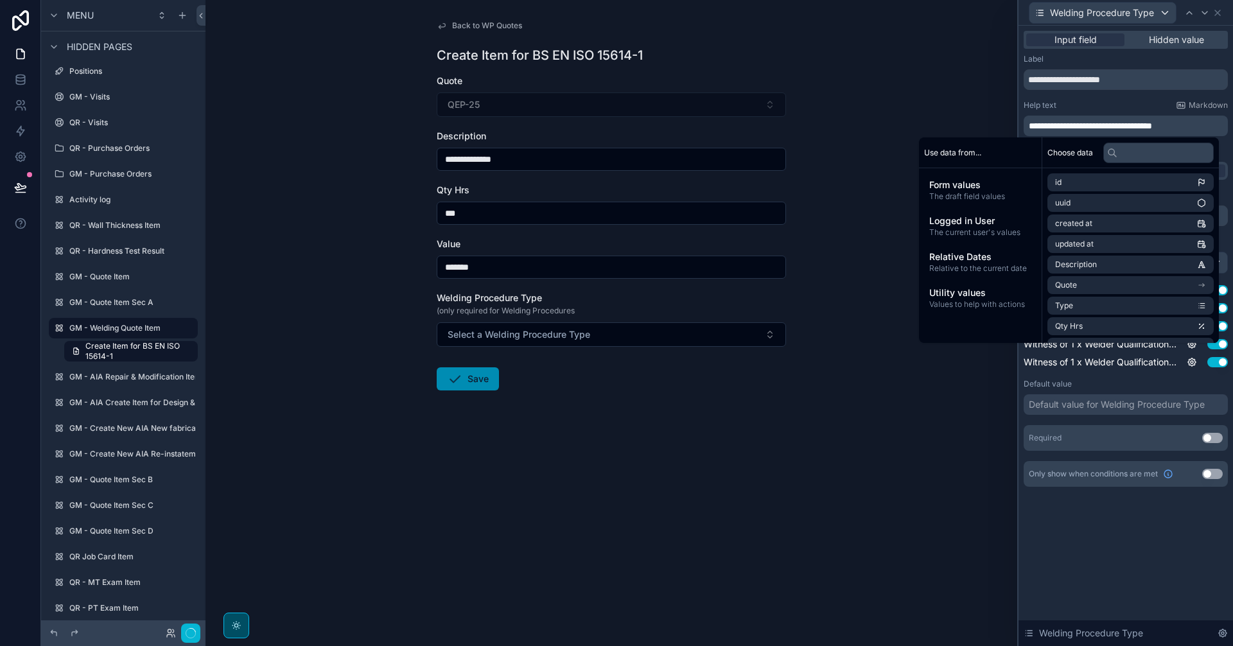
click at [796, 398] on div "**********" at bounding box center [611, 236] width 370 height 473
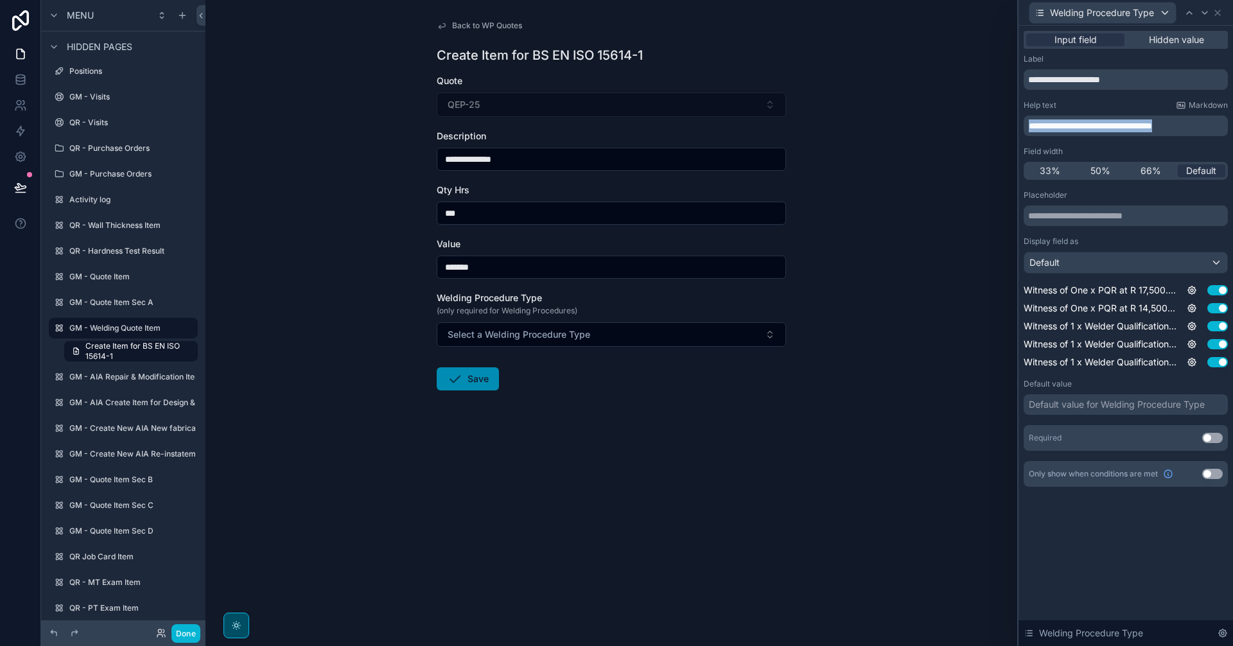
drag, startPoint x: 1202, startPoint y: 129, endPoint x: 1019, endPoint y: 134, distance: 183.7
click at [1019, 134] on div "**********" at bounding box center [1126, 272] width 215 height 492
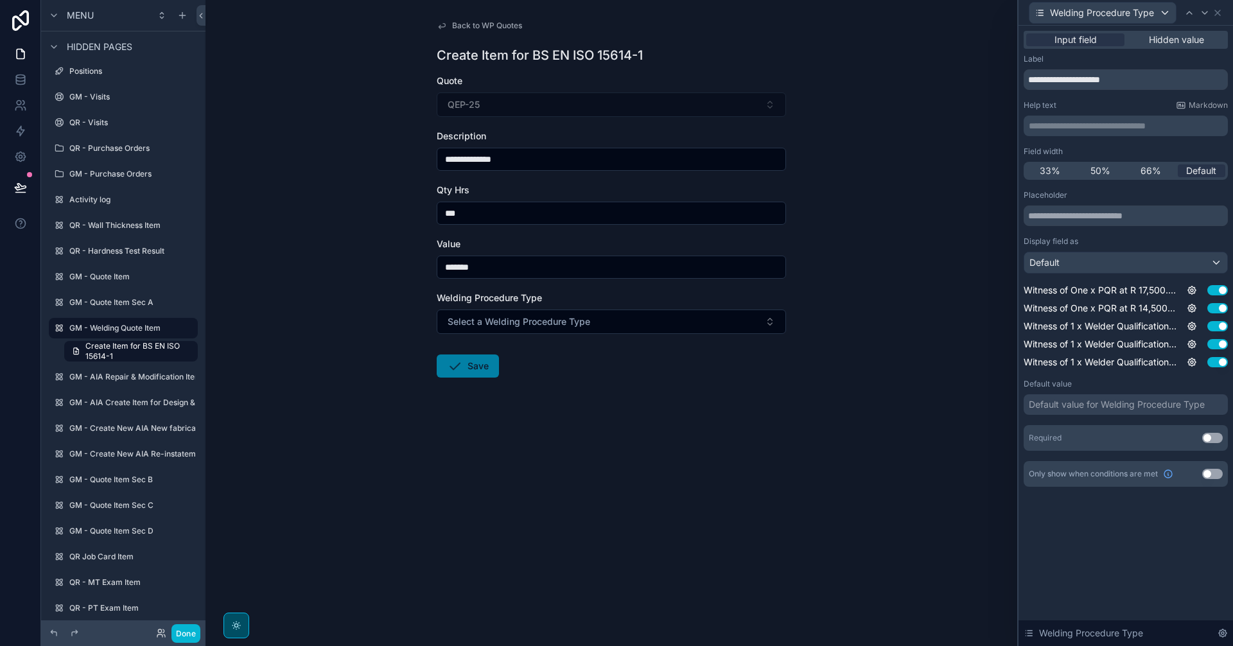
click at [465, 374] on button "Save" at bounding box center [468, 366] width 62 height 23
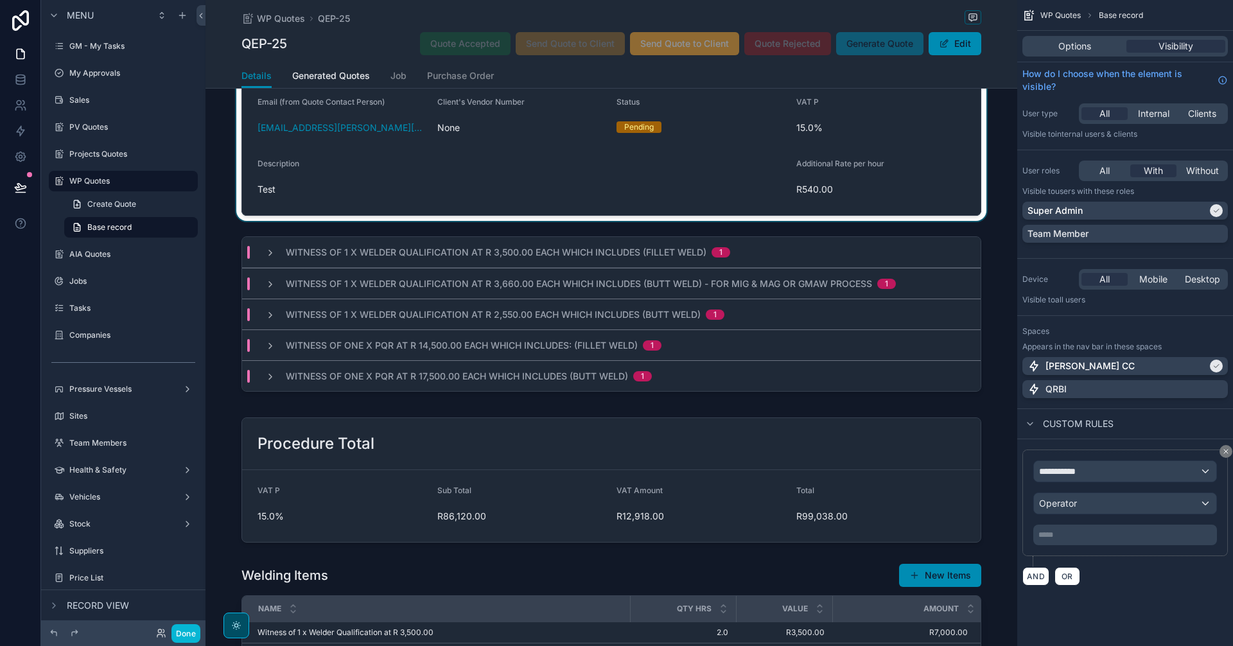
scroll to position [214, 0]
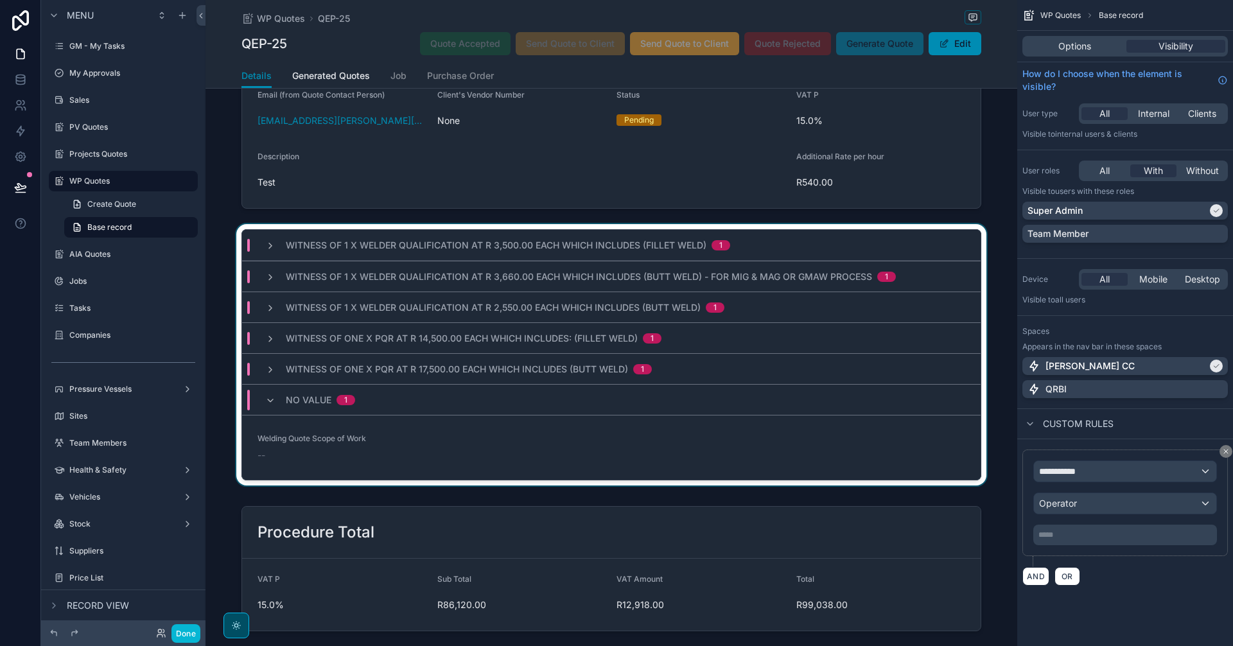
click at [865, 428] on div "scrollable content" at bounding box center [612, 357] width 812 height 267
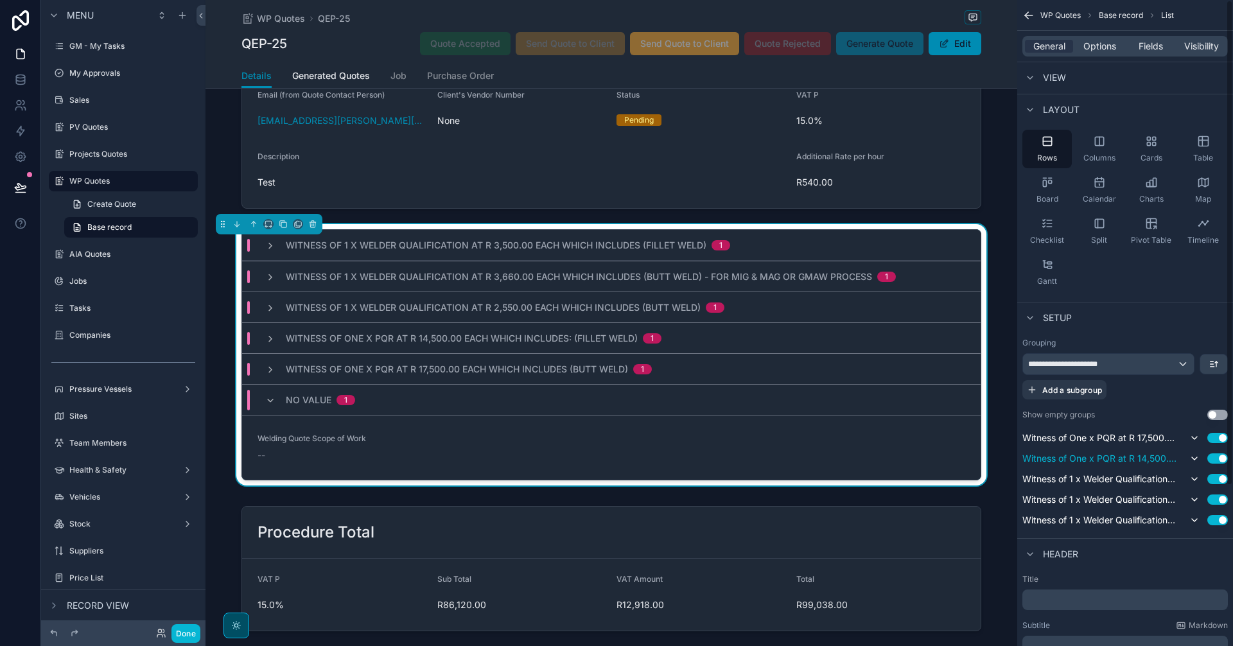
scroll to position [0, 0]
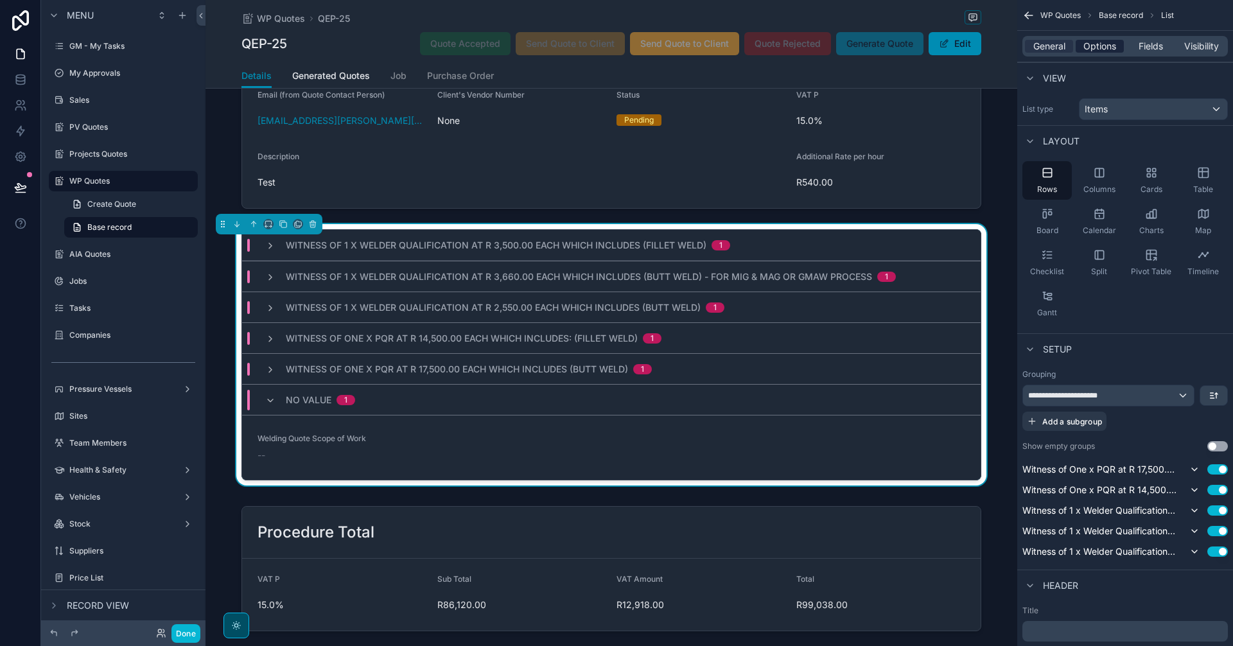
click at [1107, 48] on span "Options" at bounding box center [1100, 46] width 33 height 13
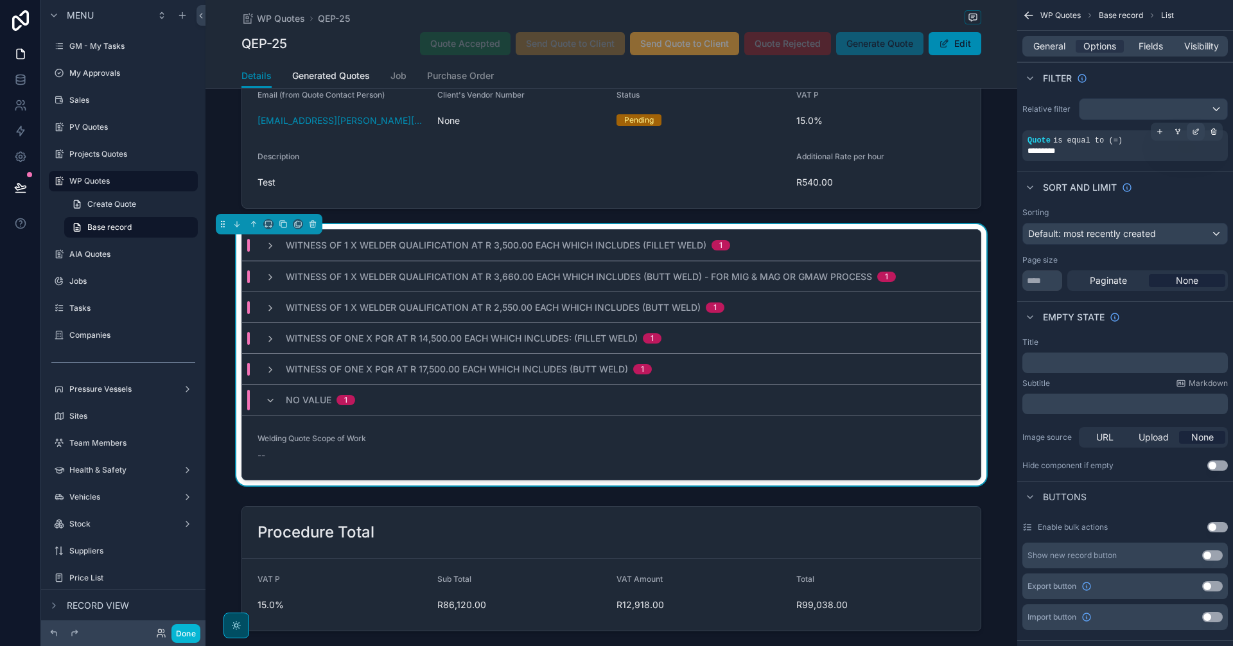
click at [1195, 132] on icon "scrollable content" at bounding box center [1196, 132] width 8 height 8
click at [1159, 126] on div "scrollable content" at bounding box center [1160, 132] width 18 height 18
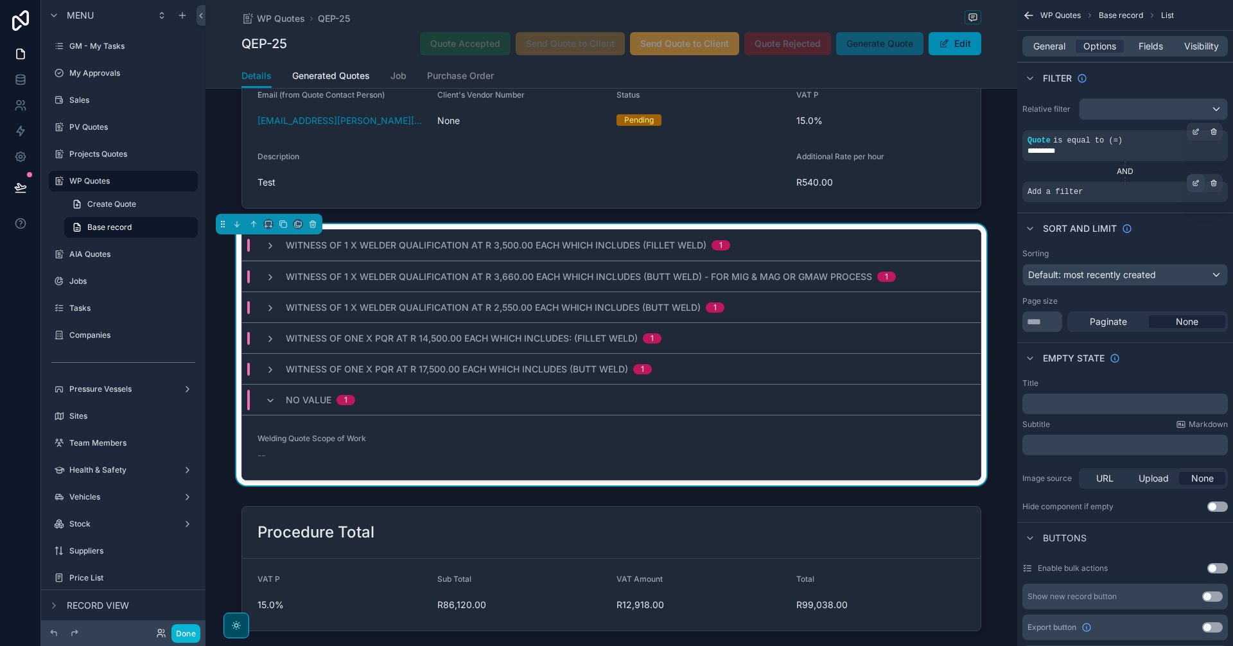
click at [1195, 183] on icon "scrollable content" at bounding box center [1197, 182] width 4 height 4
click at [910, 177] on span "Select a field" at bounding box center [892, 172] width 55 height 11
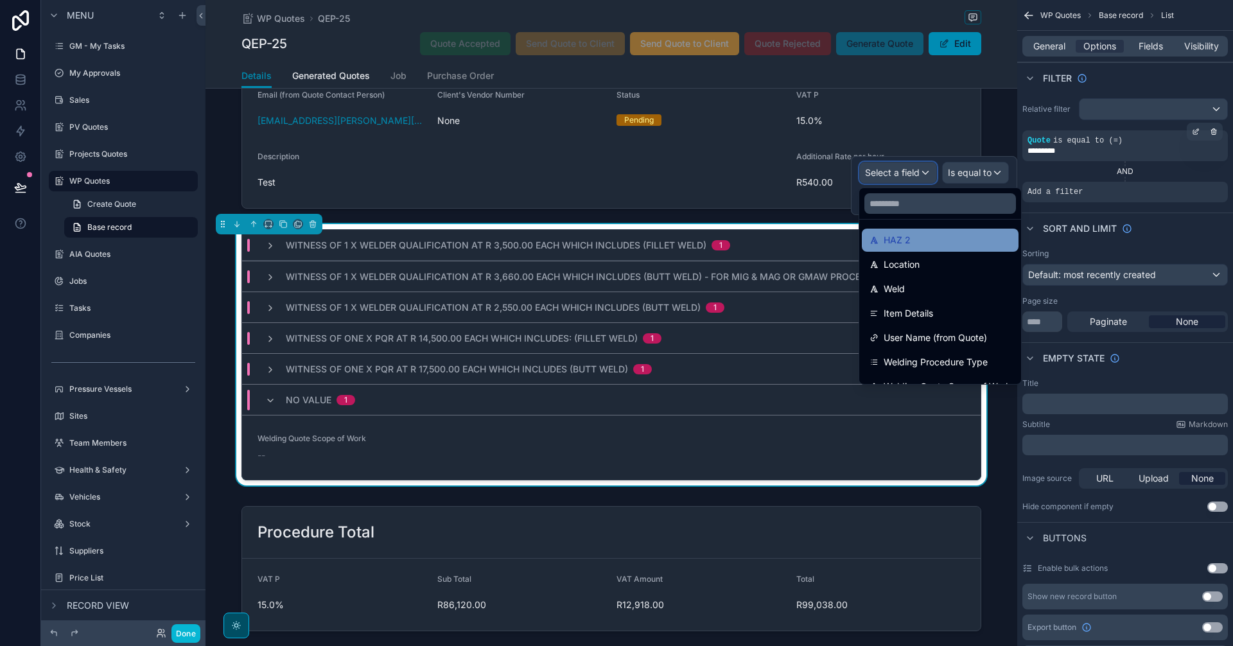
scroll to position [848, 0]
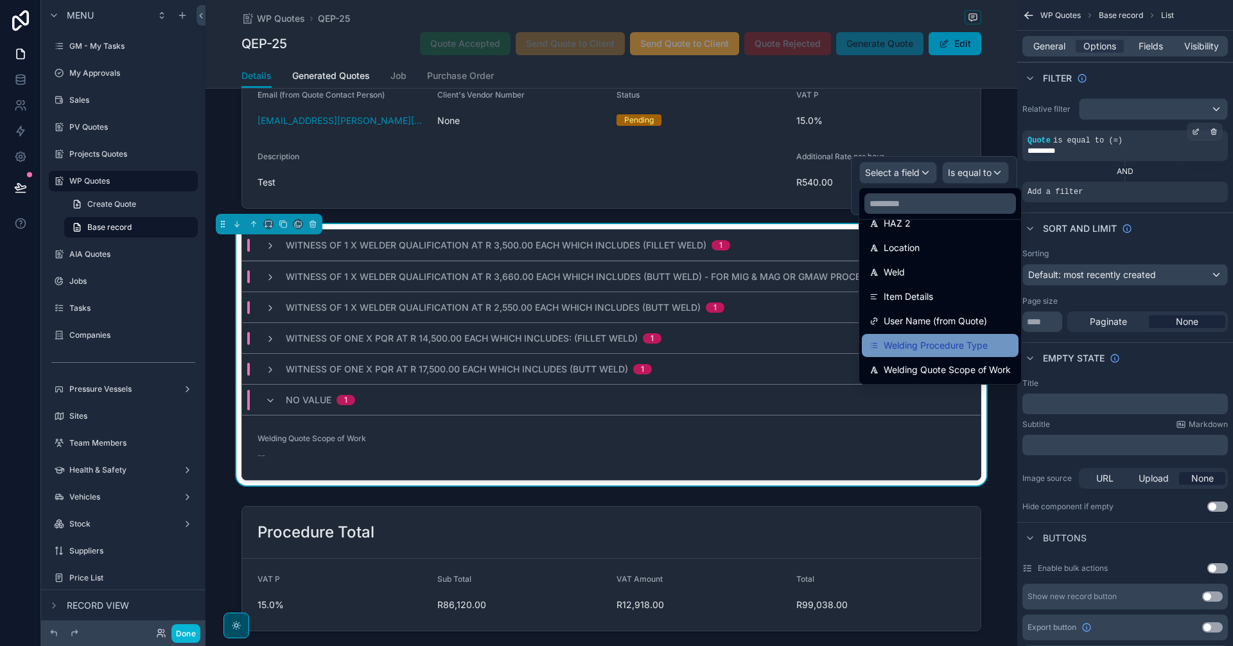
click at [972, 351] on span "Welding Procedure Type" at bounding box center [936, 345] width 104 height 15
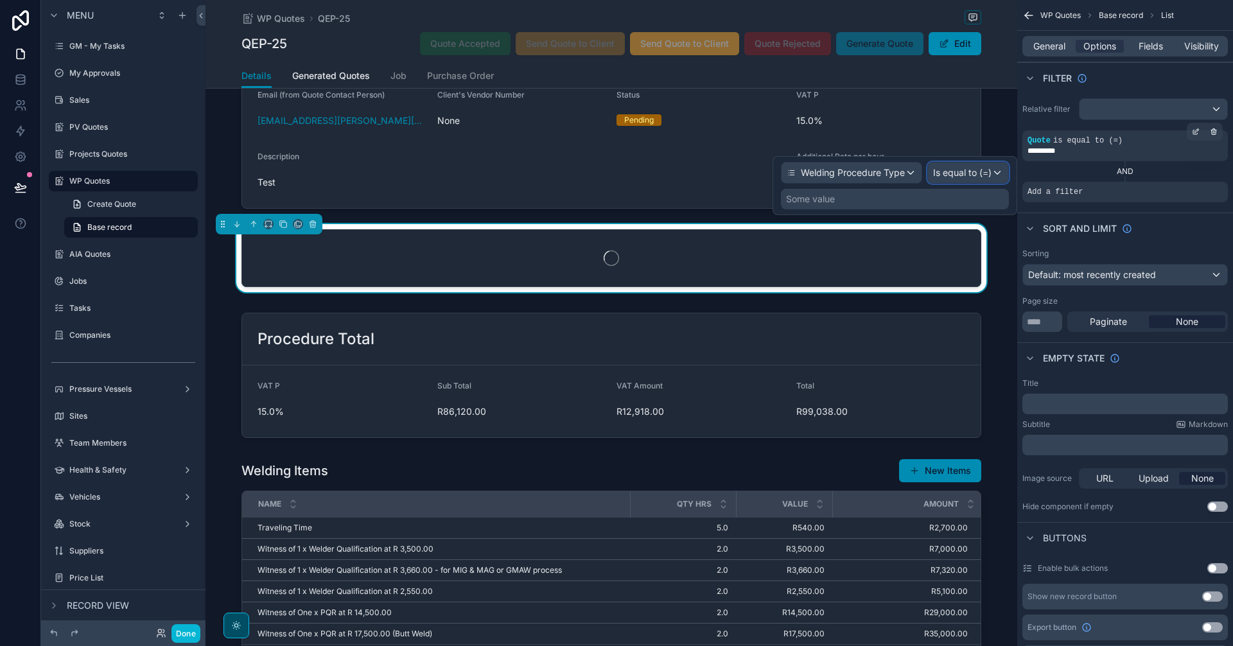
click at [985, 172] on span "Is equal to (=)" at bounding box center [962, 172] width 58 height 13
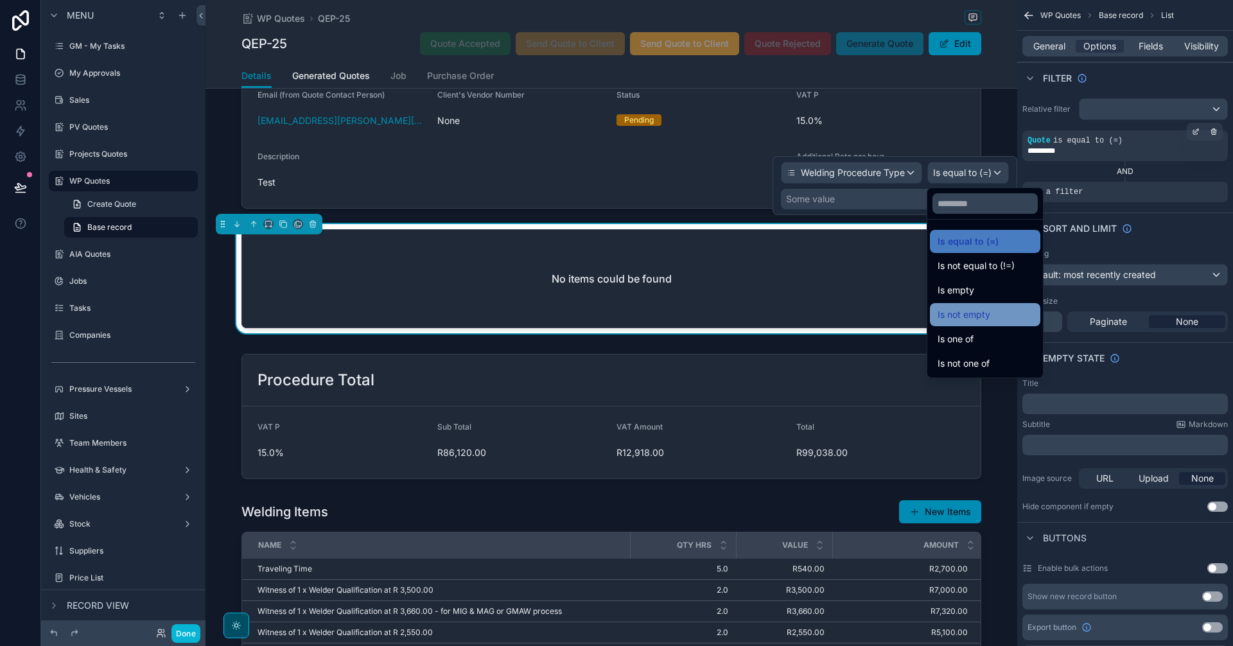
click at [990, 312] on span "Is not empty" at bounding box center [964, 314] width 53 height 15
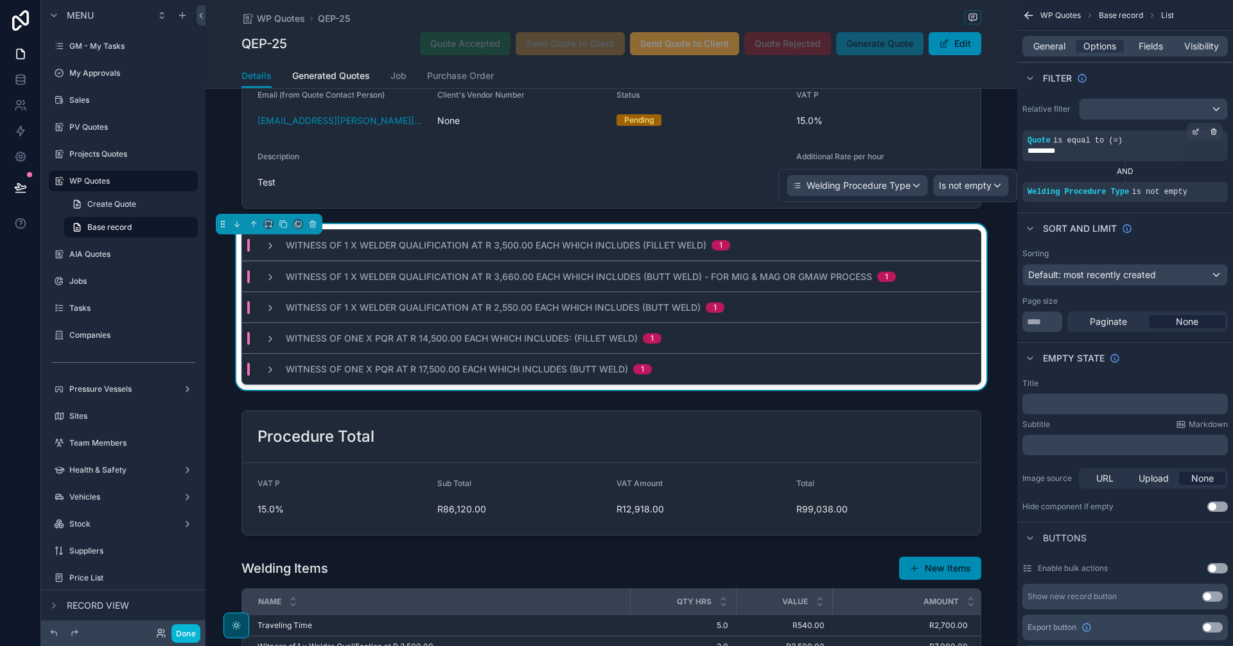
click at [1006, 316] on div "Witness of 1 x Welder Qualification at R 3,500.00 each which includes (Fillet W…" at bounding box center [612, 309] width 812 height 171
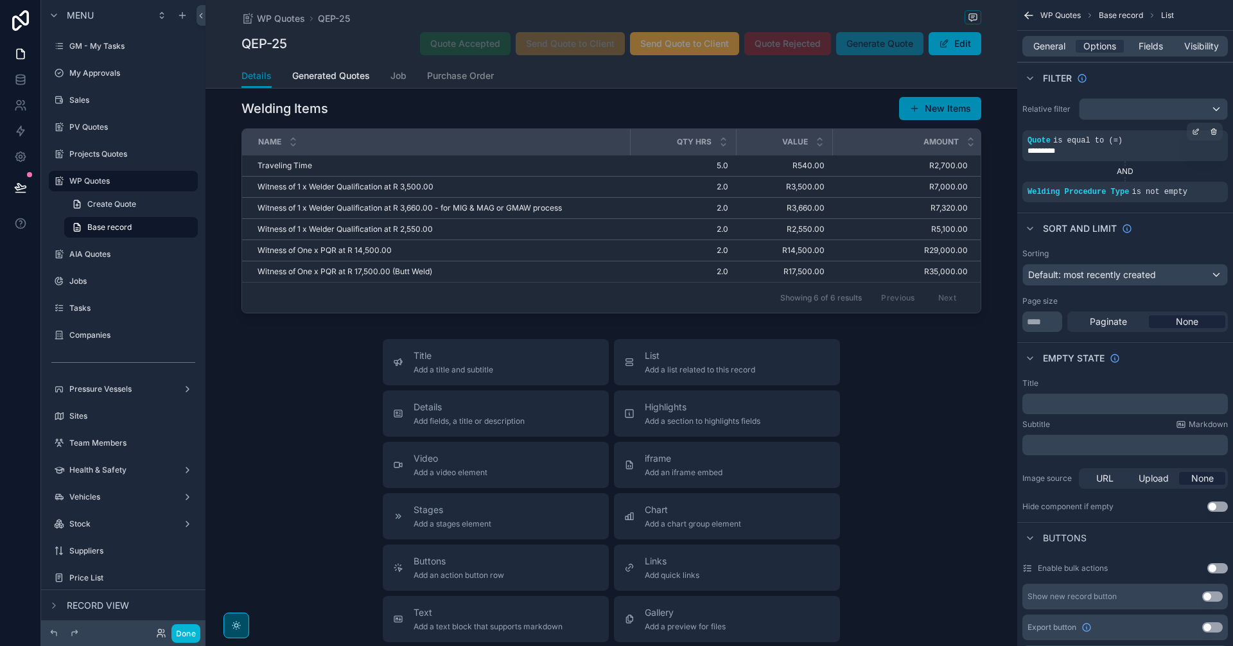
scroll to position [642, 0]
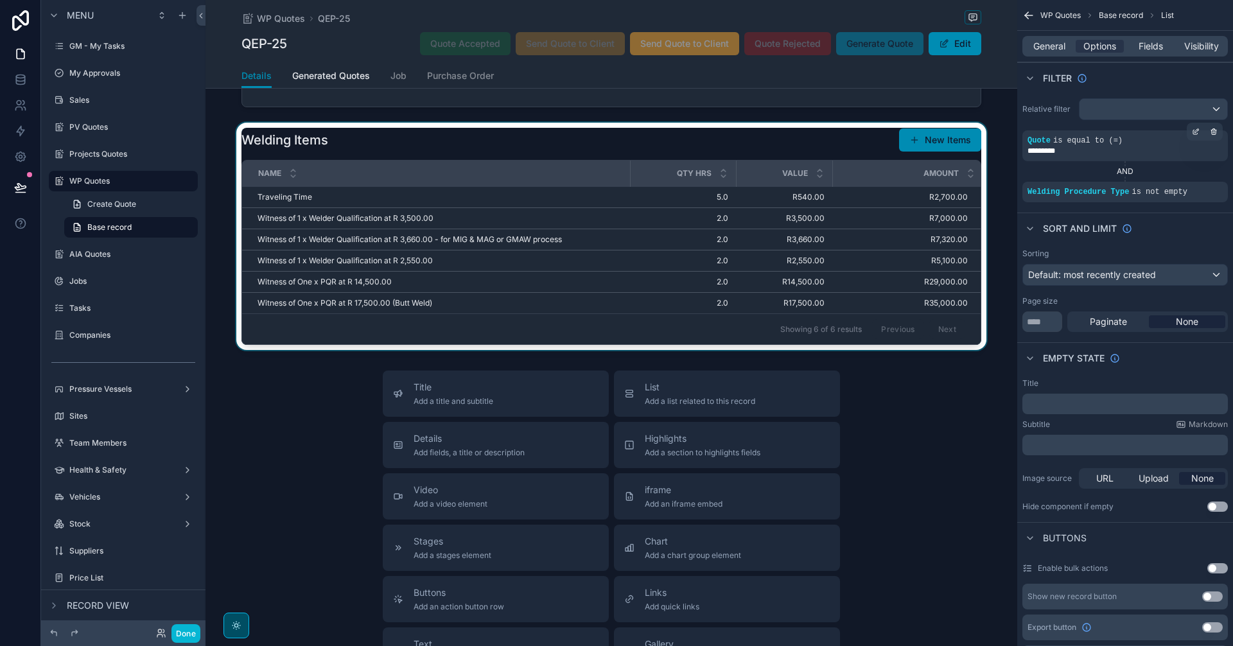
click at [775, 298] on div "scrollable content" at bounding box center [612, 236] width 812 height 227
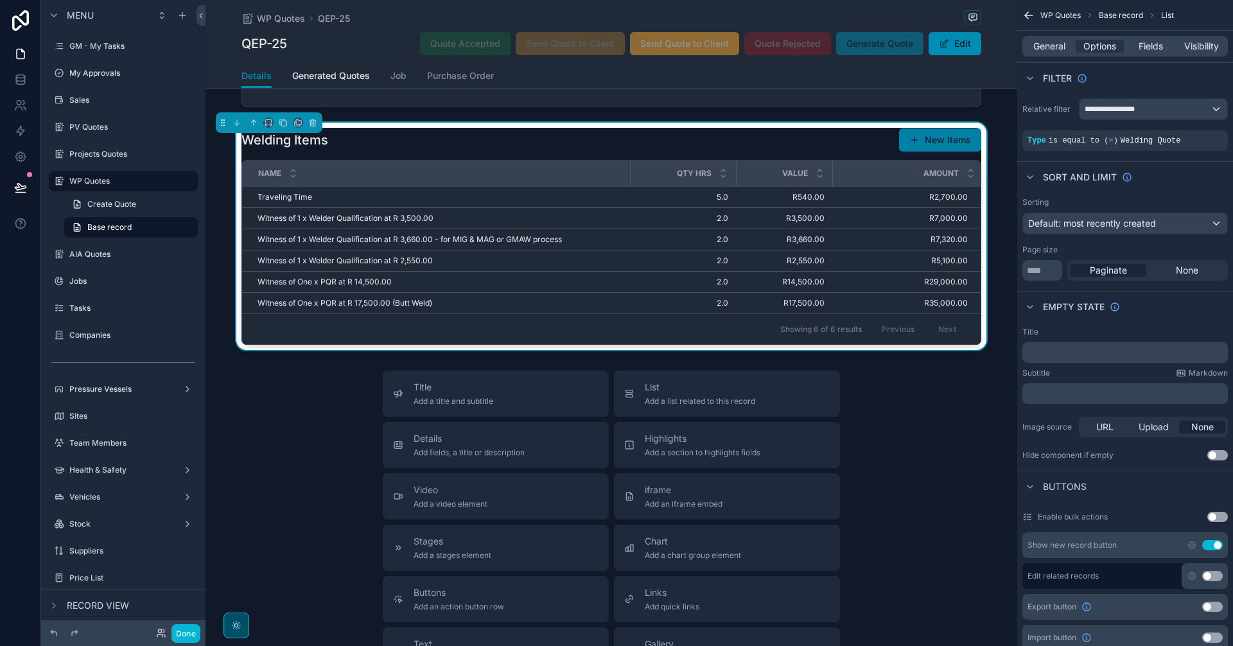
click at [937, 137] on button "New Items" at bounding box center [940, 139] width 82 height 23
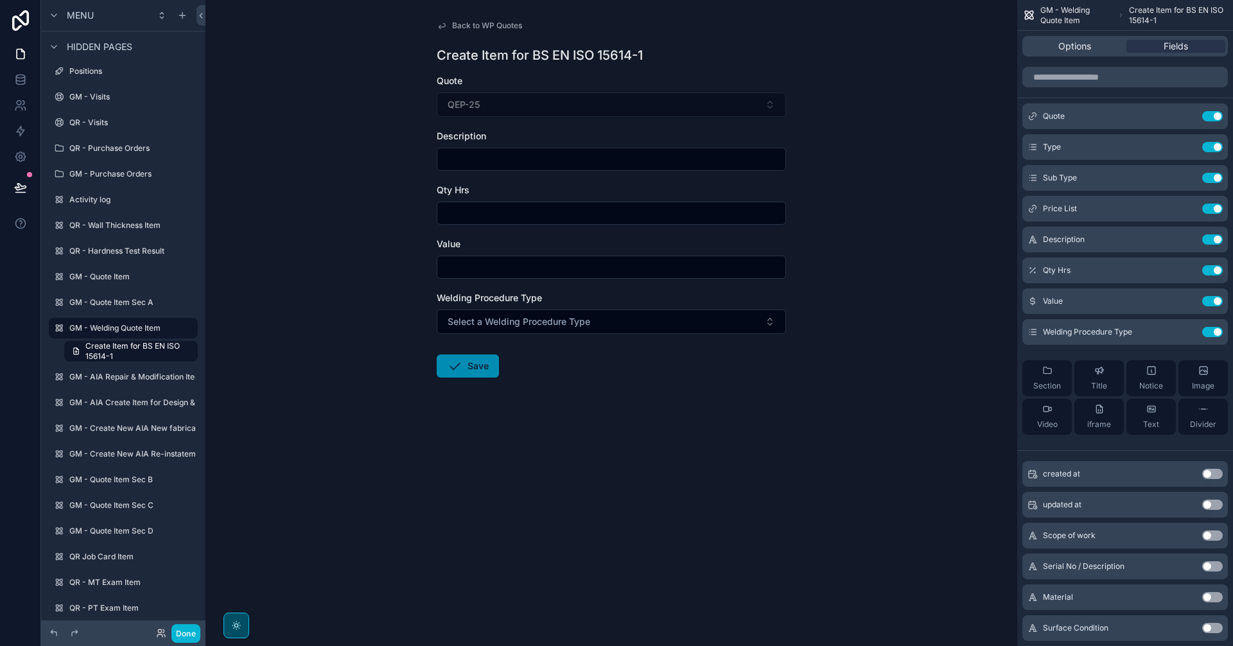
click at [503, 154] on input "scrollable content" at bounding box center [611, 159] width 348 height 18
click at [489, 162] on input "scrollable content" at bounding box center [611, 159] width 348 height 18
paste input "**********"
type input "**********"
click at [511, 212] on input "scrollable content" at bounding box center [611, 213] width 348 height 18
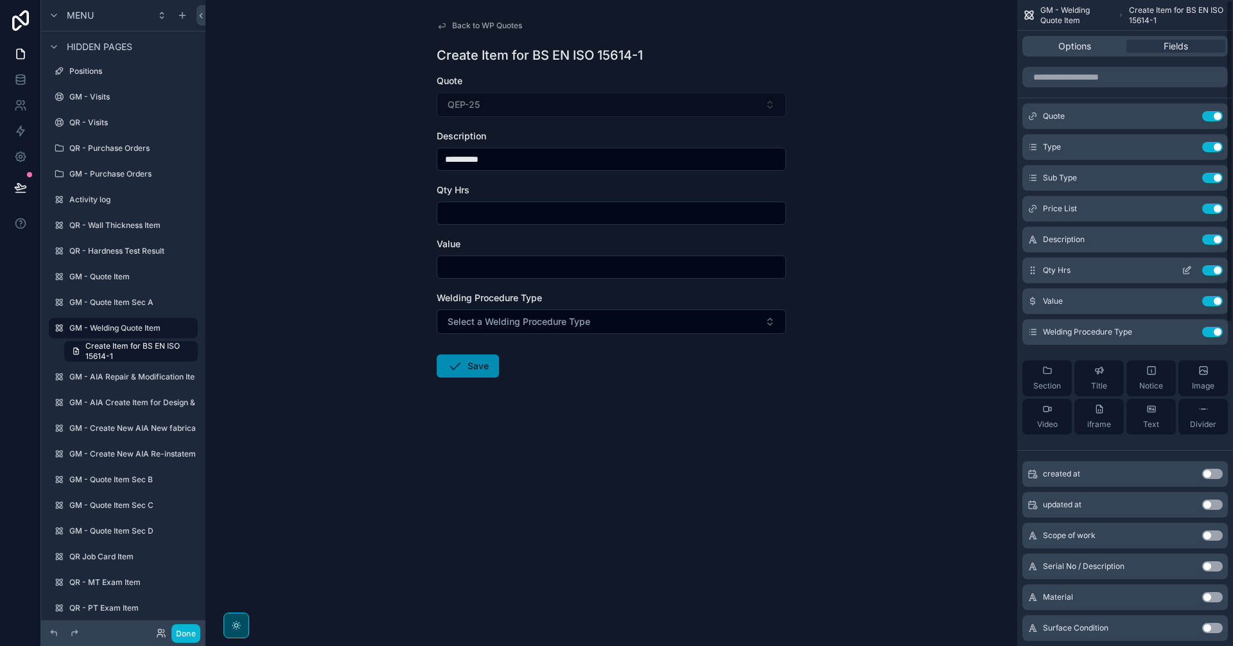
click at [1184, 276] on div "Qty Hrs Use setting" at bounding box center [1126, 271] width 206 height 26
click at [1186, 270] on icon "scrollable content" at bounding box center [1188, 269] width 5 height 5
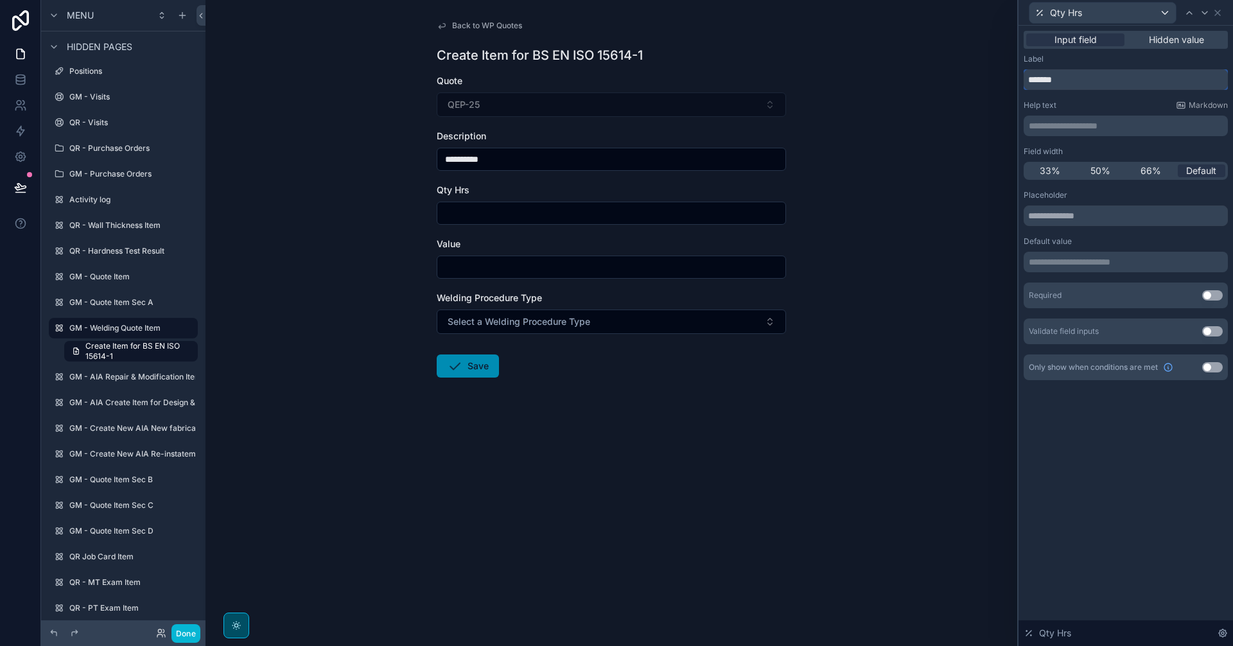
click at [1079, 82] on input "*******" at bounding box center [1126, 79] width 204 height 21
type input "***"
click at [1222, 16] on icon at bounding box center [1218, 13] width 10 height 10
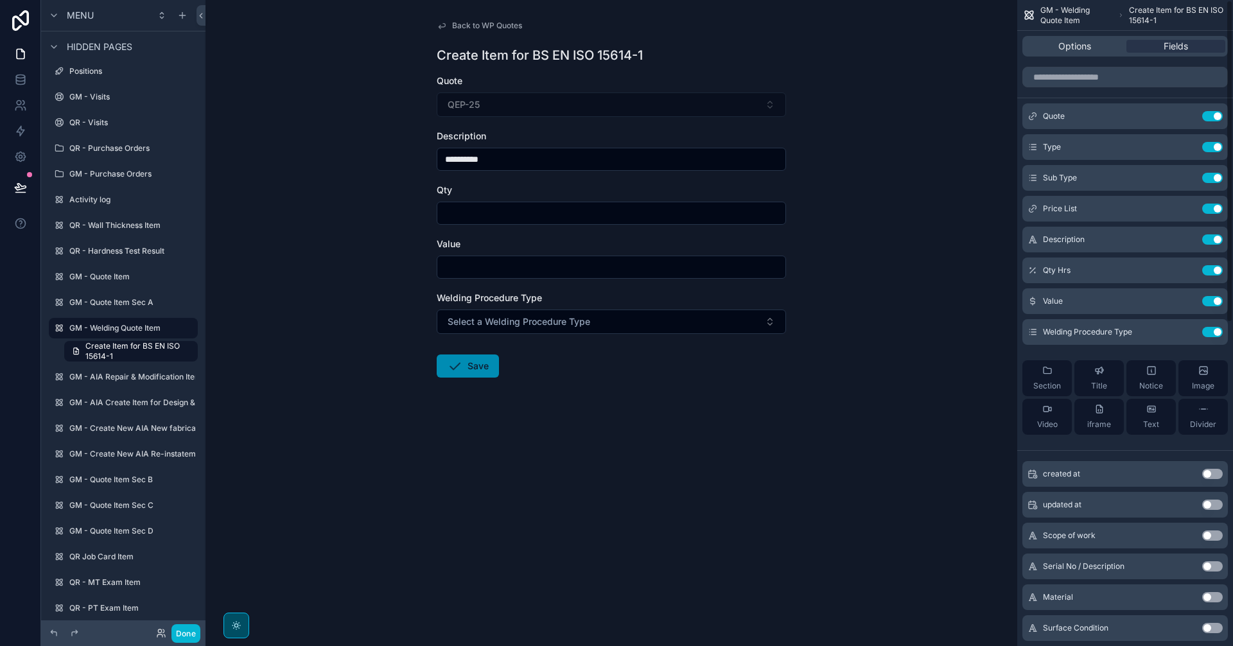
click at [558, 218] on input "scrollable content" at bounding box center [611, 213] width 348 height 18
type input "****"
click at [492, 262] on input "scrollable content" at bounding box center [611, 267] width 348 height 18
type input "*****"
click at [463, 361] on button "Save" at bounding box center [468, 366] width 62 height 23
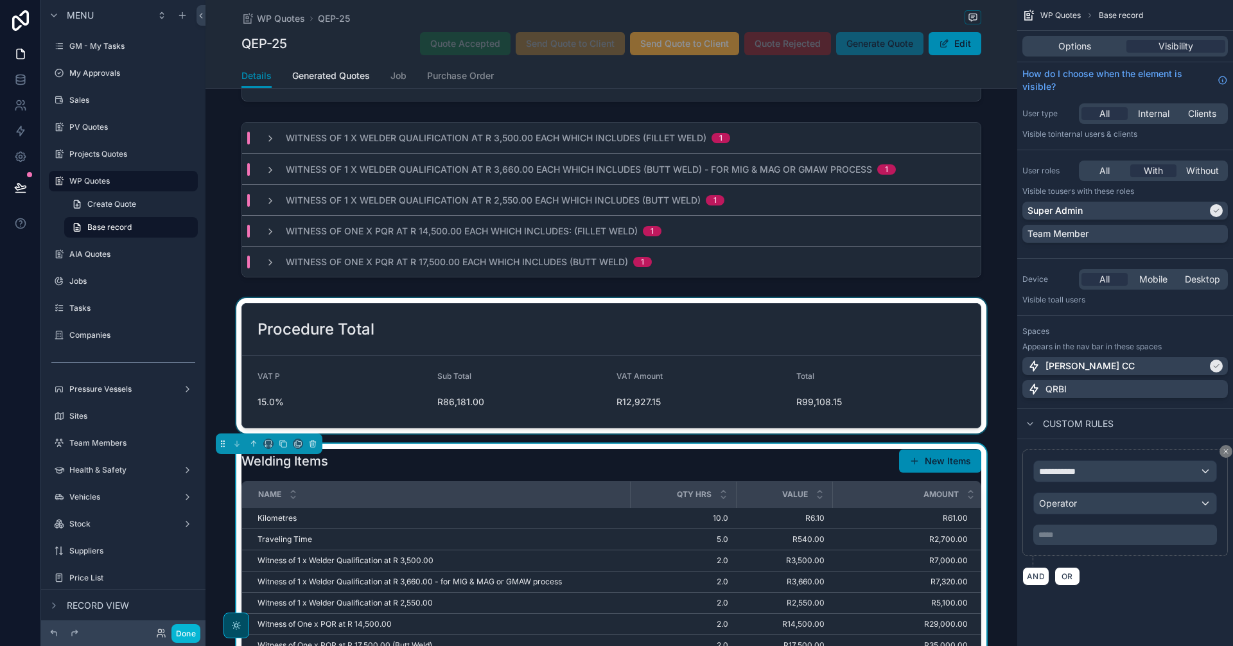
scroll to position [214, 0]
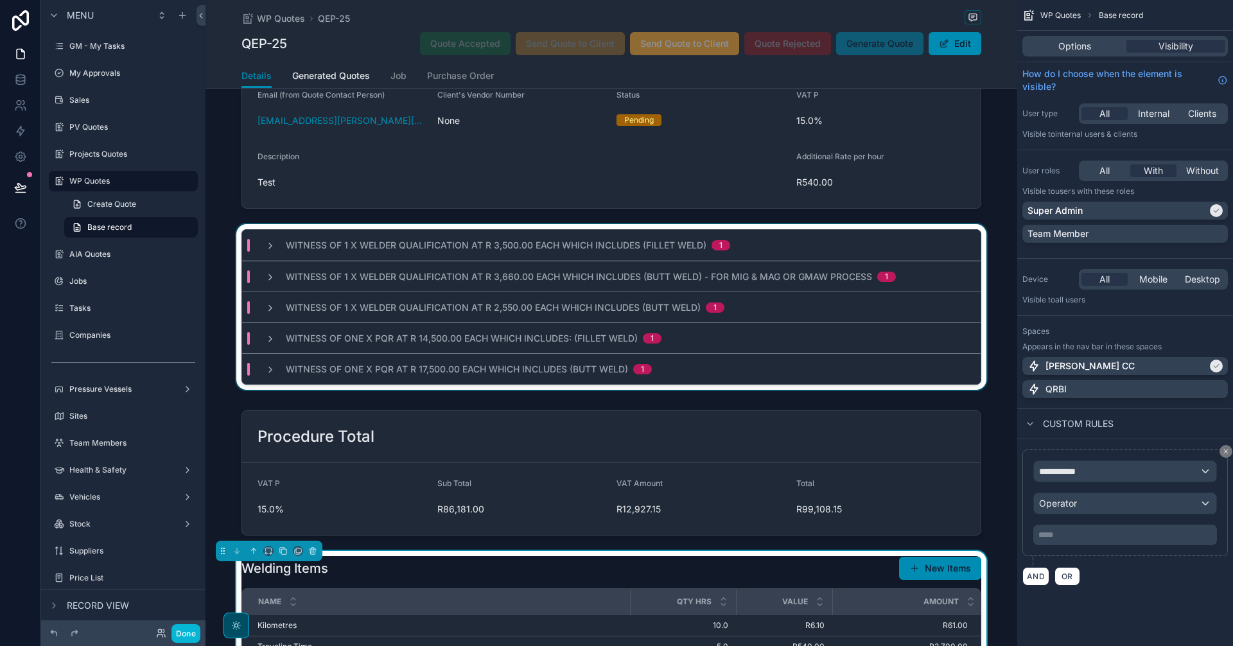
click at [953, 313] on div "Witness of 1 x Welder Qualification at R 2,550.00 each which includes (Butt Wel…" at bounding box center [611, 307] width 739 height 31
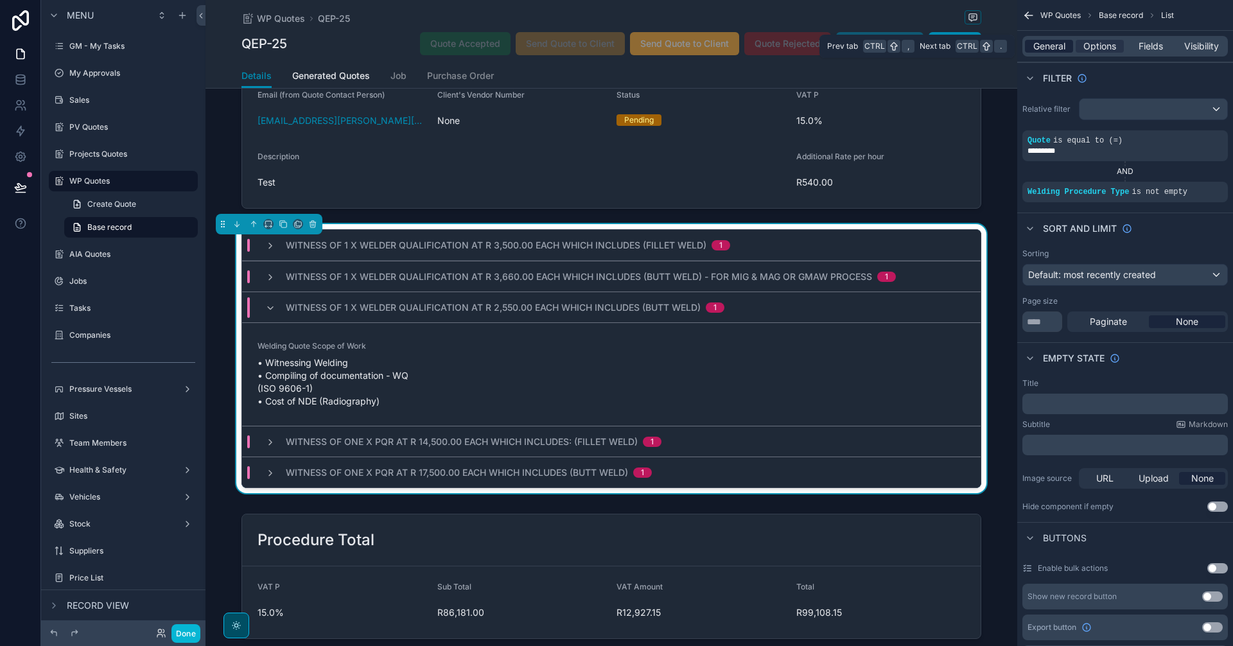
click at [1054, 44] on span "General" at bounding box center [1049, 46] width 32 height 13
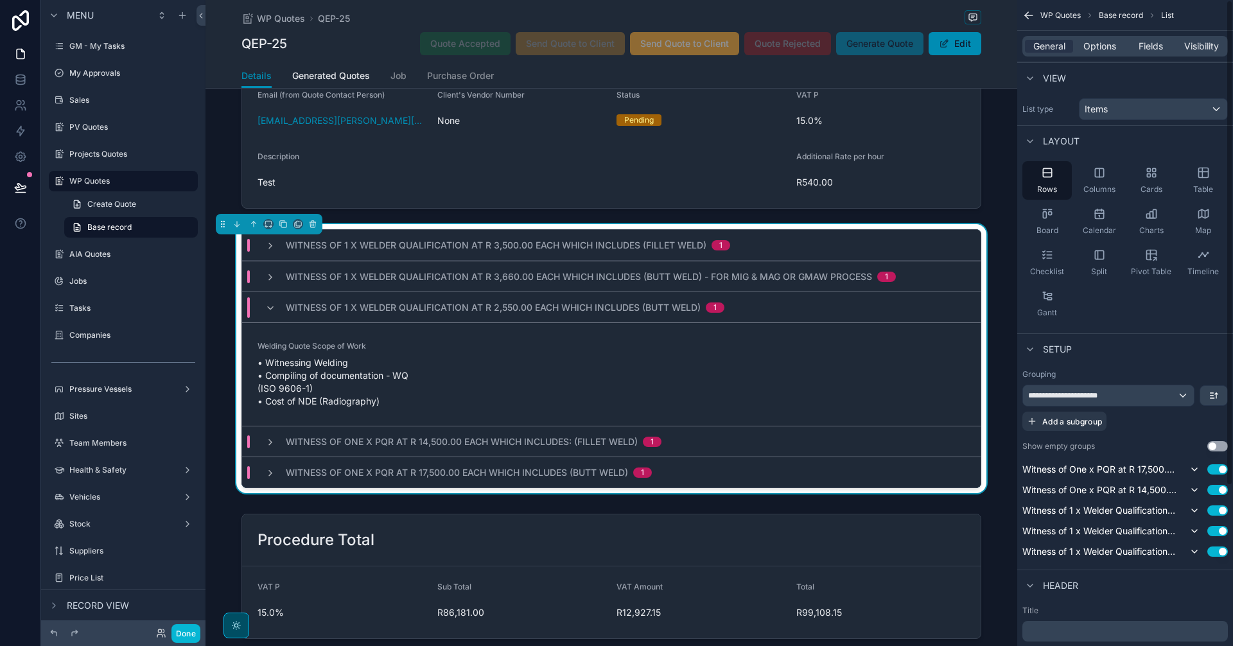
click at [1107, 632] on p "﻿" at bounding box center [1127, 631] width 198 height 13
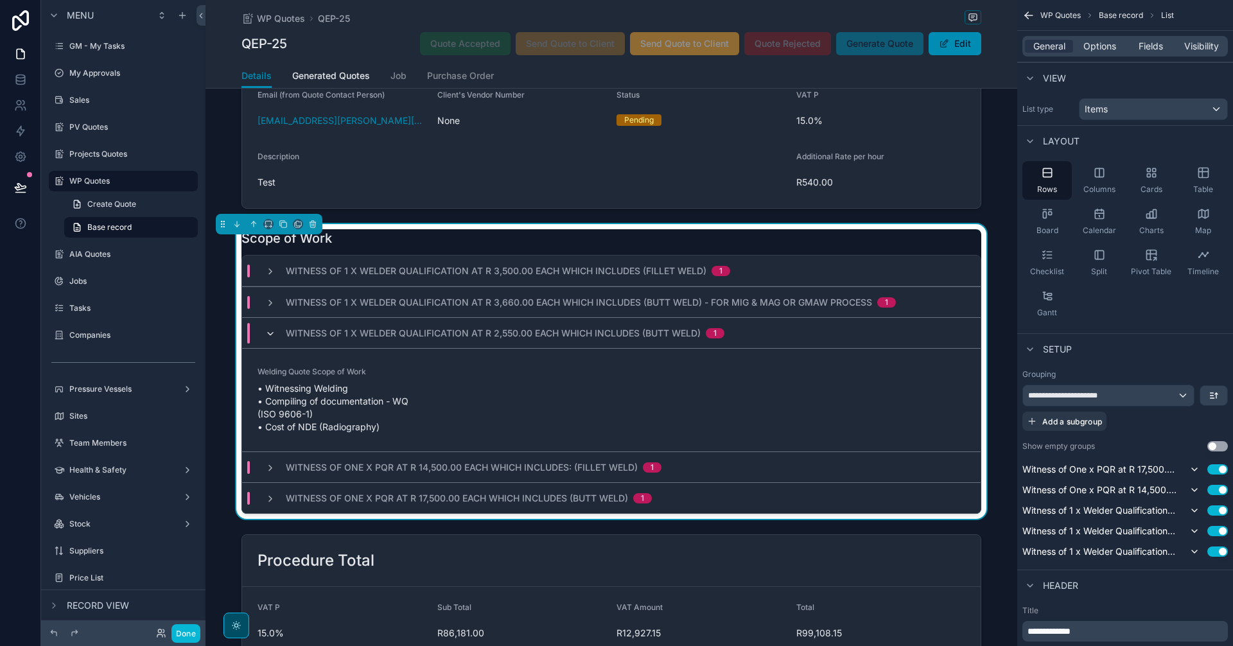
click at [265, 330] on icon "scrollable content" at bounding box center [270, 334] width 10 height 10
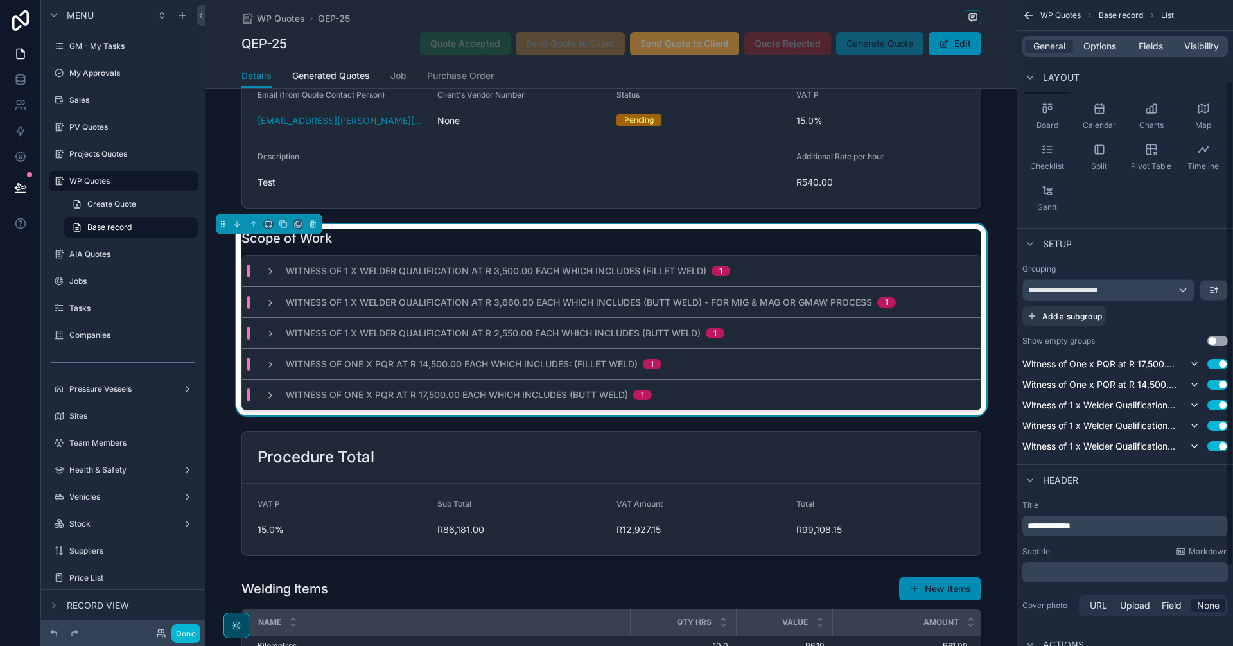
scroll to position [107, 0]
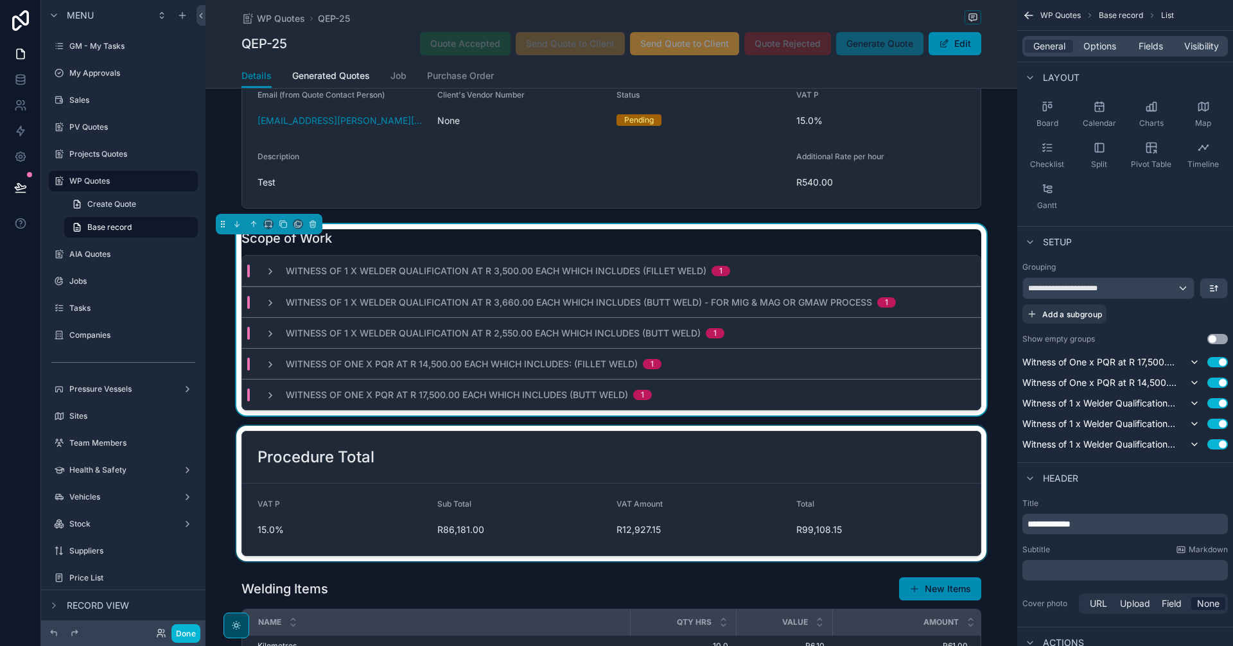
click at [1002, 441] on div "scrollable content" at bounding box center [612, 494] width 812 height 136
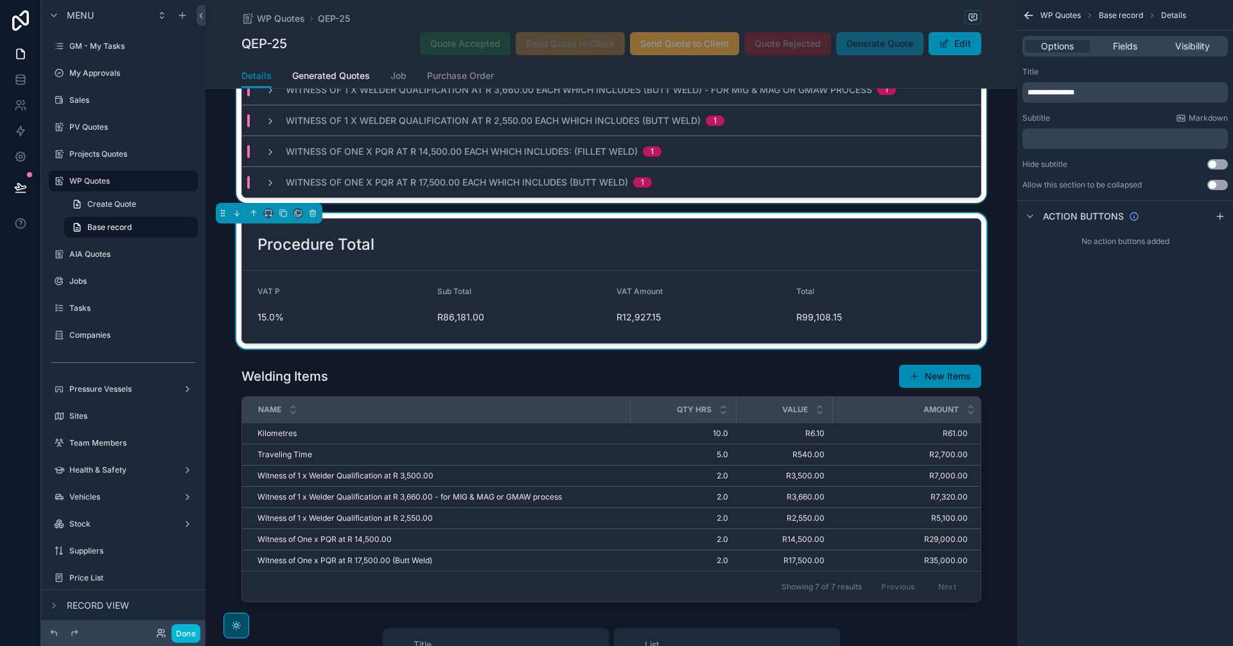
scroll to position [535, 0]
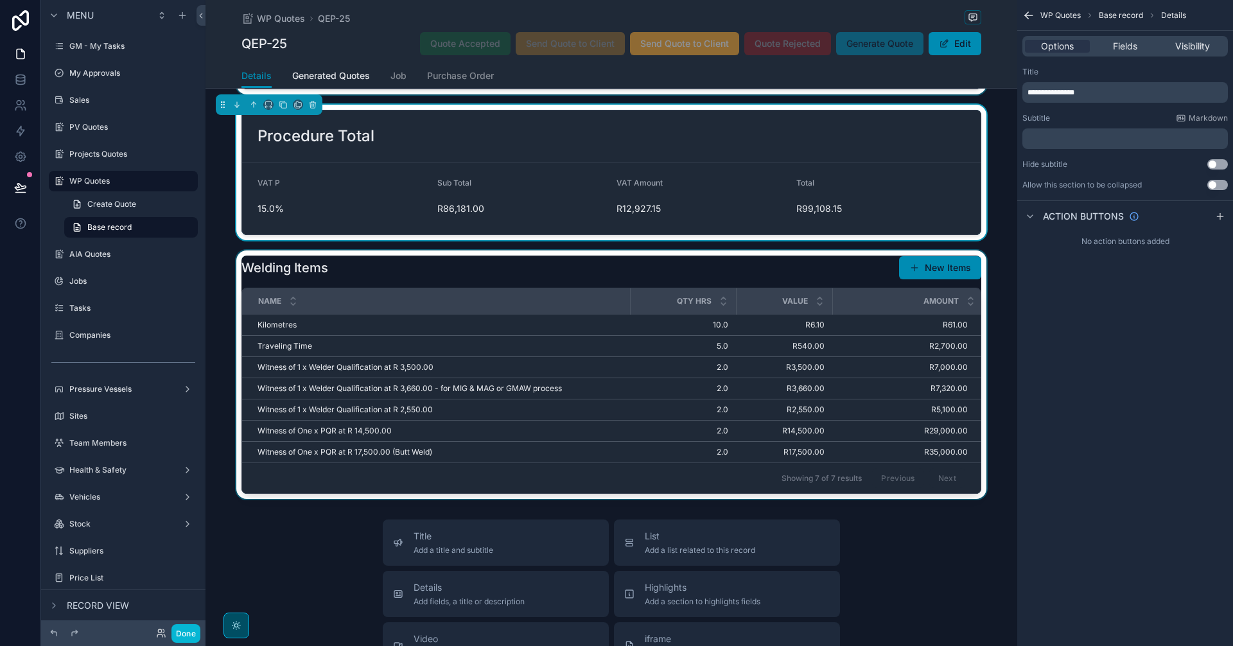
click at [645, 489] on div "Showing 7 of 7 results Previous Next" at bounding box center [611, 477] width 739 height 31
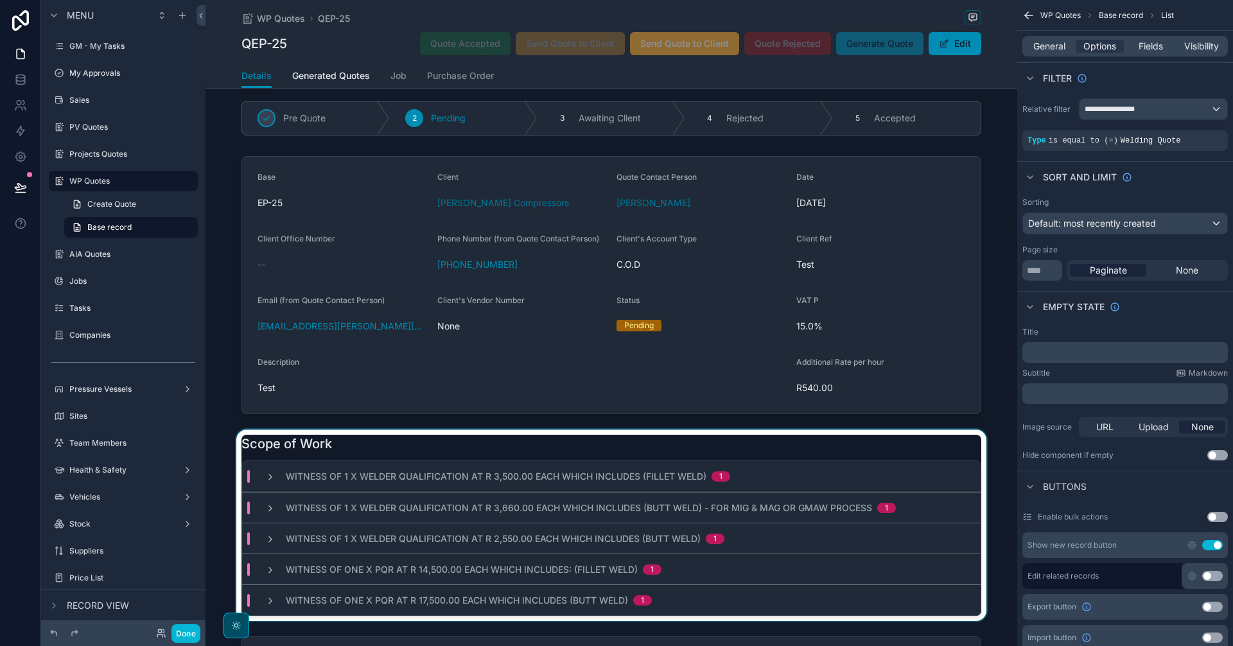
scroll to position [0, 0]
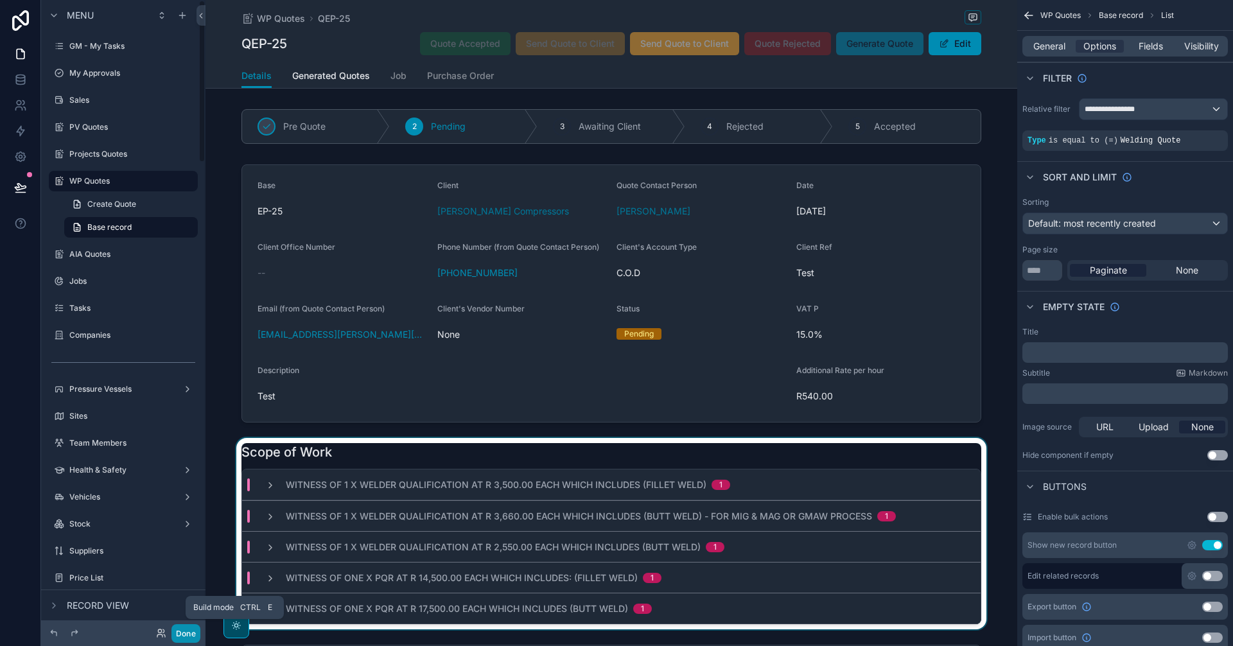
click at [178, 633] on button "Done" at bounding box center [185, 633] width 29 height 19
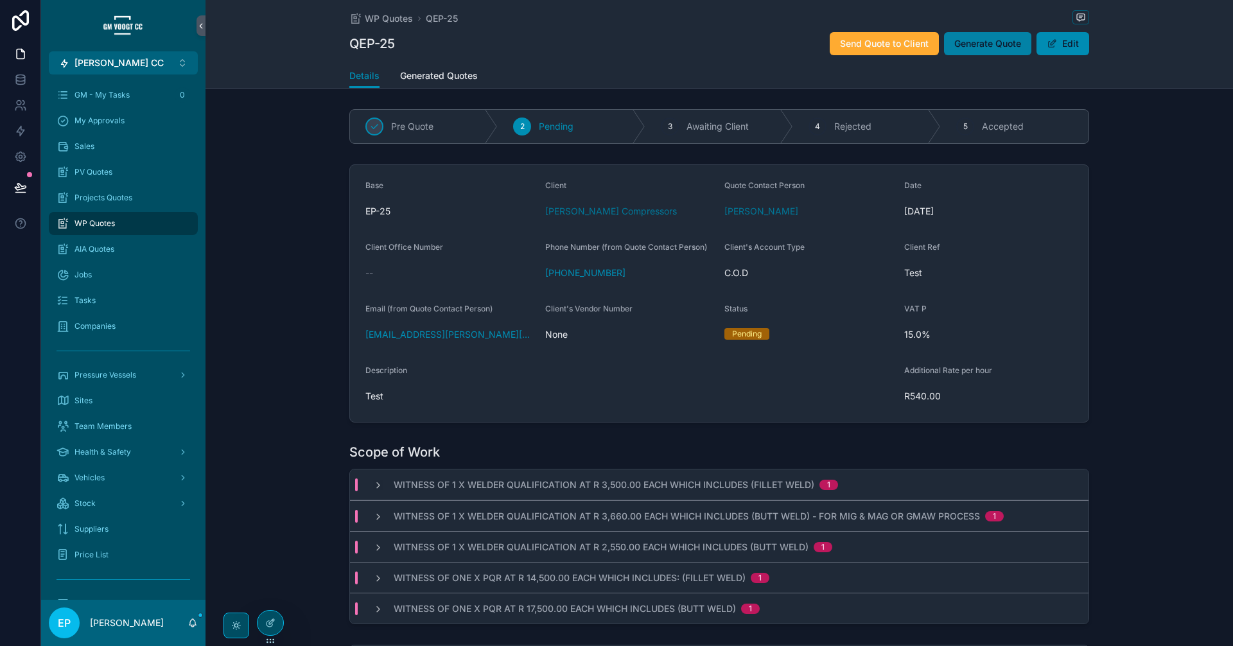
click at [979, 46] on span "Generate Quote" at bounding box center [987, 43] width 67 height 13
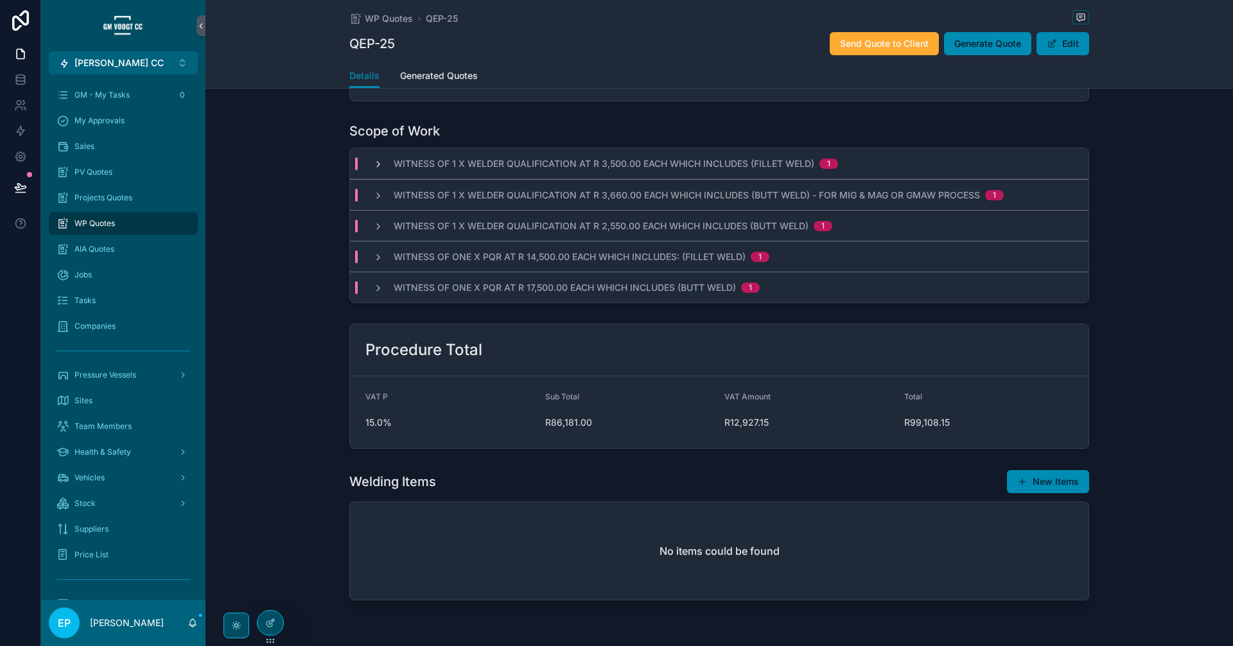
click at [378, 165] on icon "scrollable content" at bounding box center [378, 164] width 10 height 10
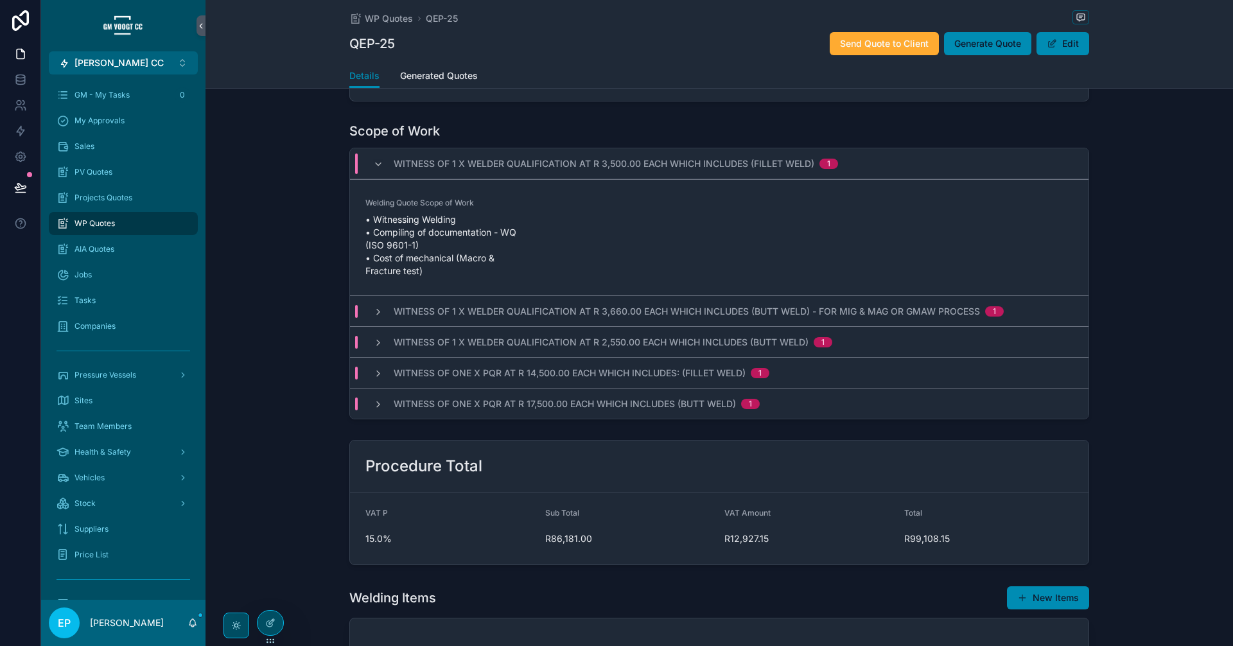
click at [378, 165] on icon "scrollable content" at bounding box center [378, 164] width 10 height 10
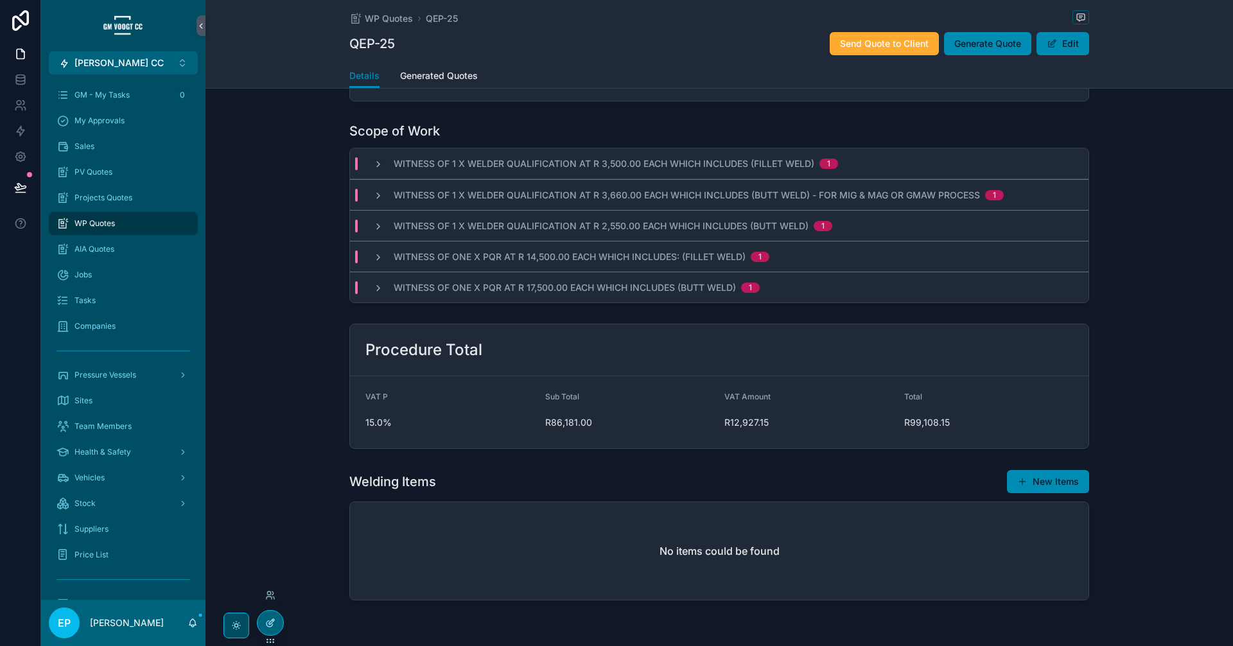
click at [263, 630] on div at bounding box center [271, 623] width 26 height 24
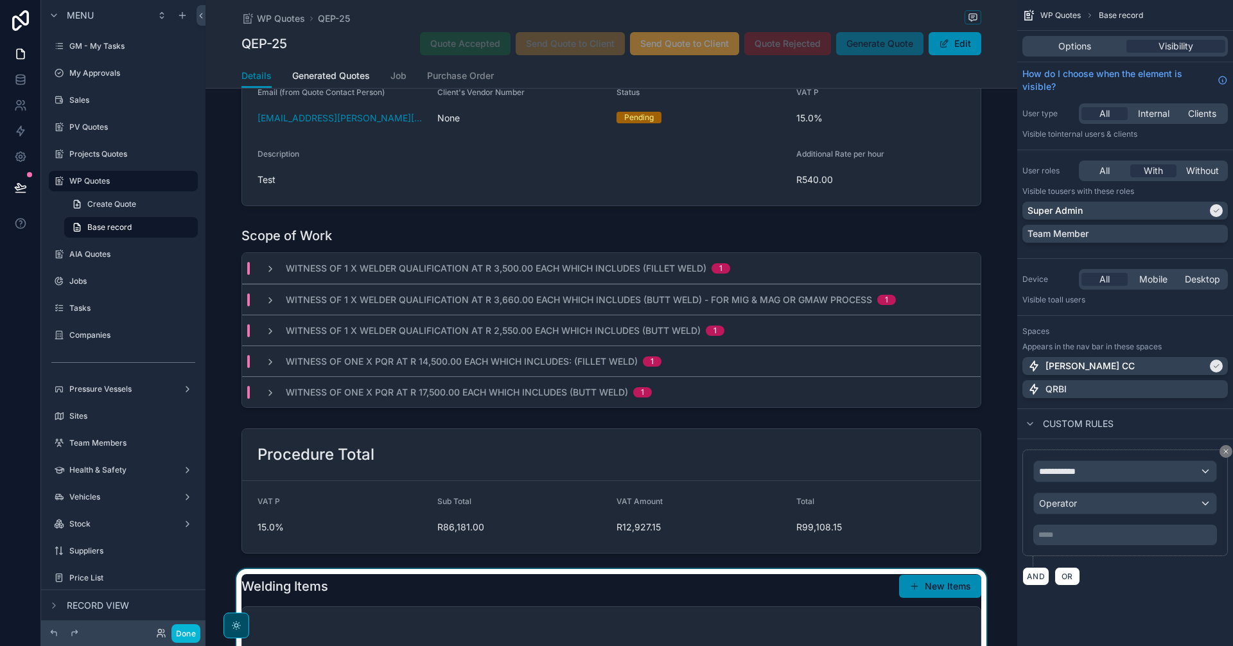
scroll to position [214, 0]
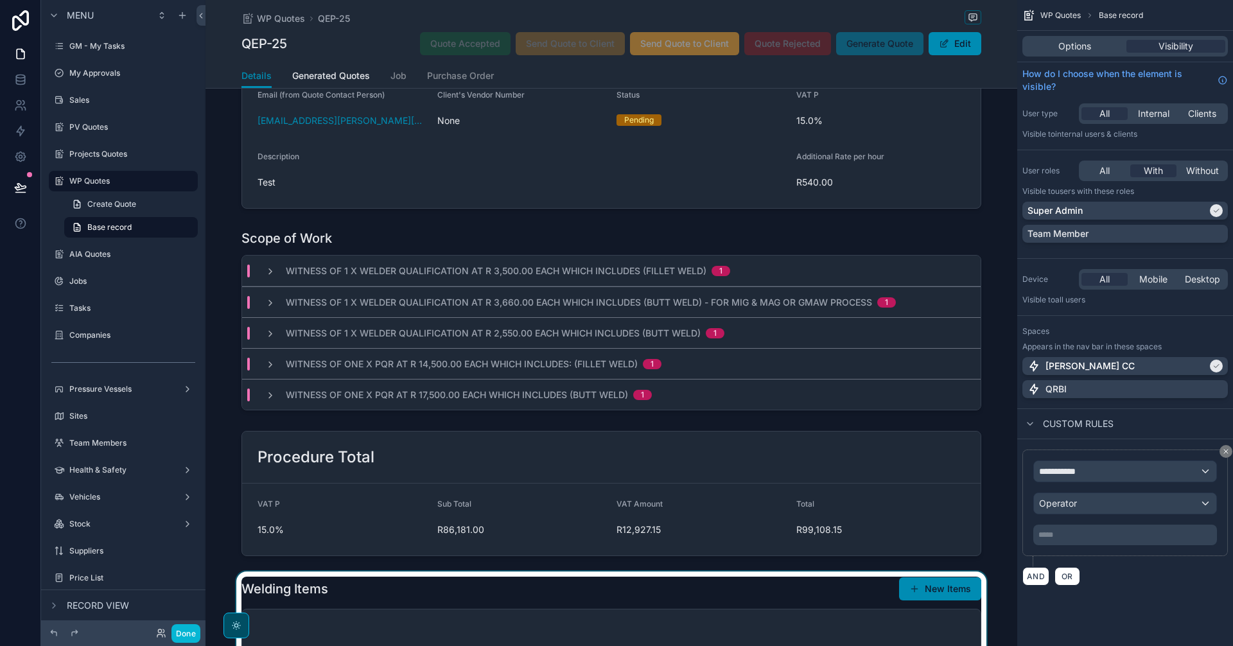
click at [773, 620] on div "scrollable content" at bounding box center [612, 642] width 812 height 141
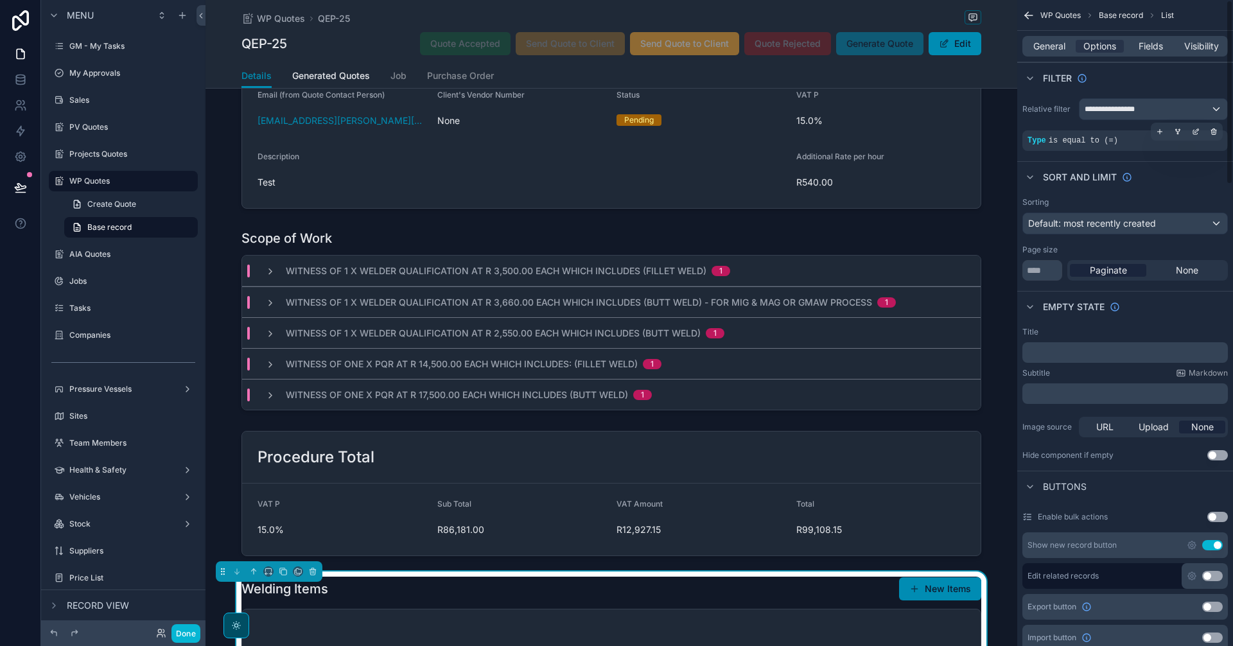
click at [1111, 138] on div "Type is equal to (=)" at bounding box center [1125, 141] width 195 height 10
click at [1197, 131] on icon "scrollable content" at bounding box center [1197, 130] width 4 height 4
click at [992, 144] on div "WELDING_QUOTE" at bounding box center [937, 147] width 144 height 21
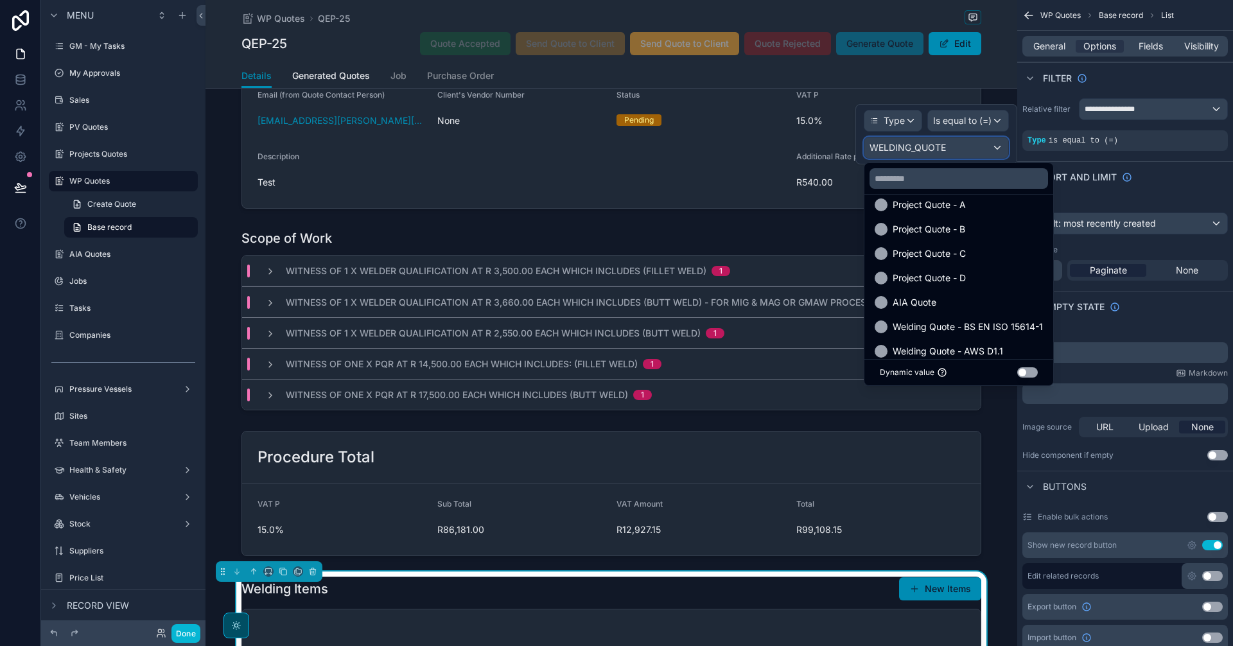
scroll to position [343, 0]
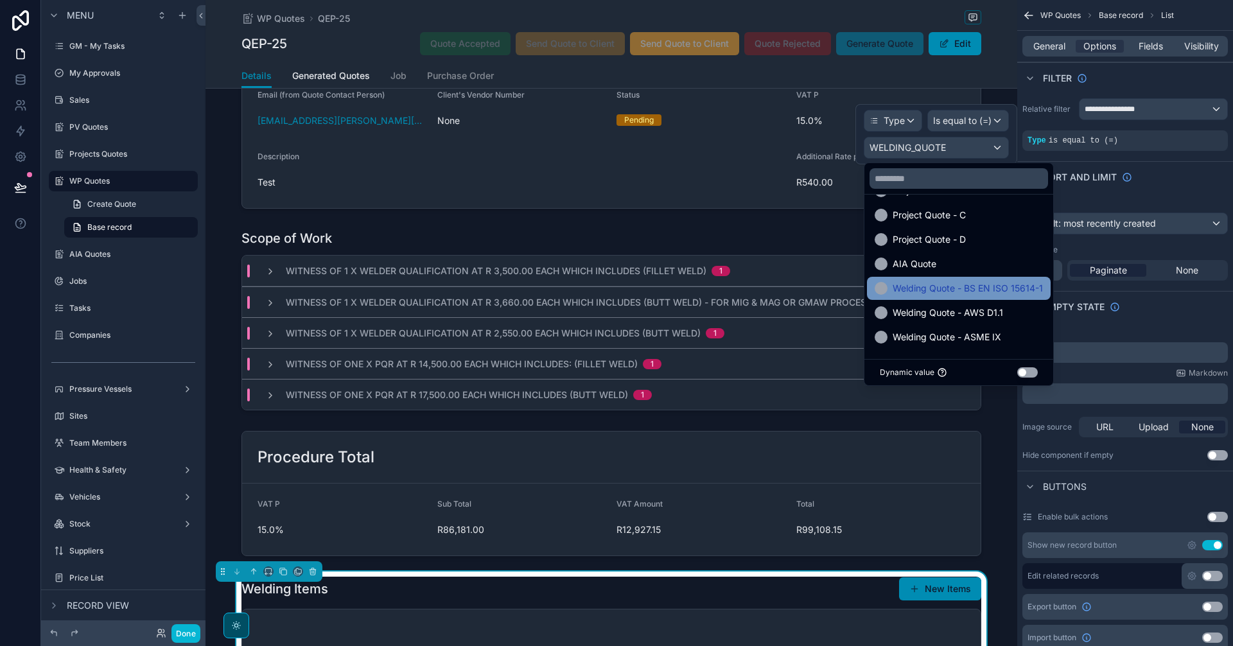
click at [1002, 285] on span "Welding Quote - BS EN ISO 15614-1" at bounding box center [968, 288] width 150 height 15
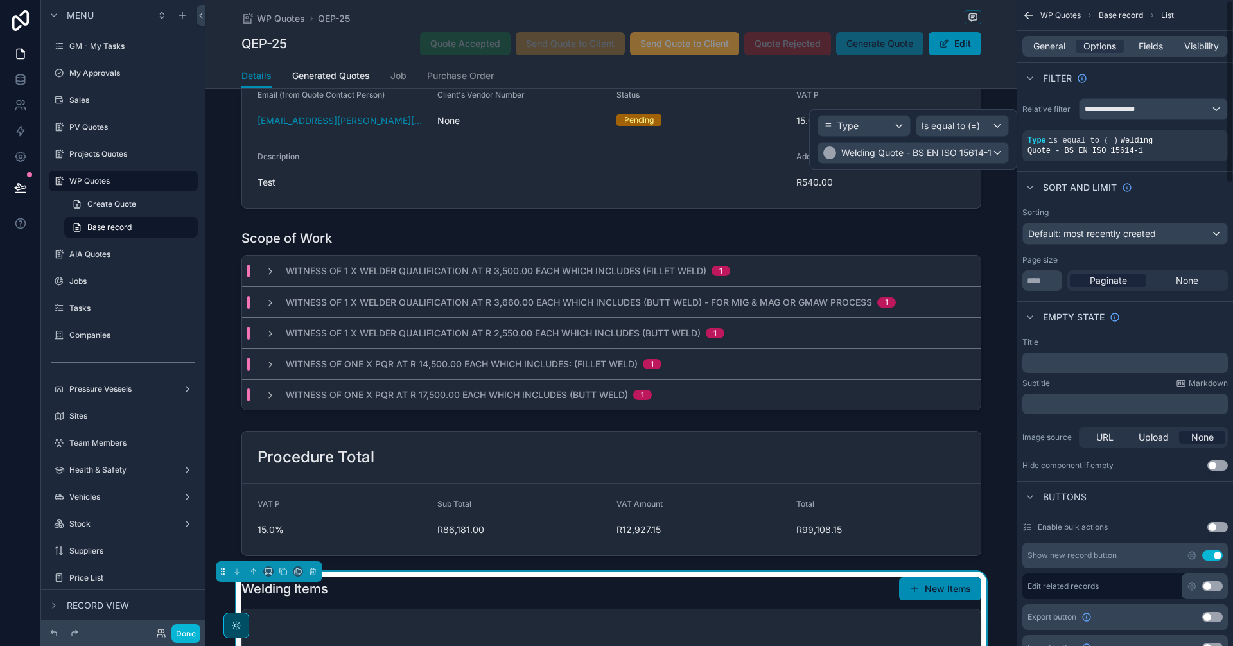
click at [1188, 173] on div "Sort And Limit" at bounding box center [1125, 186] width 216 height 31
click at [193, 635] on button "Done" at bounding box center [185, 633] width 29 height 19
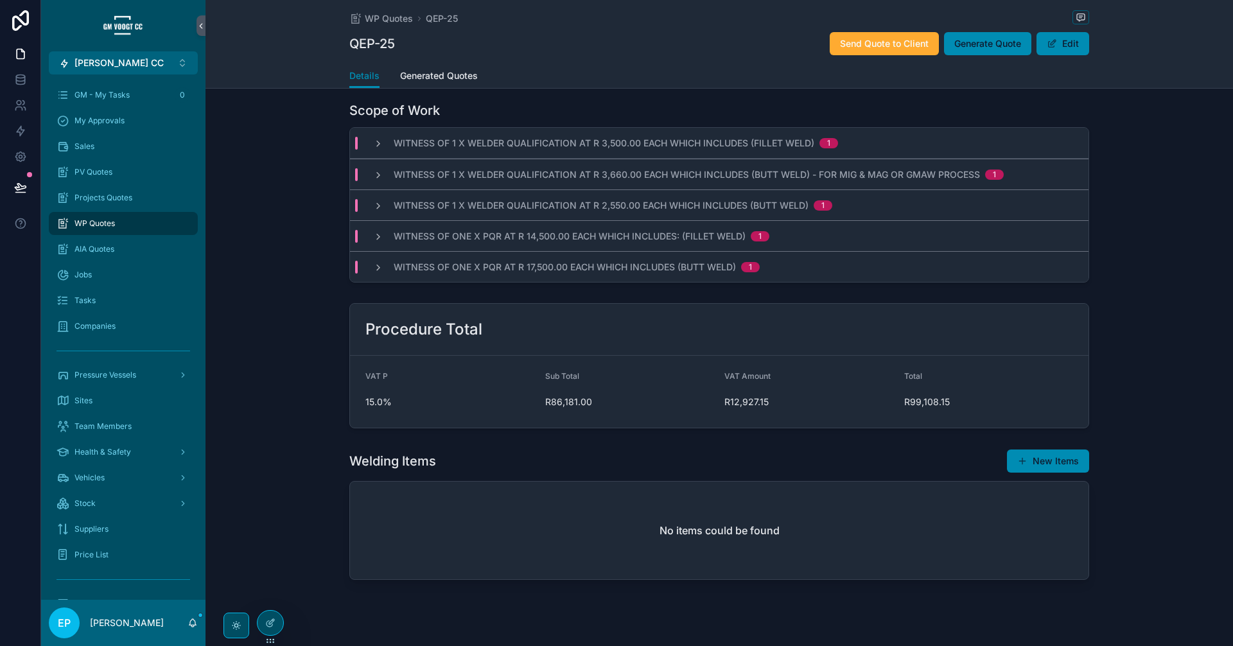
scroll to position [363, 0]
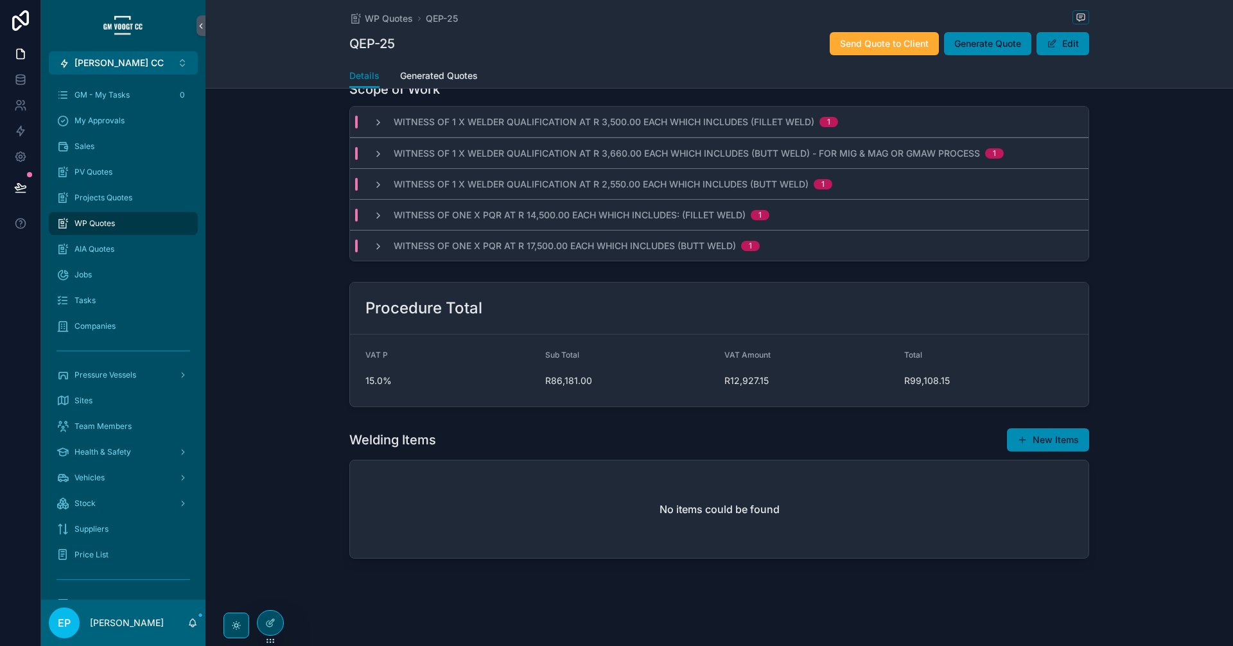
click at [386, 452] on div "Welding Items New Items" at bounding box center [719, 440] width 740 height 24
click at [273, 619] on icon at bounding box center [271, 621] width 5 height 5
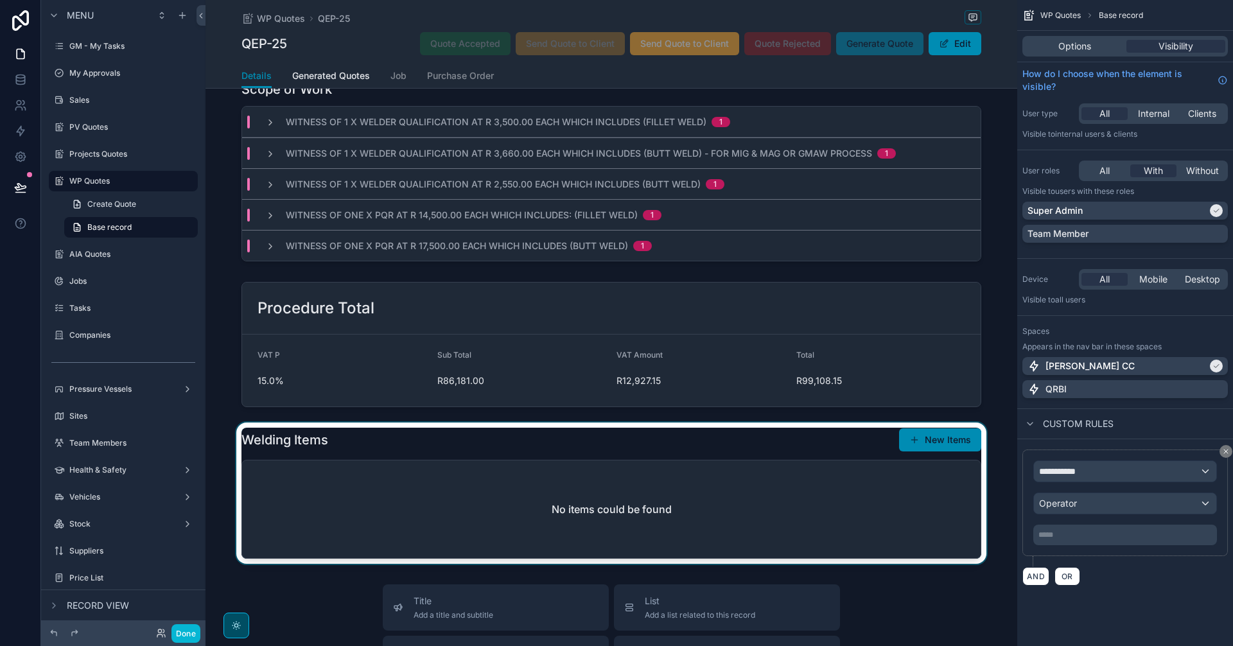
click at [797, 486] on div "scrollable content" at bounding box center [612, 493] width 812 height 141
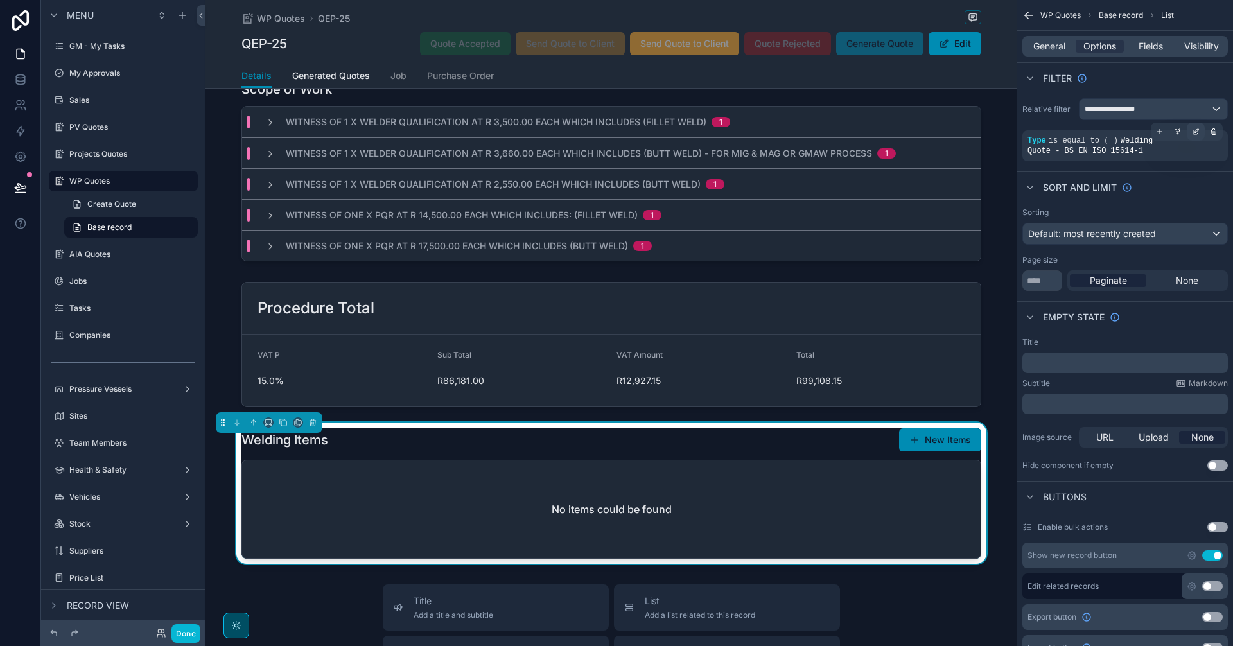
click at [1194, 129] on icon "scrollable content" at bounding box center [1196, 132] width 8 height 8
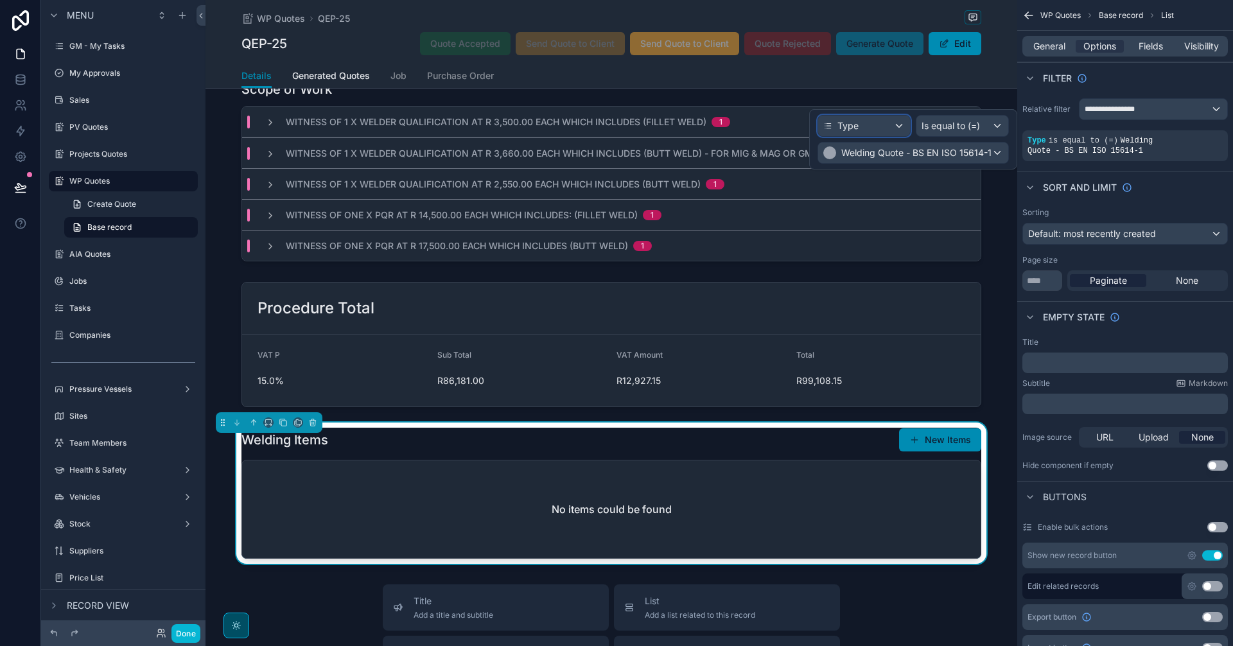
click at [860, 128] on div "Type" at bounding box center [864, 126] width 92 height 21
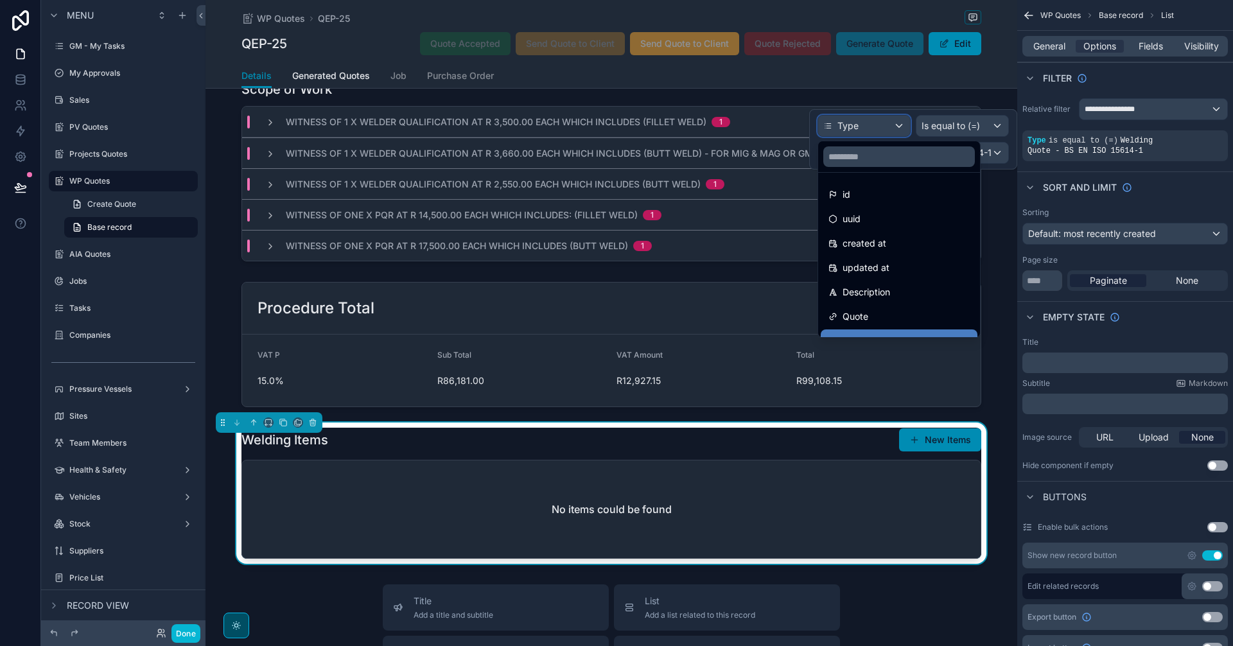
scroll to position [107, 0]
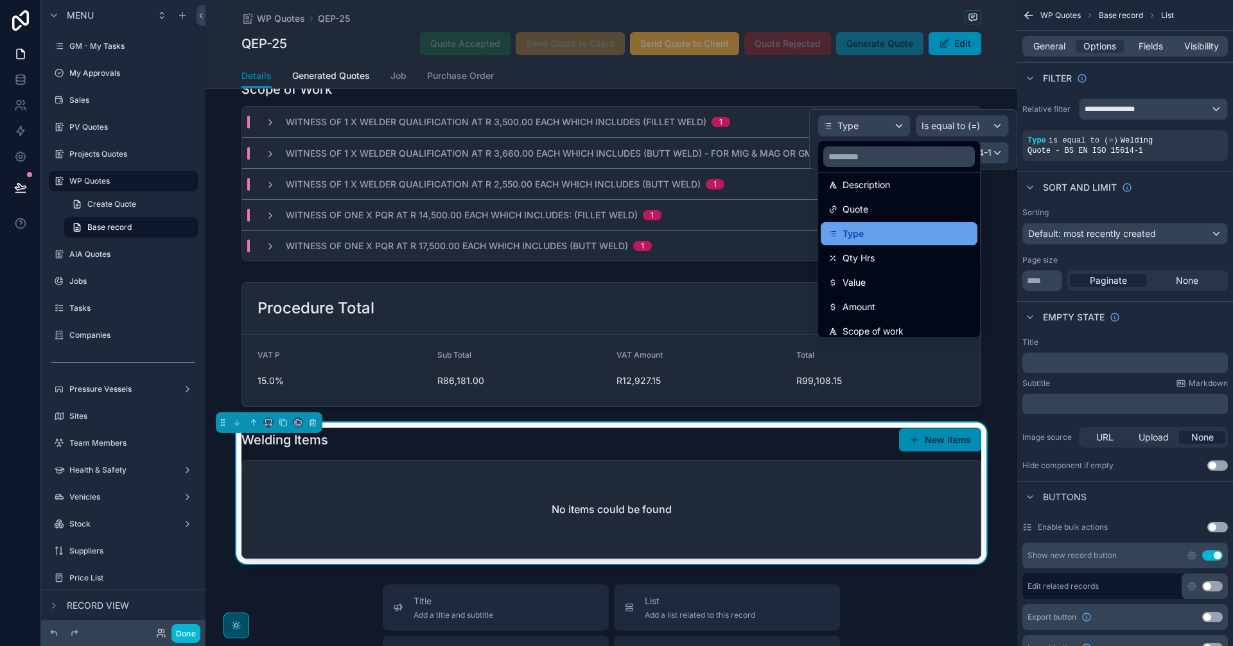
click at [906, 237] on div "Type" at bounding box center [899, 233] width 141 height 15
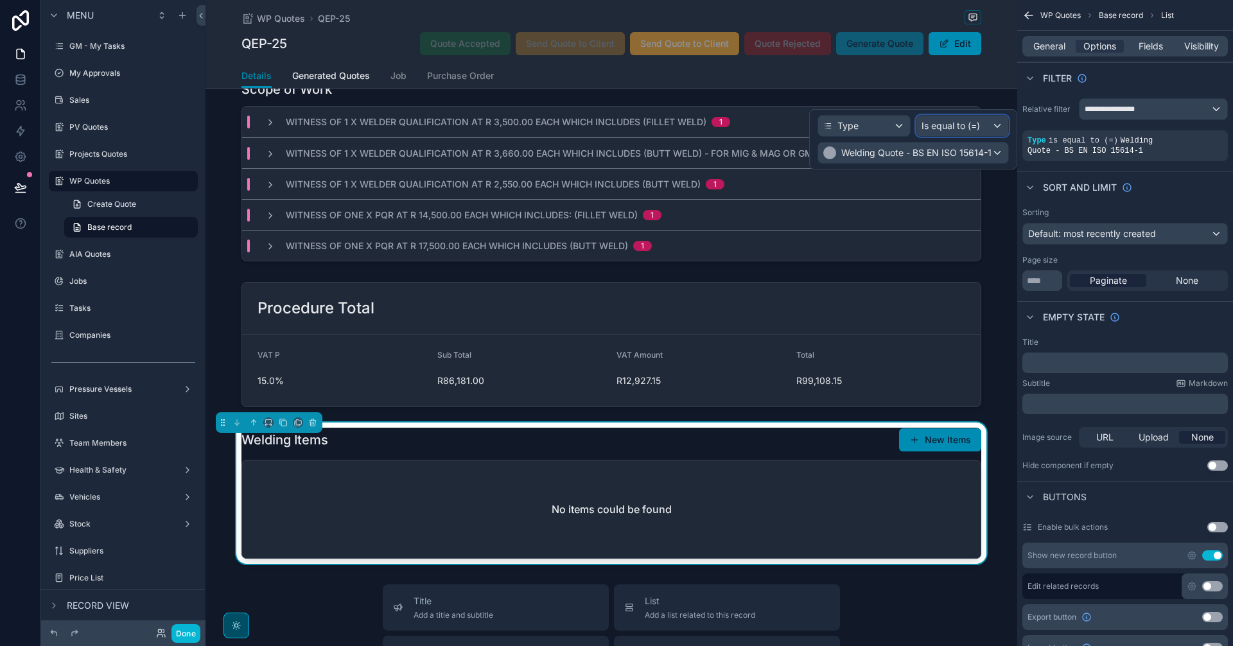
click at [964, 127] on span "Is equal to (=)" at bounding box center [951, 125] width 58 height 13
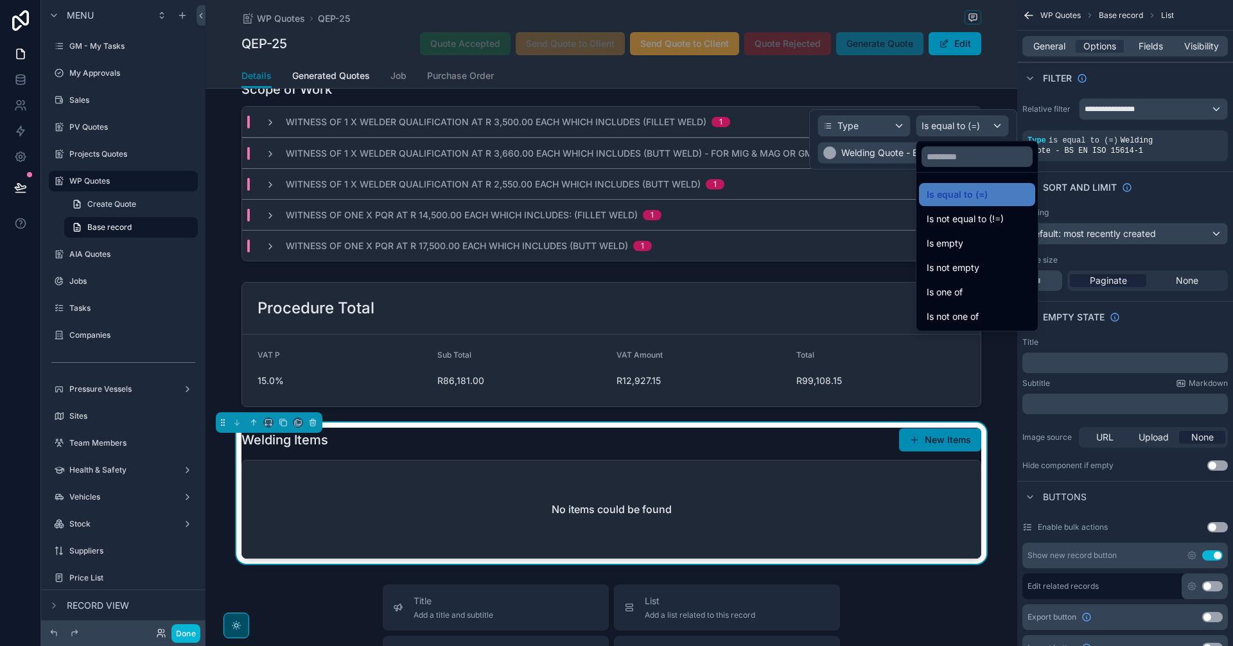
click at [964, 127] on div at bounding box center [913, 139] width 208 height 60
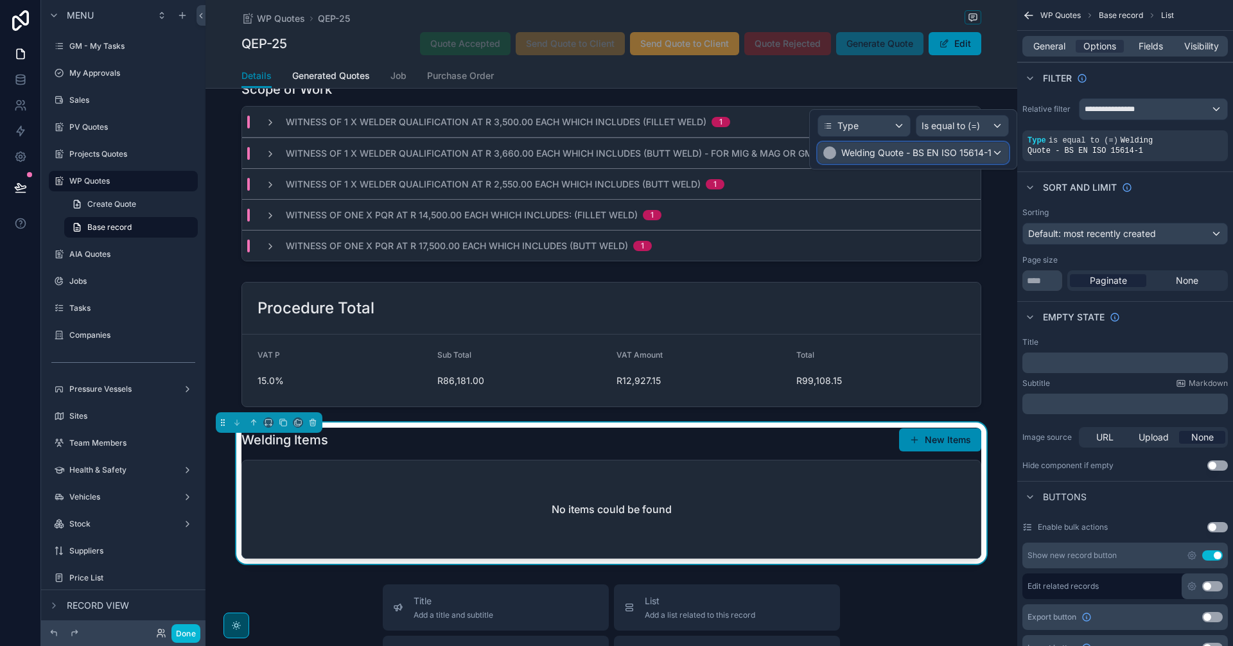
click at [956, 152] on span "Welding Quote - BS EN ISO 15614-1" at bounding box center [916, 152] width 150 height 13
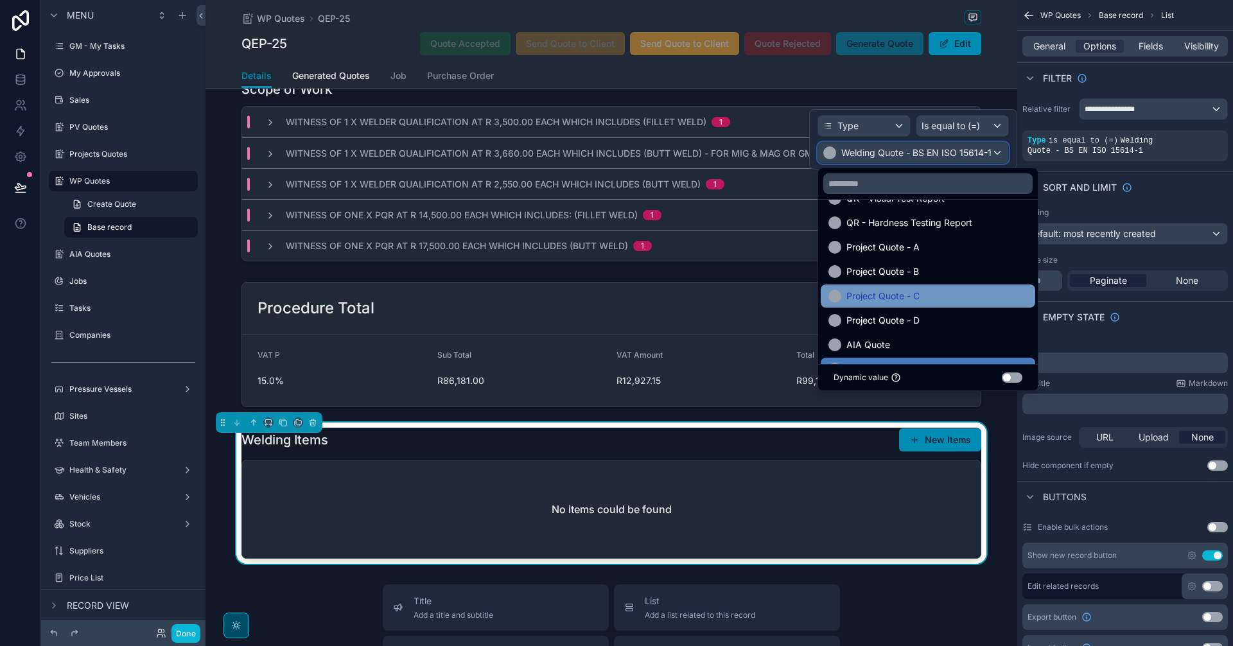
scroll to position [343, 0]
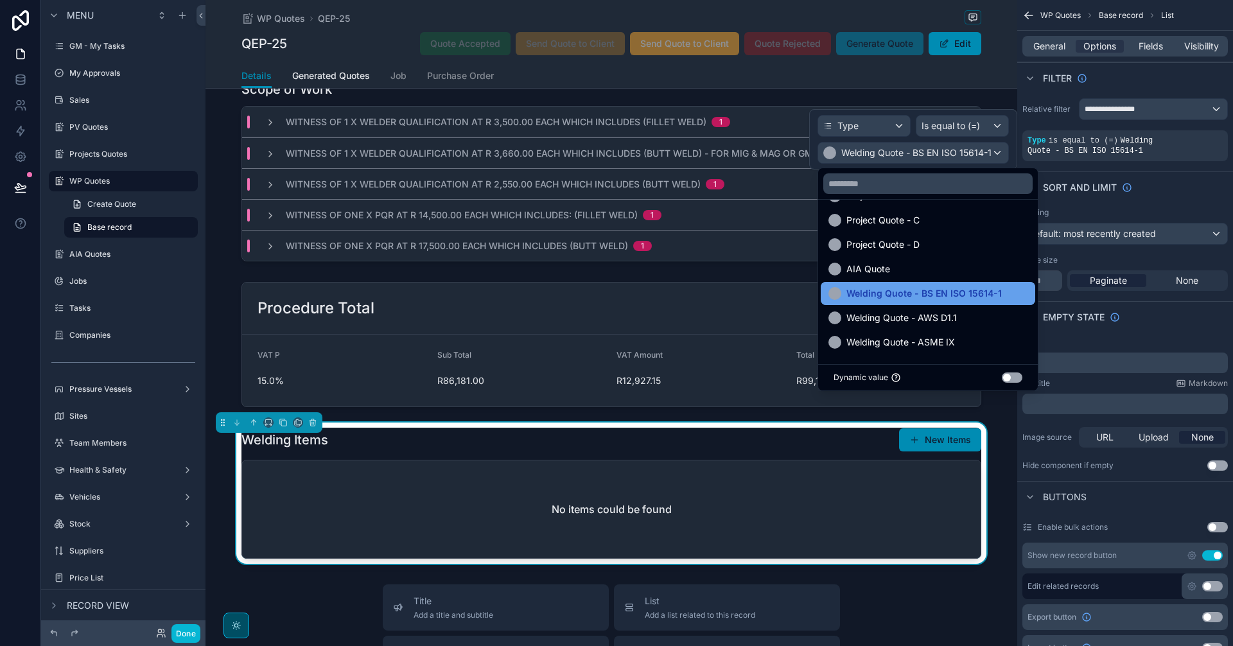
click at [957, 294] on span "Welding Quote - BS EN ISO 15614-1" at bounding box center [924, 293] width 155 height 15
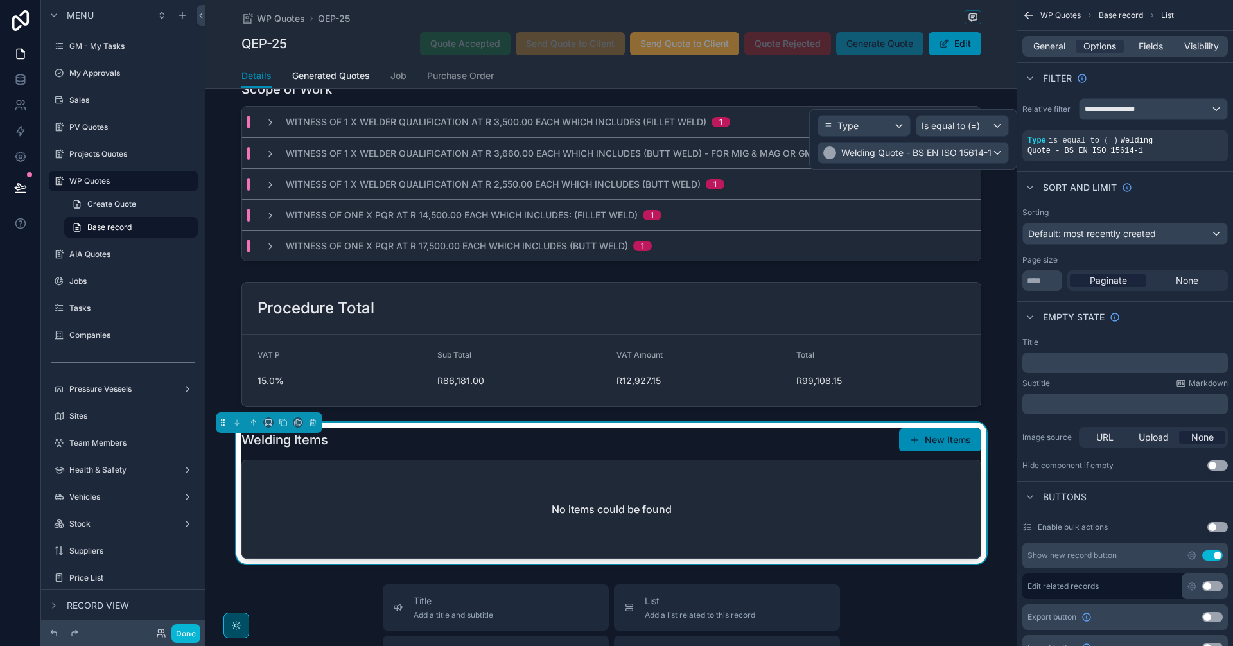
click at [717, 505] on div "No items could be found" at bounding box center [611, 510] width 739 height 98
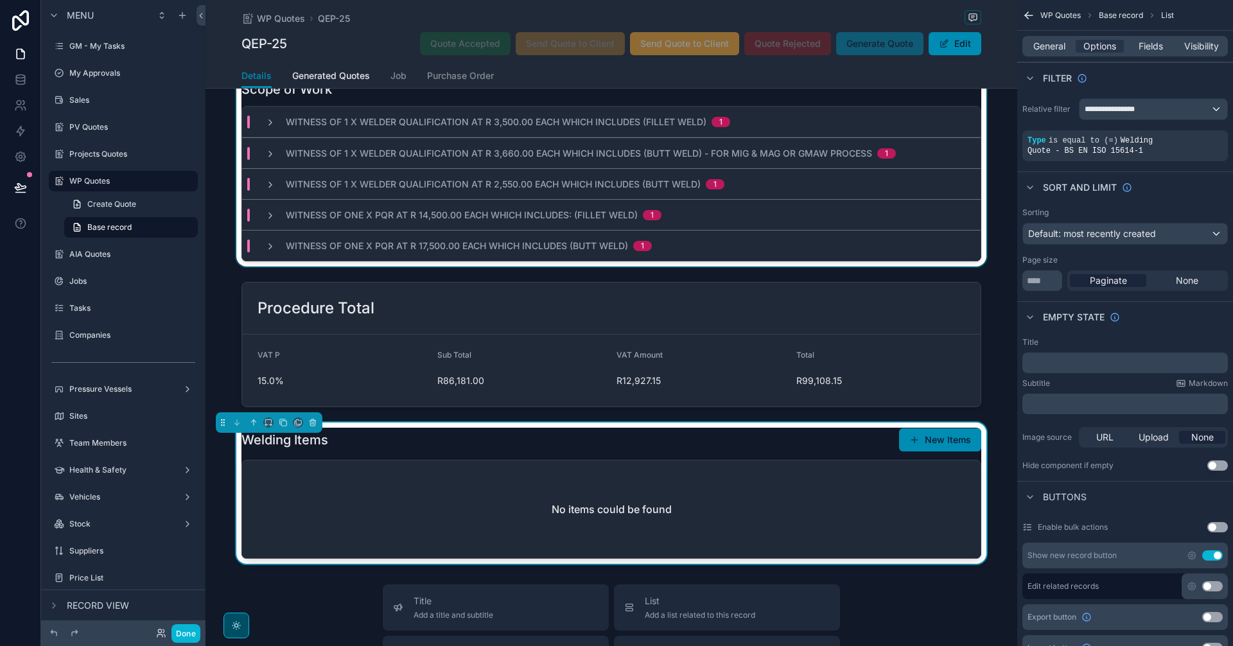
click at [920, 245] on div "Witness of One x PQR at R 17,500.00 each which includes (Butt Weld) 1" at bounding box center [611, 245] width 739 height 31
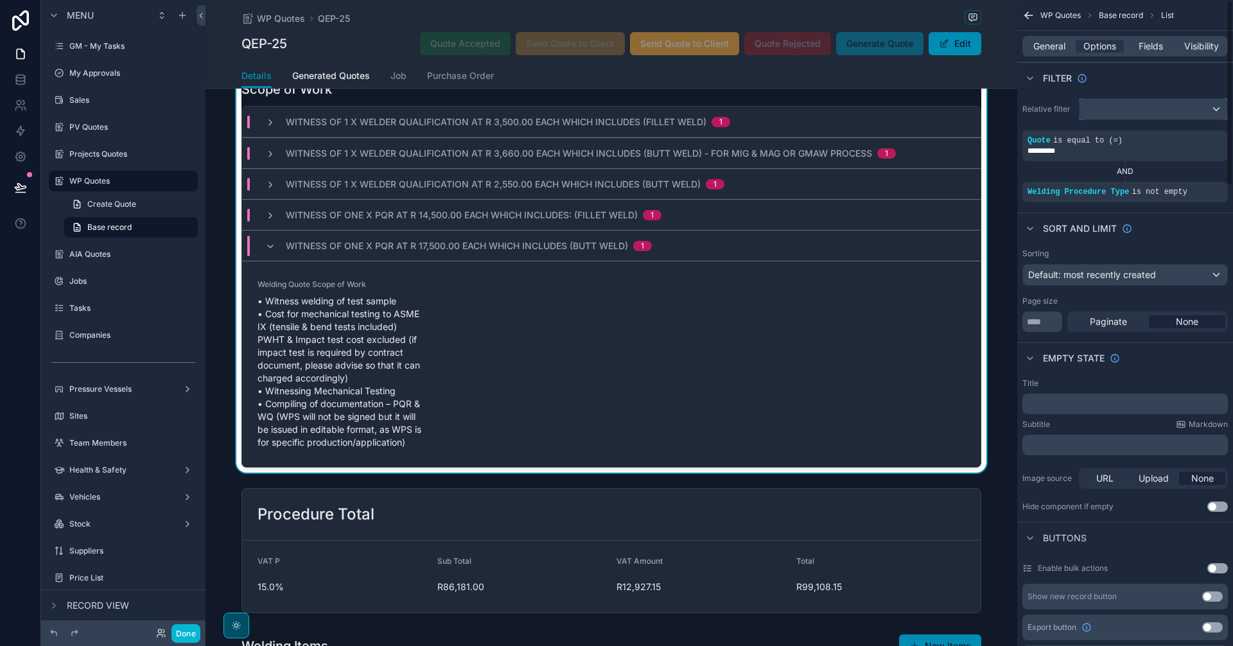
click at [1129, 109] on div "scrollable content" at bounding box center [1154, 109] width 148 height 21
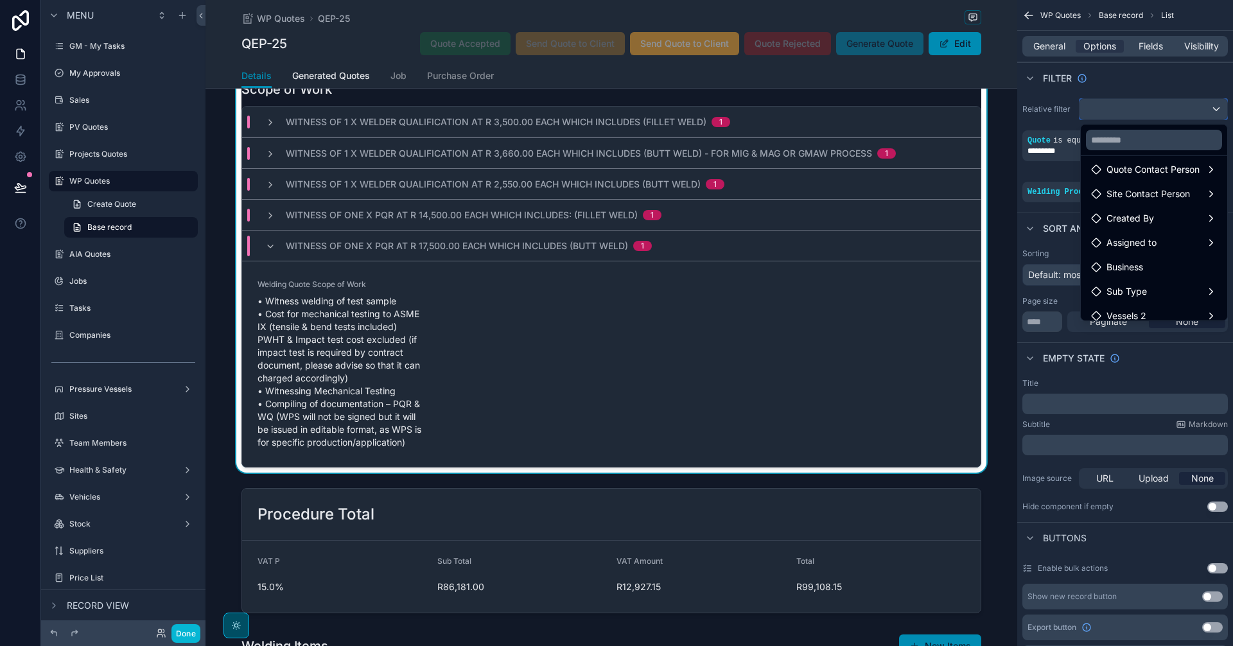
scroll to position [233, 0]
click at [1136, 301] on span "items collection" at bounding box center [1139, 306] width 65 height 15
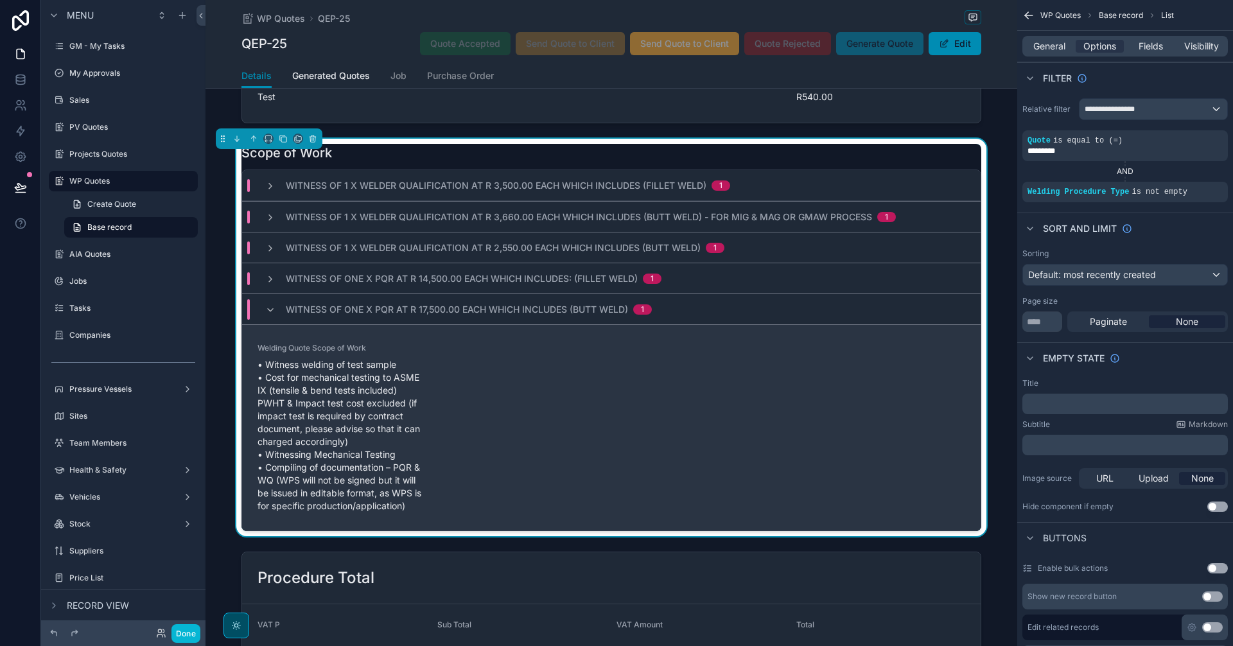
scroll to position [256, 0]
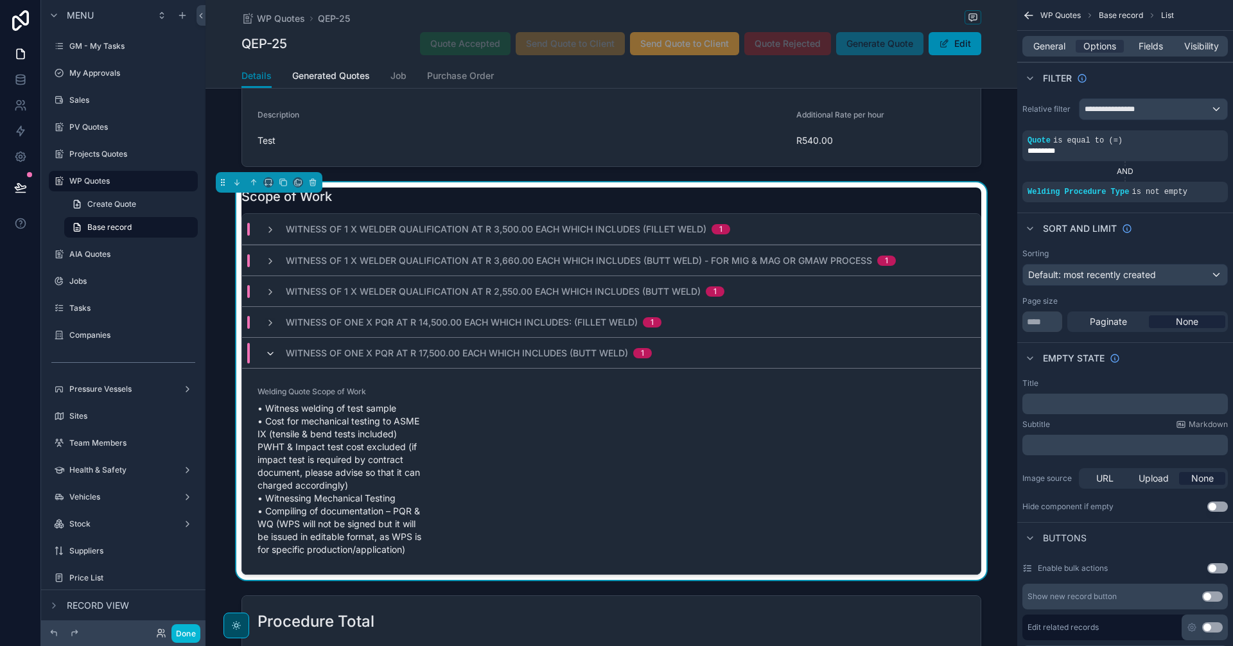
click at [268, 355] on icon "scrollable content" at bounding box center [270, 354] width 10 height 10
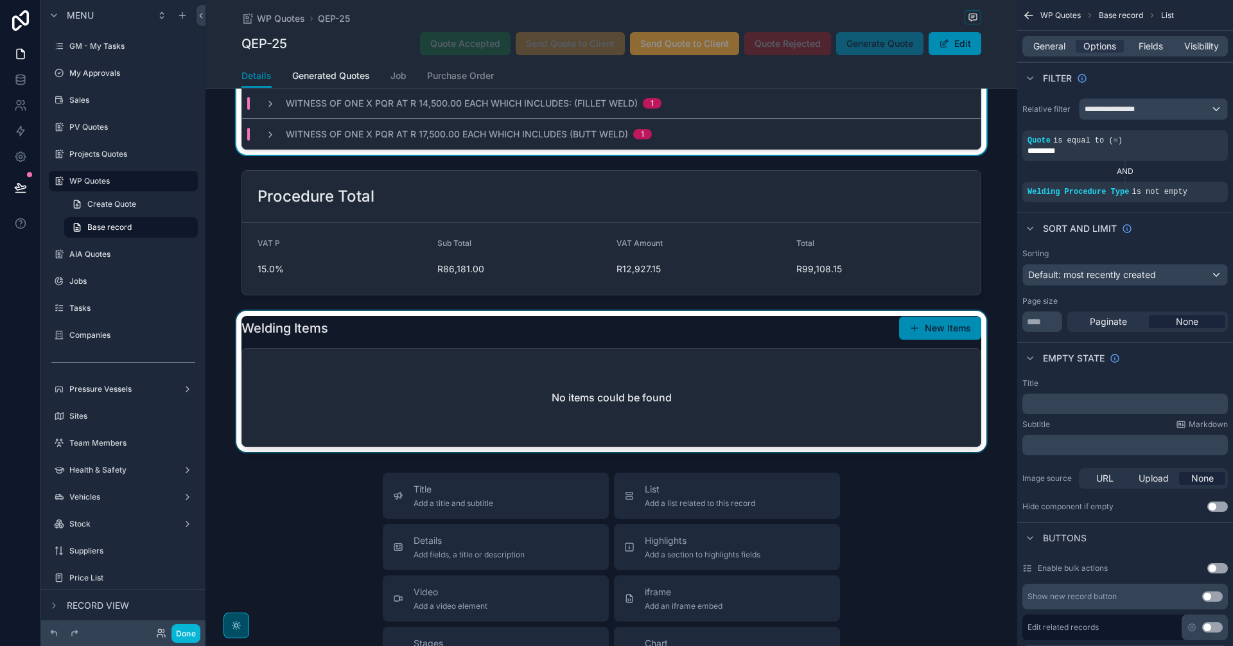
scroll to position [470, 0]
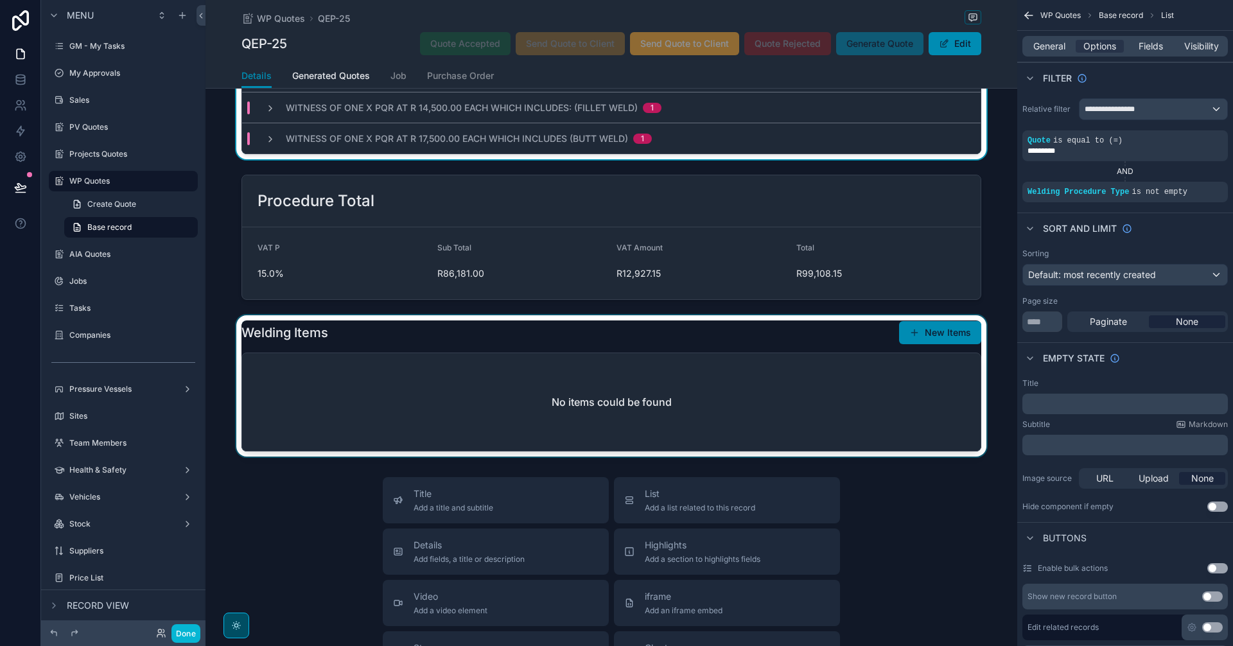
click at [798, 403] on div "scrollable content" at bounding box center [612, 385] width 812 height 141
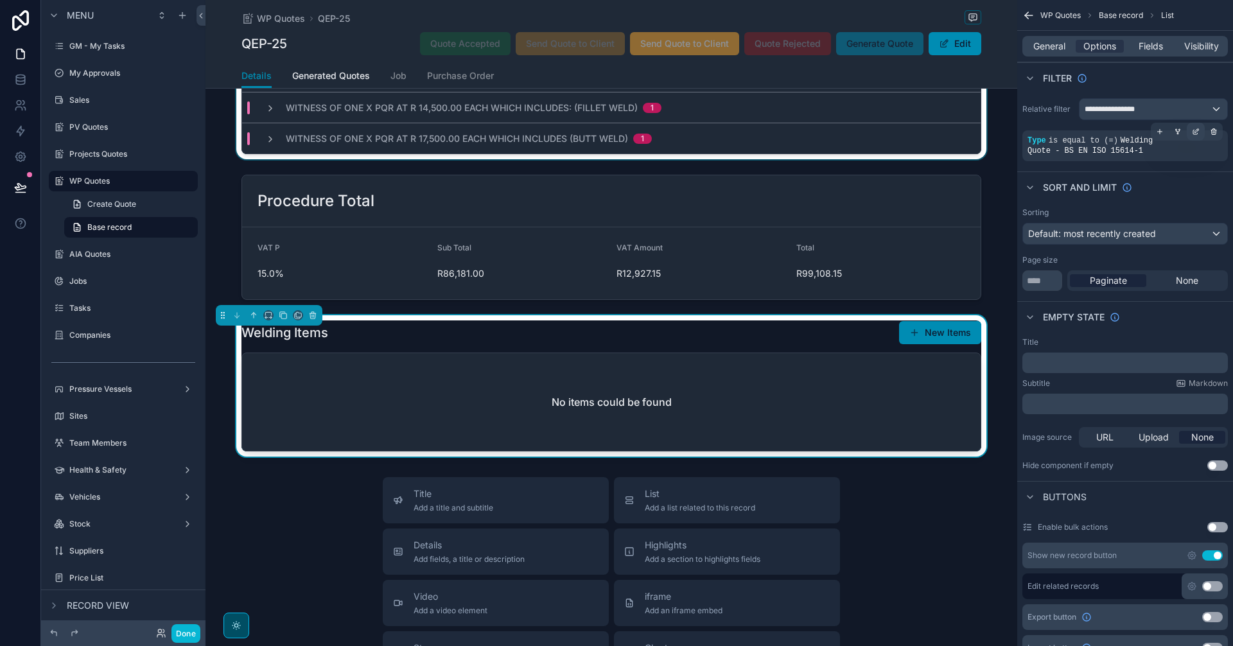
click at [1195, 134] on icon "scrollable content" at bounding box center [1196, 132] width 8 height 8
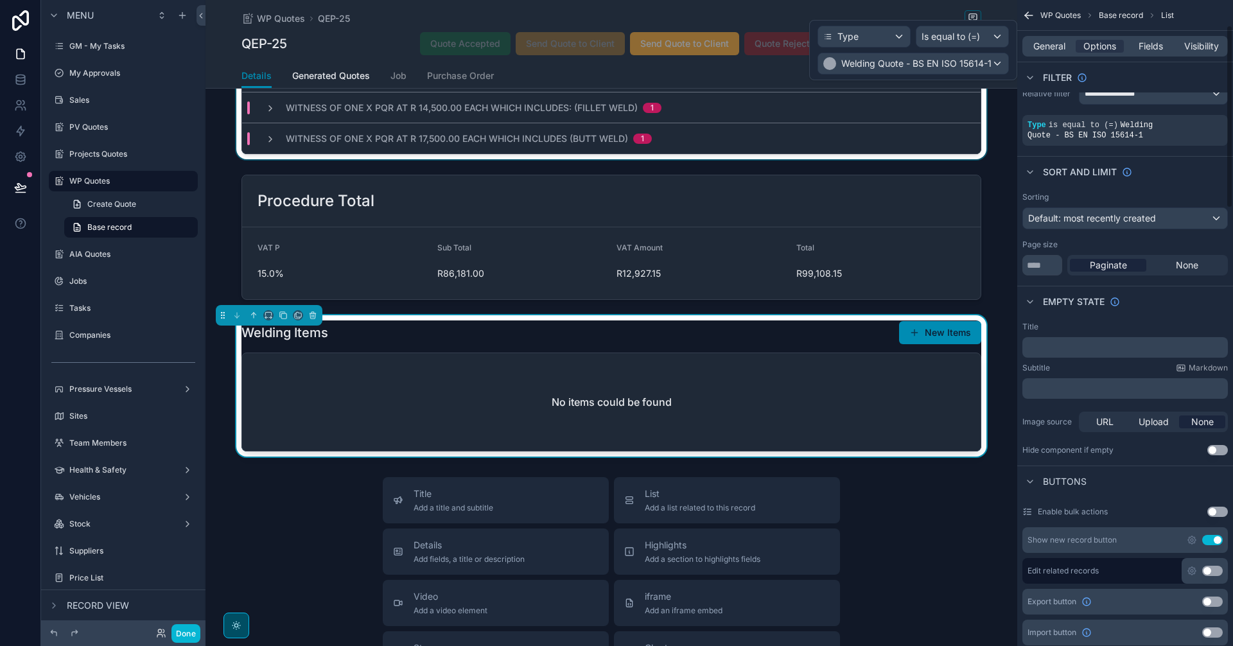
scroll to position [0, 0]
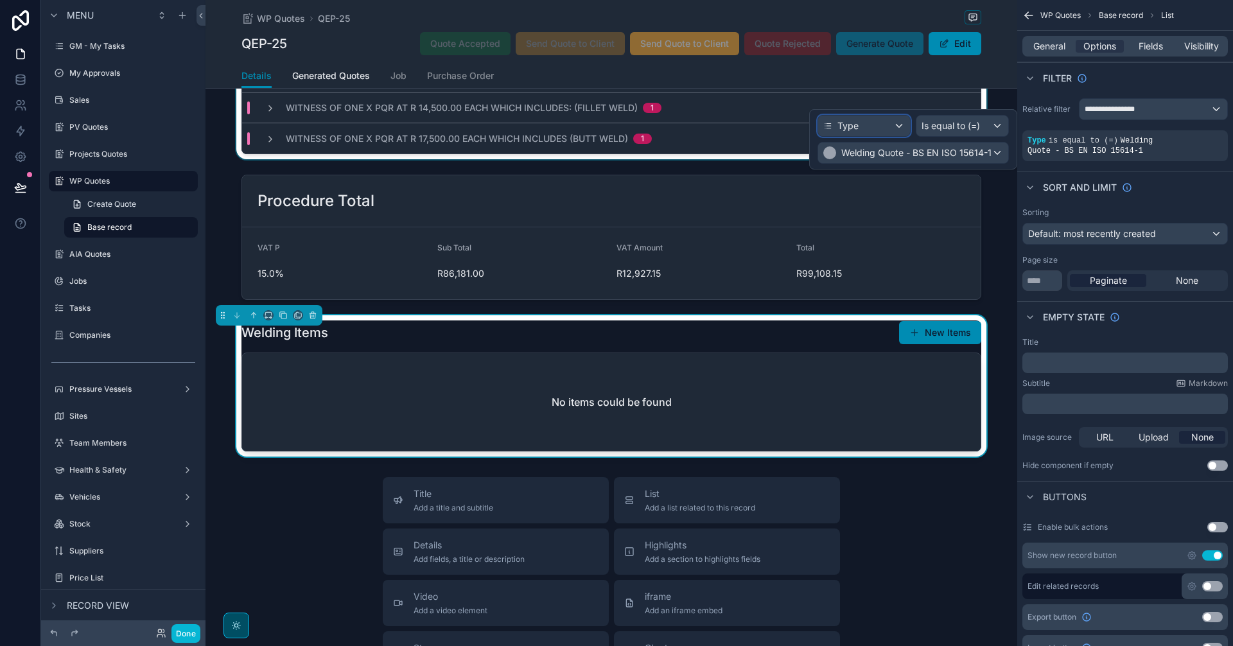
click at [901, 125] on div "Type" at bounding box center [864, 126] width 92 height 21
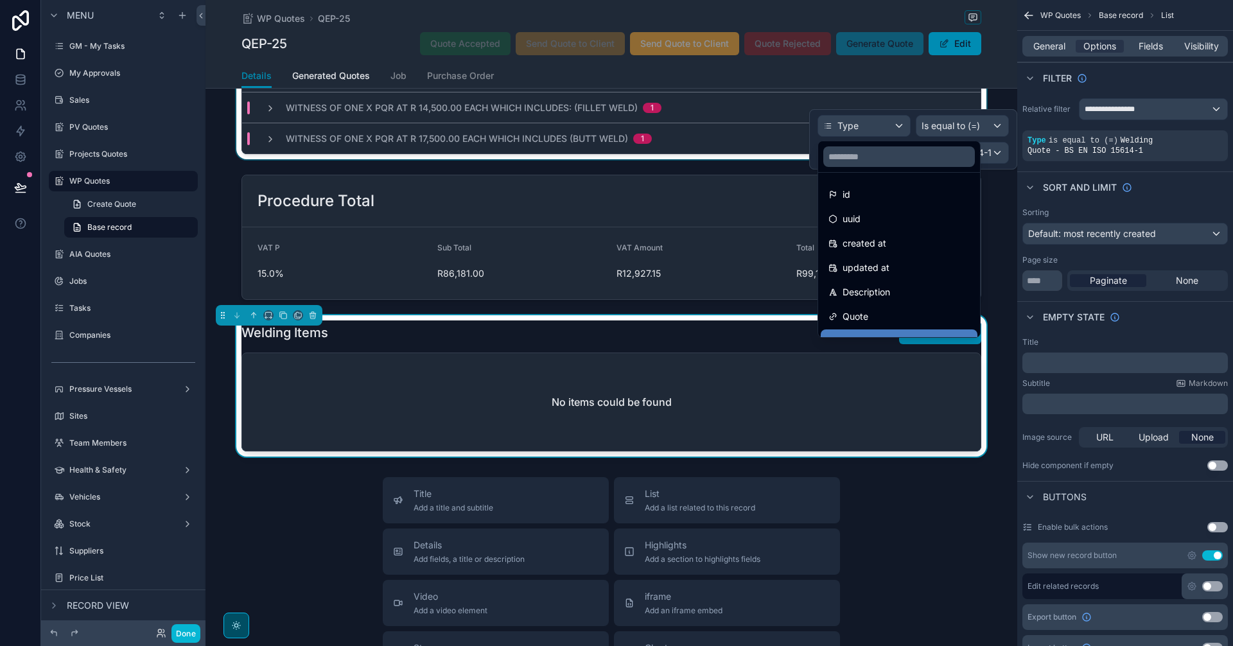
click at [901, 125] on div at bounding box center [913, 139] width 208 height 60
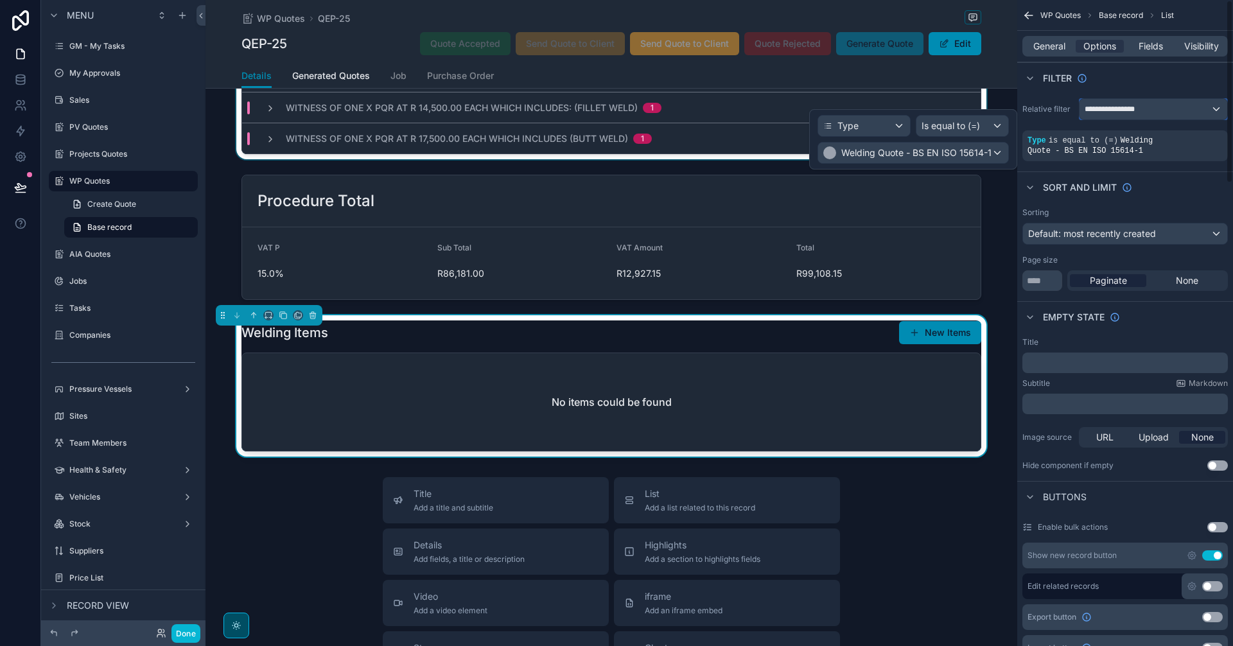
click at [1200, 105] on div "**********" at bounding box center [1154, 109] width 148 height 21
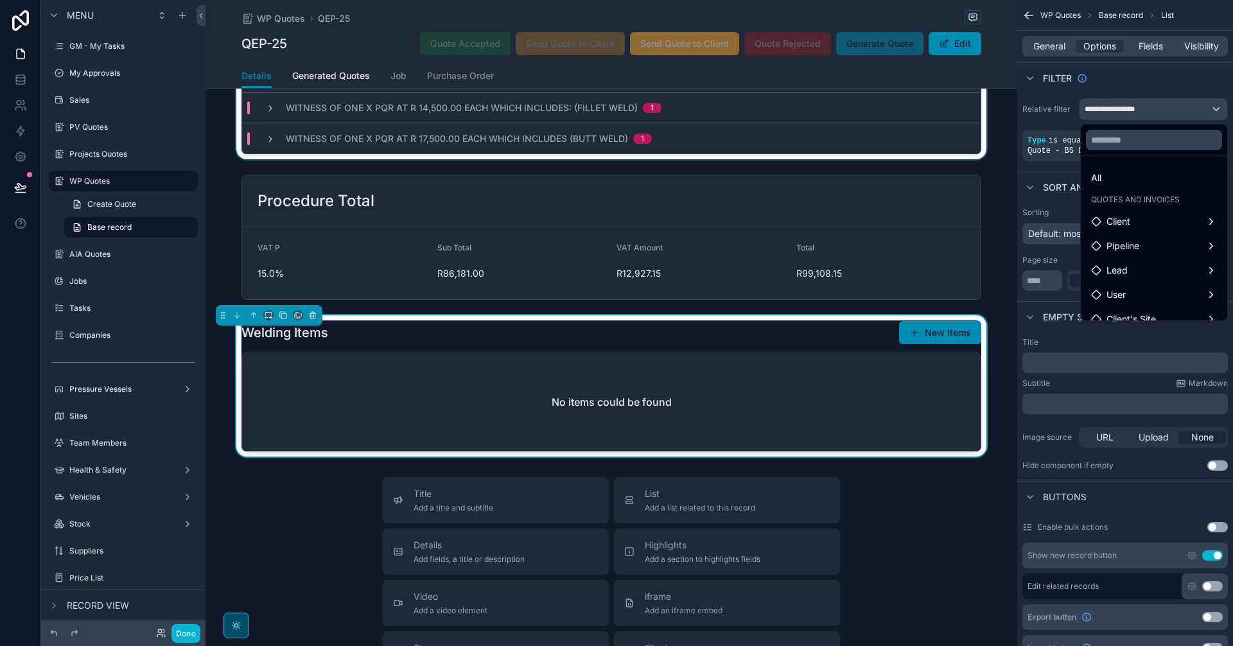
click at [1200, 105] on div "scrollable content" at bounding box center [616, 323] width 1233 height 646
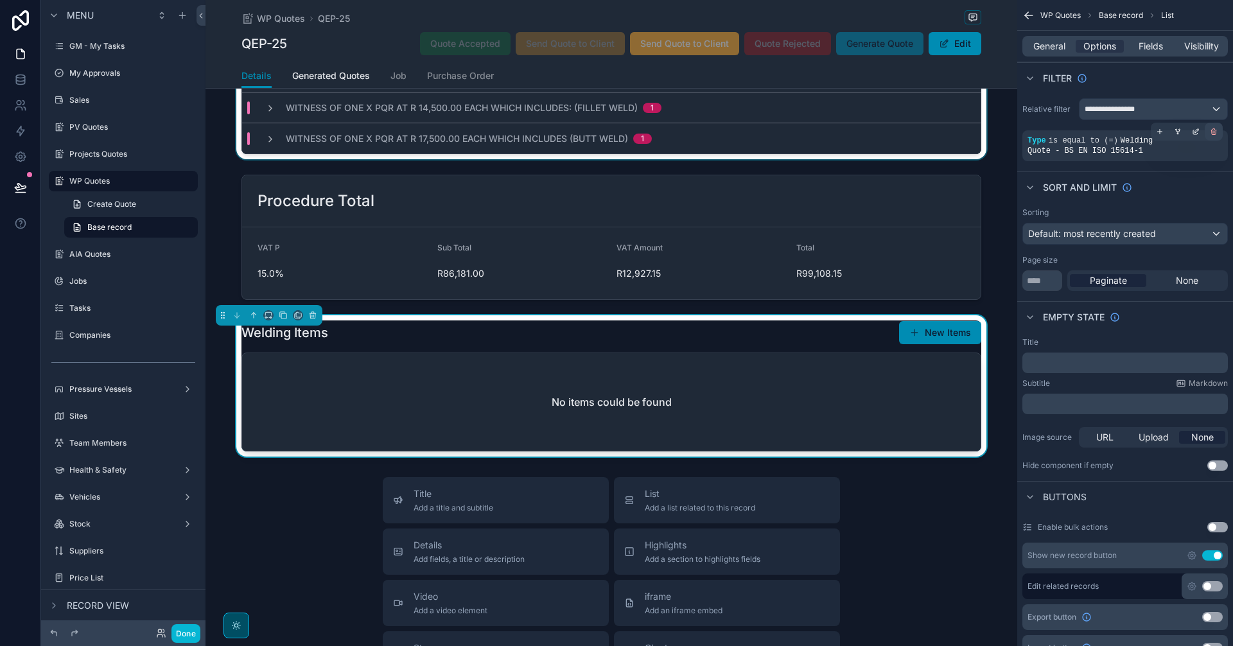
click at [1211, 130] on icon "scrollable content" at bounding box center [1214, 132] width 8 height 8
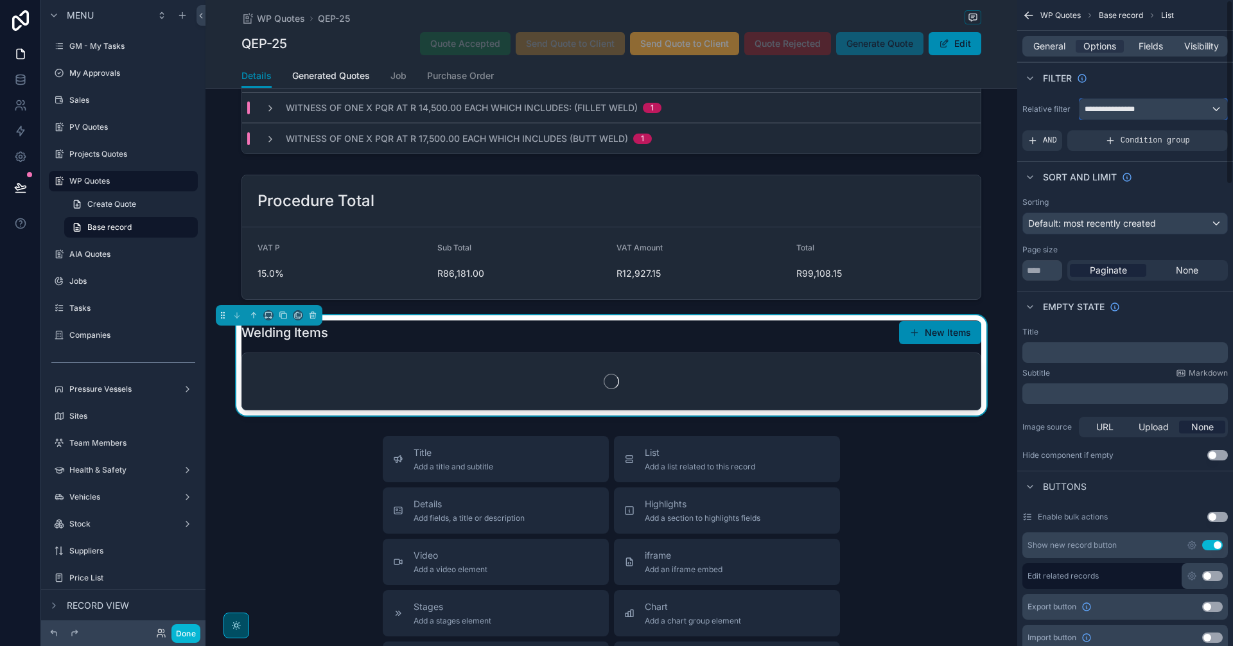
click at [1213, 110] on div "**********" at bounding box center [1154, 109] width 148 height 21
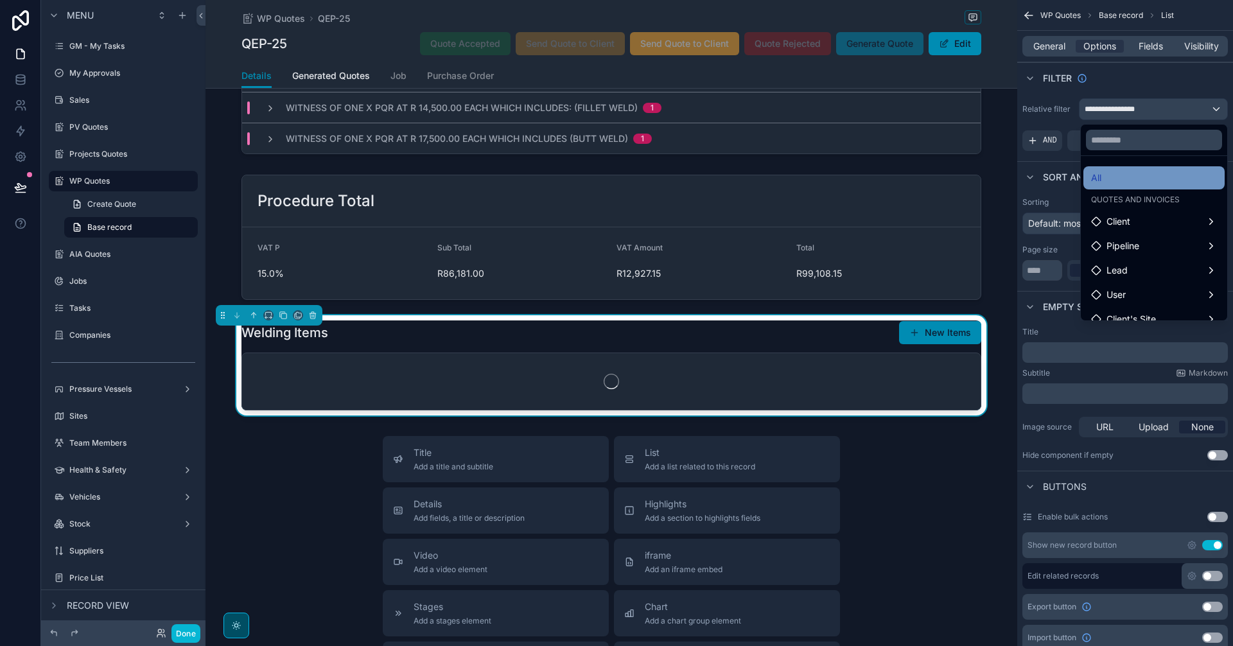
click at [1132, 177] on div "All" at bounding box center [1154, 177] width 126 height 15
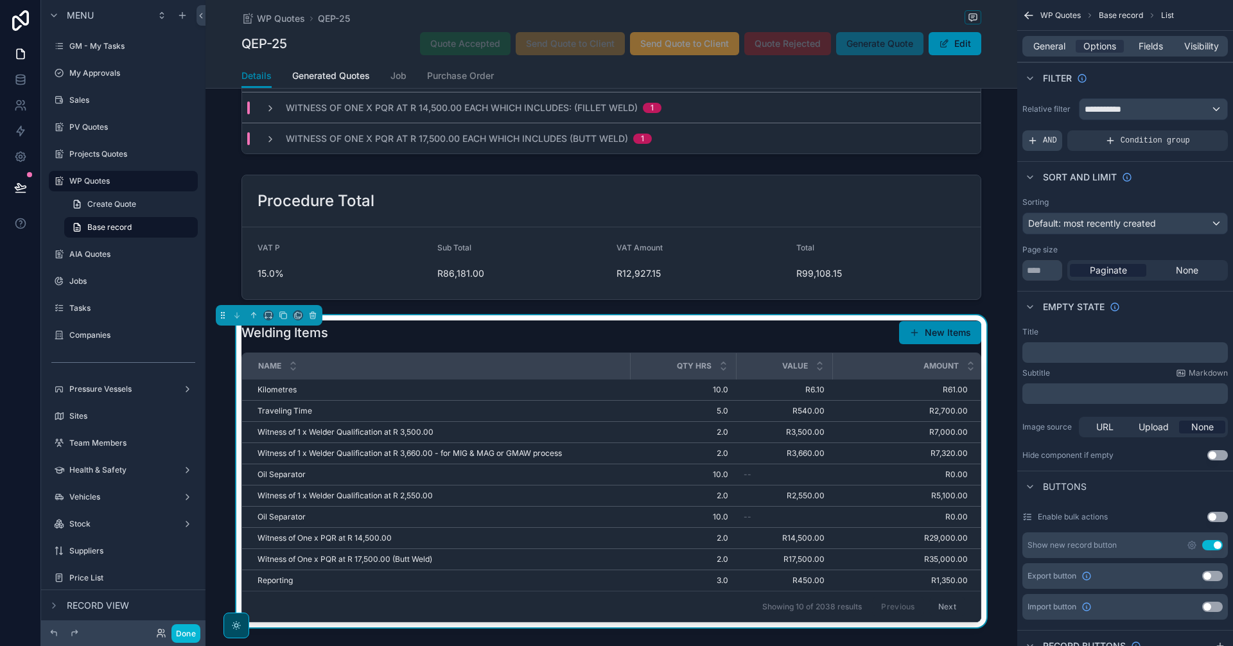
click at [1048, 143] on span "AND" at bounding box center [1050, 141] width 14 height 10
click at [1197, 132] on icon "scrollable content" at bounding box center [1197, 130] width 4 height 4
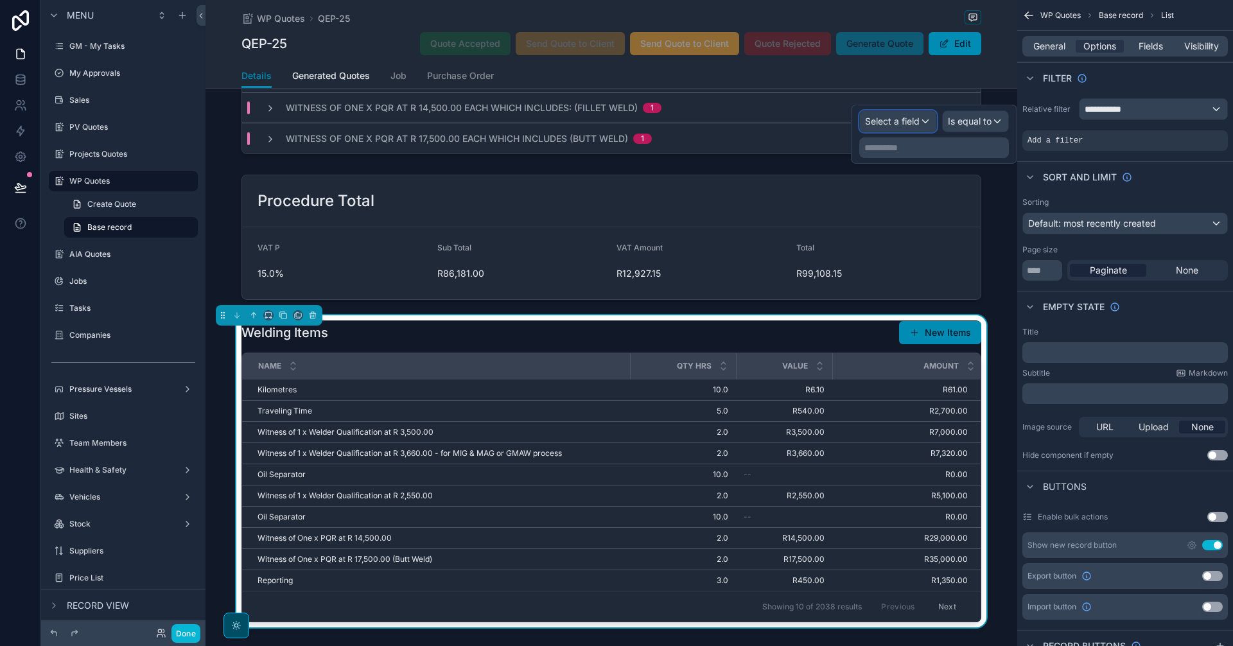
click at [925, 126] on div "Select a field" at bounding box center [898, 121] width 76 height 21
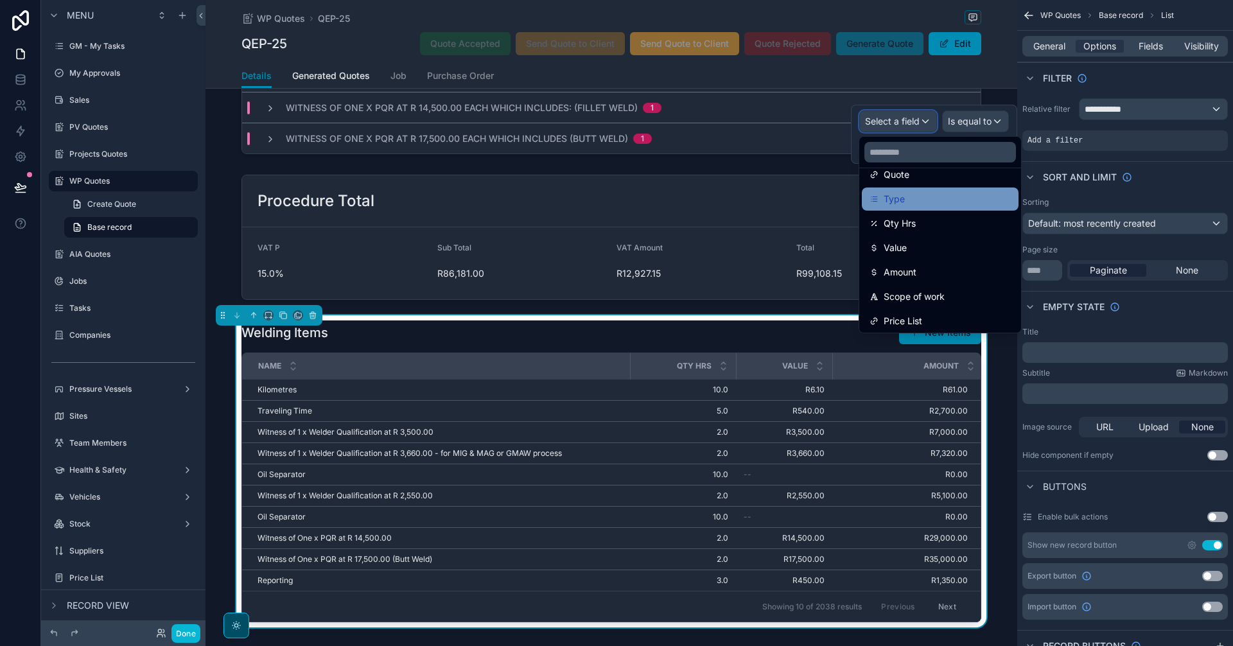
scroll to position [214, 0]
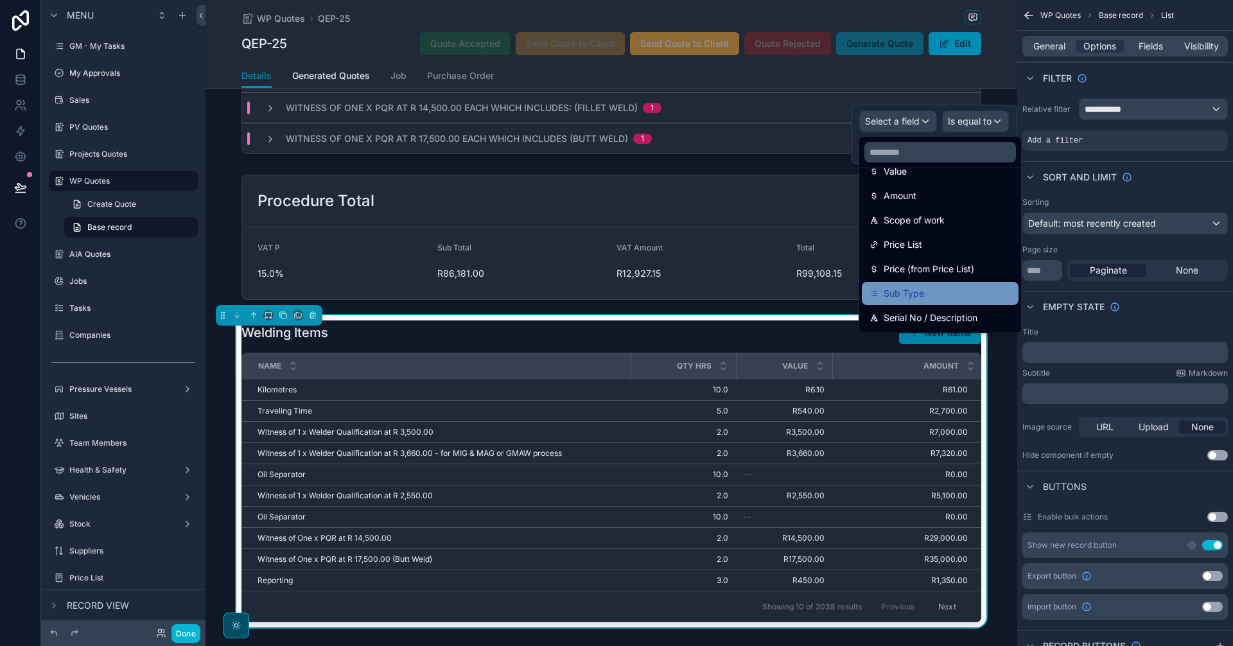
click at [968, 285] on div "Sub Type" at bounding box center [940, 293] width 157 height 23
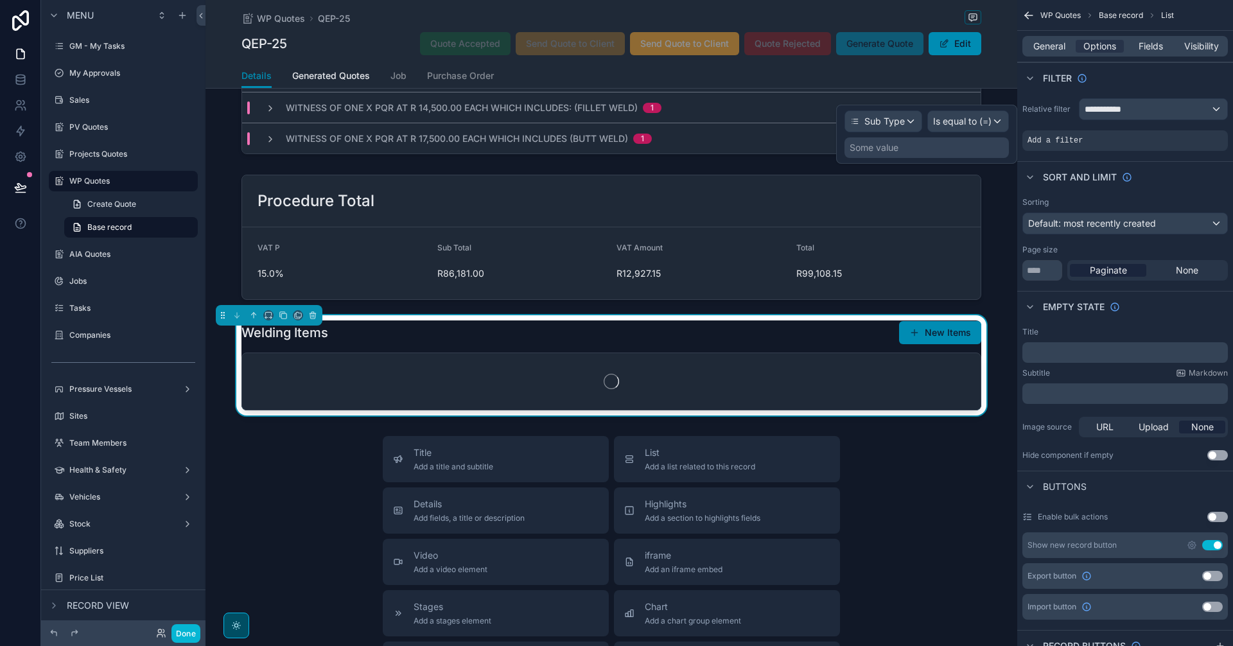
click at [901, 140] on div "Some value" at bounding box center [927, 147] width 164 height 21
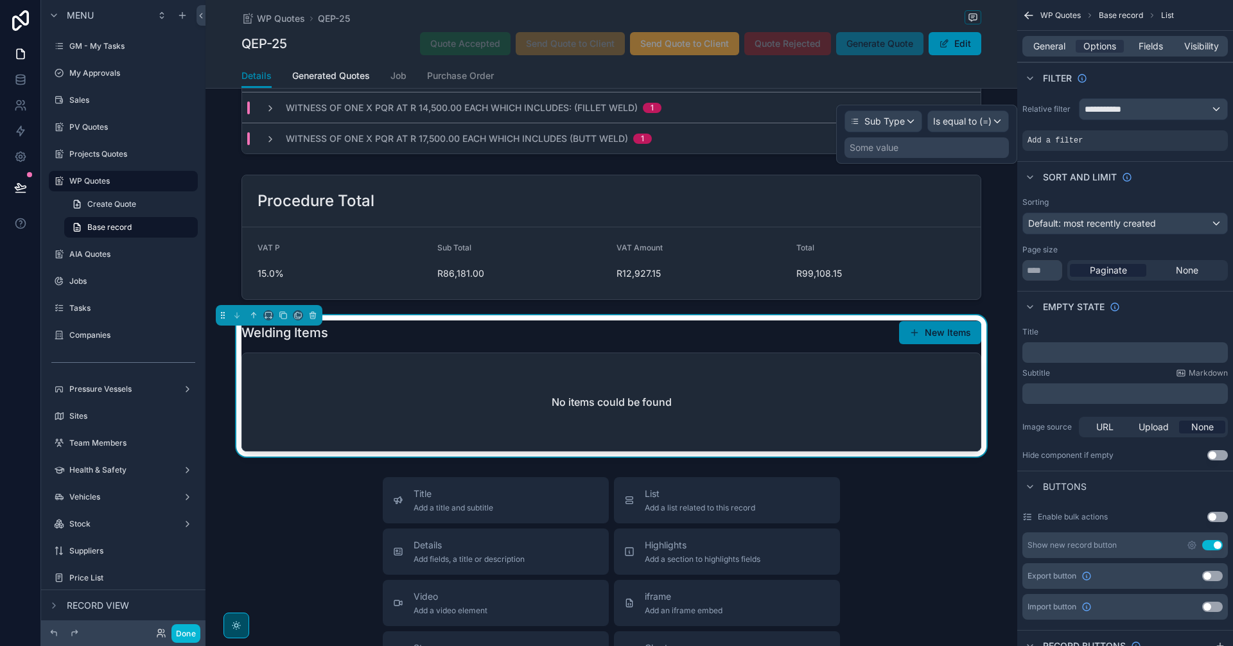
click at [902, 147] on div "Some value" at bounding box center [927, 147] width 164 height 21
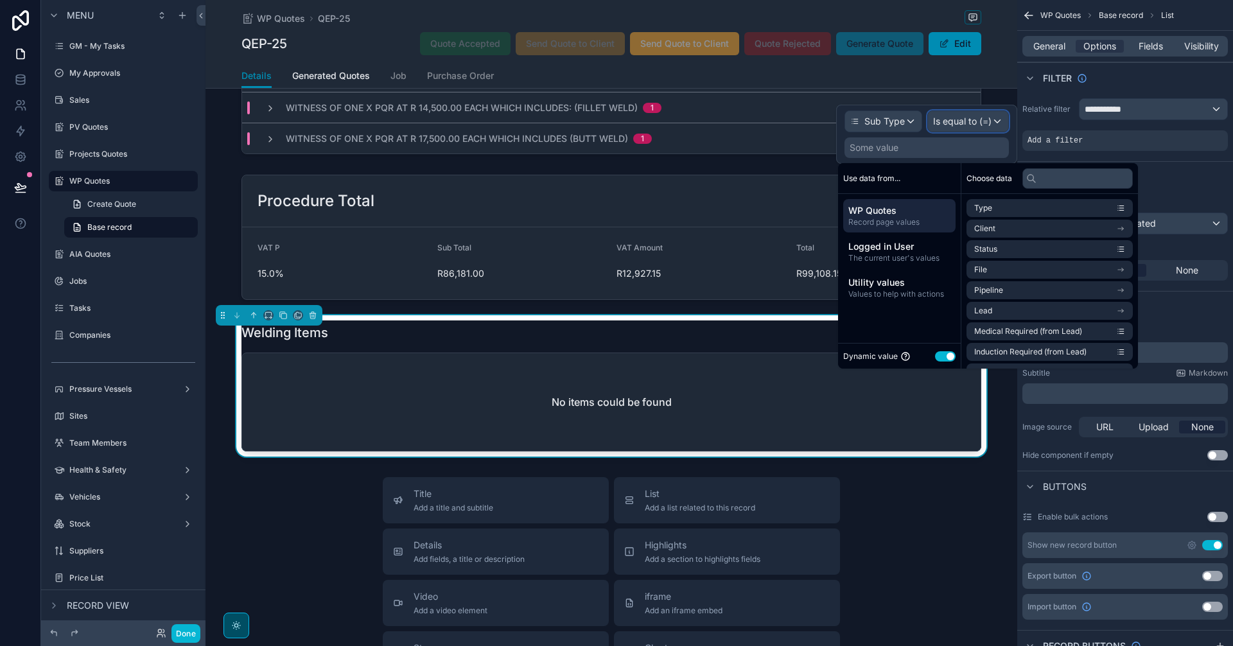
click at [964, 125] on span "Is equal to (=)" at bounding box center [962, 121] width 58 height 13
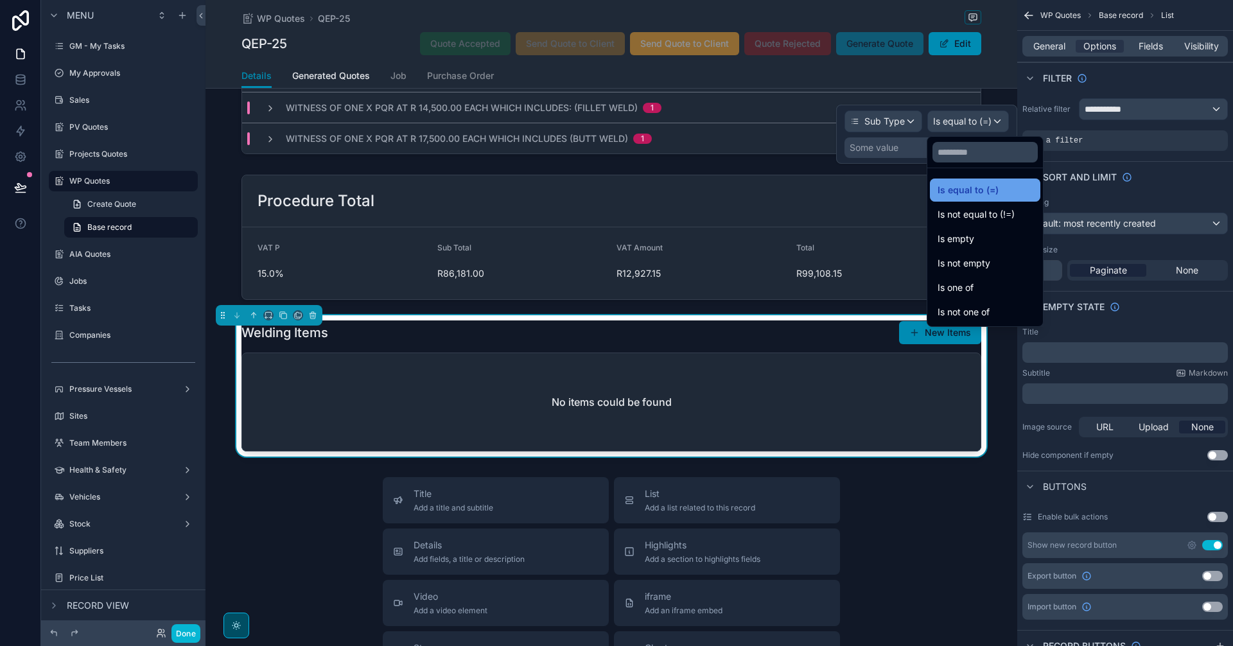
click at [979, 186] on span "Is equal to (=)" at bounding box center [968, 189] width 61 height 15
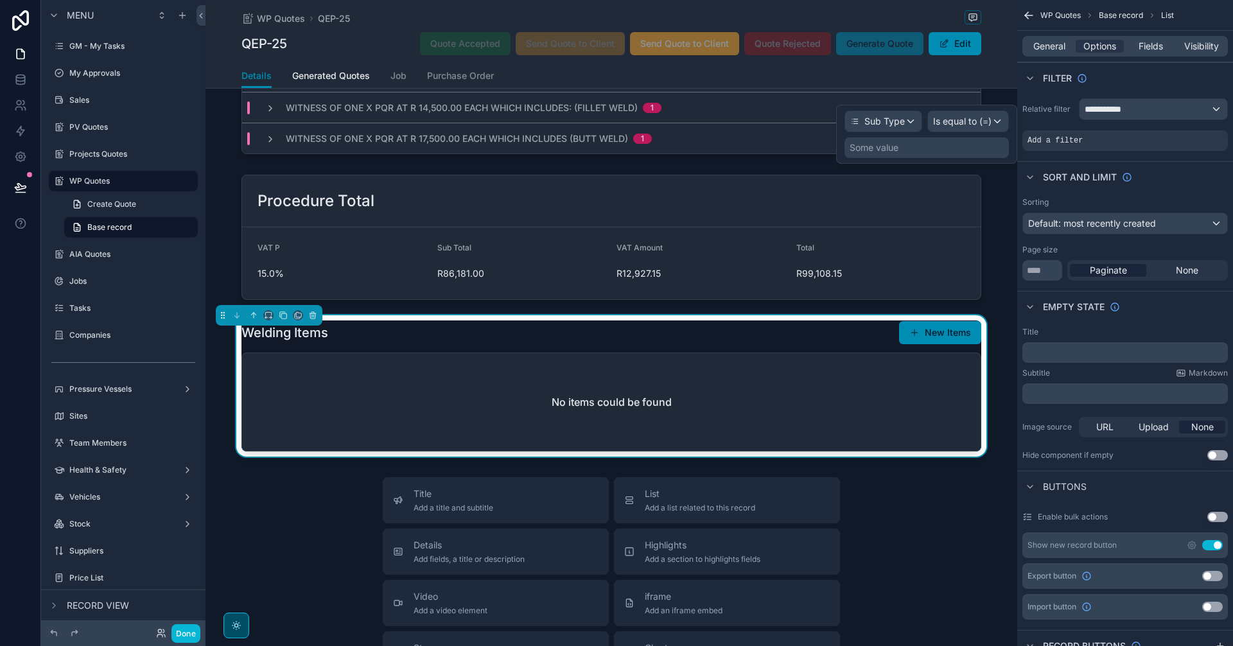
click at [971, 143] on div "Some value" at bounding box center [927, 147] width 164 height 21
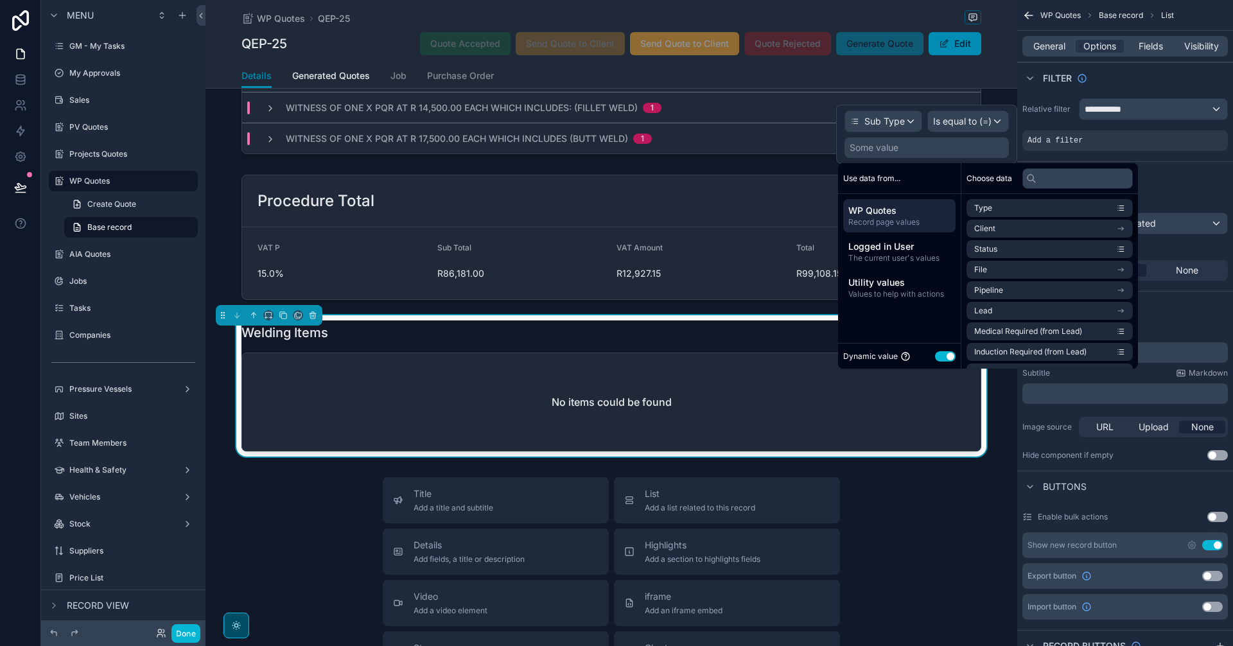
click at [949, 357] on button "Use setting" at bounding box center [945, 356] width 21 height 10
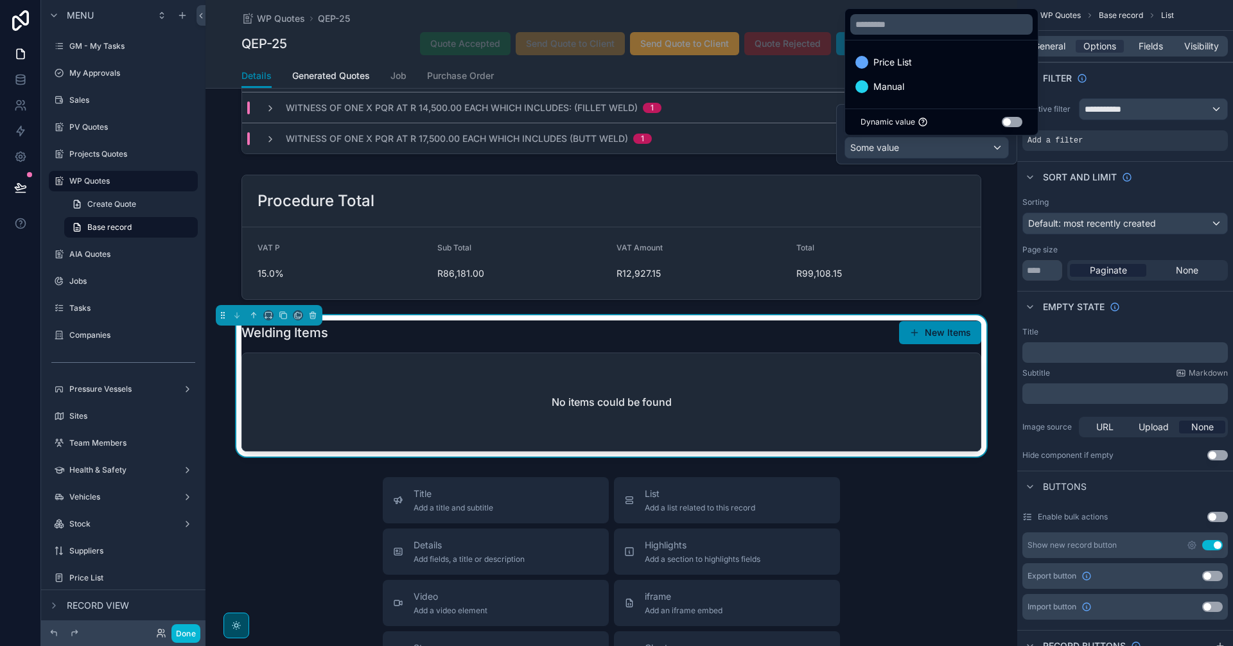
click at [1009, 122] on button "Use setting" at bounding box center [1012, 122] width 21 height 10
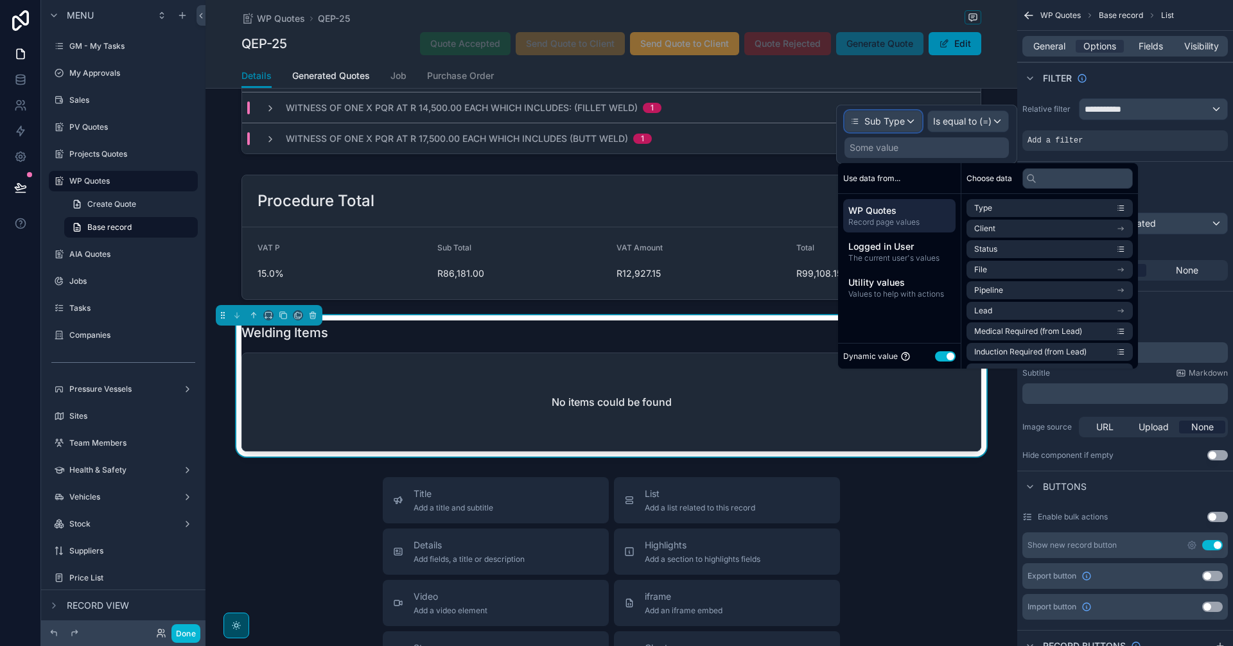
click at [900, 120] on span "Sub Type" at bounding box center [885, 121] width 40 height 13
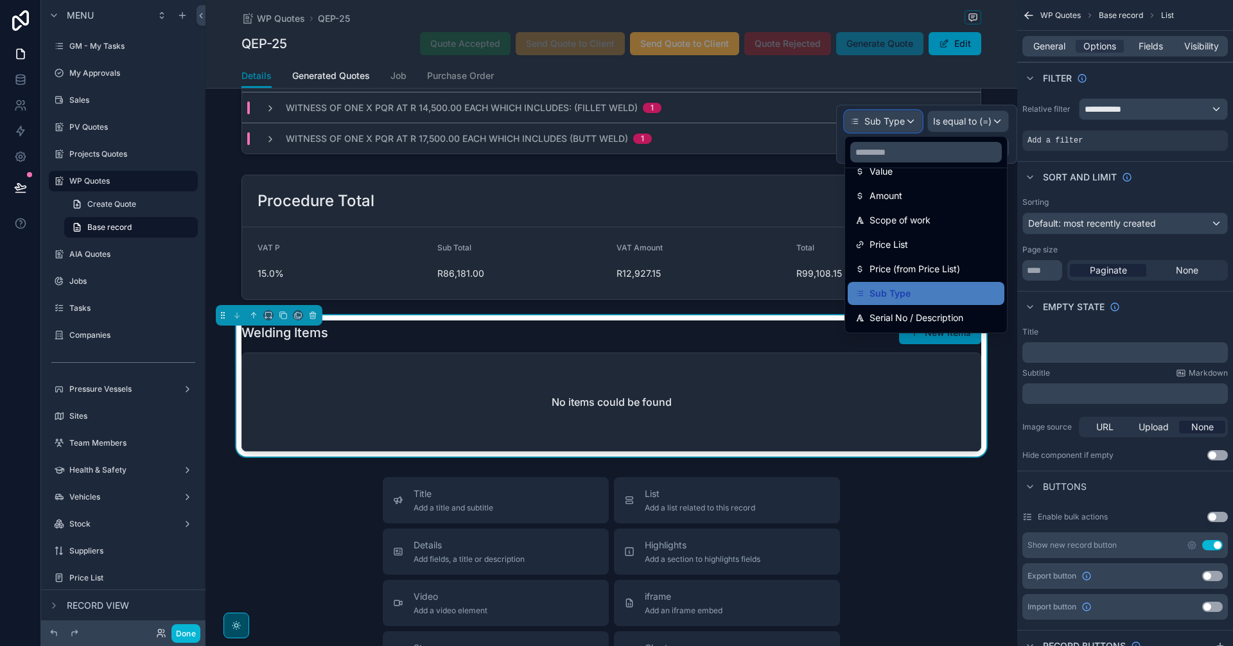
scroll to position [107, 0]
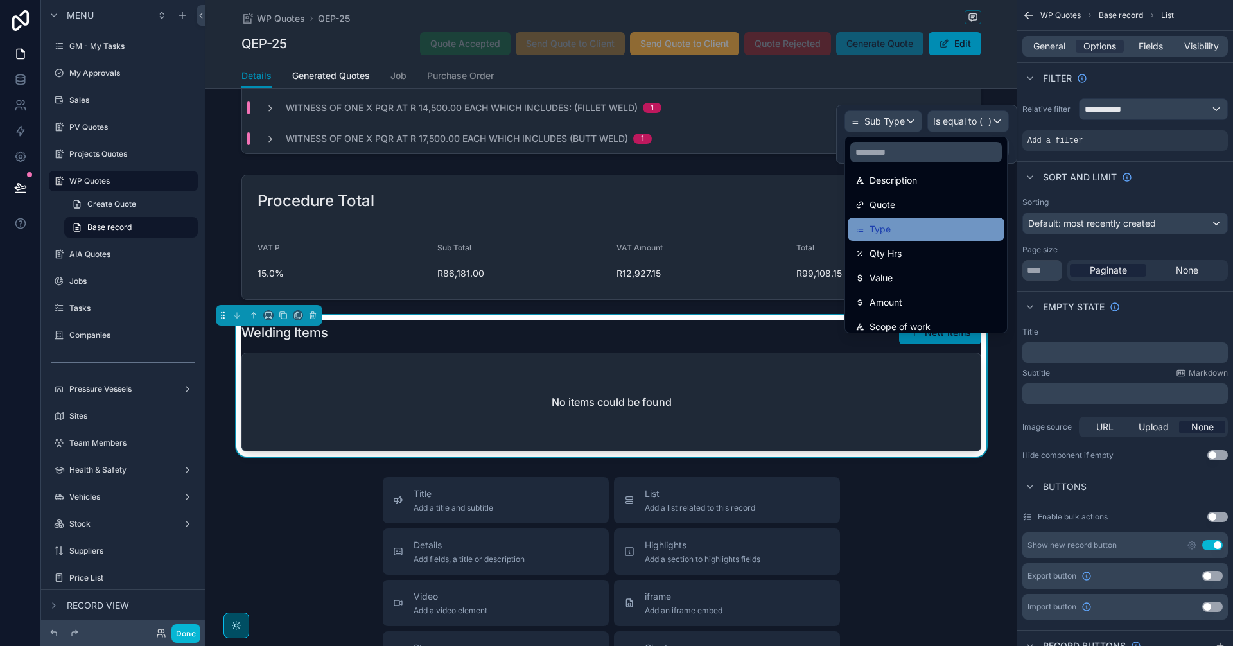
click at [910, 233] on div "Type" at bounding box center [926, 229] width 141 height 15
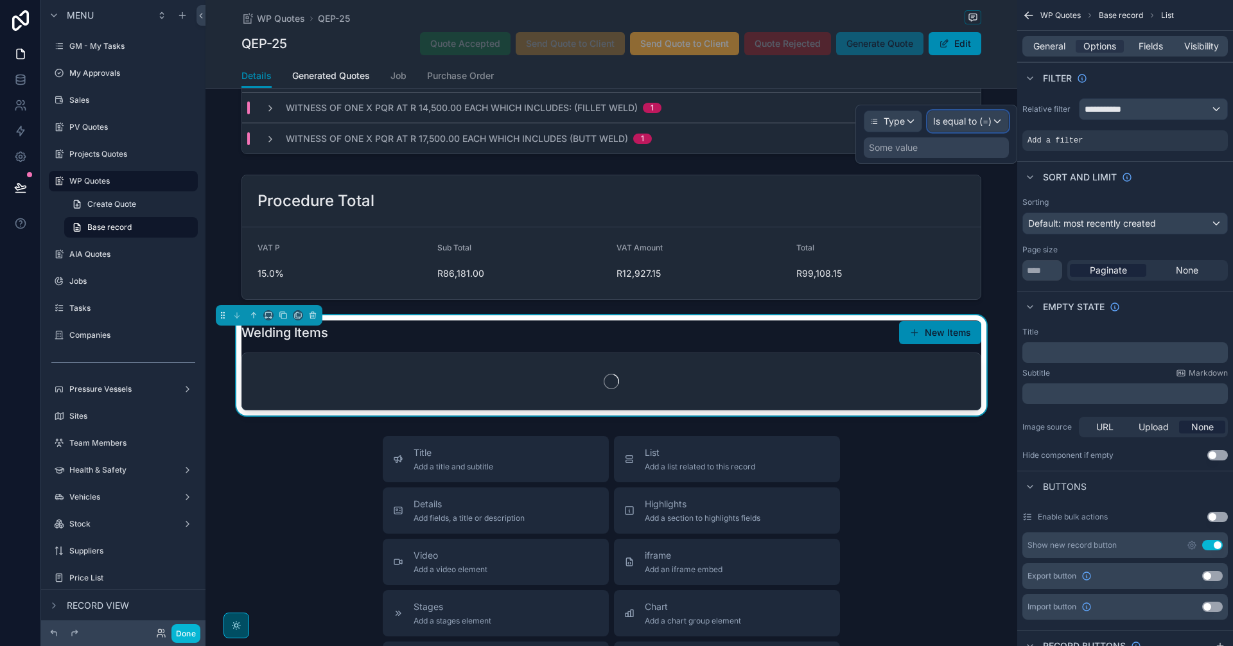
click at [971, 123] on span "Is equal to (=)" at bounding box center [962, 121] width 58 height 13
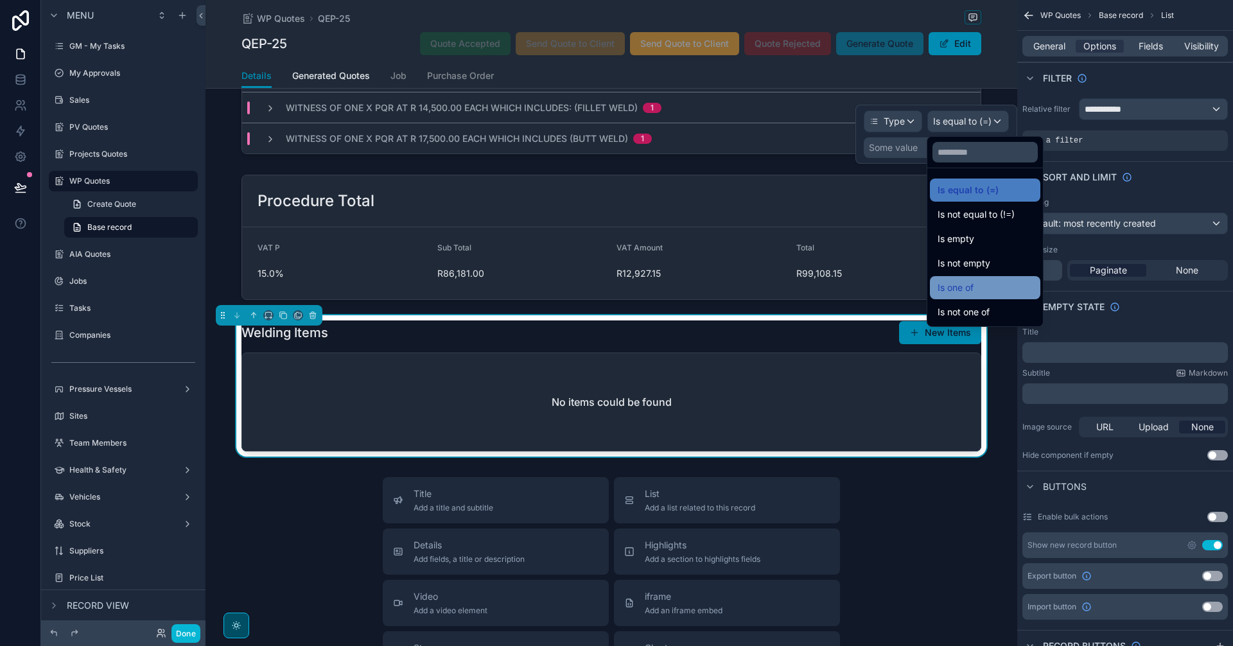
click at [1012, 280] on div "Is one of" at bounding box center [985, 287] width 95 height 15
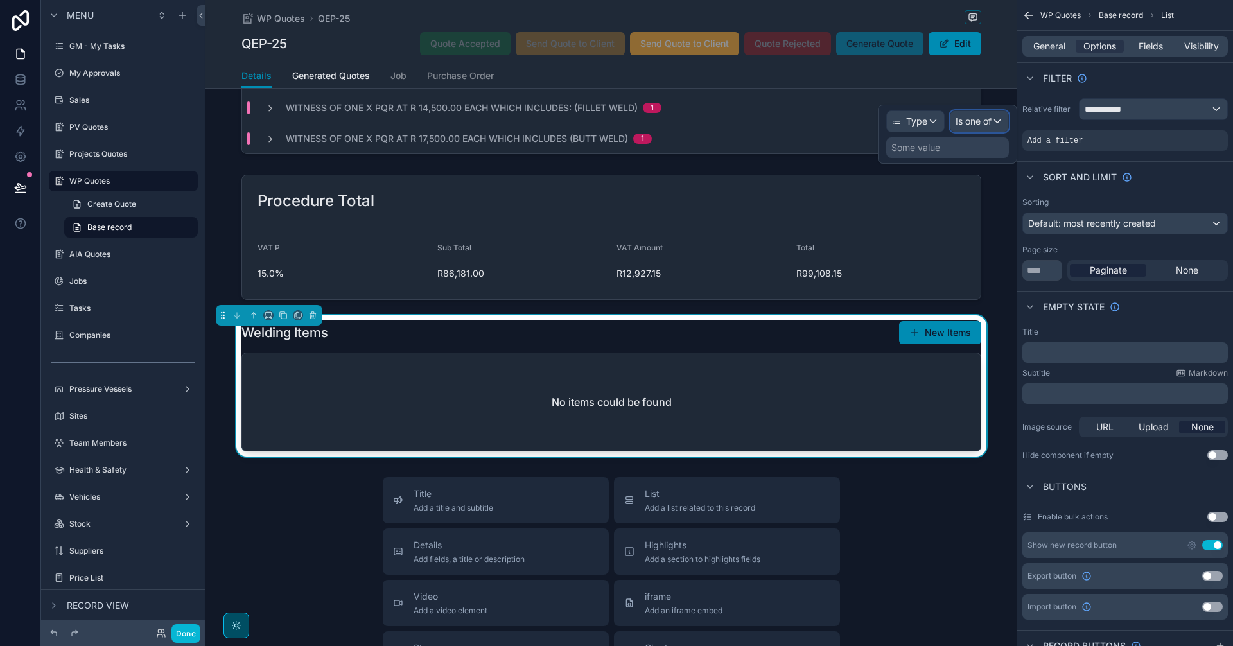
click at [996, 119] on div "Is one of" at bounding box center [980, 121] width 58 height 21
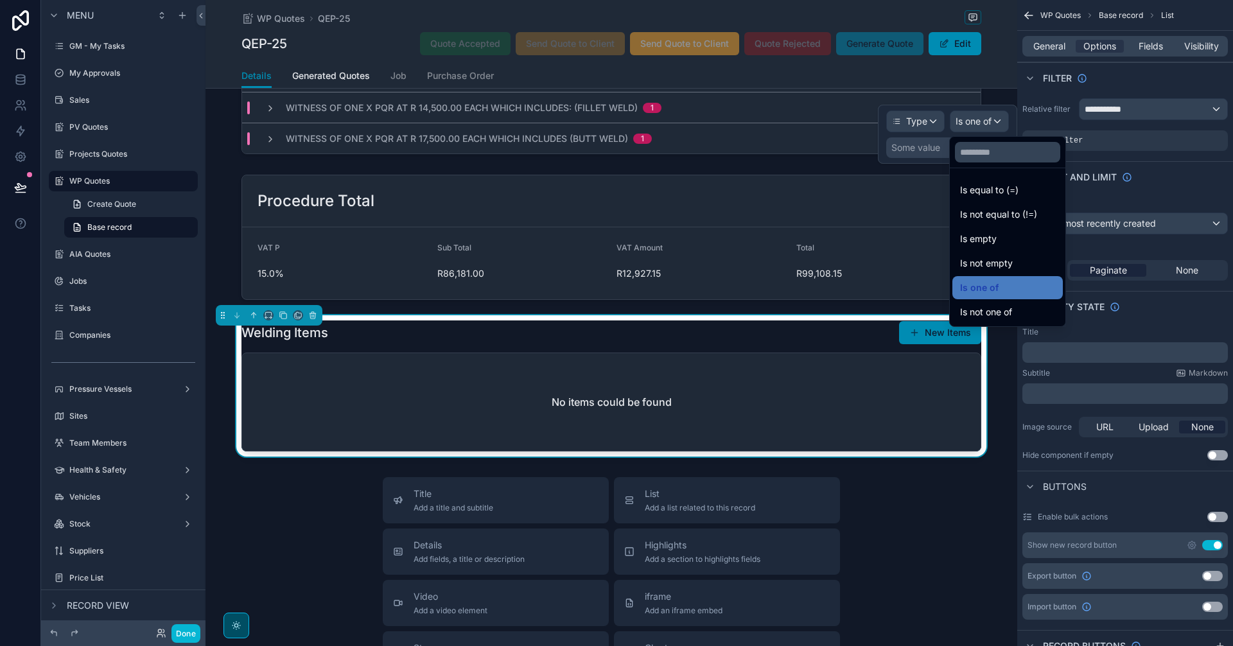
click at [972, 125] on div at bounding box center [947, 134] width 139 height 59
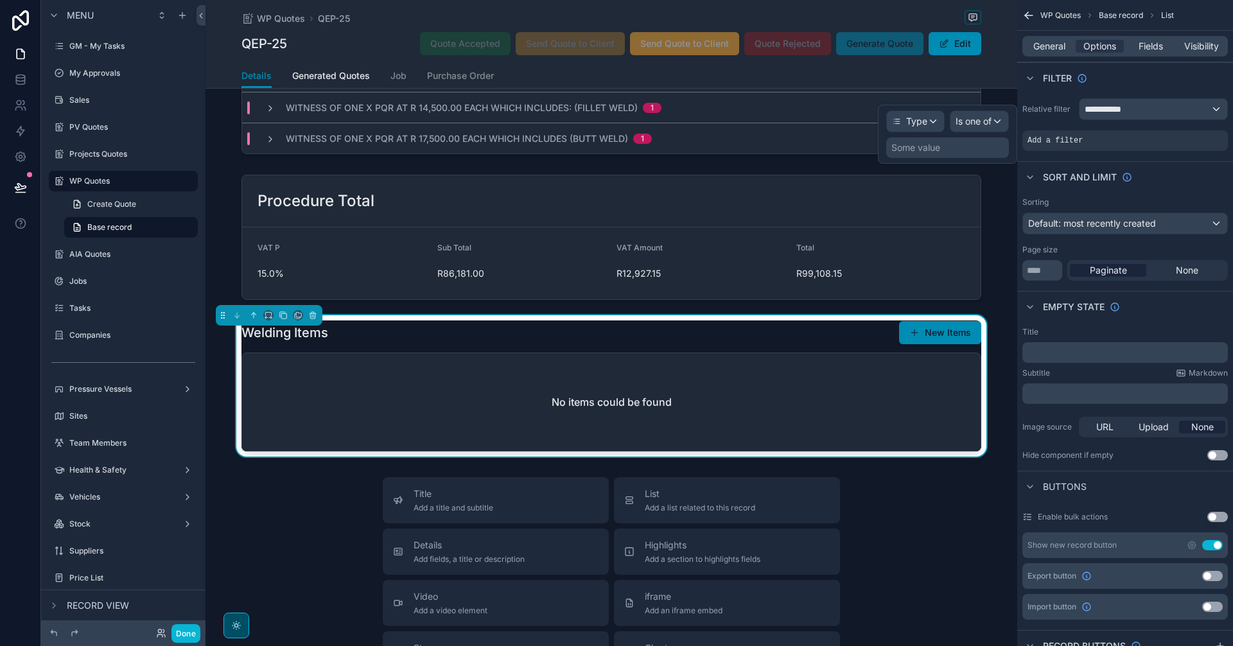
click at [990, 151] on div "Some value" at bounding box center [947, 147] width 123 height 21
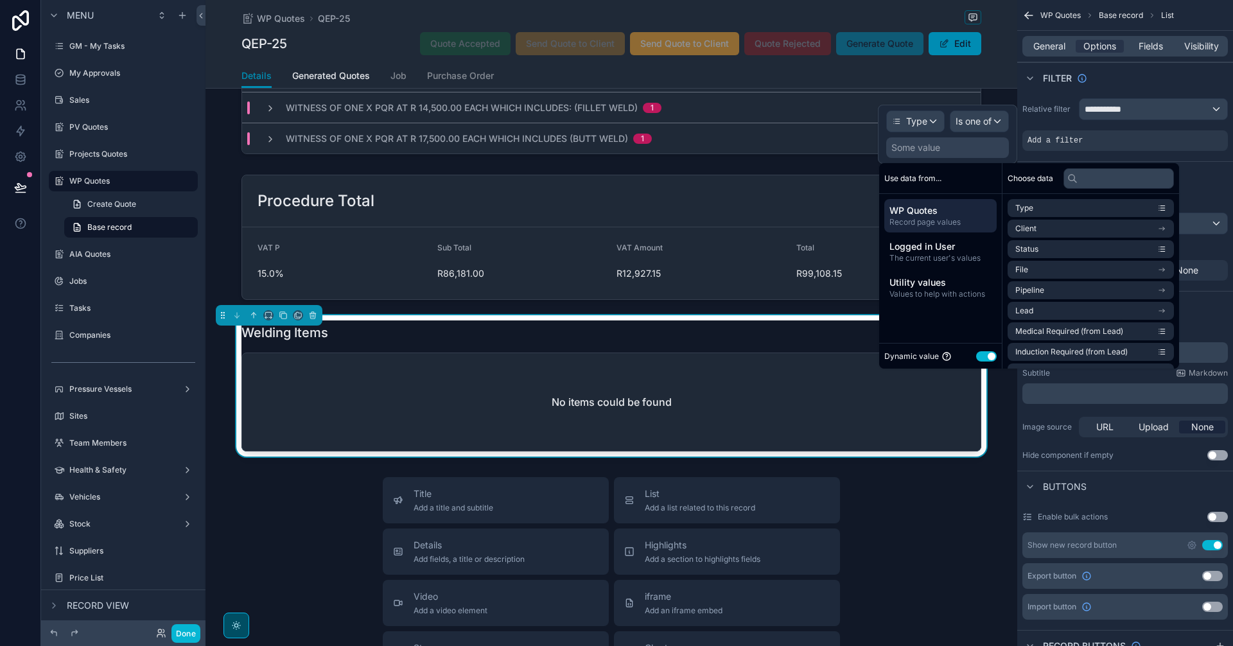
click at [988, 355] on button "Use setting" at bounding box center [986, 356] width 21 height 10
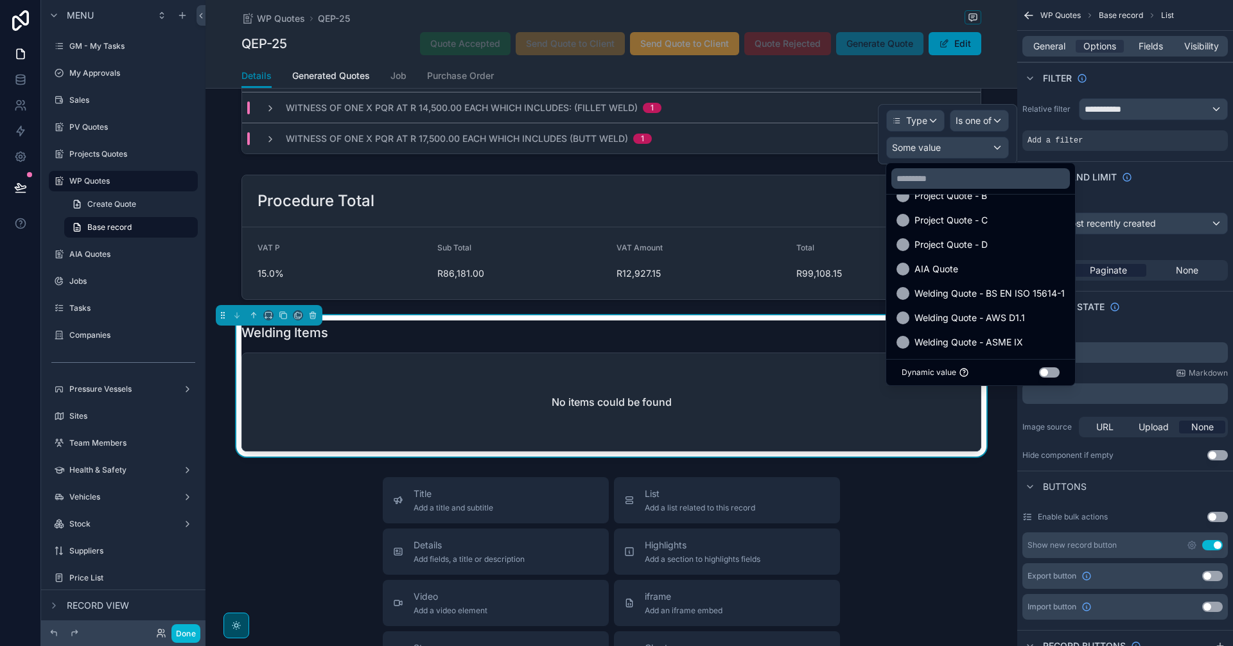
scroll to position [343, 0]
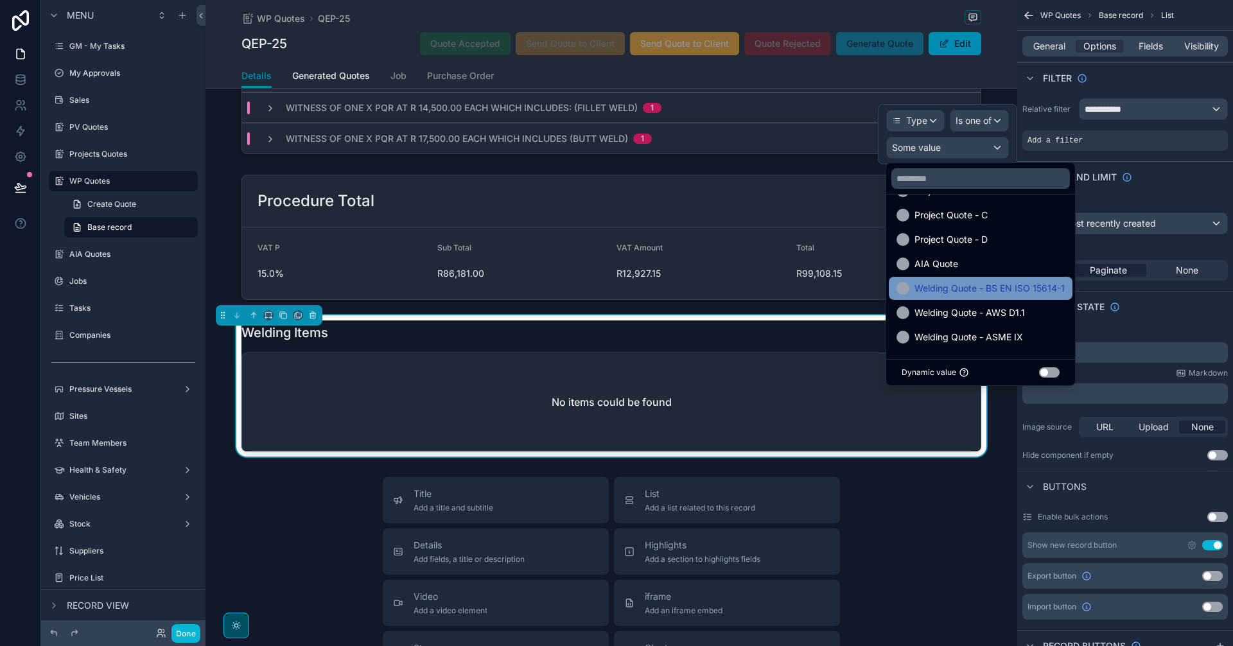
click at [1001, 291] on span "Welding Quote - BS EN ISO 15614-1" at bounding box center [990, 288] width 150 height 15
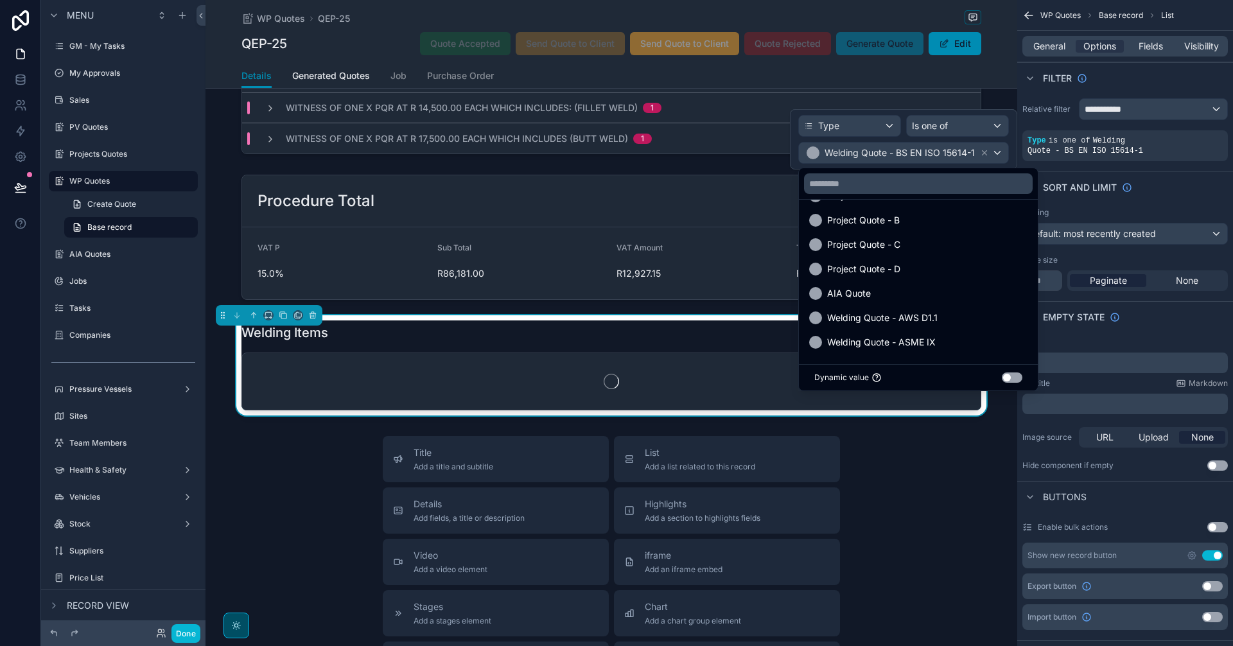
scroll to position [319, 0]
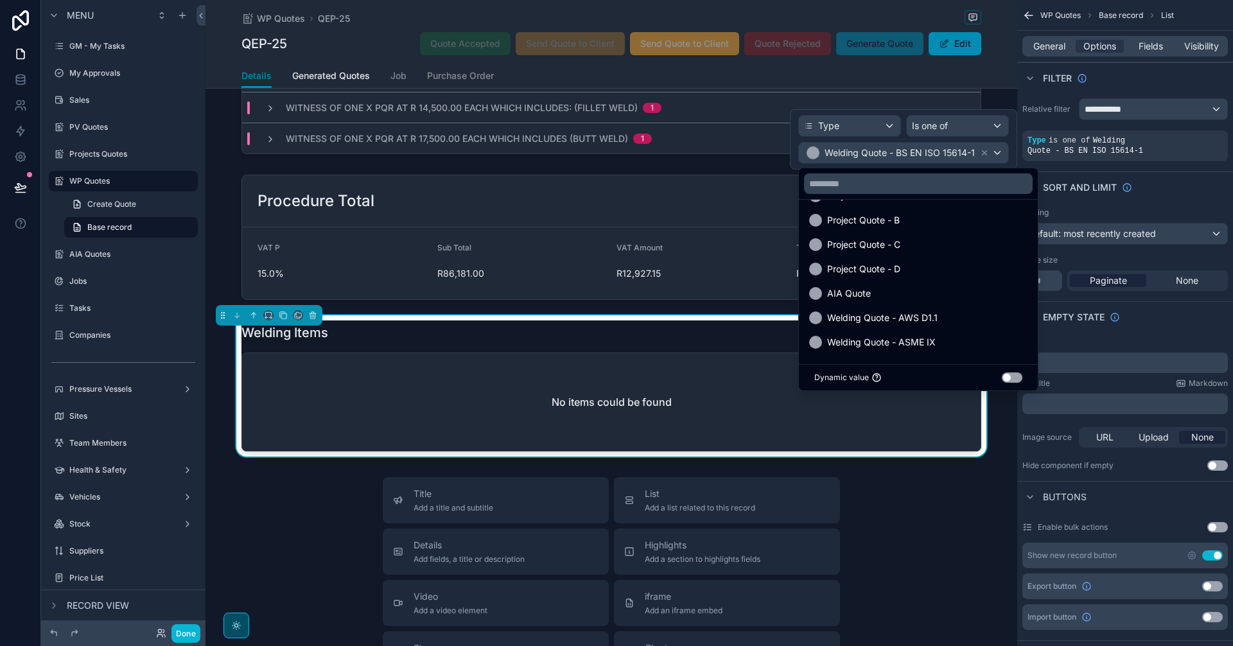
click at [1011, 137] on div "Type Is one of Welding Quote - BS EN ISO 15614-1" at bounding box center [903, 139] width 227 height 60
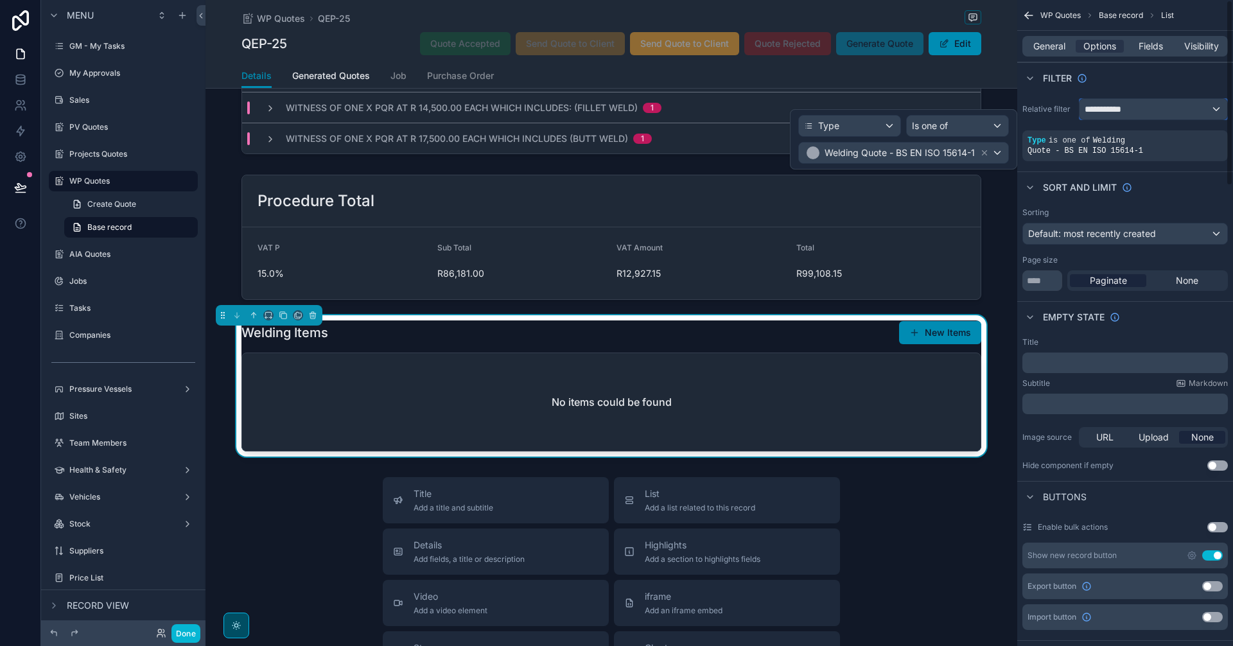
click at [1141, 105] on div "**********" at bounding box center [1154, 109] width 148 height 21
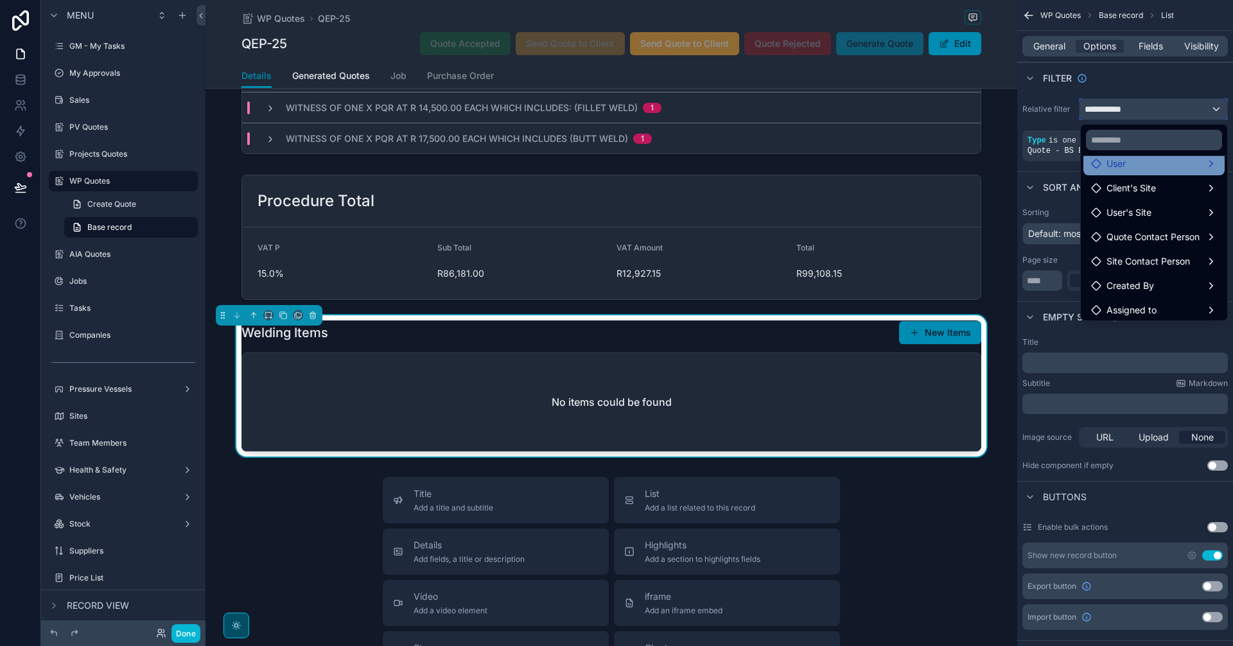
scroll to position [233, 0]
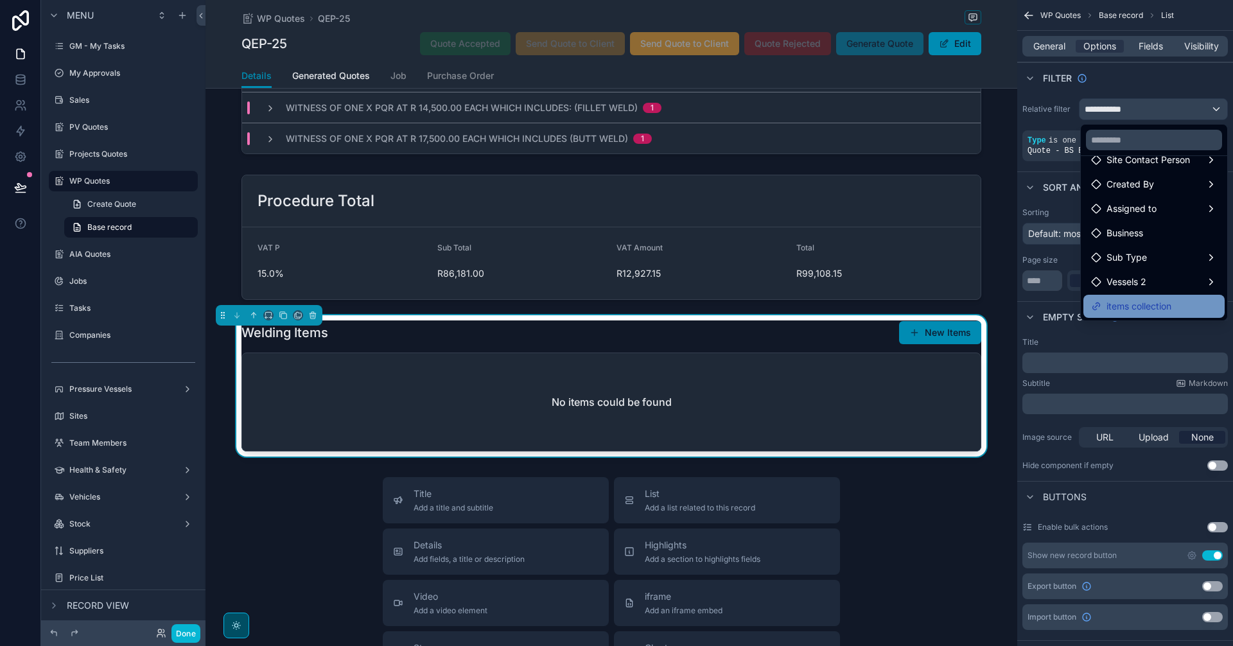
click at [1166, 306] on span "items collection" at bounding box center [1139, 306] width 65 height 15
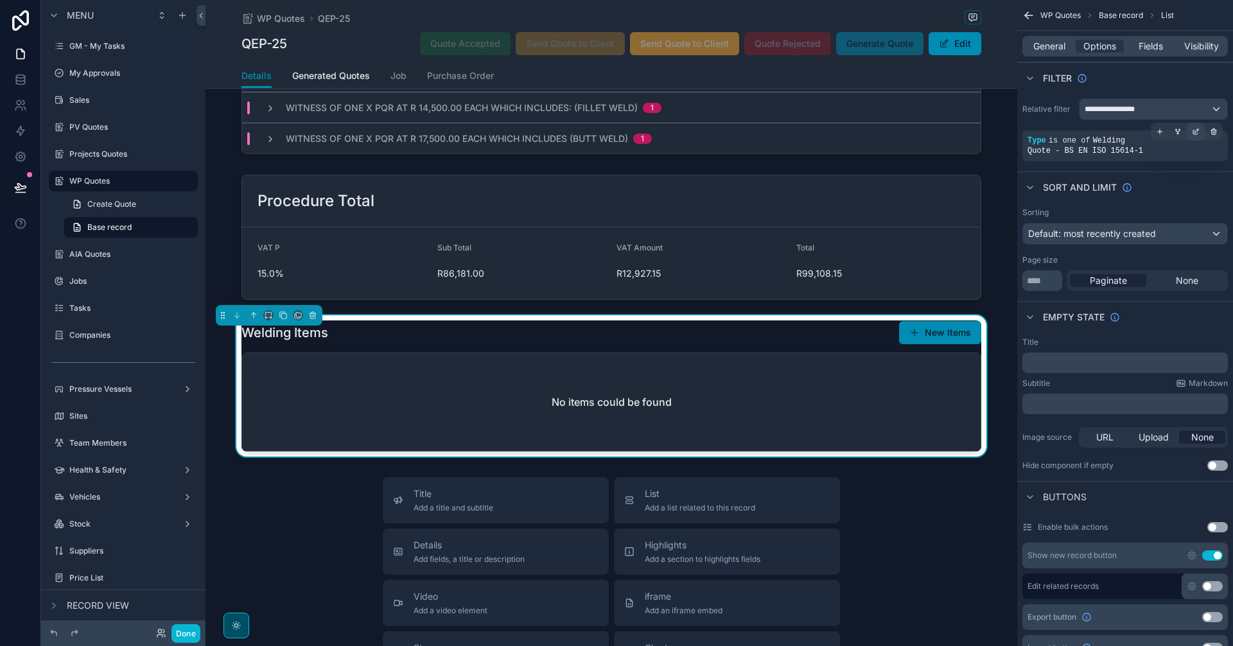
click at [1198, 131] on icon "scrollable content" at bounding box center [1197, 130] width 4 height 4
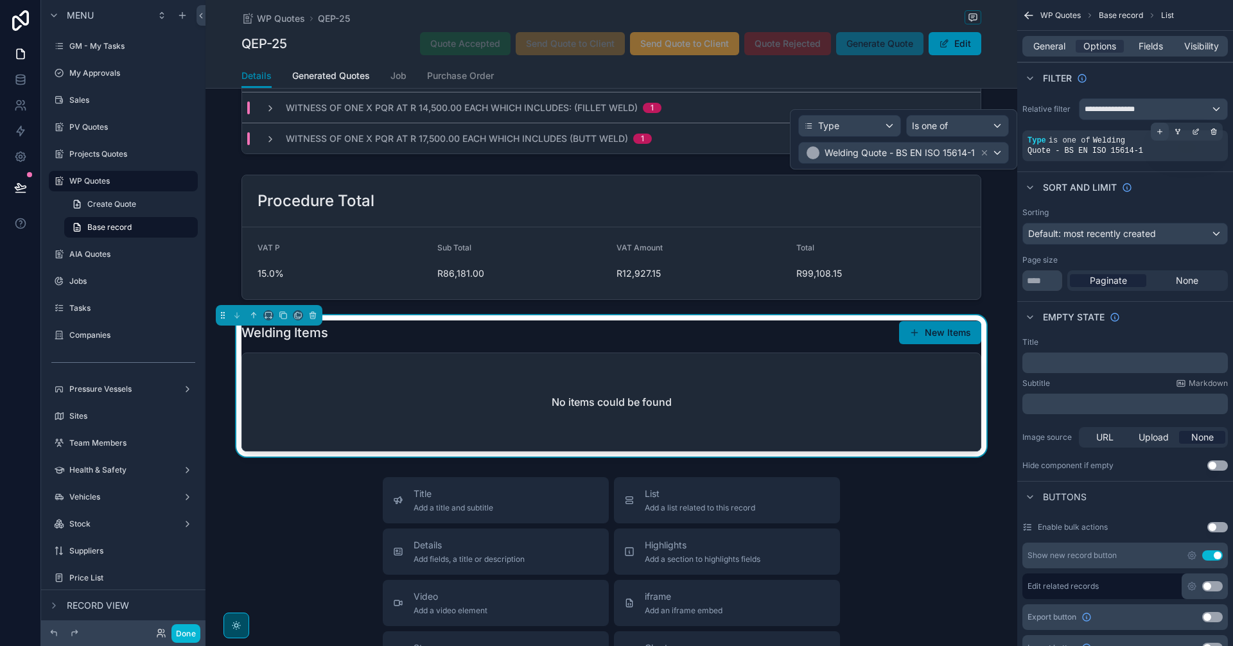
click at [1163, 131] on icon "scrollable content" at bounding box center [1160, 132] width 8 height 8
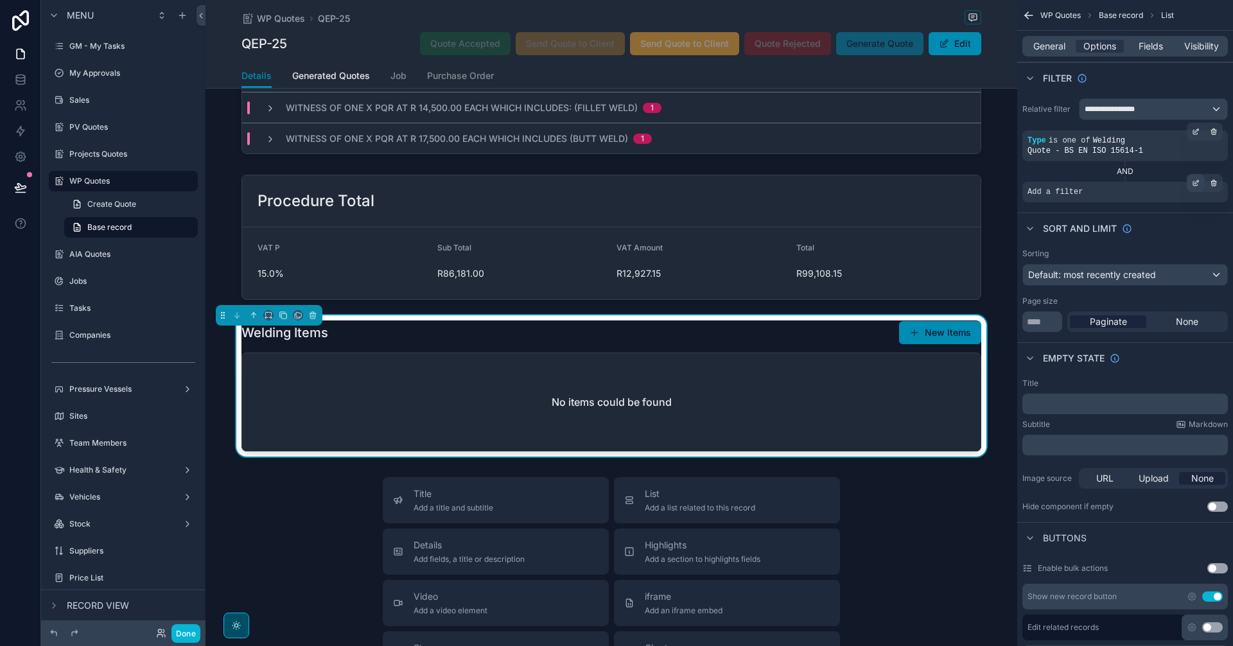
click at [1195, 184] on icon "scrollable content" at bounding box center [1196, 183] width 8 height 8
click at [913, 170] on span "Select a field" at bounding box center [892, 172] width 55 height 11
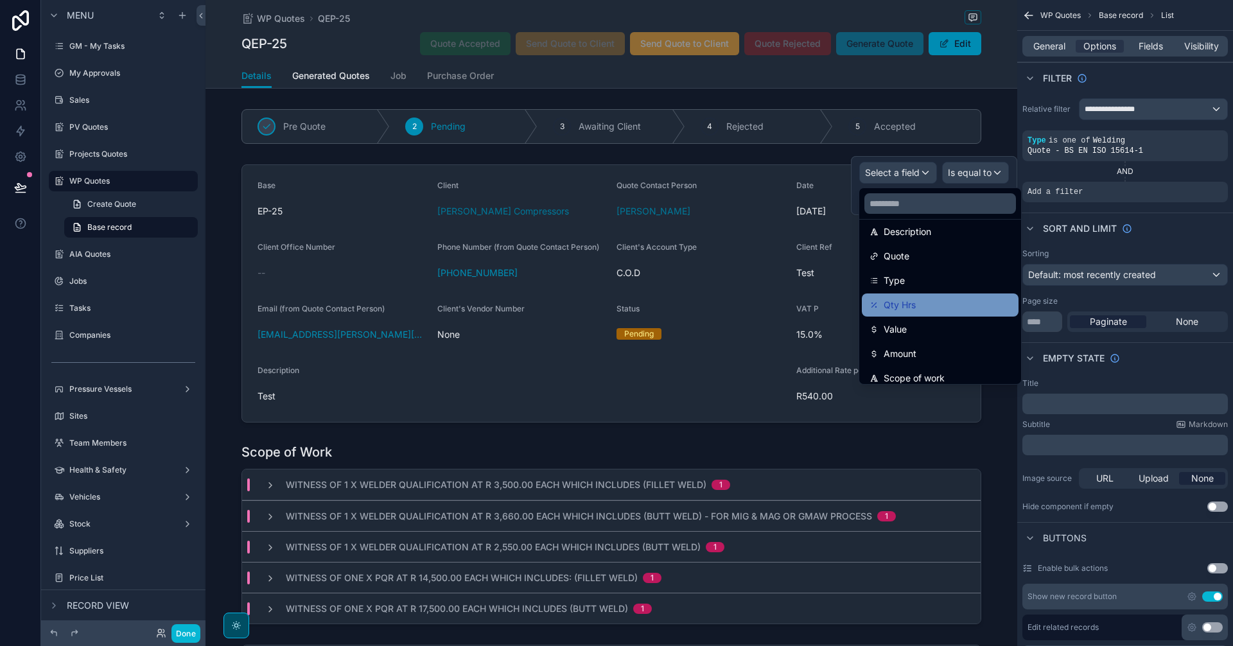
scroll to position [470, 0]
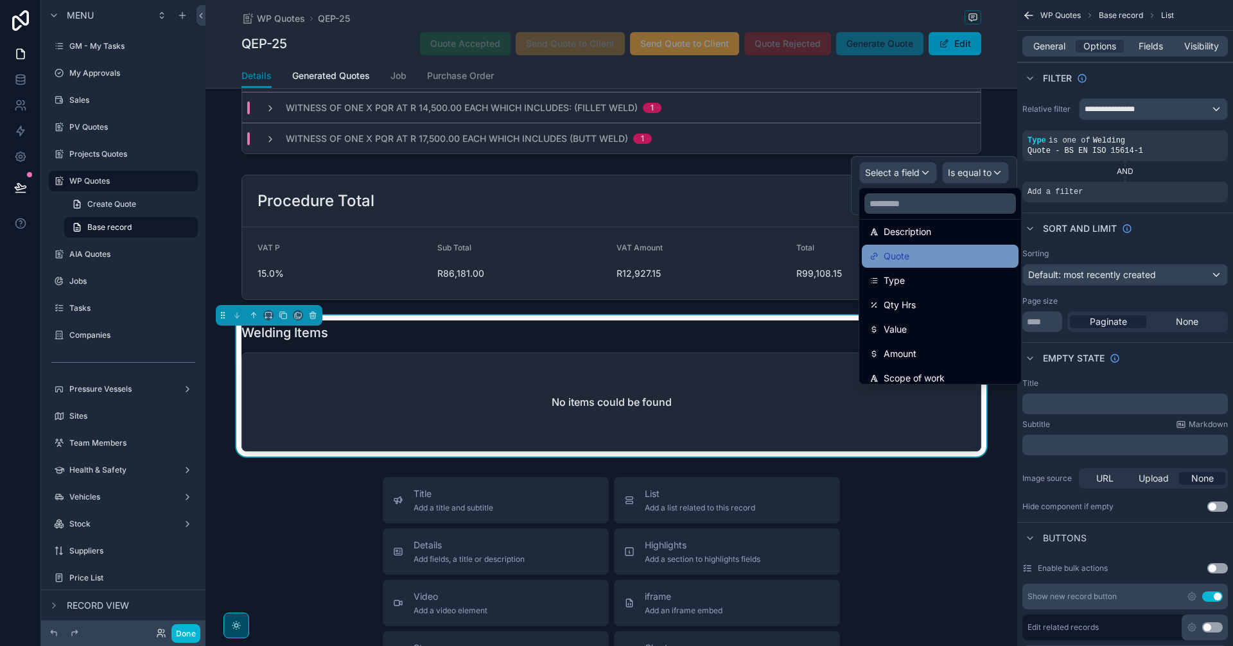
click at [926, 259] on div "Quote" at bounding box center [940, 256] width 141 height 15
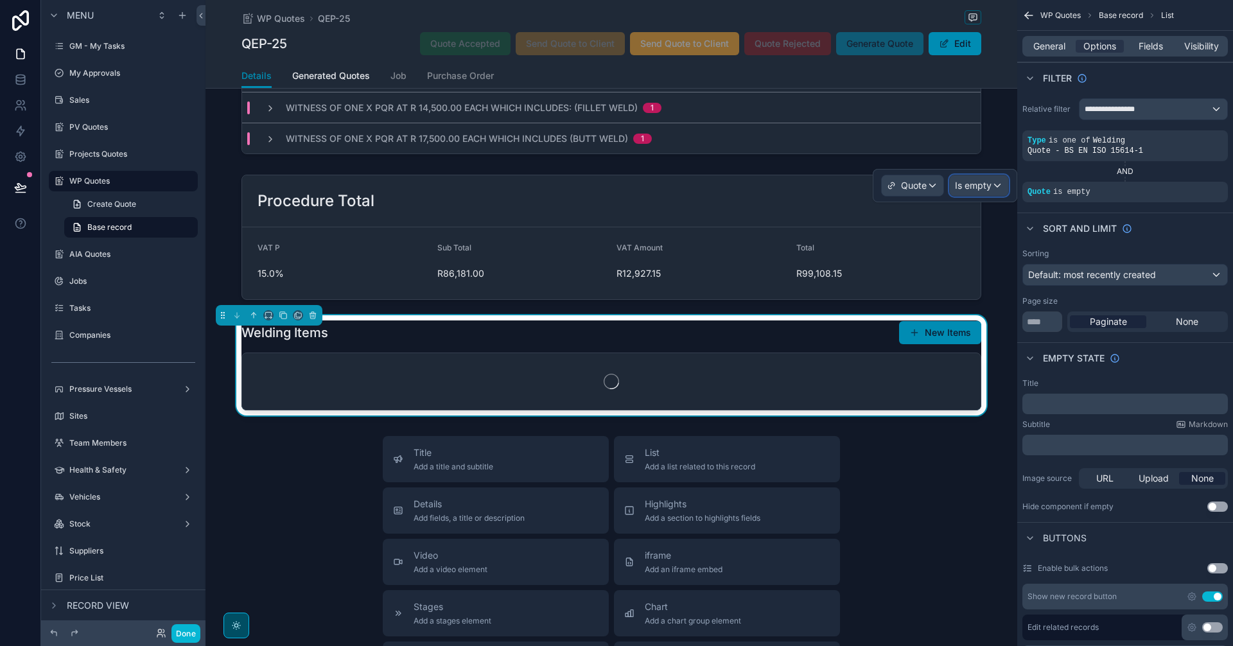
click at [989, 185] on span "Is empty" at bounding box center [973, 185] width 37 height 13
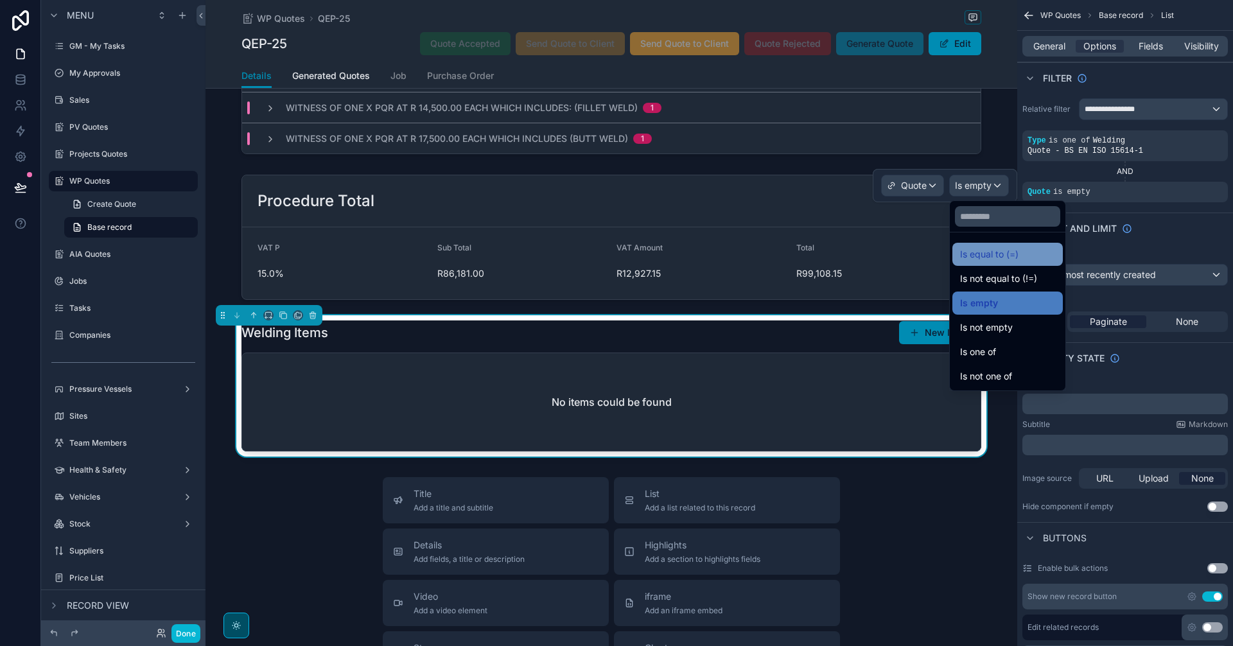
click at [986, 249] on span "Is equal to (=)" at bounding box center [989, 254] width 58 height 15
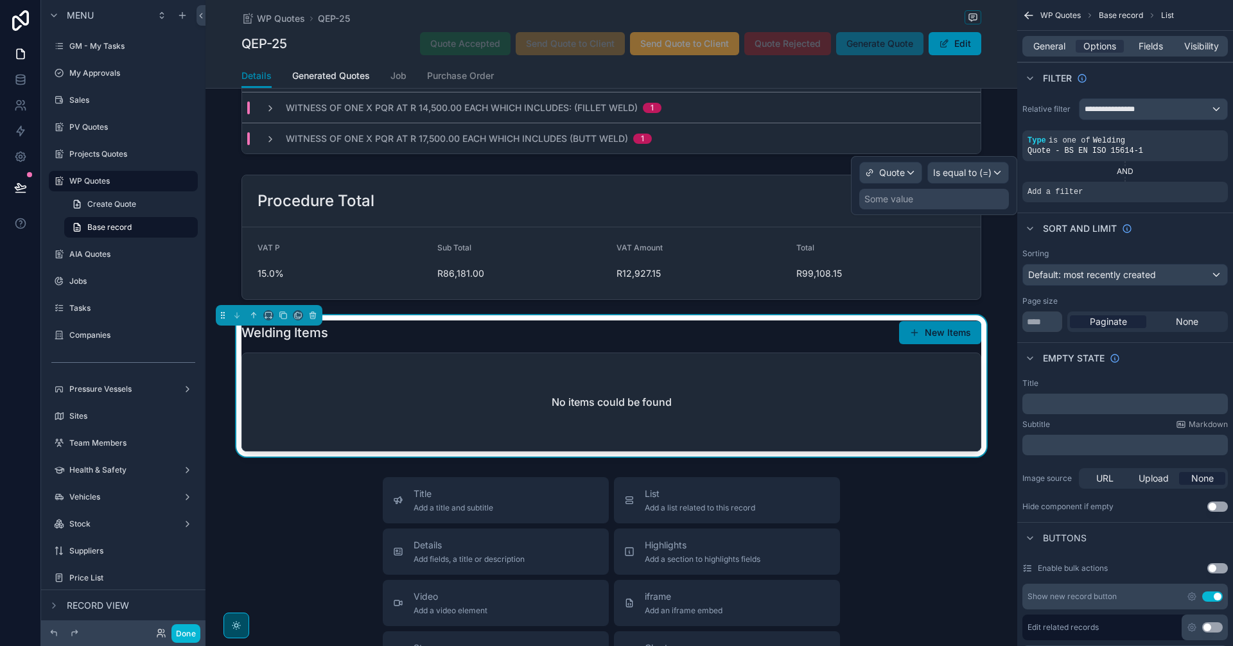
click at [938, 198] on div "Some value" at bounding box center [934, 199] width 150 height 21
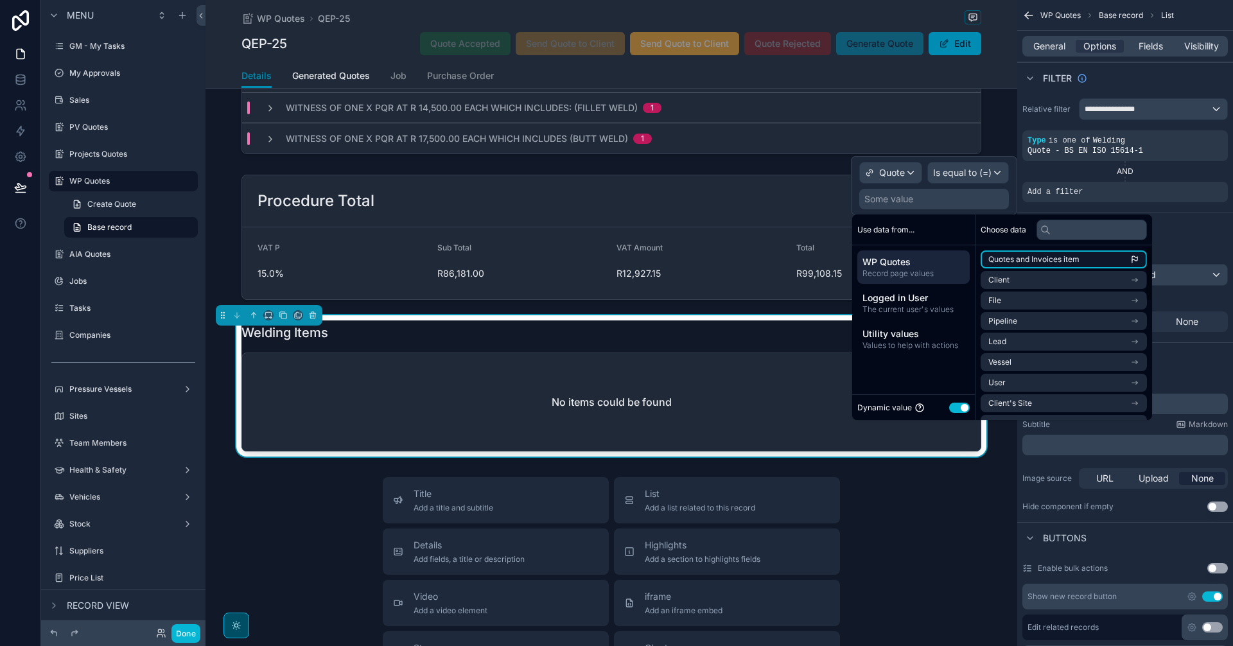
click at [1069, 260] on span "Quotes and Invoices item" at bounding box center [1033, 259] width 91 height 10
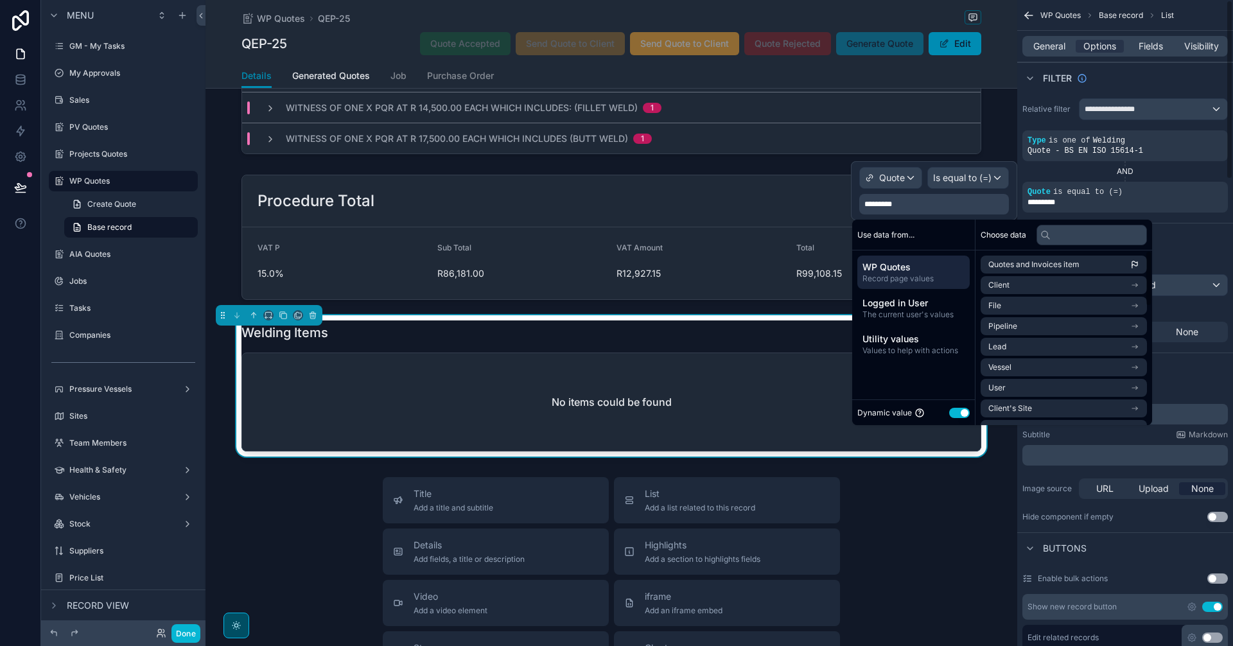
click at [1200, 245] on div "Sort And Limit" at bounding box center [1125, 238] width 216 height 31
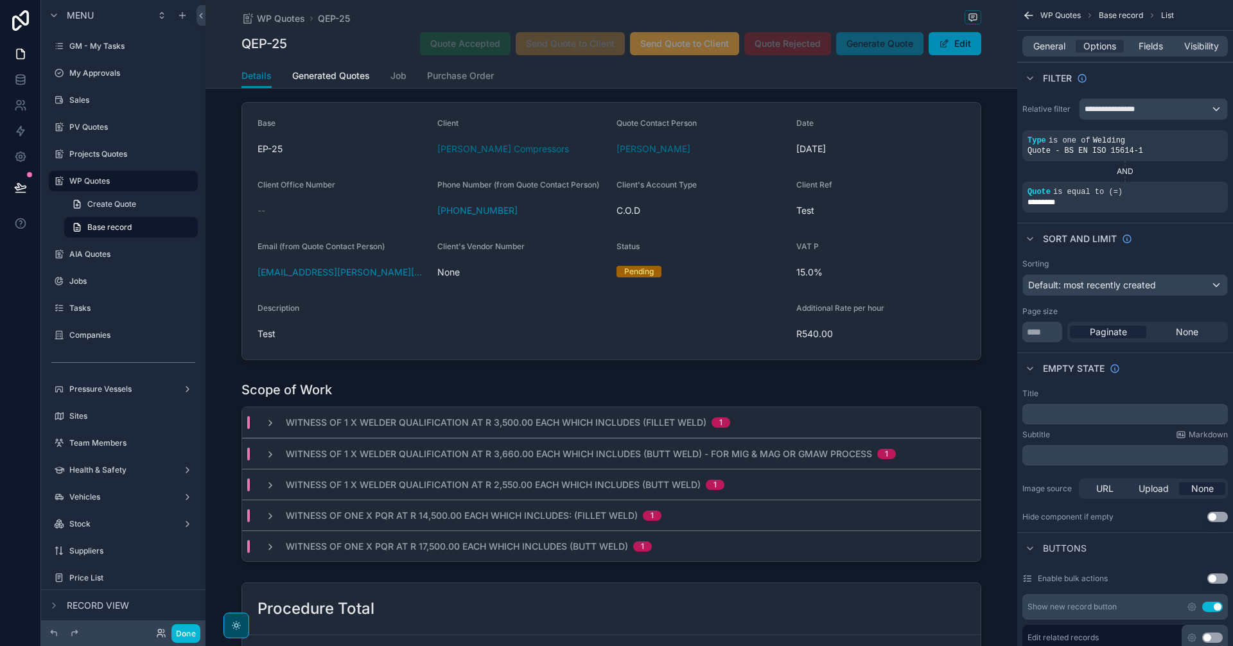
scroll to position [0, 0]
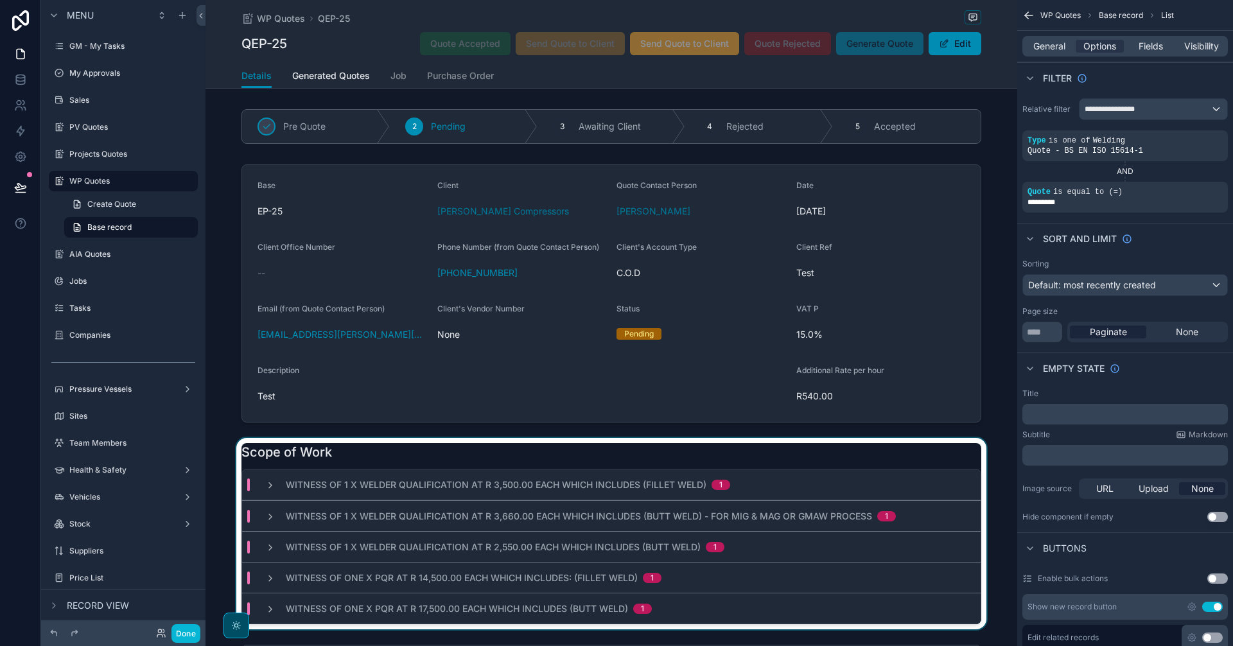
click at [796, 455] on div "scrollable content" at bounding box center [612, 533] width 812 height 191
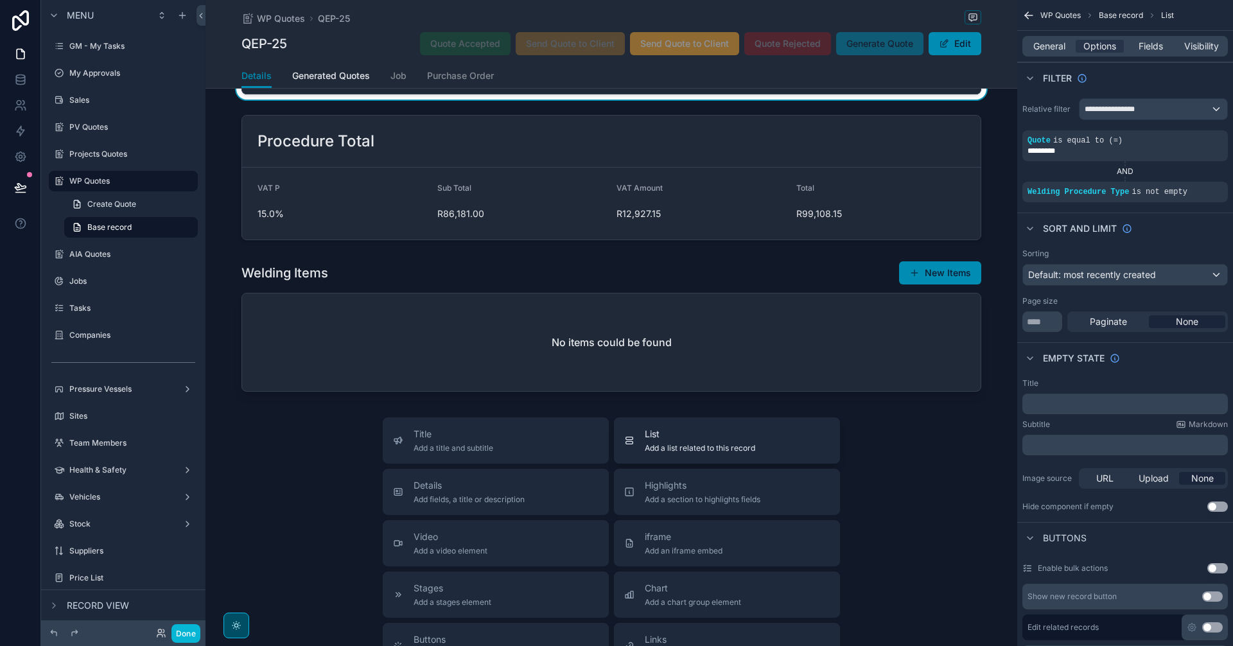
scroll to position [535, 0]
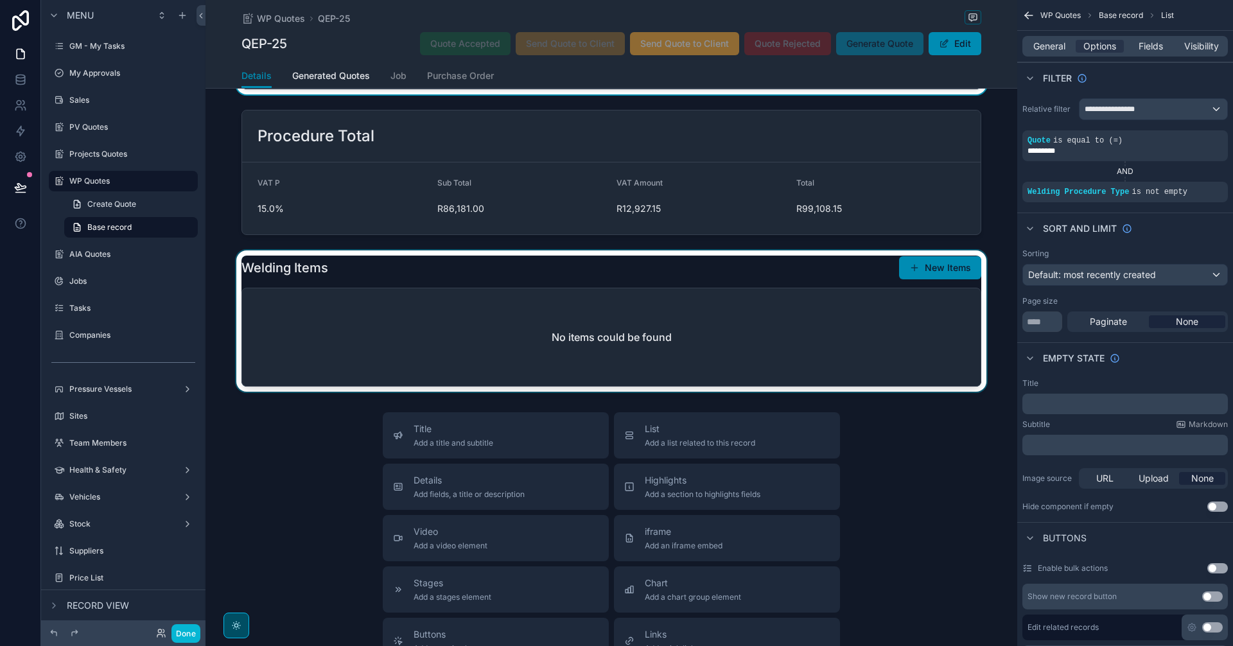
click at [777, 327] on div "scrollable content" at bounding box center [612, 320] width 812 height 141
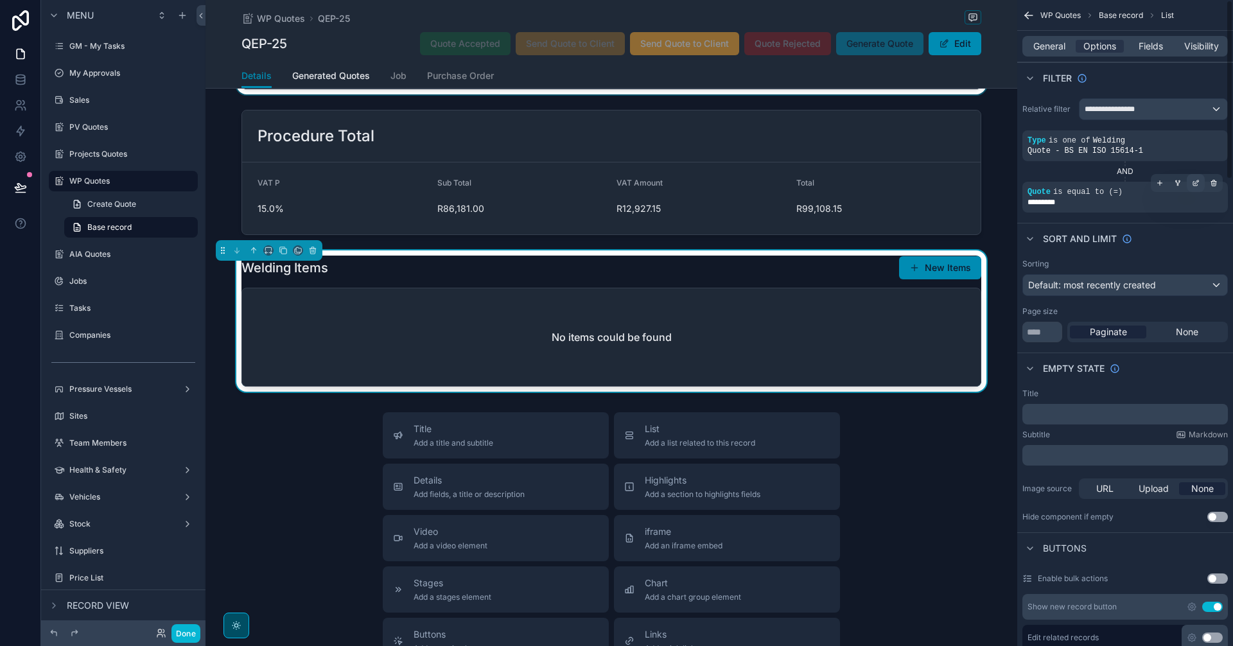
click at [1194, 184] on icon "scrollable content" at bounding box center [1196, 183] width 8 height 8
click at [0, 0] on icon "scrollable content" at bounding box center [0, 0] width 0 height 0
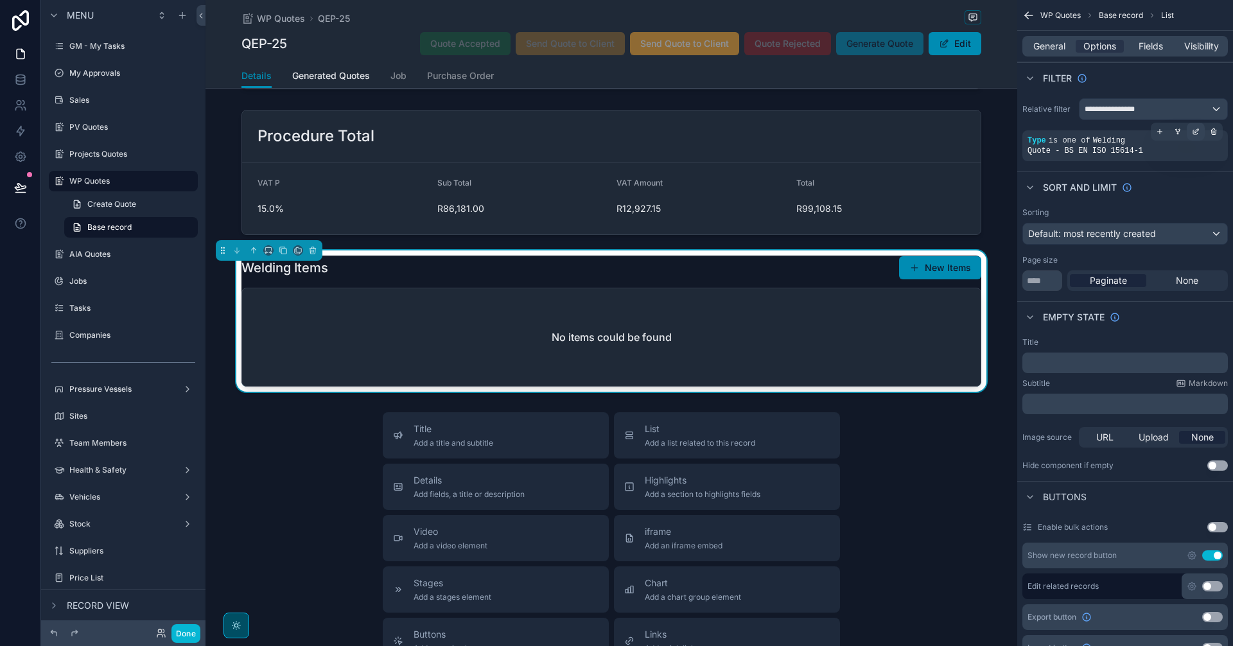
click at [1193, 133] on icon "scrollable content" at bounding box center [1195, 132] width 4 height 4
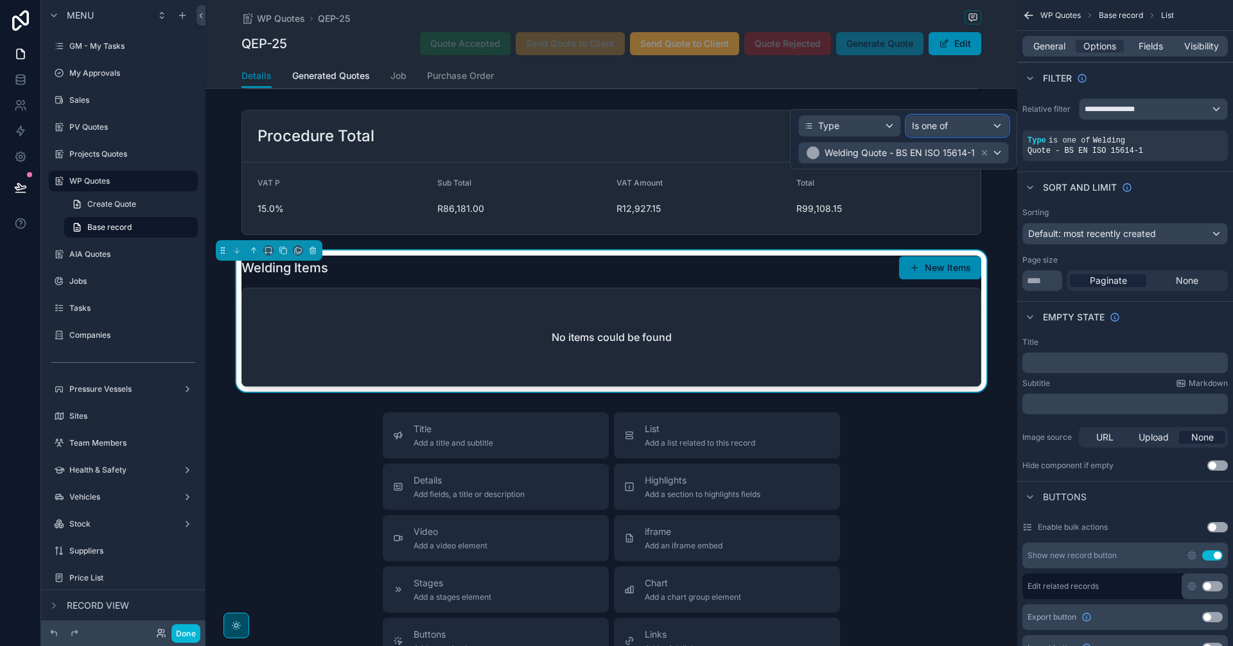
click at [931, 127] on span "Is one of" at bounding box center [930, 125] width 36 height 13
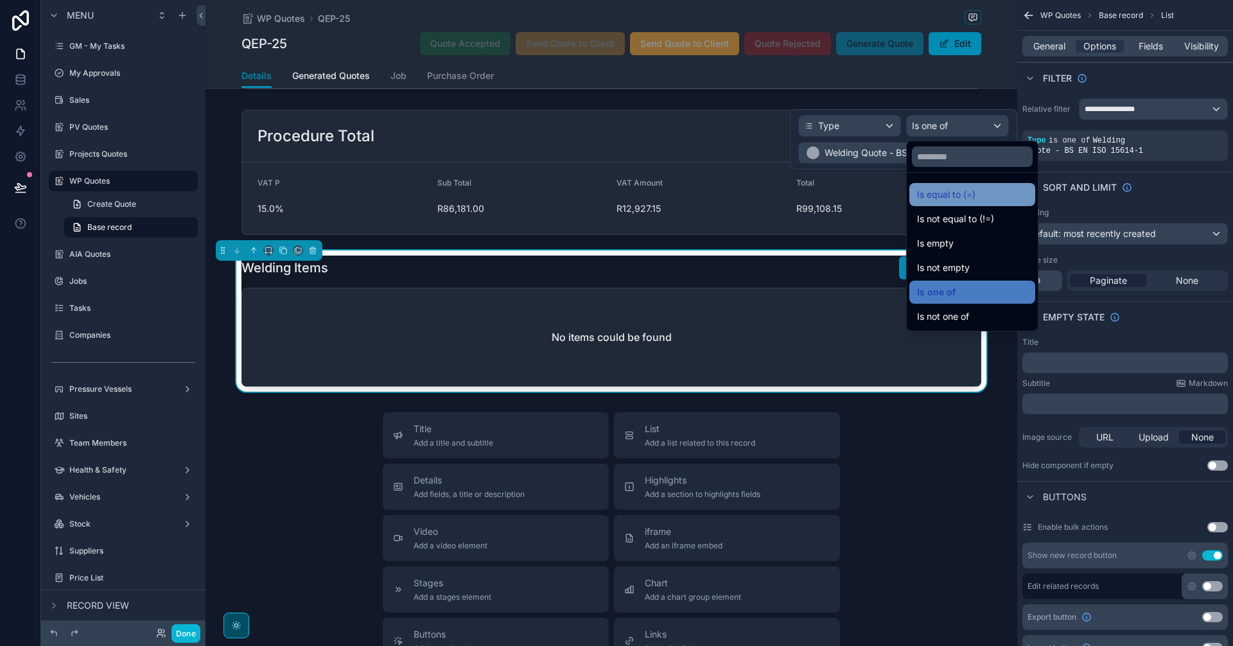
click at [965, 197] on span "Is equal to (=)" at bounding box center [946, 194] width 58 height 15
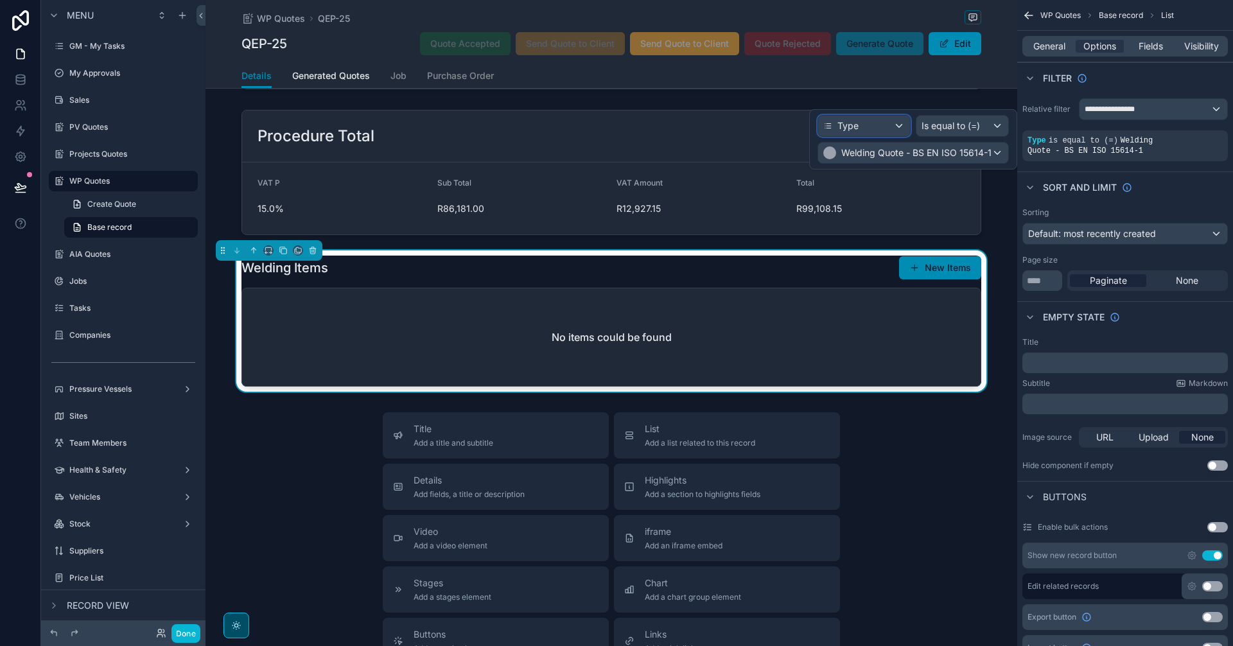
click at [899, 124] on div "Type" at bounding box center [864, 126] width 92 height 21
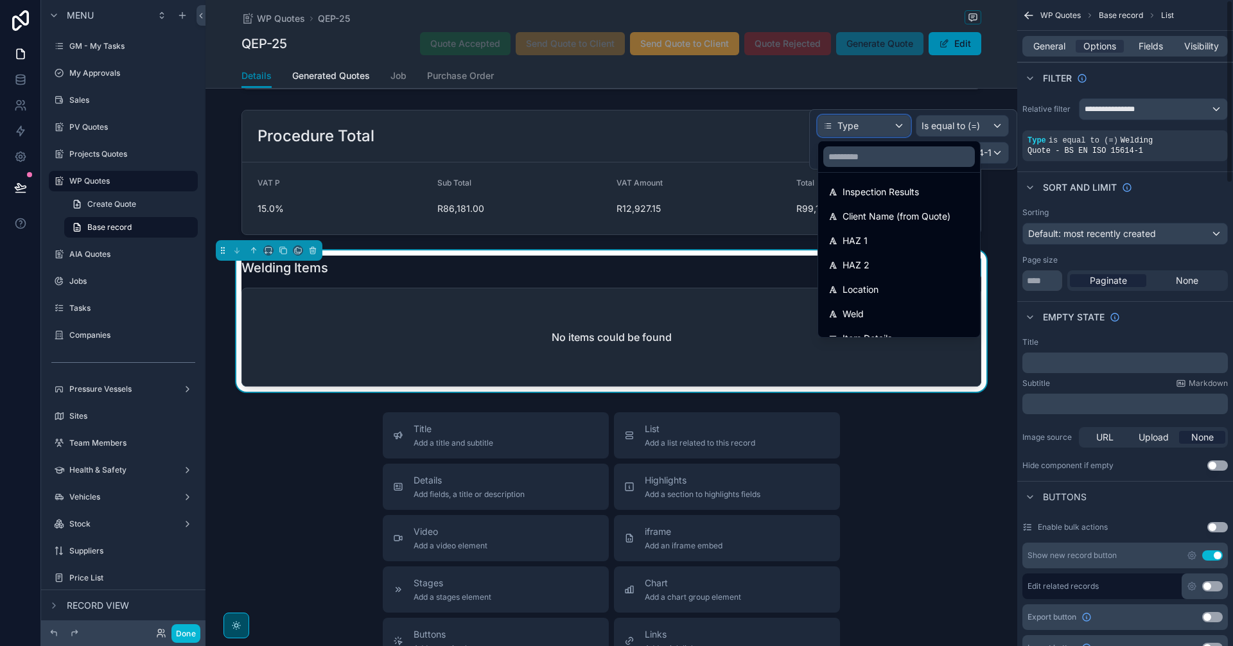
scroll to position [848, 0]
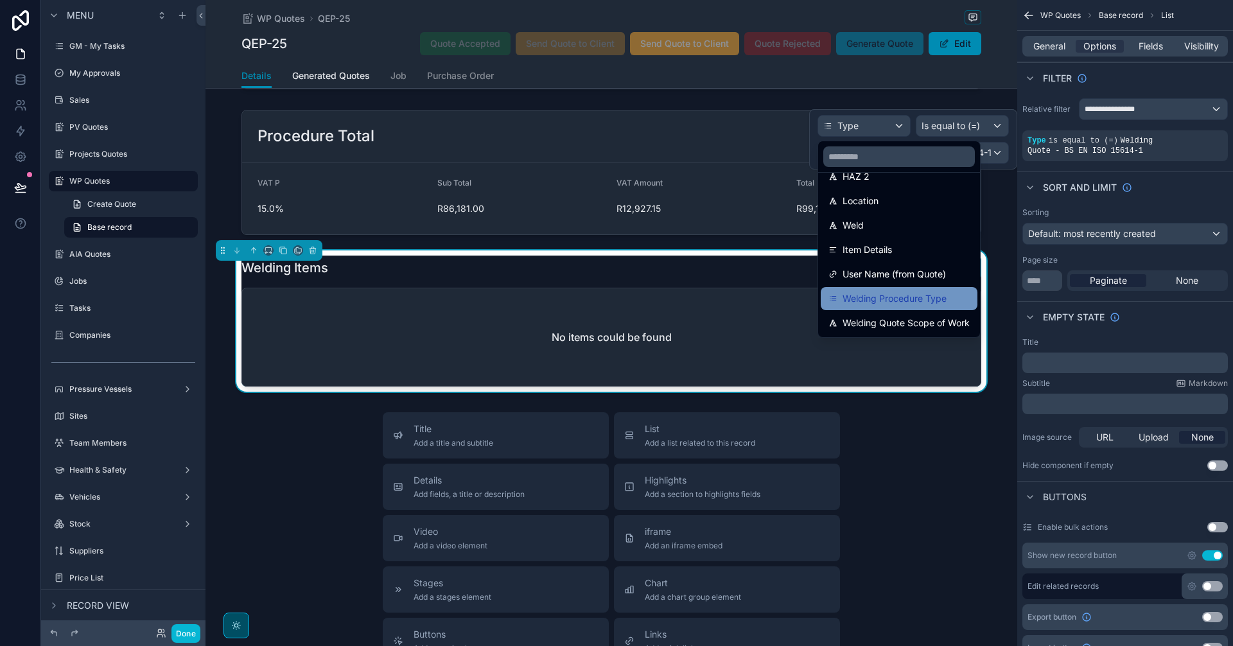
click at [928, 300] on span "Welding Procedure Type" at bounding box center [895, 298] width 104 height 15
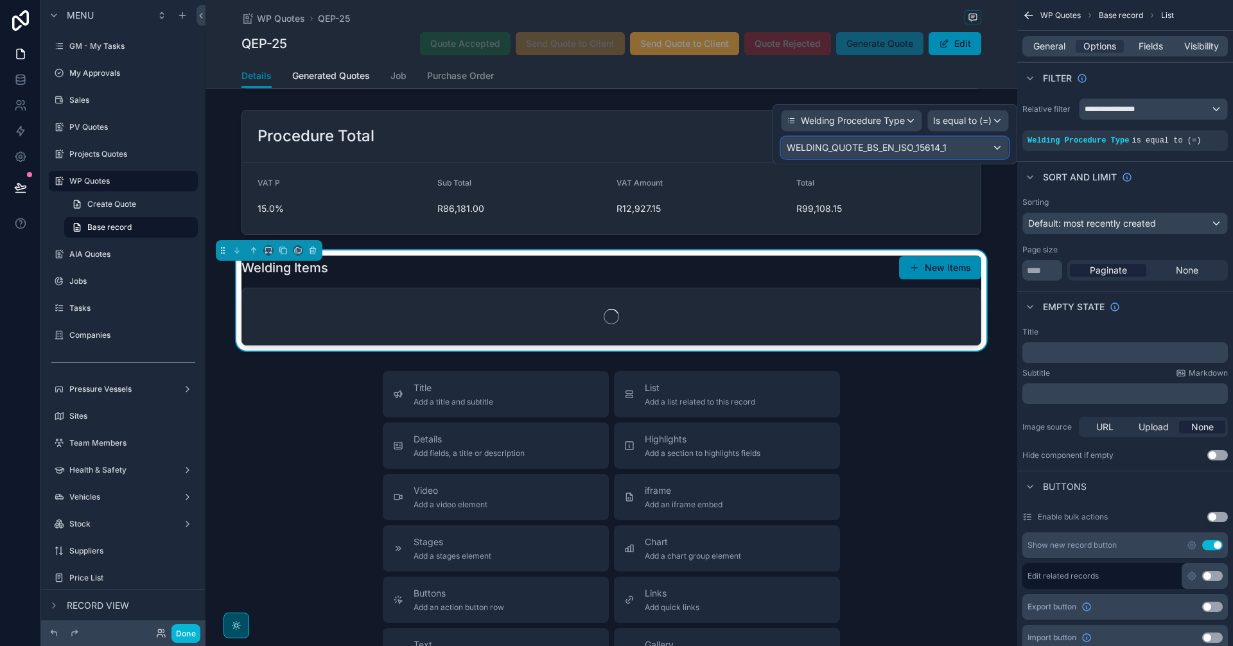
click at [971, 146] on div "WELDING_QUOTE_BS_EN_ISO_15614_1" at bounding box center [895, 147] width 227 height 21
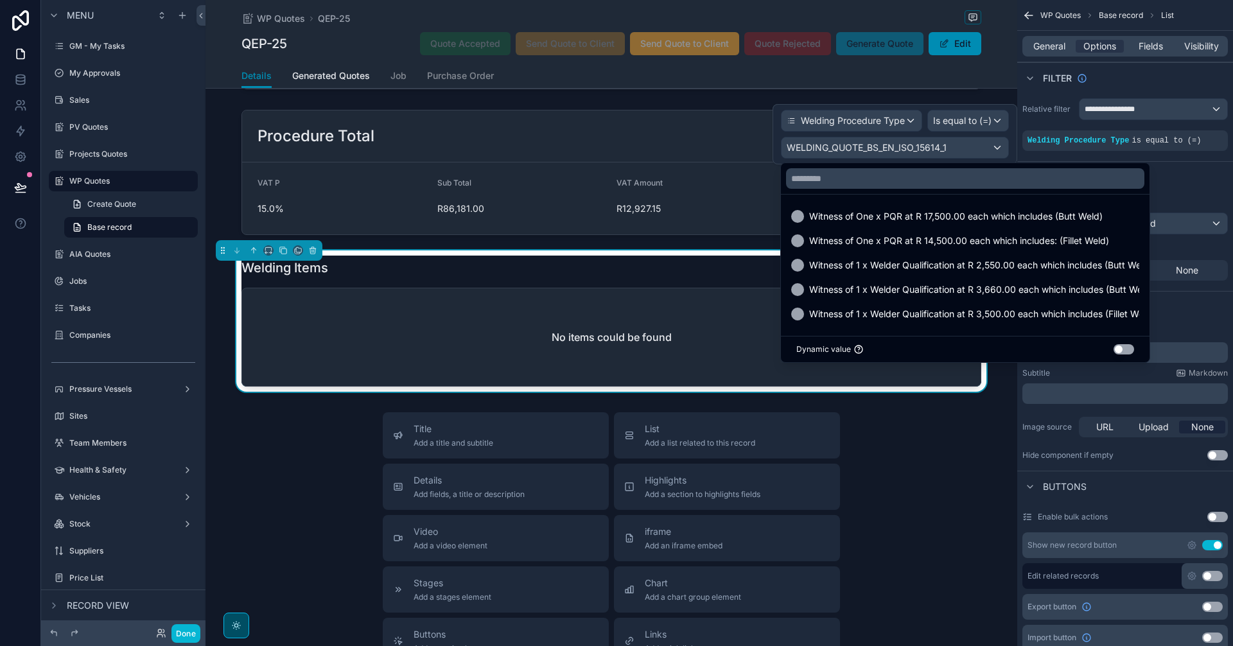
click at [971, 146] on div at bounding box center [895, 134] width 245 height 60
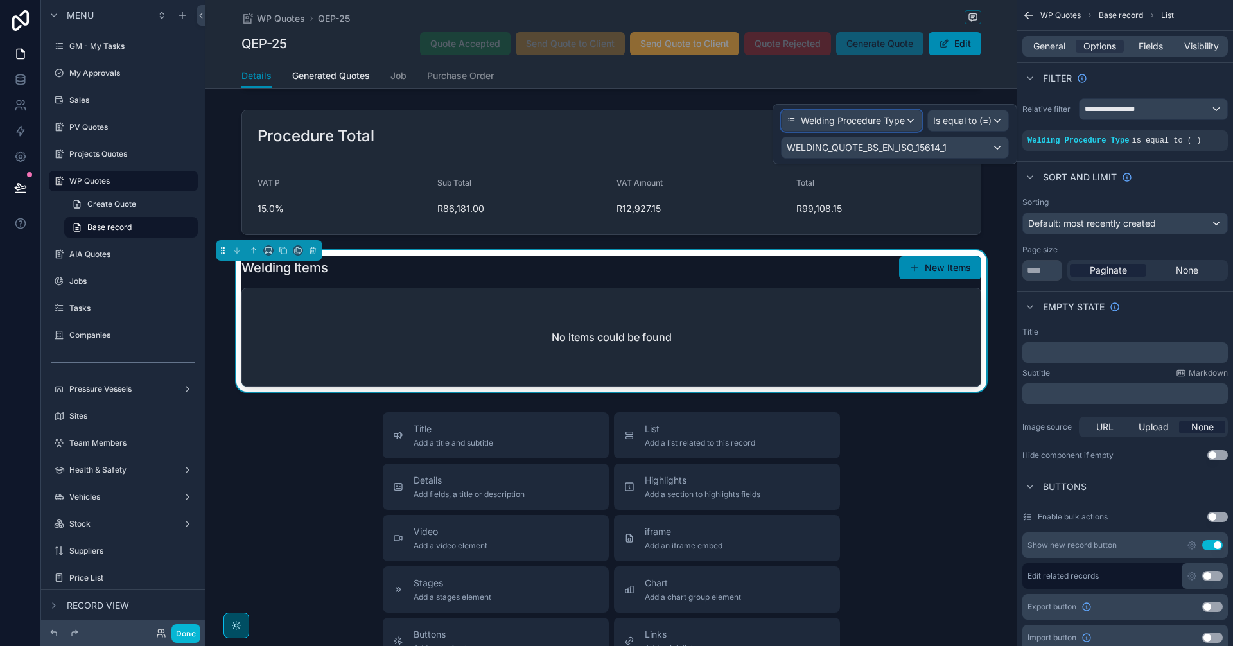
click at [890, 116] on span "Welding Procedure Type" at bounding box center [853, 120] width 104 height 13
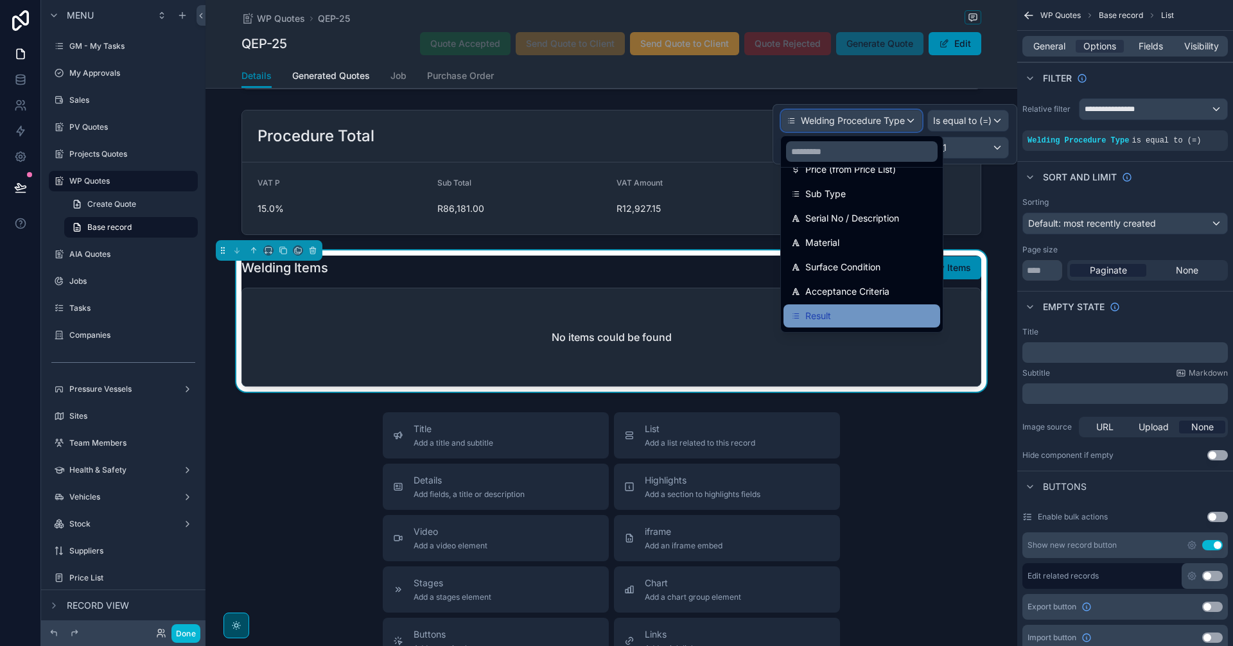
scroll to position [0, 0]
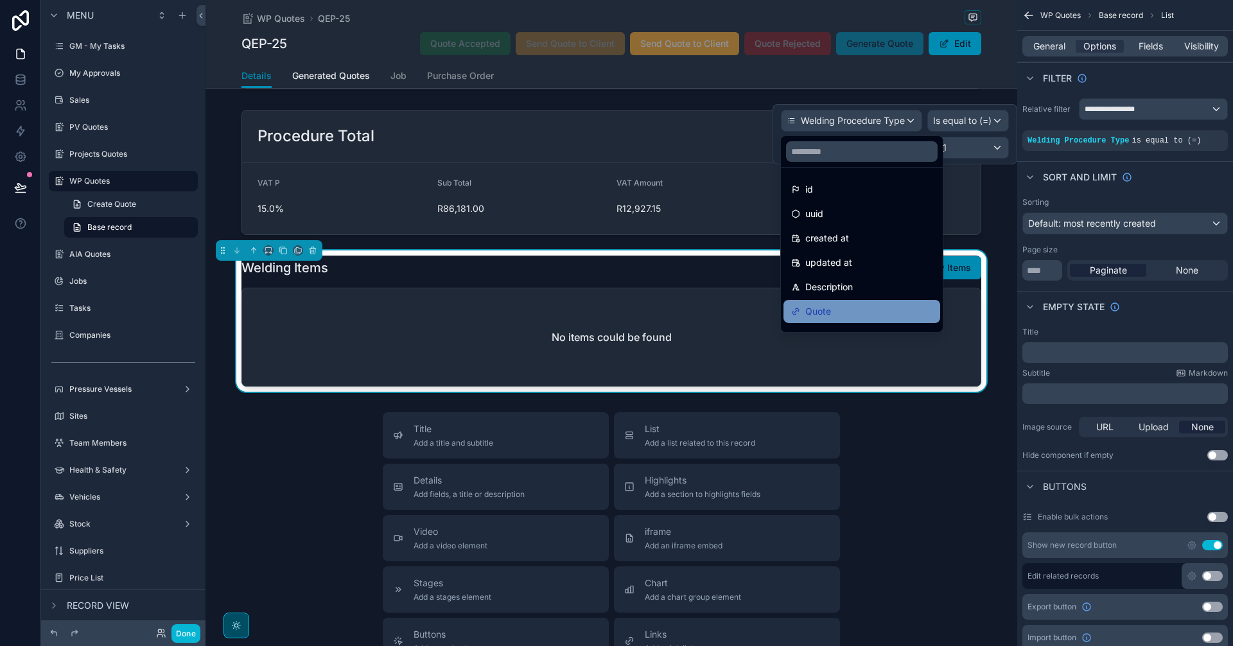
click at [880, 304] on div "Quote" at bounding box center [861, 311] width 141 height 15
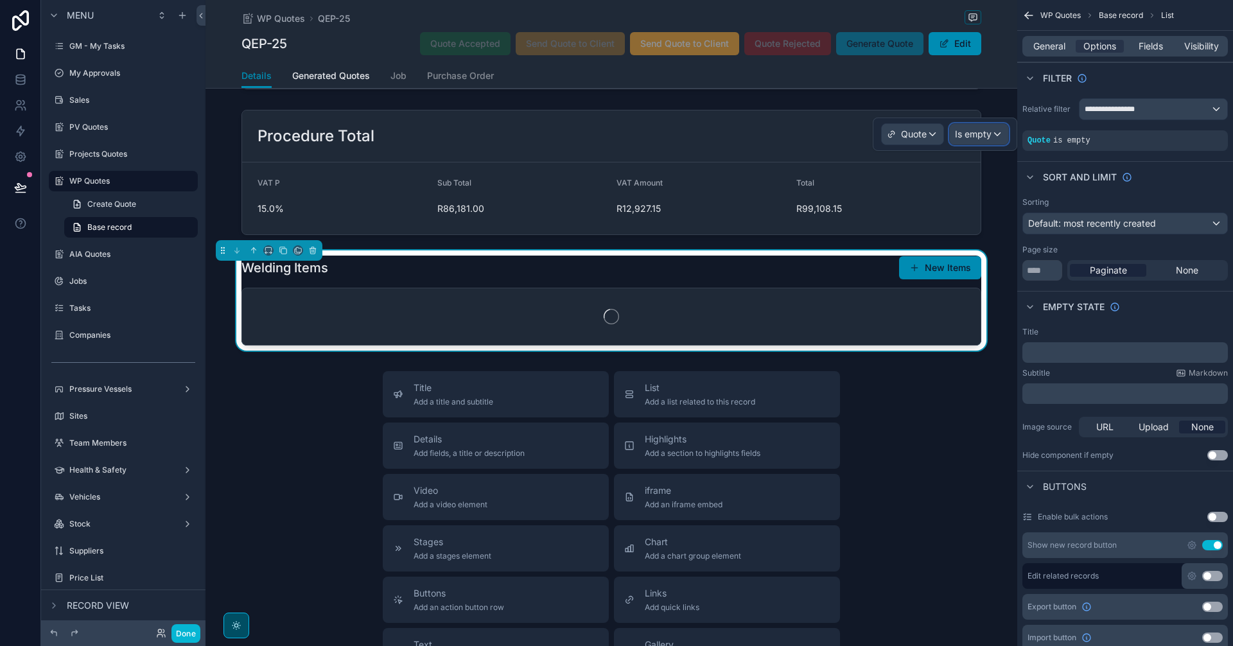
click at [960, 127] on div "Is empty" at bounding box center [979, 134] width 58 height 21
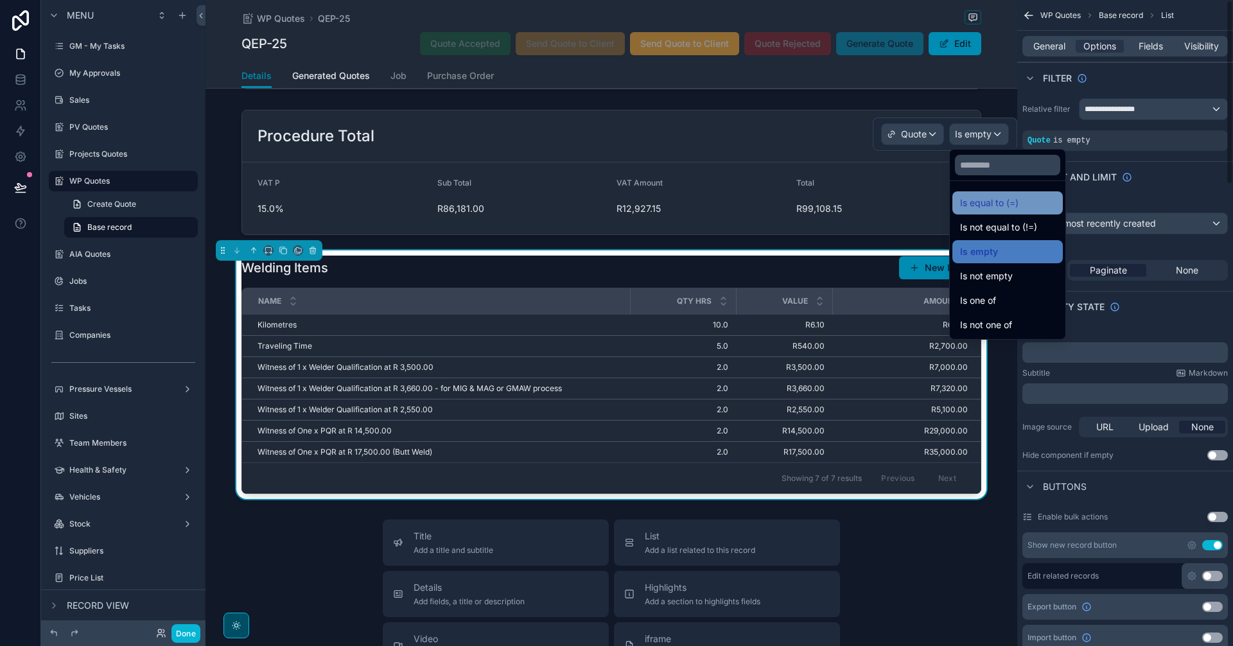
click at [1018, 206] on span "Is equal to (=)" at bounding box center [989, 202] width 58 height 15
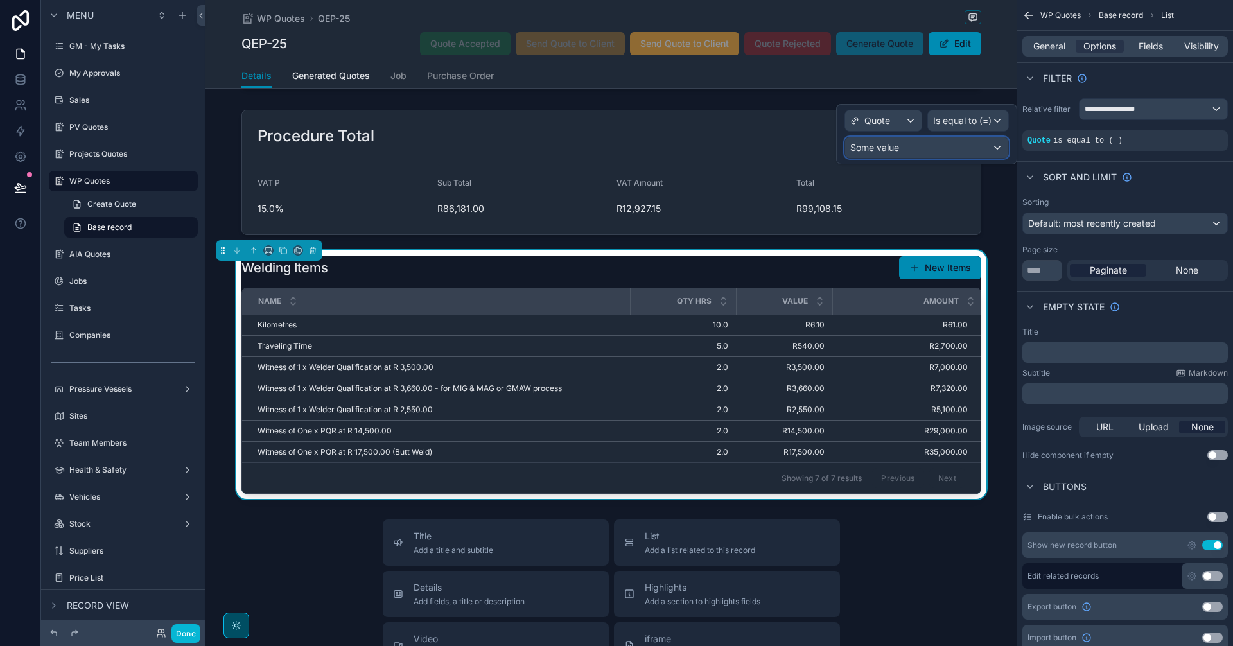
click at [994, 148] on div "Some value" at bounding box center [926, 147] width 163 height 21
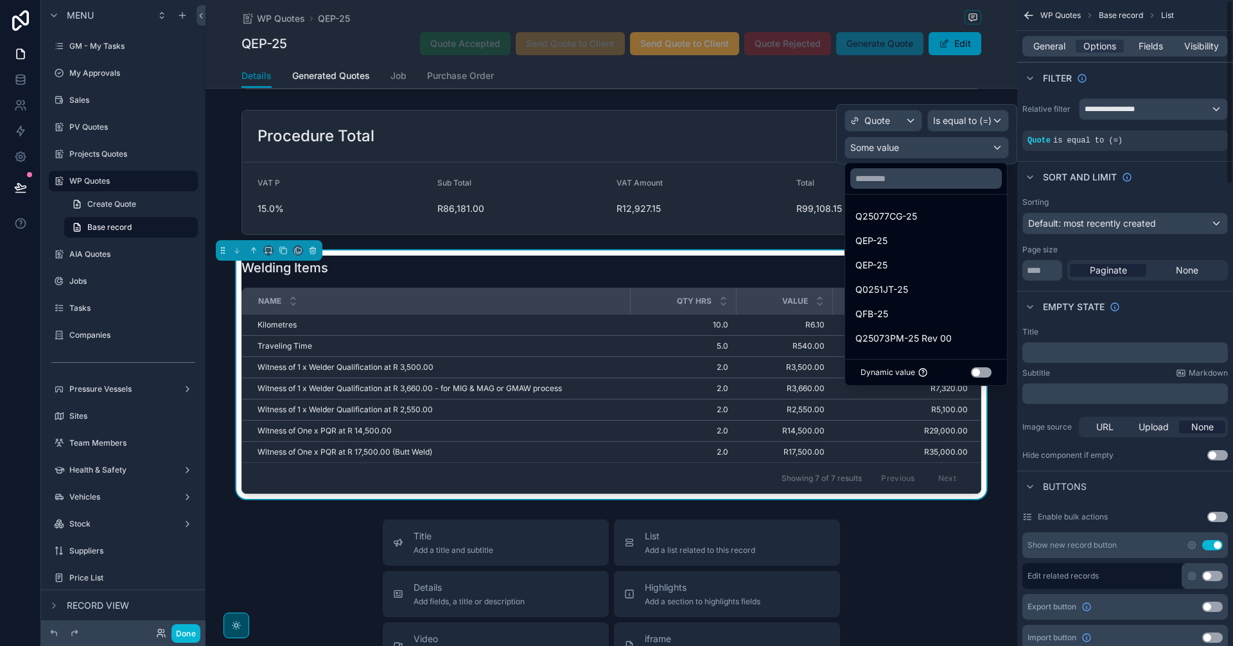
click at [978, 374] on button "Use setting" at bounding box center [981, 372] width 21 height 10
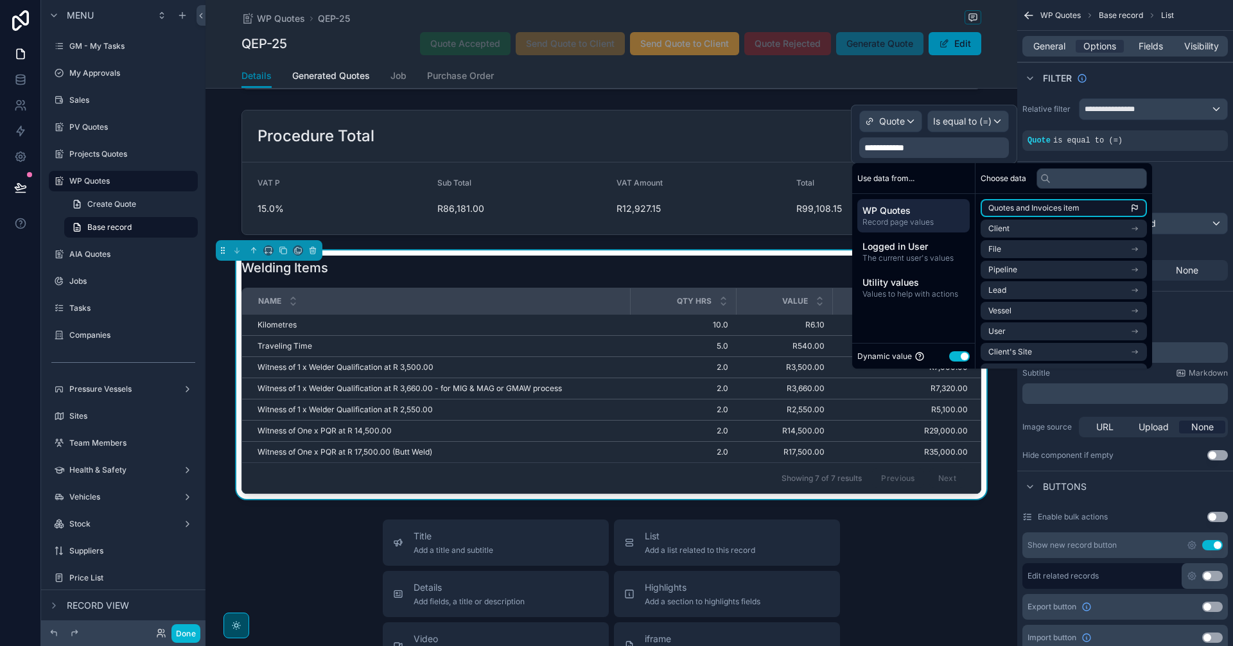
click at [1042, 211] on span "Quotes and Invoices item" at bounding box center [1033, 208] width 91 height 10
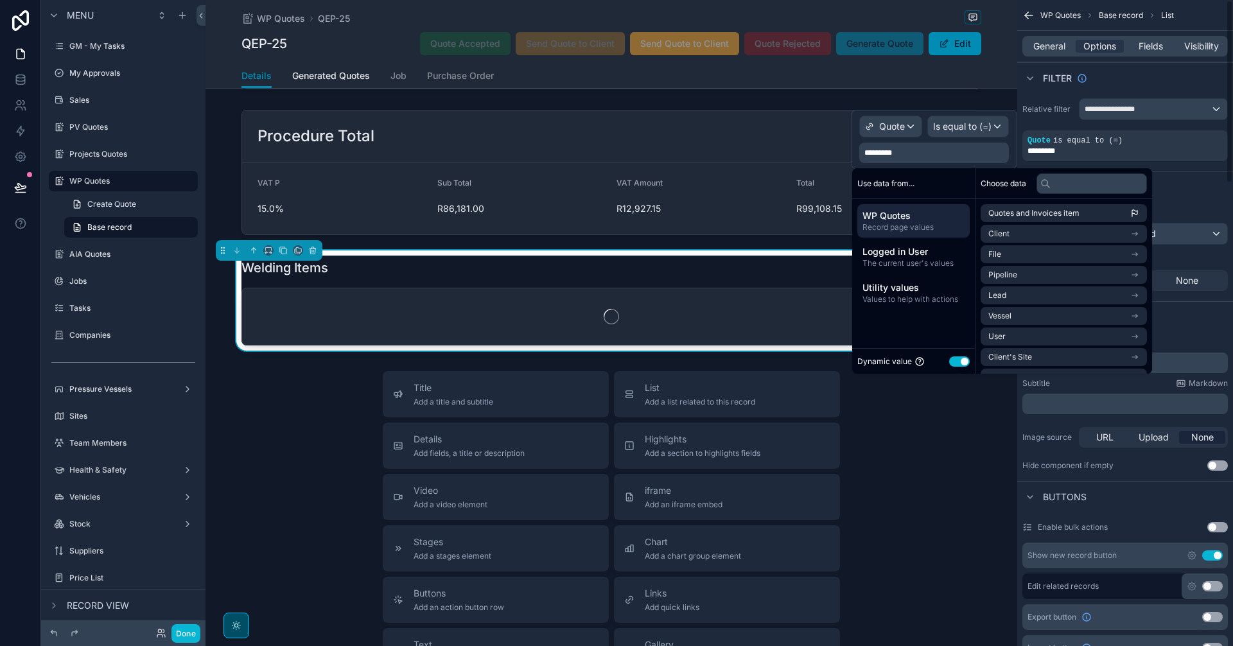
click at [1182, 195] on div "Sort And Limit" at bounding box center [1125, 186] width 216 height 31
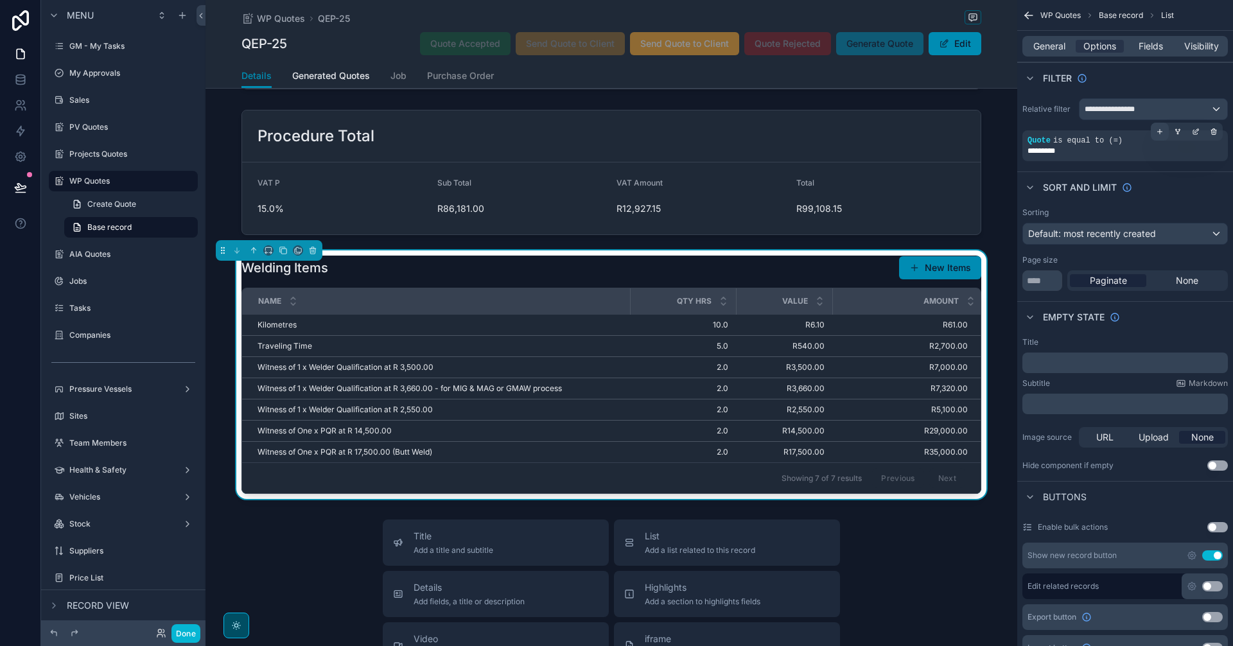
click at [1161, 132] on icon "scrollable content" at bounding box center [1160, 132] width 8 height 8
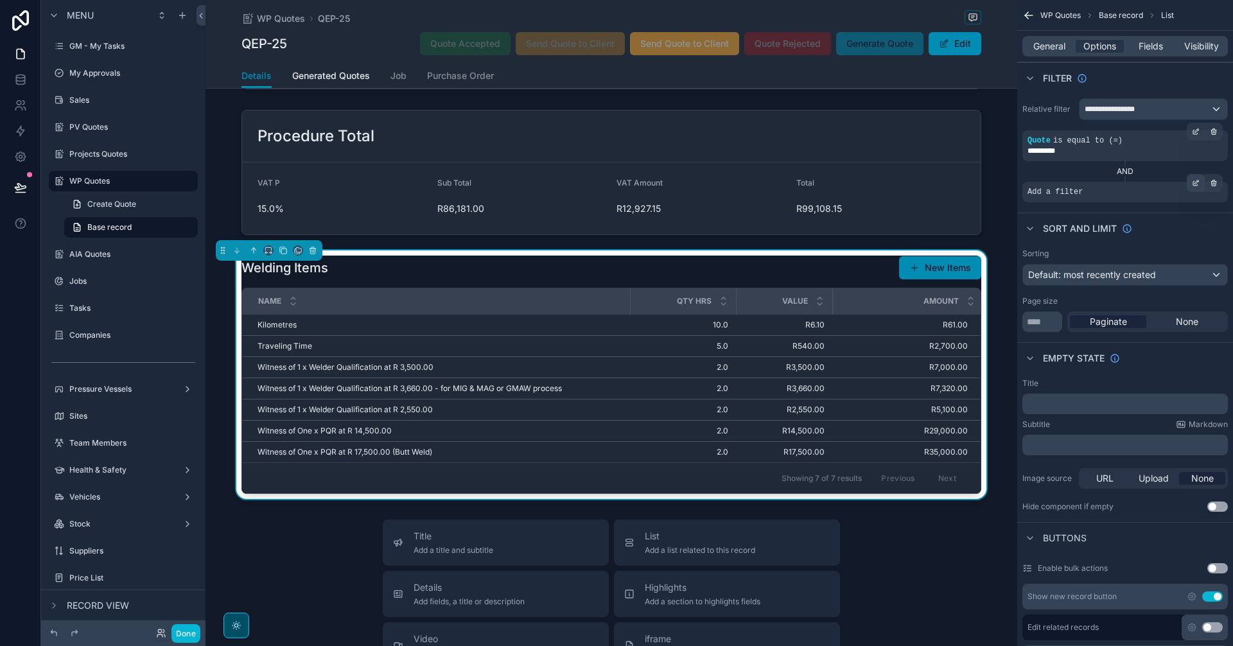
click at [1196, 186] on icon "scrollable content" at bounding box center [1196, 183] width 8 height 8
click at [927, 170] on div "Select a field" at bounding box center [898, 172] width 76 height 21
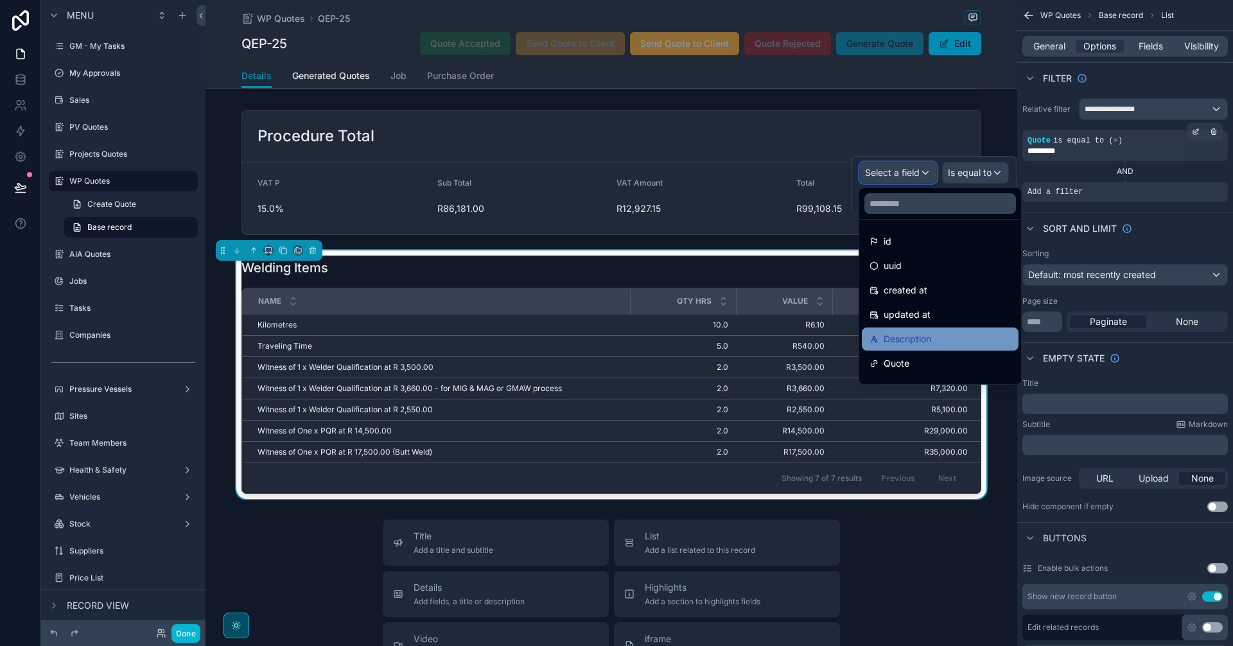
scroll to position [107, 0]
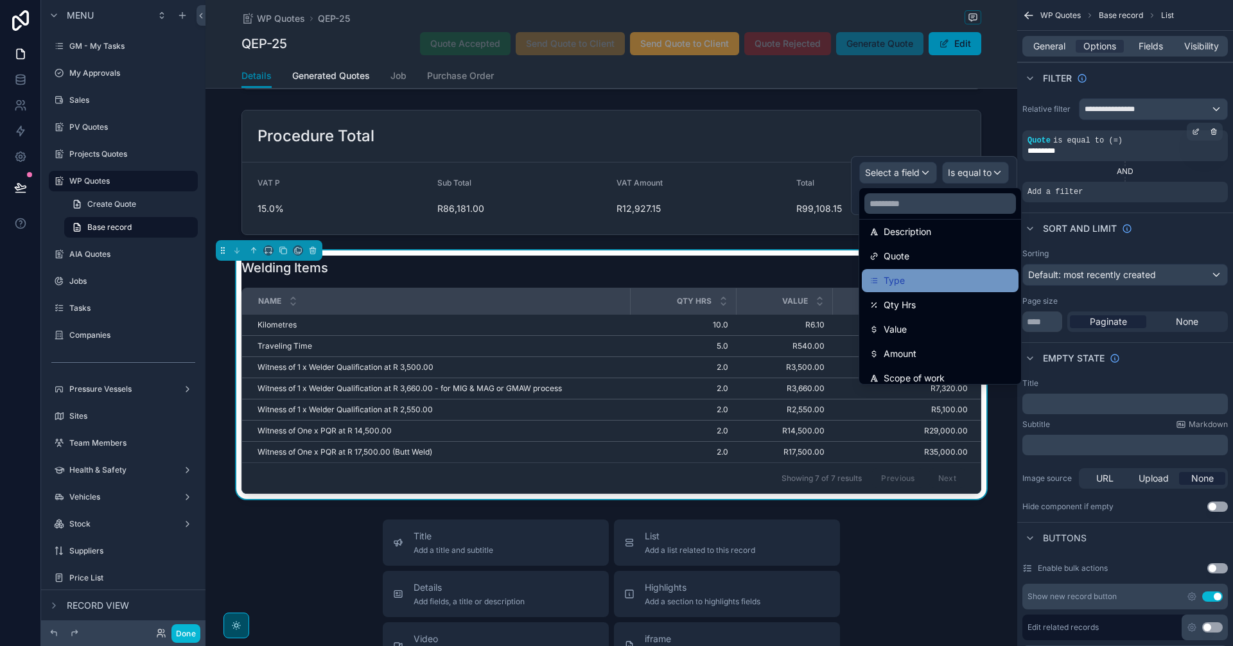
click at [933, 283] on div "Type" at bounding box center [940, 280] width 141 height 15
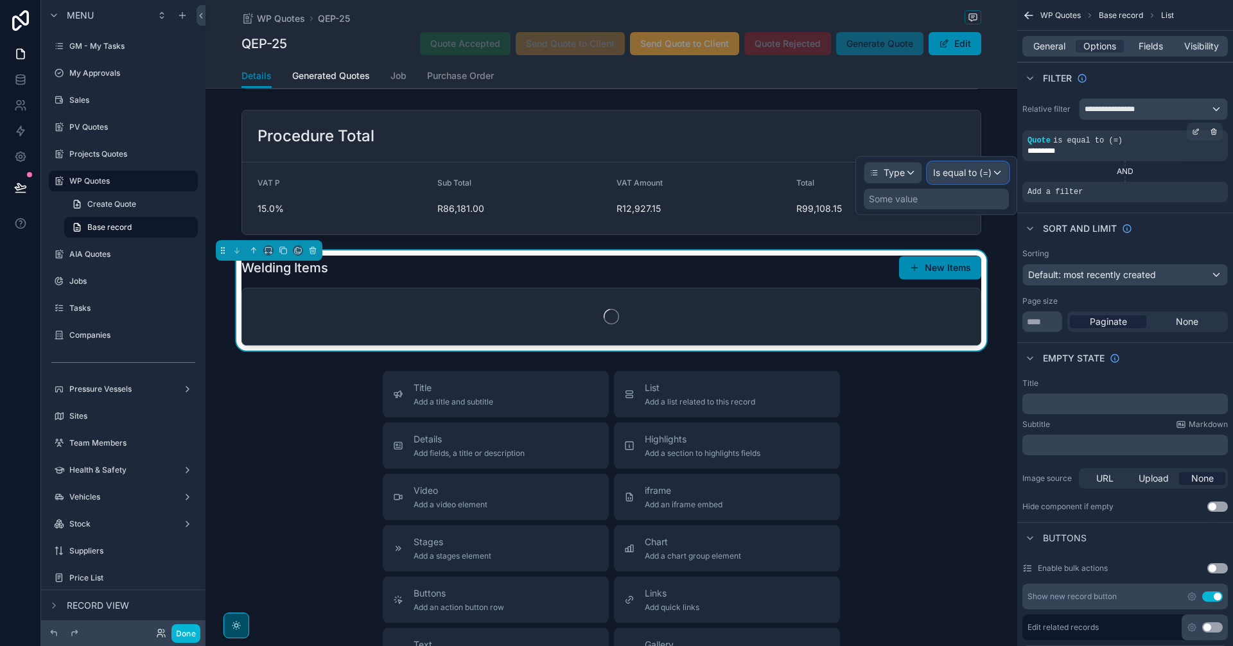
click at [969, 175] on span "Is equal to (=)" at bounding box center [962, 172] width 58 height 13
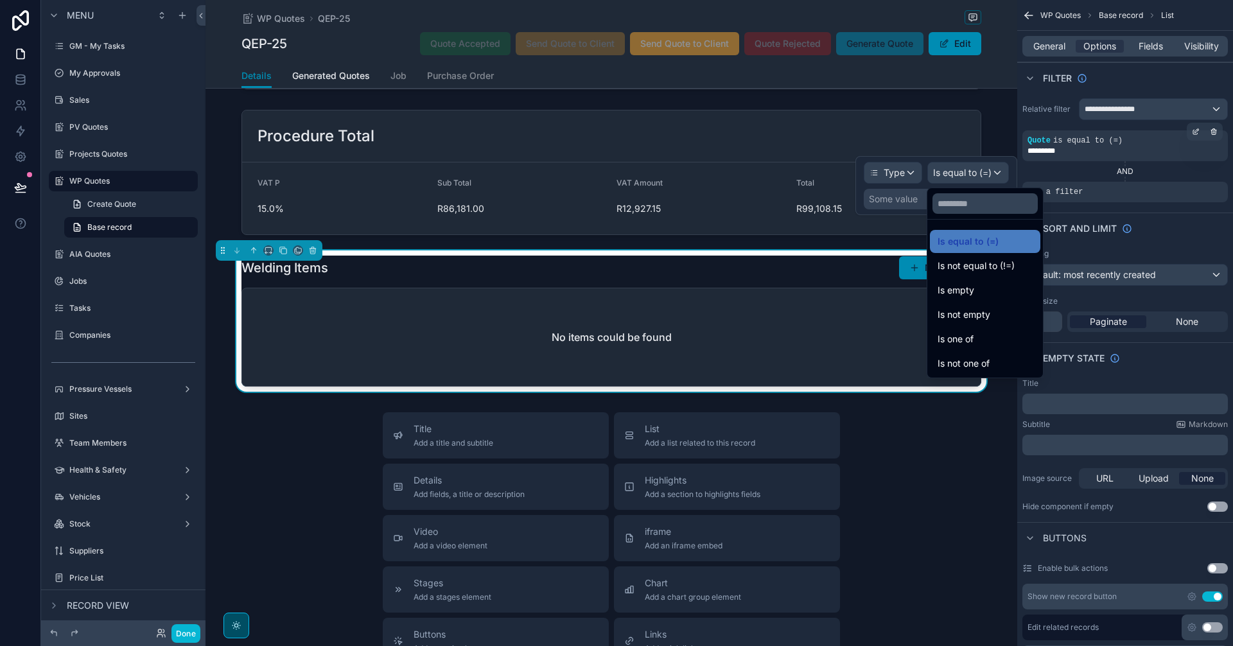
click at [917, 200] on div at bounding box center [937, 185] width 162 height 59
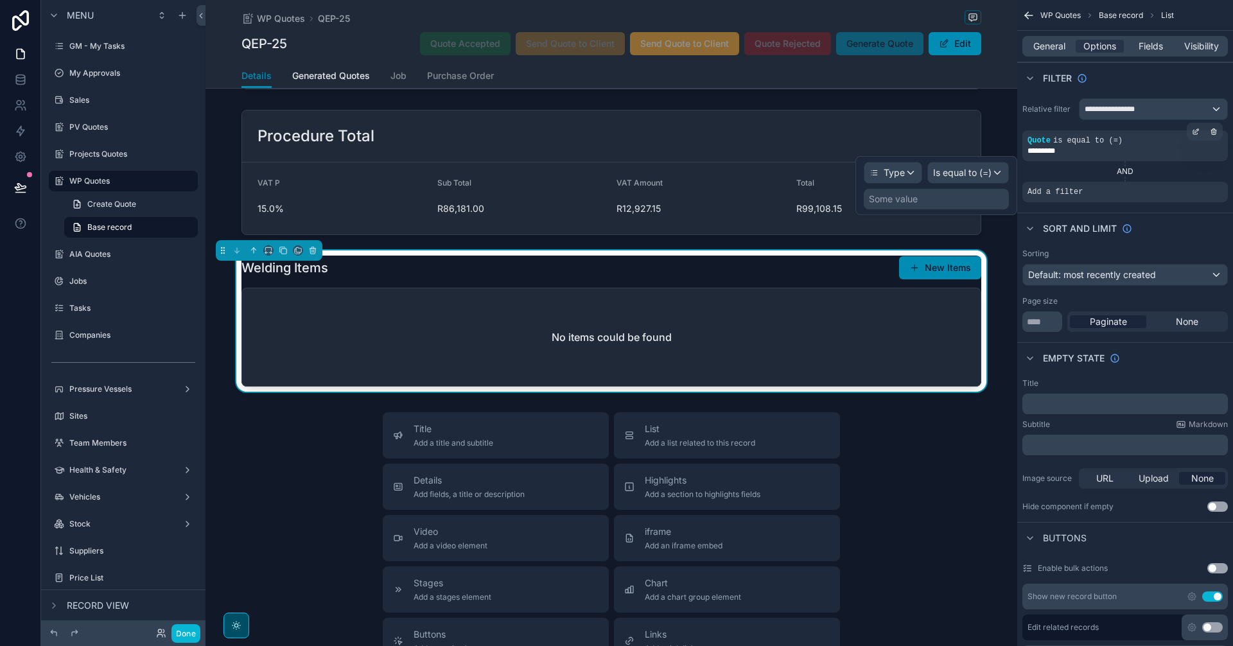
click at [922, 198] on div "Some value" at bounding box center [936, 199] width 145 height 21
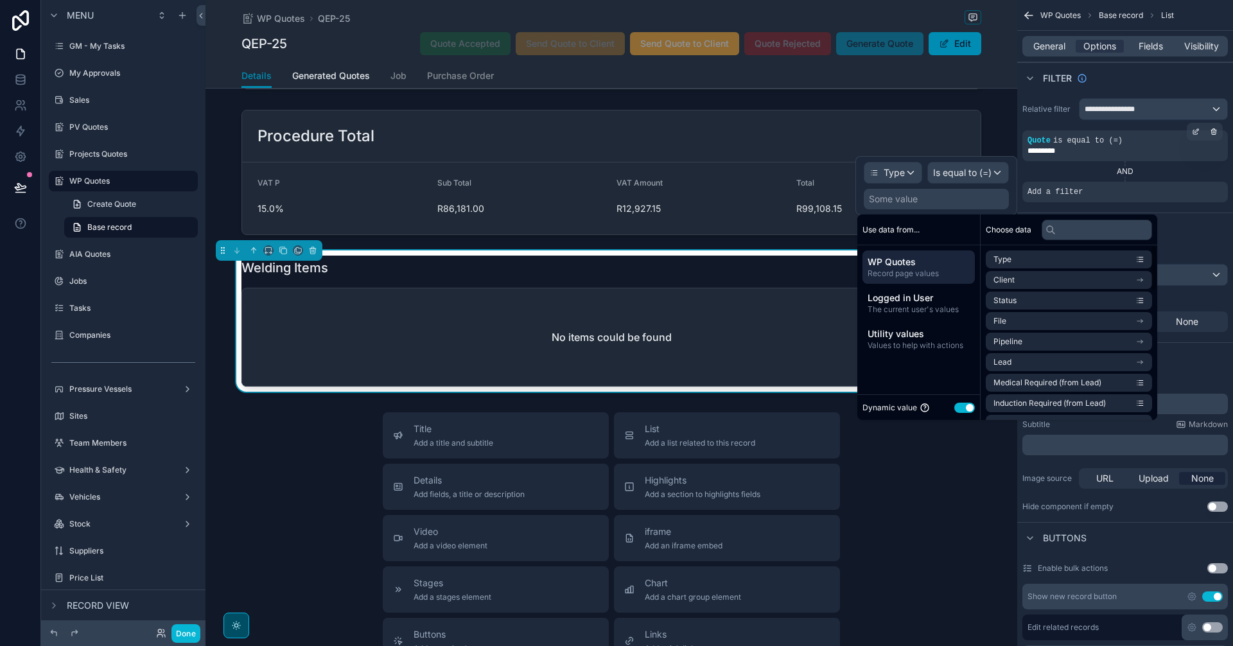
click at [964, 406] on button "Use setting" at bounding box center [964, 408] width 21 height 10
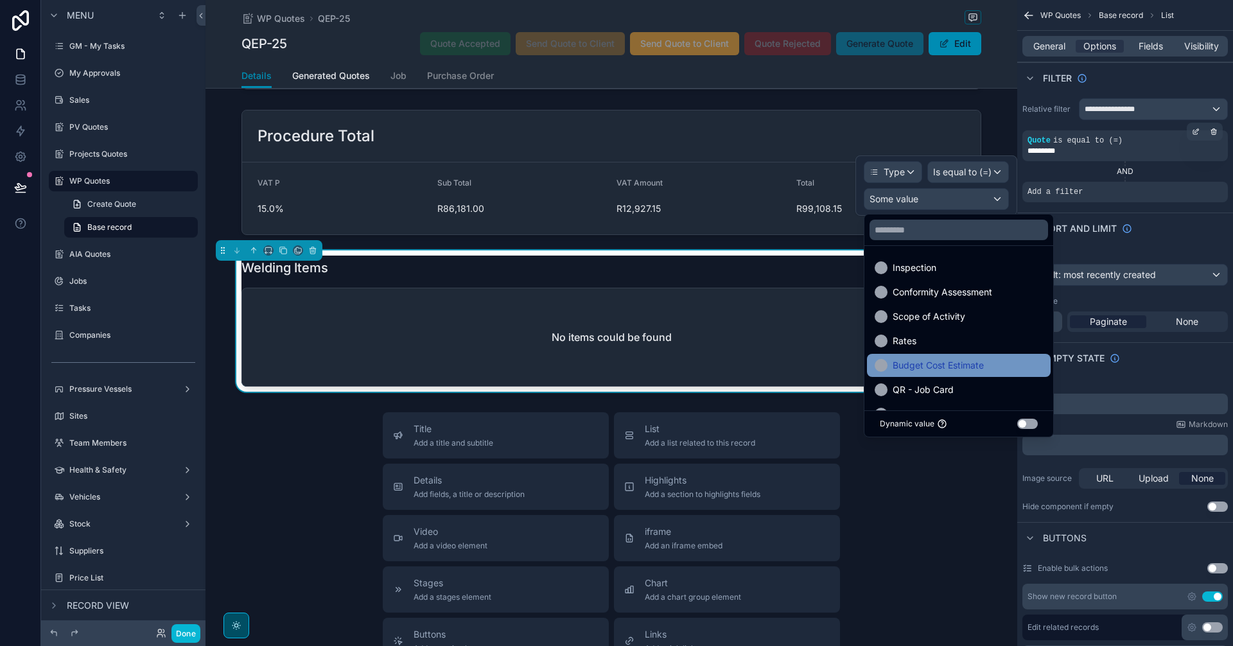
scroll to position [343, 0]
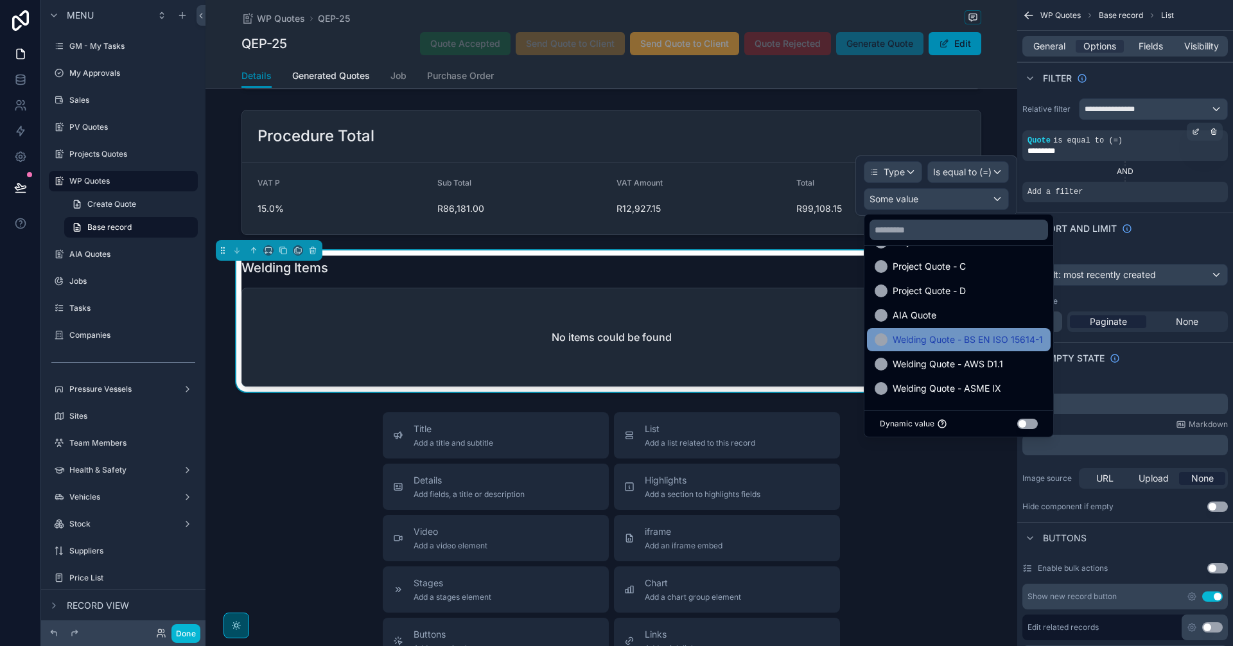
click at [999, 340] on span "Welding Quote - BS EN ISO 15614-1" at bounding box center [968, 339] width 150 height 15
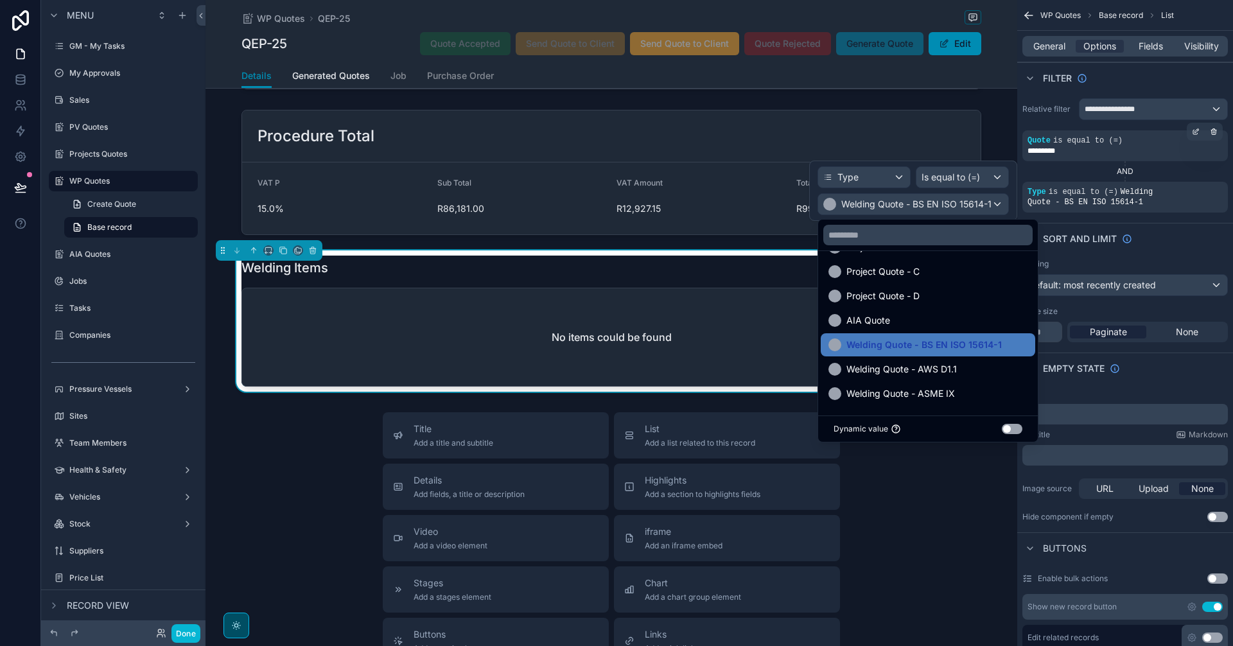
click at [954, 543] on div "Title Add a title and subtitle List Add a list related to this record Details A…" at bounding box center [612, 640] width 812 height 457
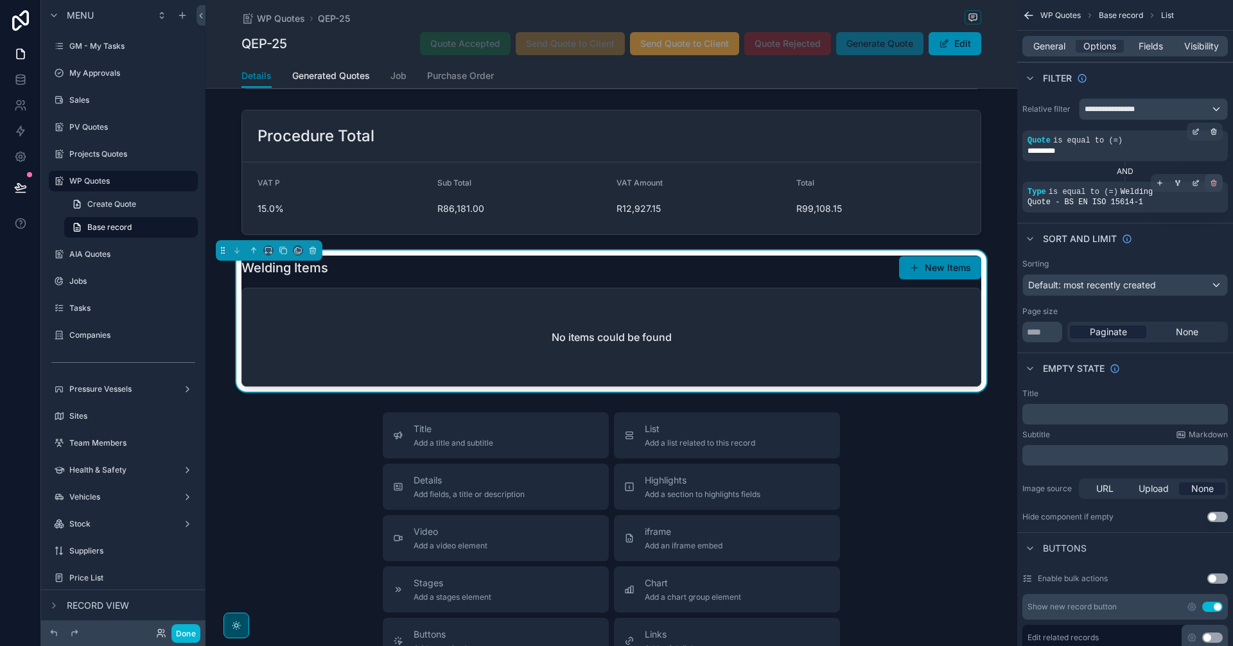
click at [1209, 179] on div "scrollable content" at bounding box center [1214, 183] width 18 height 18
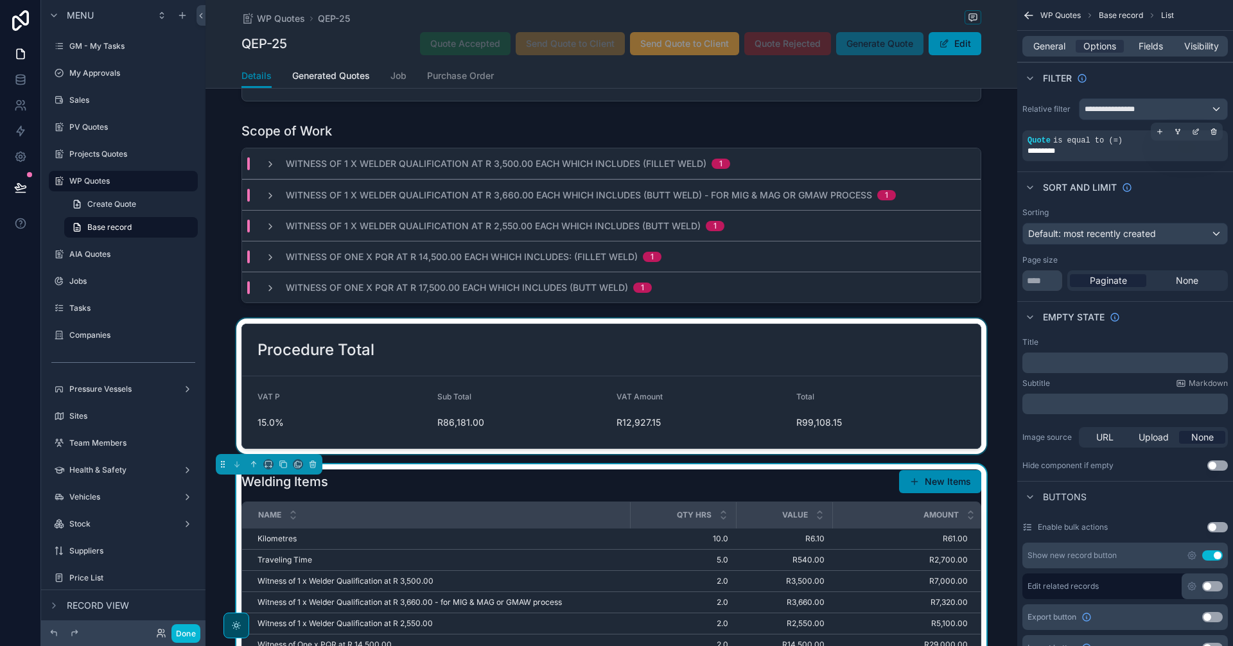
scroll to position [0, 0]
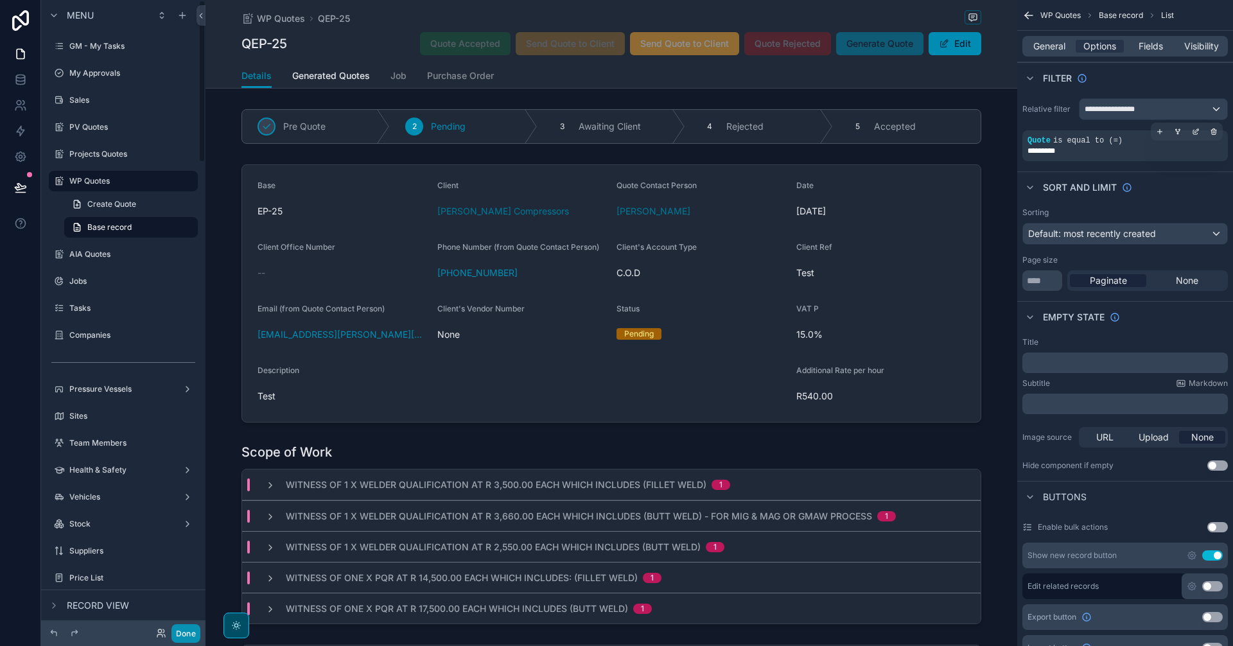
click at [197, 631] on button "Done" at bounding box center [185, 633] width 29 height 19
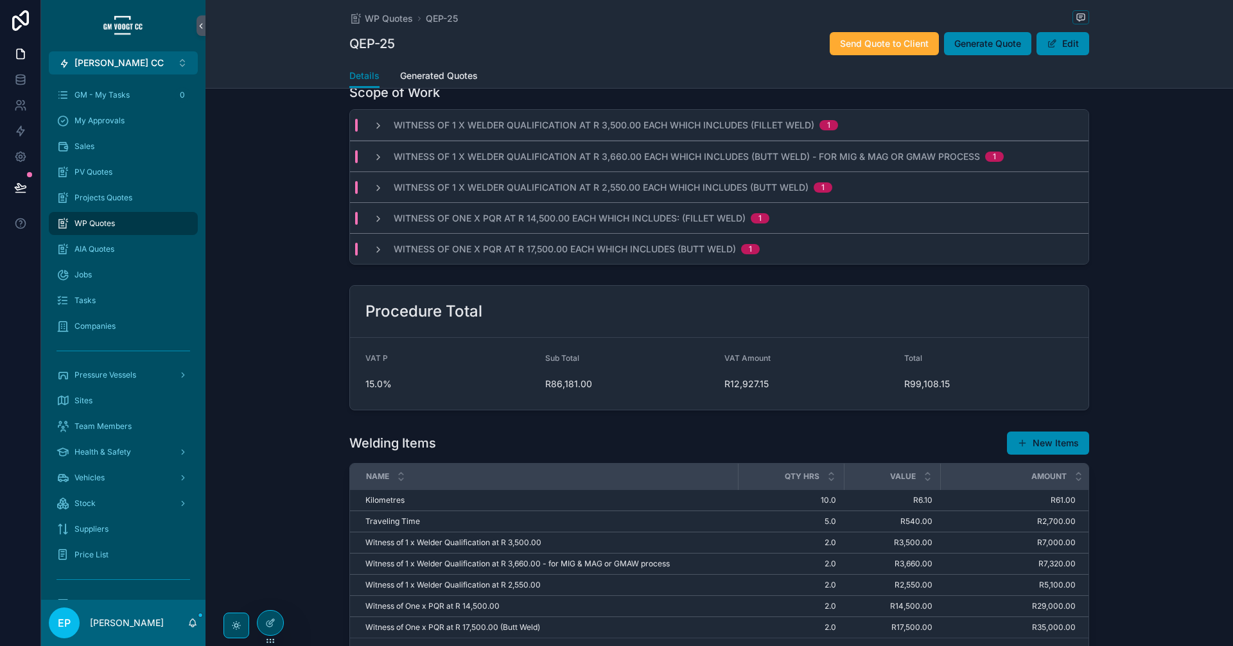
scroll to position [428, 0]
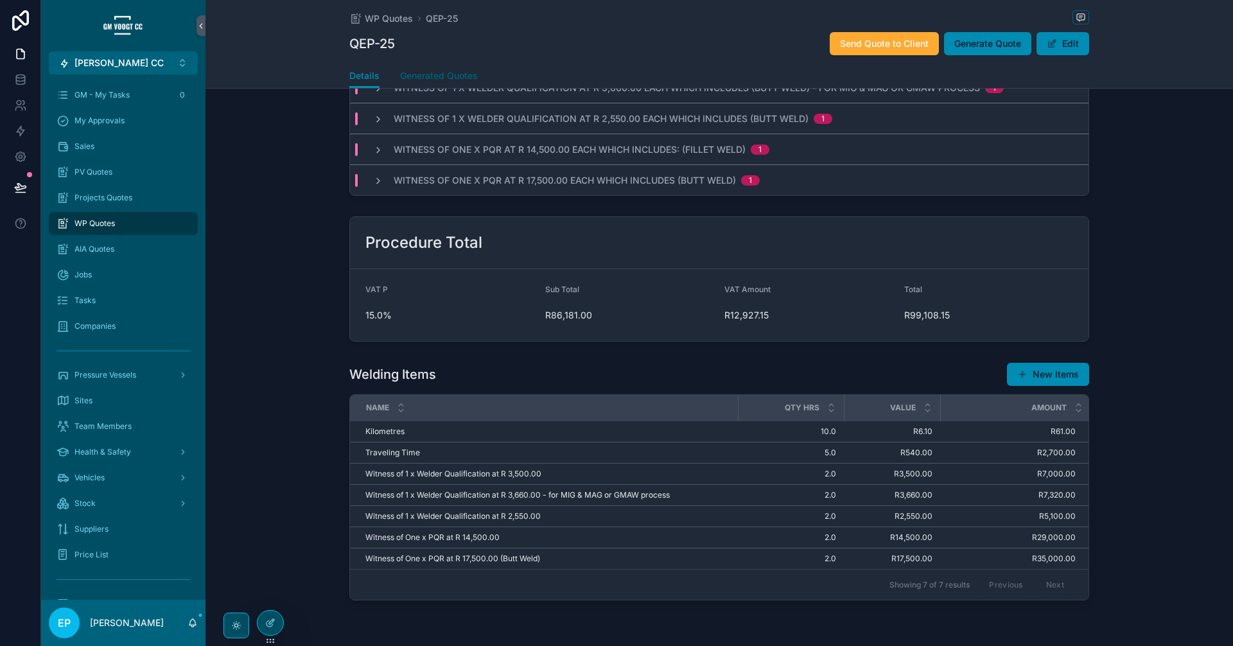
click at [419, 82] on link "Generated Quotes" at bounding box center [439, 77] width 78 height 26
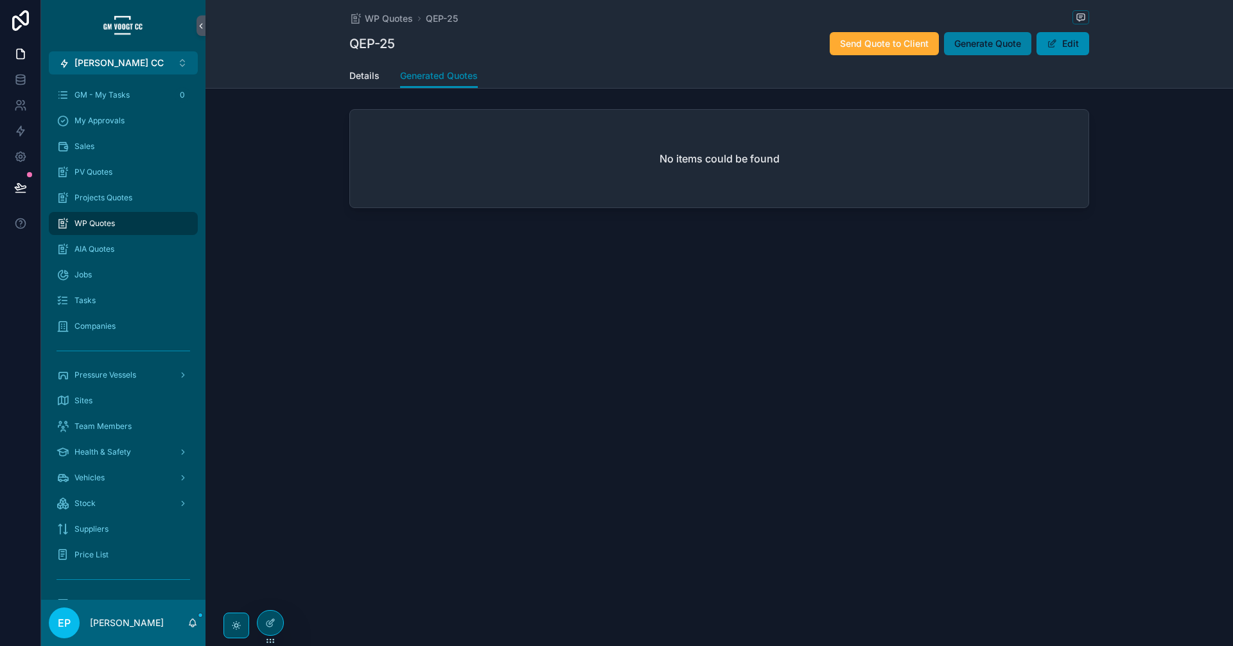
click at [990, 38] on span "Generate Quote" at bounding box center [987, 43] width 67 height 13
click at [369, 69] on span "Details" at bounding box center [364, 75] width 30 height 13
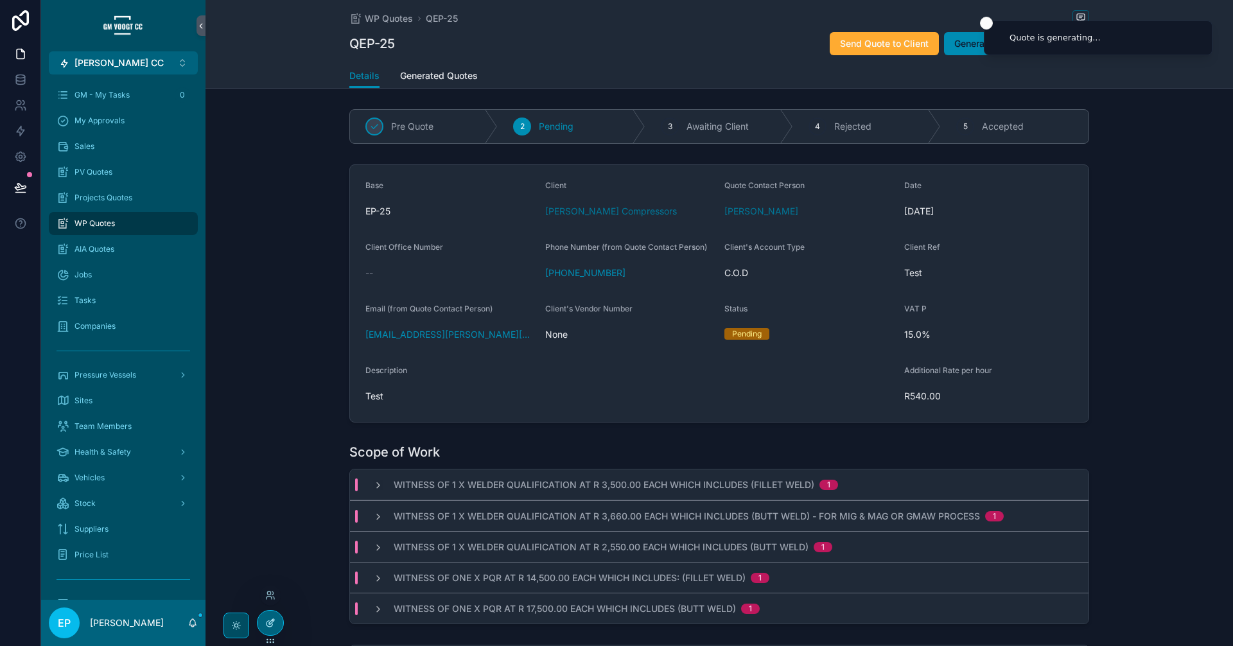
click at [265, 630] on div at bounding box center [271, 623] width 26 height 24
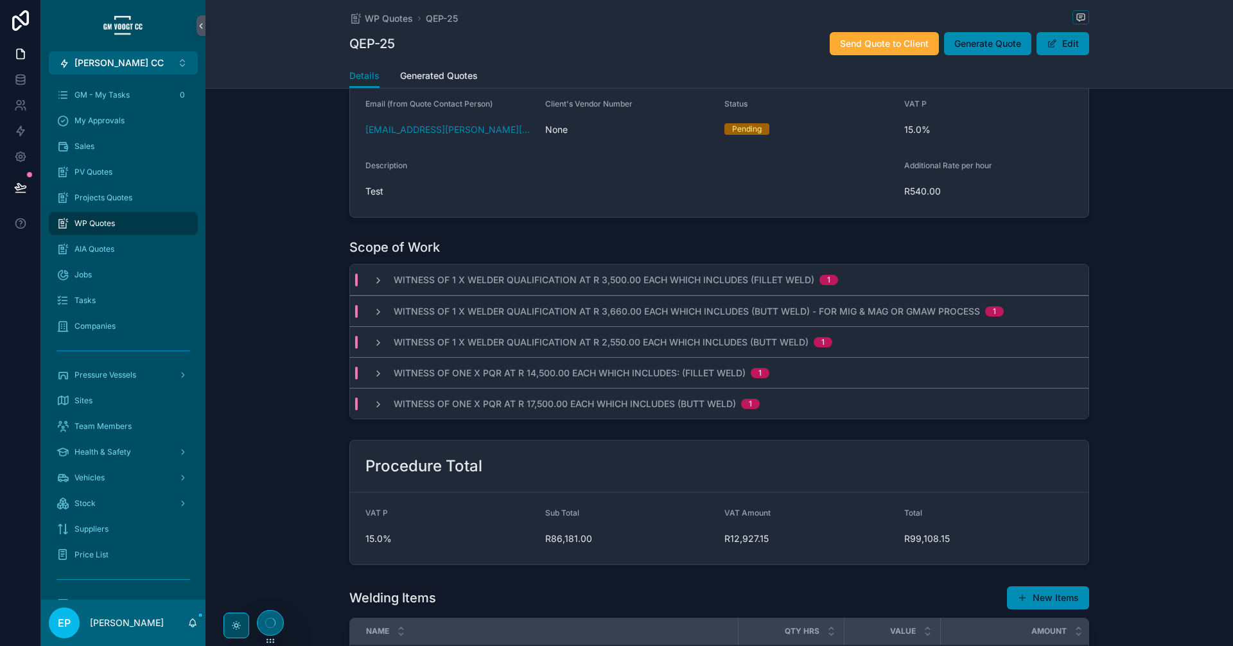
scroll to position [214, 0]
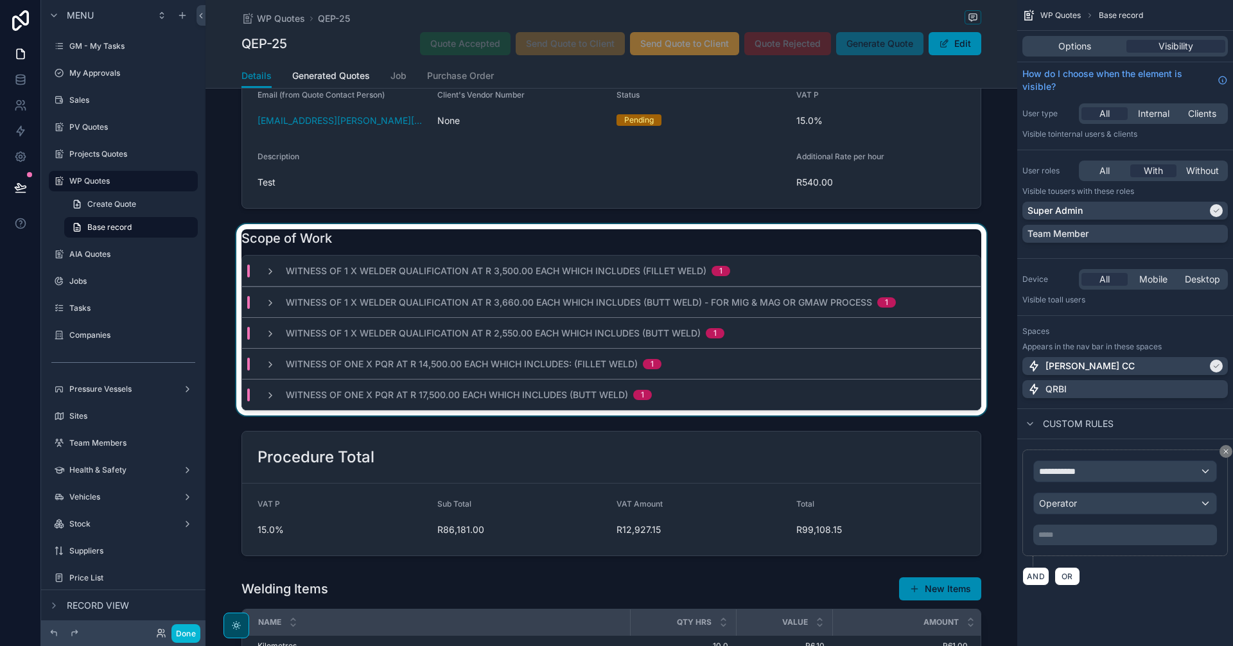
click at [951, 229] on div "scrollable content" at bounding box center [612, 319] width 812 height 191
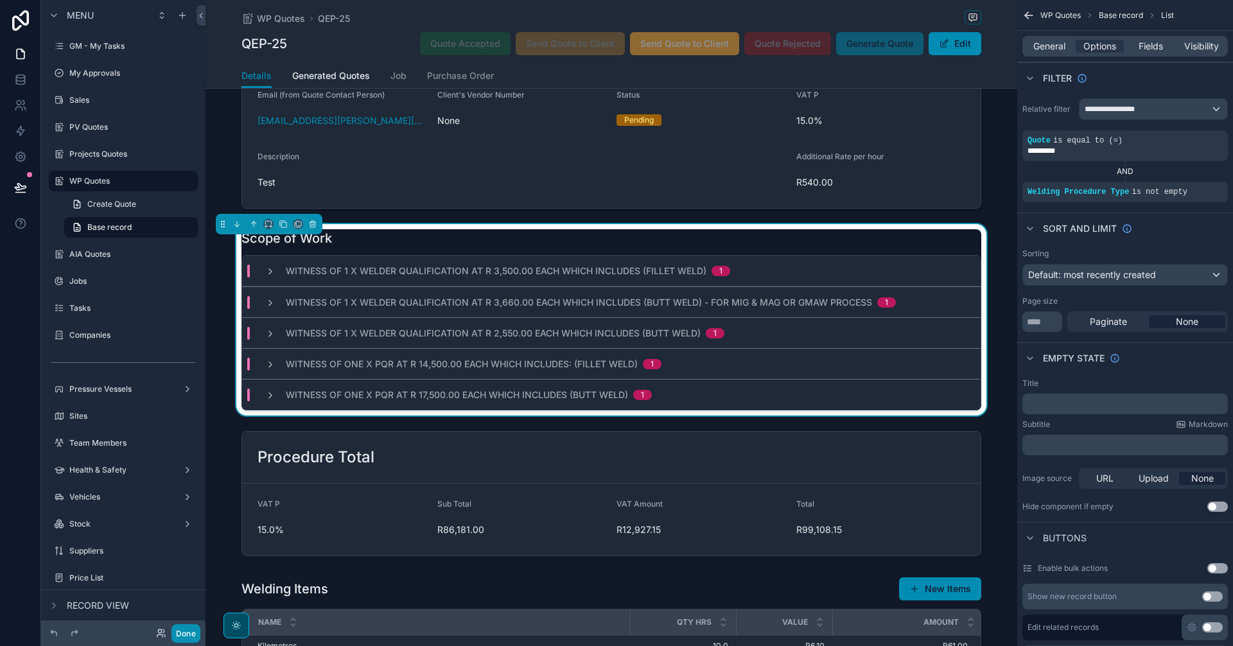
click at [186, 629] on button "Done" at bounding box center [185, 633] width 29 height 19
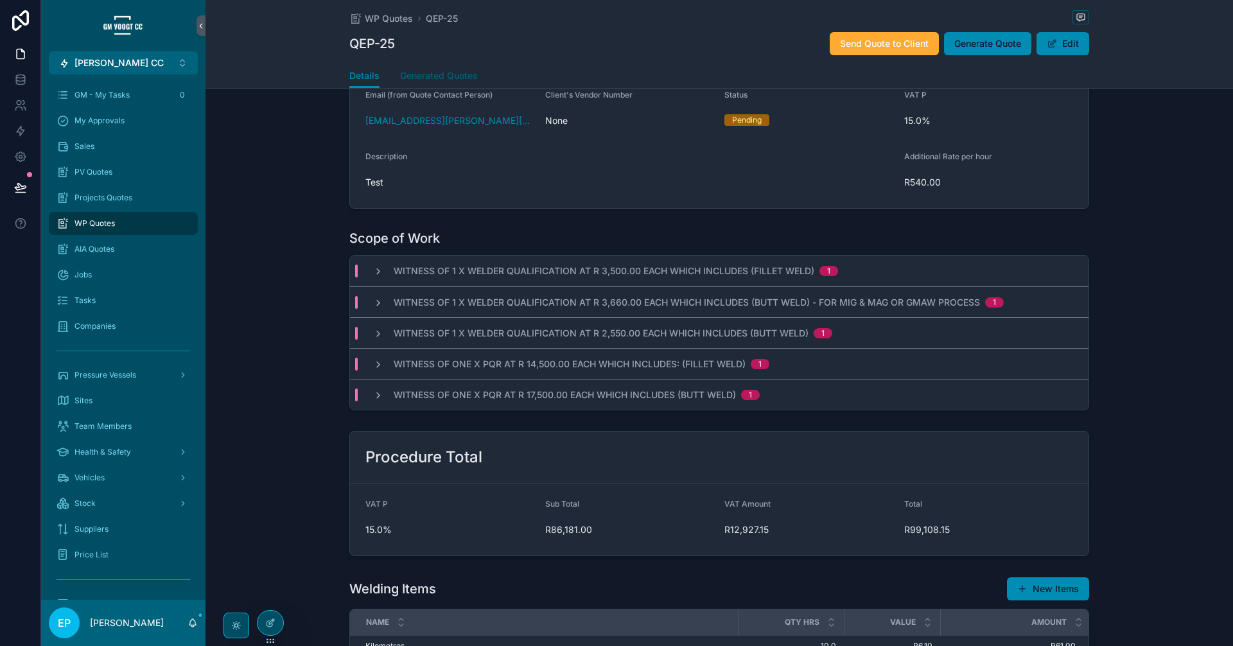
click at [443, 73] on span "Generated Quotes" at bounding box center [439, 75] width 78 height 13
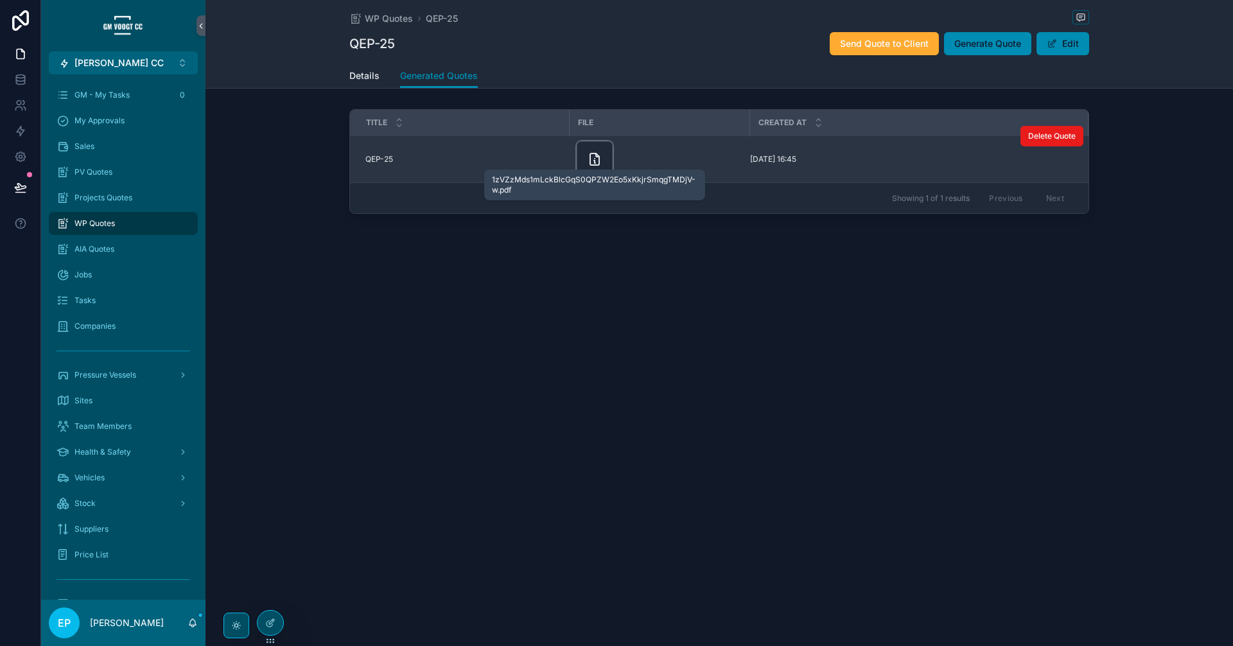
click at [597, 161] on icon "scrollable content" at bounding box center [594, 159] width 15 height 15
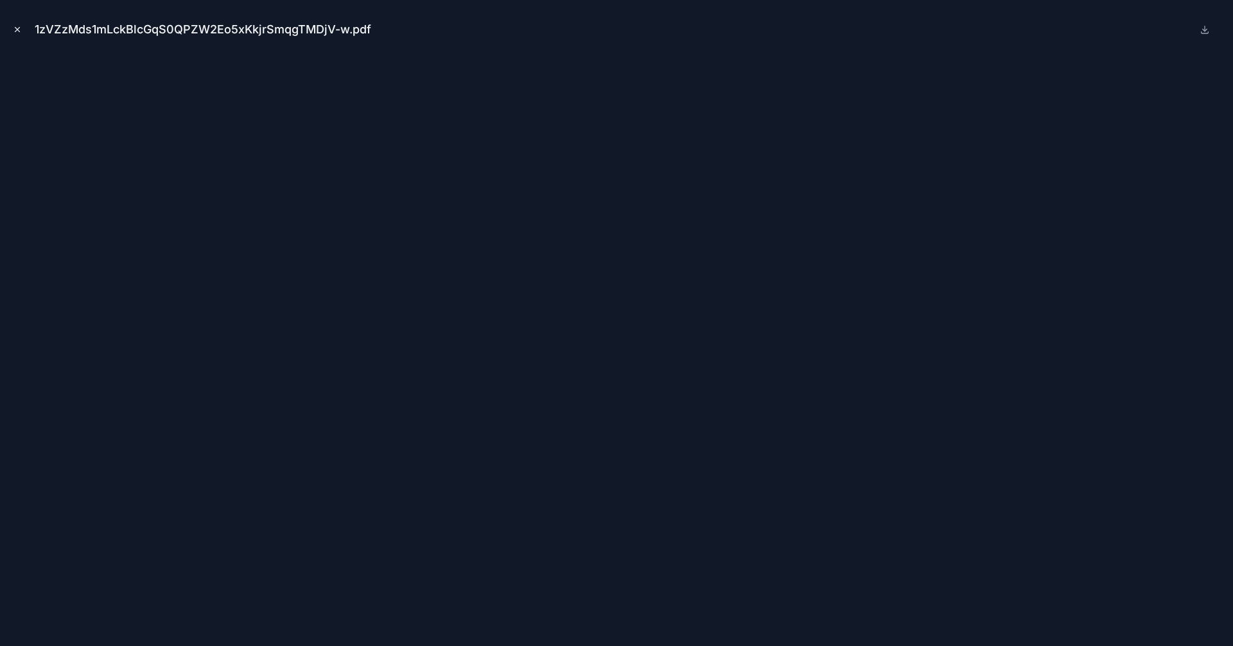
click at [20, 30] on icon "Close modal" at bounding box center [17, 29] width 9 height 9
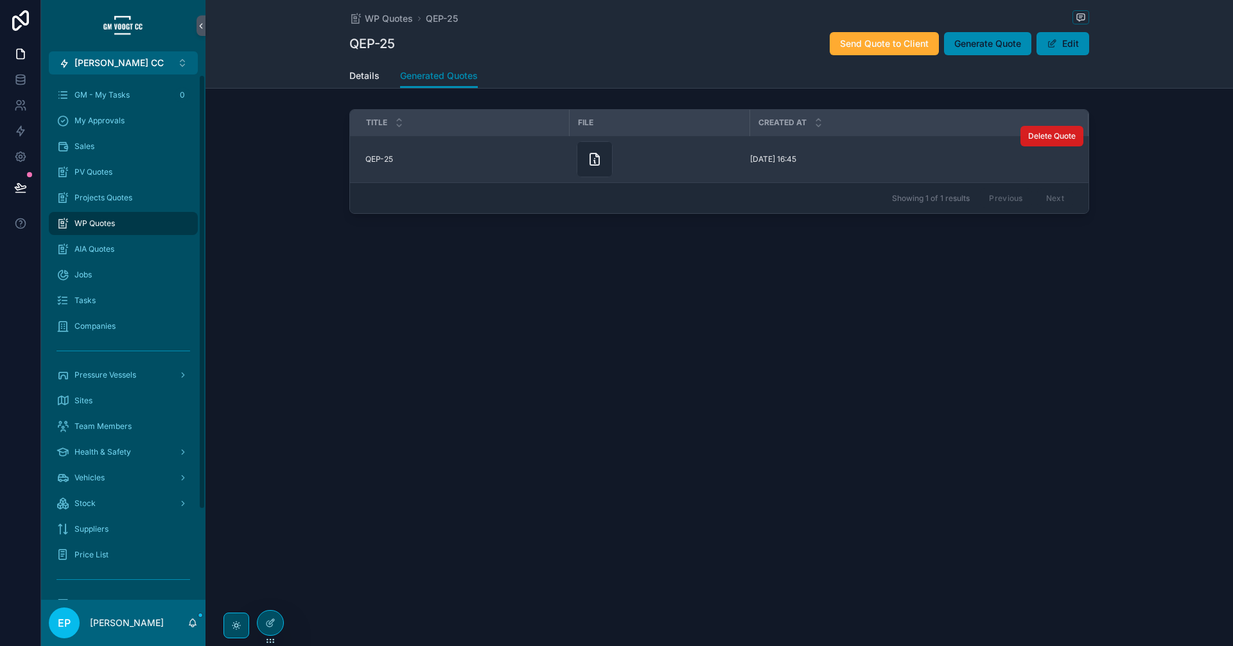
click at [1031, 136] on span "Delete Quote" at bounding box center [1052, 136] width 48 height 10
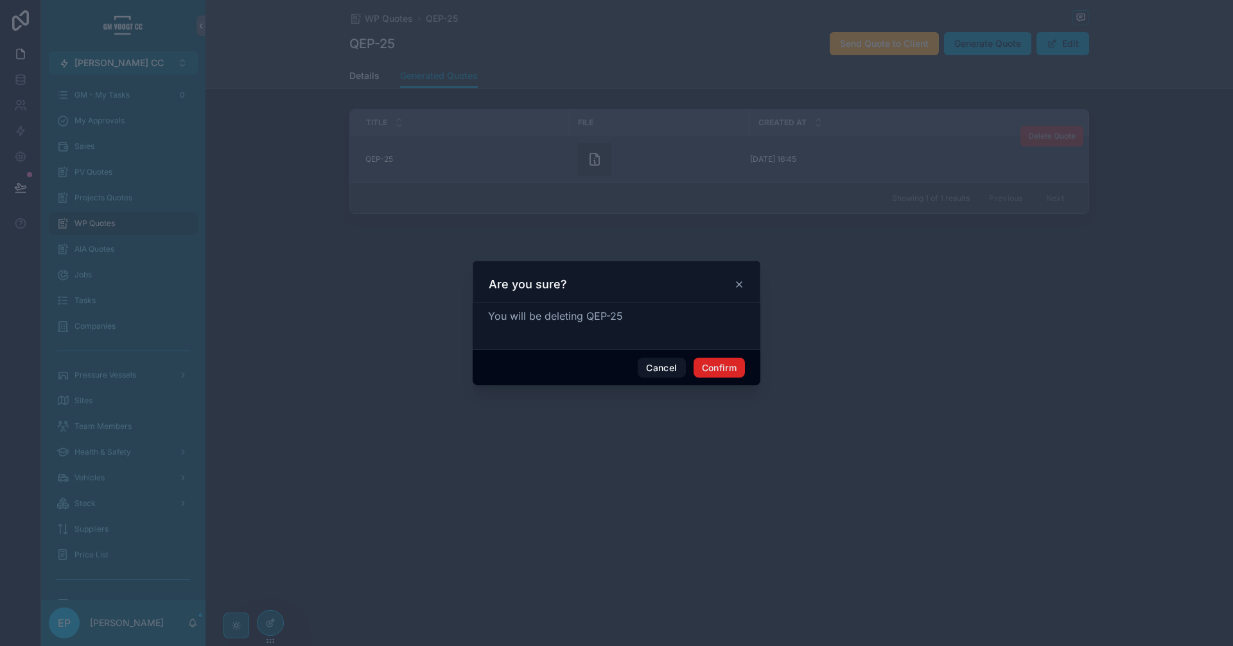
click at [730, 362] on button "Confirm" at bounding box center [719, 368] width 51 height 21
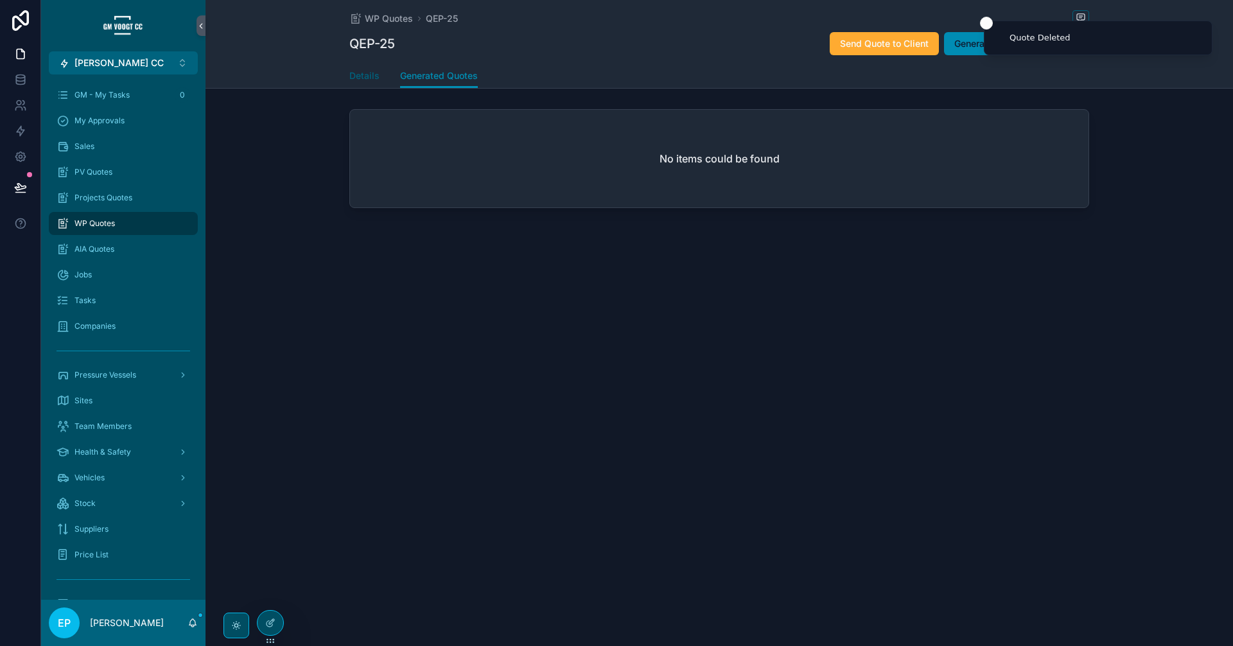
click at [374, 75] on span "Details" at bounding box center [364, 75] width 30 height 13
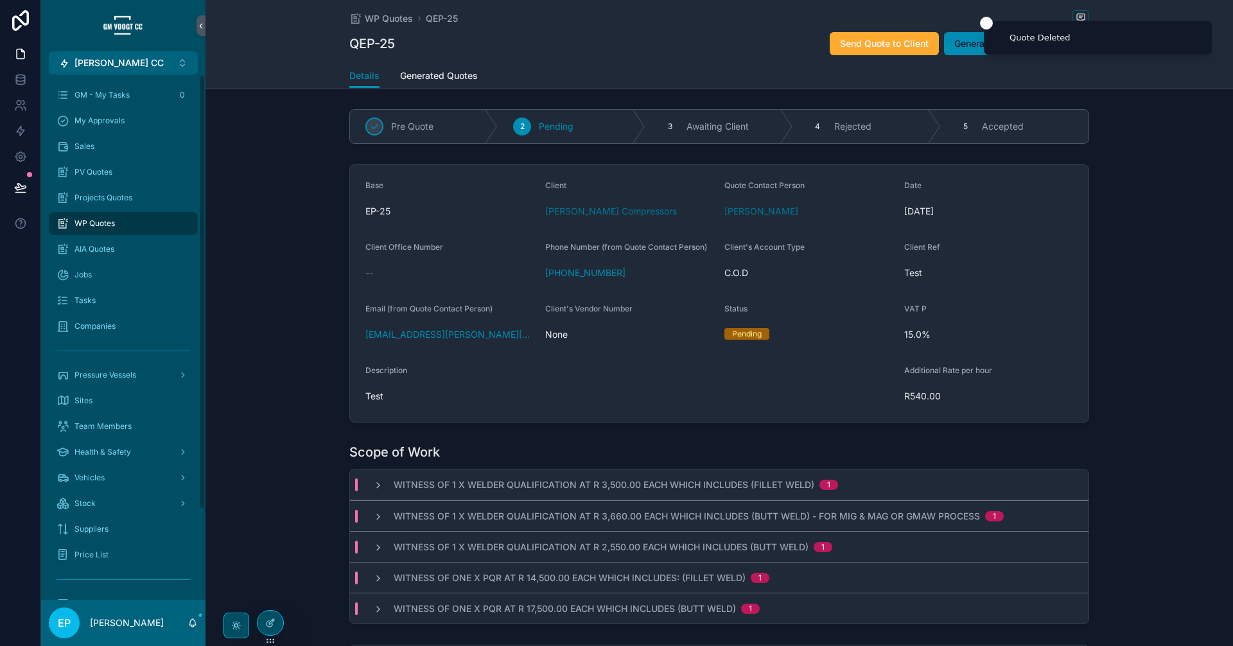
click at [103, 222] on span "WP Quotes" at bounding box center [95, 223] width 40 height 10
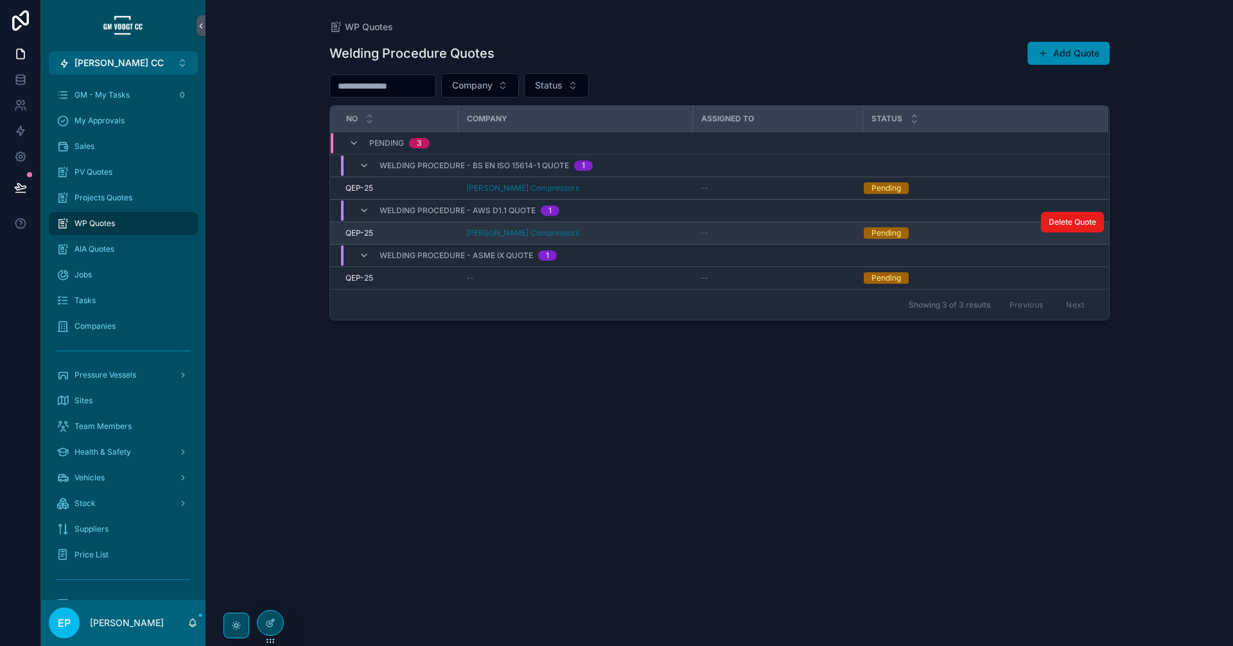
click at [764, 228] on div "--" at bounding box center [778, 233] width 155 height 10
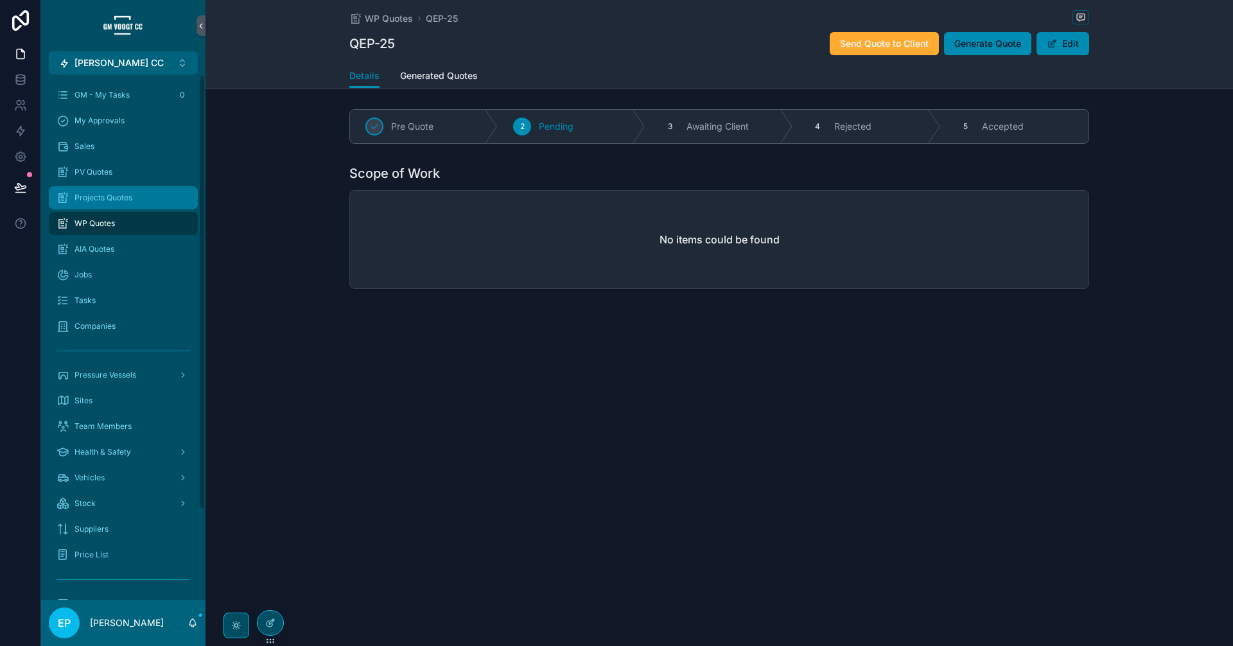
click at [164, 200] on div "Projects Quotes" at bounding box center [124, 198] width 134 height 21
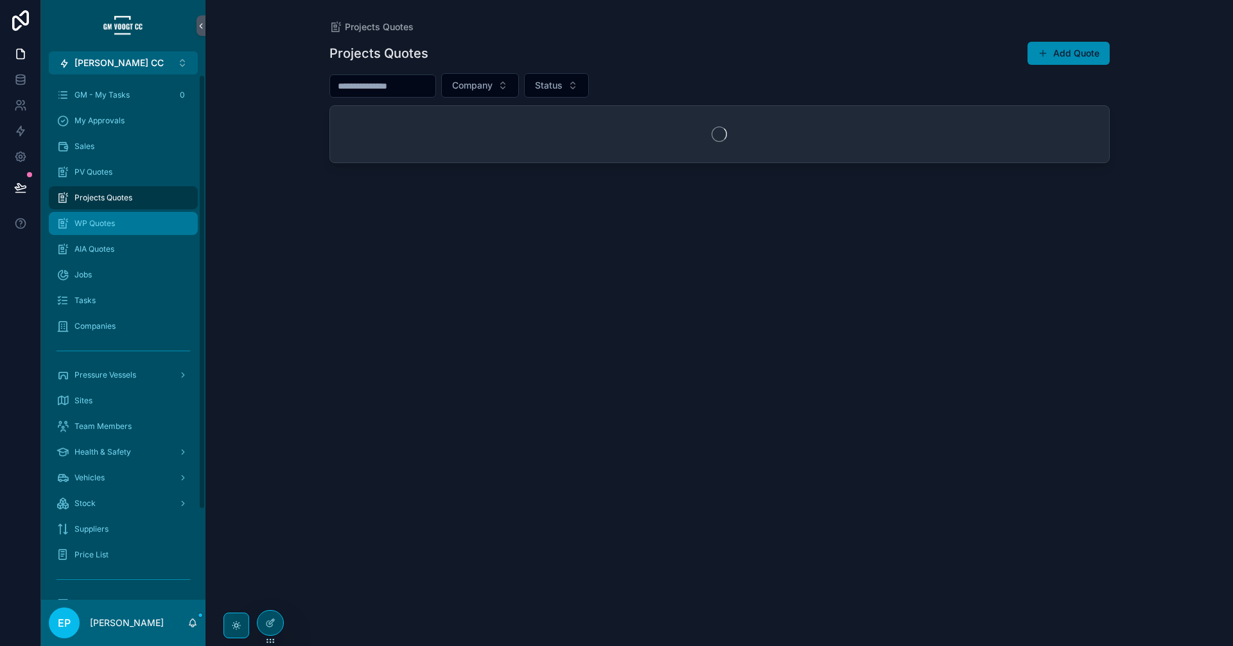
click at [153, 216] on div "WP Quotes" at bounding box center [124, 223] width 134 height 21
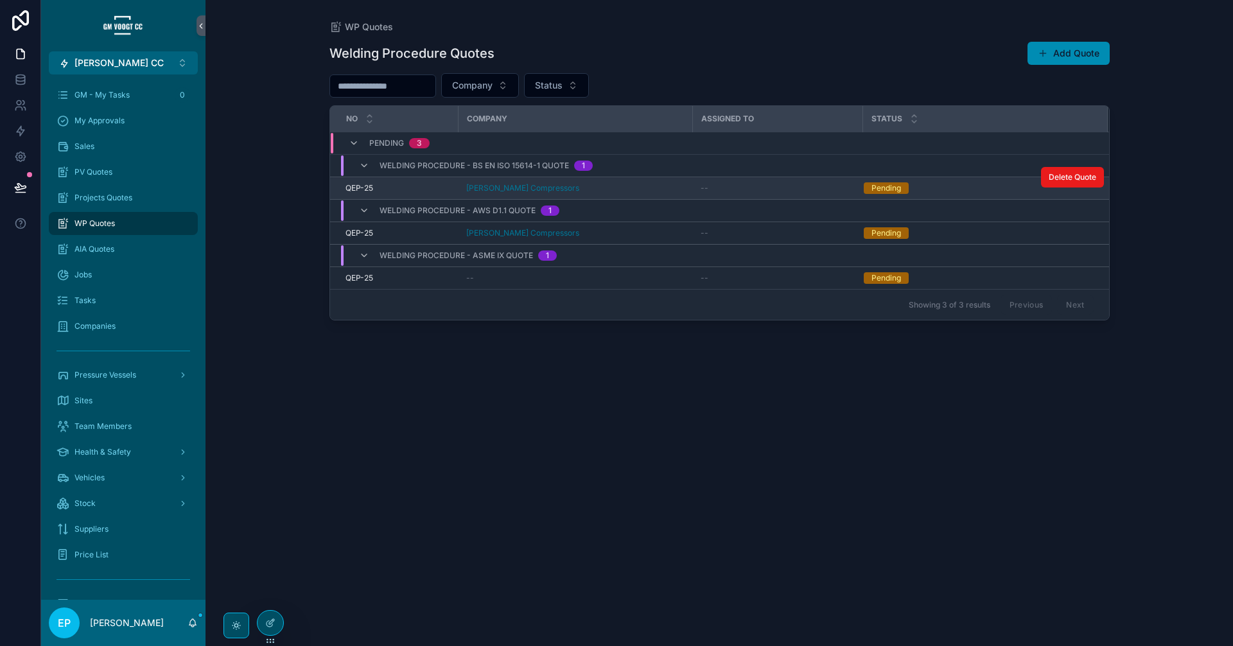
click at [754, 195] on td "--" at bounding box center [778, 188] width 170 height 22
click at [754, 189] on div "--" at bounding box center [778, 188] width 155 height 10
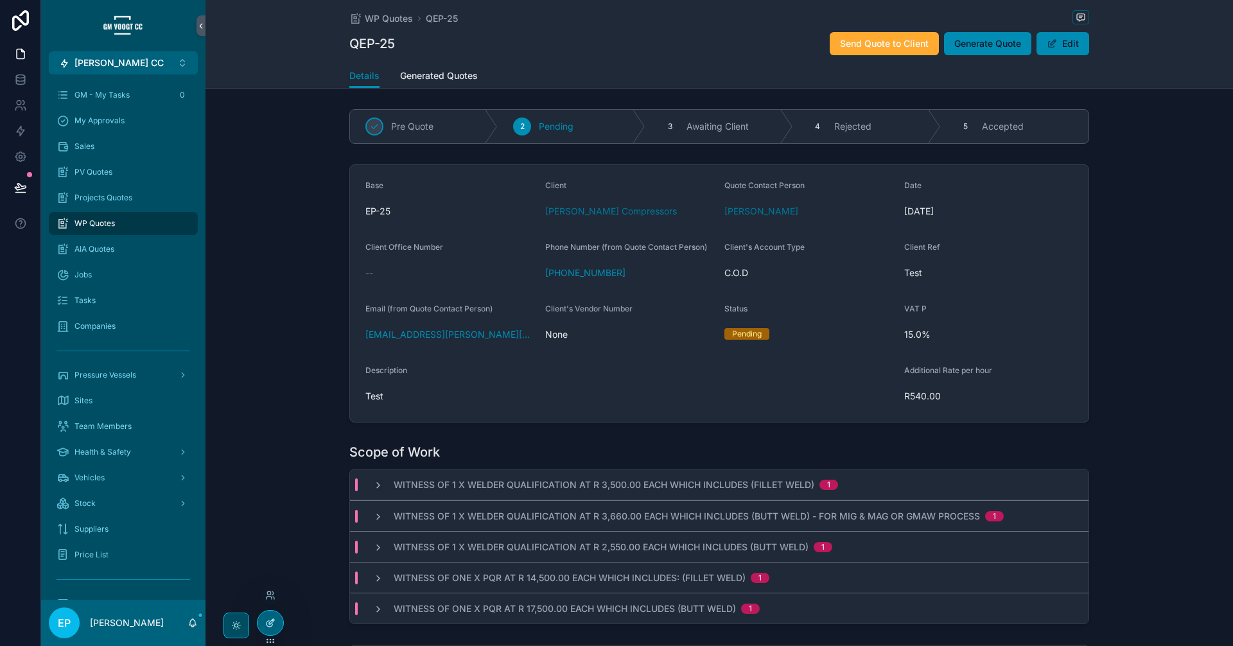
click at [274, 626] on icon at bounding box center [270, 623] width 10 height 10
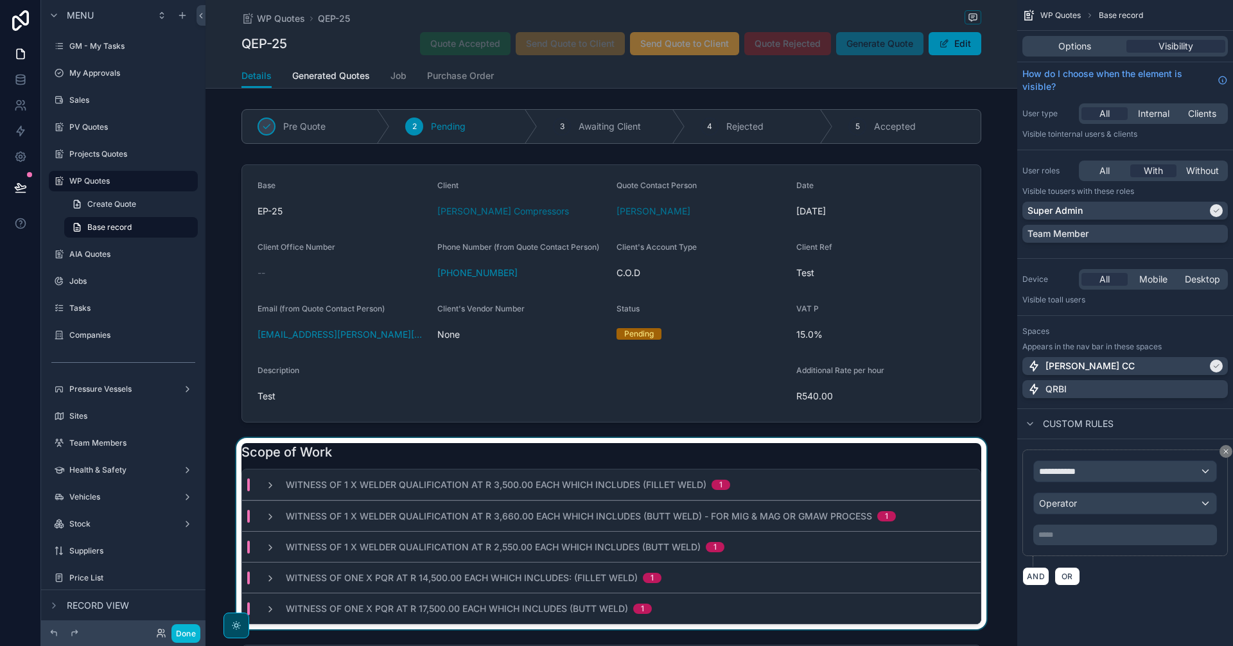
click at [707, 534] on div "Witness of 1 x Welder Qualification at R 2,550.00 each which includes (Butt Wel…" at bounding box center [611, 546] width 739 height 31
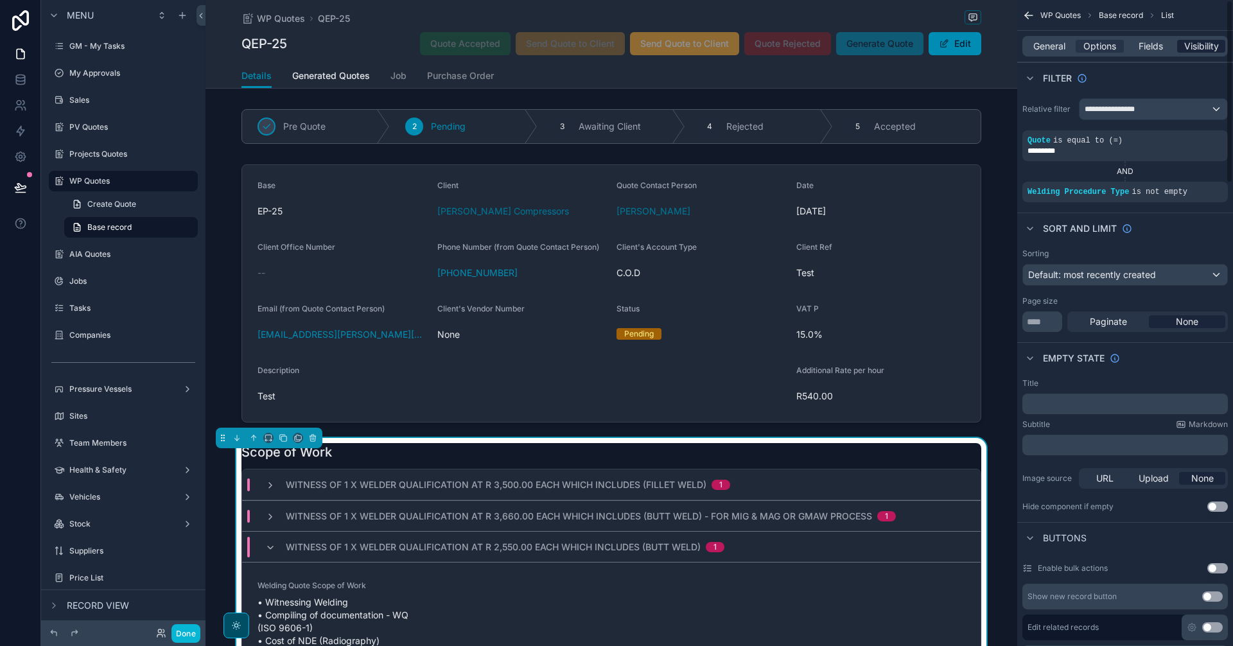
click at [1202, 42] on span "Visibility" at bounding box center [1201, 46] width 35 height 13
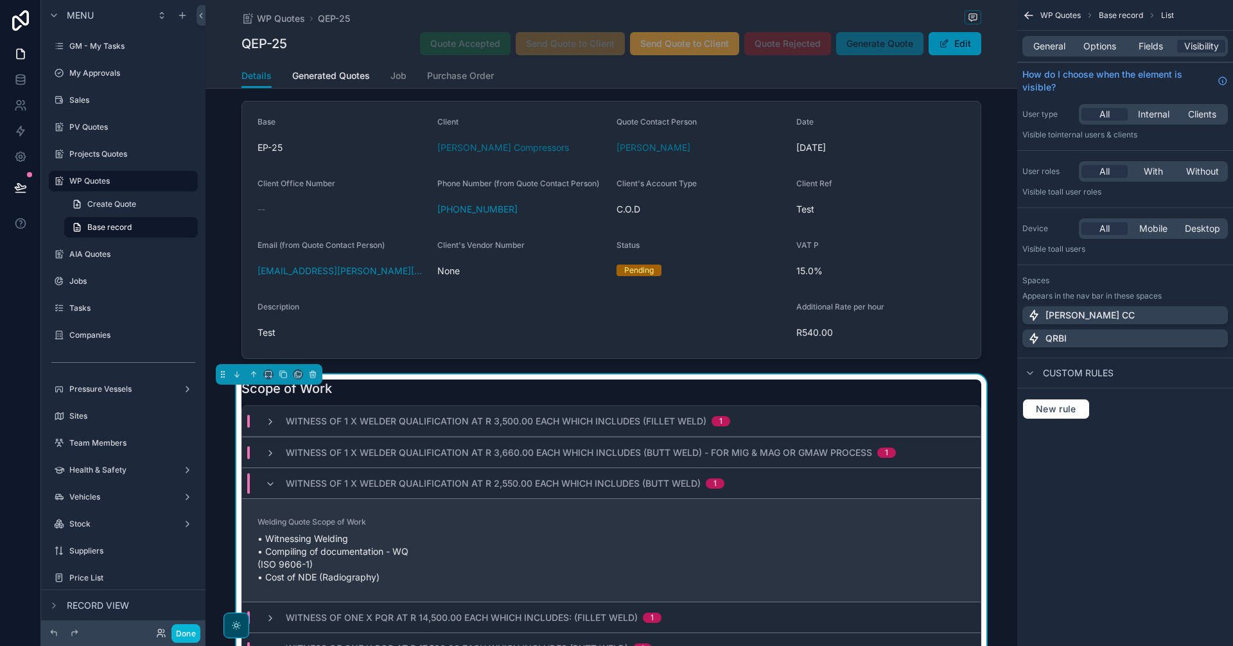
scroll to position [107, 0]
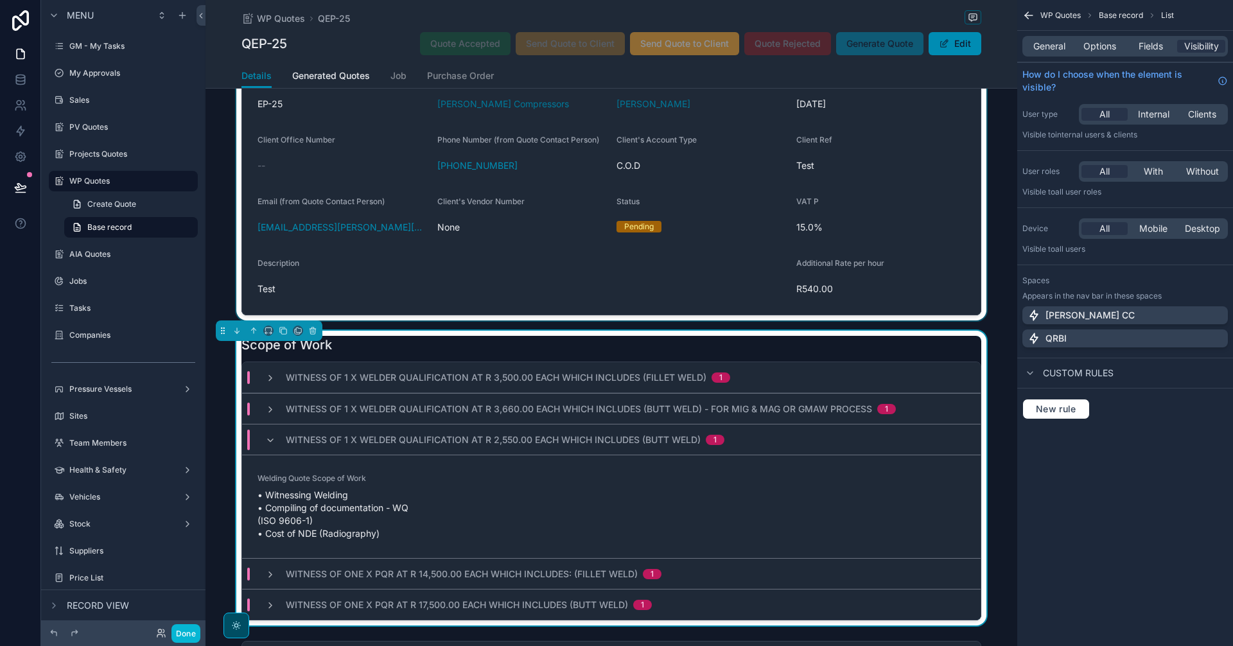
click at [726, 295] on div "scrollable content" at bounding box center [612, 186] width 812 height 268
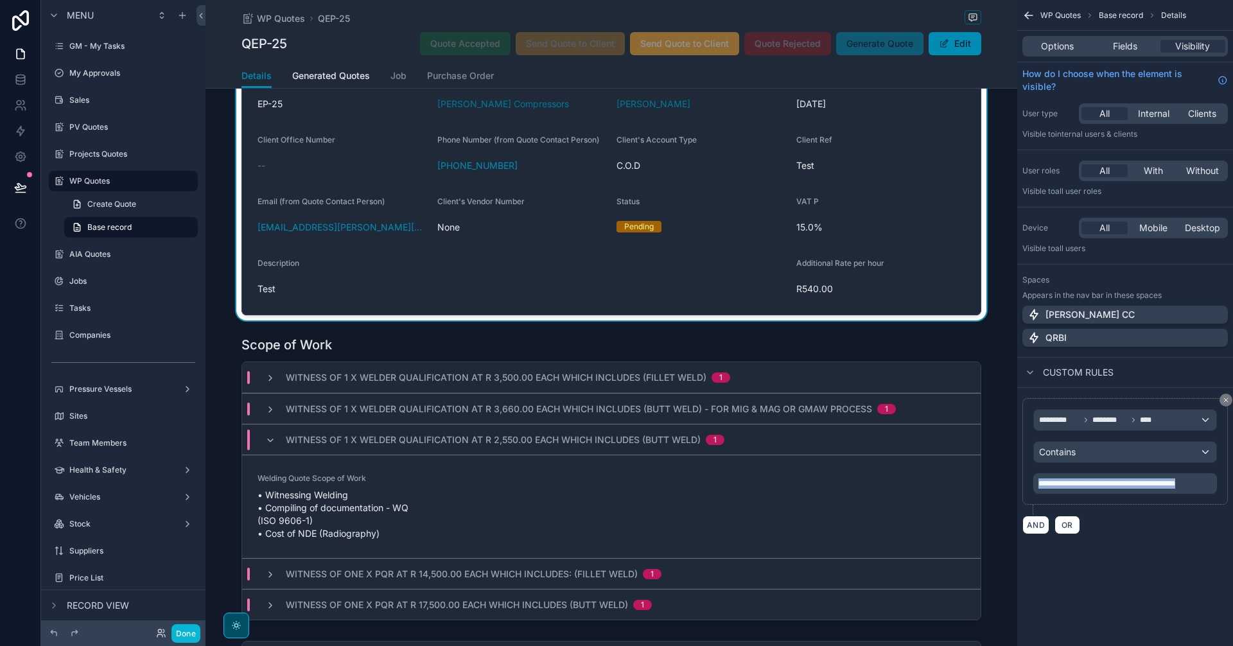
drag, startPoint x: 1207, startPoint y: 483, endPoint x: 1039, endPoint y: 486, distance: 168.3
click at [1039, 486] on span "**********" at bounding box center [1107, 484] width 137 height 8
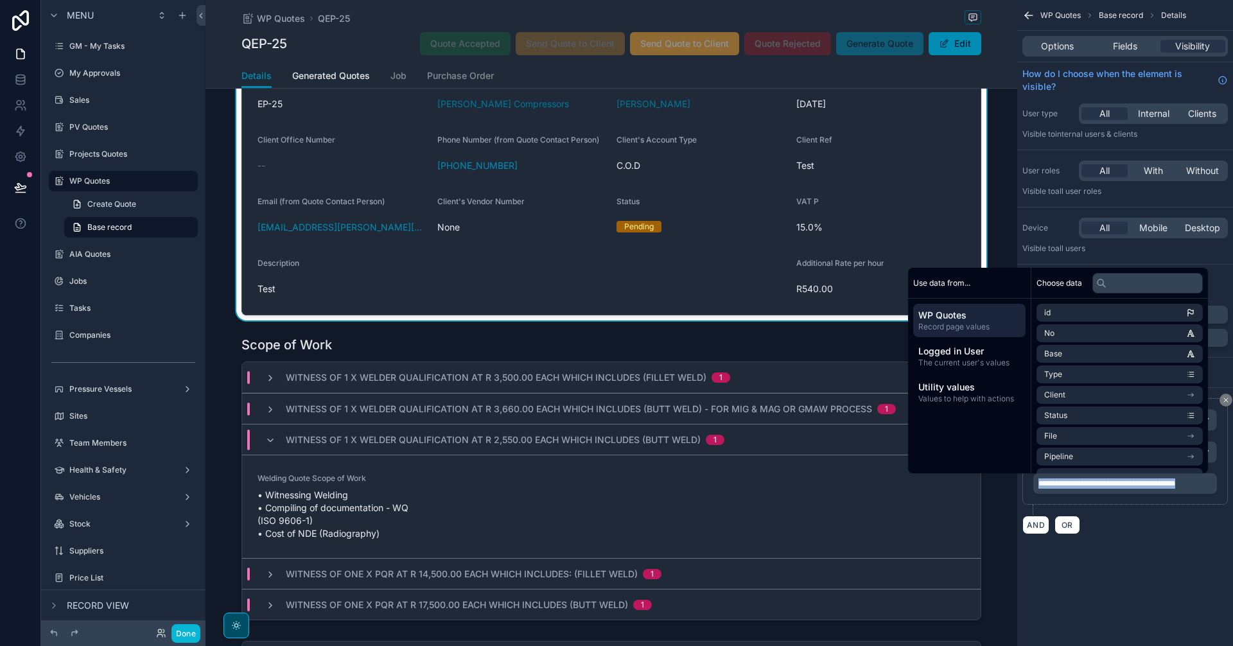
copy span "**********"
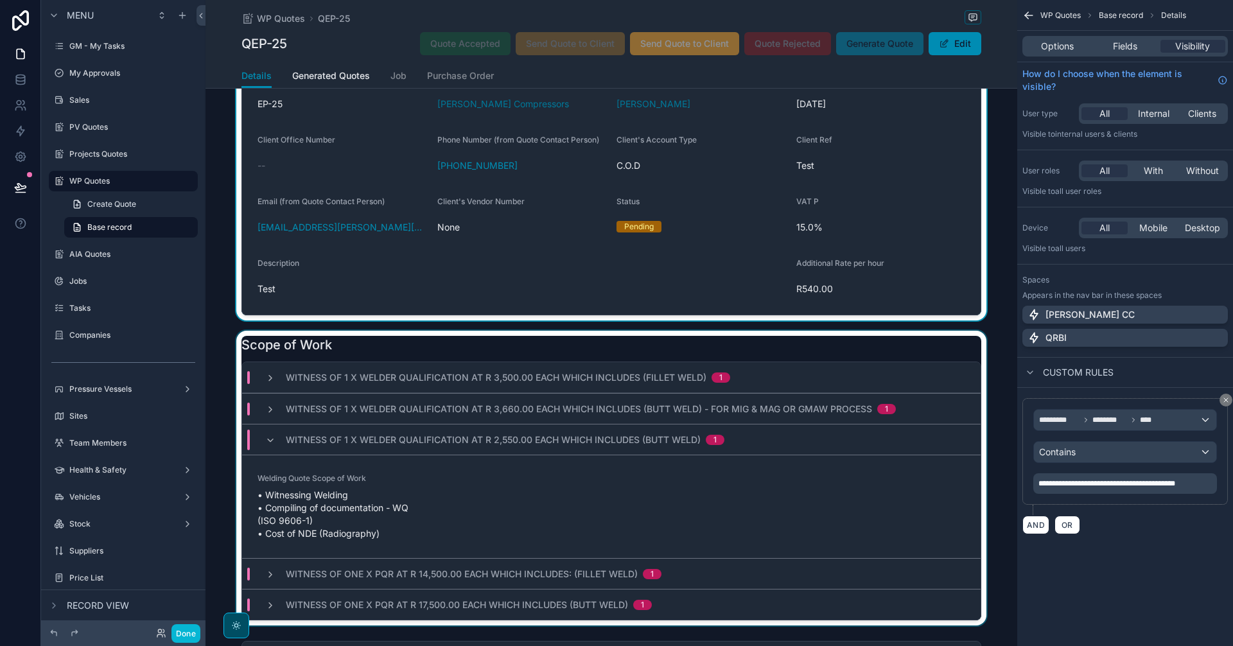
click at [673, 456] on div "scrollable content" at bounding box center [612, 478] width 812 height 295
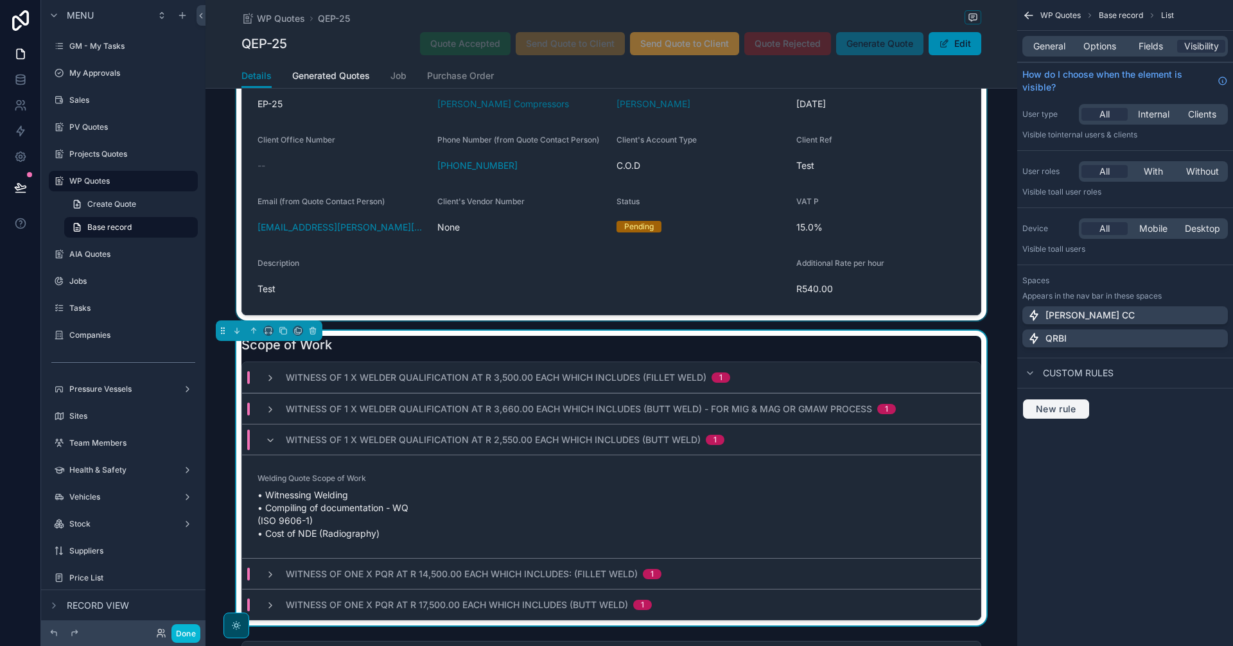
click at [1064, 410] on span "New rule" at bounding box center [1056, 409] width 51 height 12
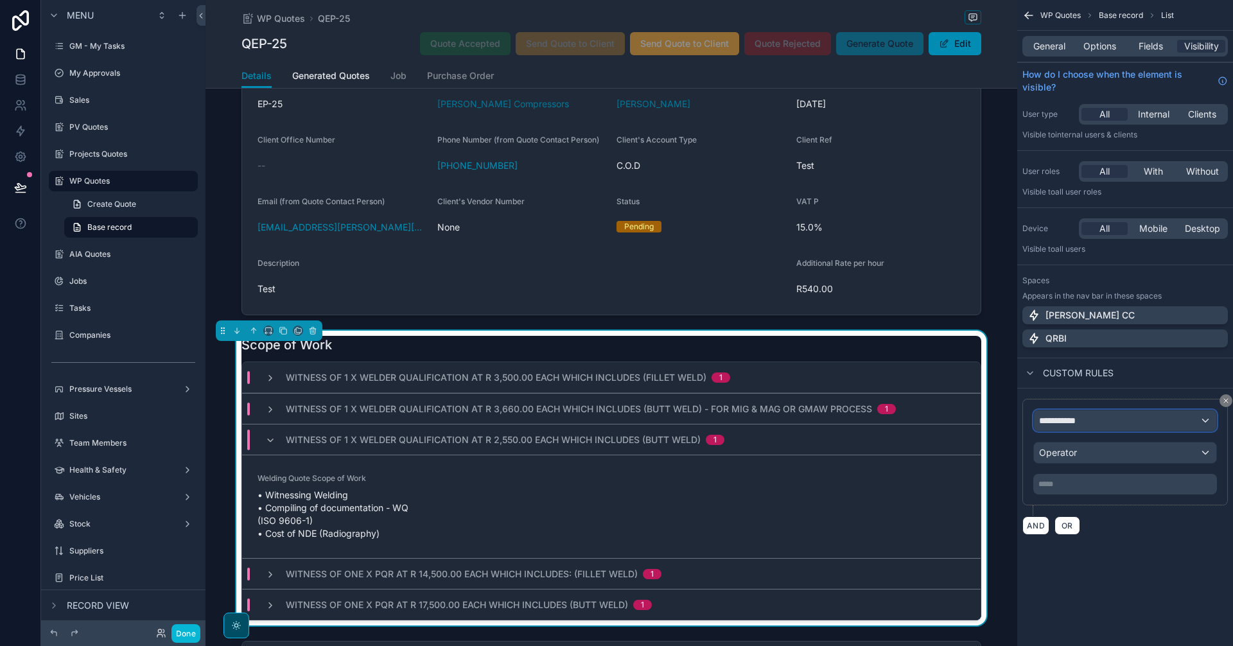
click at [1104, 426] on div "**********" at bounding box center [1125, 420] width 182 height 21
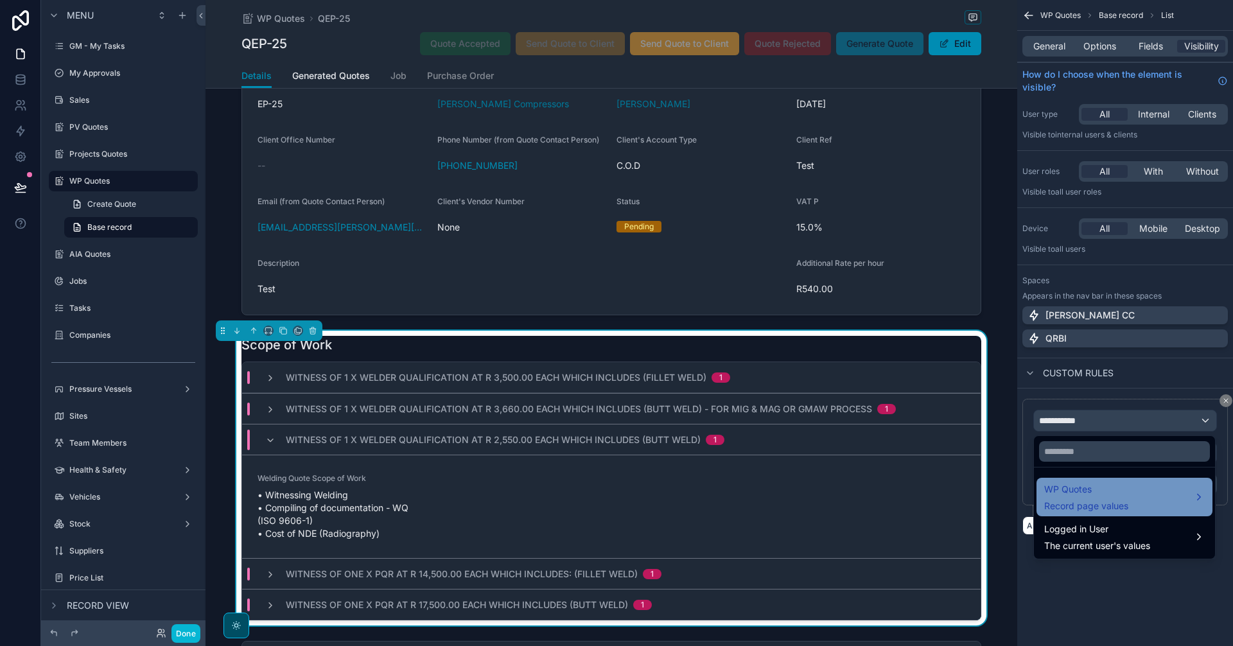
click at [1102, 497] on div "WP Quotes Record page values" at bounding box center [1086, 497] width 84 height 31
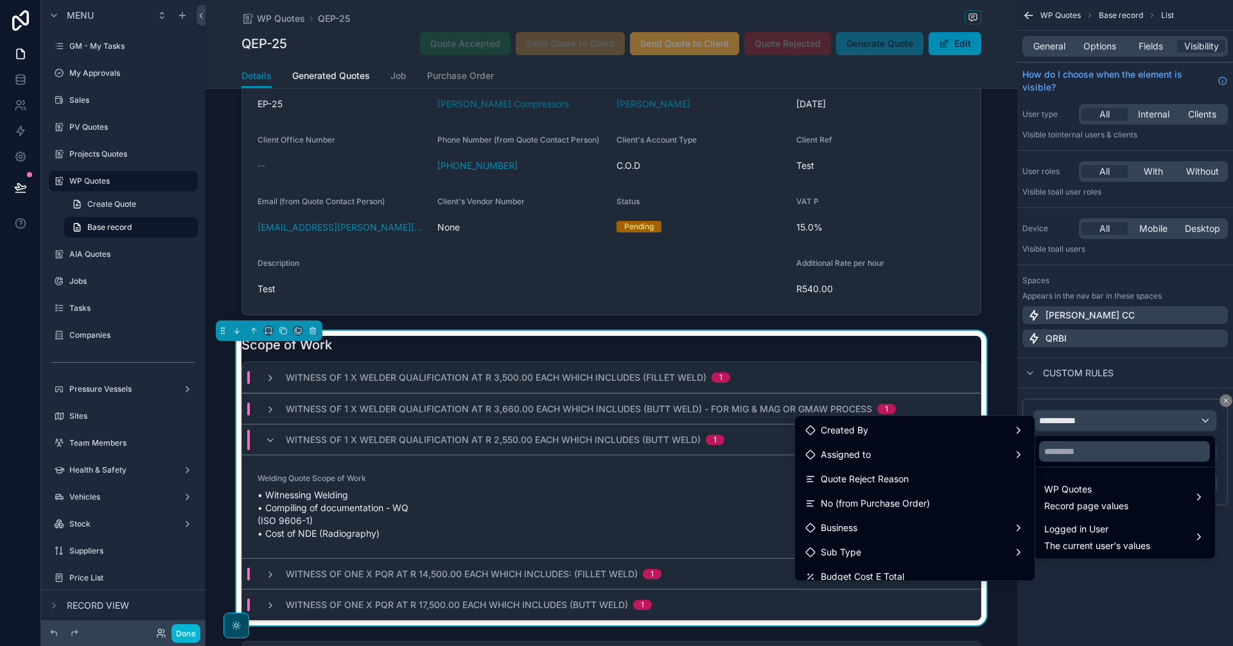
scroll to position [963, 0]
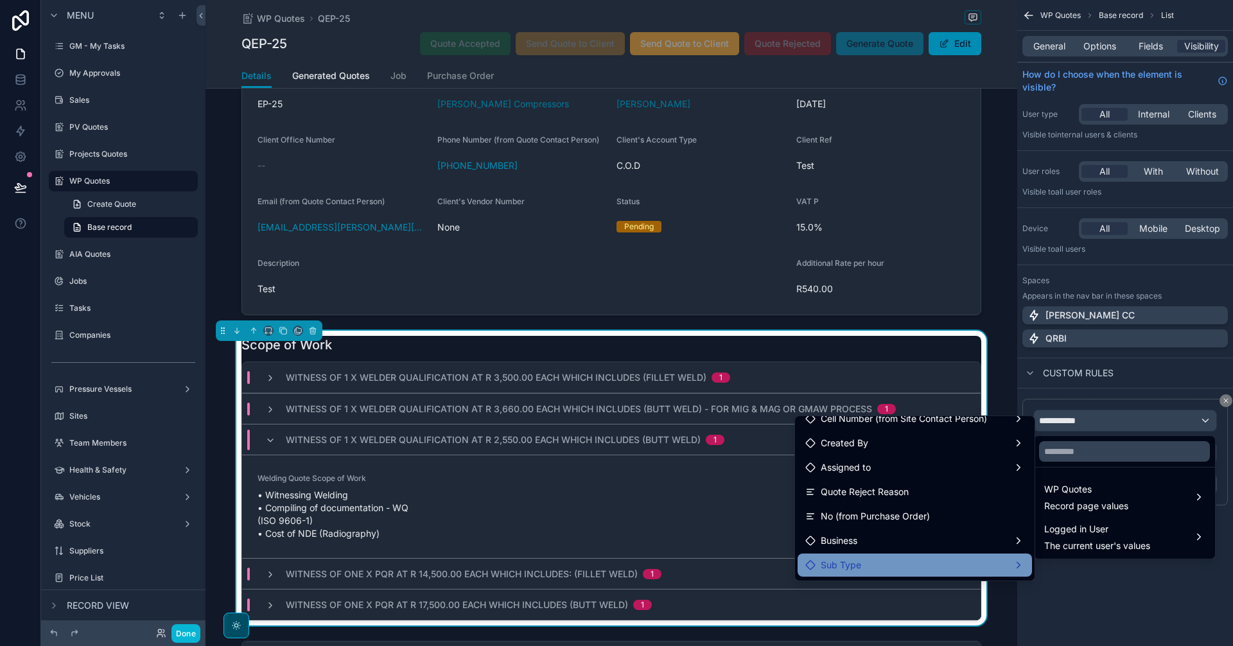
click at [874, 561] on div "Sub Type" at bounding box center [914, 565] width 219 height 15
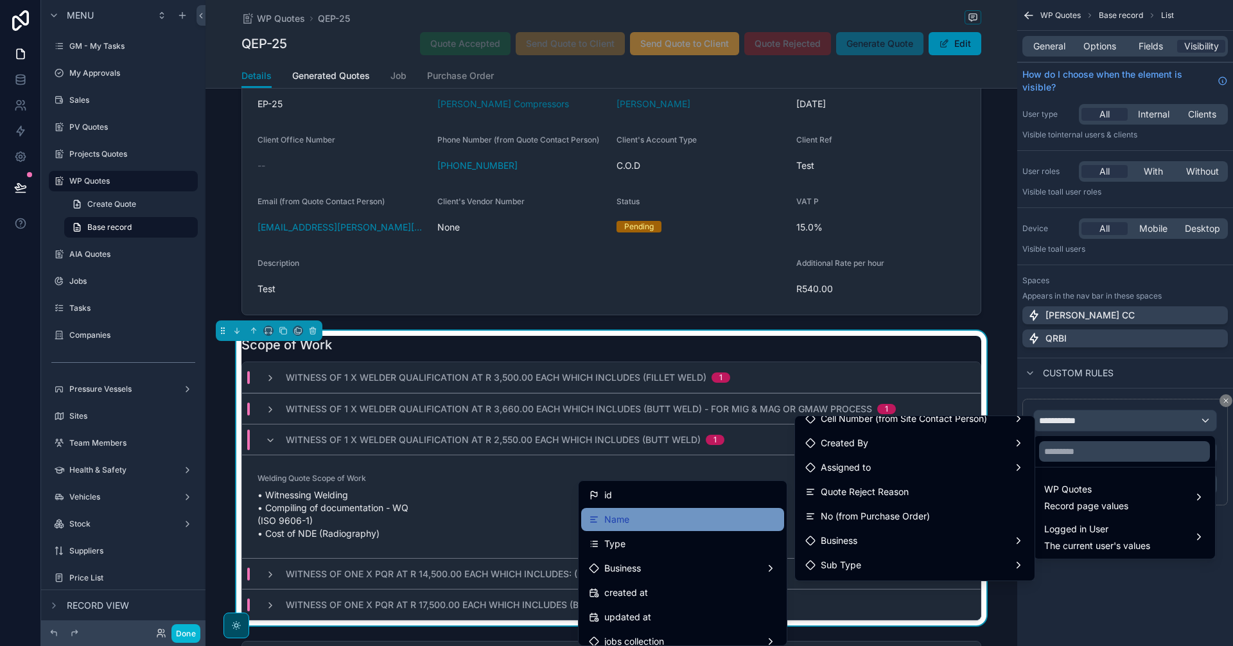
click at [640, 509] on div "Name" at bounding box center [682, 519] width 203 height 23
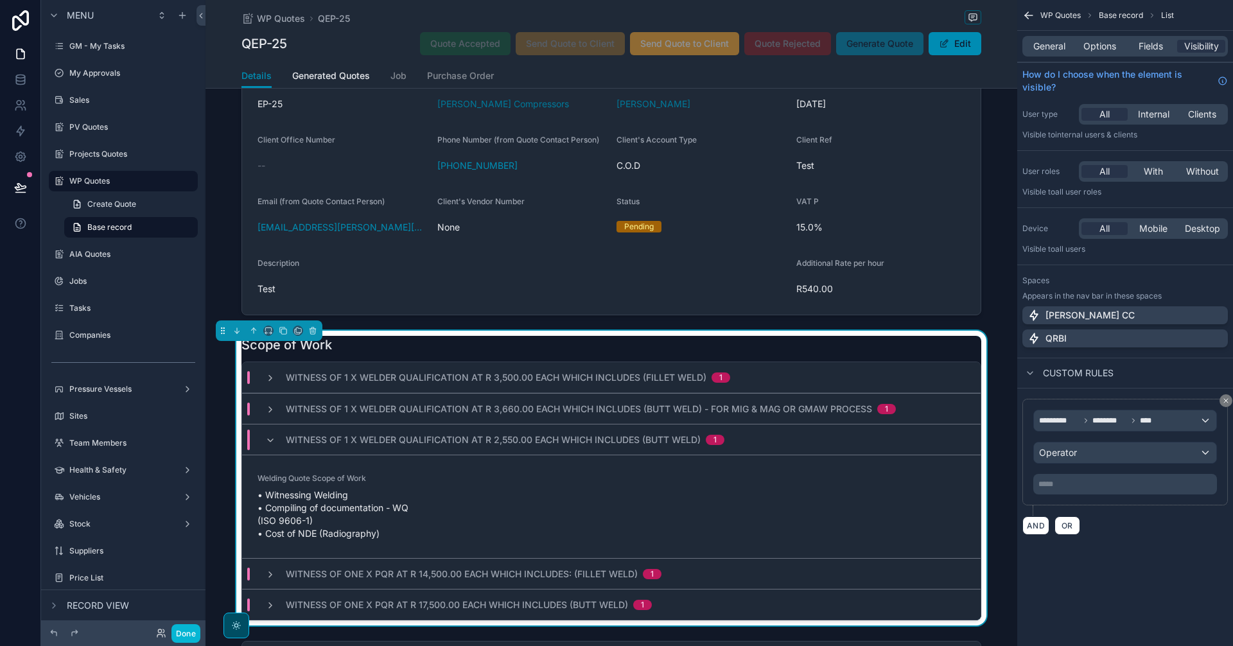
click at [1105, 487] on p "***** ﻿" at bounding box center [1127, 484] width 176 height 10
click at [1136, 537] on div "**********" at bounding box center [1125, 467] width 216 height 157
click at [1096, 456] on div "Operator" at bounding box center [1125, 453] width 182 height 21
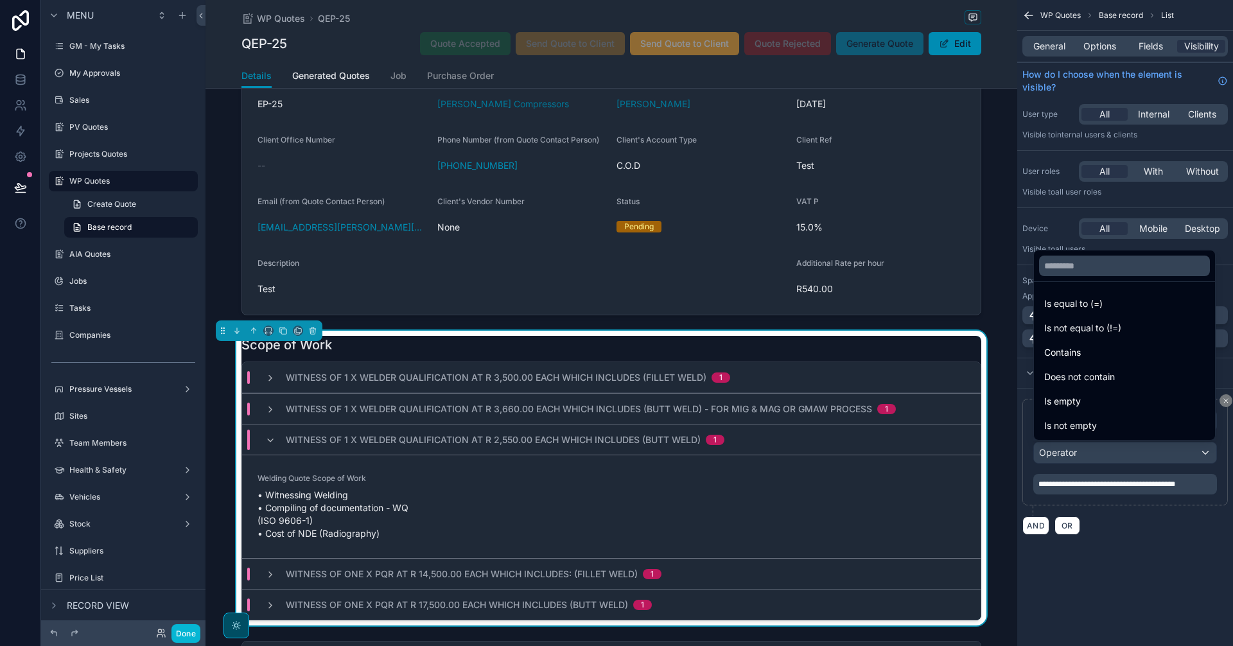
click at [1089, 459] on div "scrollable content" at bounding box center [616, 323] width 1233 height 646
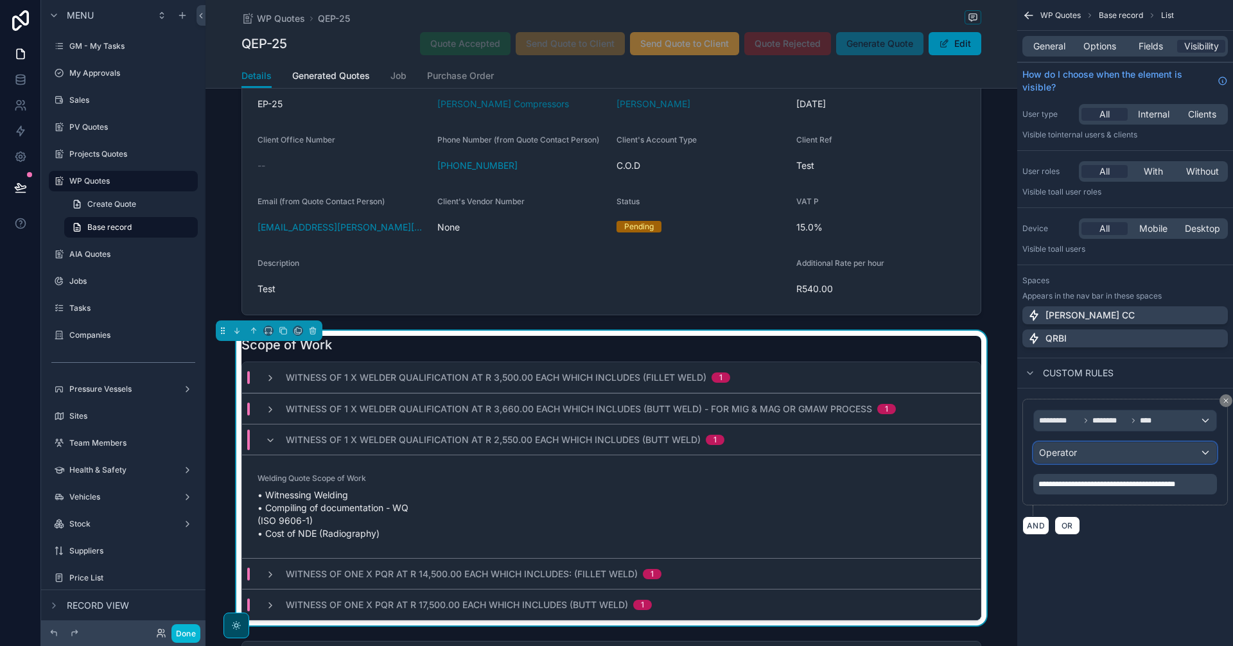
click at [1089, 459] on div "Operator" at bounding box center [1125, 453] width 182 height 21
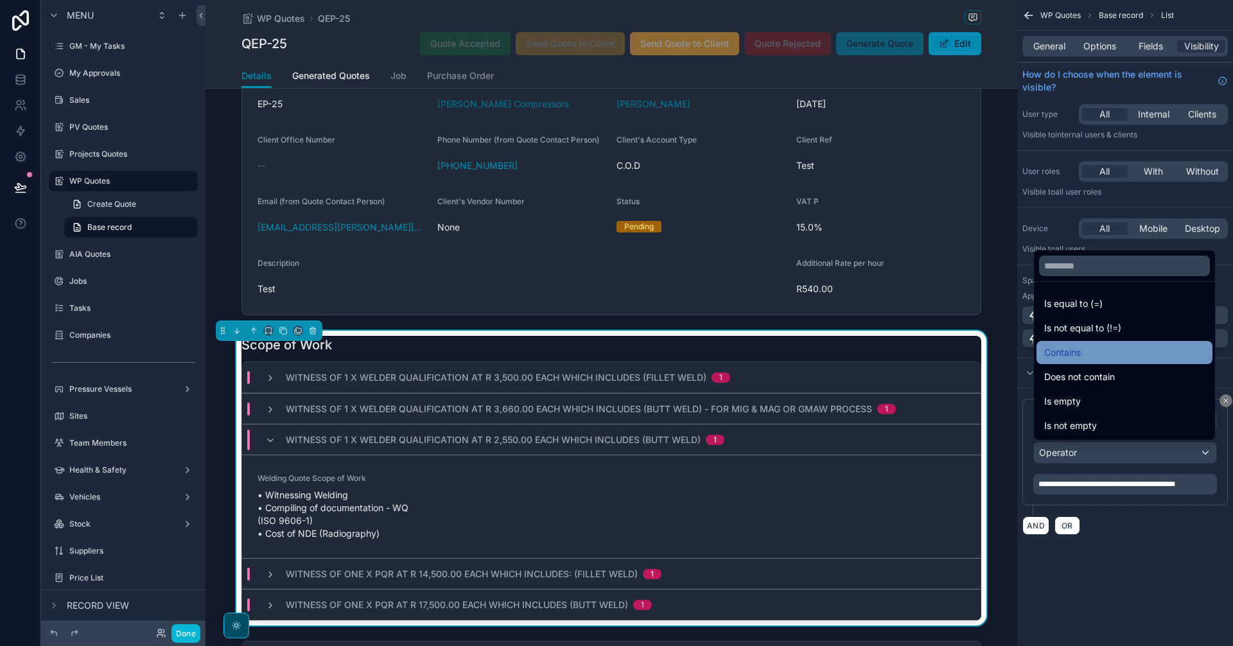
click at [1082, 348] on div "Contains" at bounding box center [1124, 352] width 161 height 15
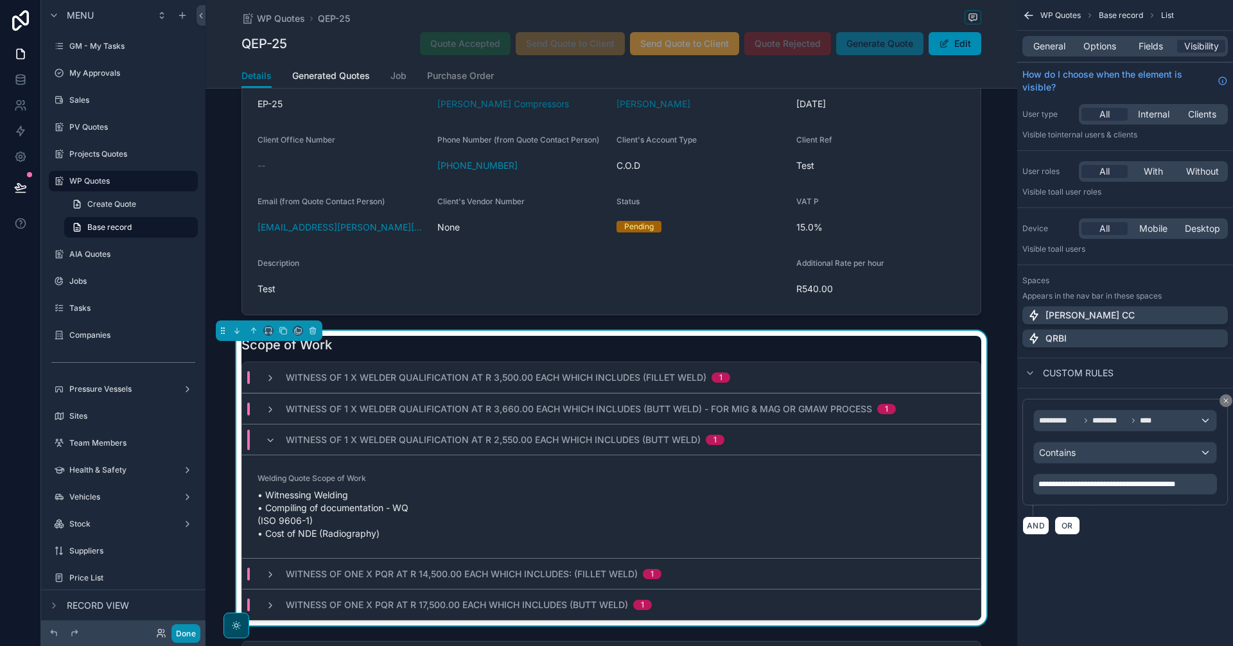
click at [188, 629] on button "Done" at bounding box center [185, 633] width 29 height 19
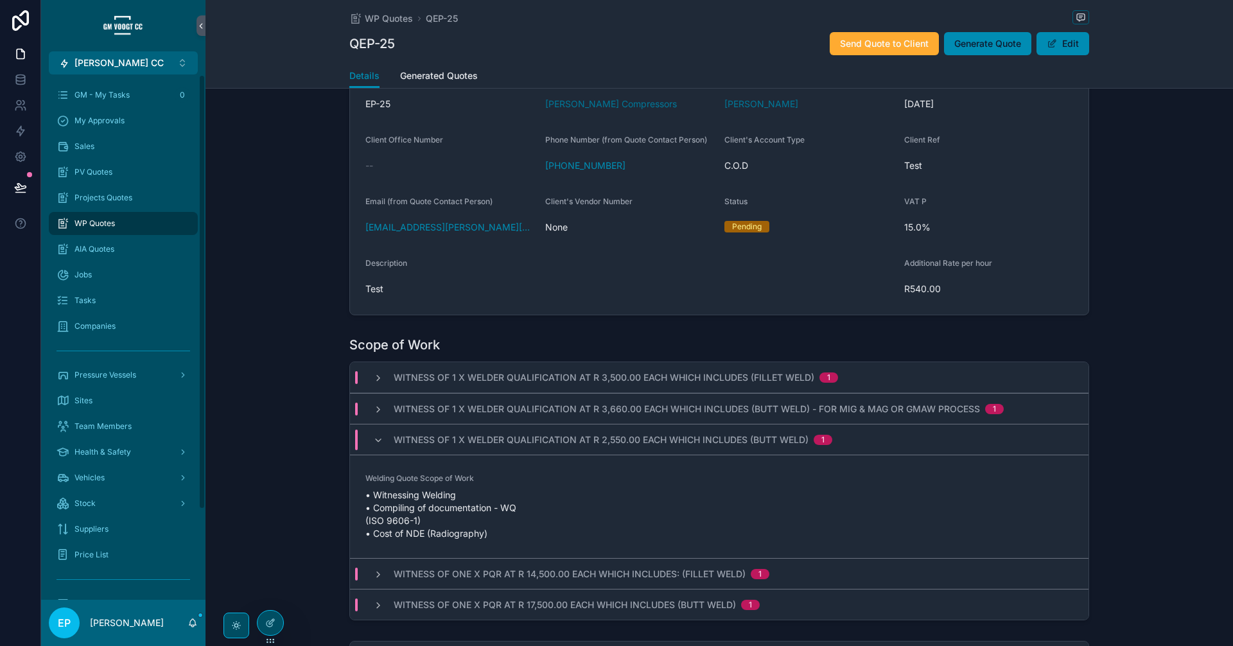
click at [128, 229] on div "WP Quotes" at bounding box center [124, 223] width 134 height 21
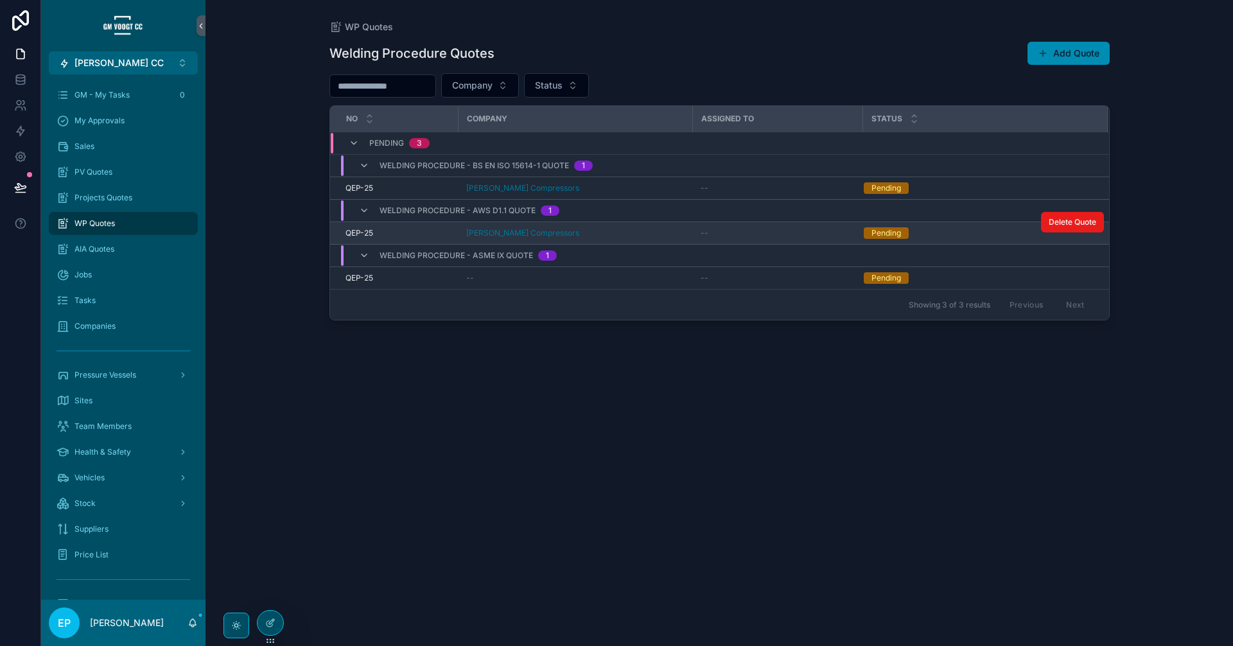
click at [620, 229] on div "[PERSON_NAME] Compressors" at bounding box center [575, 233] width 219 height 10
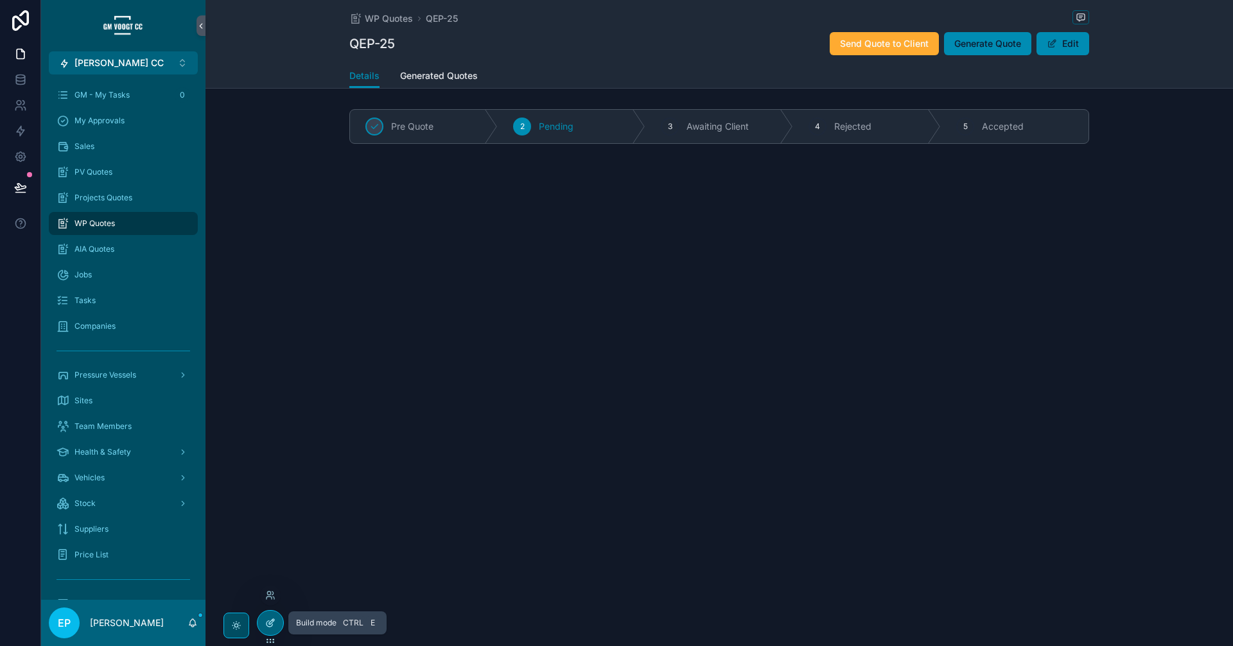
click at [270, 627] on icon at bounding box center [270, 624] width 6 height 6
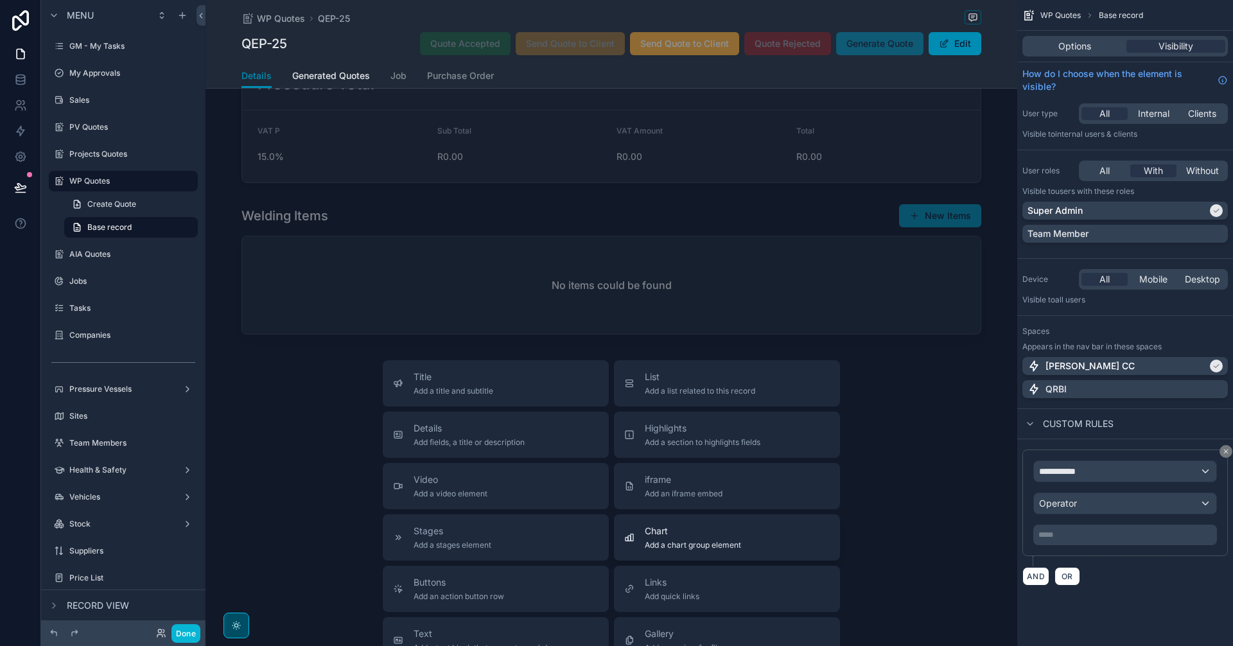
scroll to position [535, 0]
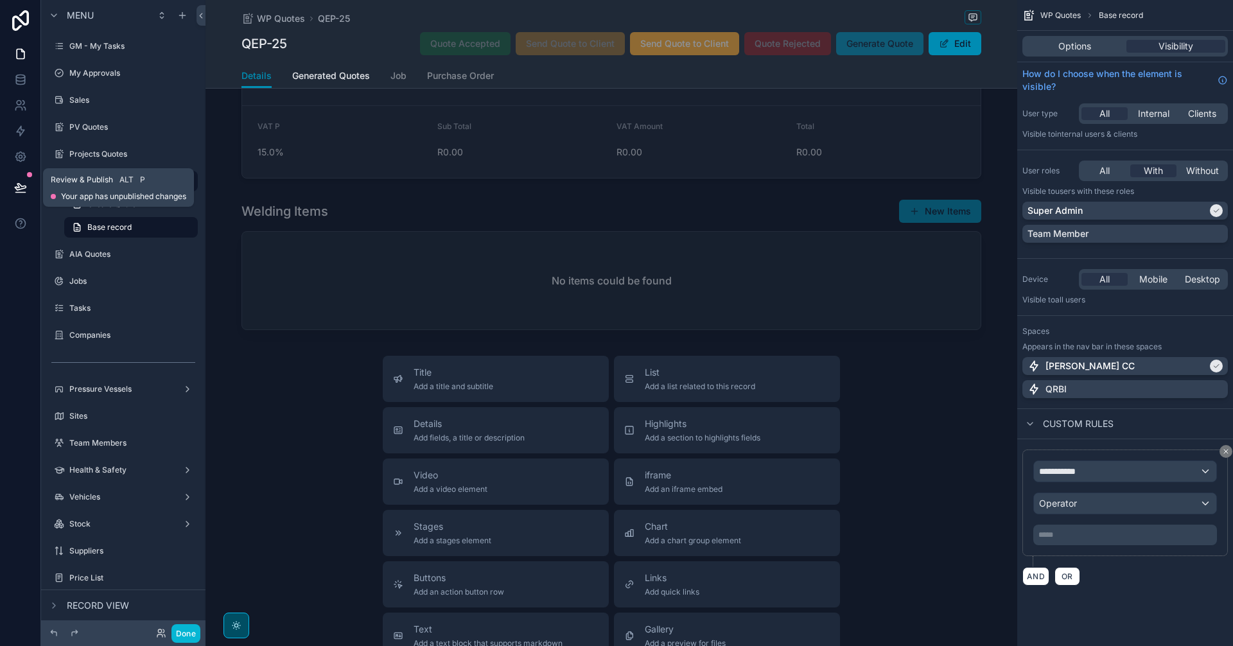
click at [17, 190] on icon at bounding box center [20, 187] width 11 height 6
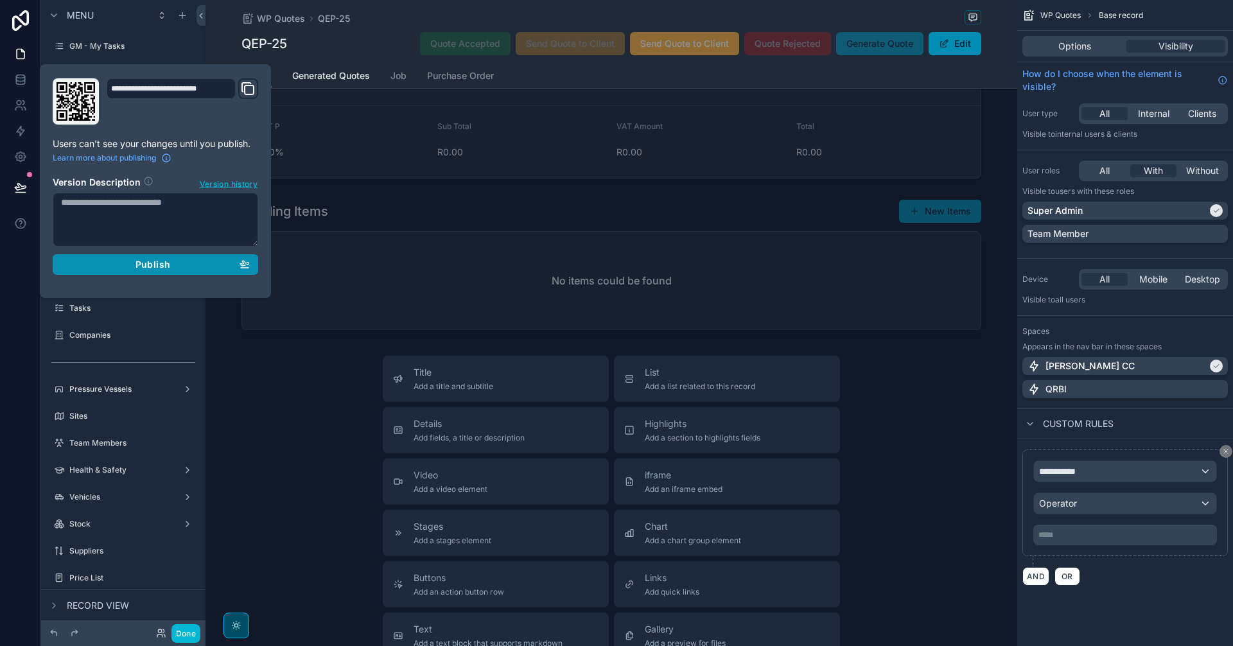
click at [219, 267] on div "Publish" at bounding box center [155, 265] width 189 height 12
